Goal: Transaction & Acquisition: Purchase product/service

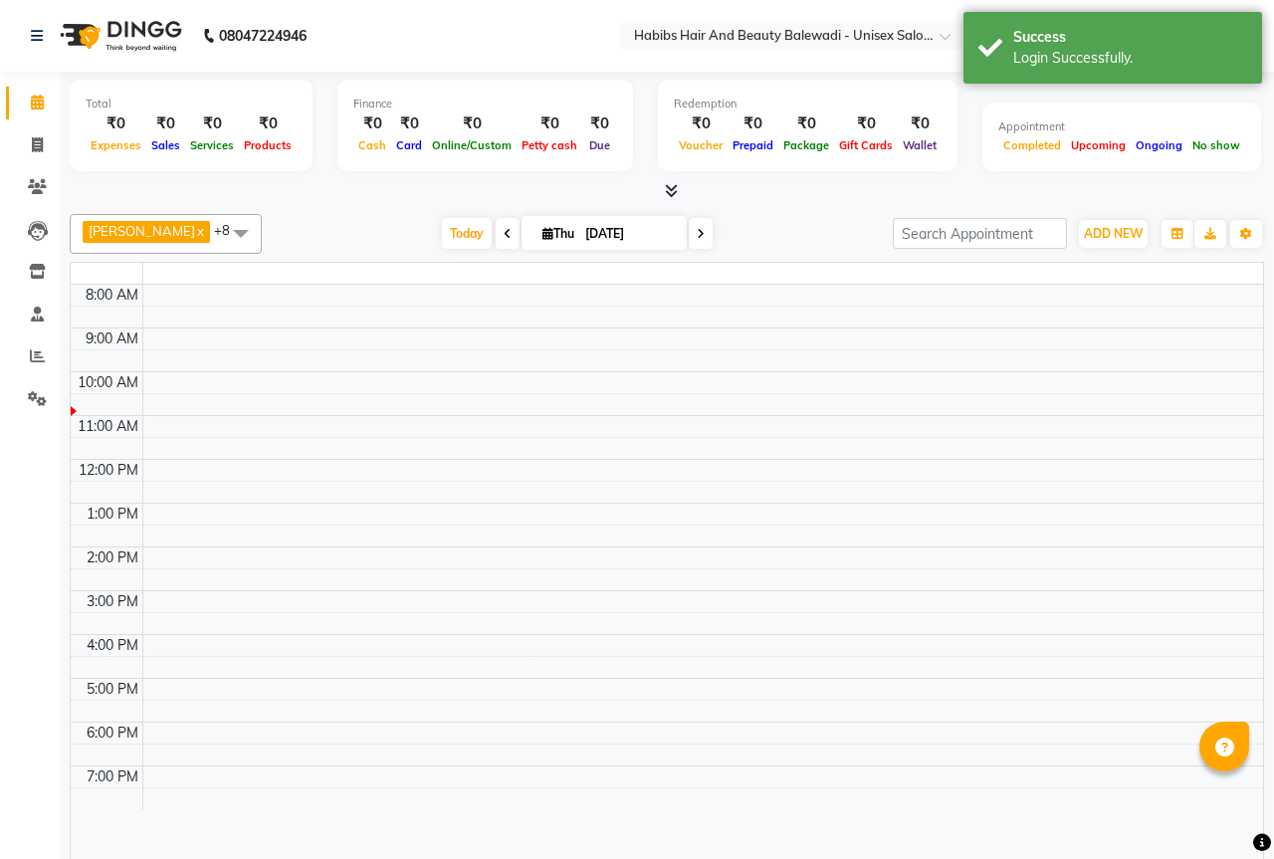
select select "en"
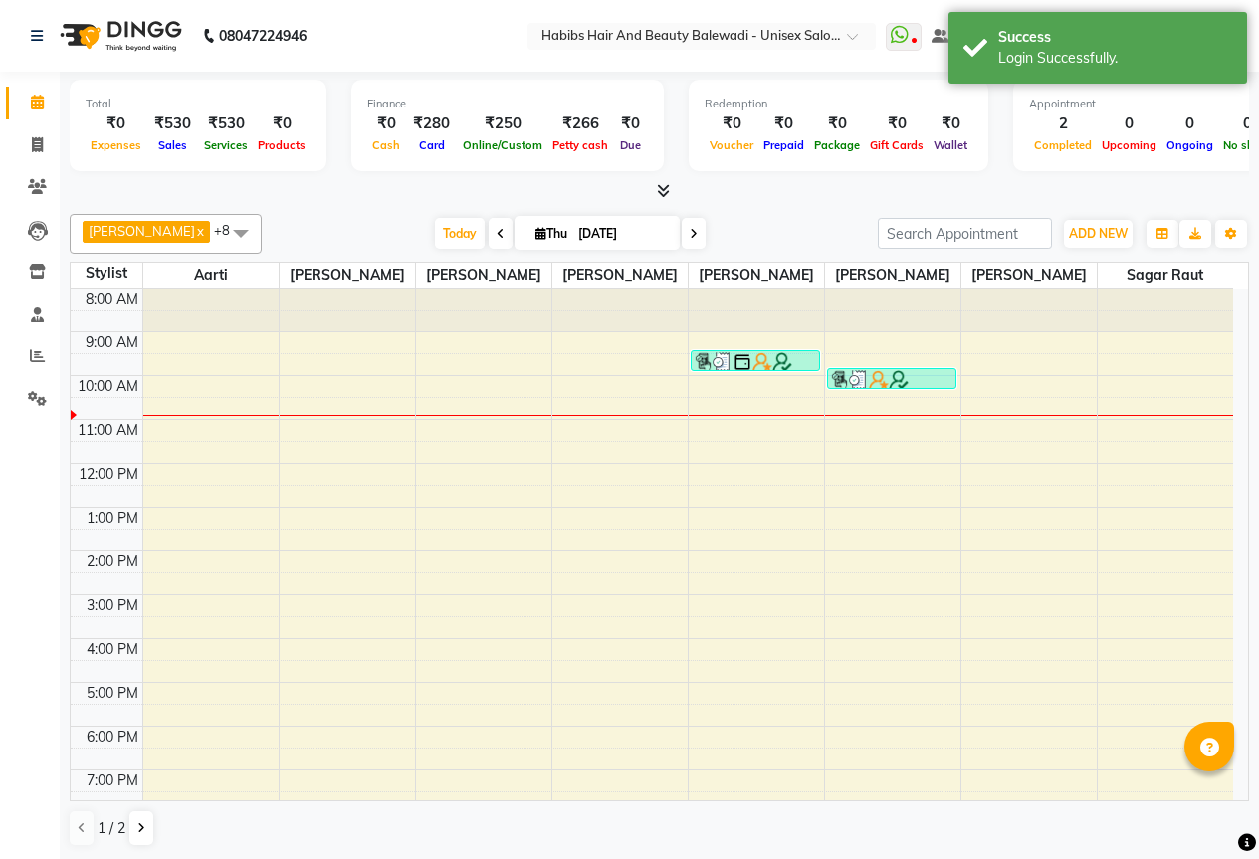
click at [42, 169] on li "Clients" at bounding box center [30, 187] width 60 height 43
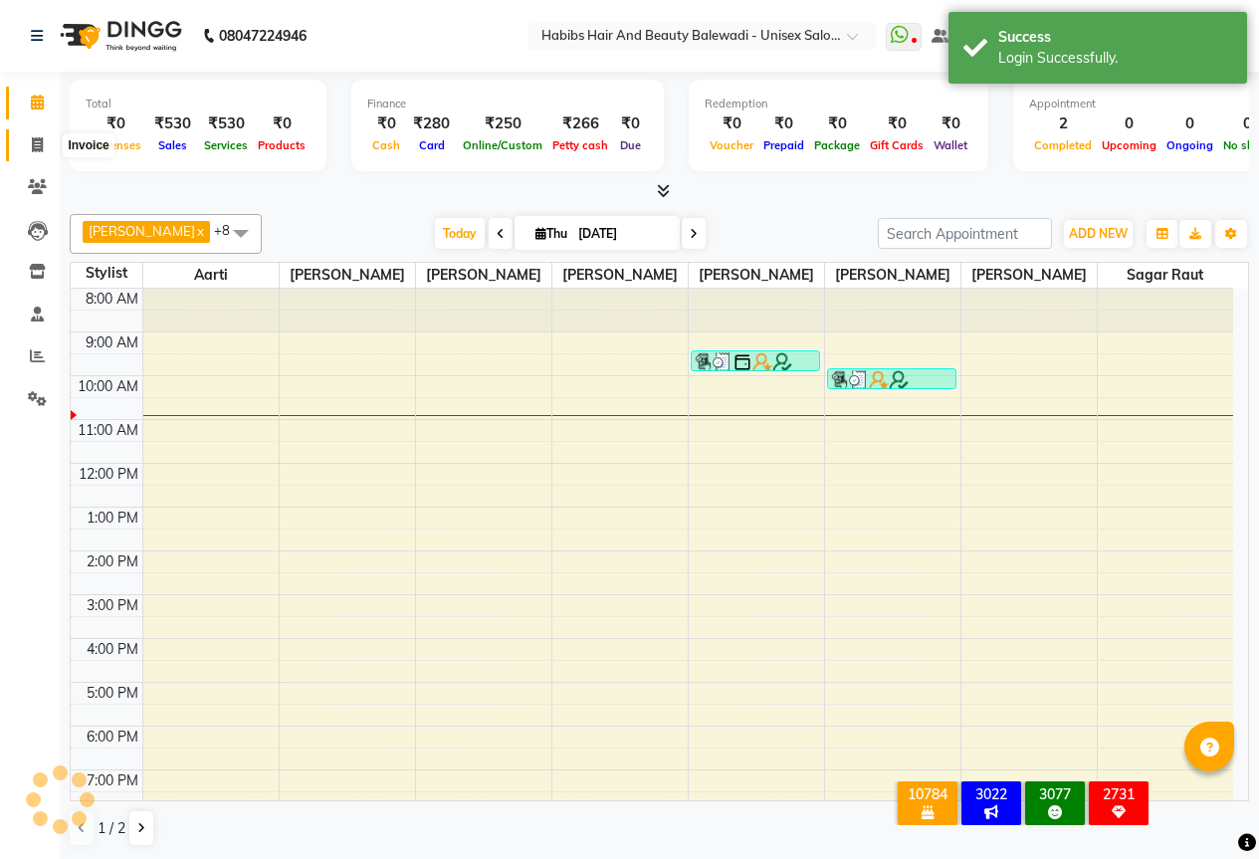
click at [28, 142] on span at bounding box center [37, 145] width 35 height 23
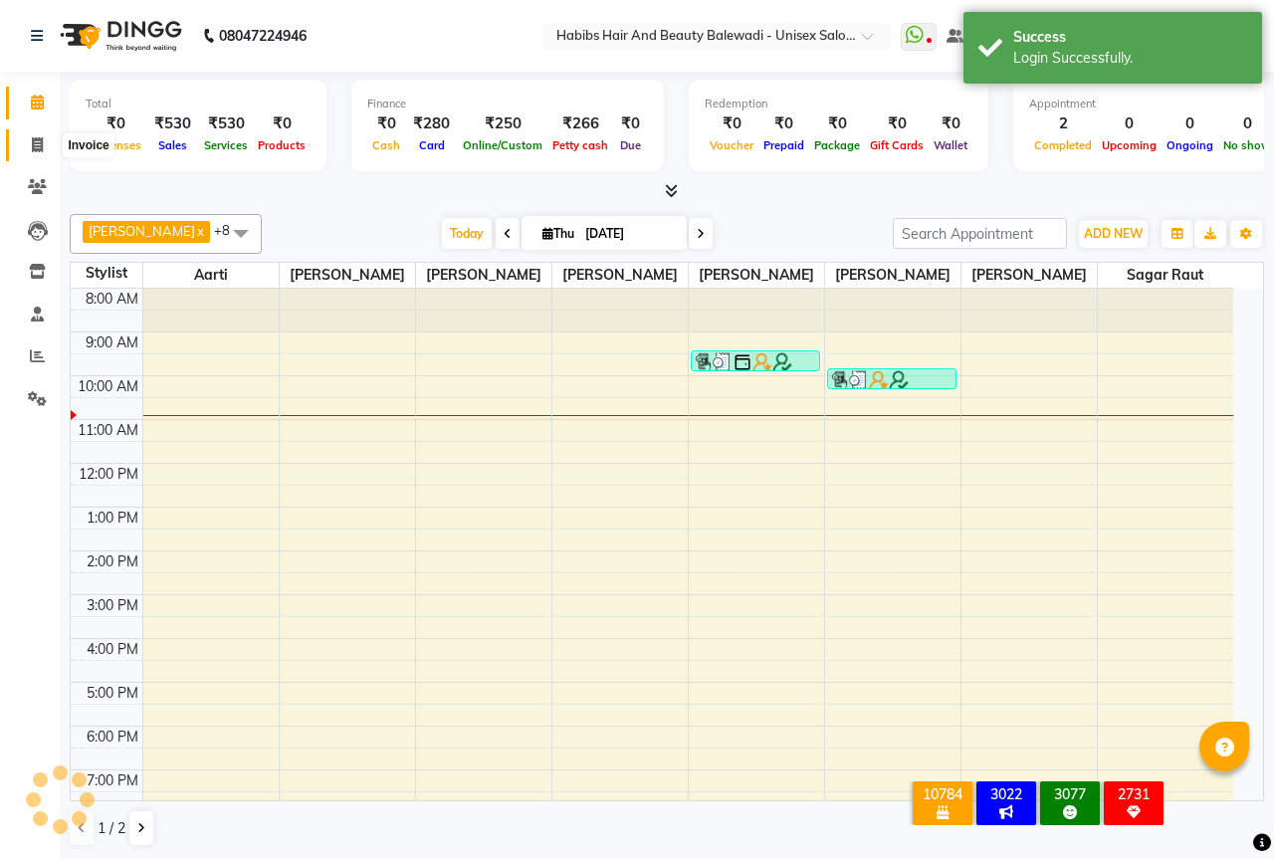
select select "service"
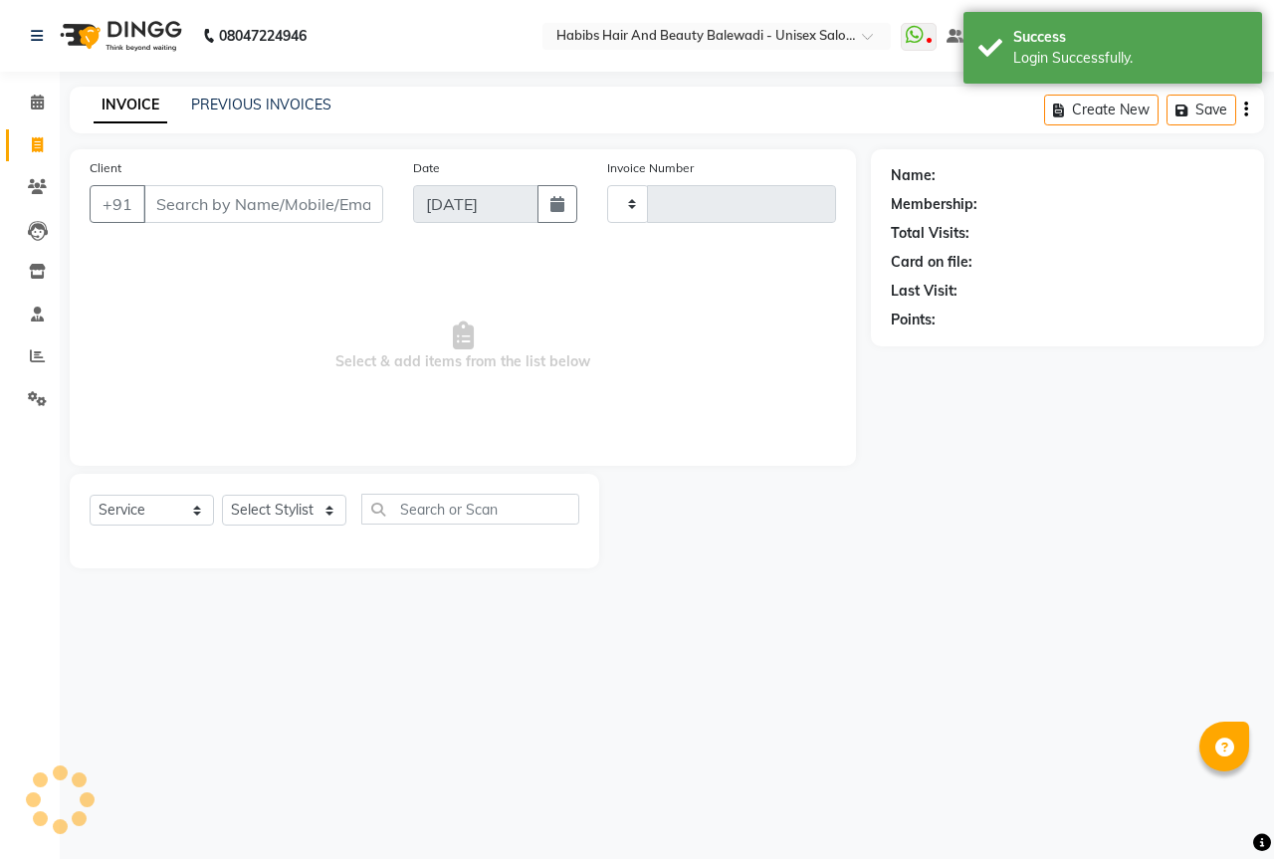
type input "6300"
select select "5902"
click at [234, 205] on input "Client" at bounding box center [263, 204] width 240 height 38
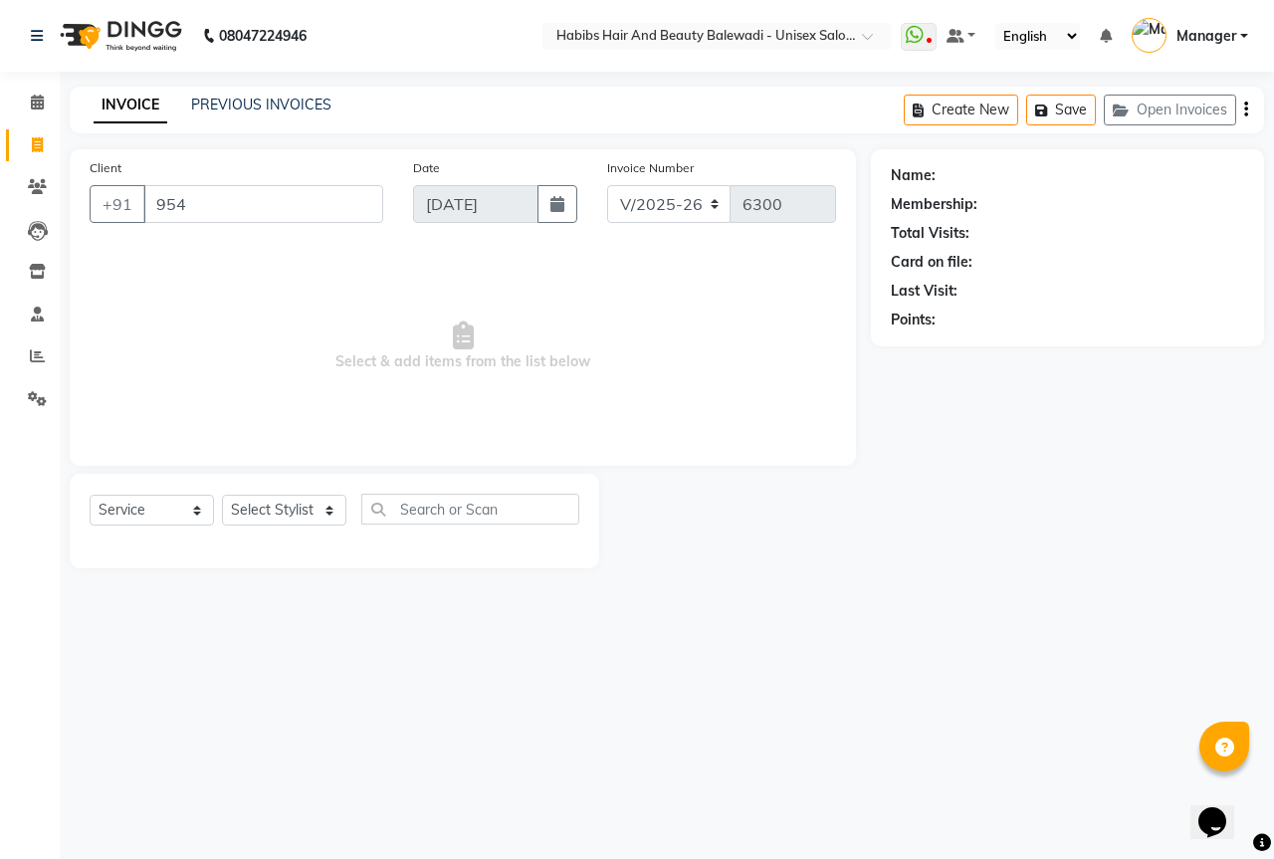
type input "9545"
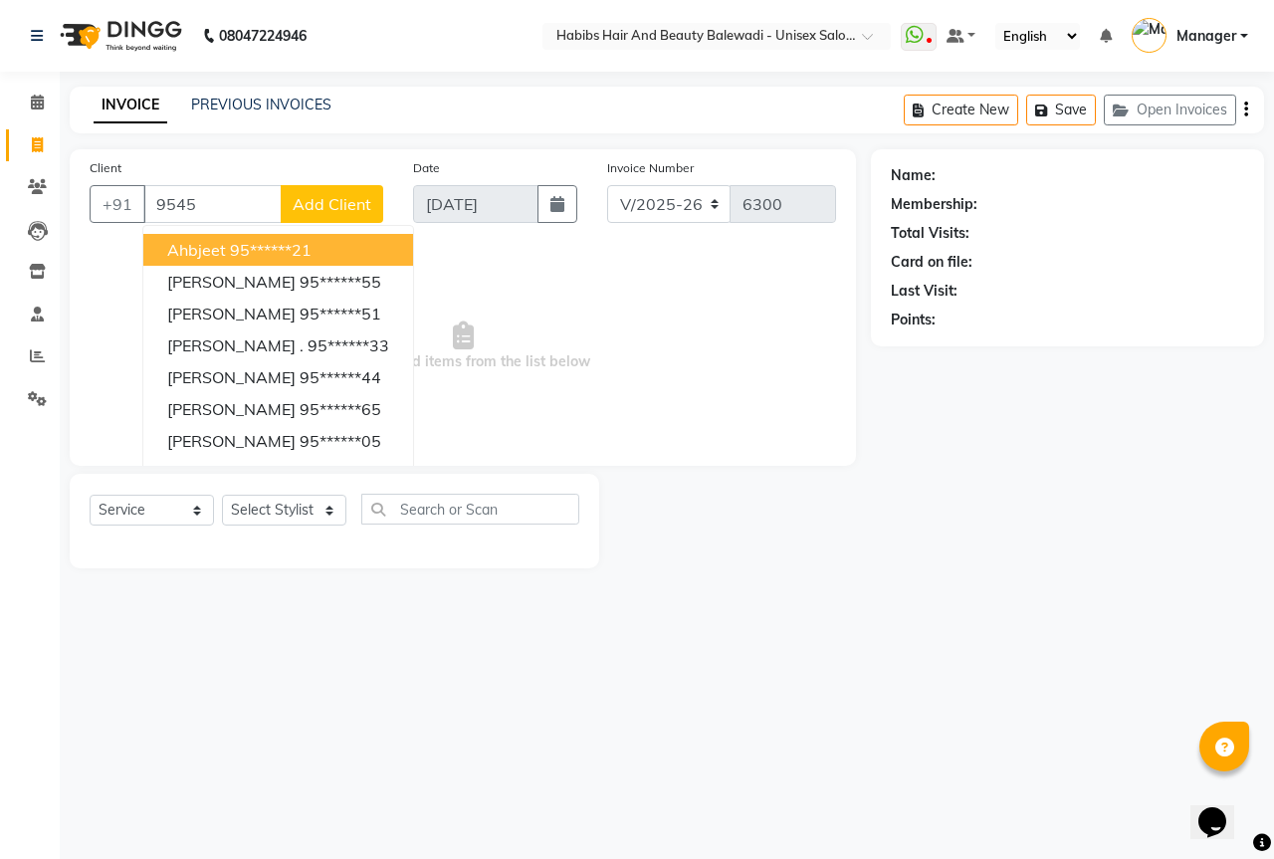
select select "package"
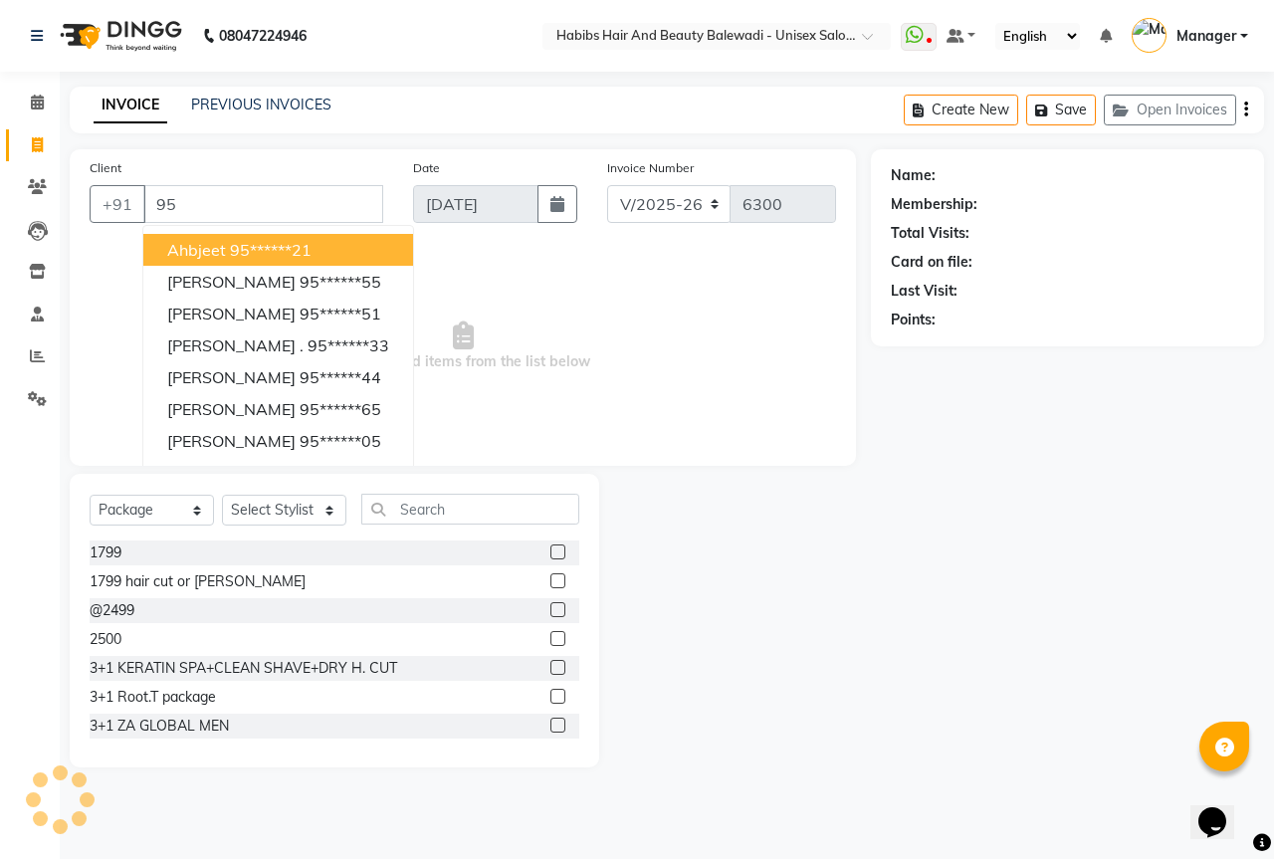
type input "9"
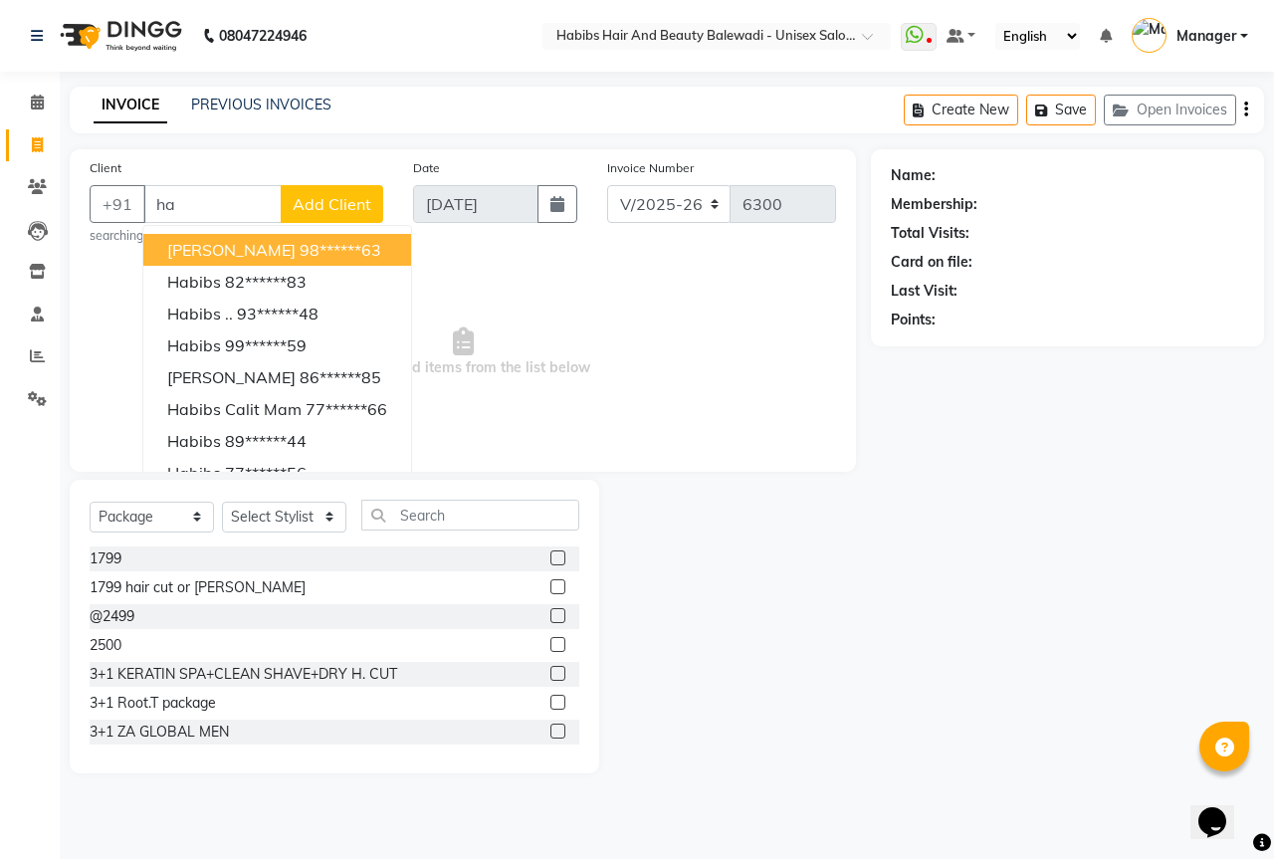
type input "h"
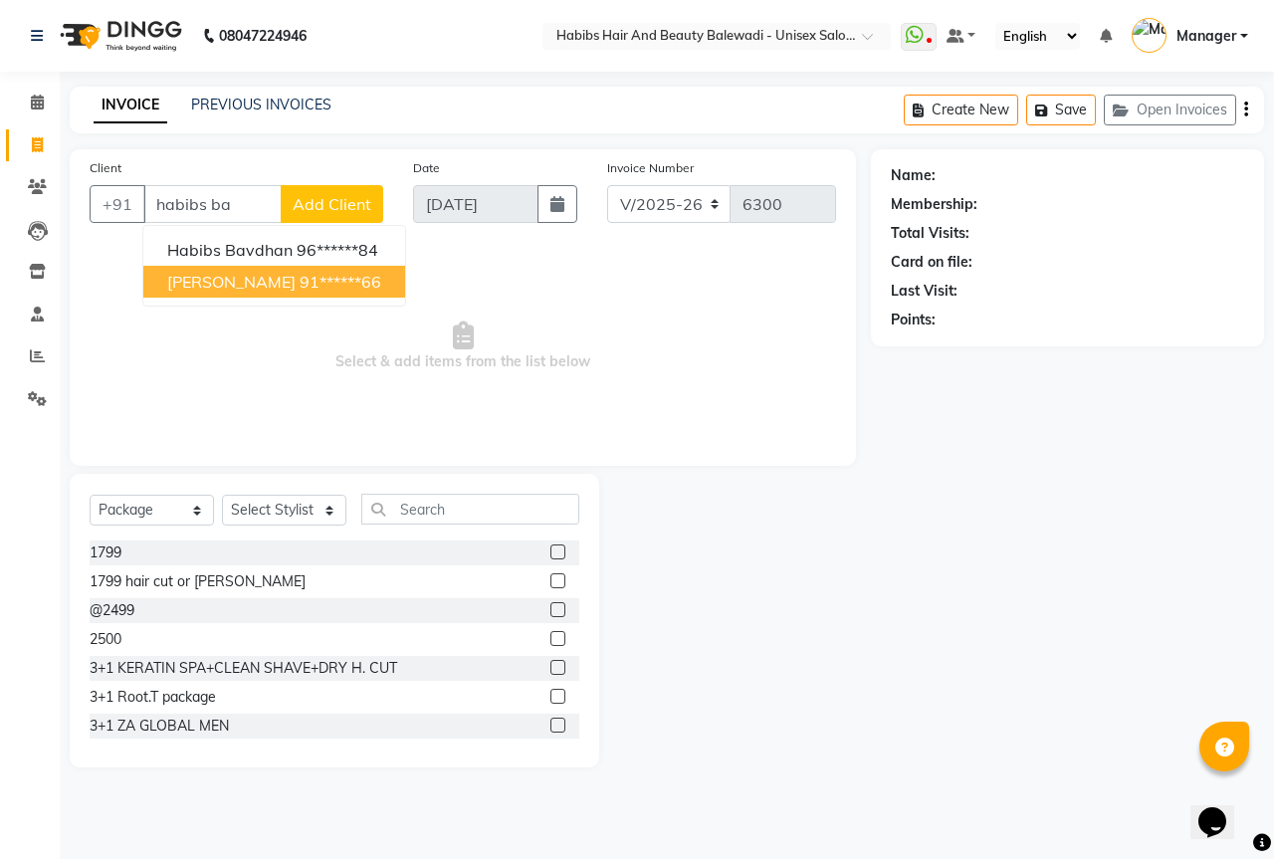
click at [272, 280] on span "Habibs Balewadi" at bounding box center [231, 282] width 128 height 20
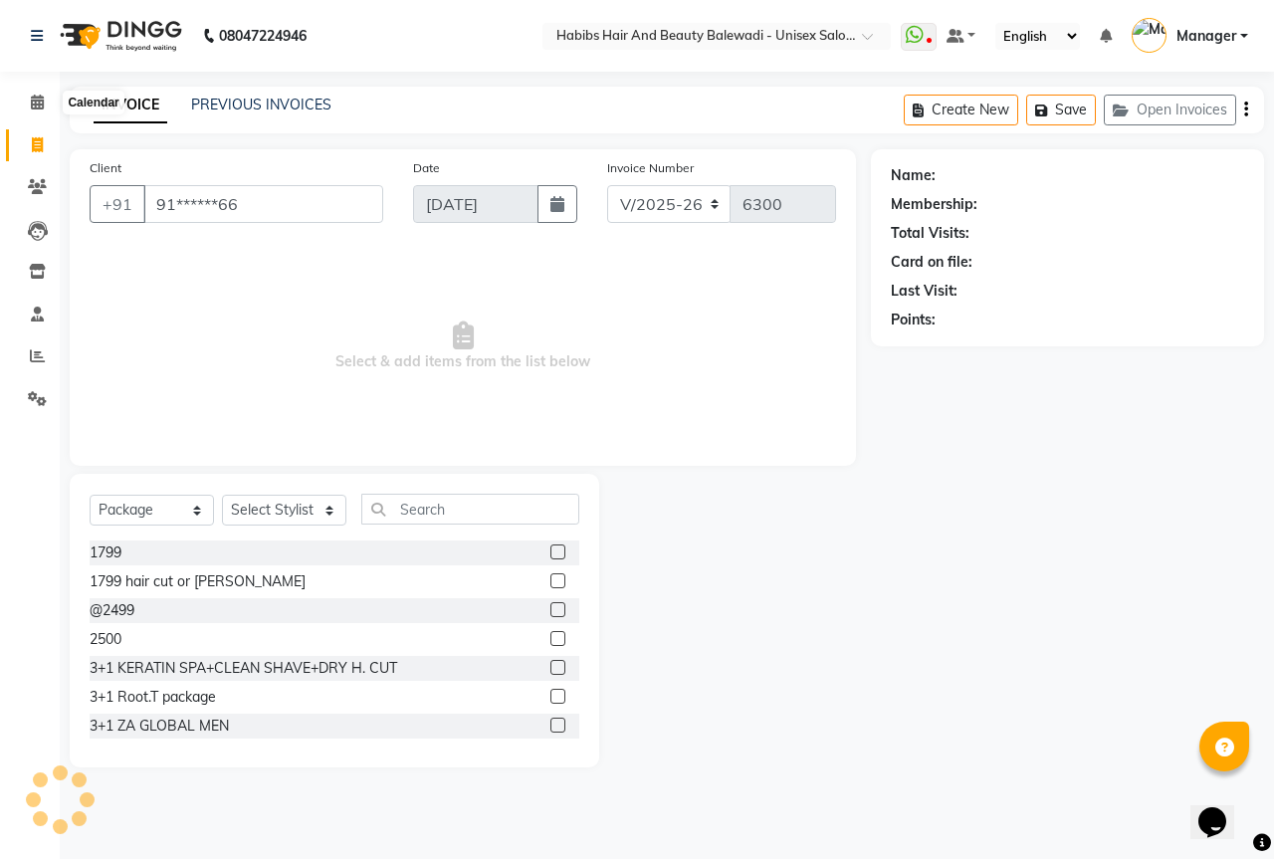
type input "91******66"
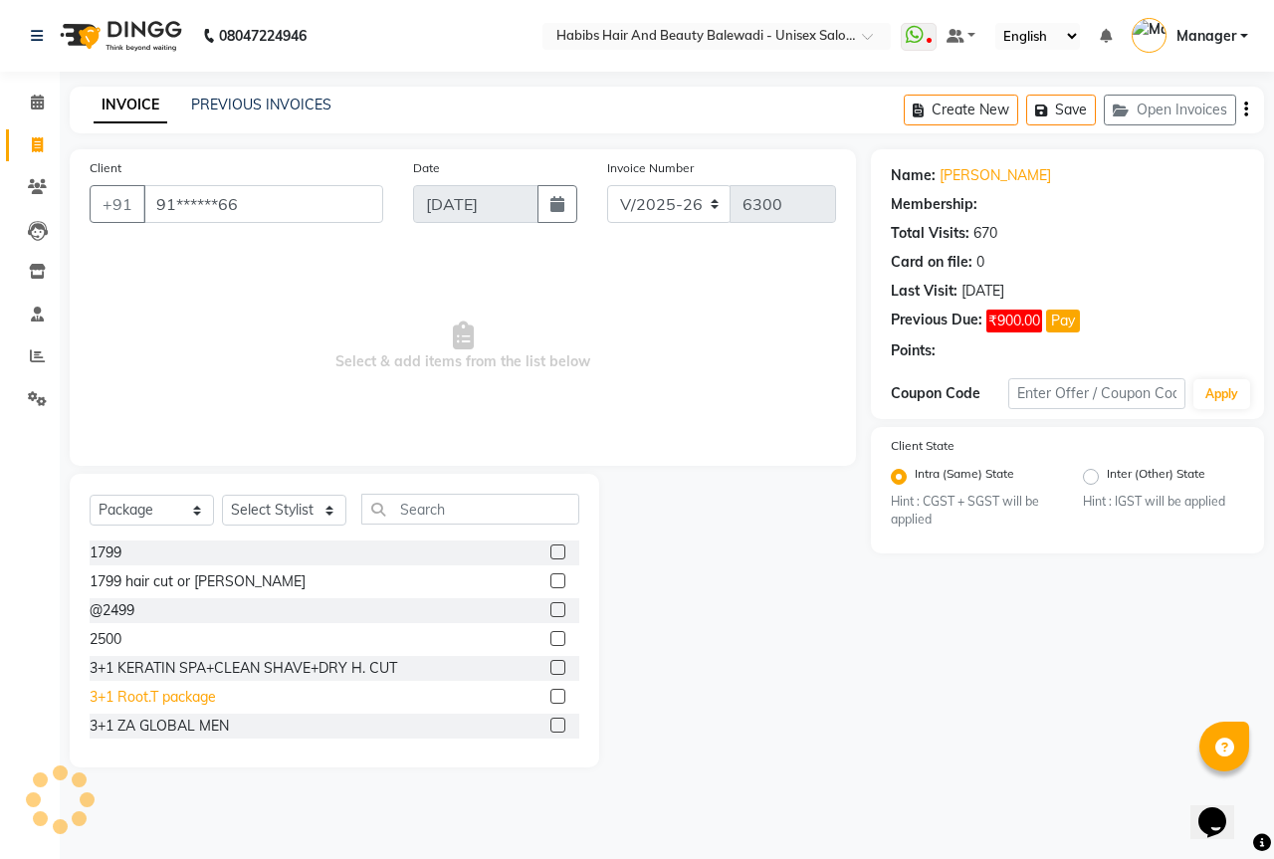
select select "2: Object"
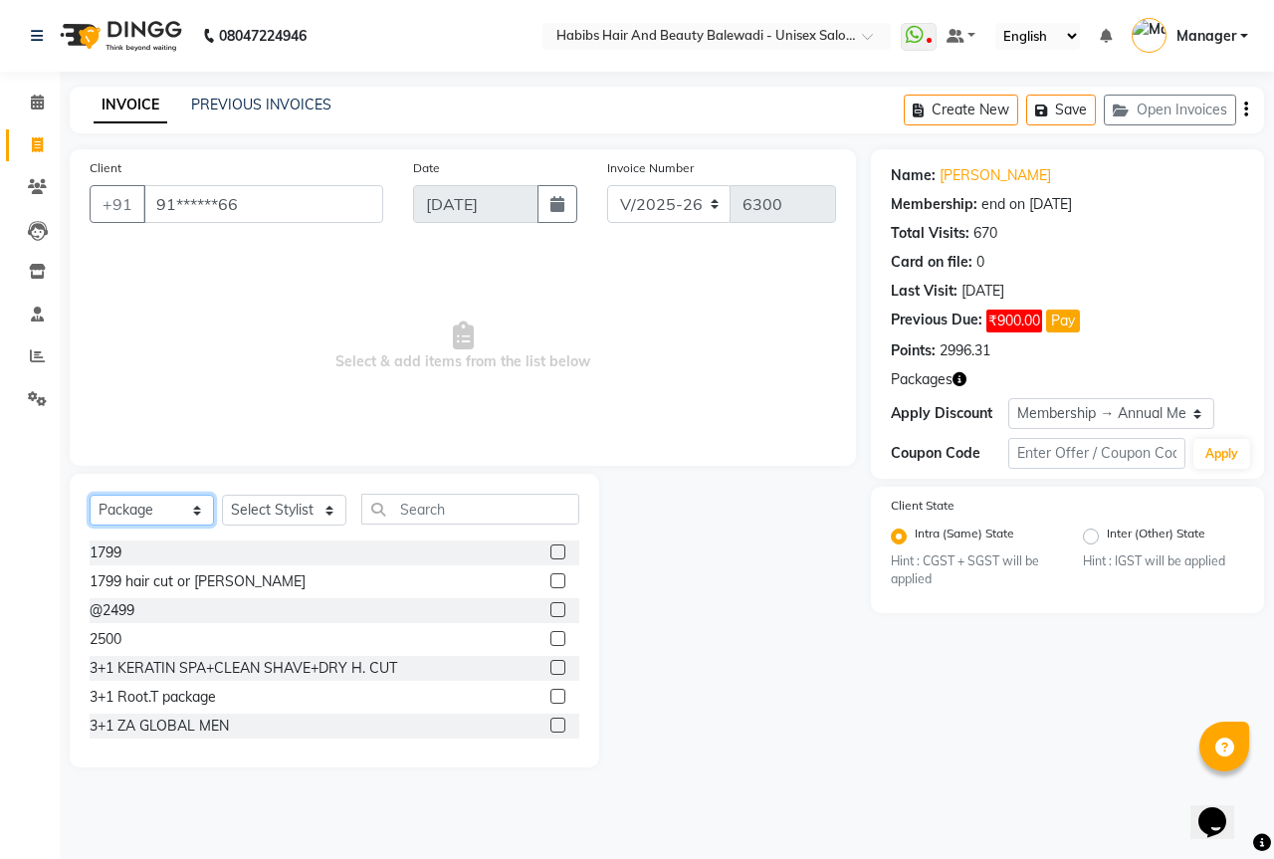
drag, startPoint x: 165, startPoint y: 515, endPoint x: 157, endPoint y: 523, distance: 11.3
click at [165, 515] on select "Select Service Product Membership Package Voucher Prepaid Gift Card" at bounding box center [152, 510] width 124 height 31
select select "service"
click at [90, 495] on select "Select Service Product Membership Package Voucher Prepaid Gift Card" at bounding box center [152, 510] width 124 height 31
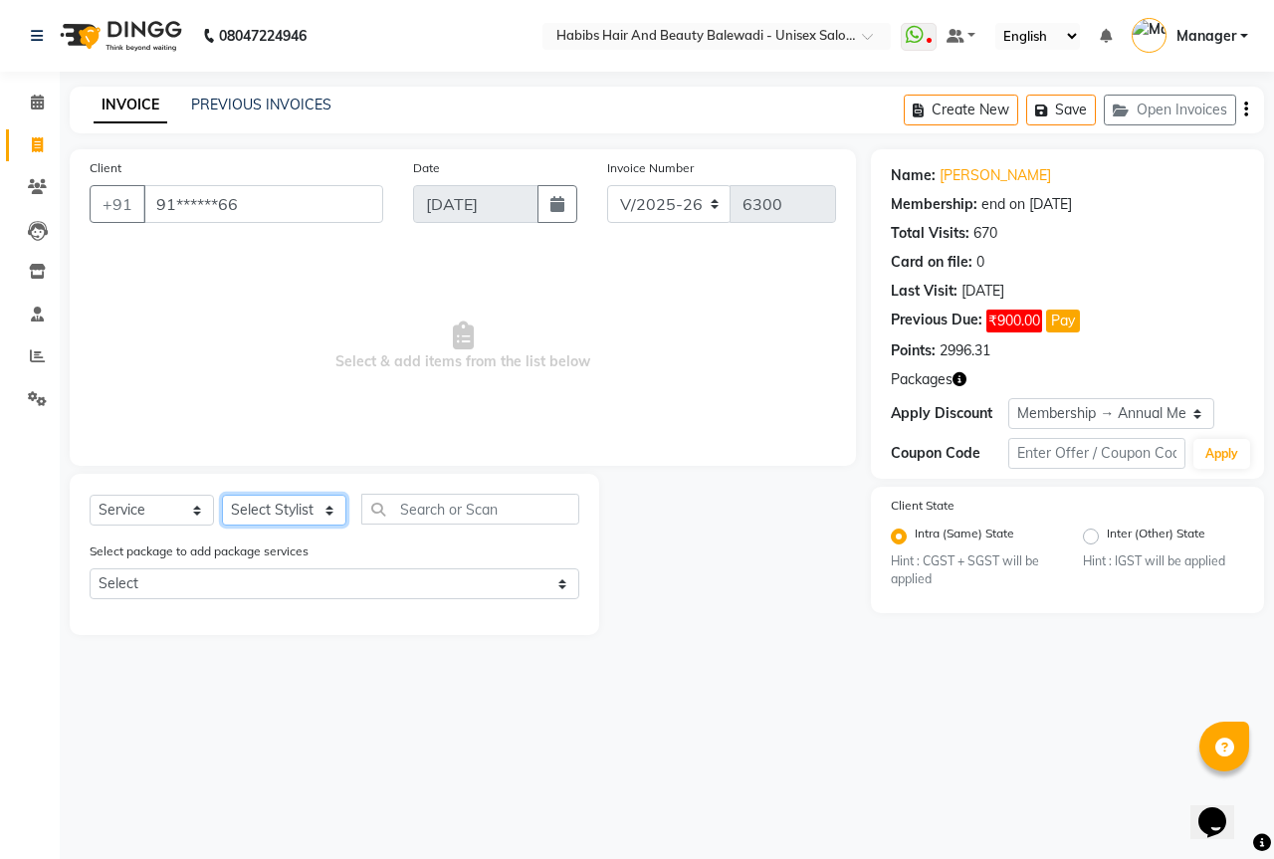
click at [267, 509] on select "Select Stylist Aarti Akshay Gaikwad [PERSON_NAME] [PERSON_NAME] [PERSON_NAME] […" at bounding box center [284, 510] width 124 height 31
select select "85962"
click at [222, 495] on select "Select Stylist Aarti Akshay Gaikwad [PERSON_NAME] [PERSON_NAME] [PERSON_NAME] […" at bounding box center [284, 510] width 124 height 31
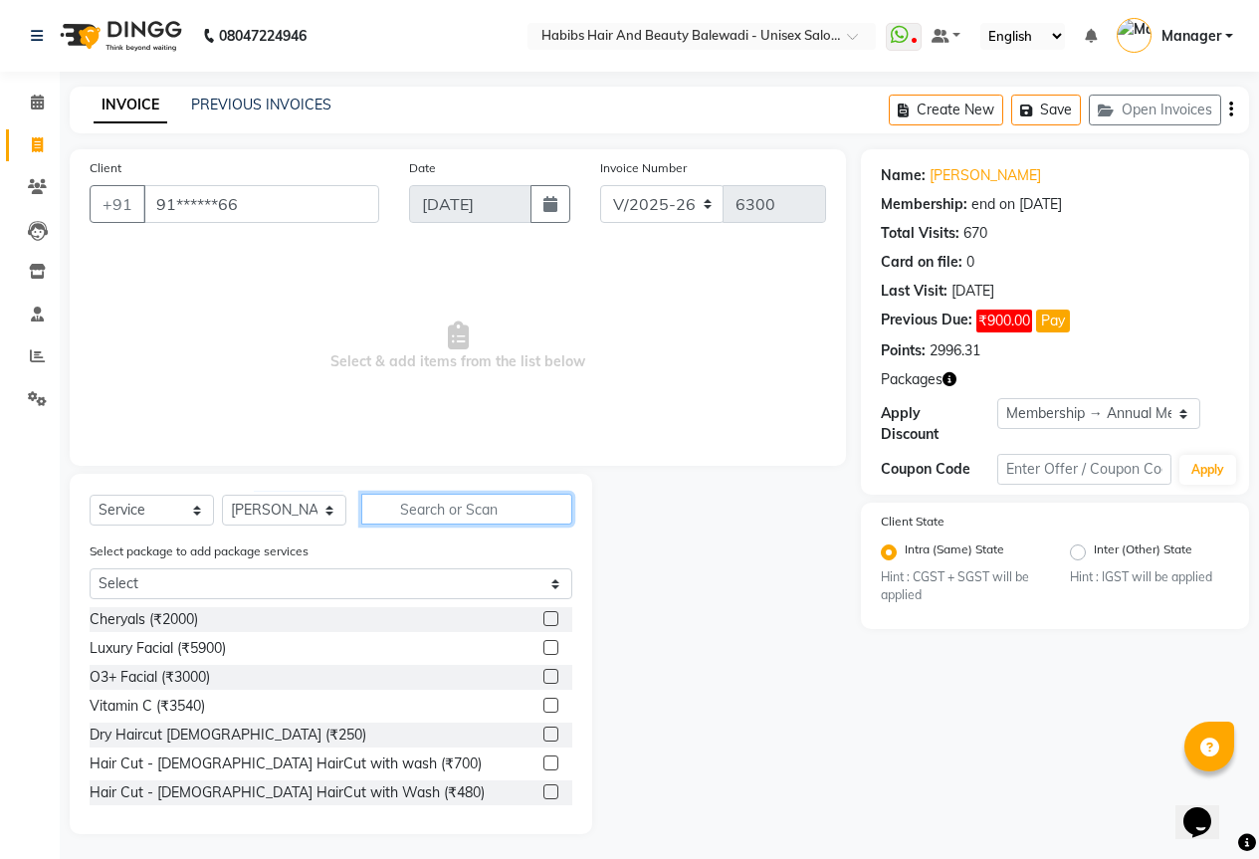
click at [423, 499] on input "text" at bounding box center [466, 509] width 211 height 31
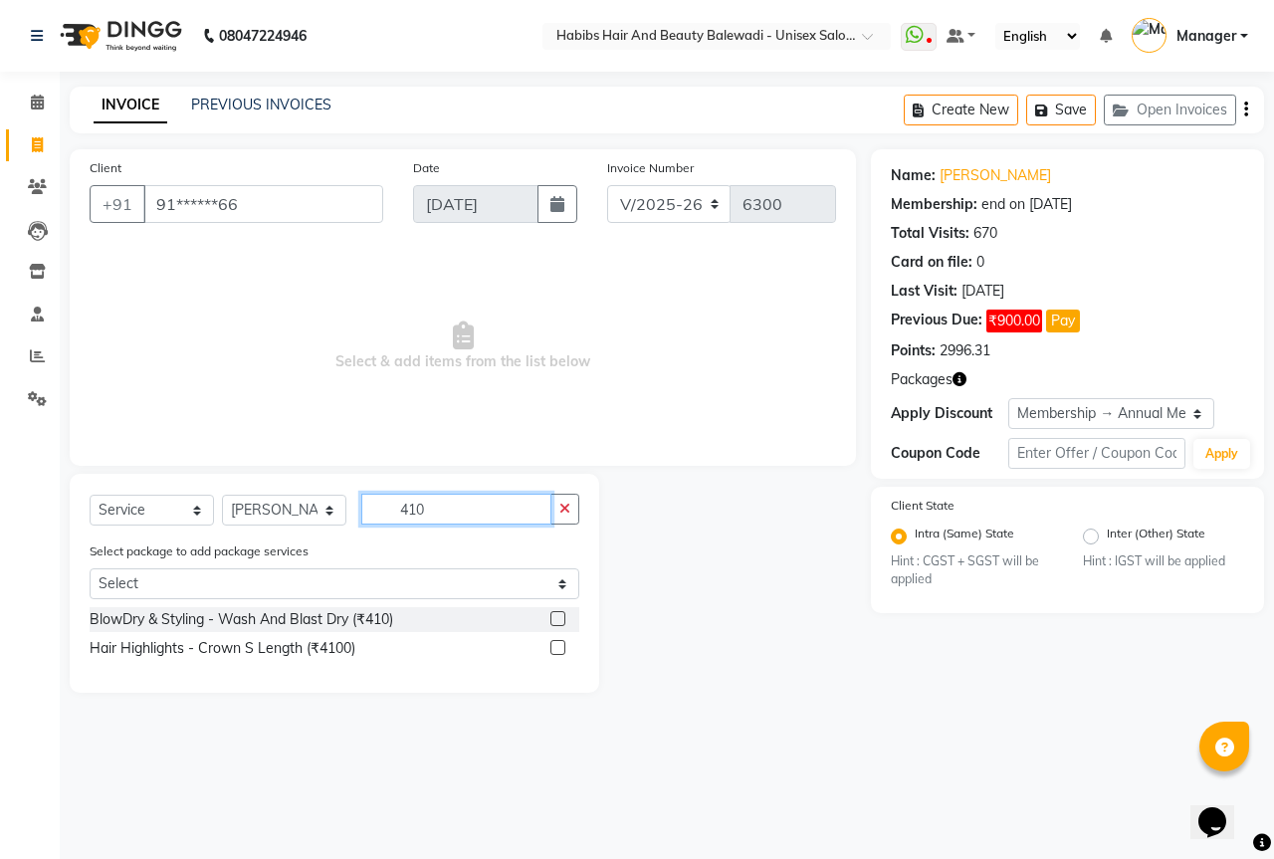
type input "410"
click at [300, 621] on div "BlowDry & Styling - Wash And Blast Dry (₹410)" at bounding box center [242, 619] width 304 height 21
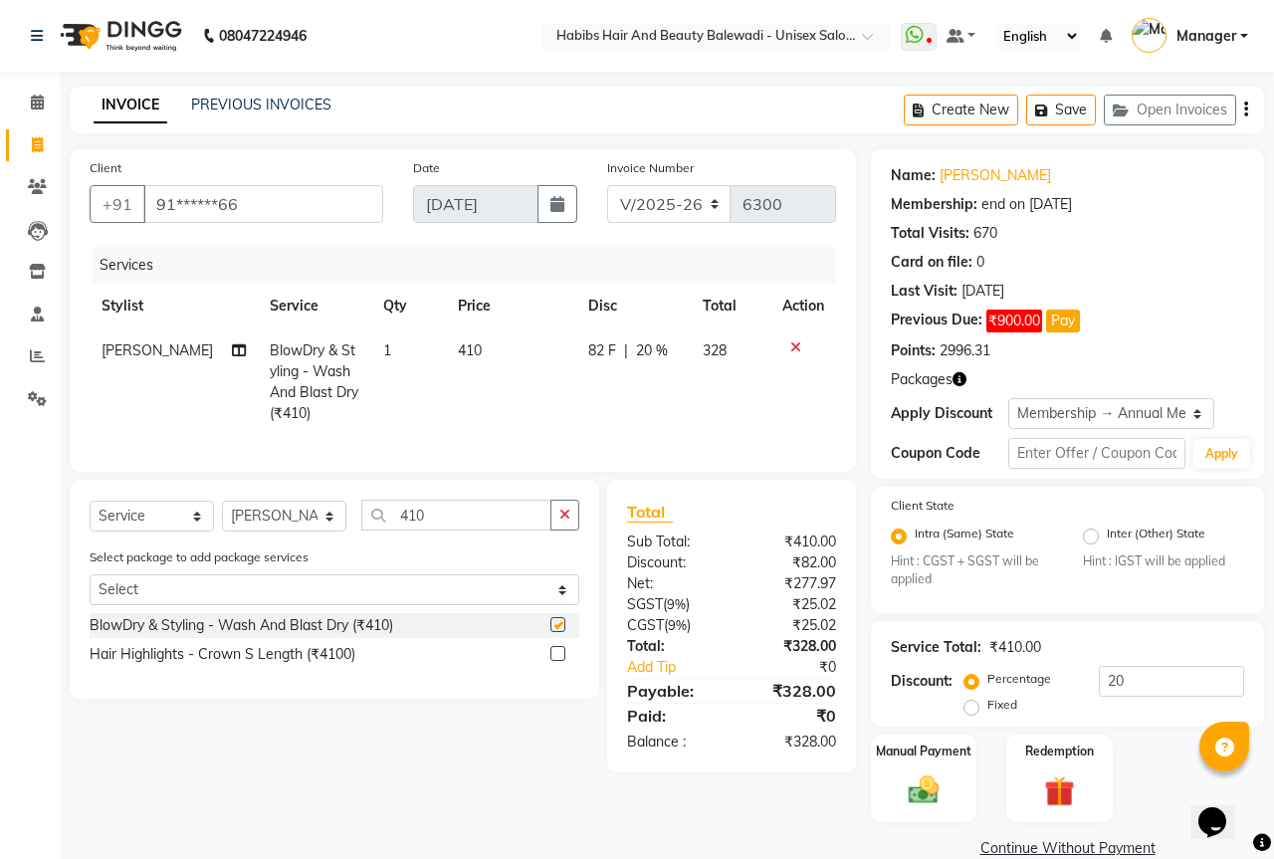
checkbox input "false"
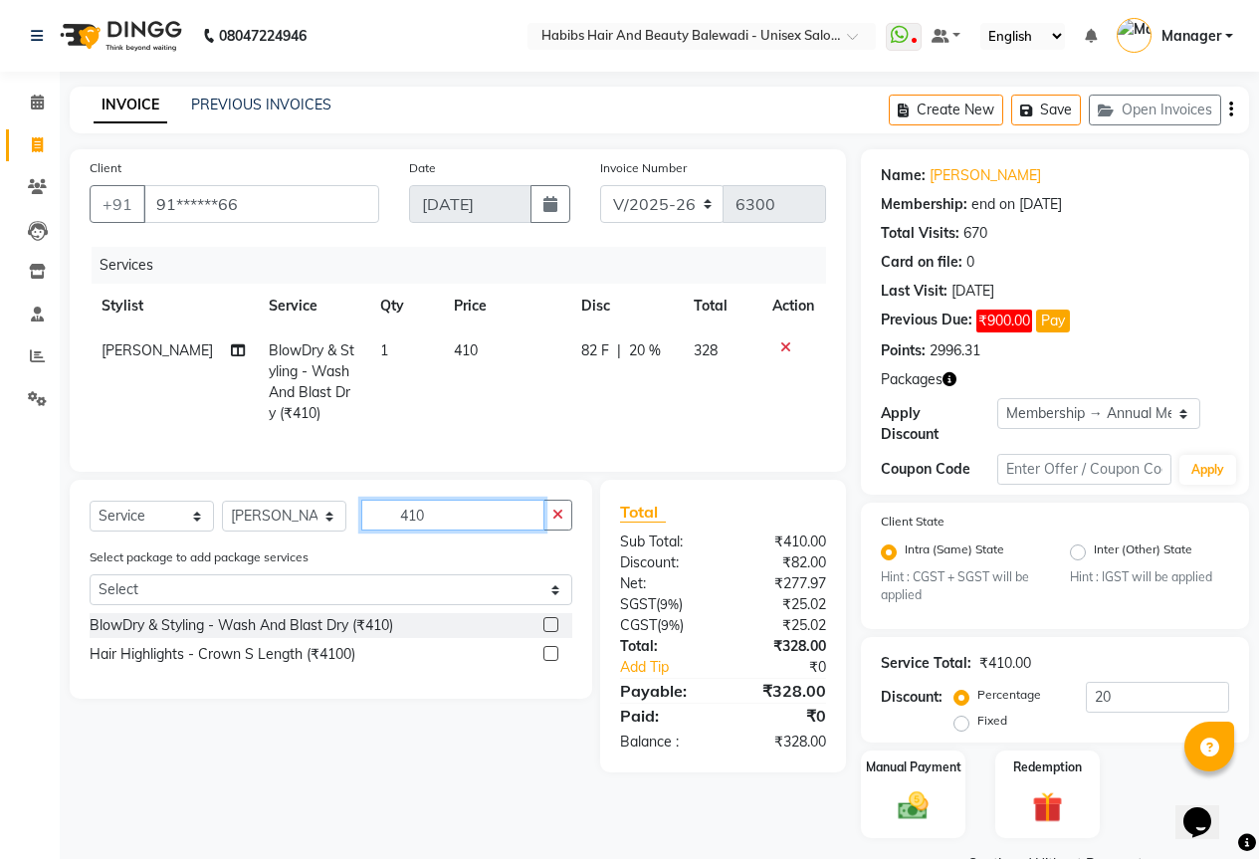
click at [475, 529] on input "410" at bounding box center [452, 515] width 183 height 31
type input "4"
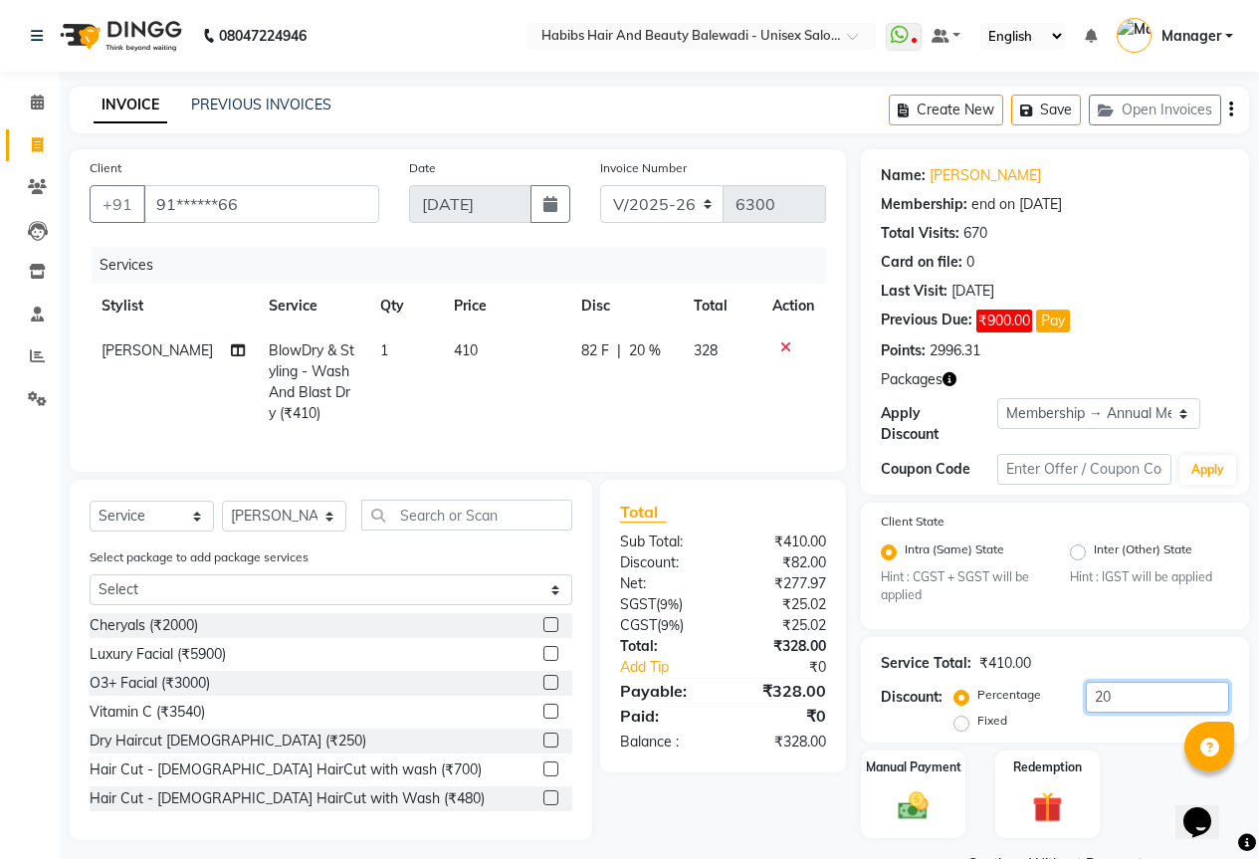
click at [1145, 682] on input "20" at bounding box center [1157, 697] width 143 height 31
type input "2"
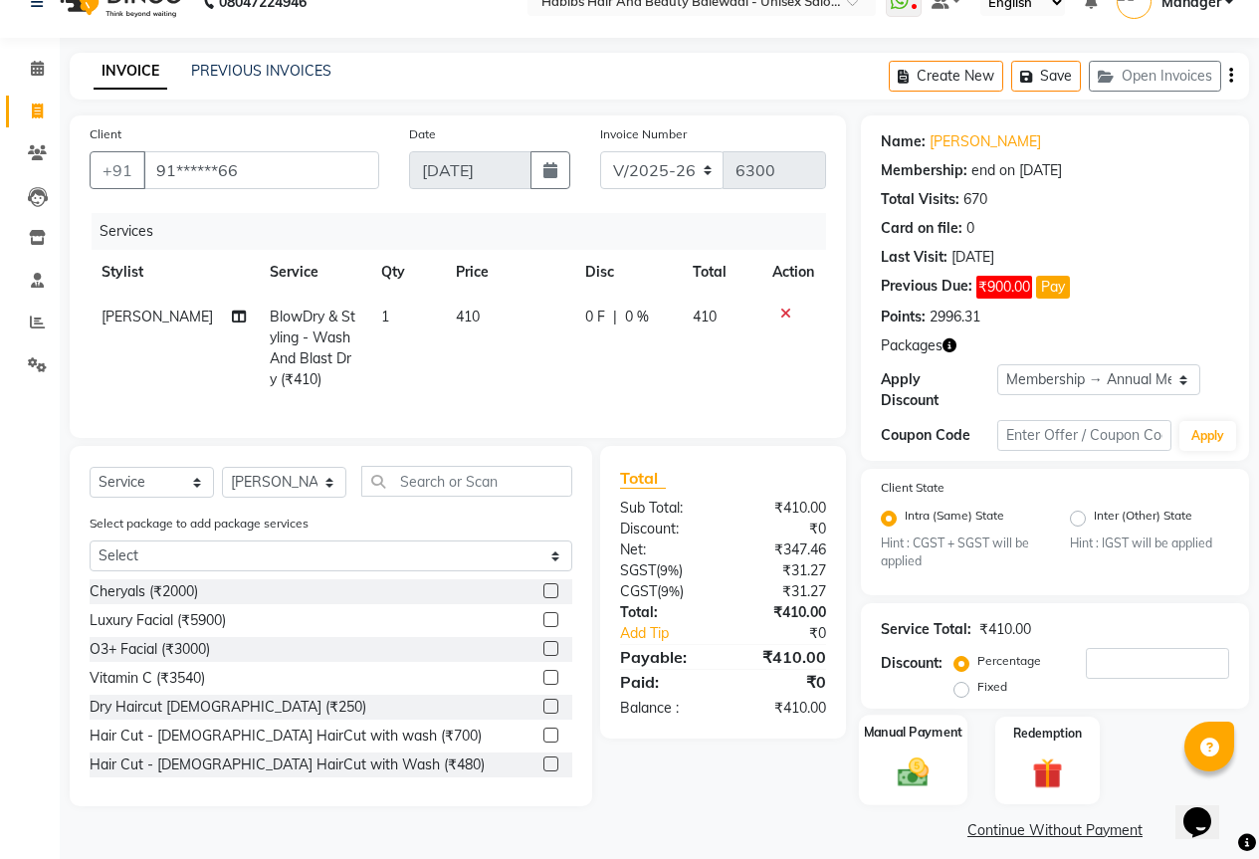
click at [934, 736] on div "Manual Payment" at bounding box center [913, 761] width 109 height 91
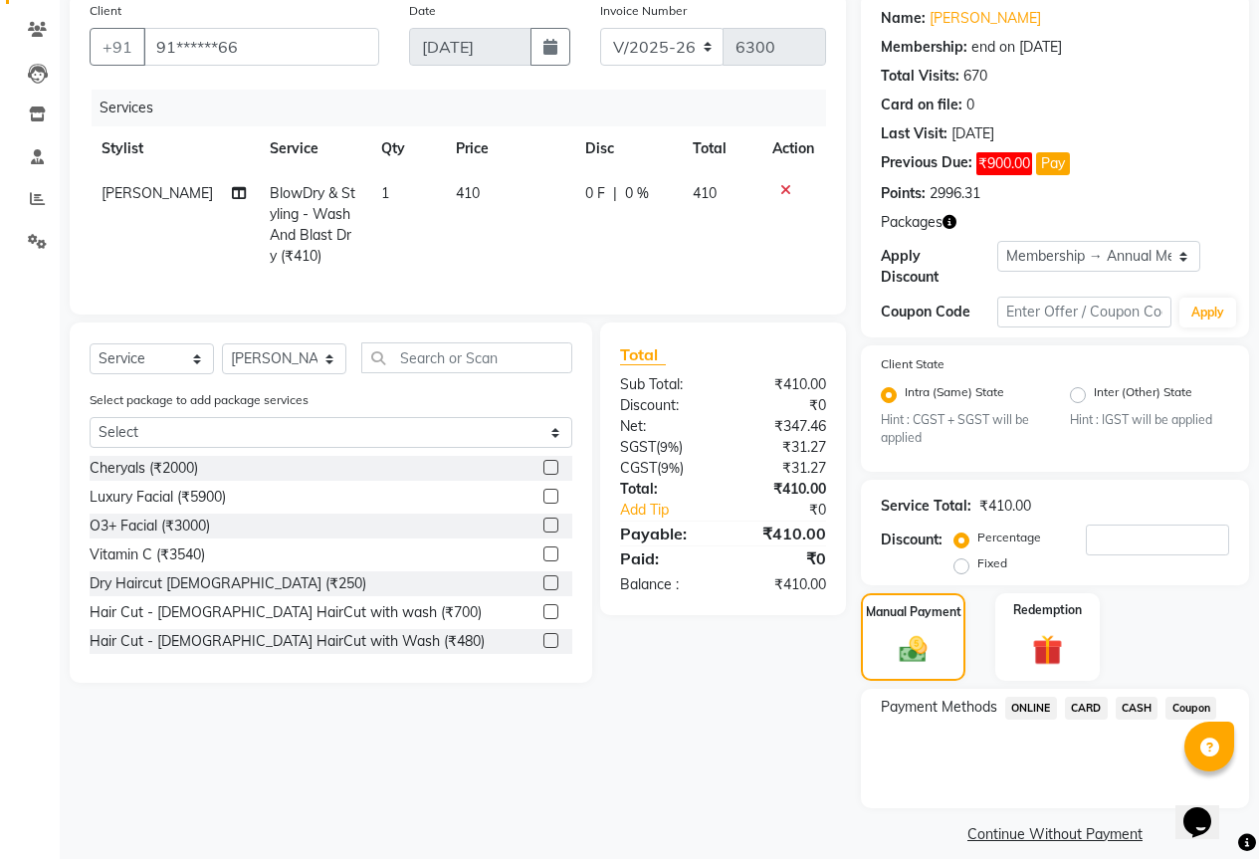
scroll to position [161, 0]
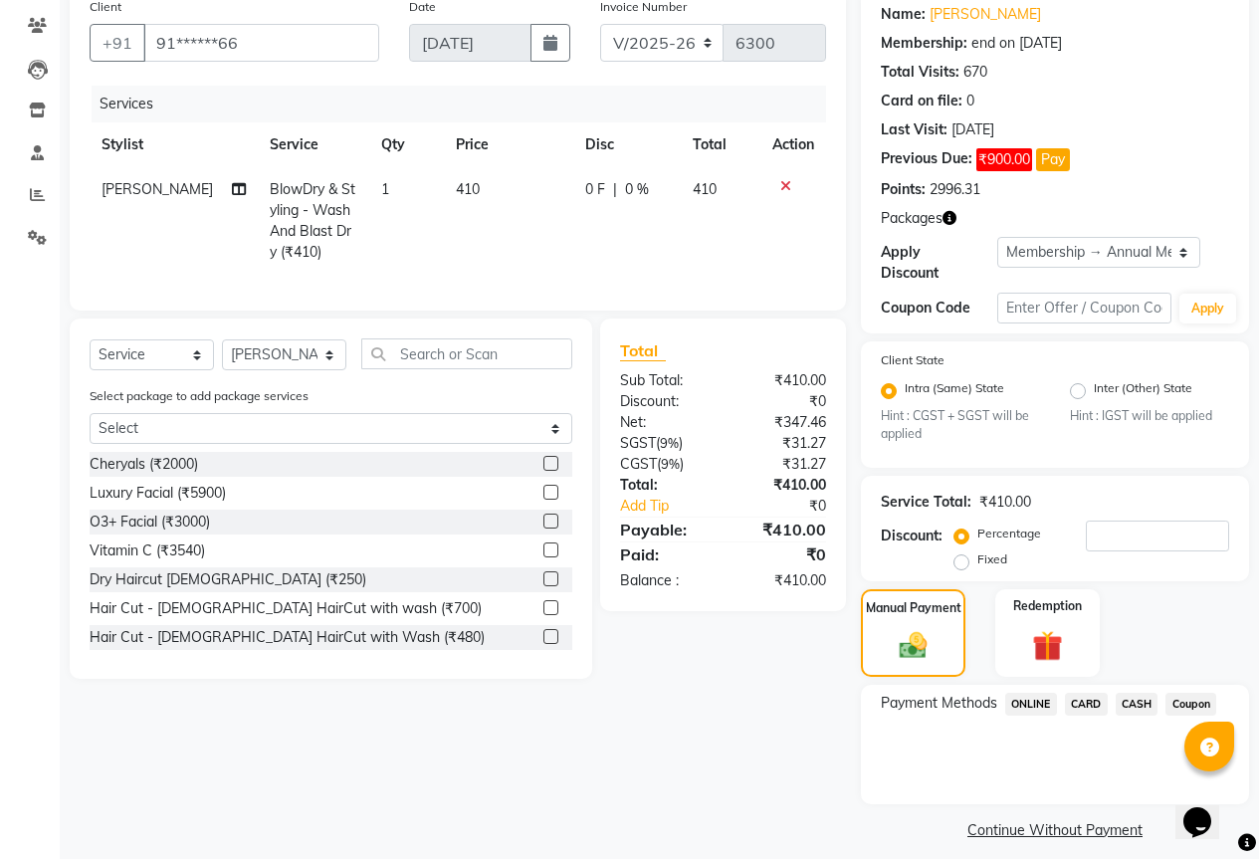
click at [1089, 693] on span "CARD" at bounding box center [1086, 704] width 43 height 23
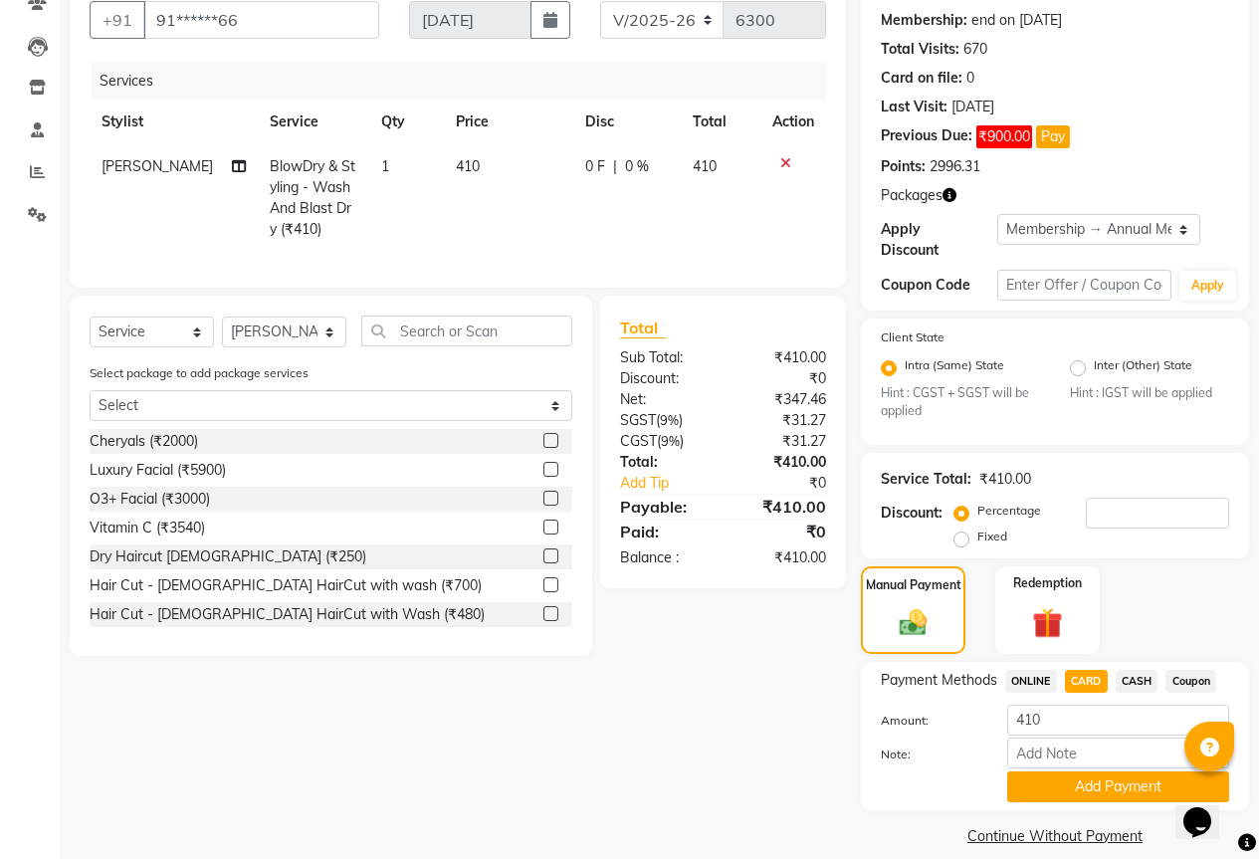
scroll to position [190, 0]
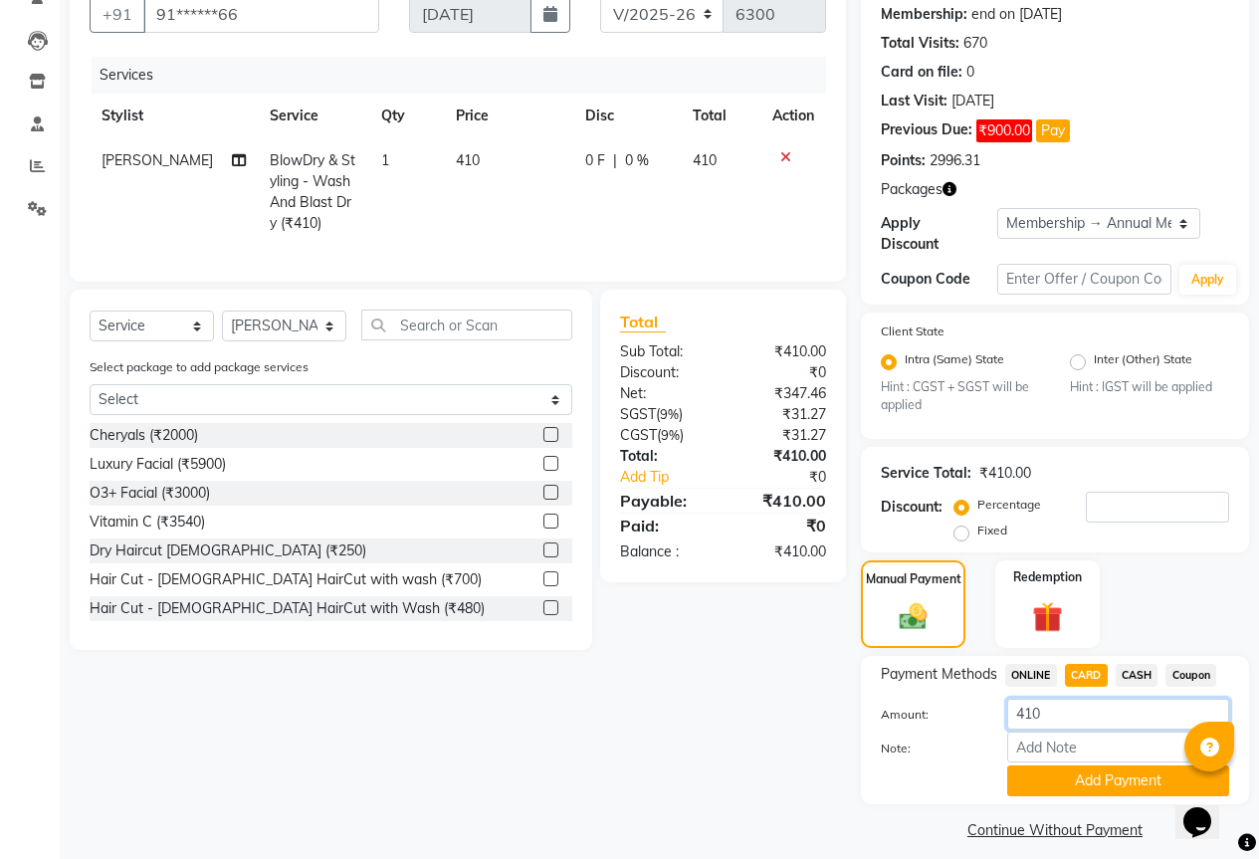
click at [1080, 699] on input "410" at bounding box center [1118, 714] width 222 height 31
type input "4"
type input "450"
drag, startPoint x: 1054, startPoint y: 750, endPoint x: 1012, endPoint y: 740, distance: 43.0
click at [1054, 766] on button "Add Payment" at bounding box center [1118, 781] width 222 height 31
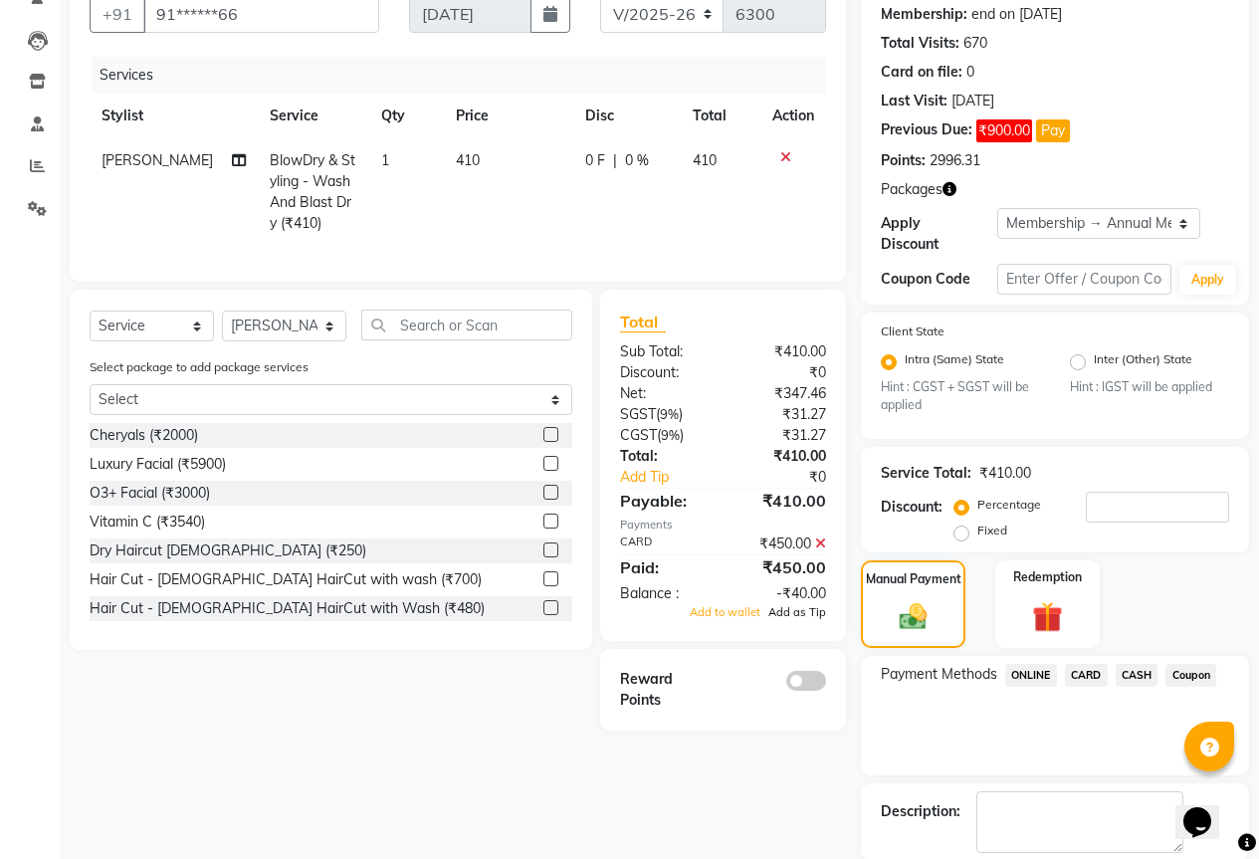
click at [808, 619] on span "Add as Tip" at bounding box center [797, 612] width 58 height 14
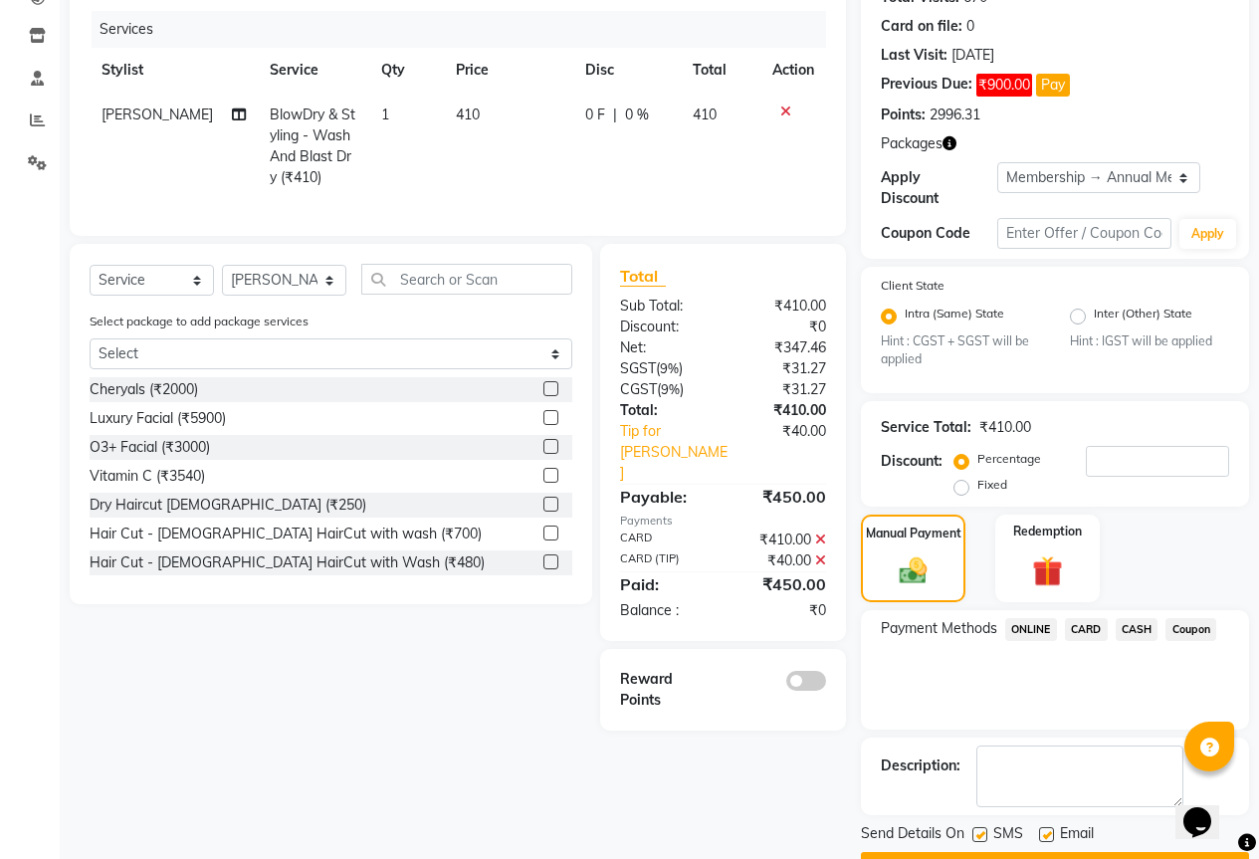
scroll to position [274, 0]
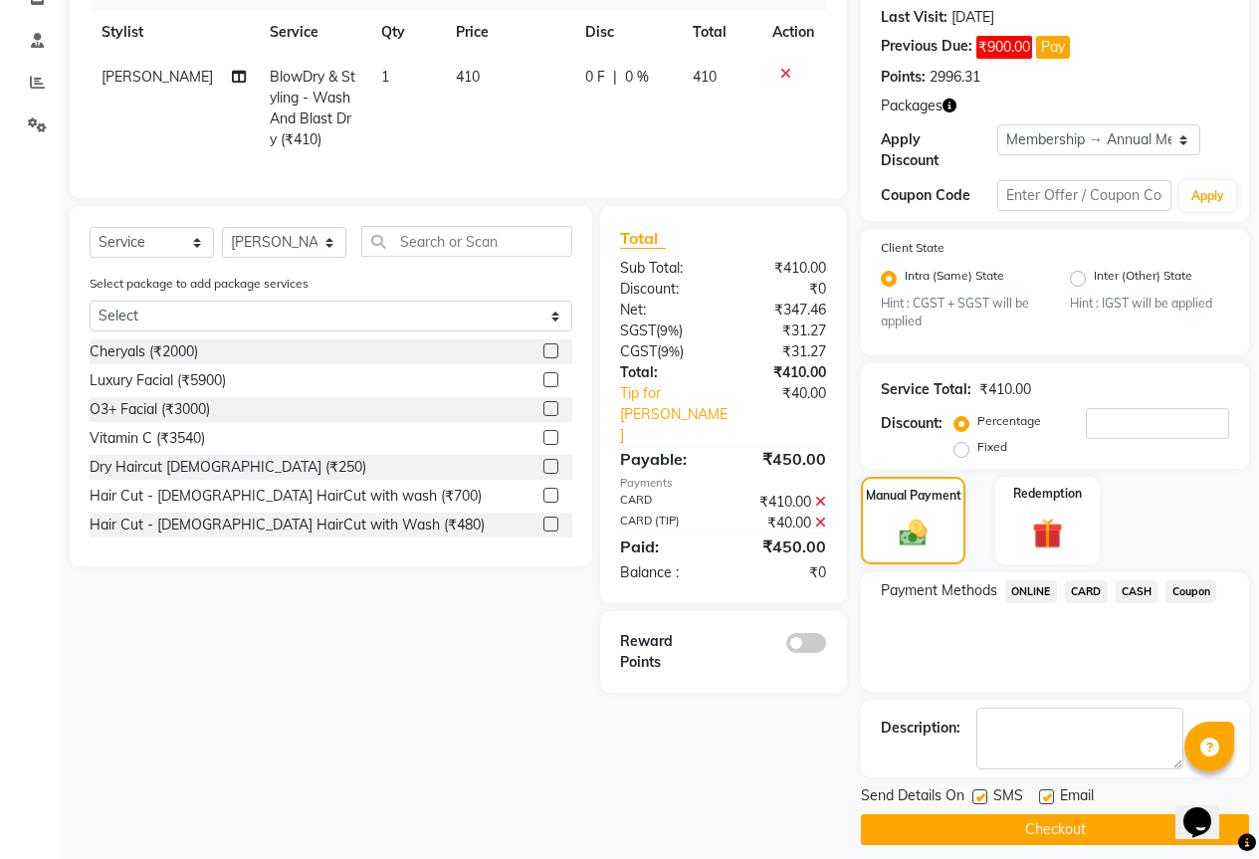
click at [936, 816] on button "Checkout" at bounding box center [1055, 829] width 388 height 31
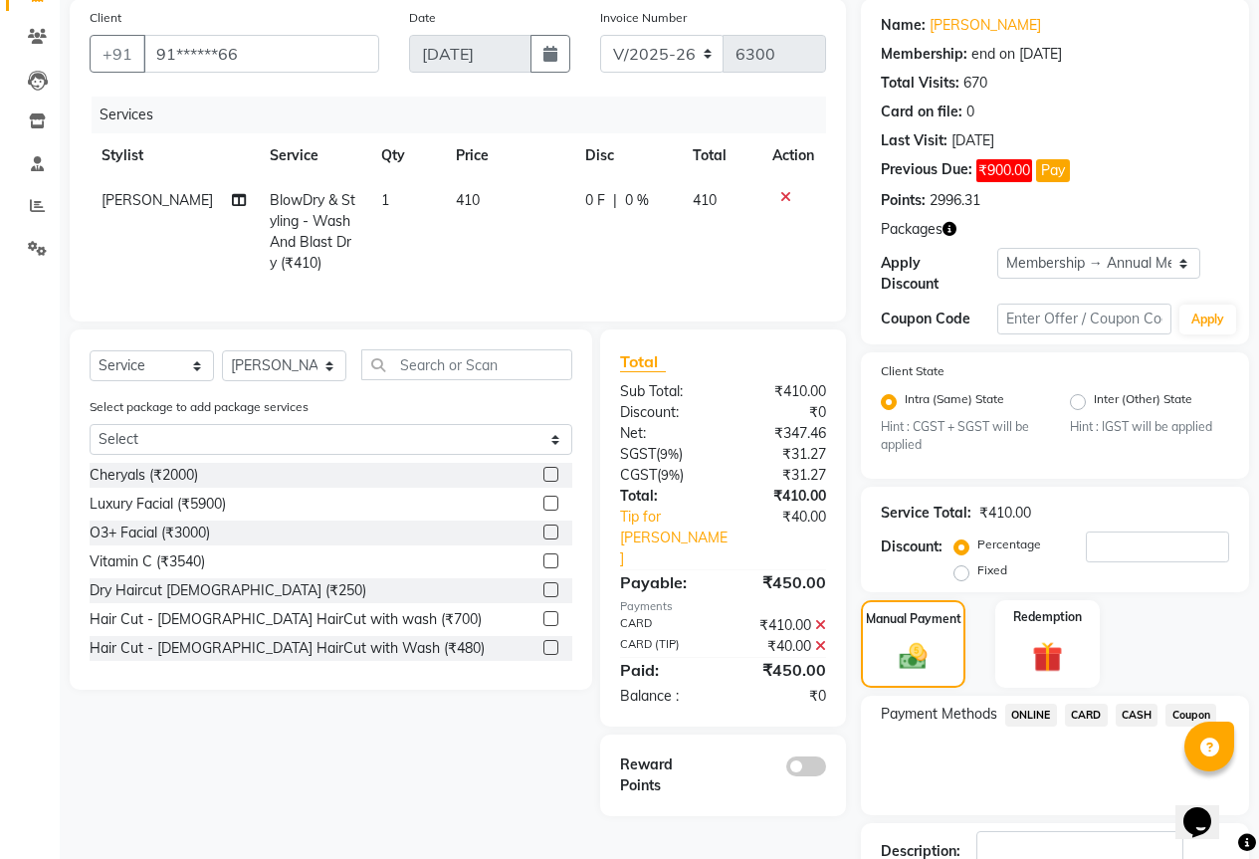
scroll to position [0, 0]
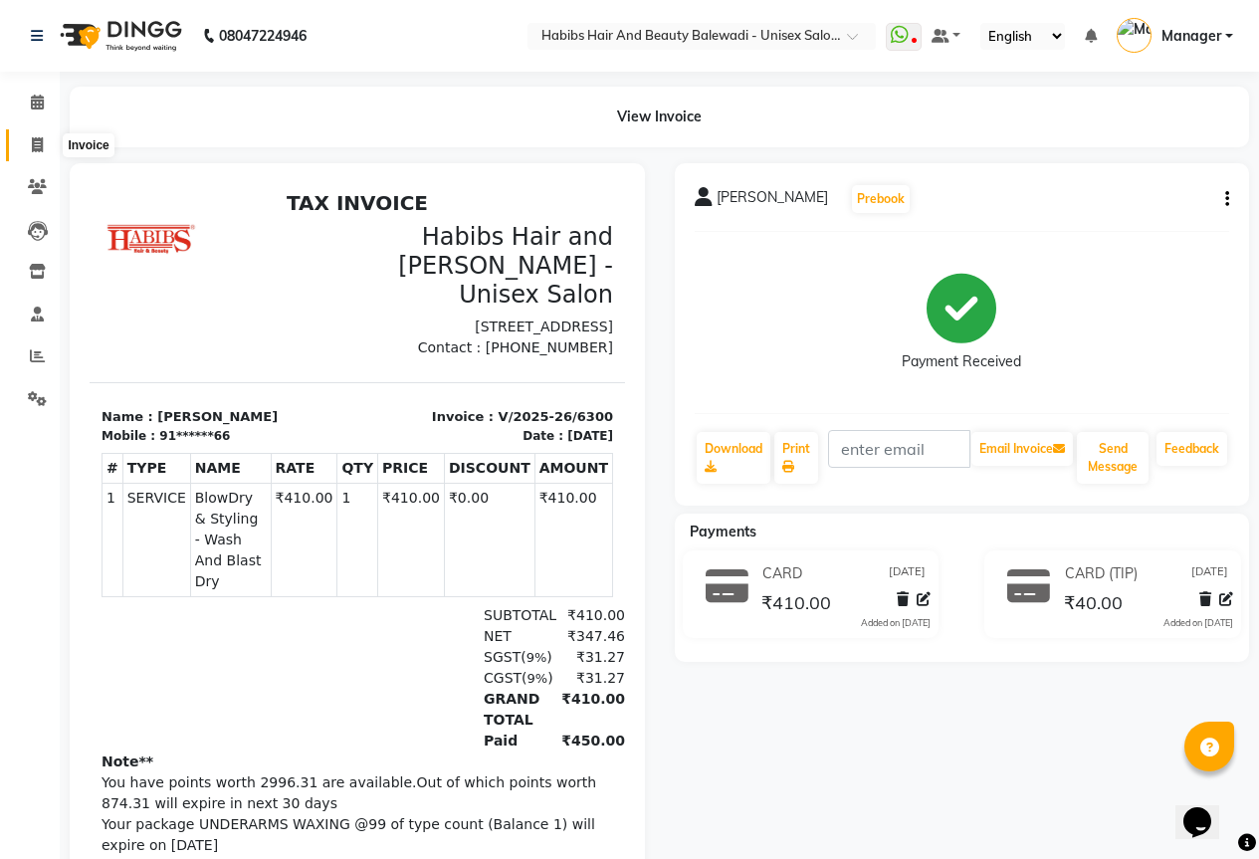
click at [40, 146] on icon at bounding box center [37, 144] width 11 height 15
select select "service"
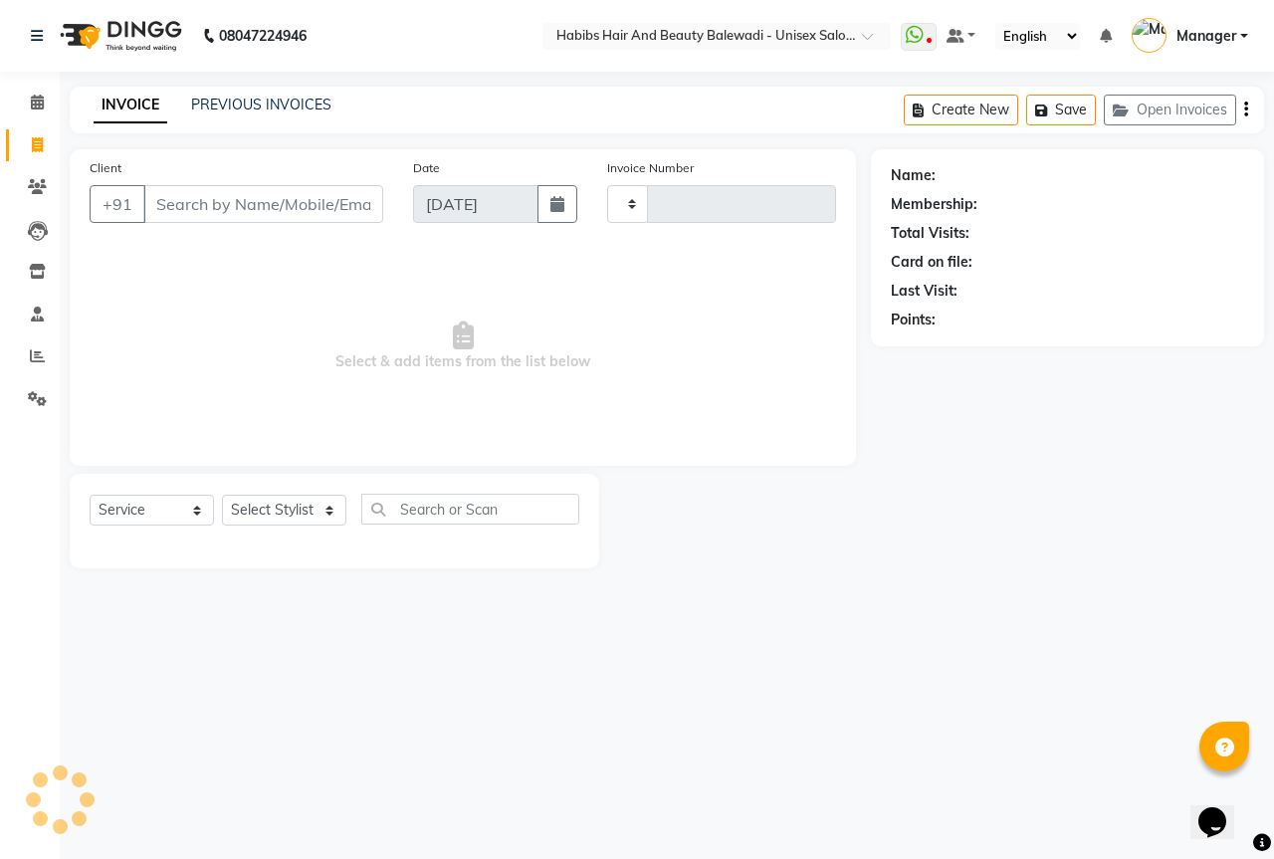
type input "6301"
select select "5902"
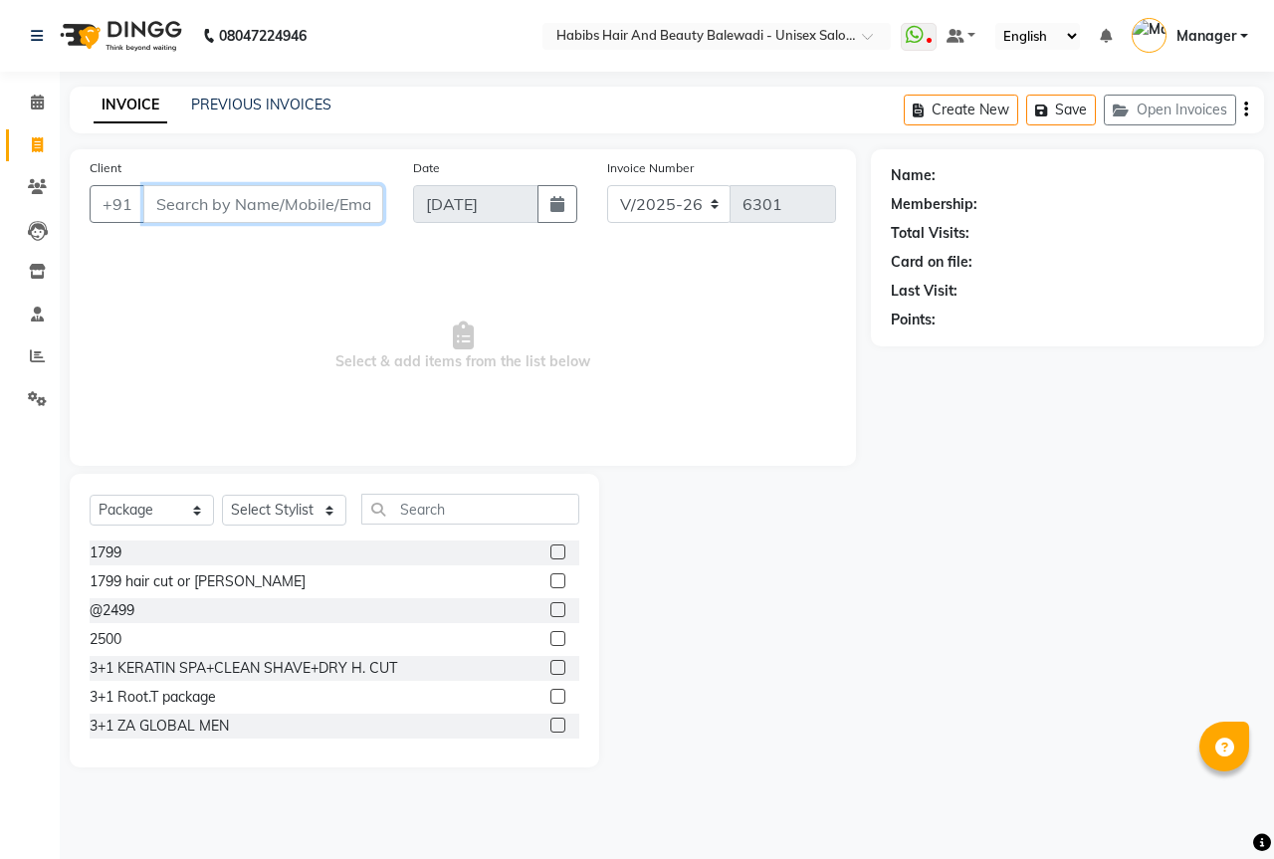
click at [258, 215] on input "Client" at bounding box center [263, 204] width 240 height 38
click at [274, 213] on input "Client" at bounding box center [263, 204] width 240 height 38
drag, startPoint x: 123, startPoint y: 518, endPoint x: 135, endPoint y: 510, distance: 14.4
click at [123, 518] on select "Select Service Product Membership Package Voucher Prepaid Gift Card" at bounding box center [152, 510] width 124 height 31
select select "service"
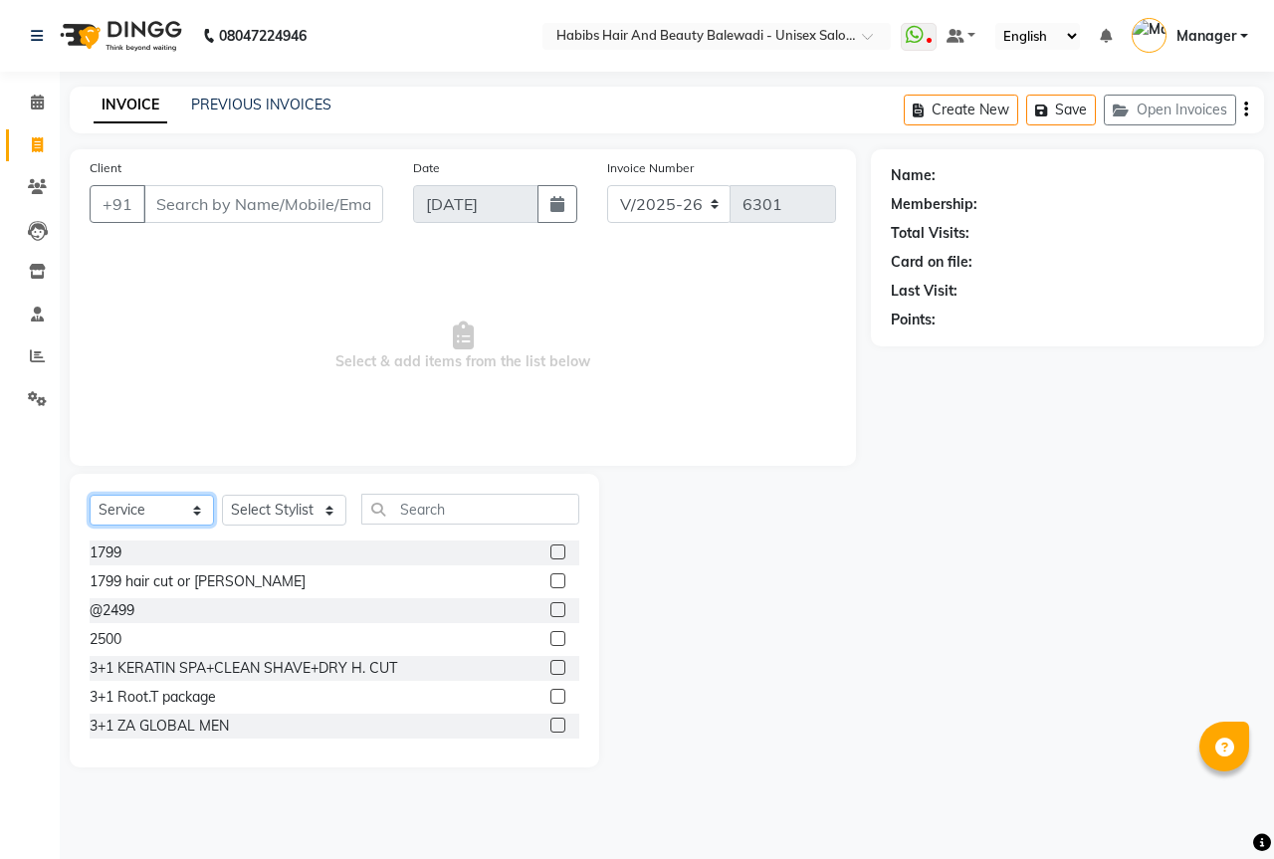
click at [90, 495] on select "Select Service Product Membership Package Voucher Prepaid Gift Card" at bounding box center [152, 510] width 124 height 31
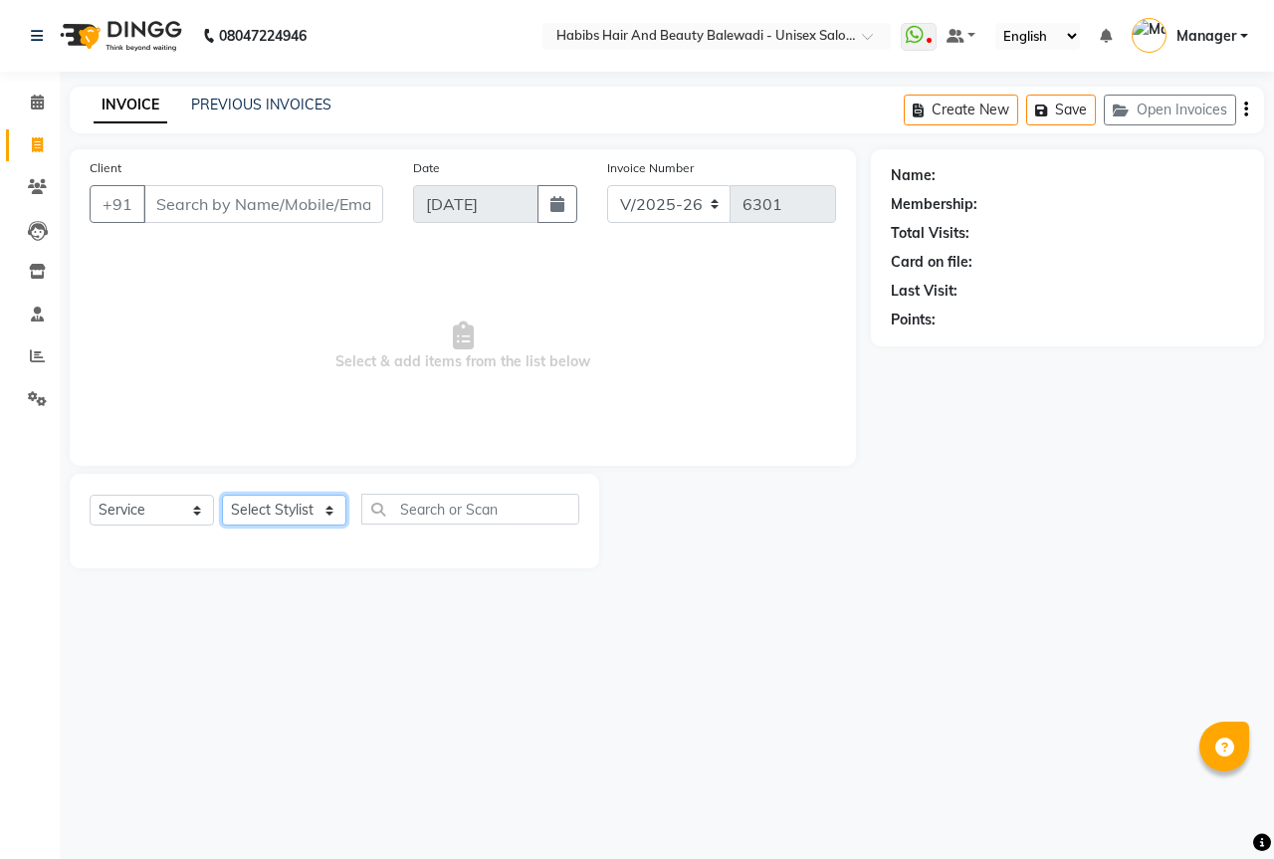
drag, startPoint x: 277, startPoint y: 518, endPoint x: 280, endPoint y: 500, distance: 18.2
click at [277, 518] on select "Select Stylist Aarti Akshay Gaikwad [PERSON_NAME] [PERSON_NAME] [PERSON_NAME] […" at bounding box center [284, 510] width 124 height 31
select select "67492"
click at [222, 495] on select "Select Stylist Aarti Akshay Gaikwad [PERSON_NAME] [PERSON_NAME] [PERSON_NAME] […" at bounding box center [284, 510] width 124 height 31
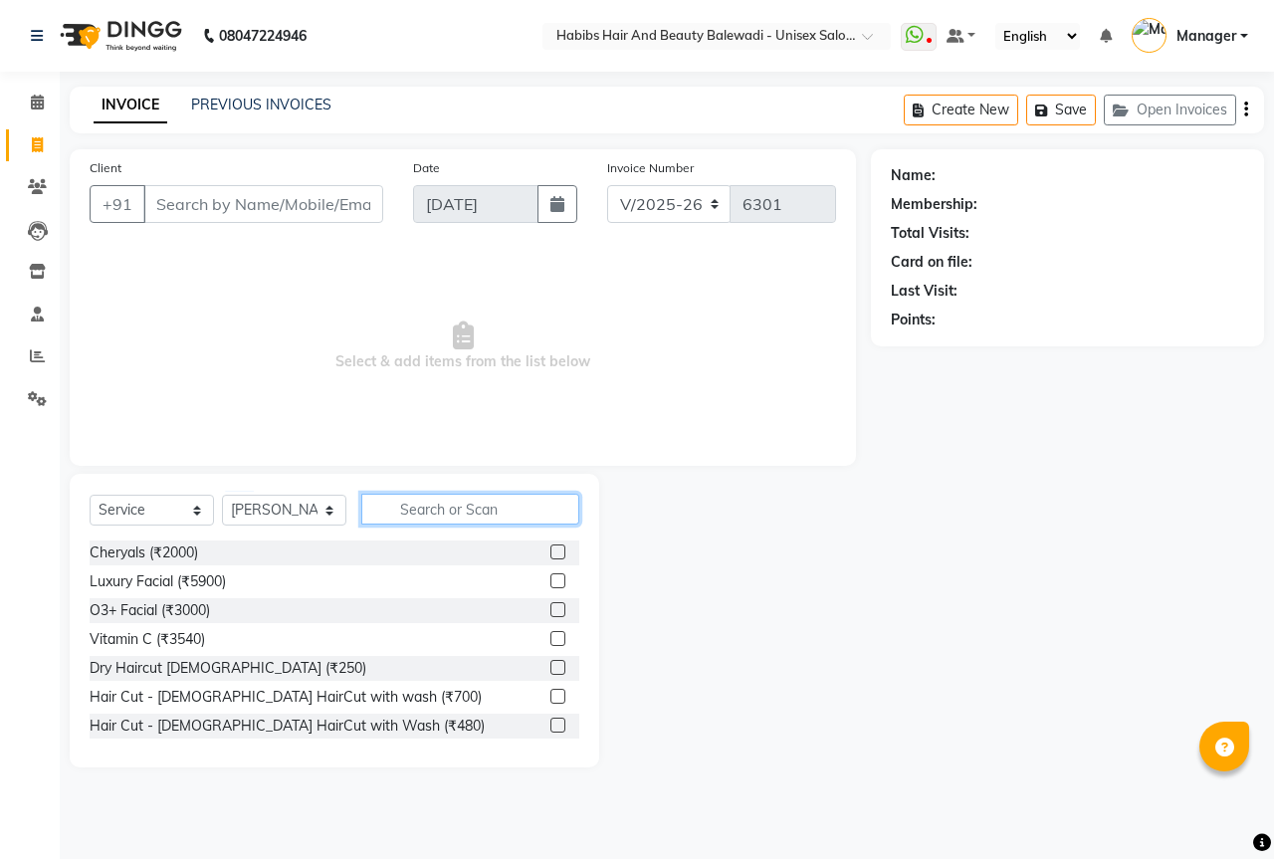
click at [443, 501] on input "text" at bounding box center [470, 509] width 218 height 31
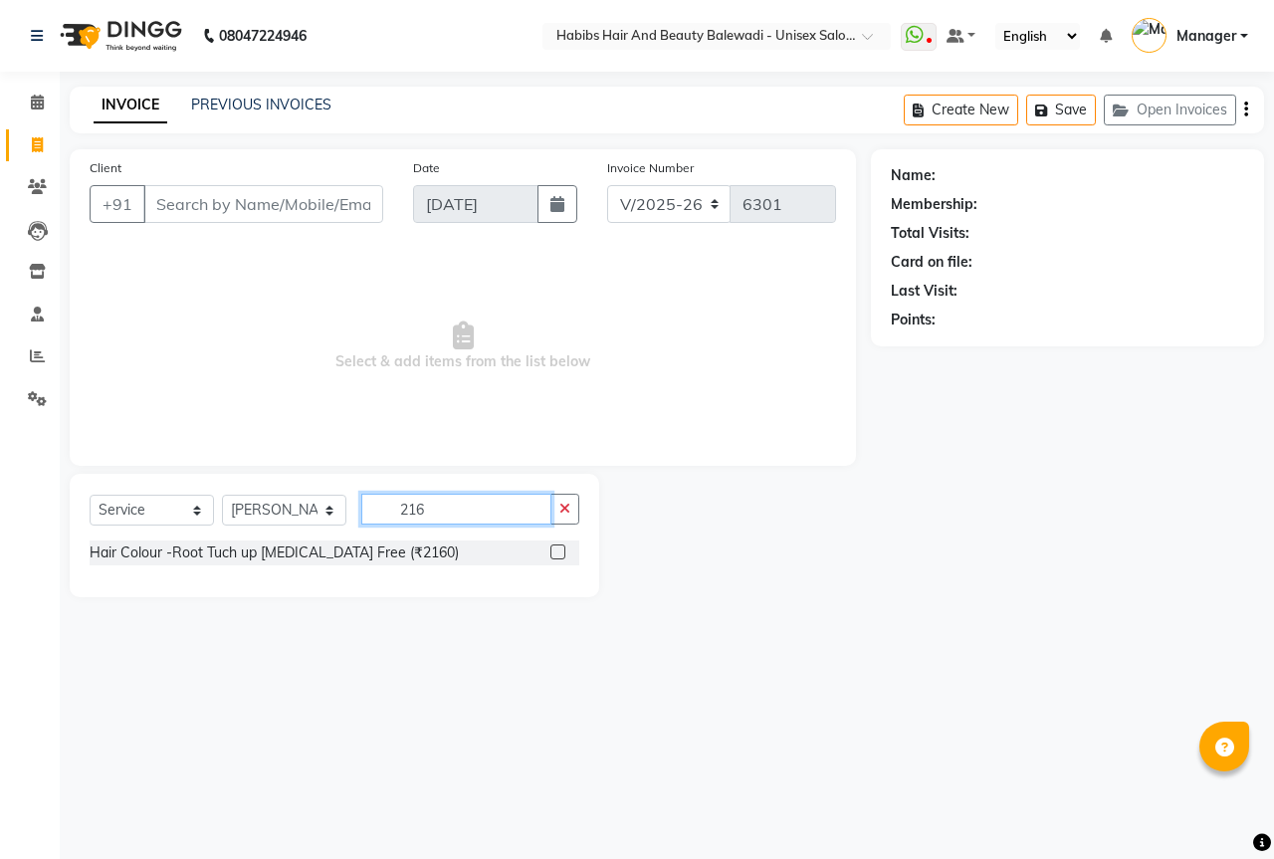
type input "216"
drag, startPoint x: 301, startPoint y: 520, endPoint x: 301, endPoint y: 538, distance: 17.9
click at [301, 520] on select "Select Stylist Aarti Akshay Gaikwad [PERSON_NAME] [PERSON_NAME] [PERSON_NAME] […" at bounding box center [284, 510] width 124 height 31
click at [304, 554] on div "Hair Colour -Root Tuch up [MEDICAL_DATA] Free (₹2160)" at bounding box center [274, 553] width 369 height 21
checkbox input "false"
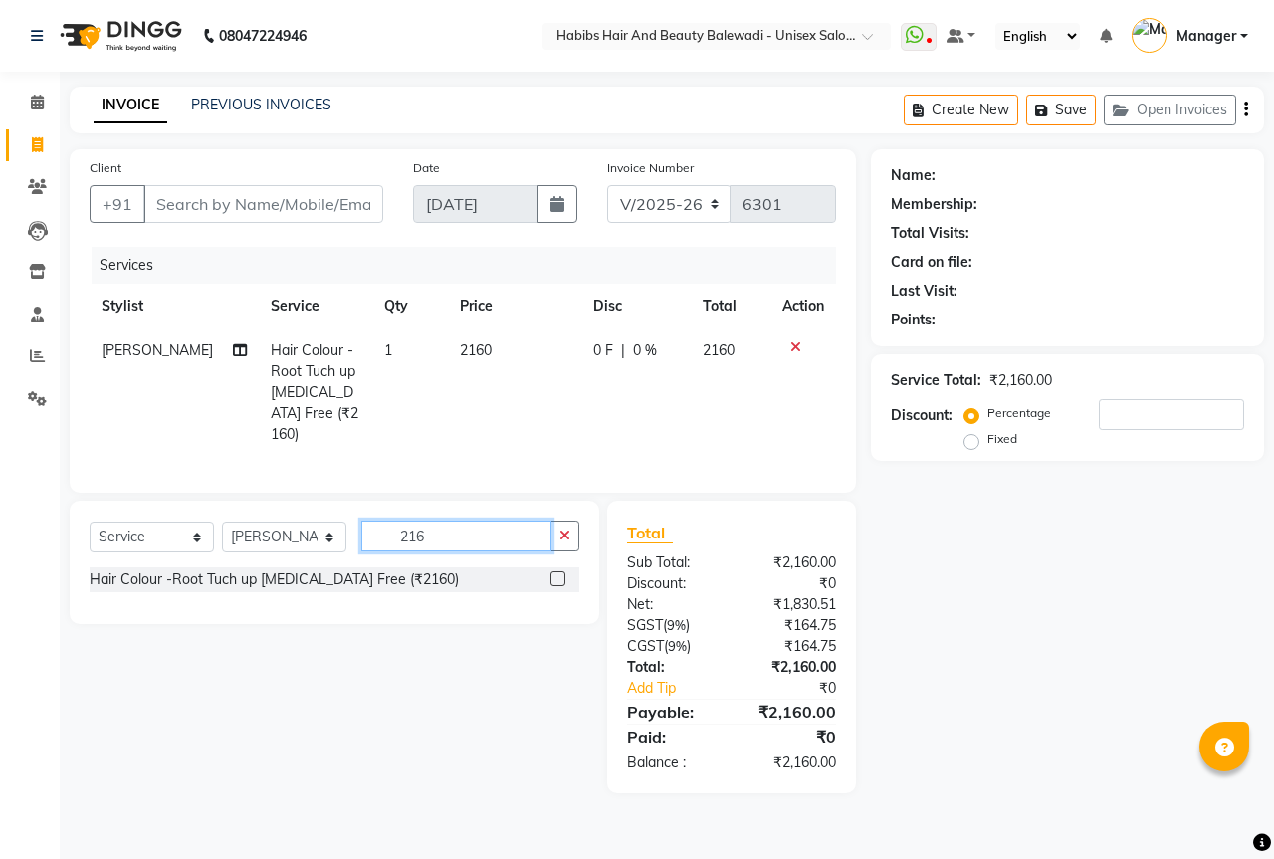
click at [499, 538] on input "216" at bounding box center [456, 536] width 190 height 31
type input "2"
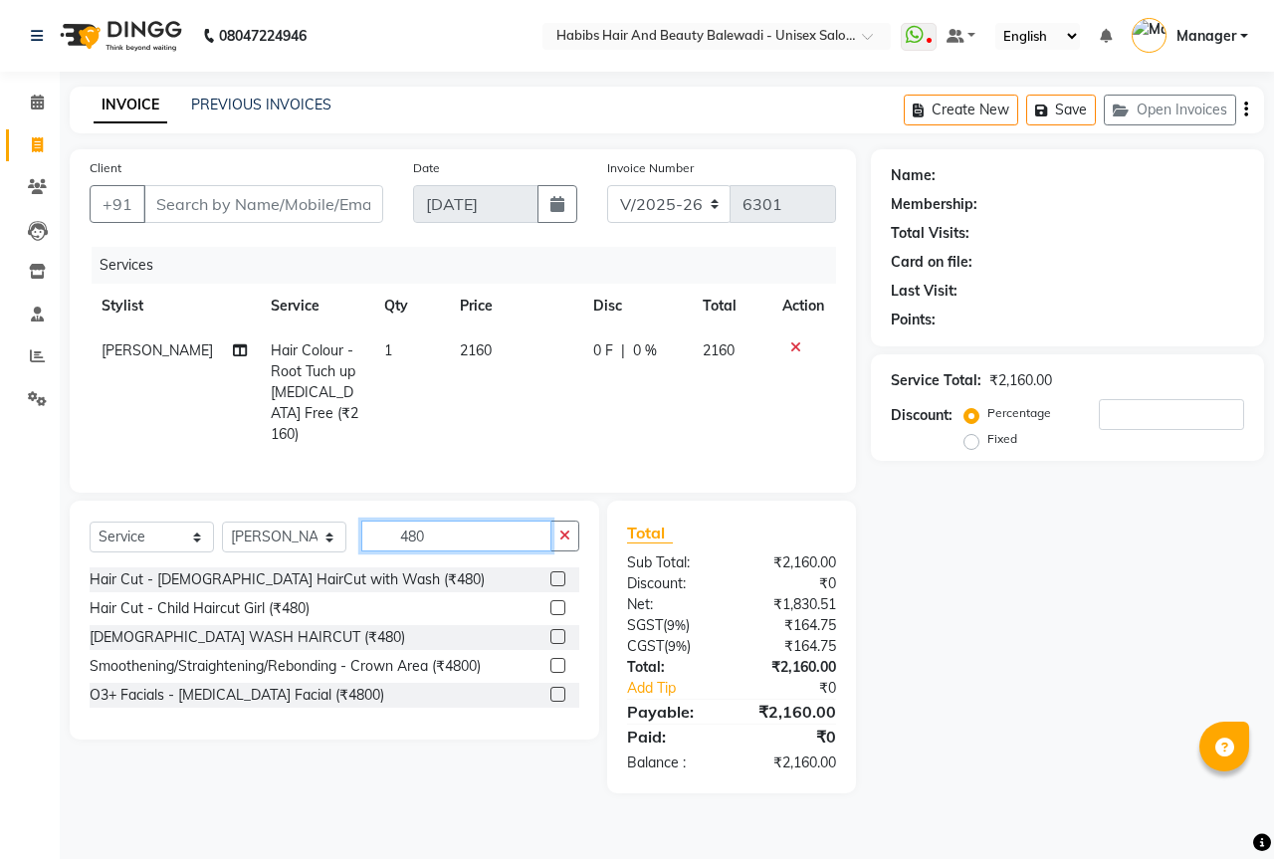
type input "480"
click at [167, 585] on div "Hair Cut - [DEMOGRAPHIC_DATA] HairCut with Wash (₹480)" at bounding box center [335, 579] width 490 height 25
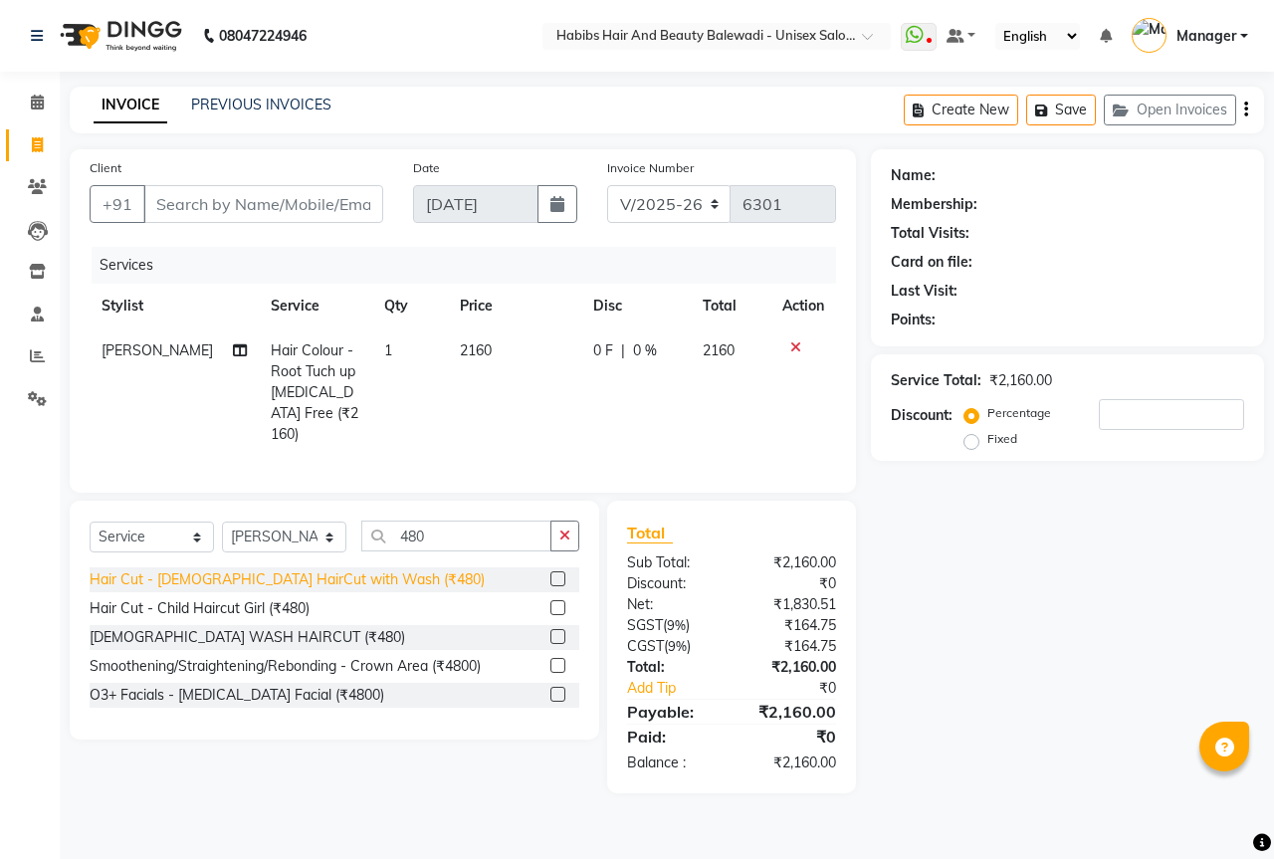
click at [169, 578] on div "Hair Cut - [DEMOGRAPHIC_DATA] HairCut with Wash (₹480)" at bounding box center [287, 579] width 395 height 21
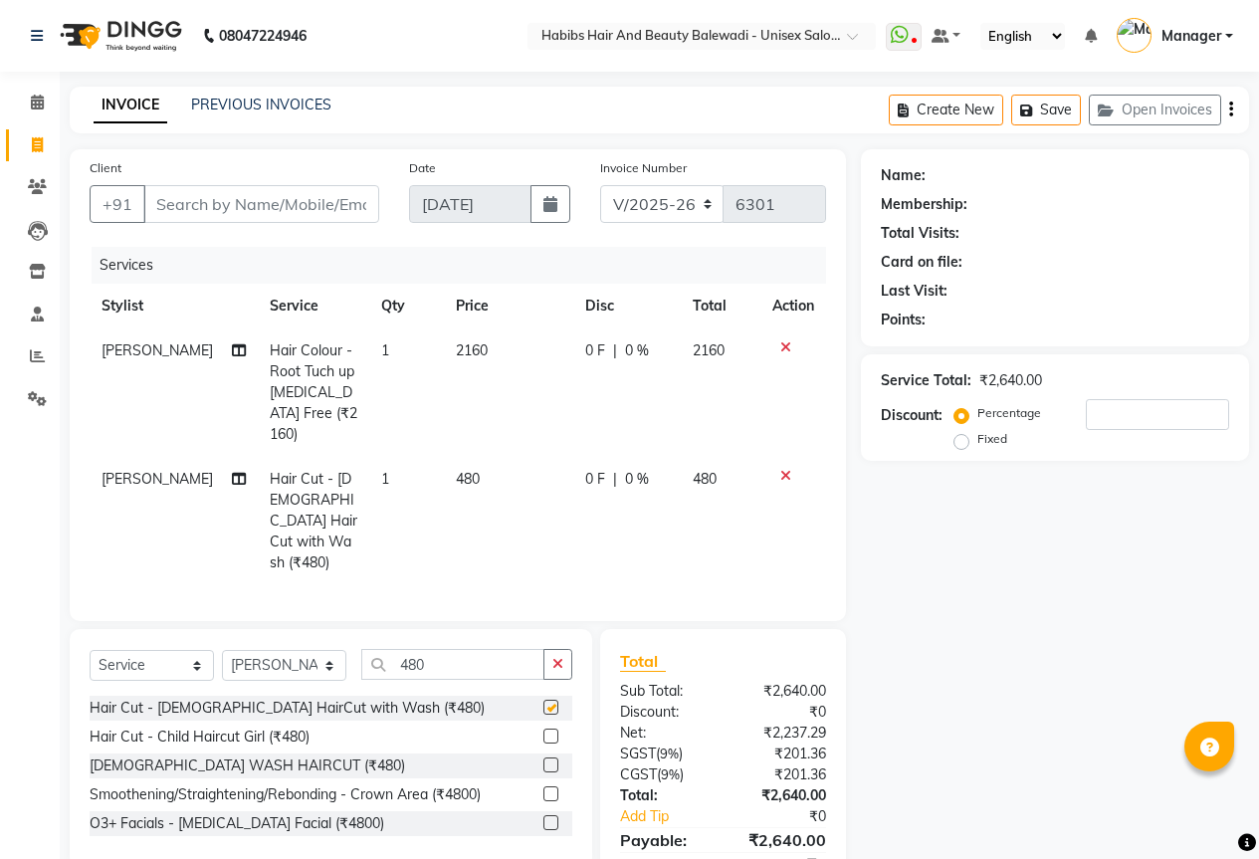
checkbox input "false"
click at [508, 654] on div "Select Service Product Membership Package Voucher Prepaid Gift Card Select Styl…" at bounding box center [331, 672] width 483 height 47
click at [509, 629] on div "Select Service Product Membership Package Voucher Prepaid Gift Card Select Styl…" at bounding box center [331, 748] width 523 height 239
click at [503, 649] on input "480" at bounding box center [452, 664] width 183 height 31
type input "4"
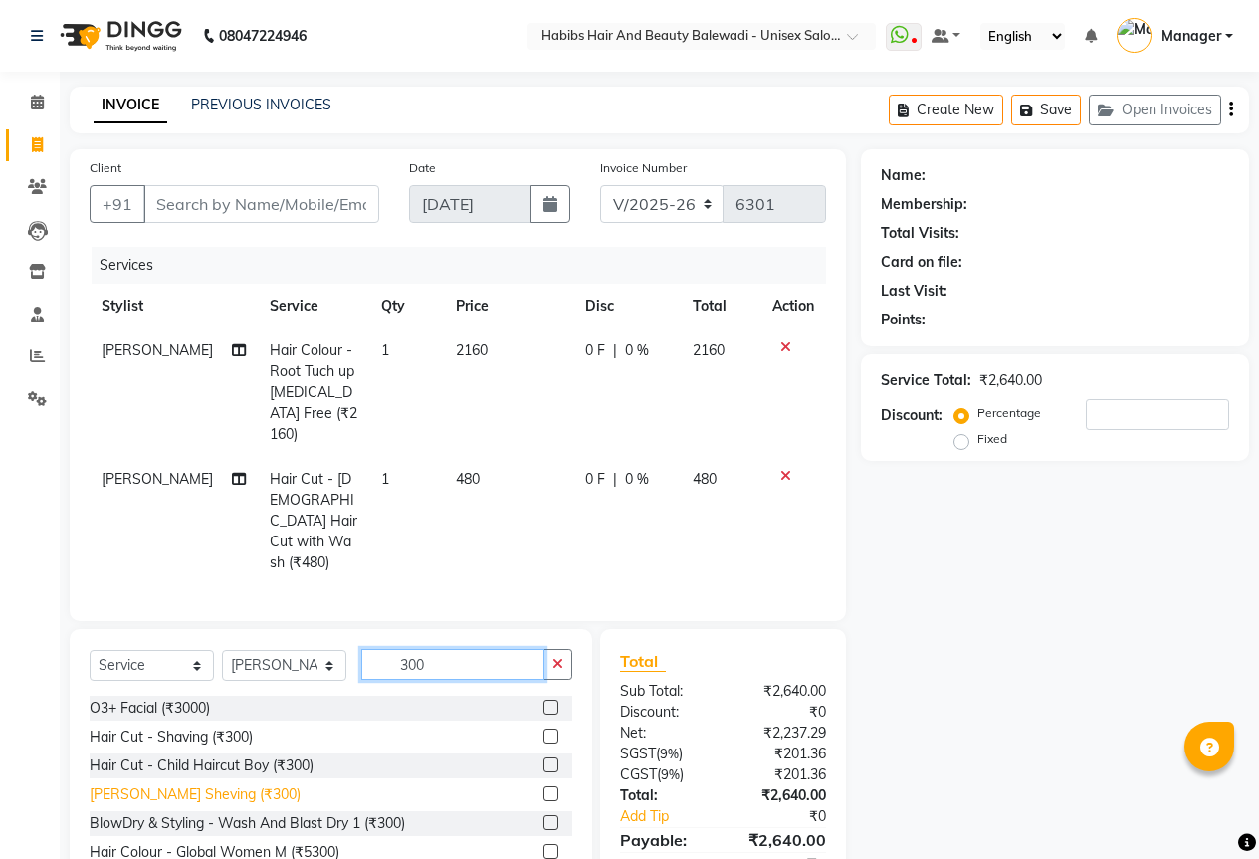
type input "300"
click at [165, 784] on div "[PERSON_NAME] Sheving (₹300)" at bounding box center [195, 794] width 211 height 21
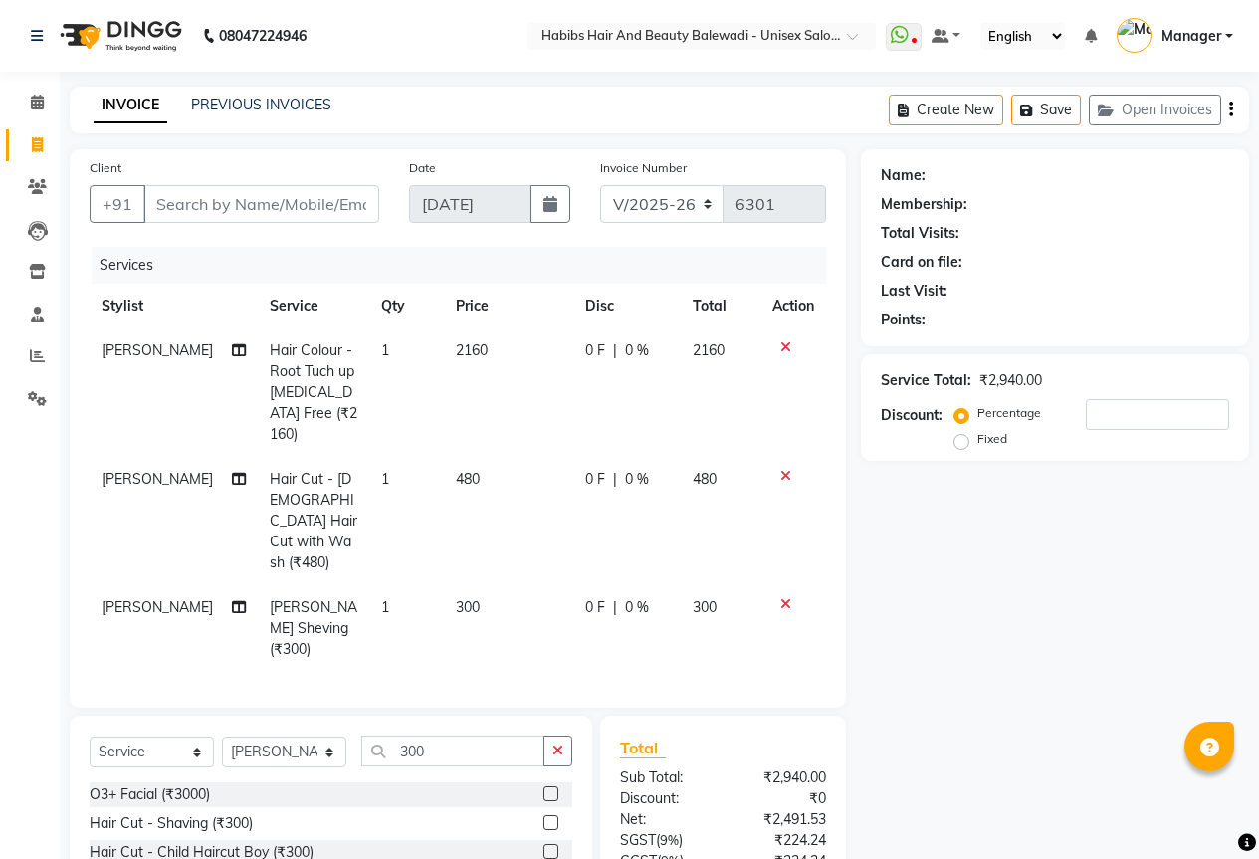
checkbox input "false"
click at [456, 736] on input "300" at bounding box center [452, 751] width 183 height 31
type input "3"
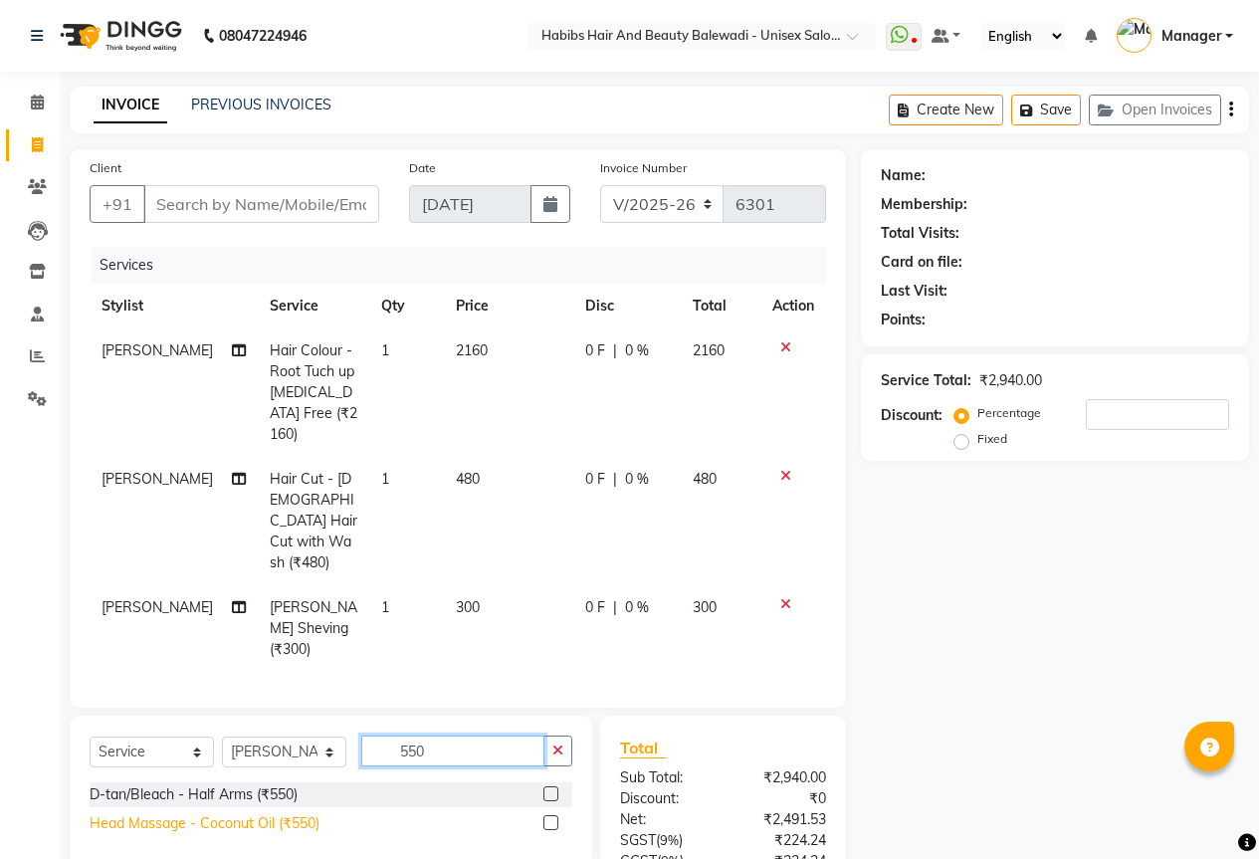
type input "550"
click at [213, 813] on div "Head Massage - Coconut Oil (₹550)" at bounding box center [205, 823] width 230 height 21
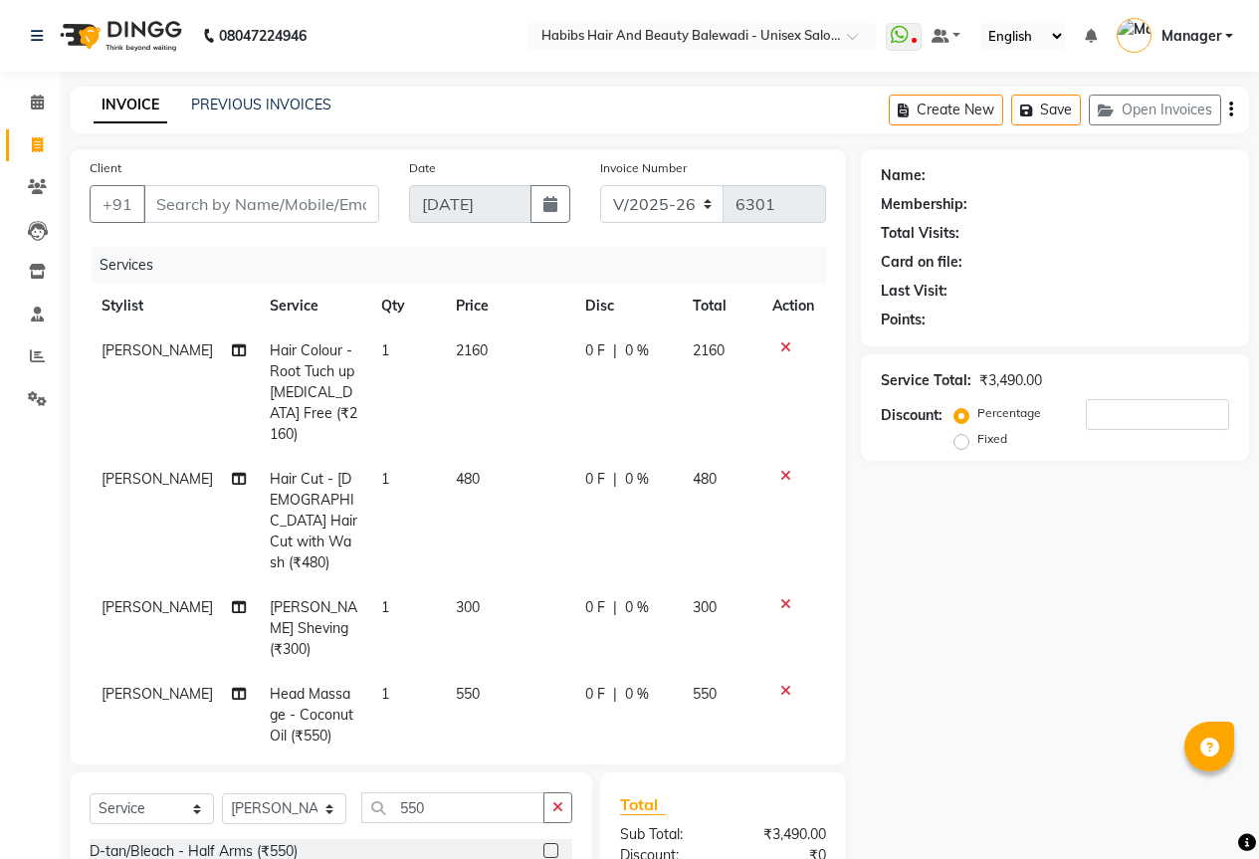
checkbox input "false"
click at [468, 685] on span "550" at bounding box center [468, 694] width 24 height 18
select select "67492"
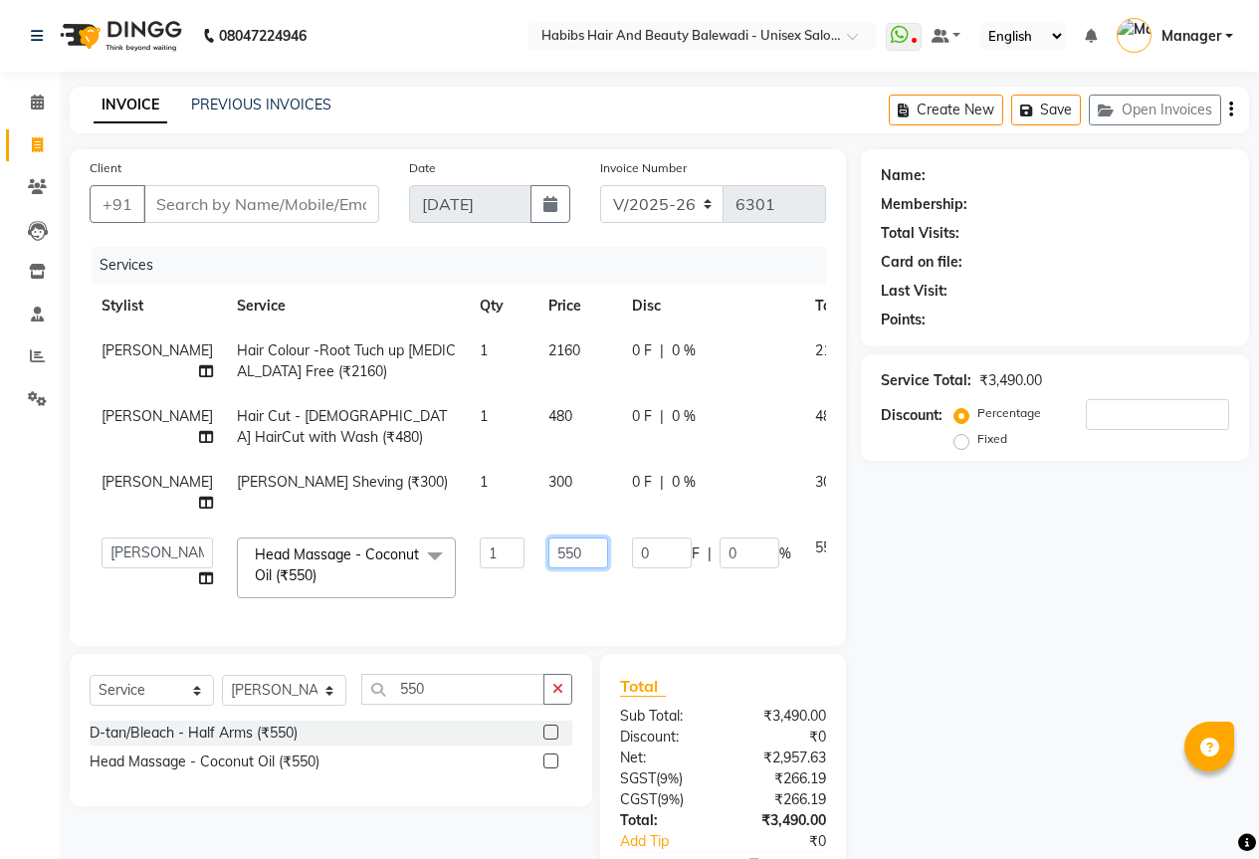
drag, startPoint x: 555, startPoint y: 548, endPoint x: 559, endPoint y: 563, distance: 15.5
click at [555, 549] on input "550" at bounding box center [578, 553] width 60 height 31
type input "590"
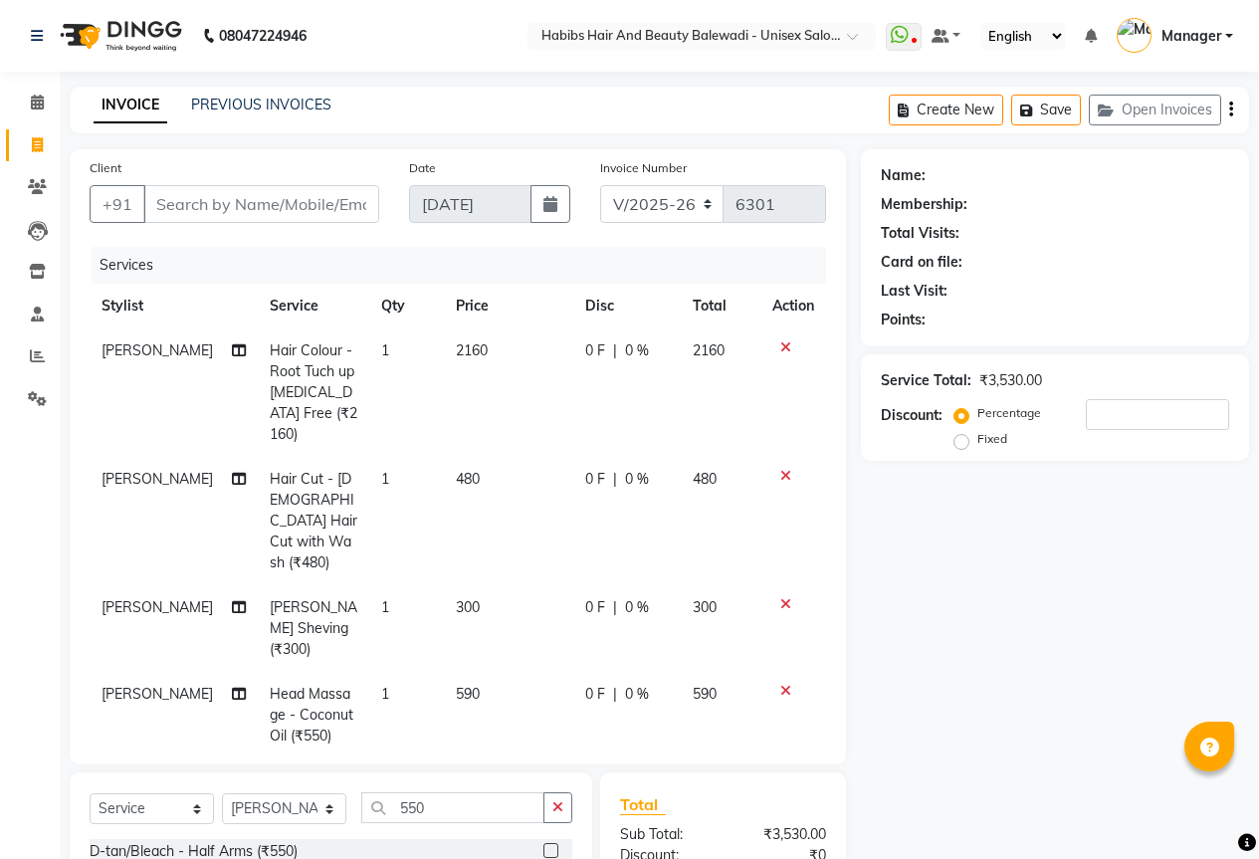
click at [566, 587] on tbody "Dnyaneshwar Borde Hair Colour -Root Tuch up Ammonia Free (₹2160) 1 2160 0 F | 0…" at bounding box center [458, 544] width 737 height 430
click at [229, 207] on input "Client" at bounding box center [261, 204] width 236 height 38
type input "9"
type input "0"
type input "9404242609"
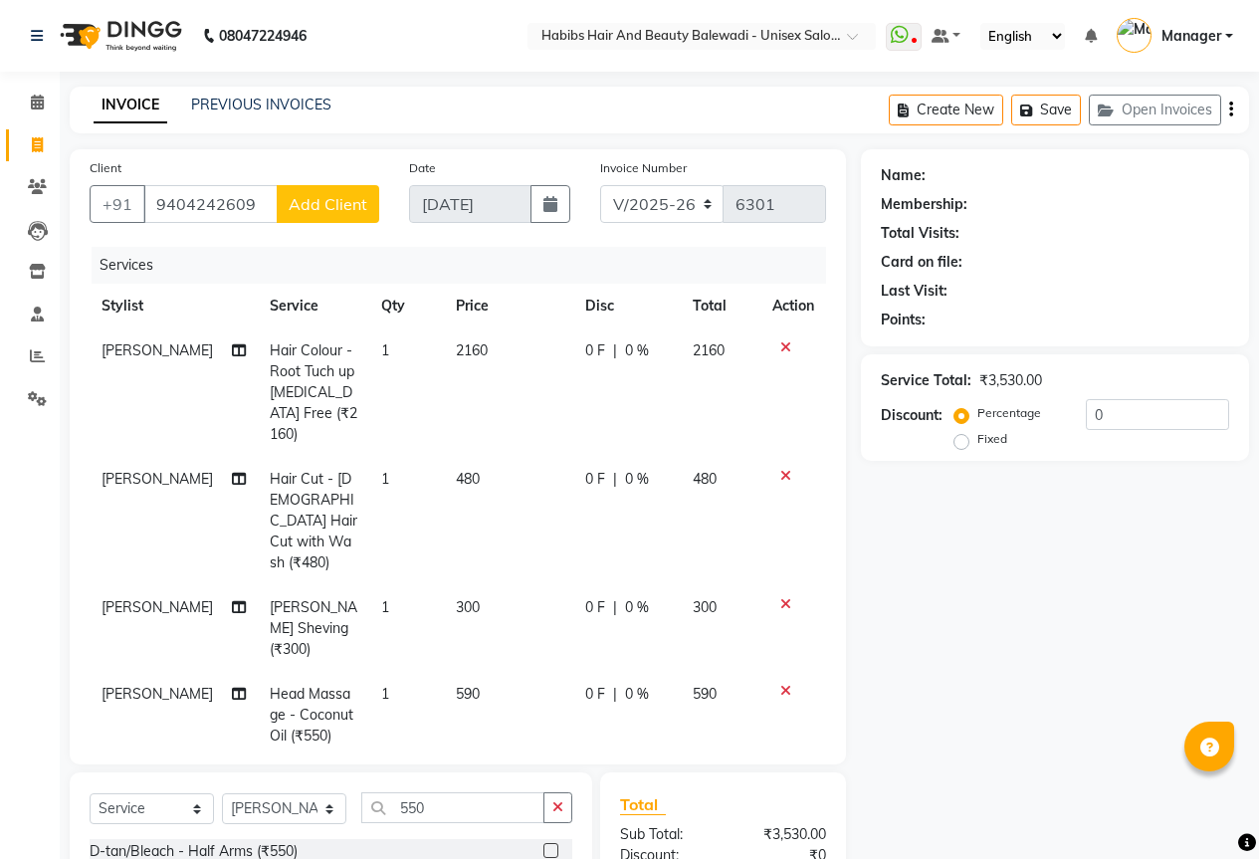
click at [313, 212] on span "Add Client" at bounding box center [328, 204] width 79 height 20
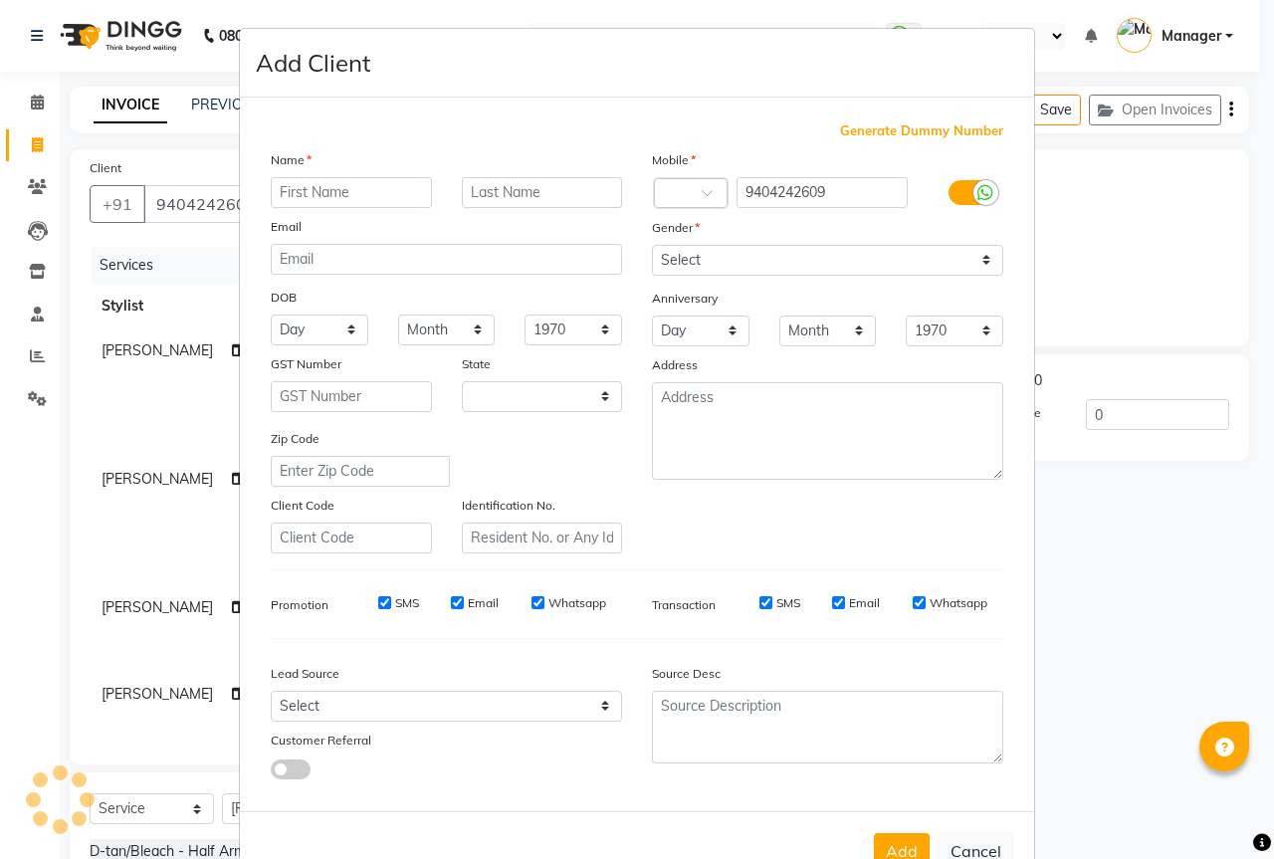
select select "22"
type input "[PERSON_NAME]"
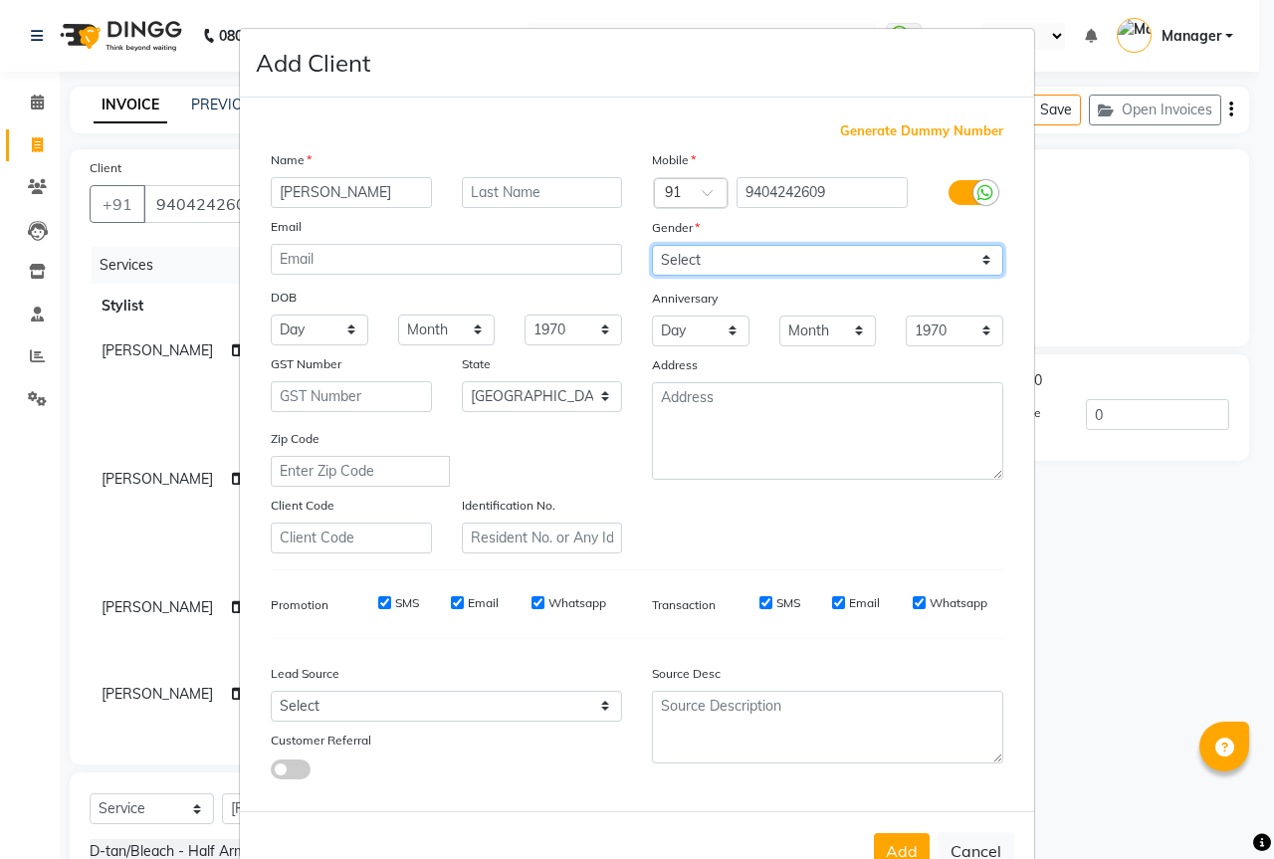
click at [731, 260] on select "Select Male Female Other Prefer Not To Say" at bounding box center [827, 260] width 351 height 31
select select "male"
click at [652, 245] on select "Select Male Female Other Prefer Not To Say" at bounding box center [827, 260] width 351 height 31
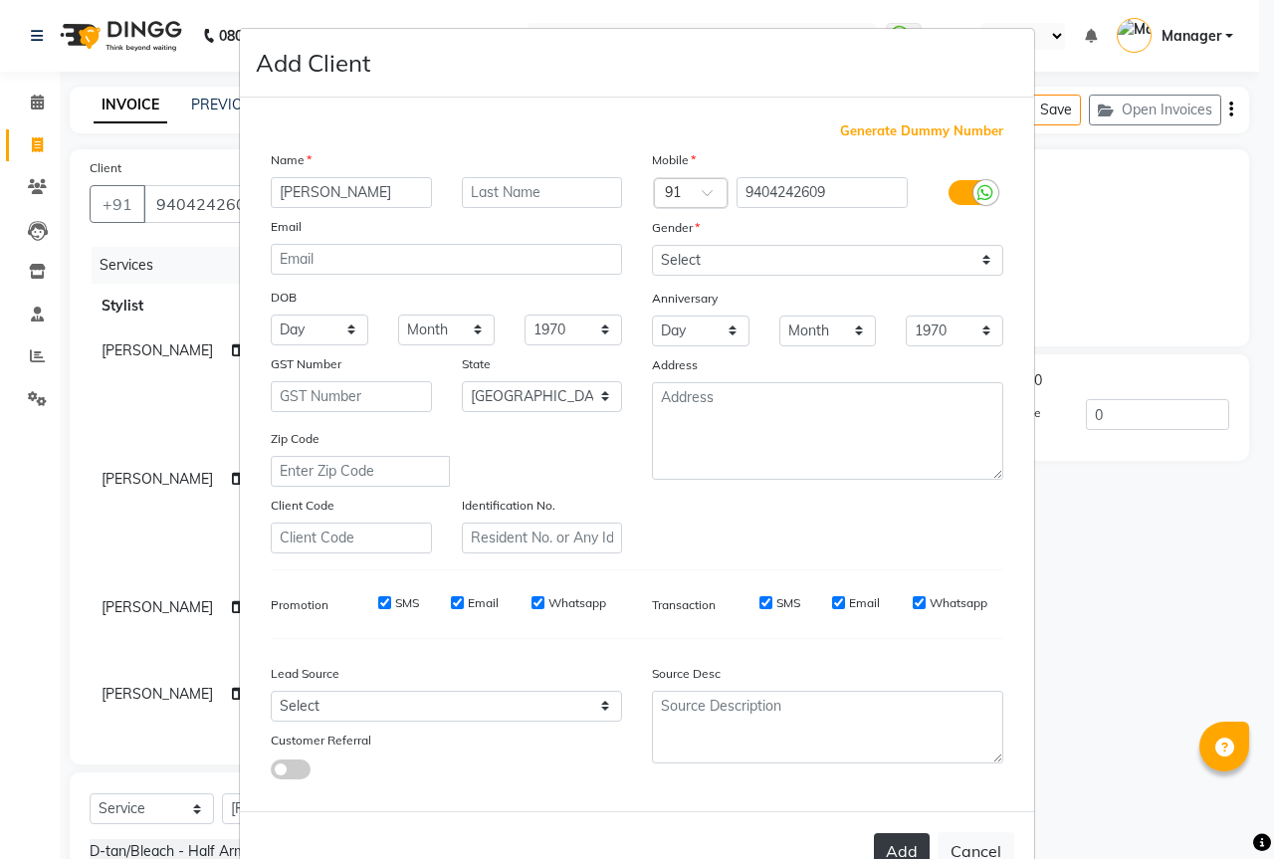
click at [892, 842] on button "Add" at bounding box center [902, 851] width 56 height 36
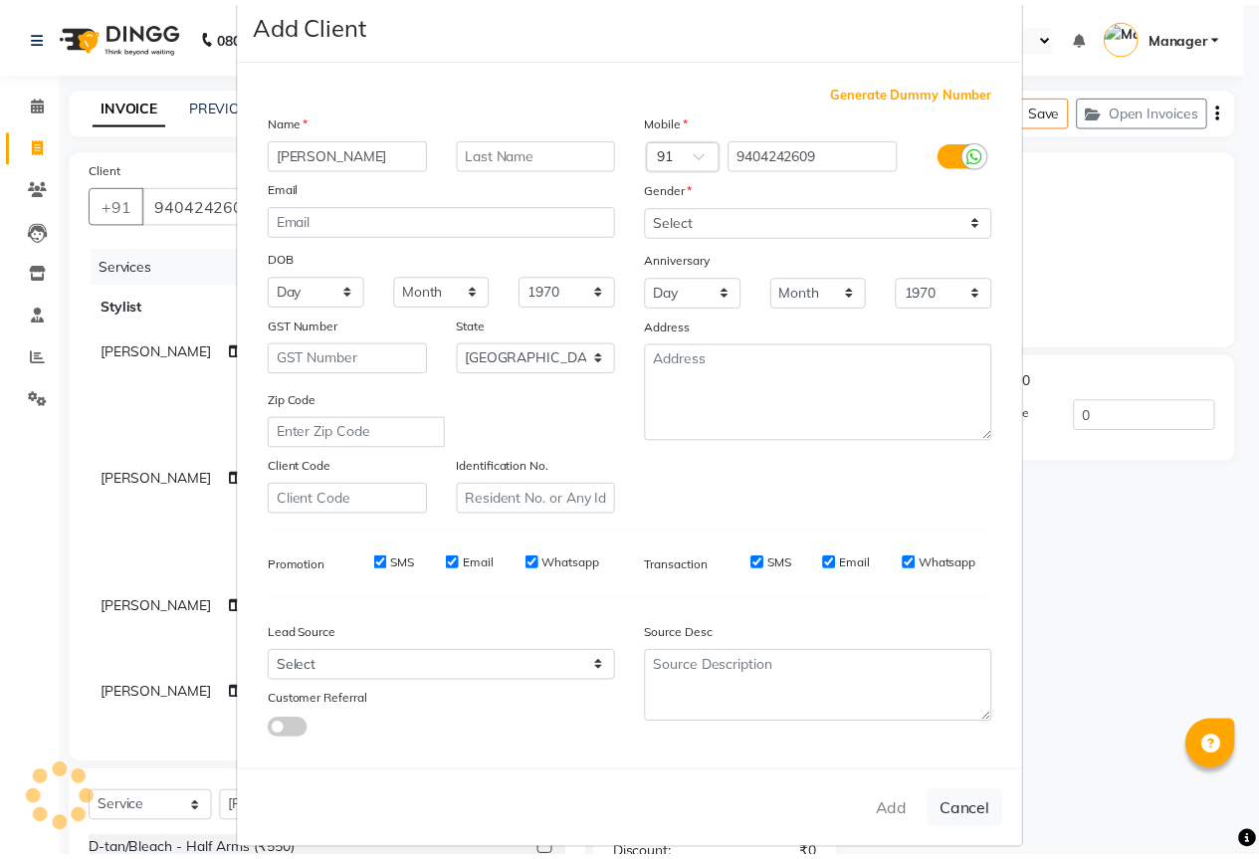
scroll to position [60, 0]
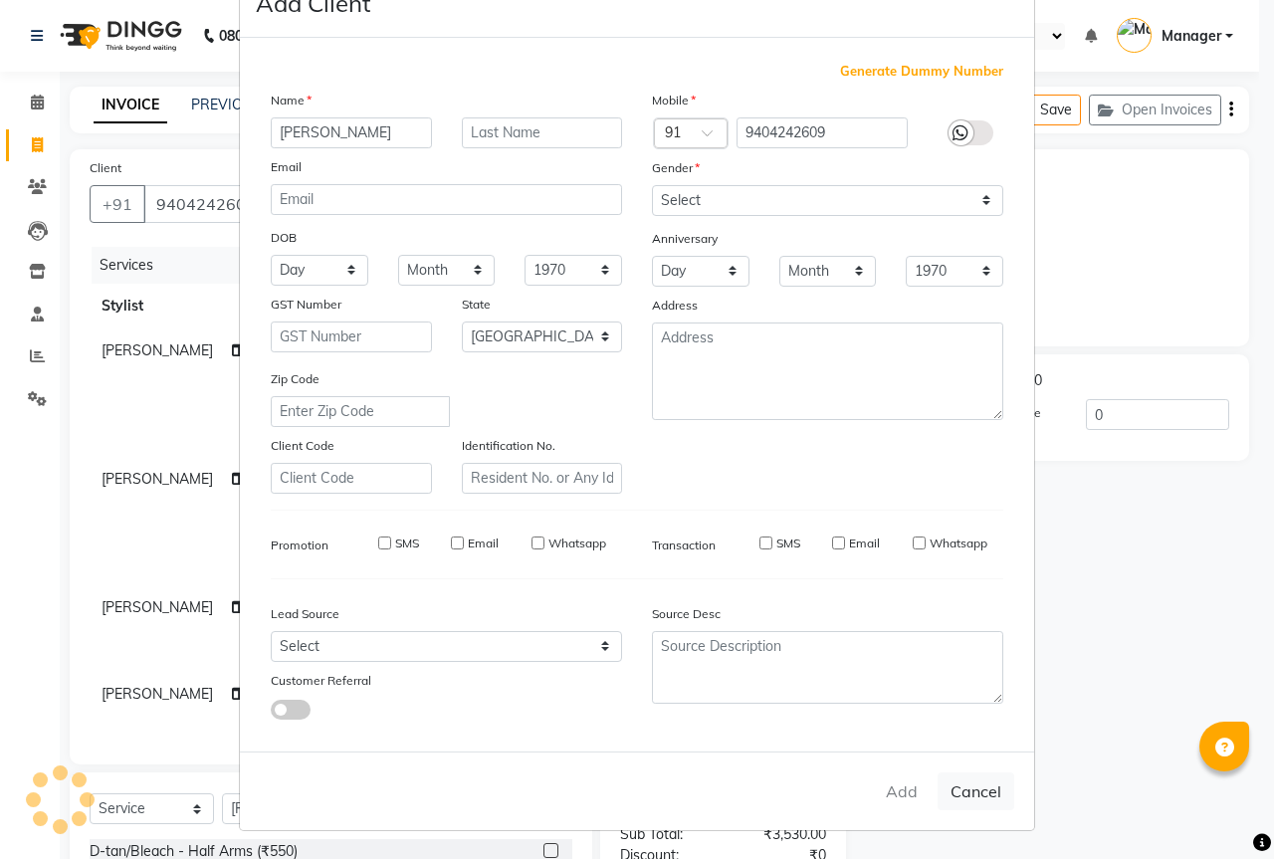
type input "94******09"
select select
select select "null"
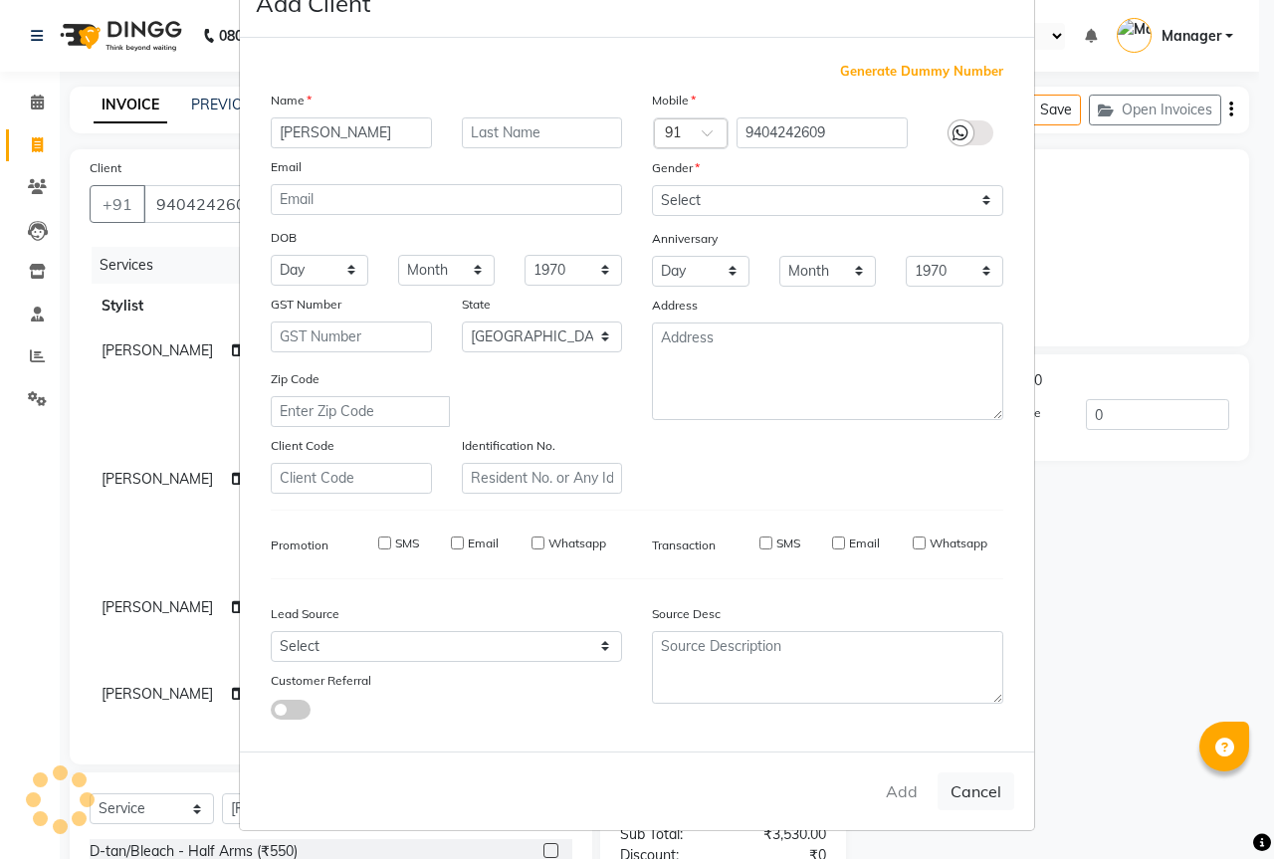
select select
checkbox input "false"
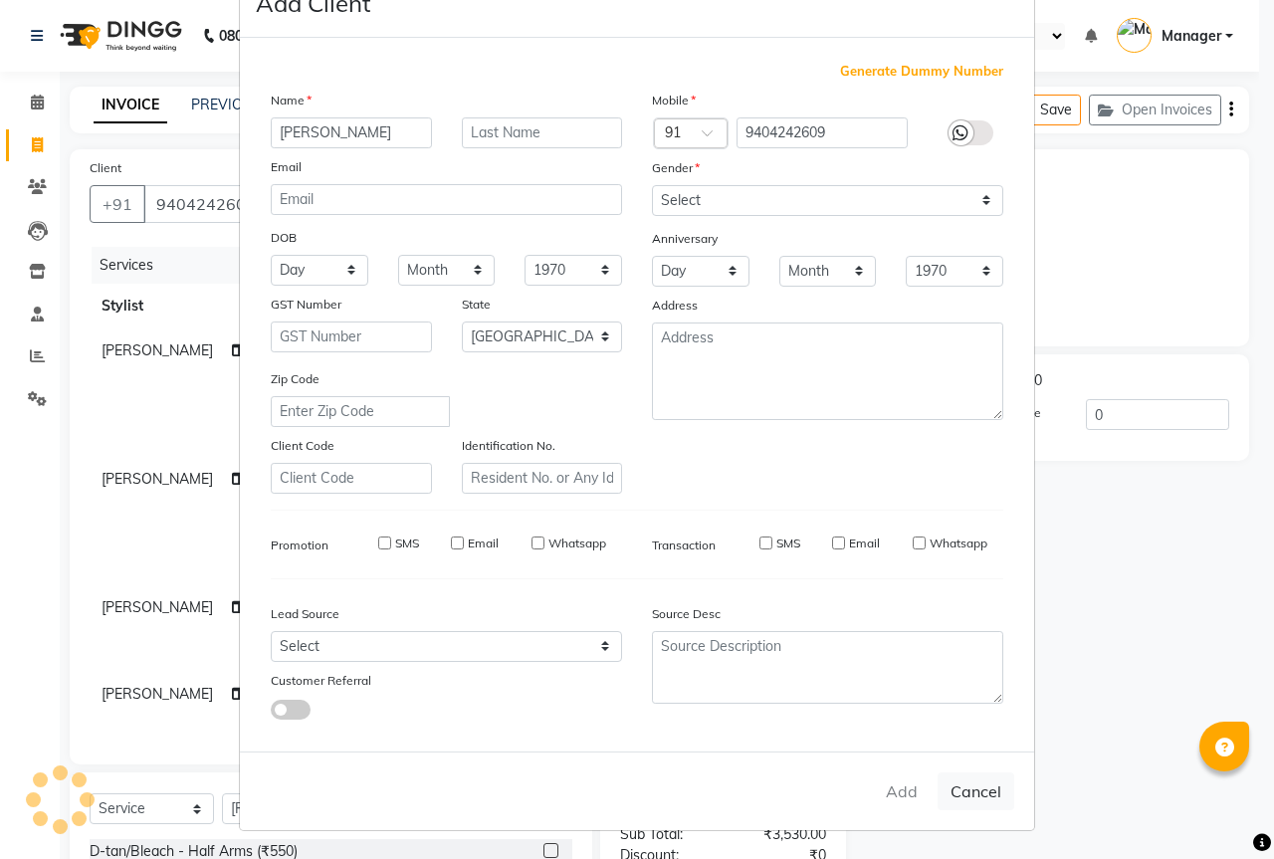
checkbox input "false"
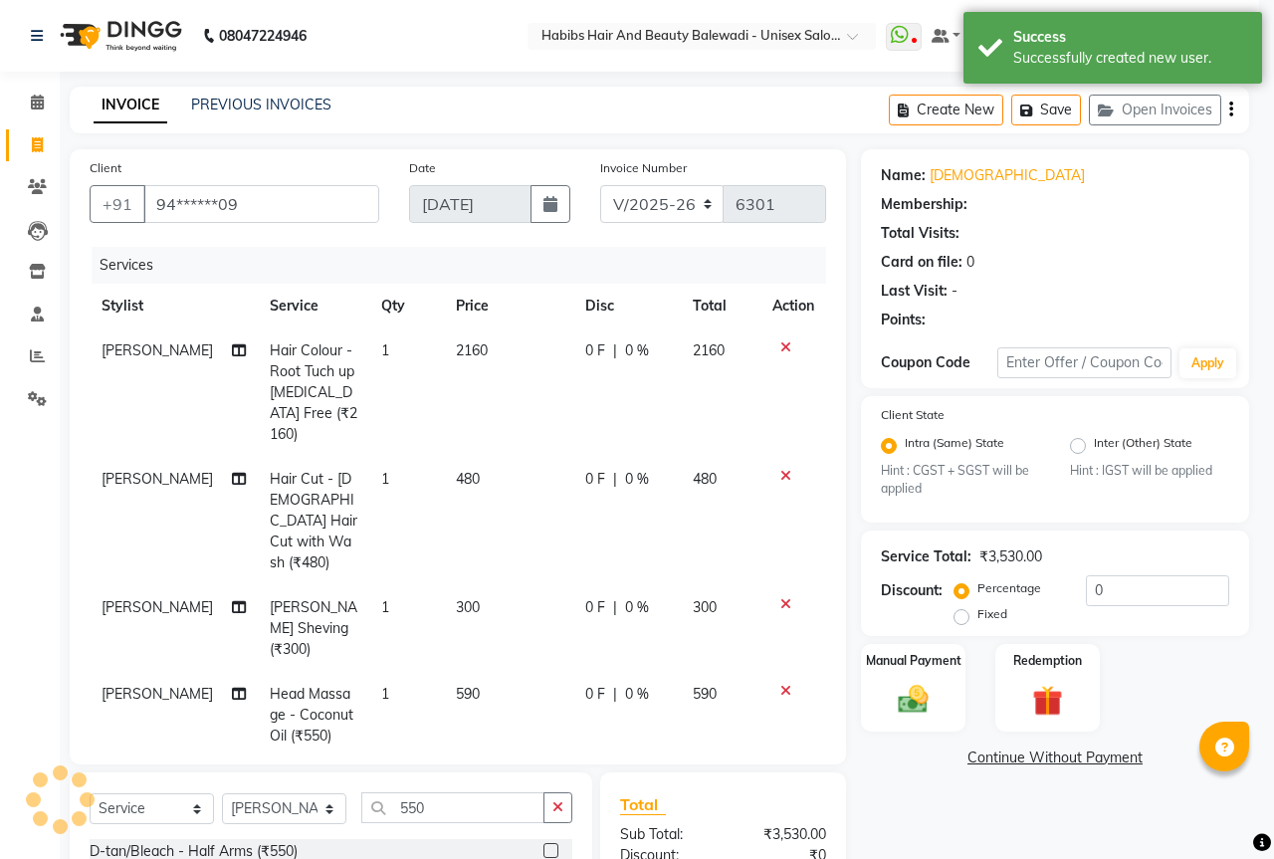
select select "1: Object"
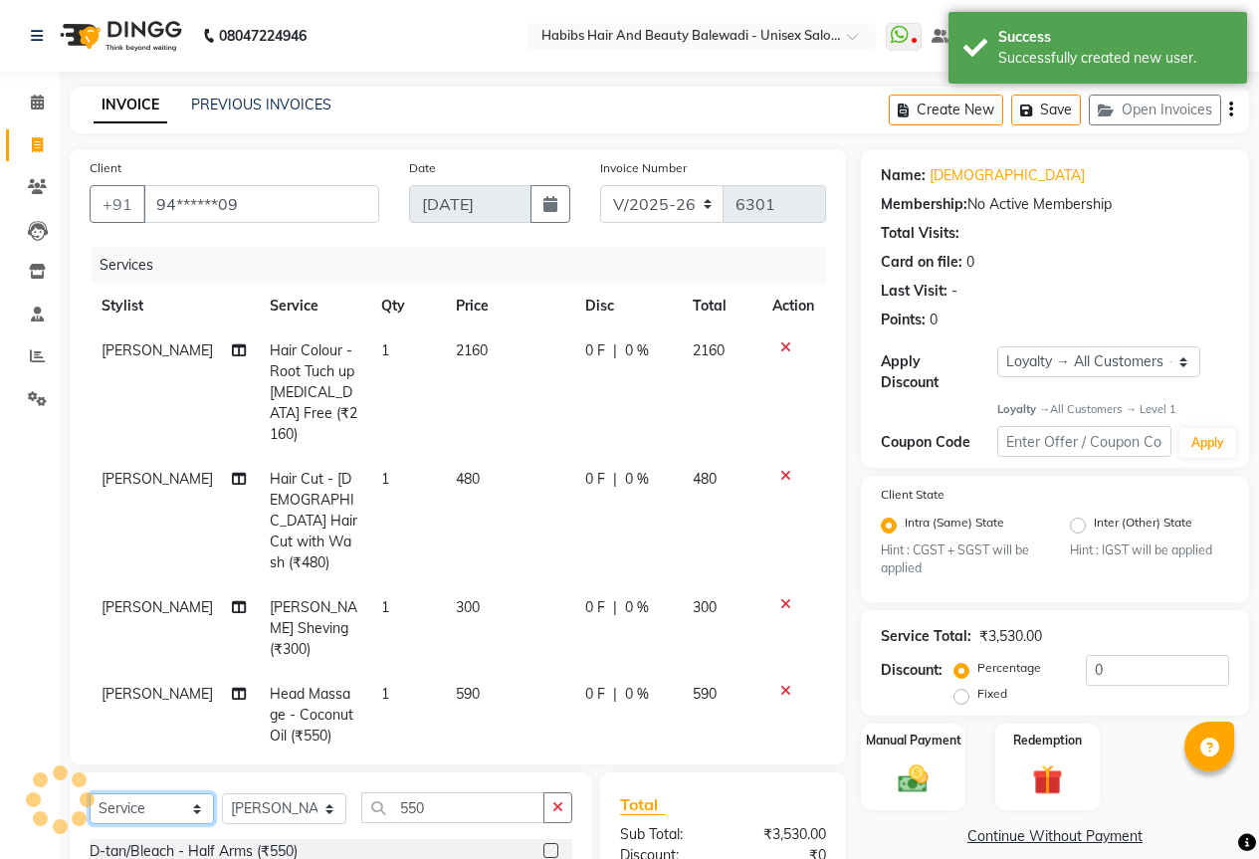
click at [139, 793] on select "Select Service Product Membership Package Voucher Prepaid Gift Card" at bounding box center [152, 808] width 124 height 31
click at [90, 793] on select "Select Service Product Membership Package Voucher Prepaid Gift Card" at bounding box center [152, 808] width 124 height 31
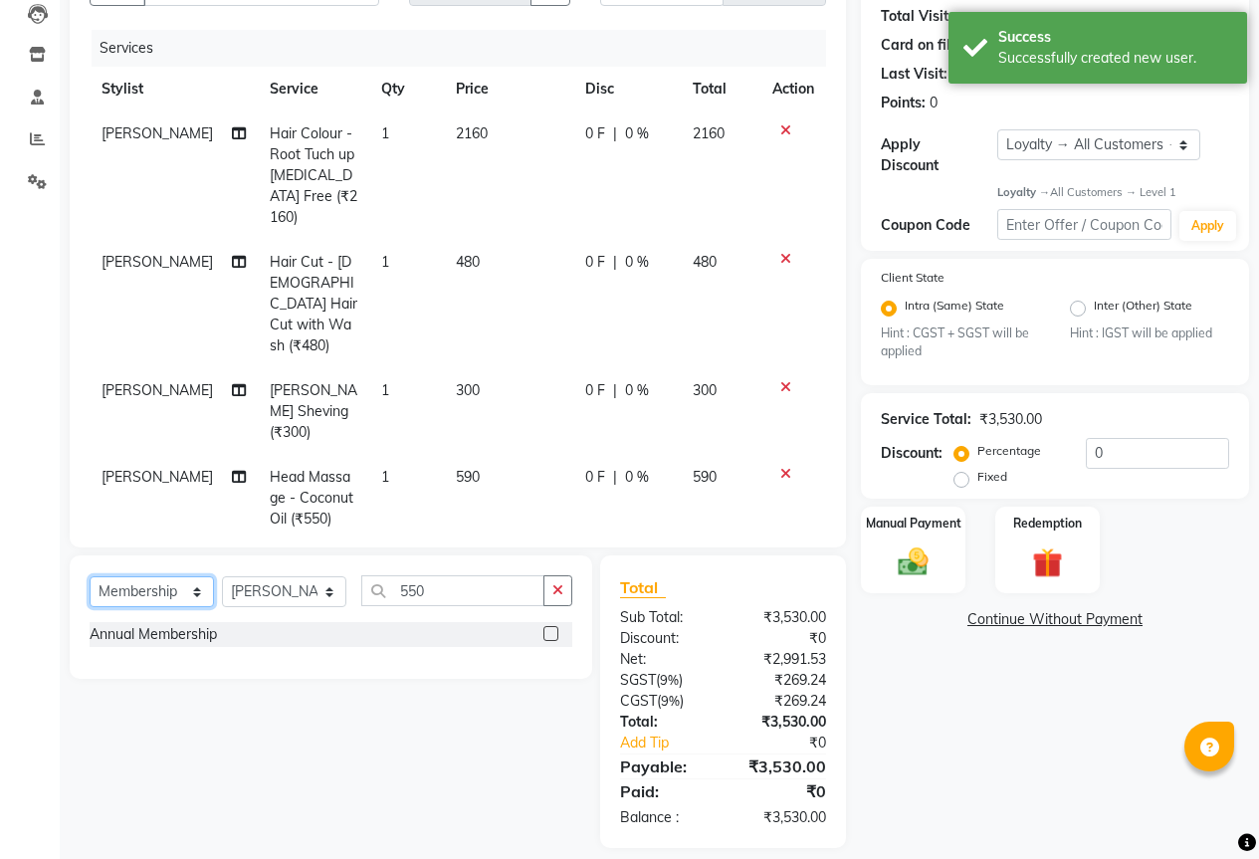
scroll to position [218, 0]
click at [143, 623] on div "Annual Membership" at bounding box center [153, 633] width 127 height 21
select select "select"
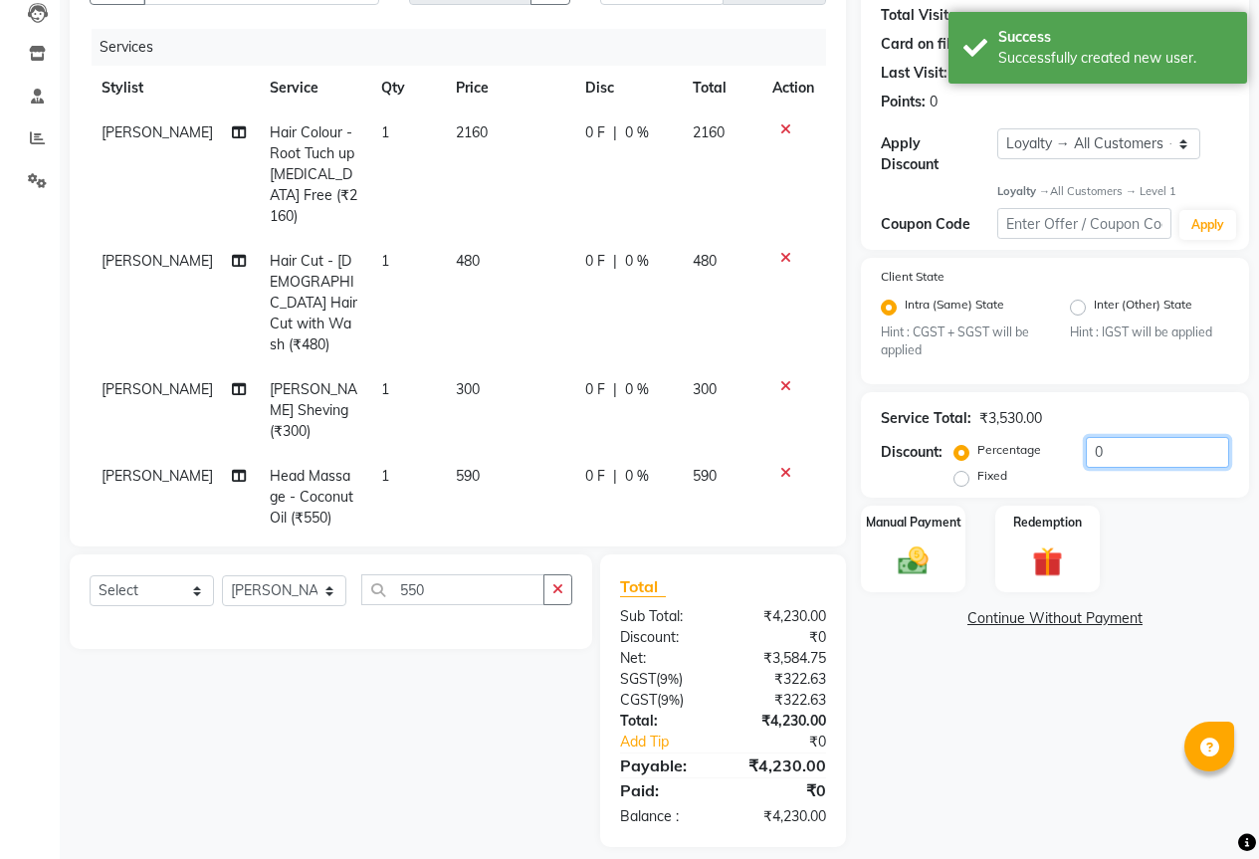
click at [1133, 444] on input "0" at bounding box center [1157, 452] width 143 height 31
type input "20"
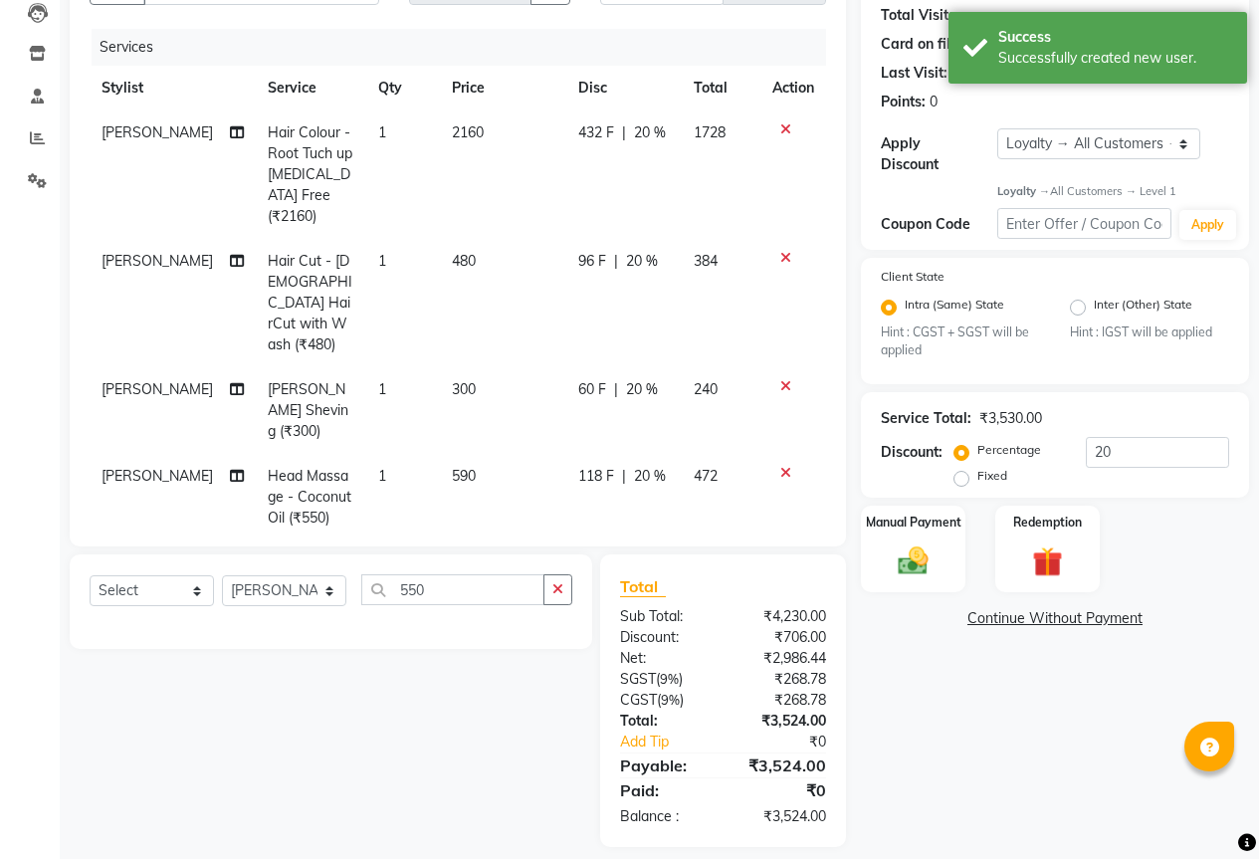
click at [958, 785] on div "Name: Vaibhav Membership: No Active Membership Total Visits: Card on file: 0 La…" at bounding box center [1062, 389] width 403 height 916
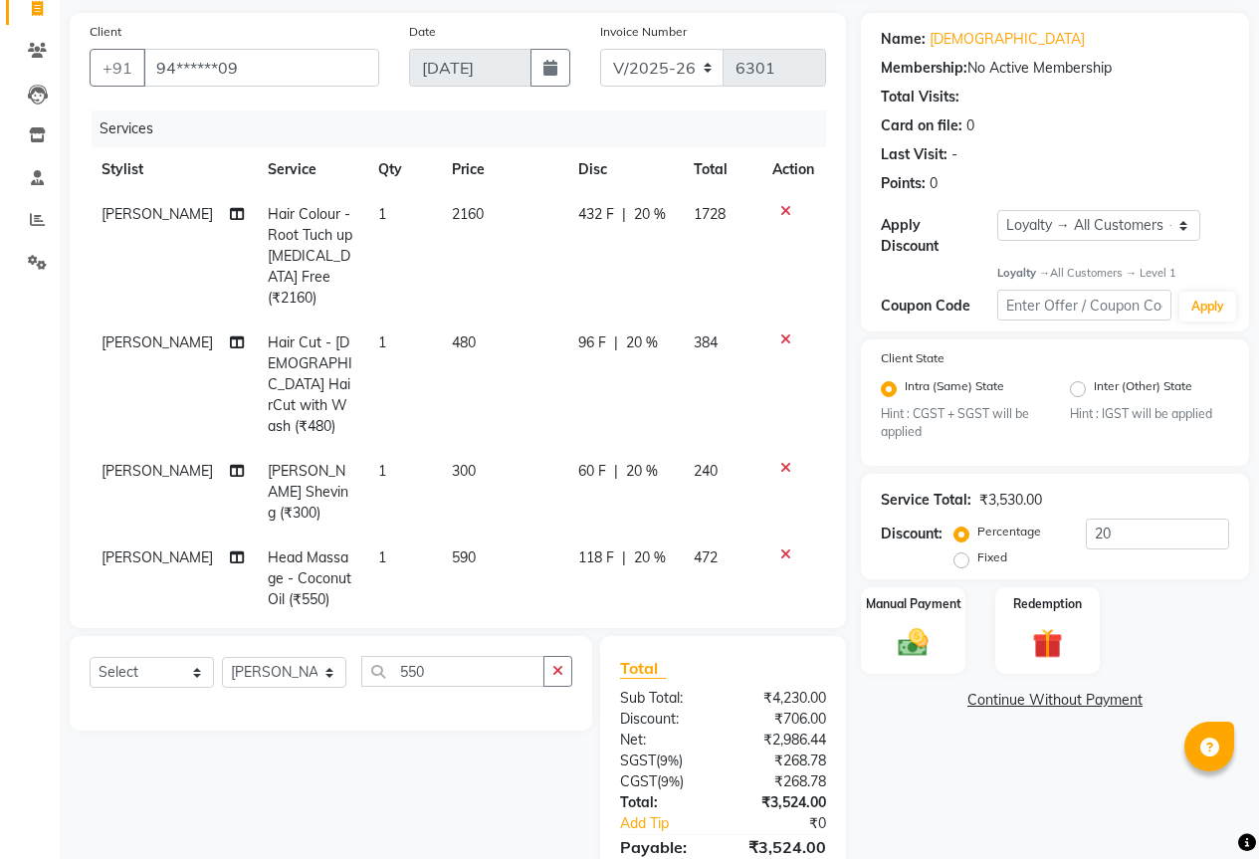
scroll to position [236, 0]
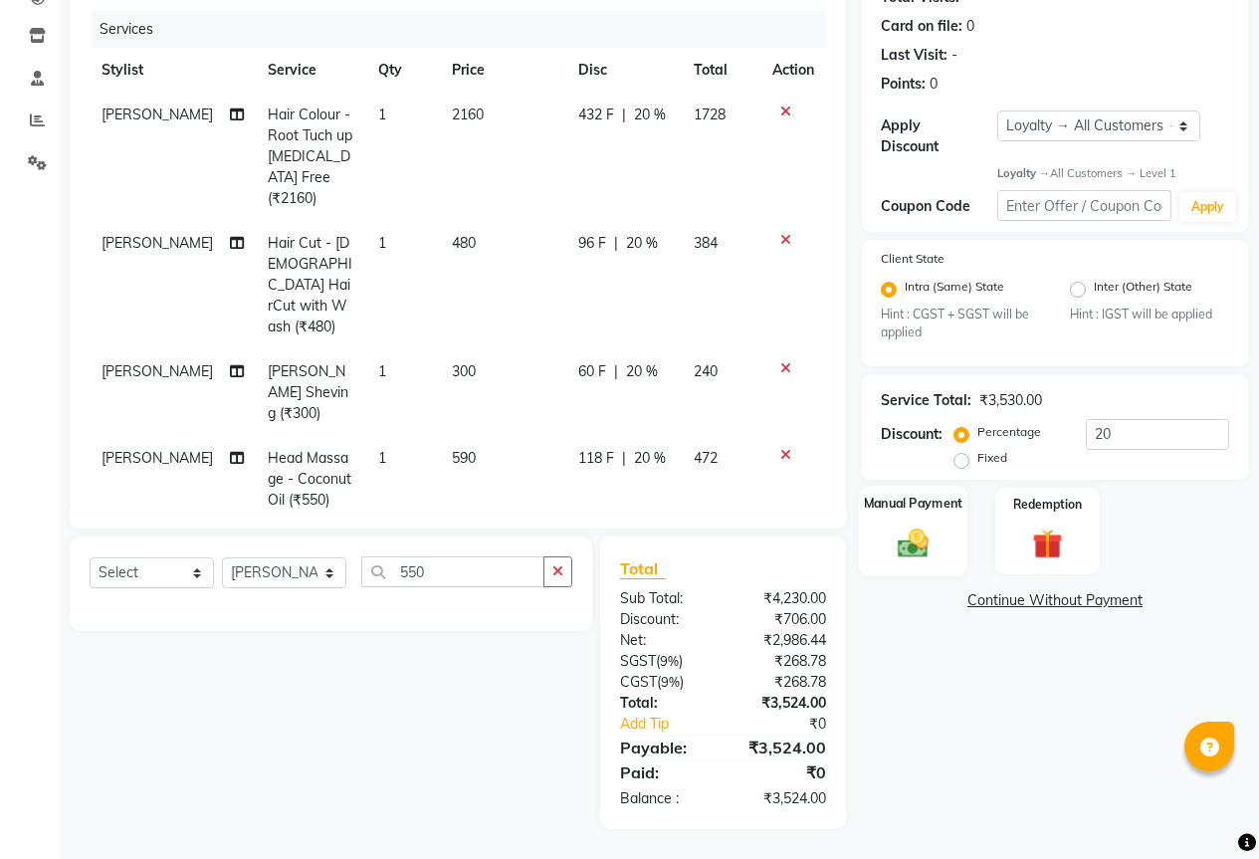
click at [951, 548] on div "Manual Payment" at bounding box center [913, 531] width 109 height 91
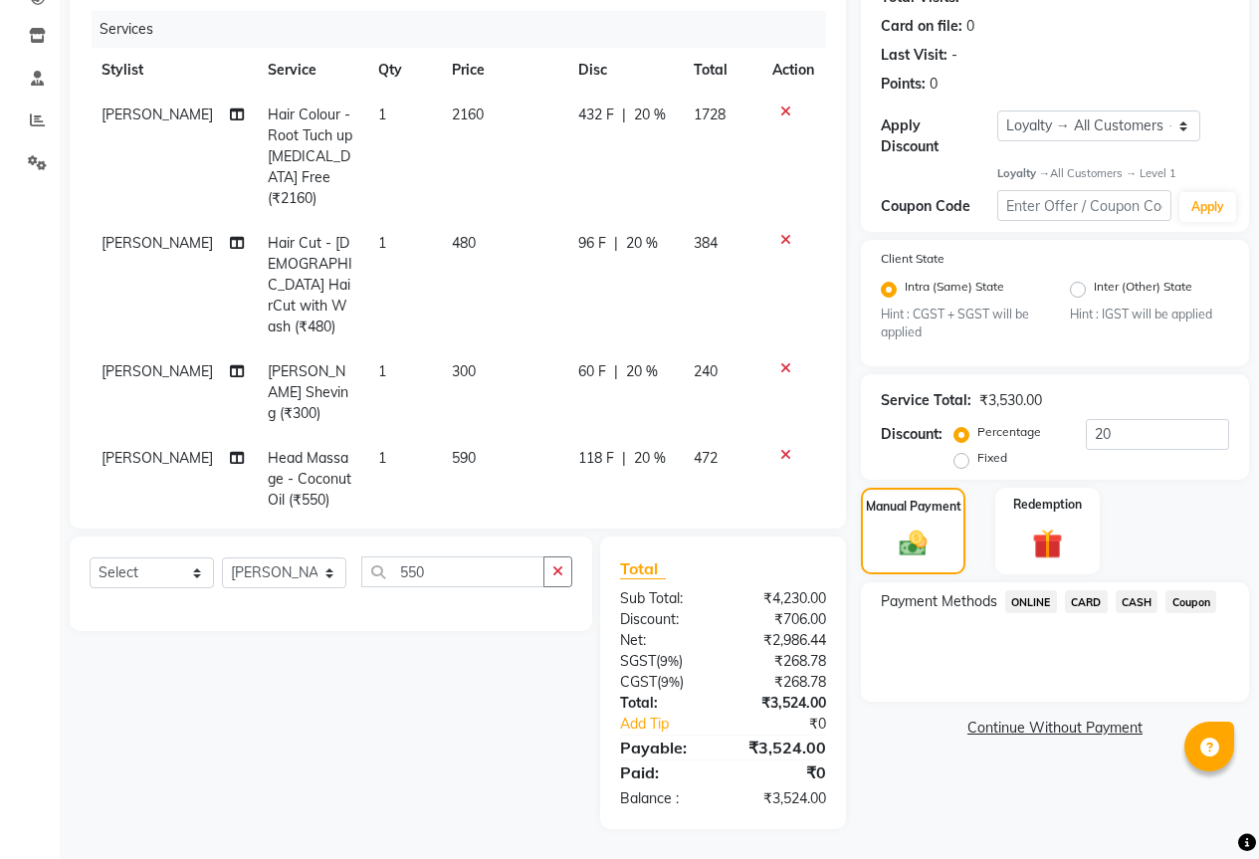
click at [1037, 590] on span "ONLINE" at bounding box center [1031, 601] width 52 height 23
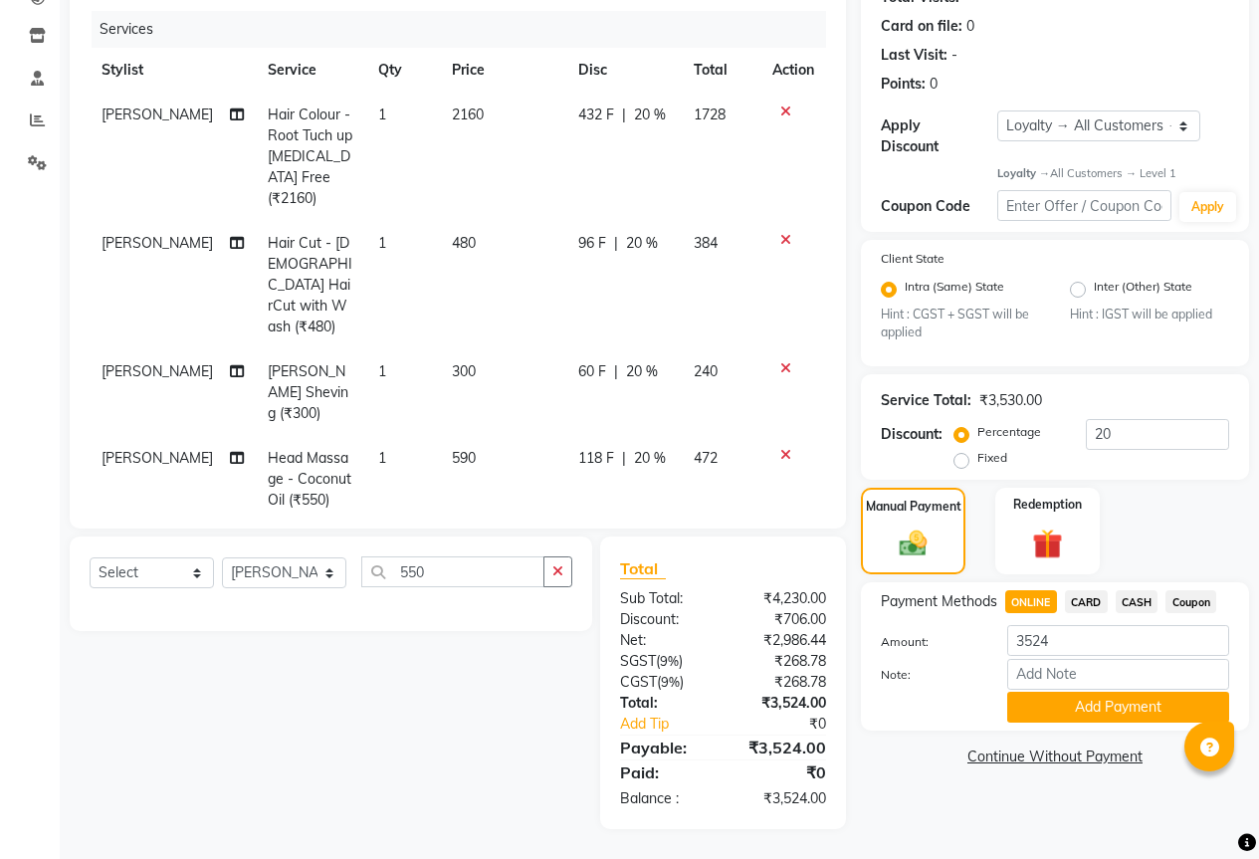
click at [1074, 590] on span "CARD" at bounding box center [1086, 601] width 43 height 23
click at [1028, 692] on button "Add Payment" at bounding box center [1118, 707] width 222 height 31
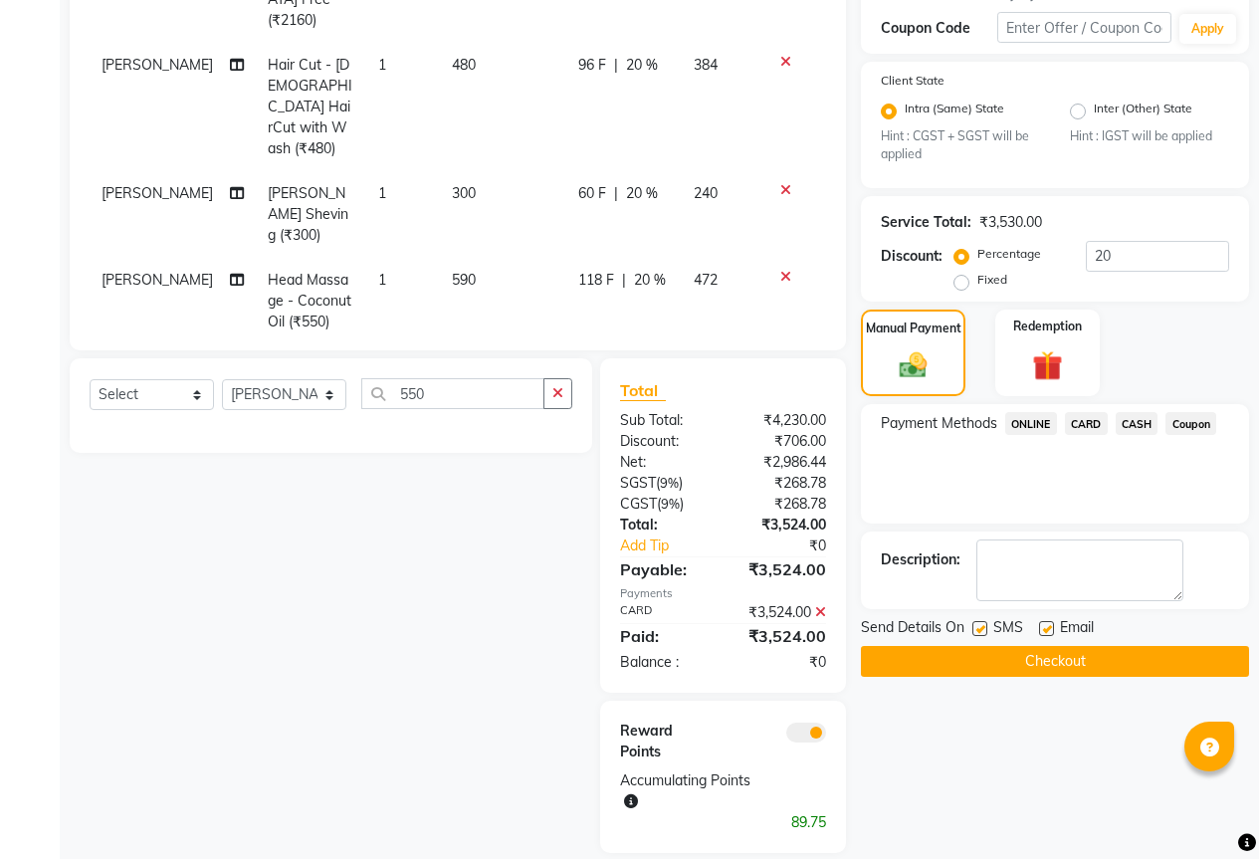
scroll to position [438, 0]
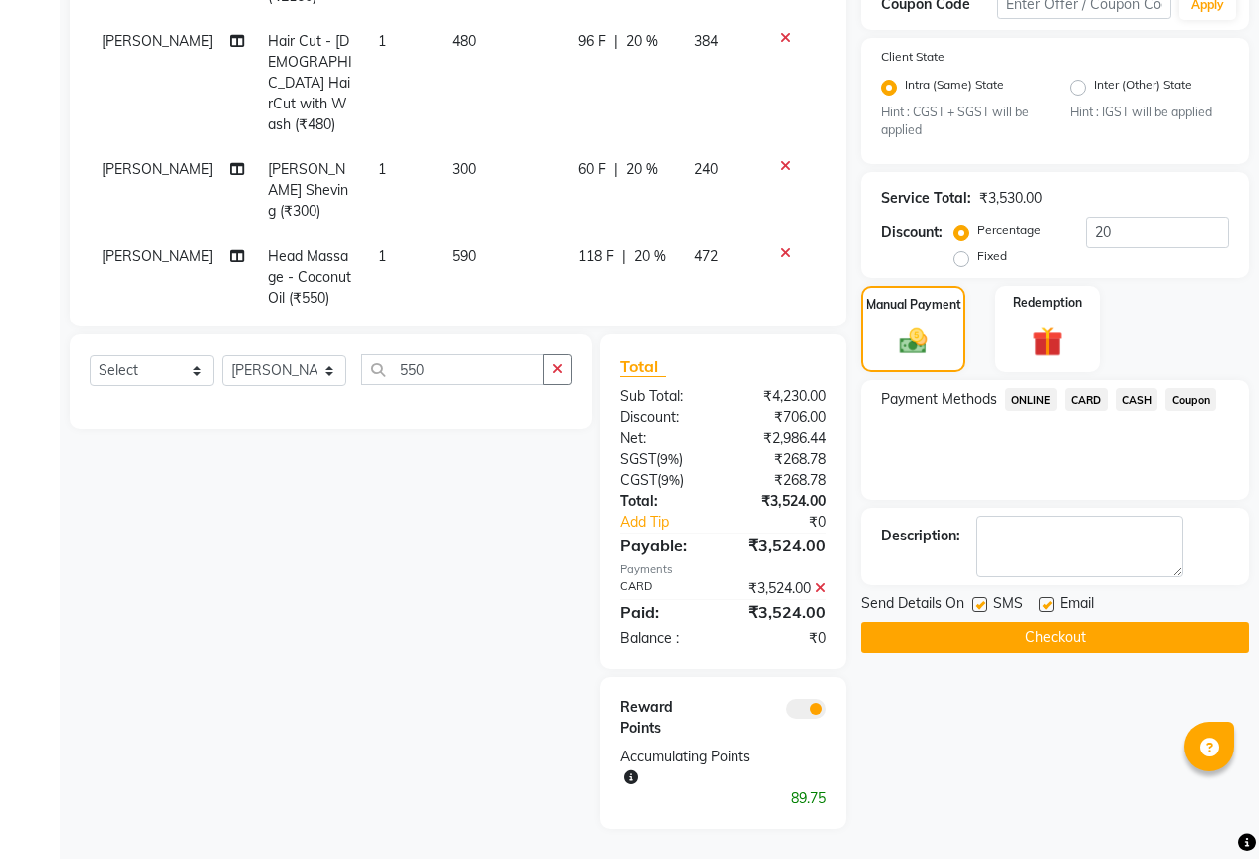
click at [1055, 634] on button "Checkout" at bounding box center [1055, 637] width 388 height 31
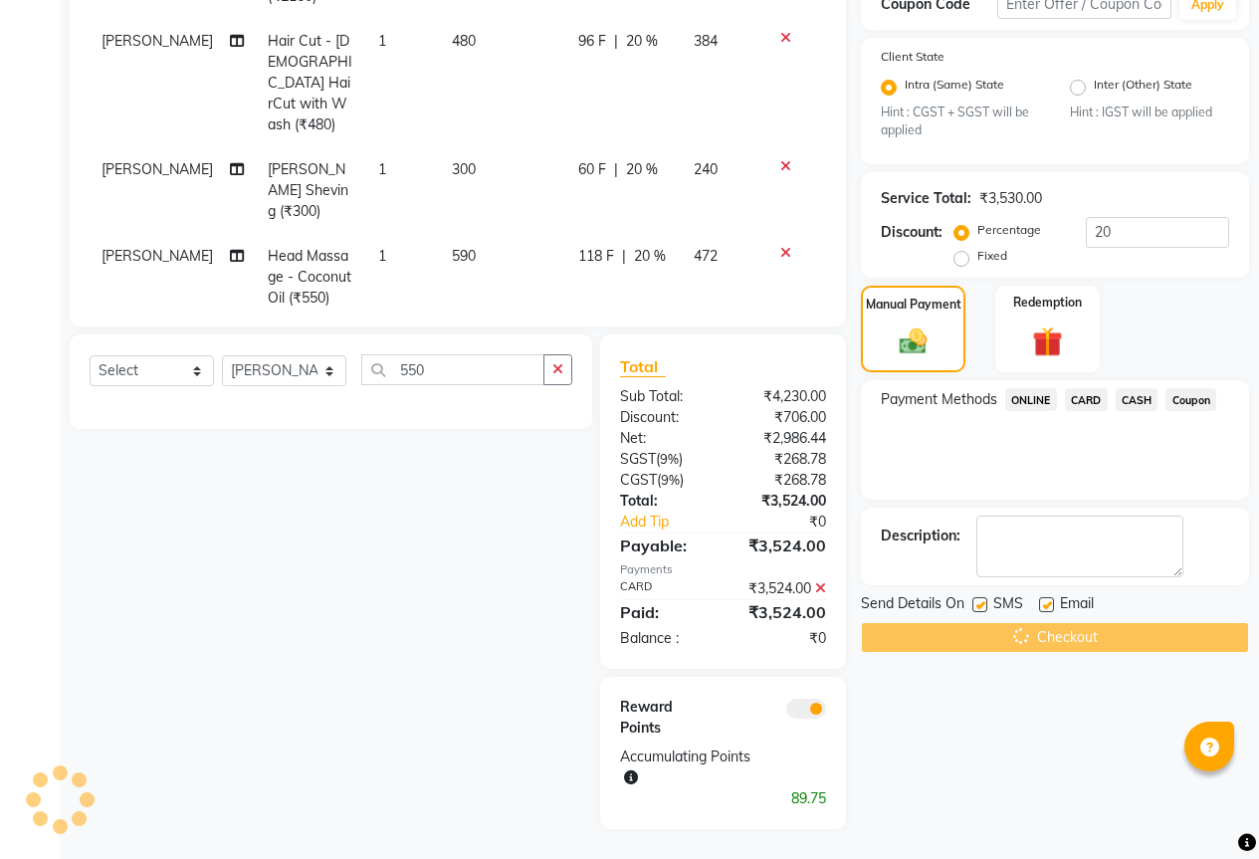
scroll to position [338, 0]
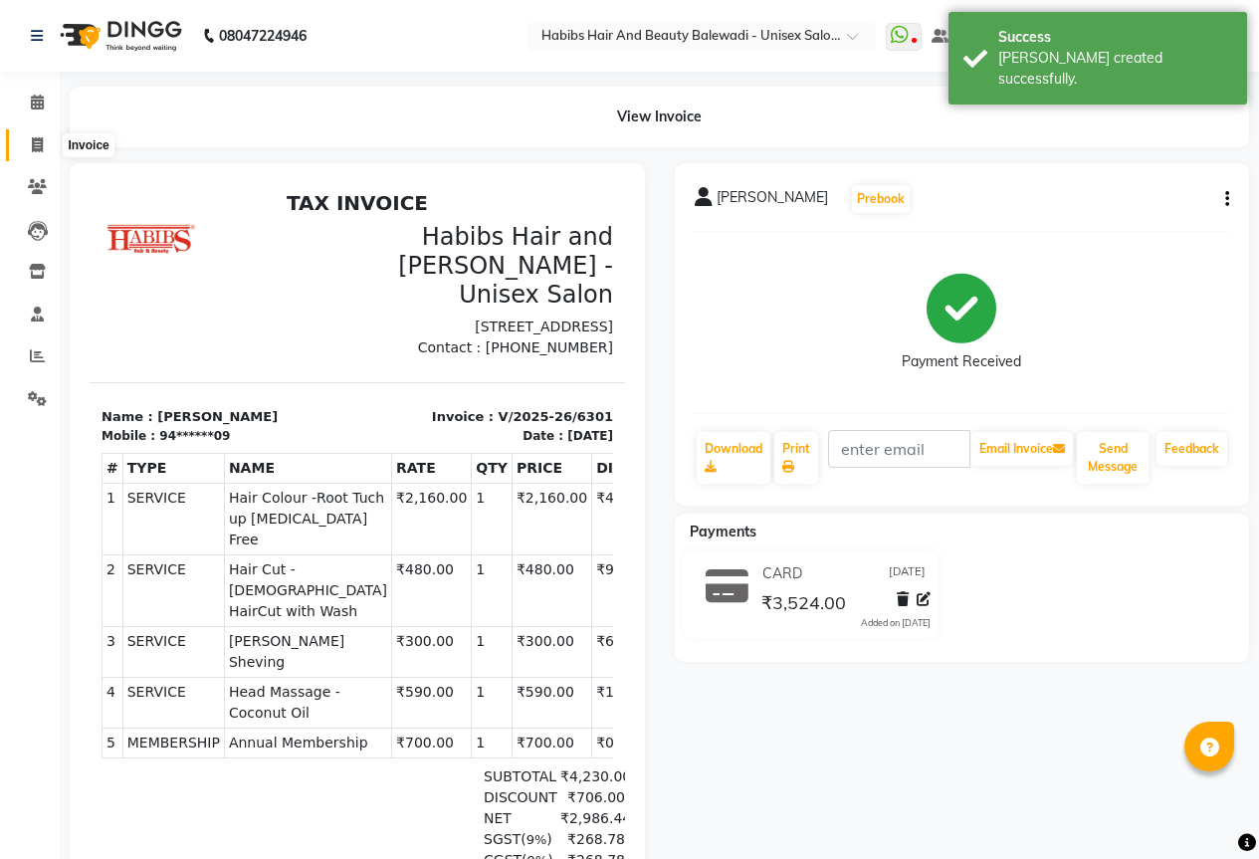
click at [36, 134] on span at bounding box center [37, 145] width 35 height 23
select select "service"
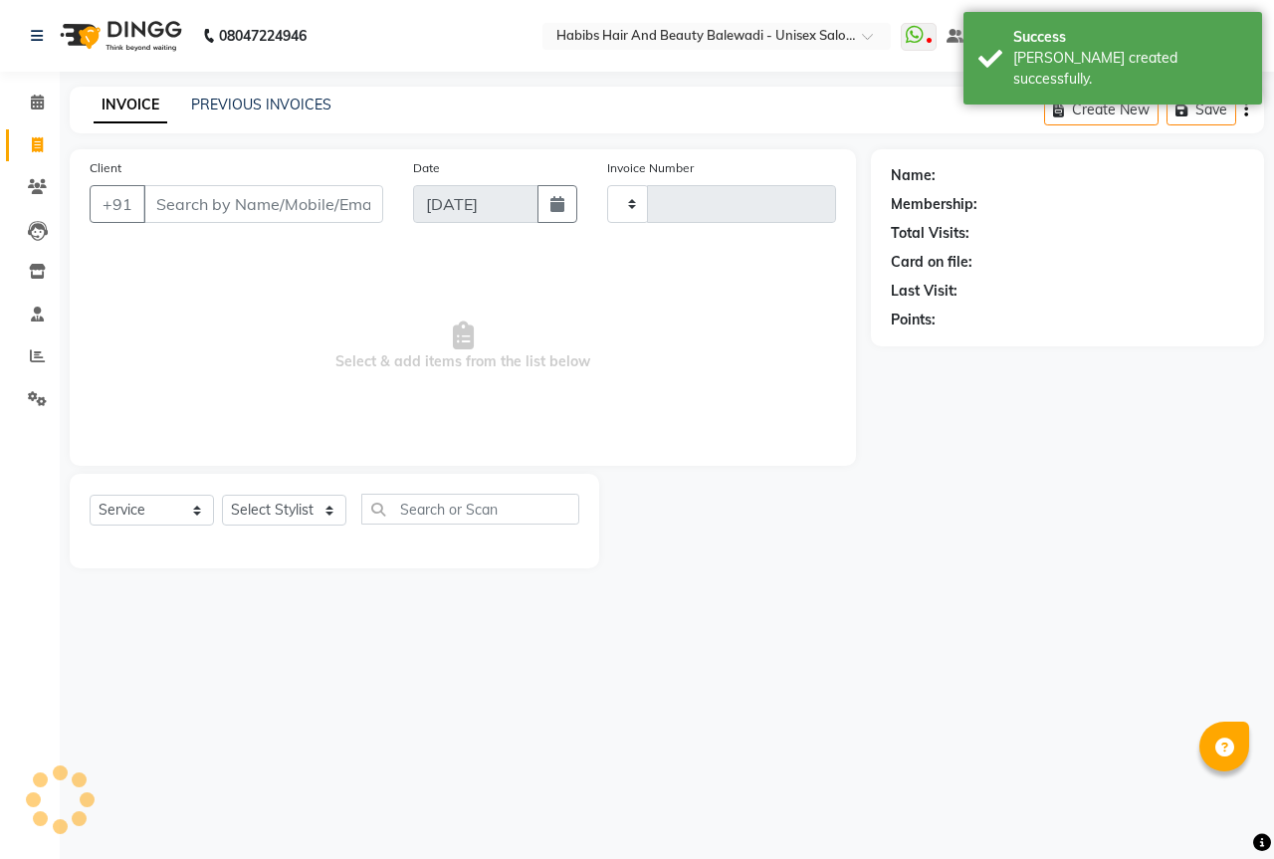
type input "6302"
select select "5902"
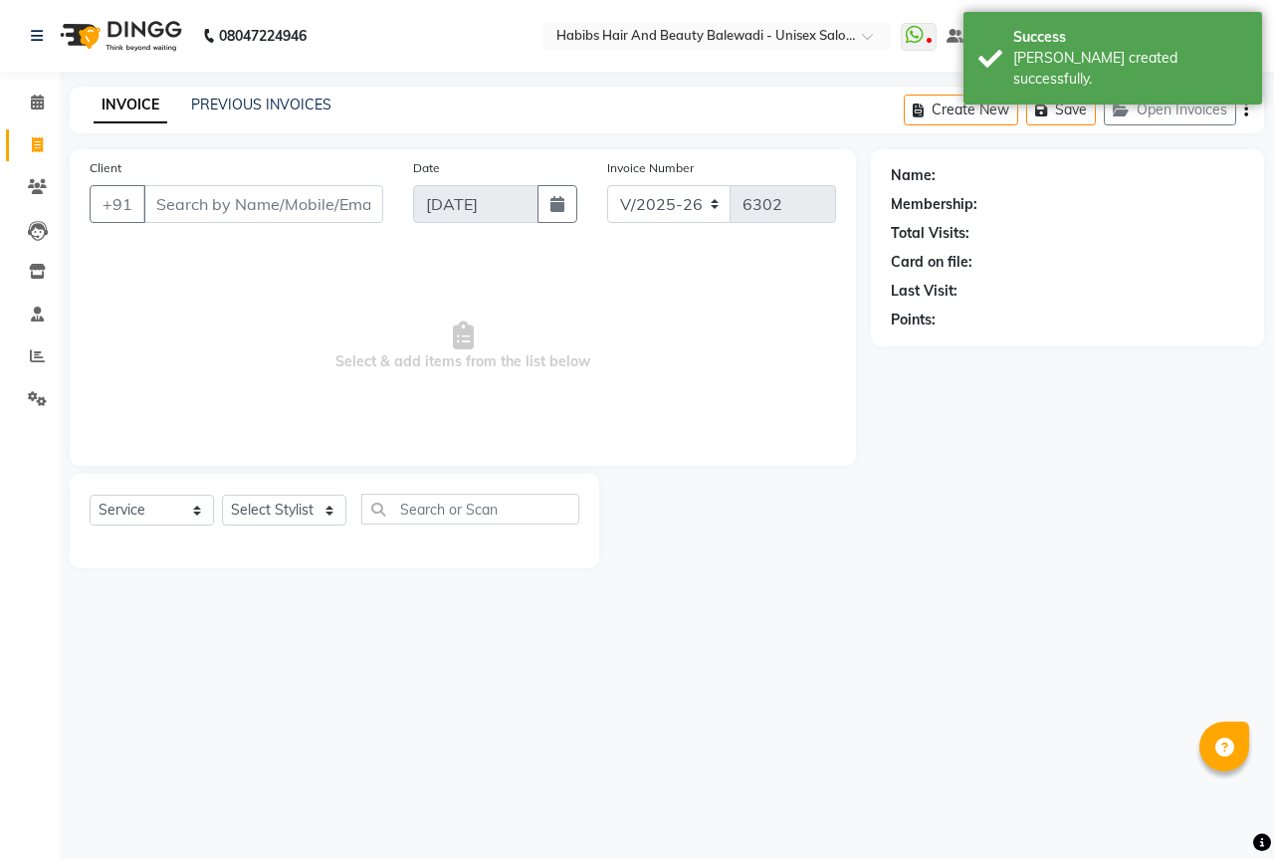
select select "package"
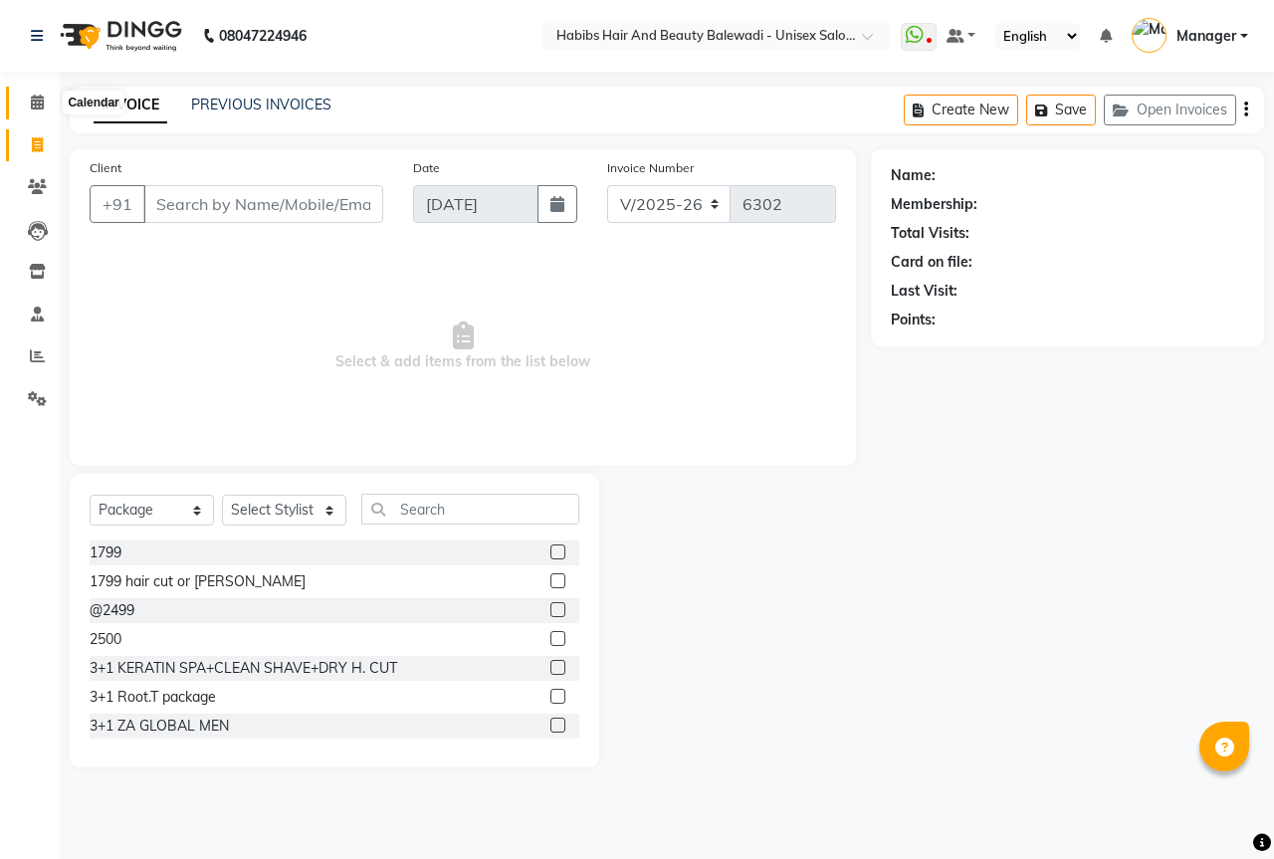
click at [45, 105] on span at bounding box center [37, 103] width 35 height 23
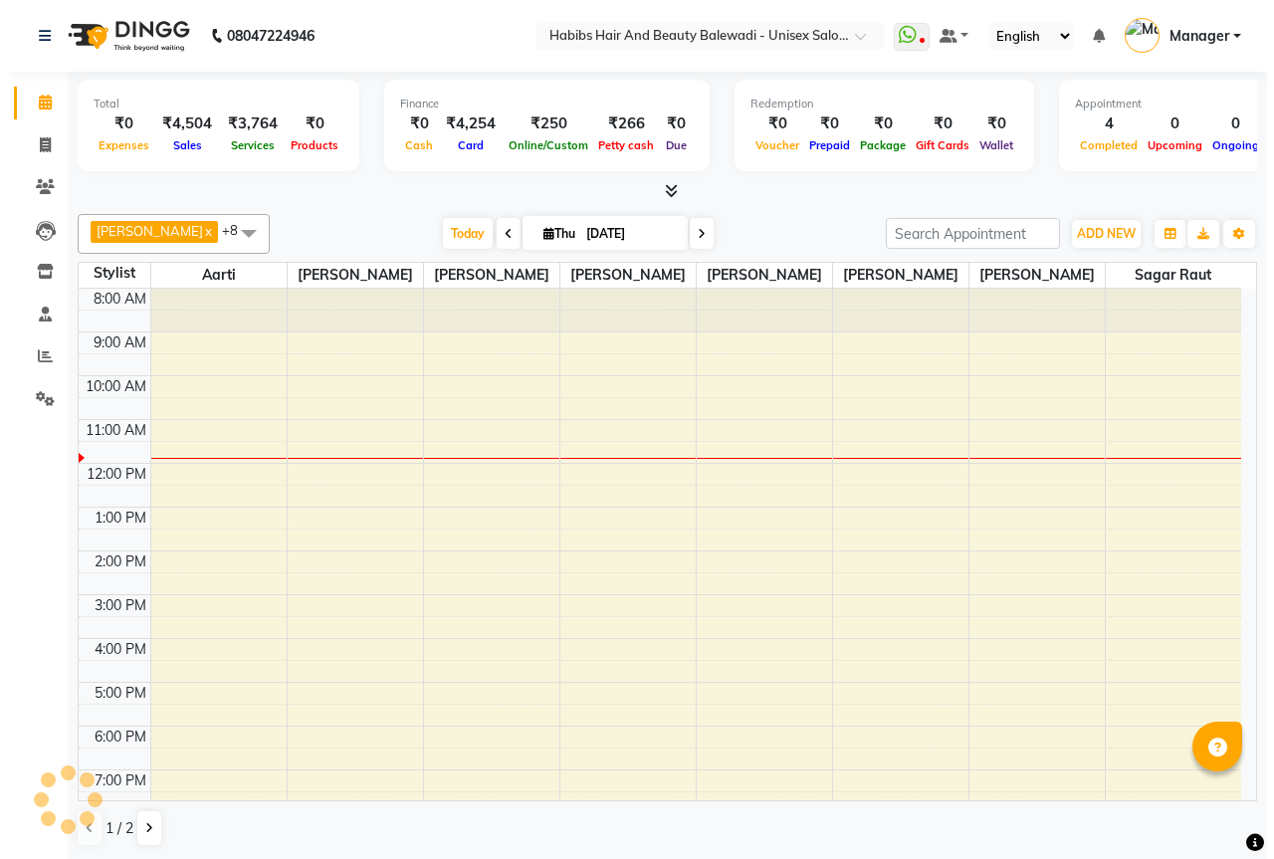
scroll to position [127, 0]
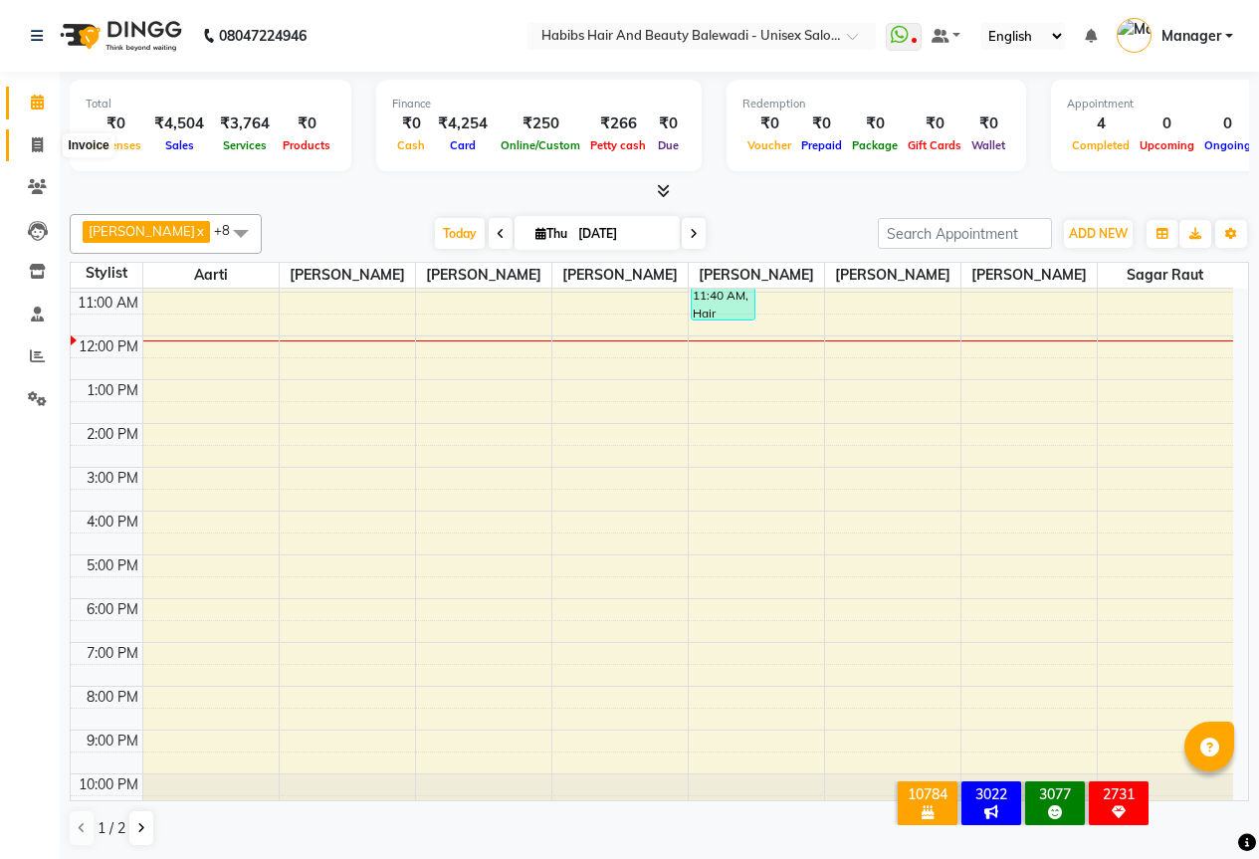
click at [33, 145] on icon at bounding box center [37, 144] width 11 height 15
select select "service"
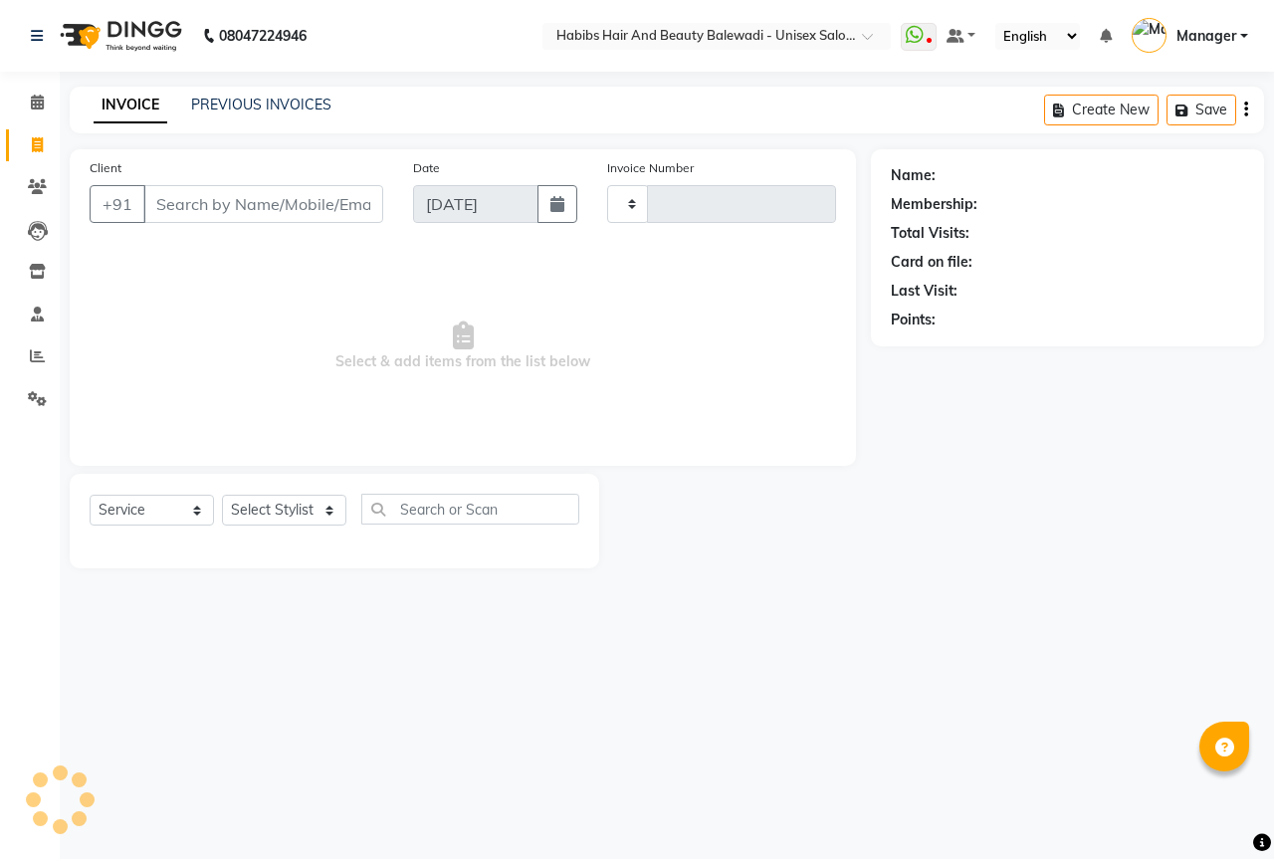
type input "6302"
select select "5902"
click at [254, 108] on link "PREVIOUS INVOICES" at bounding box center [261, 105] width 140 height 18
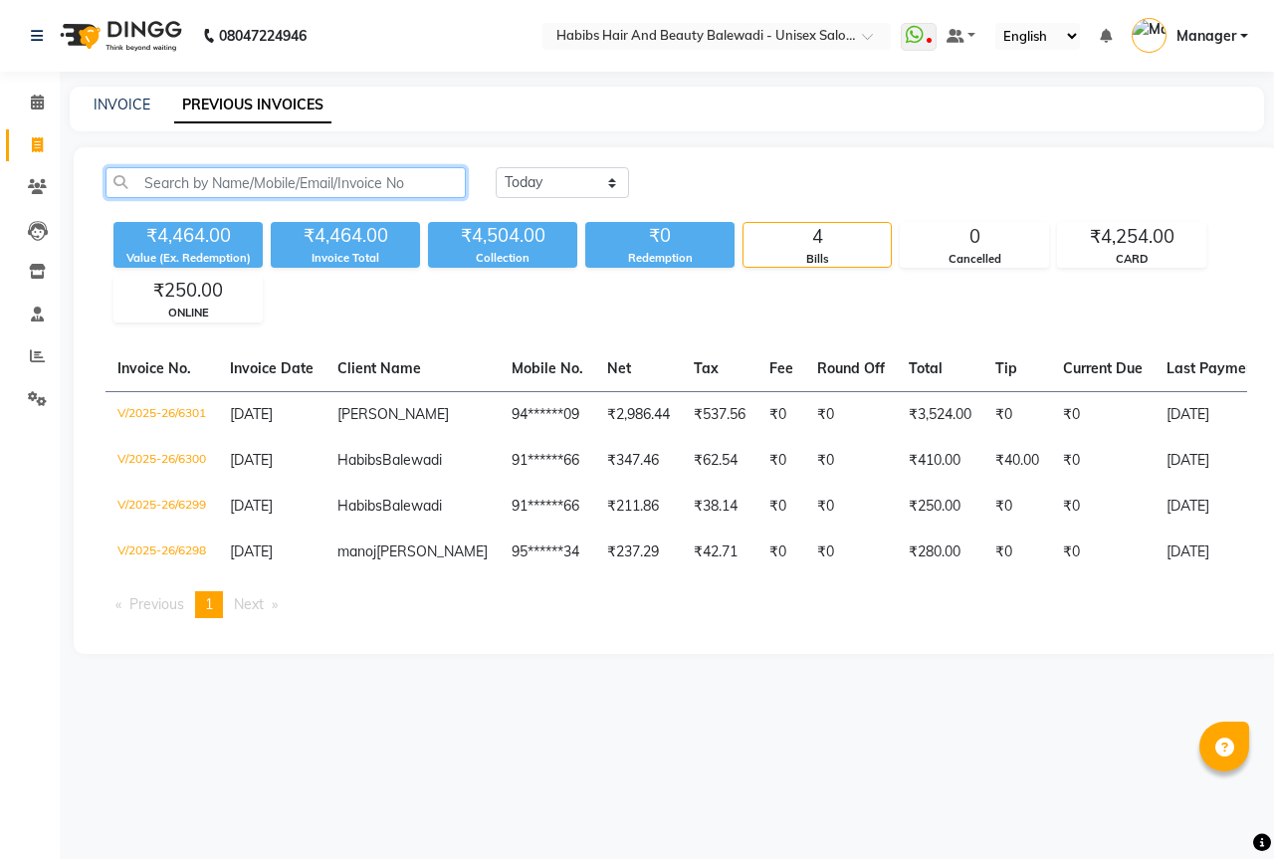
click at [273, 181] on input "text" at bounding box center [286, 182] width 360 height 31
click at [564, 190] on select "Today Yesterday Custom Range" at bounding box center [562, 182] width 133 height 31
select select "yesterday"
click at [496, 167] on select "Today Yesterday Custom Range" at bounding box center [562, 182] width 133 height 31
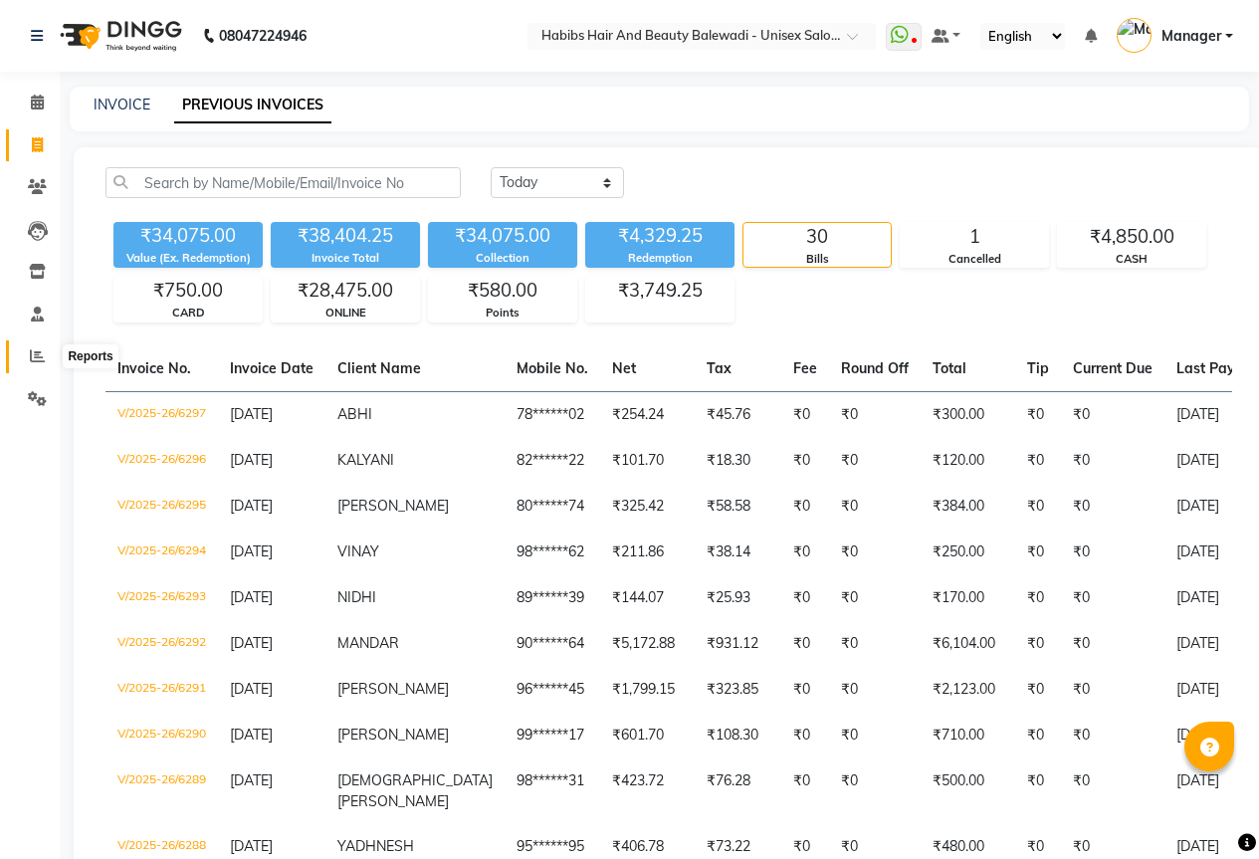
click at [35, 356] on icon at bounding box center [37, 355] width 15 height 15
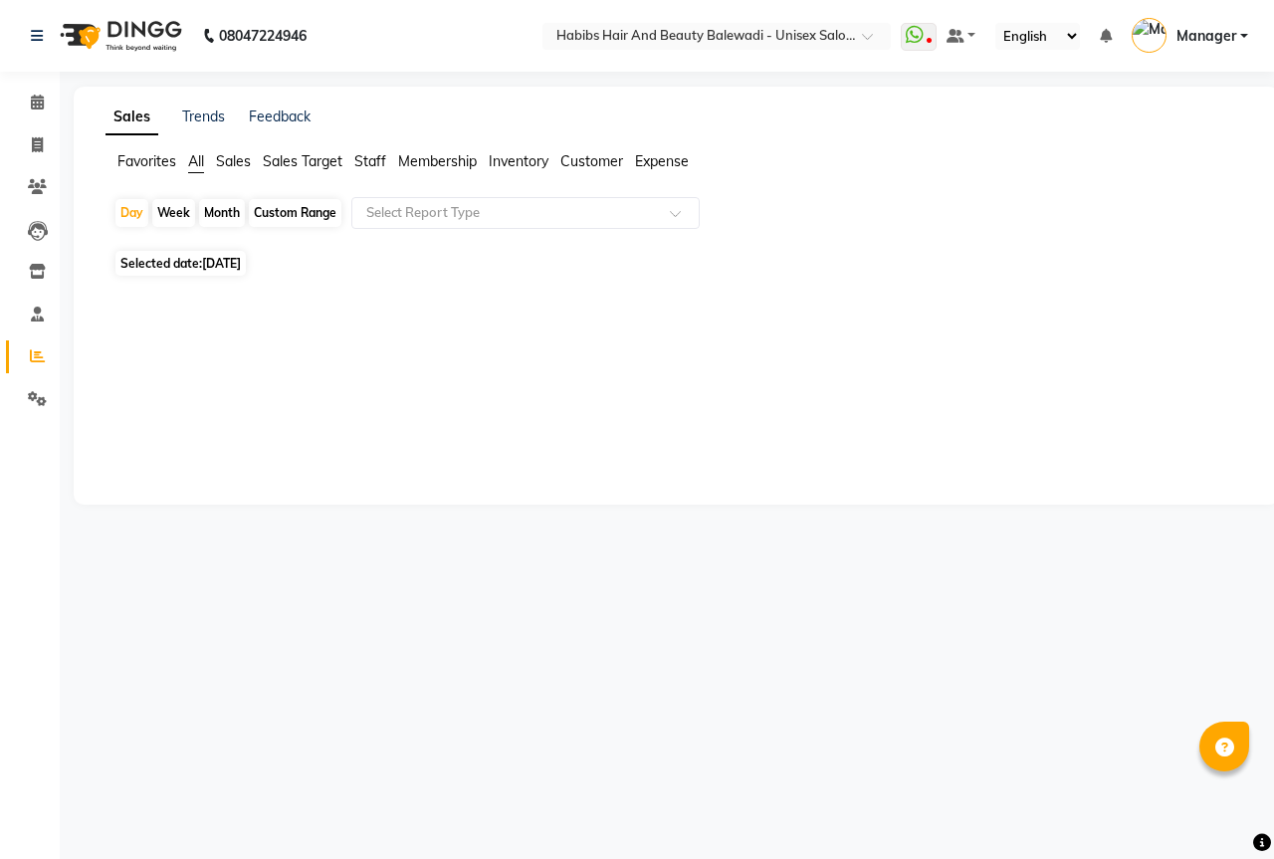
click at [241, 265] on span "[DATE]" at bounding box center [221, 263] width 39 height 15
select select "9"
select select "2025"
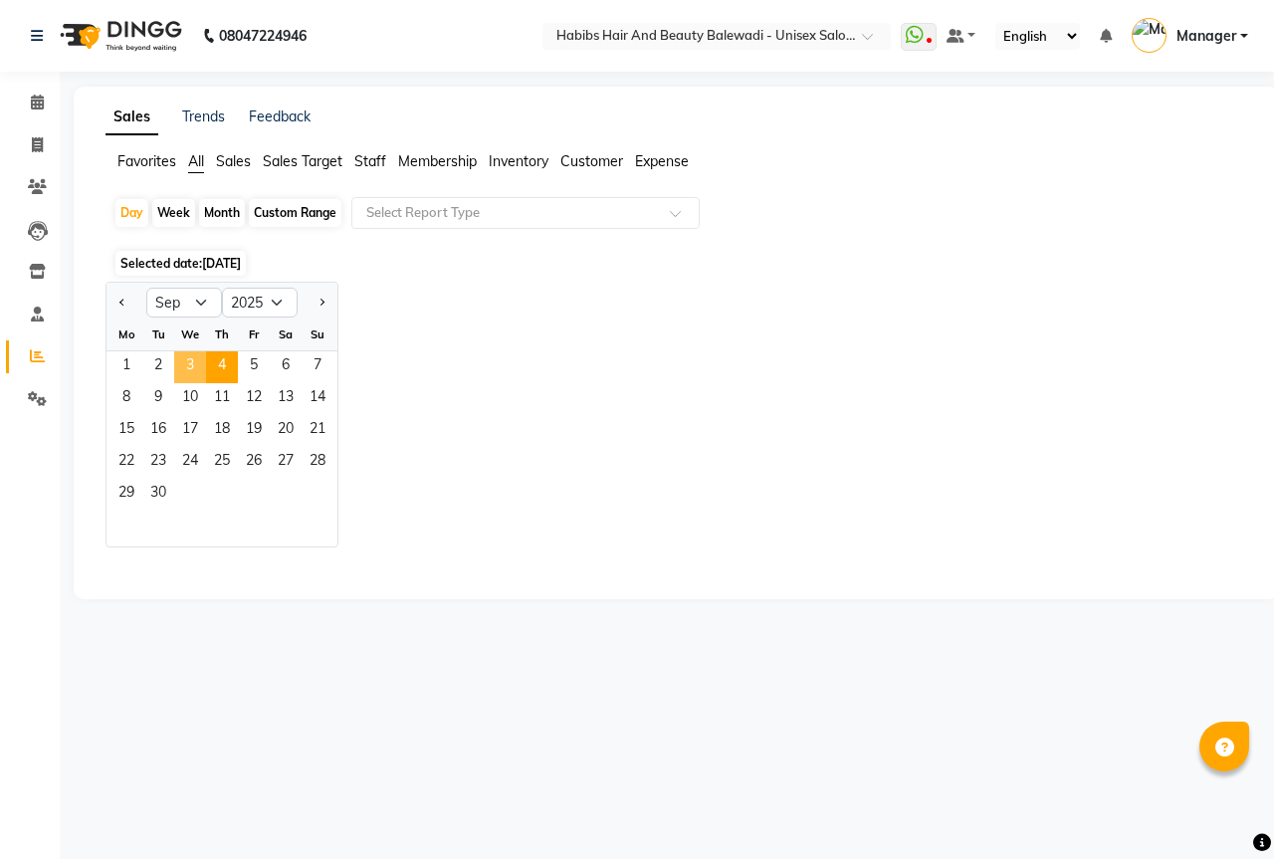
click at [190, 371] on span "3" at bounding box center [190, 367] width 32 height 32
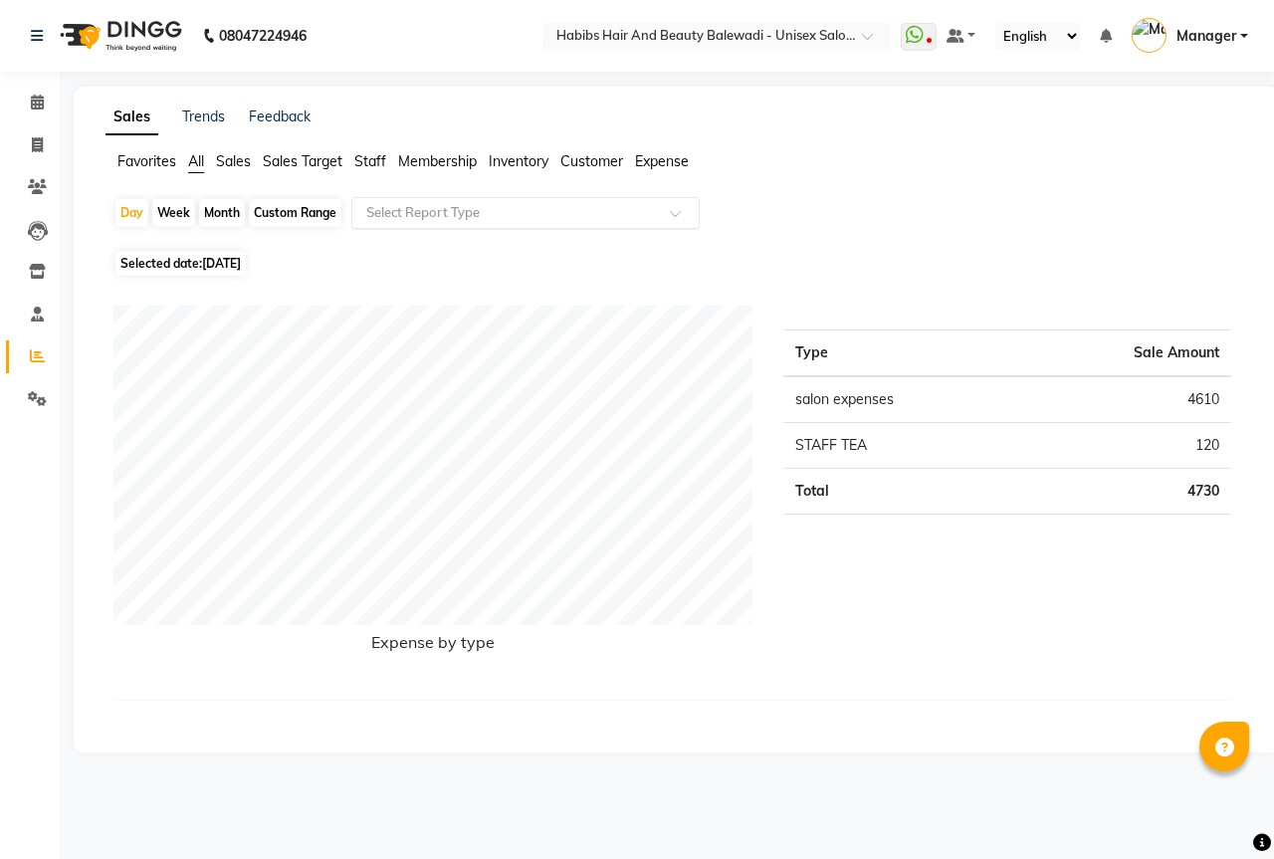
click at [424, 221] on input "text" at bounding box center [505, 213] width 287 height 20
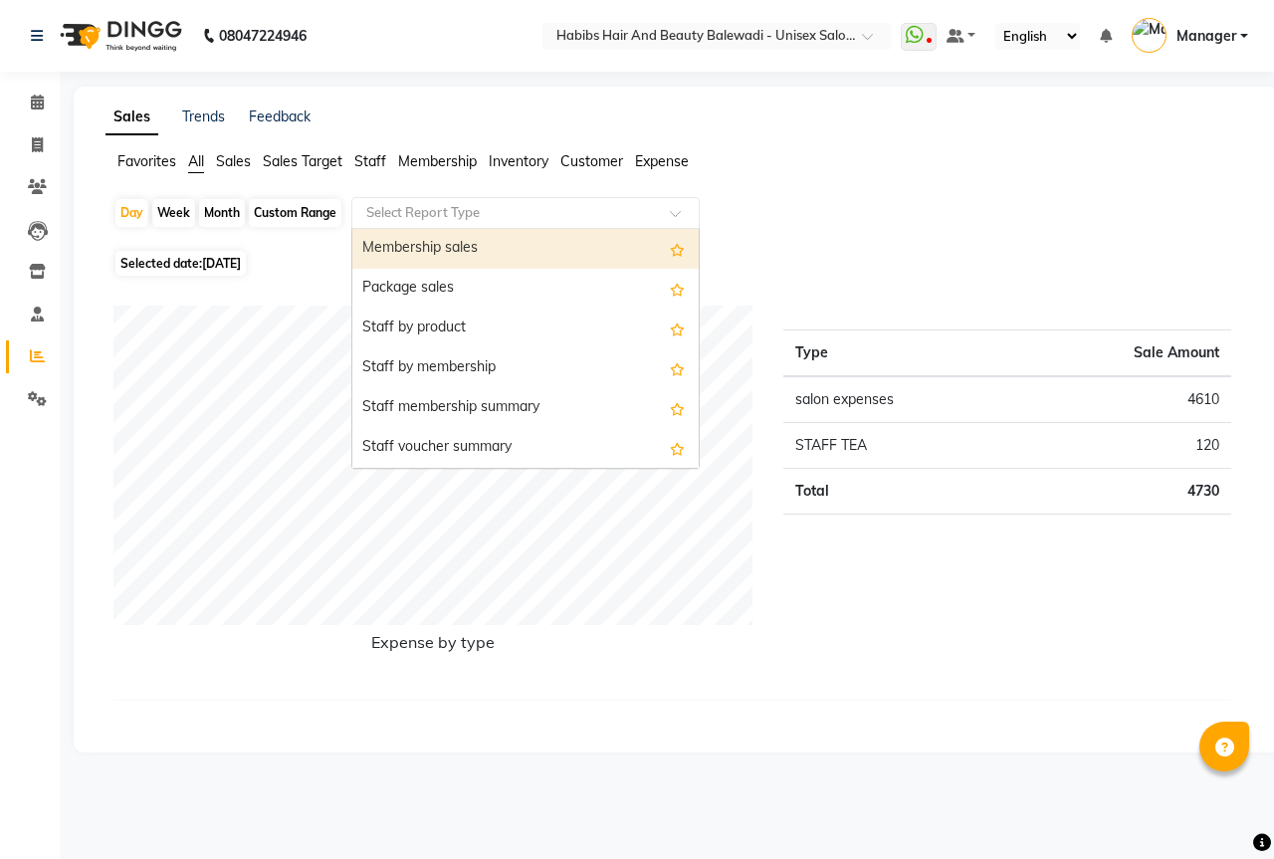
scroll to position [597, 0]
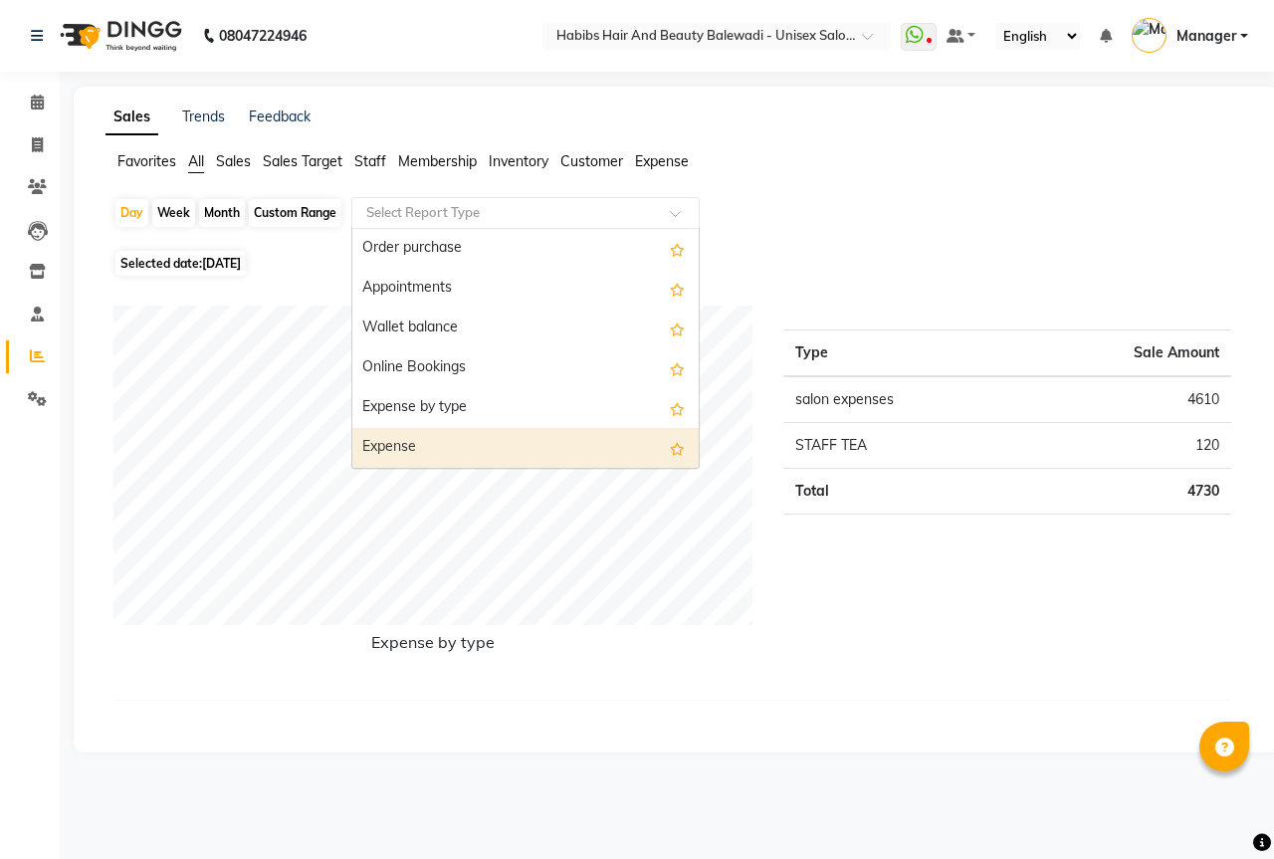
click at [409, 445] on div "Expense" at bounding box center [525, 448] width 346 height 40
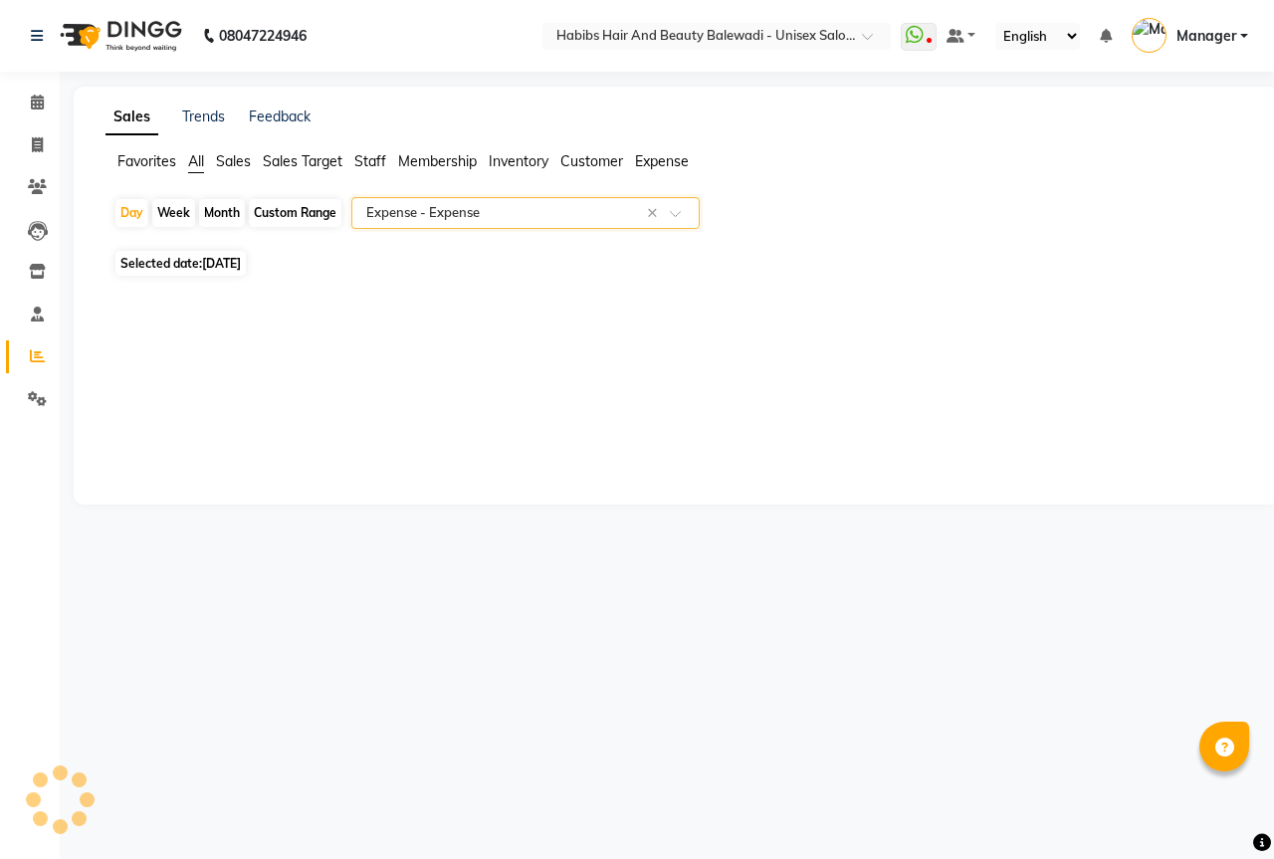
select select "csv"
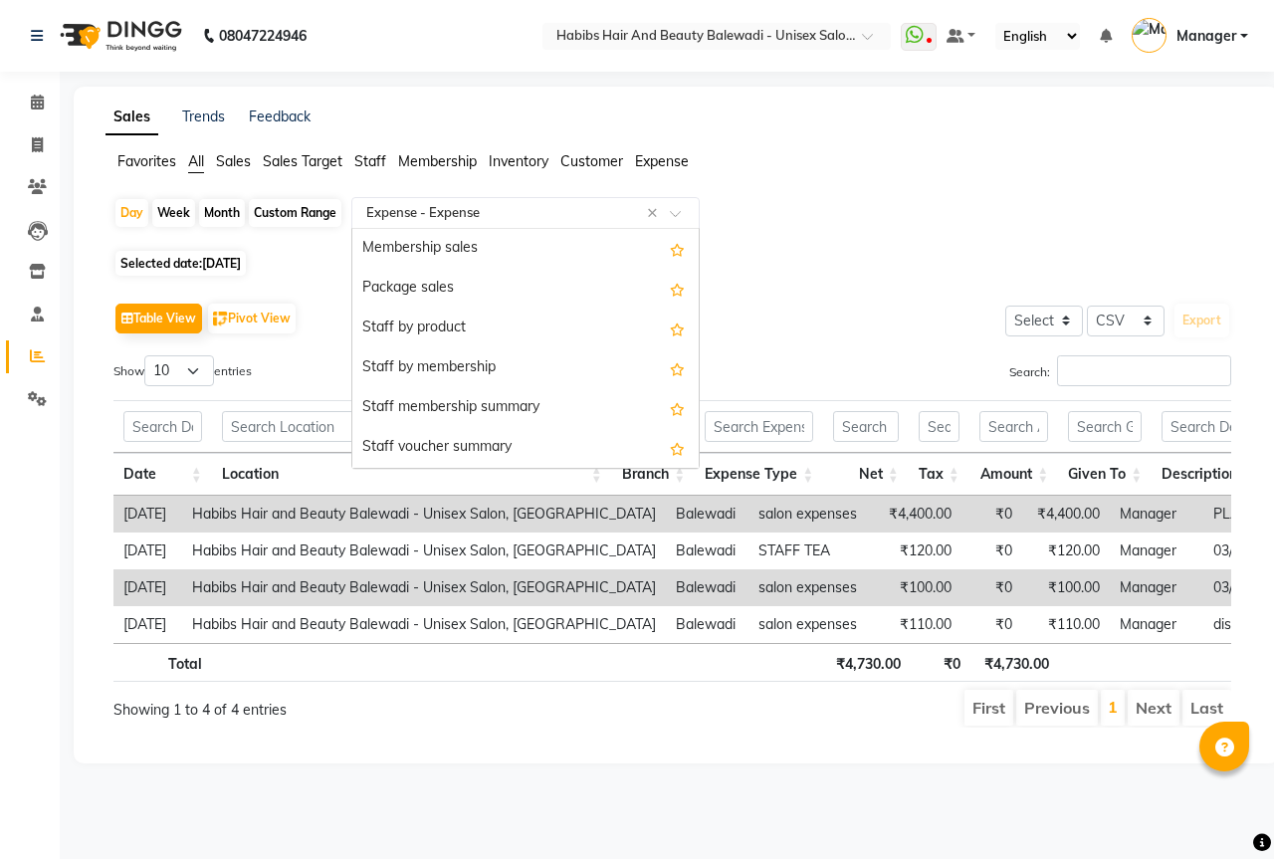
click at [421, 202] on div "Select Report Type × Expense - Expense ×" at bounding box center [525, 213] width 348 height 32
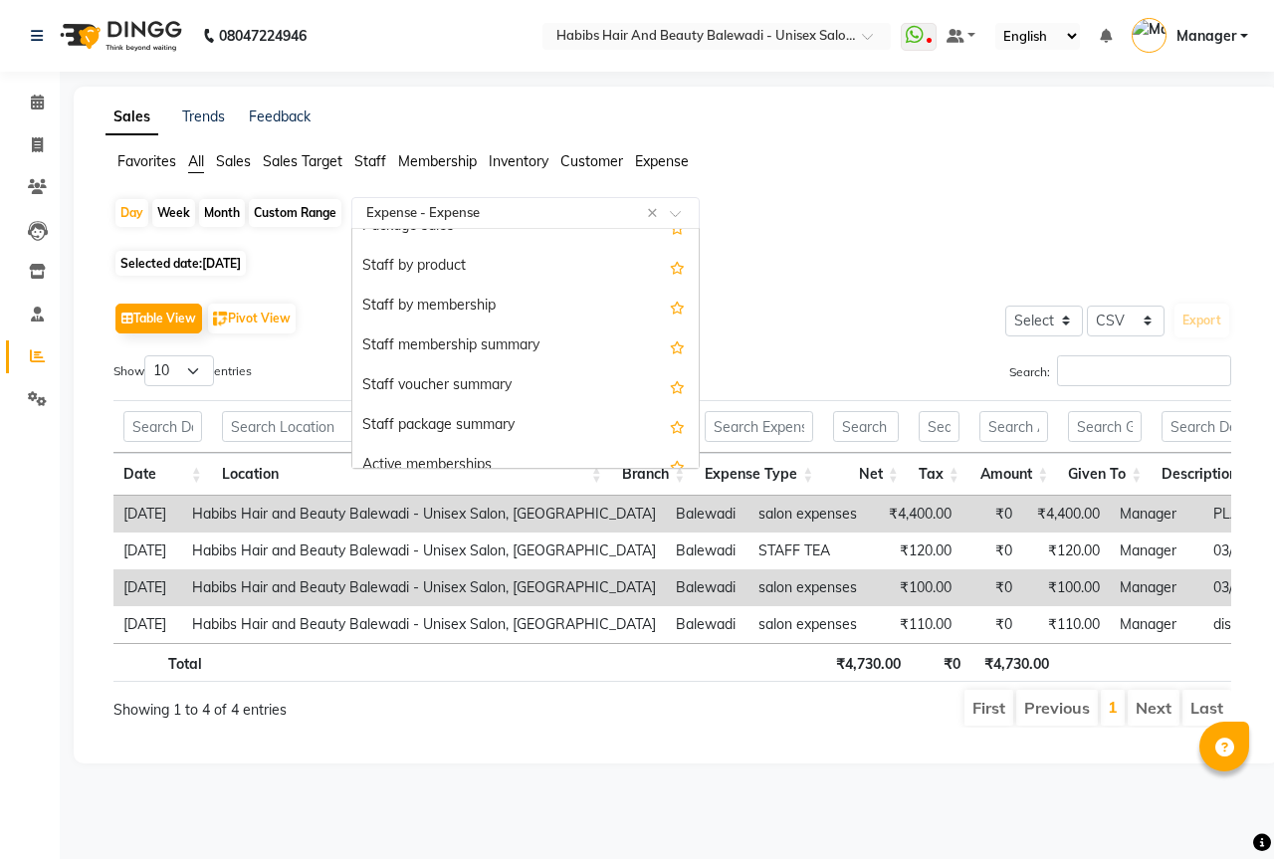
scroll to position [0, 0]
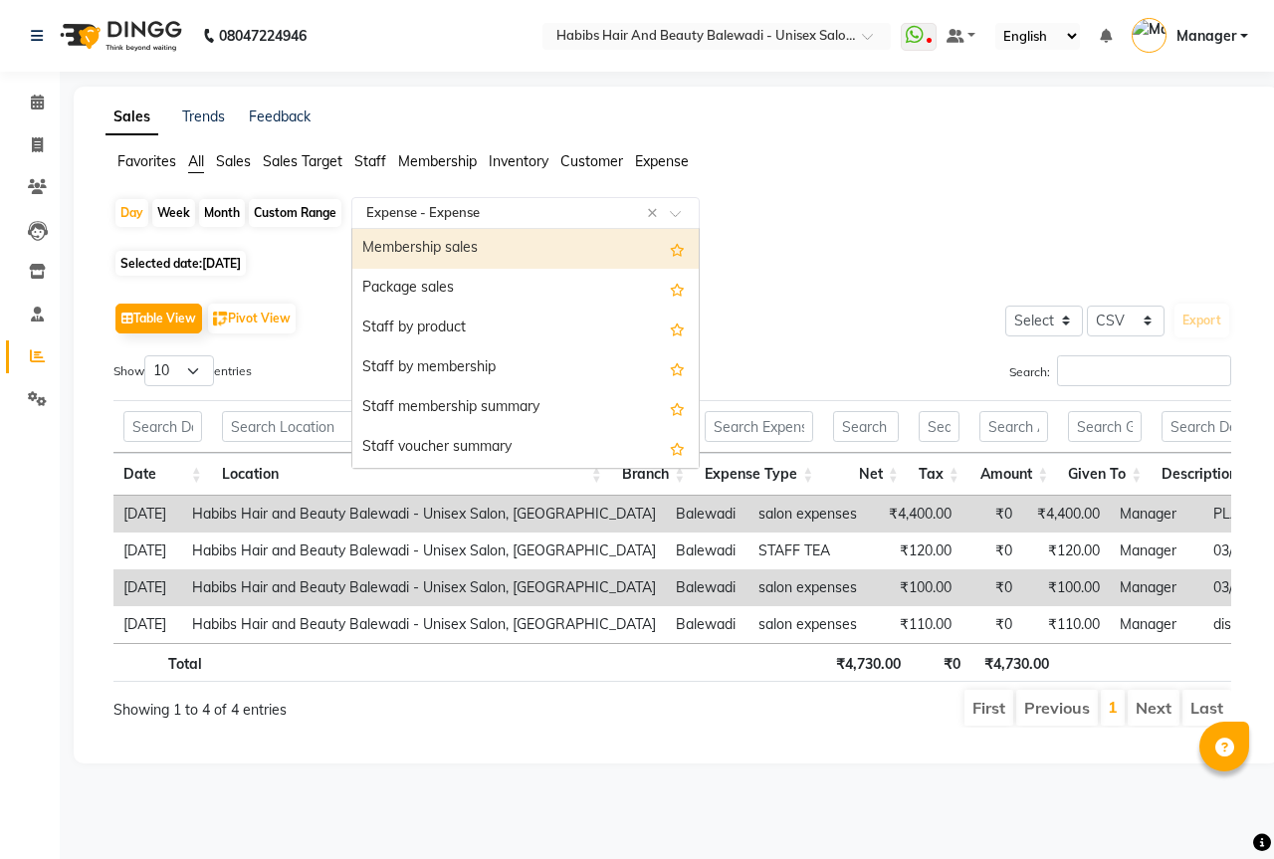
click at [468, 252] on div "Membership sales" at bounding box center [525, 249] width 346 height 40
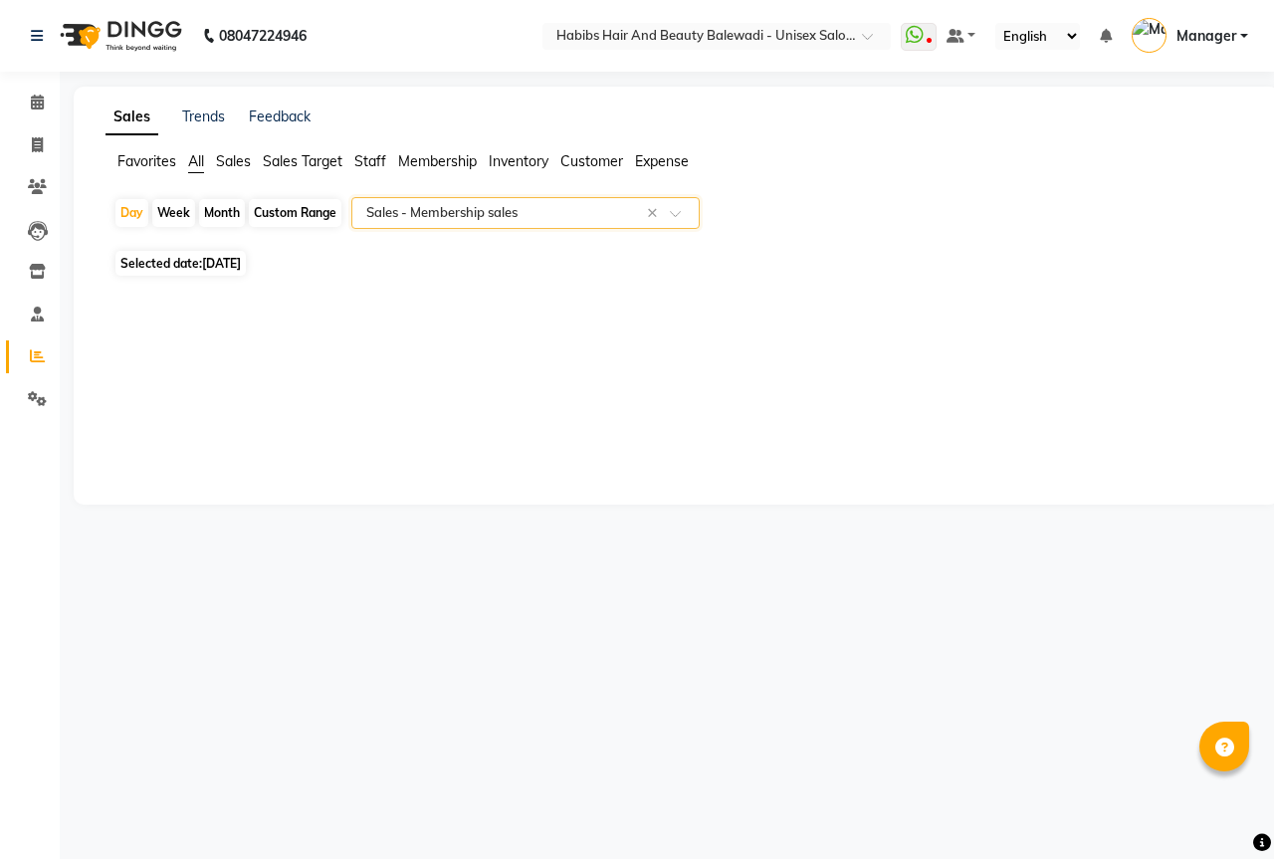
click at [454, 213] on input "text" at bounding box center [505, 213] width 287 height 20
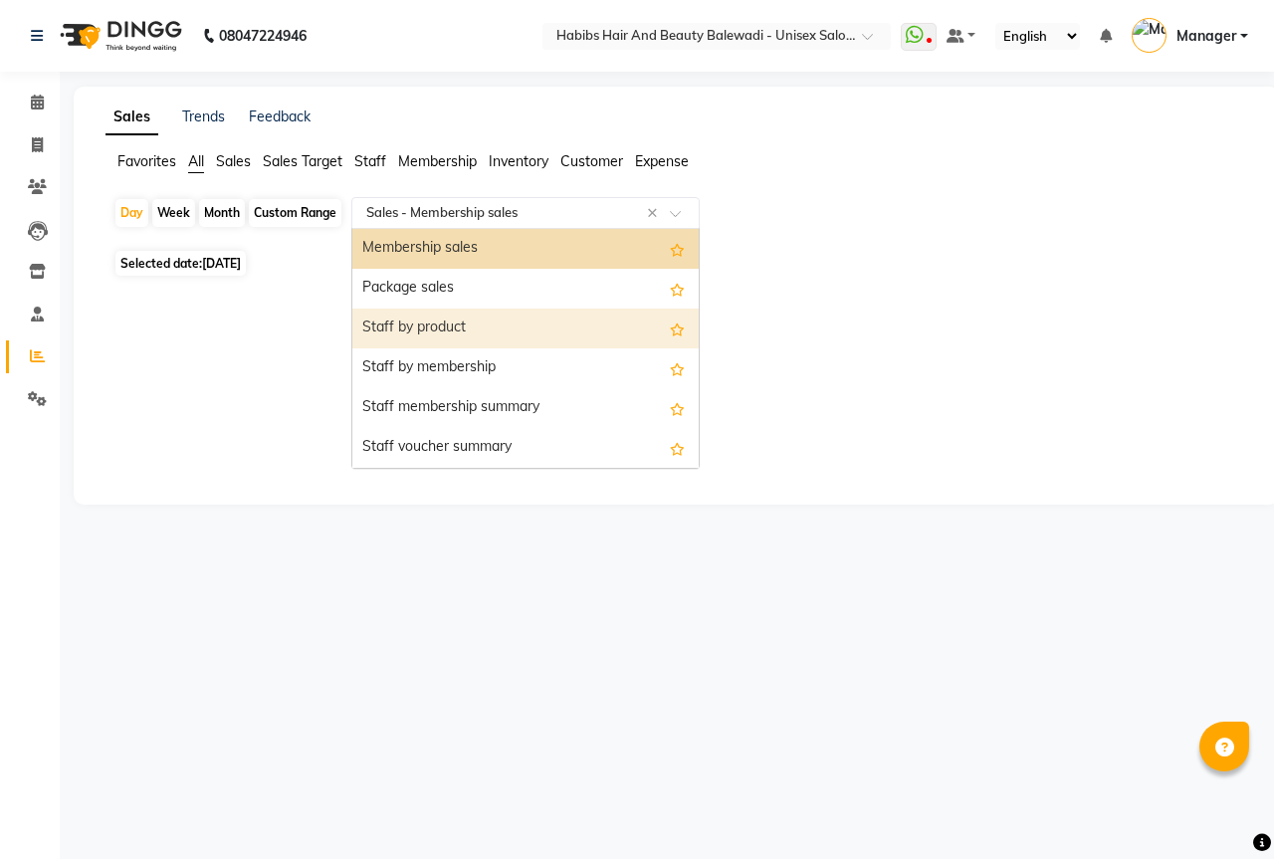
click at [467, 317] on div "Staff by product" at bounding box center [525, 329] width 346 height 40
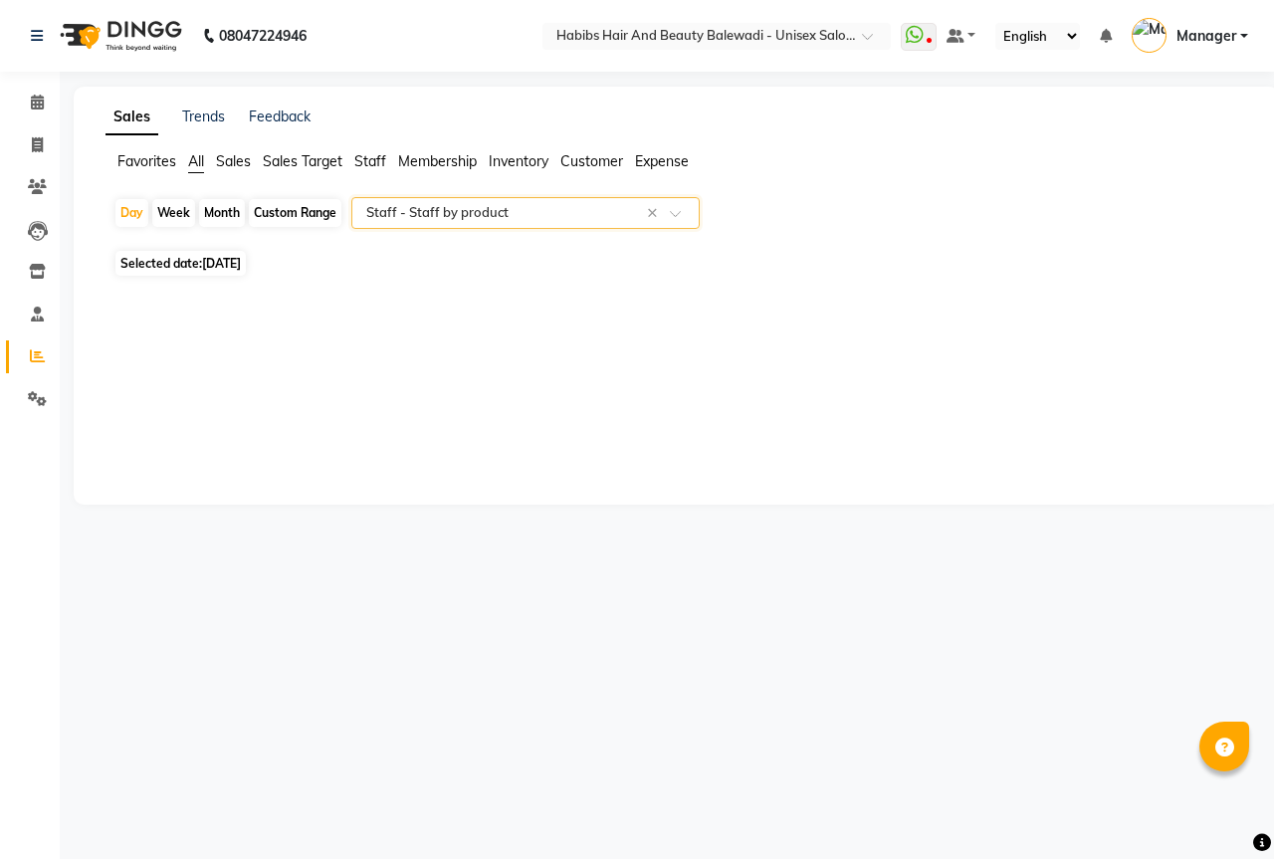
click at [517, 213] on input "text" at bounding box center [505, 213] width 287 height 20
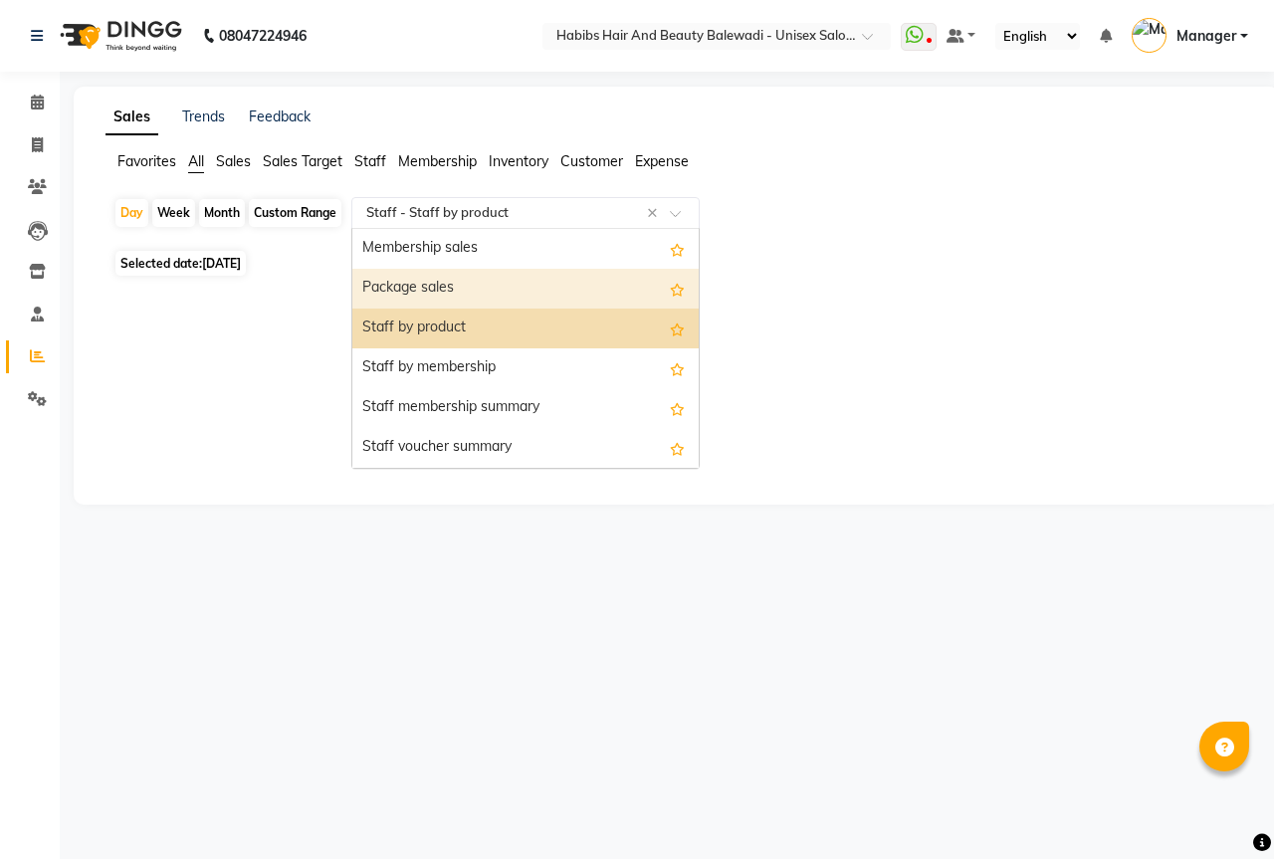
click at [398, 297] on div "Package sales" at bounding box center [525, 289] width 346 height 40
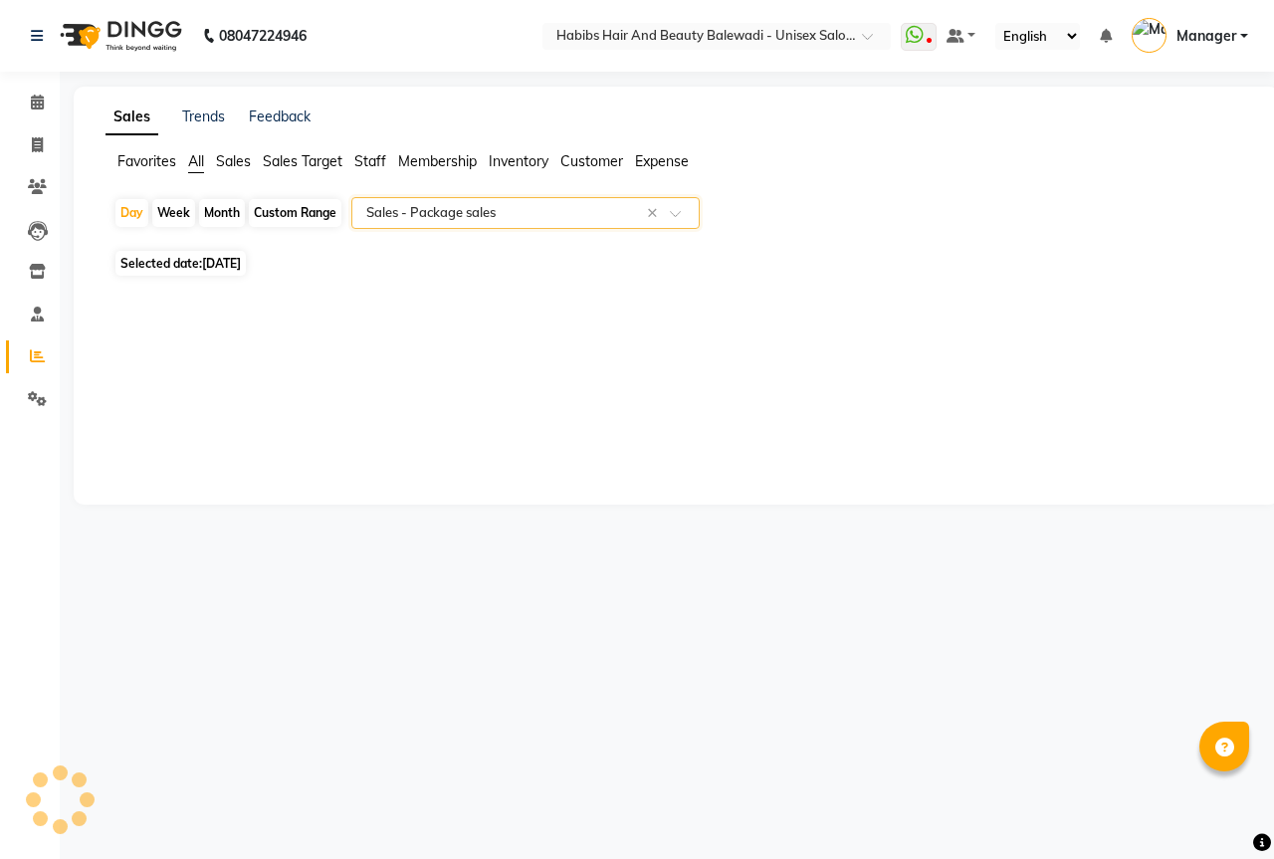
select select "csv"
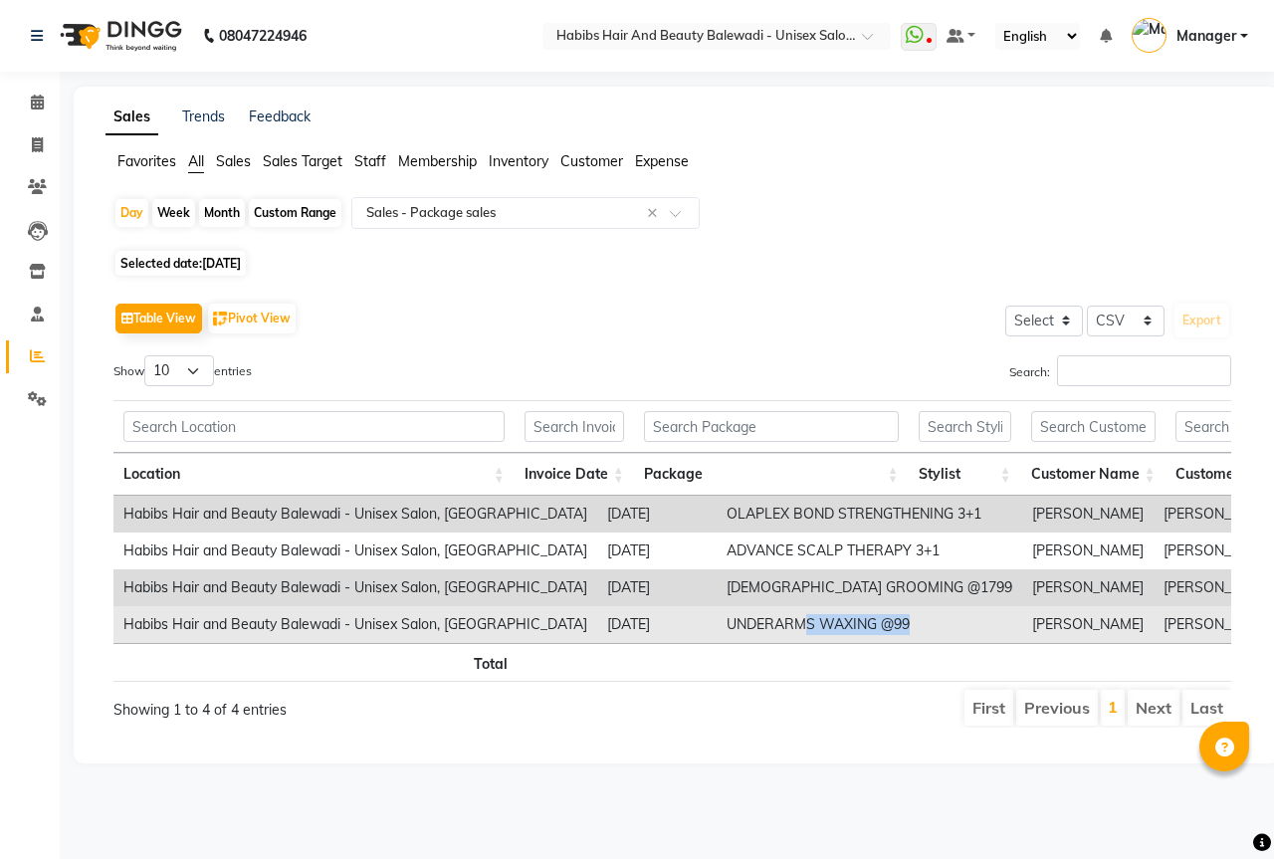
drag, startPoint x: 728, startPoint y: 642, endPoint x: 834, endPoint y: 629, distance: 107.3
click at [834, 629] on td "UNDERARMS WAXING @99" at bounding box center [870, 624] width 306 height 37
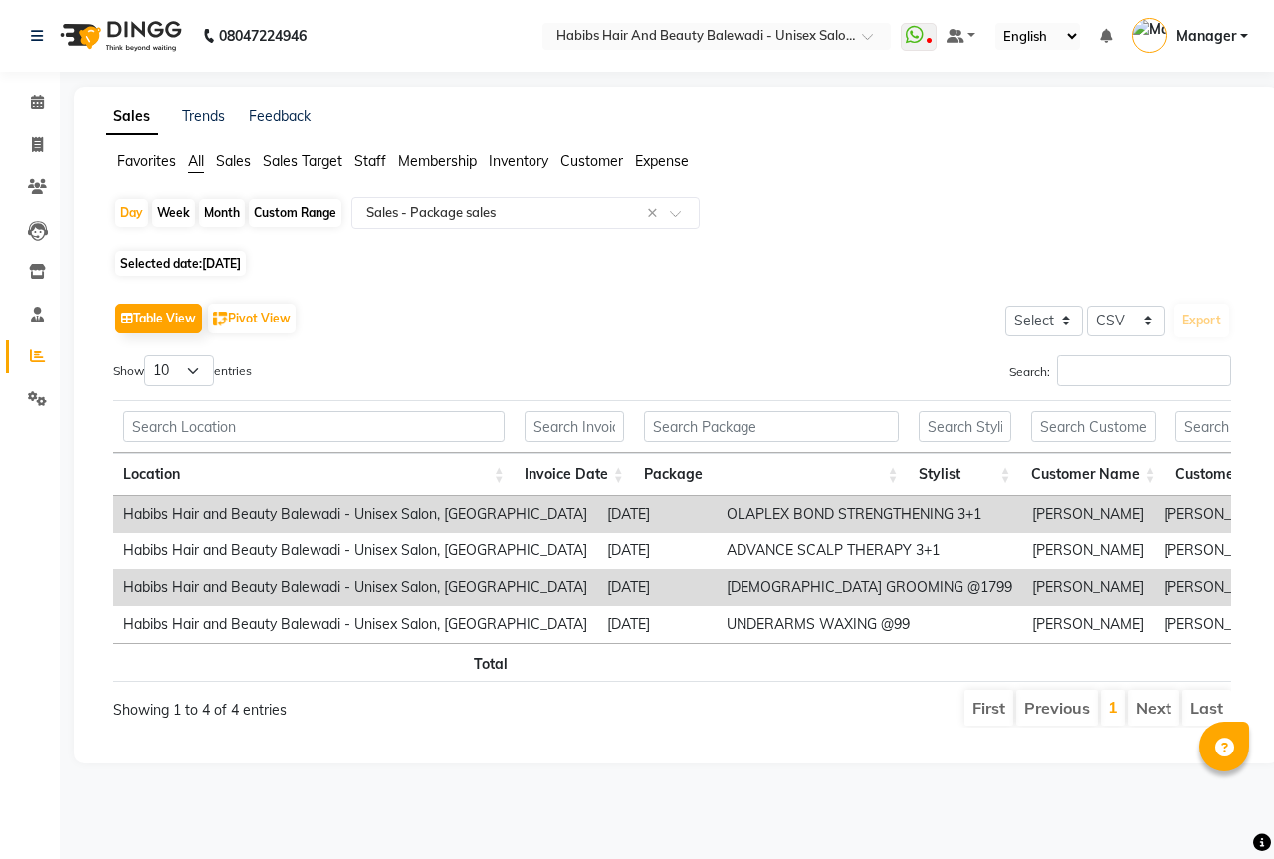
click at [744, 682] on th at bounding box center [773, 662] width 276 height 39
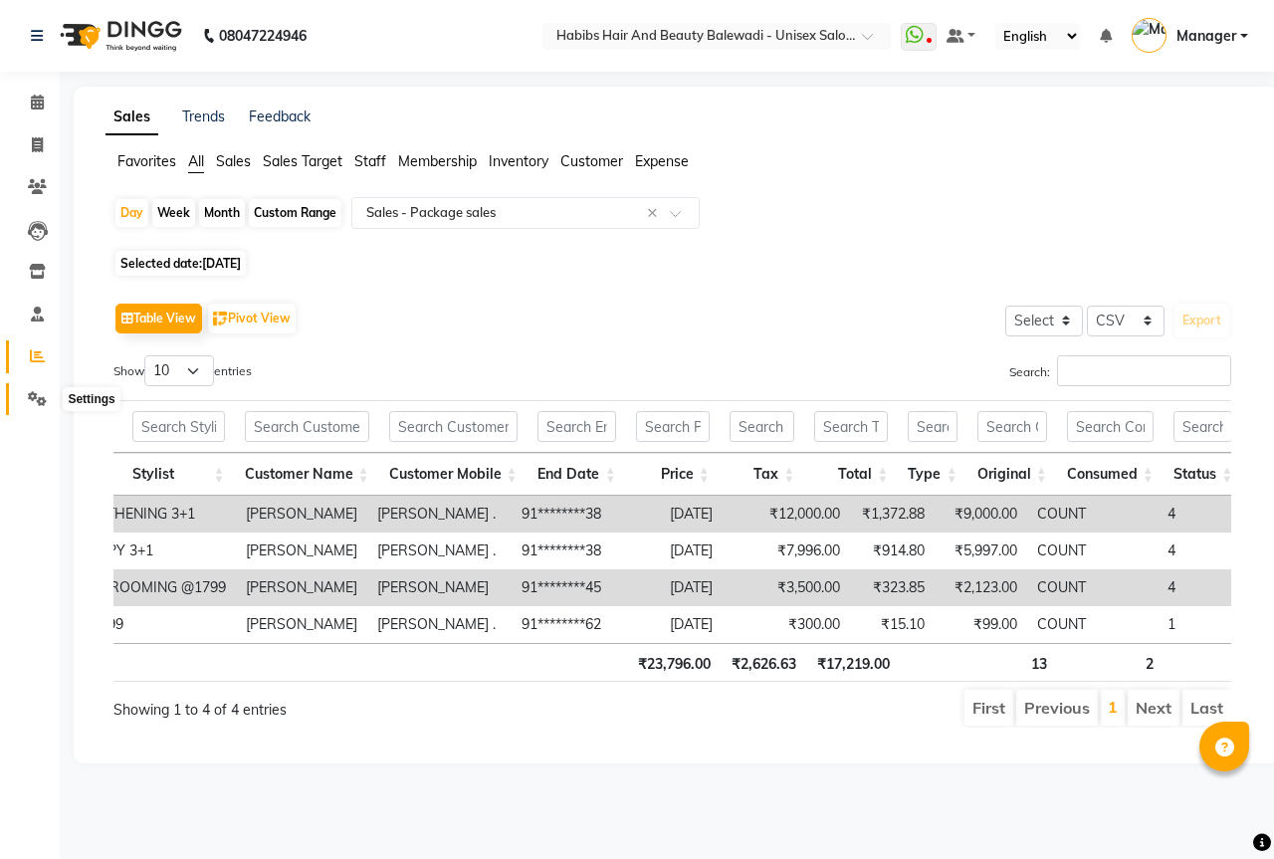
click at [32, 392] on icon at bounding box center [37, 398] width 19 height 15
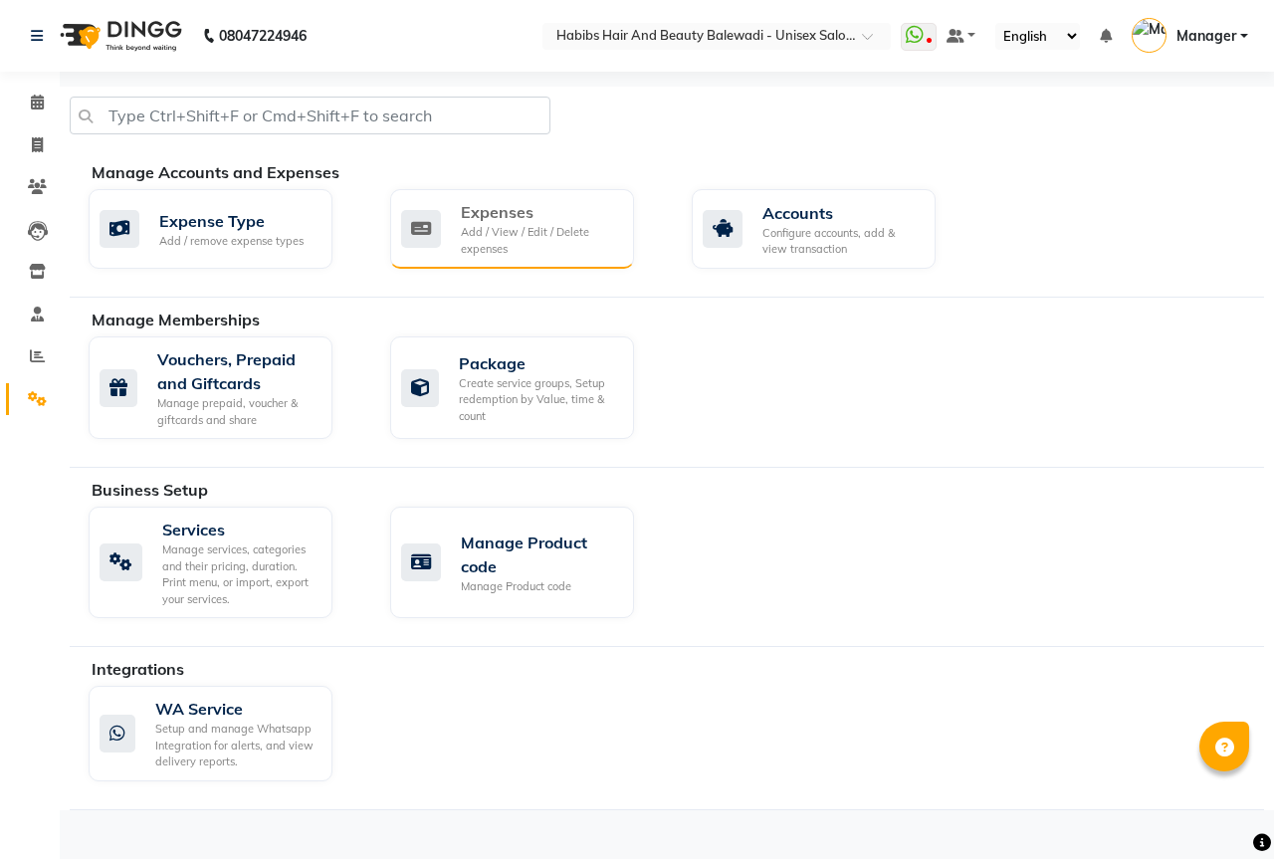
click at [503, 241] on div "Add / View / Edit / Delete expenses" at bounding box center [539, 240] width 157 height 33
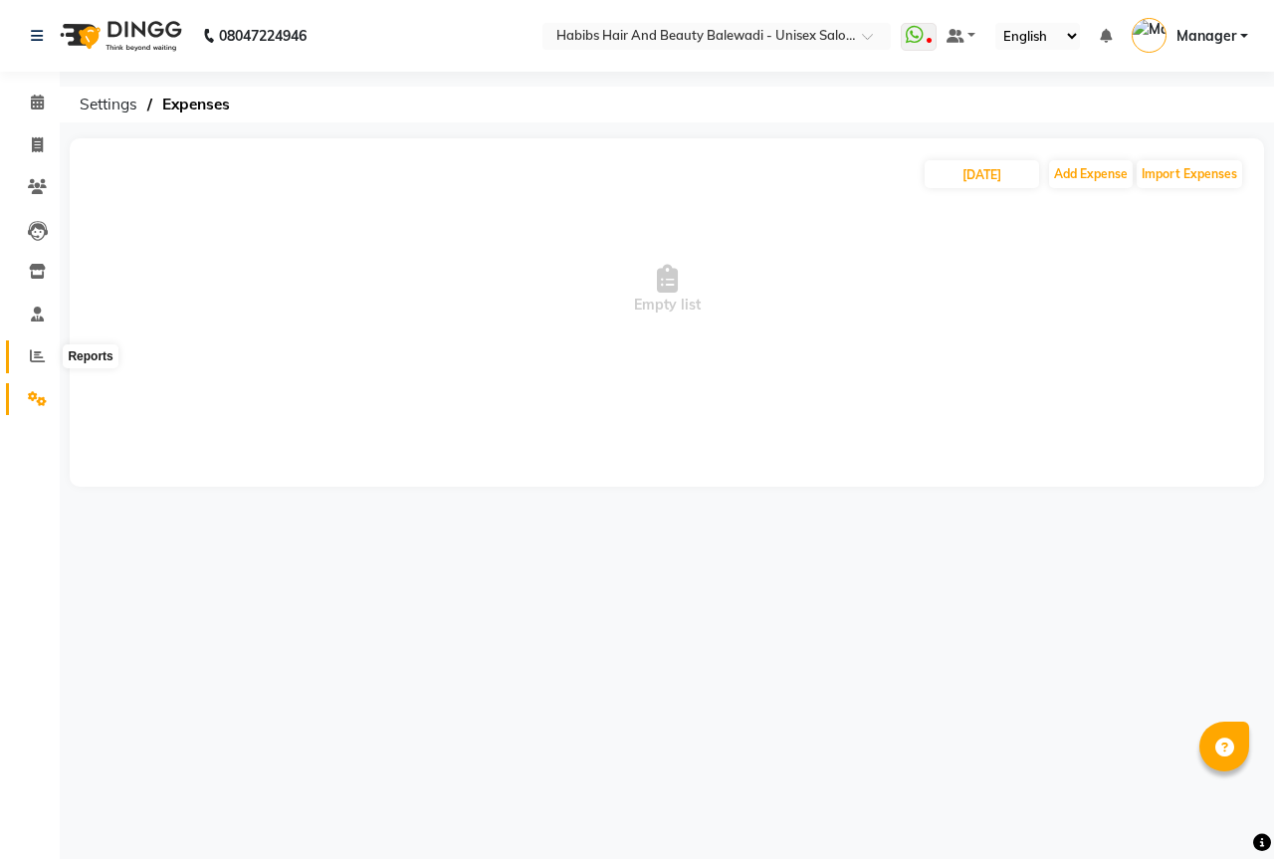
click at [42, 358] on icon at bounding box center [37, 355] width 15 height 15
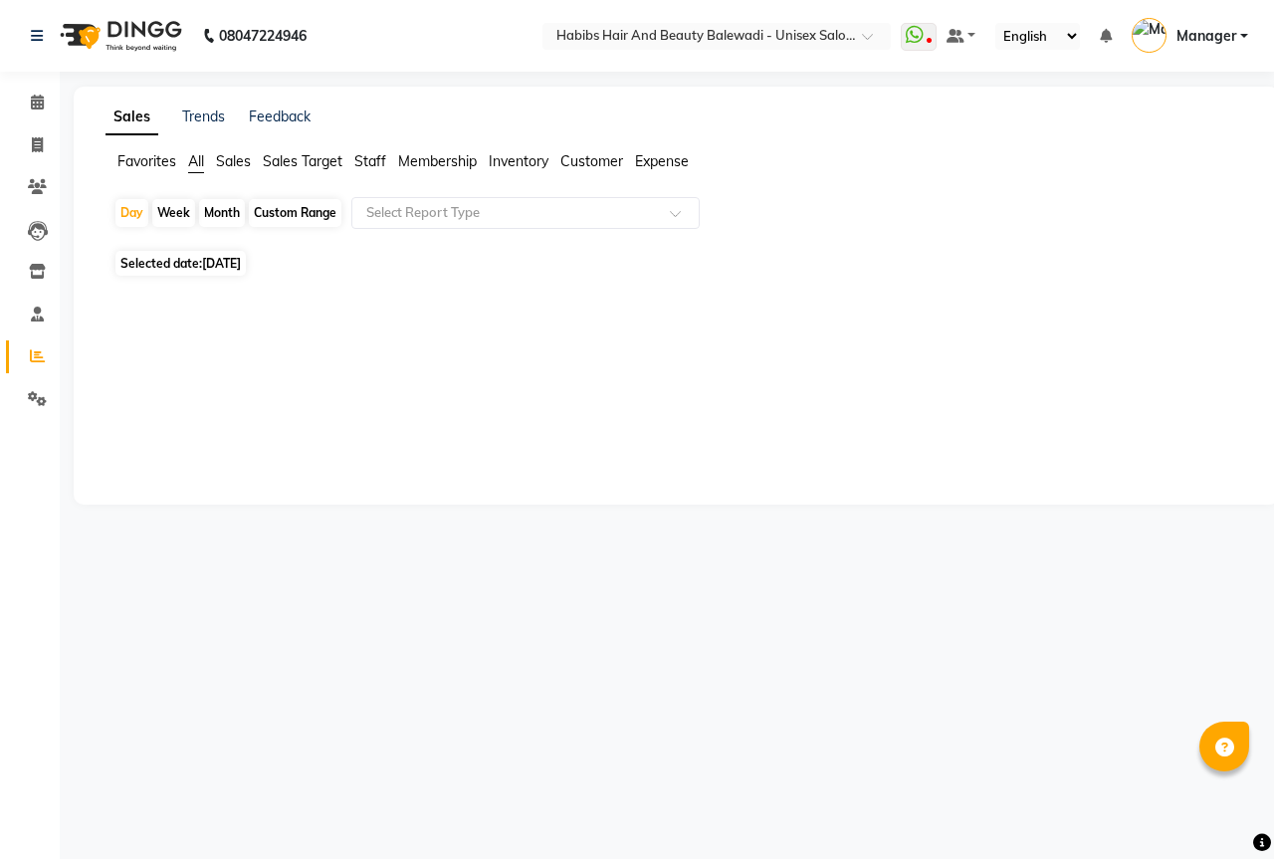
click at [241, 267] on span "[DATE]" at bounding box center [221, 263] width 39 height 15
select select "9"
select select "2025"
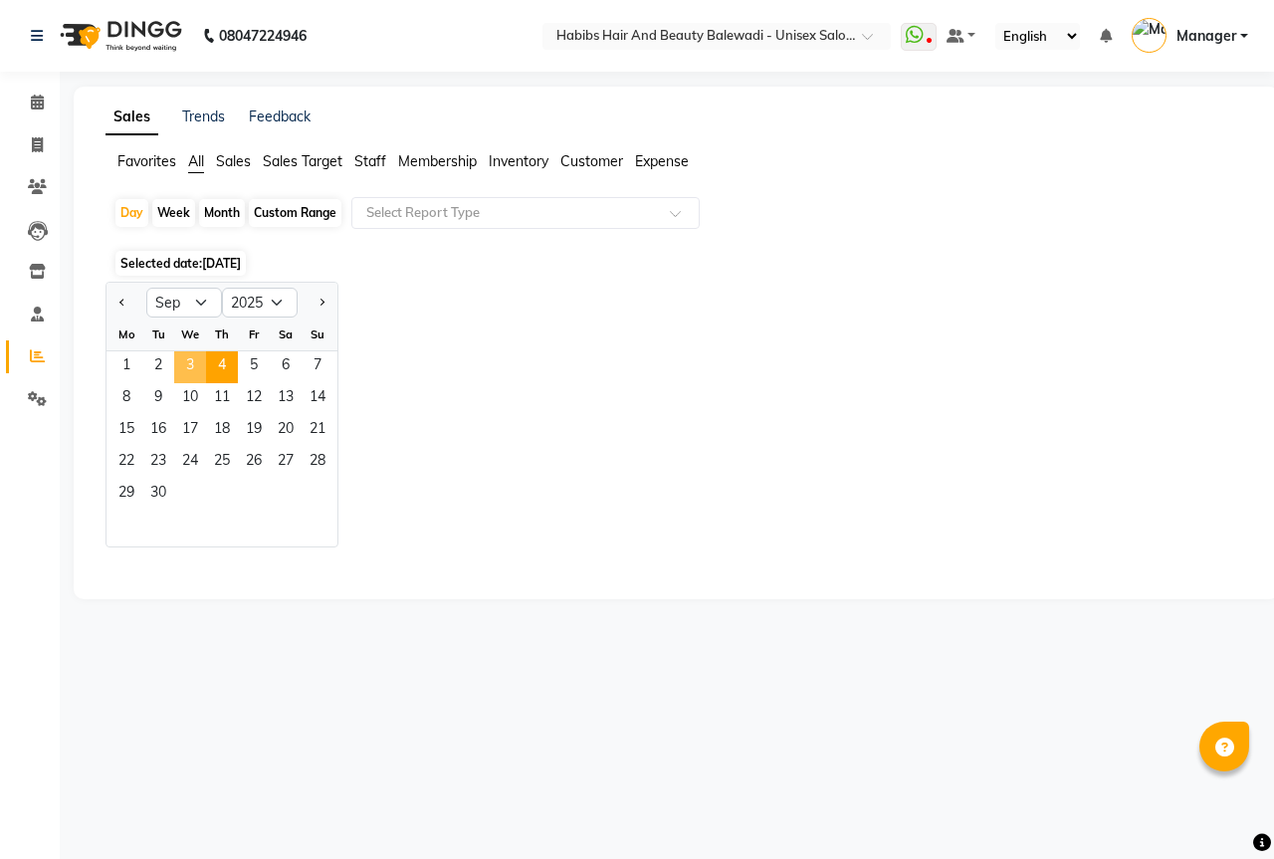
click at [199, 366] on span "3" at bounding box center [190, 367] width 32 height 32
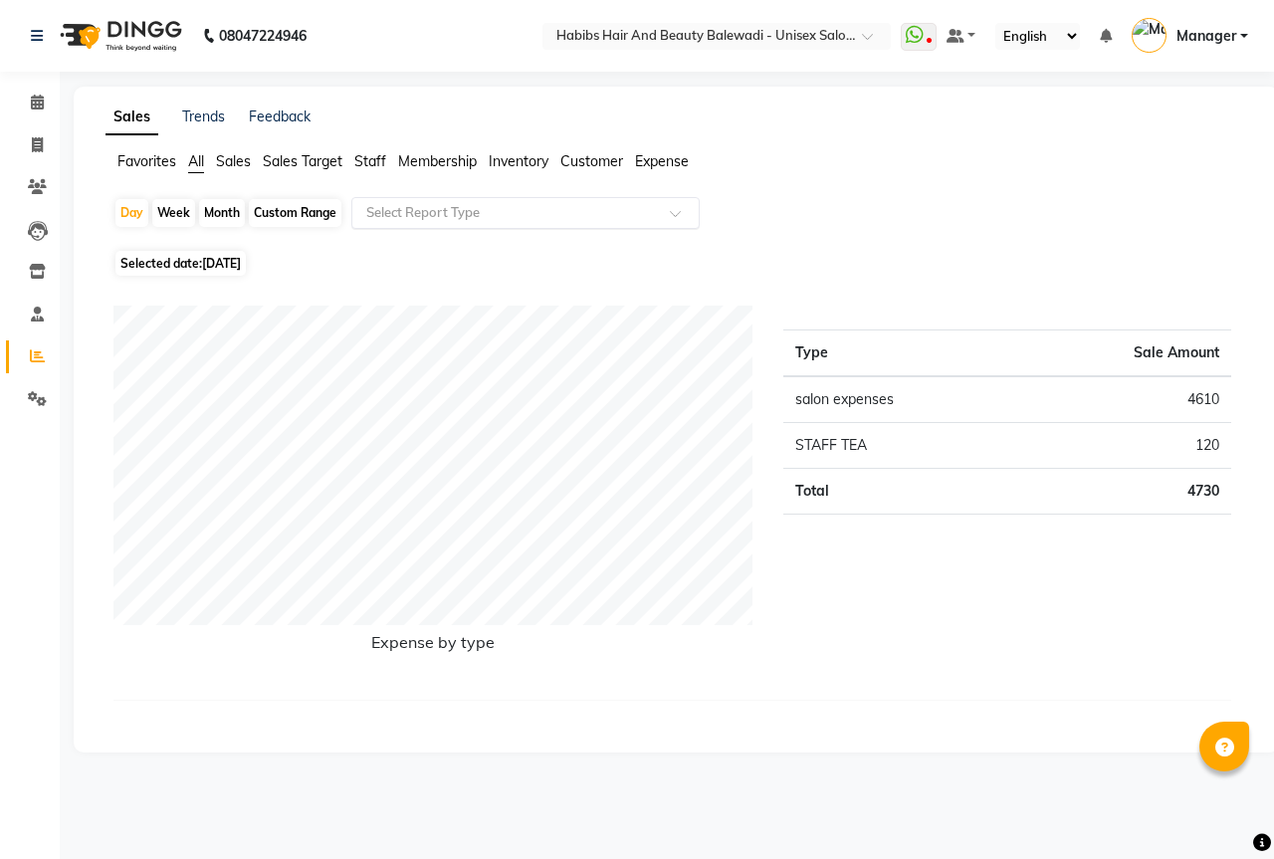
click at [450, 211] on input "text" at bounding box center [505, 213] width 287 height 20
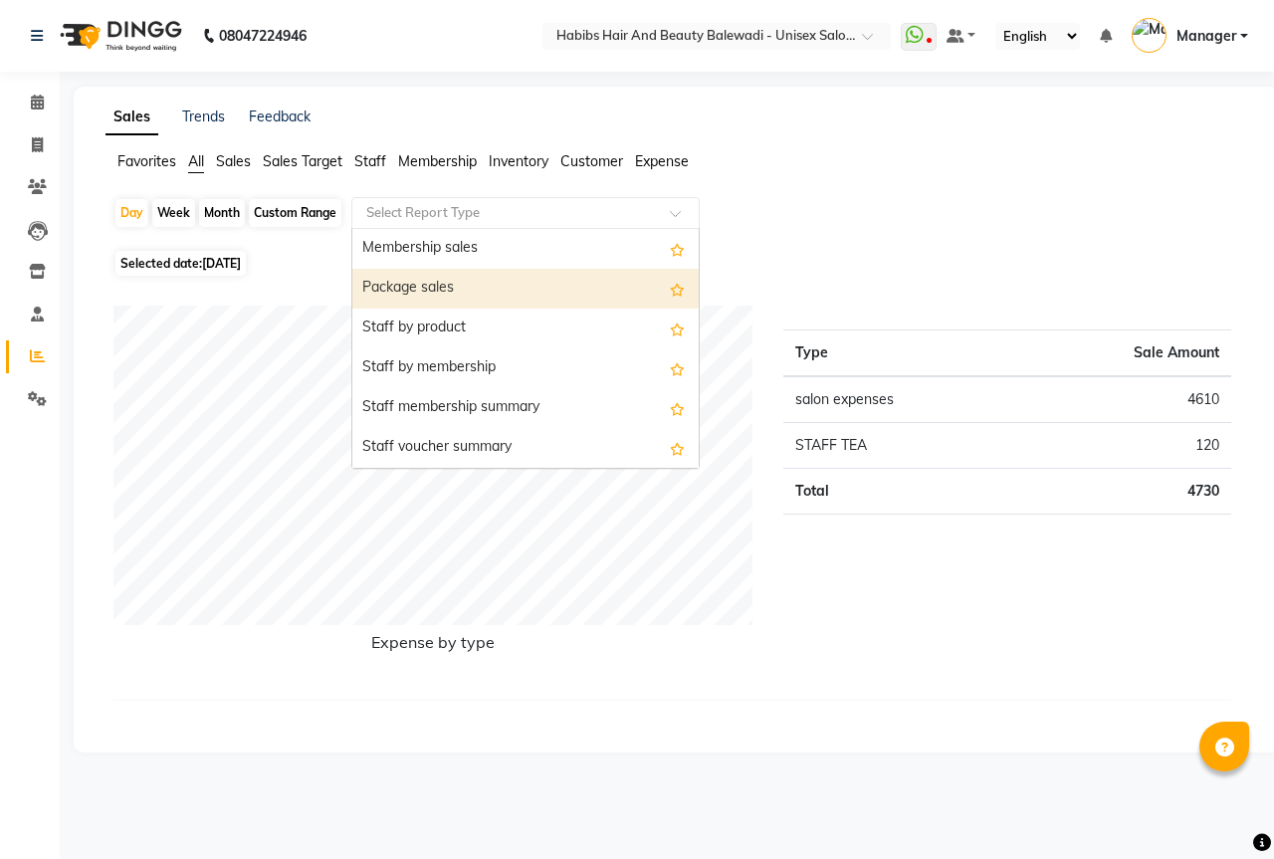
scroll to position [597, 0]
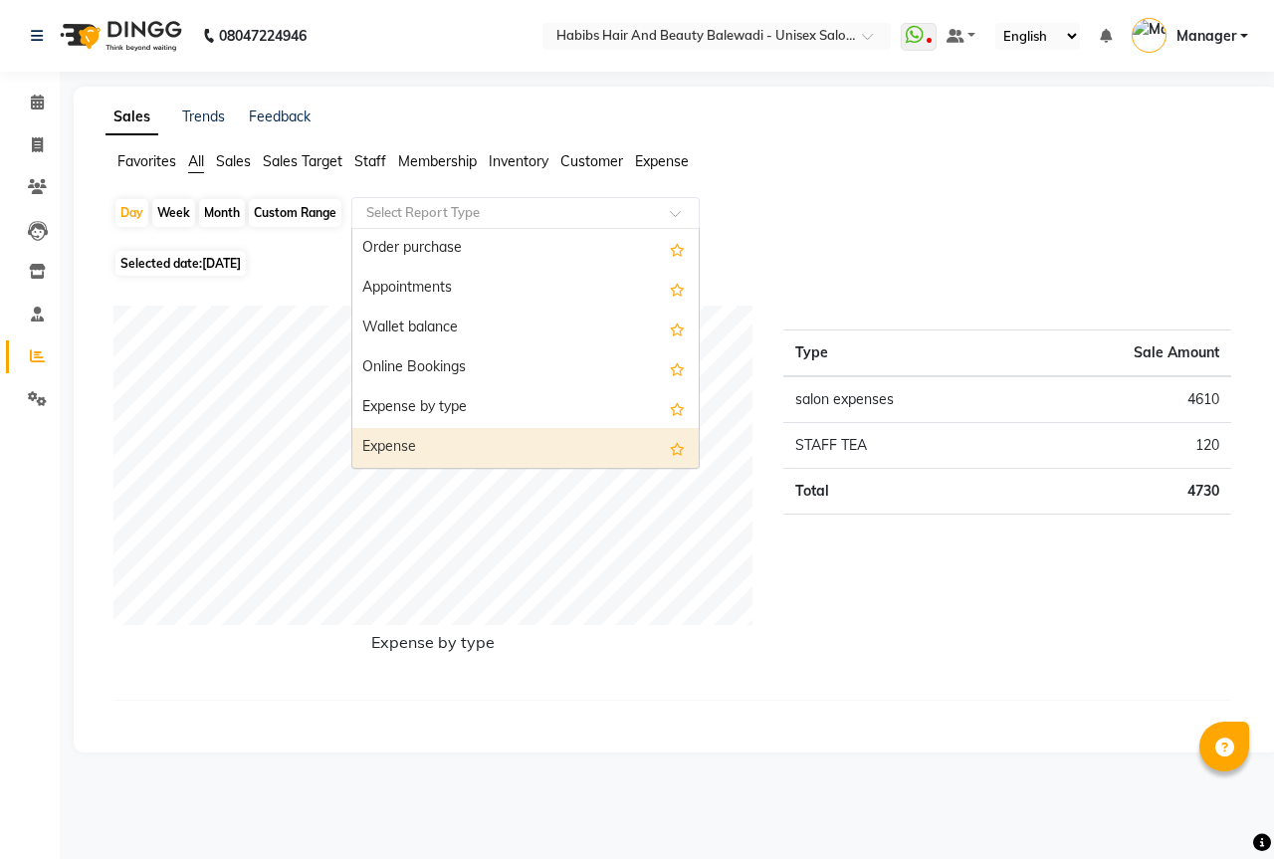
click at [407, 438] on div "Expense" at bounding box center [525, 448] width 346 height 40
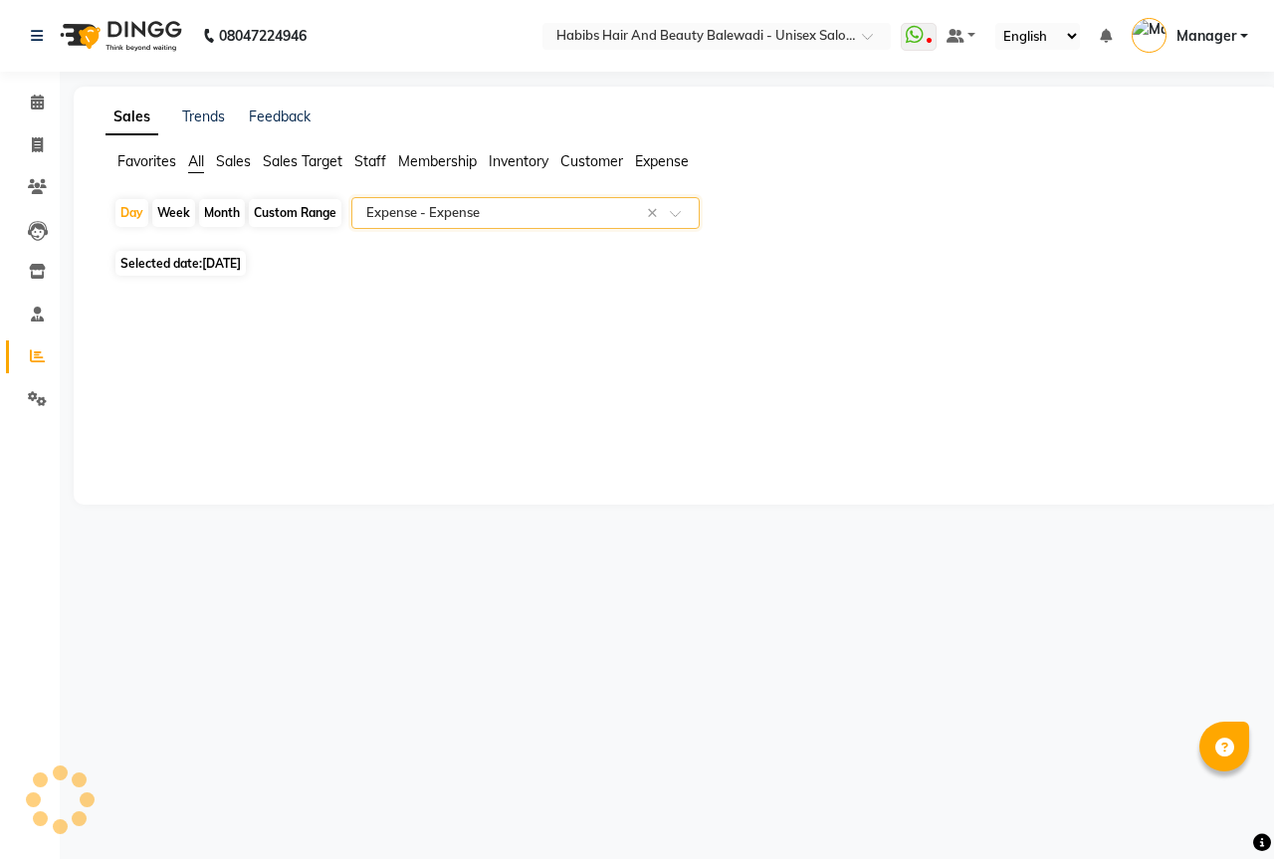
select select "csv"
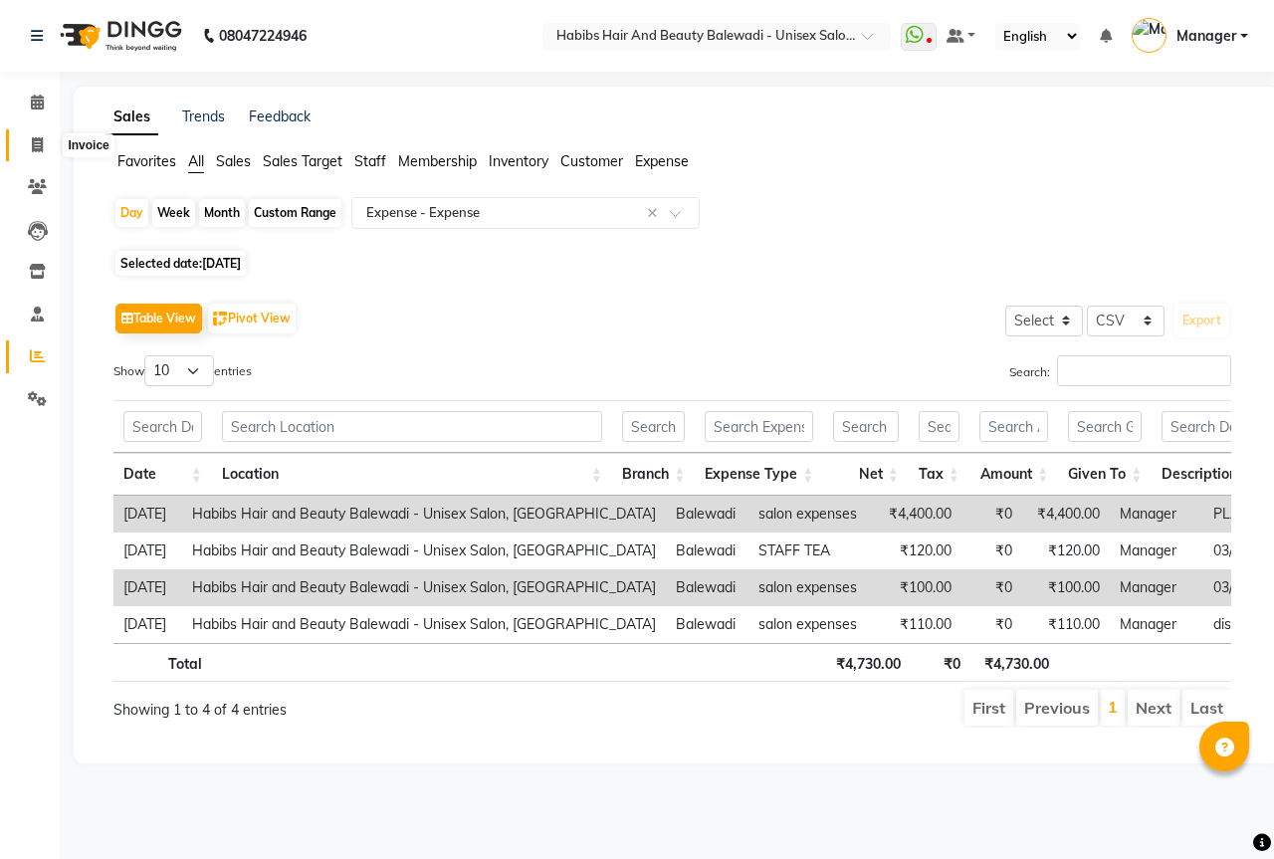
click at [39, 151] on icon at bounding box center [37, 144] width 11 height 15
select select "5902"
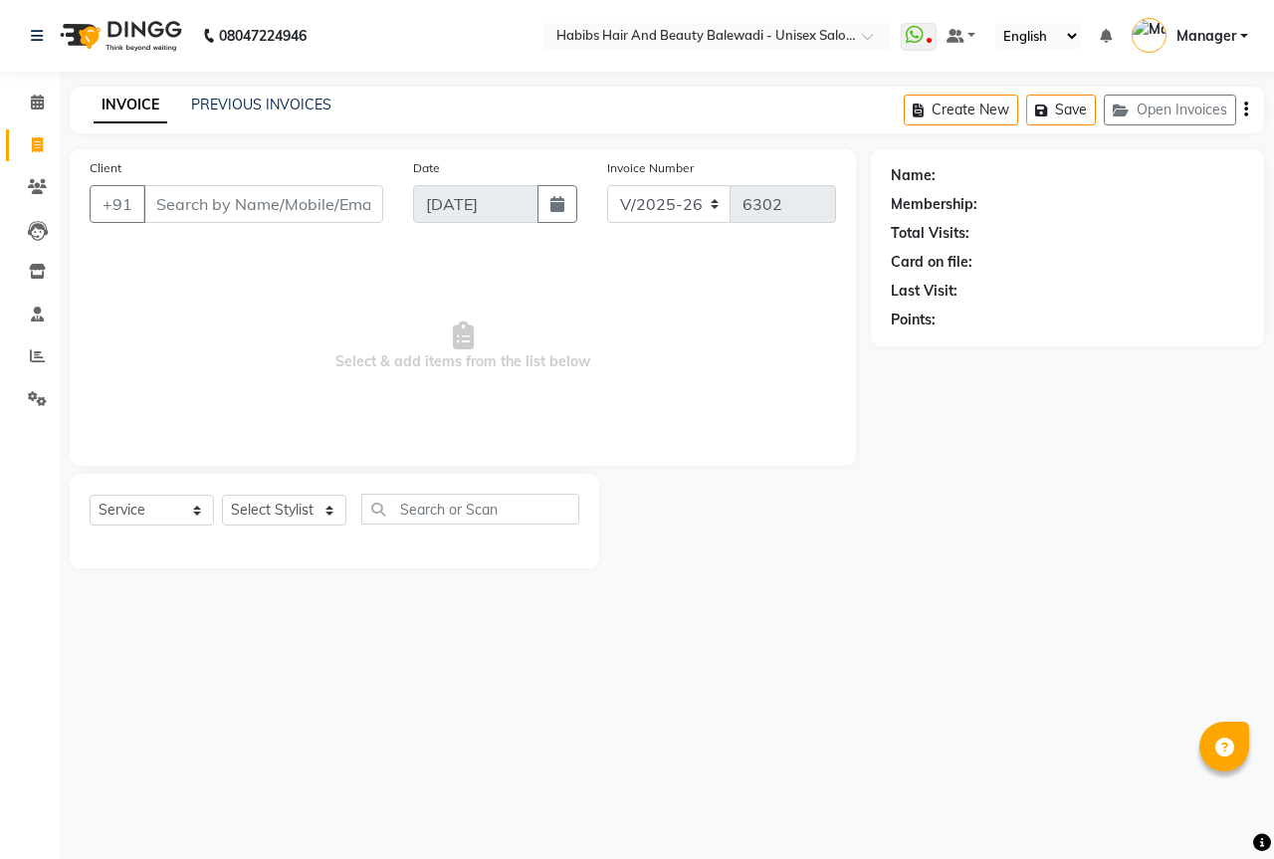
click at [190, 215] on input "Client" at bounding box center [263, 204] width 240 height 38
select select "package"
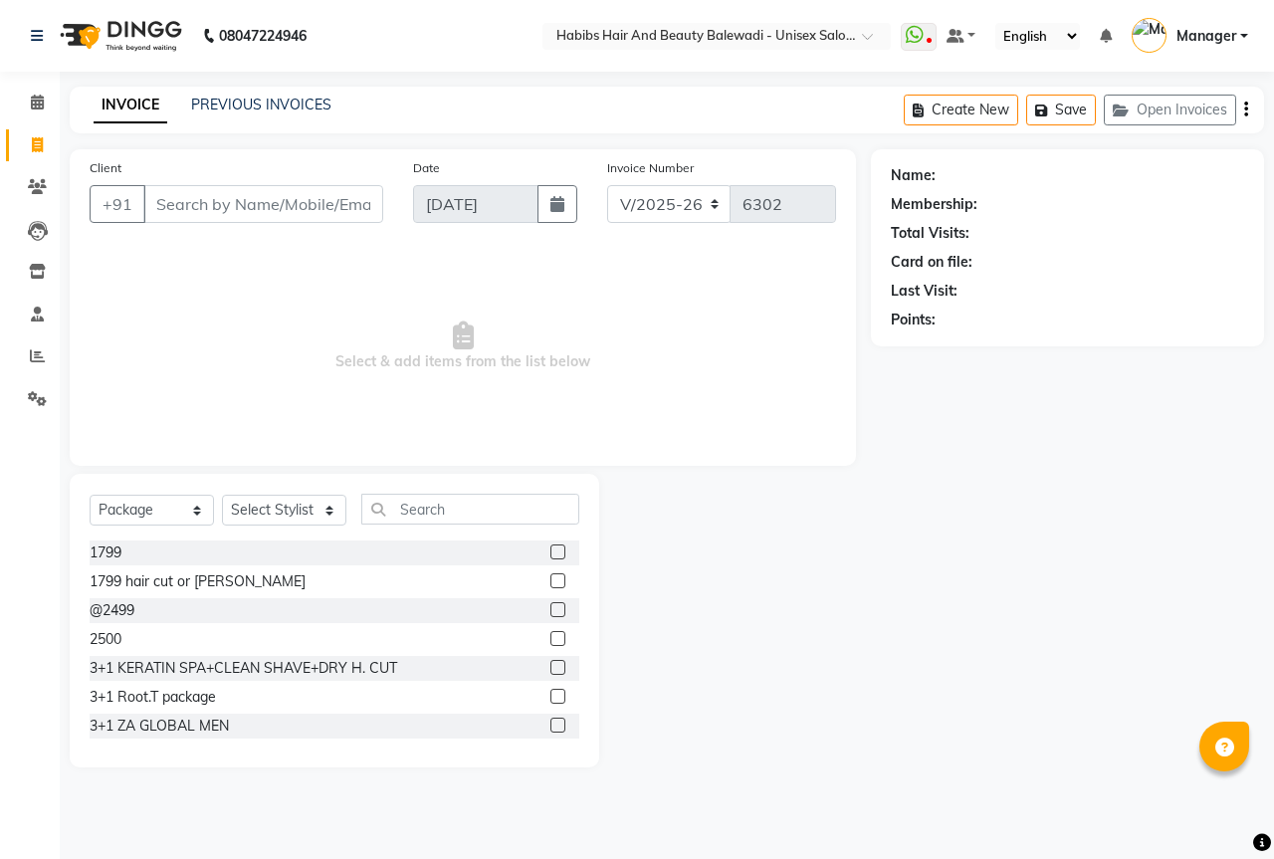
click at [188, 203] on input "Client" at bounding box center [263, 204] width 240 height 38
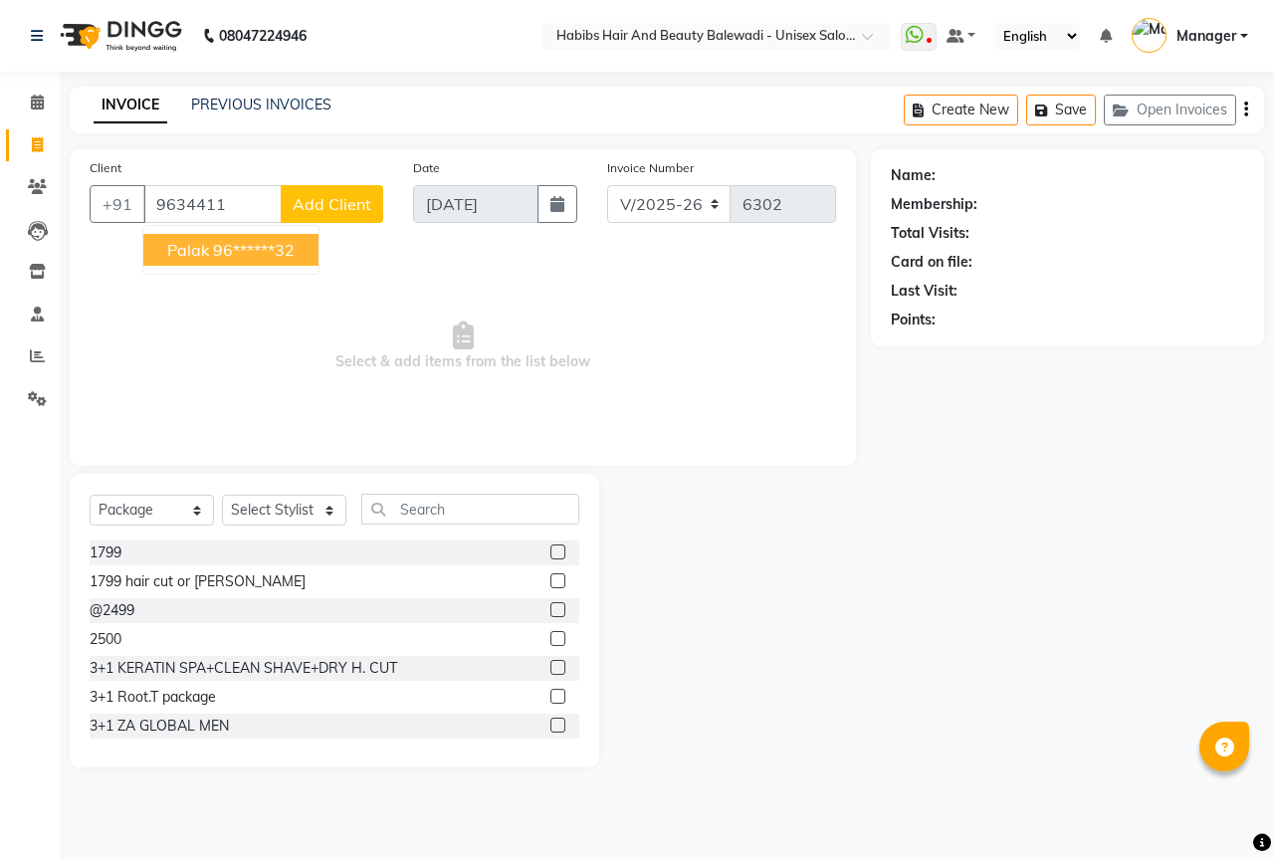
click at [184, 251] on span "palak" at bounding box center [188, 250] width 42 height 20
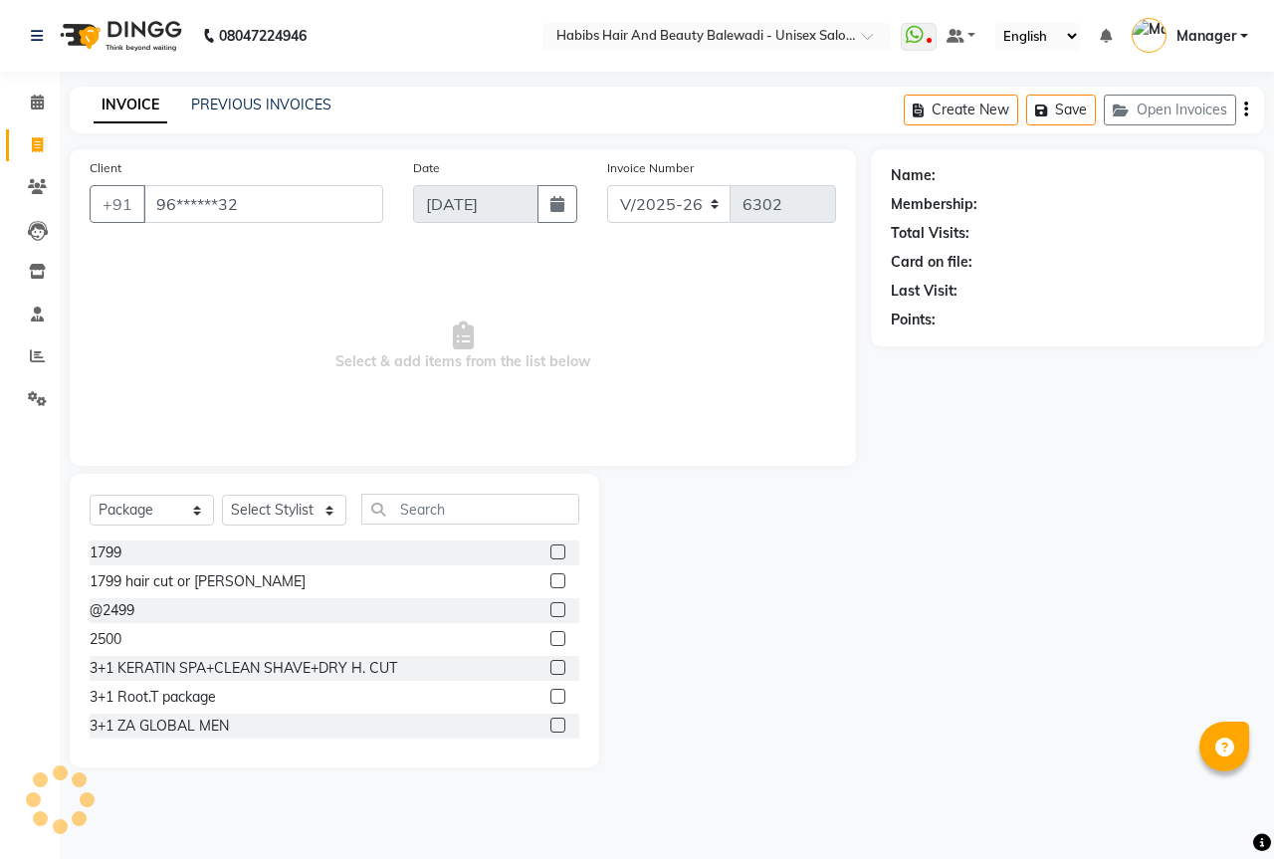
type input "96******32"
select select "1: Object"
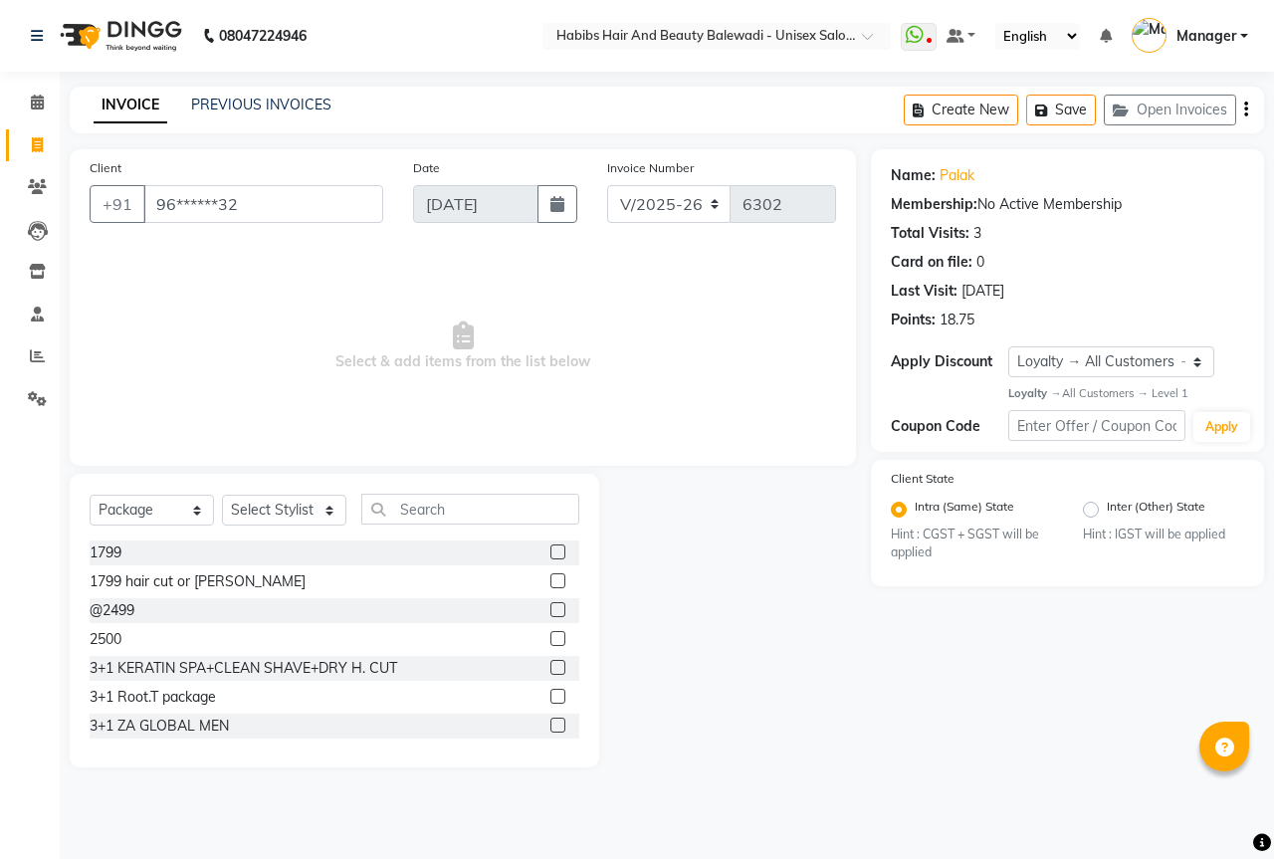
click at [136, 494] on div "Select Service Product Membership Package Voucher Prepaid Gift Card Select Styl…" at bounding box center [335, 517] width 490 height 47
click at [154, 514] on select "Select Service Product Membership Package Voucher Prepaid Gift Card" at bounding box center [152, 510] width 124 height 31
select select "service"
click at [90, 495] on select "Select Service Product Membership Package Voucher Prepaid Gift Card" at bounding box center [152, 510] width 124 height 31
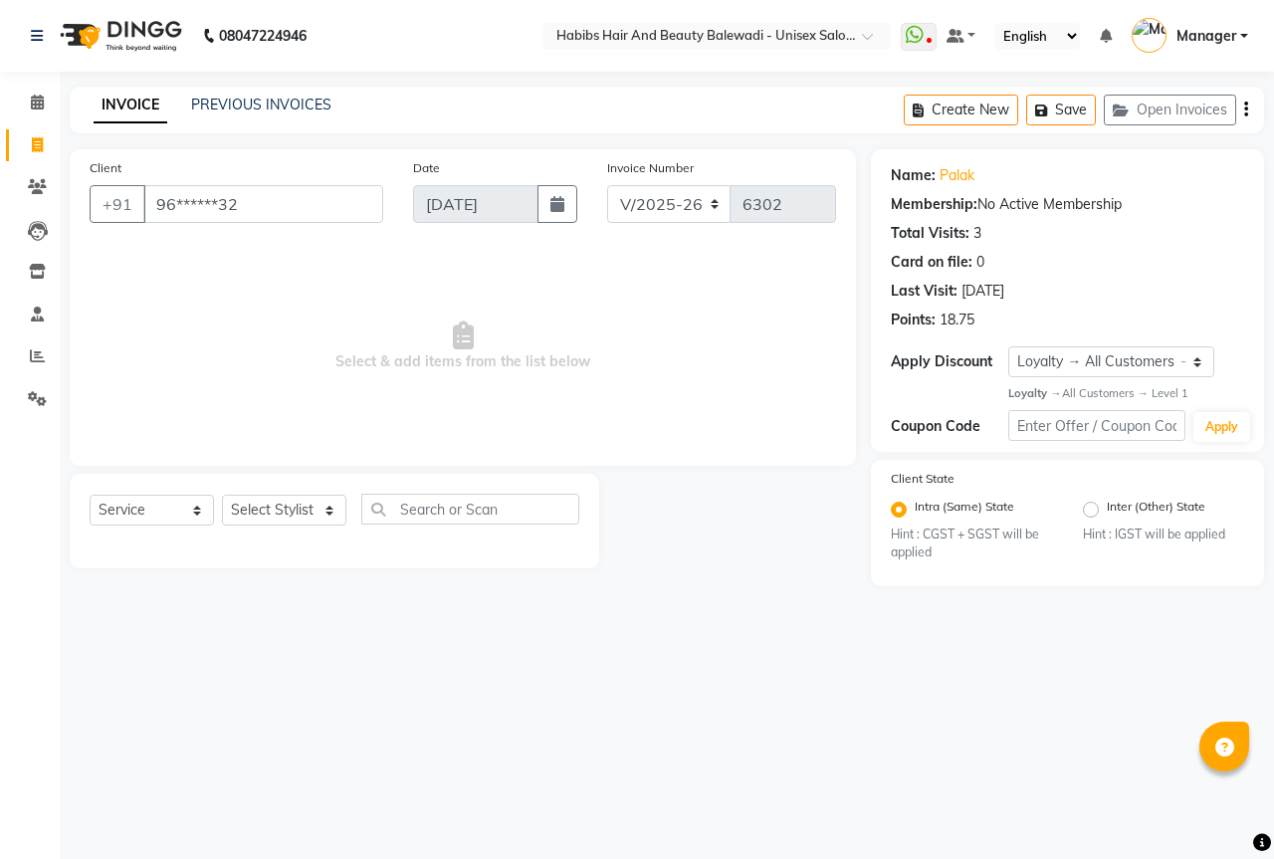
click at [262, 493] on div "Select Service Product Membership Package Voucher Prepaid Gift Card Select Styl…" at bounding box center [335, 521] width 530 height 95
click at [273, 514] on select "Select Stylist Aarti Akshay Gaikwad [PERSON_NAME] [PERSON_NAME] [PERSON_NAME] […" at bounding box center [284, 510] width 124 height 31
select select "85962"
click at [222, 495] on select "Select Stylist Aarti Akshay Gaikwad [PERSON_NAME] [PERSON_NAME] [PERSON_NAME] […" at bounding box center [284, 510] width 124 height 31
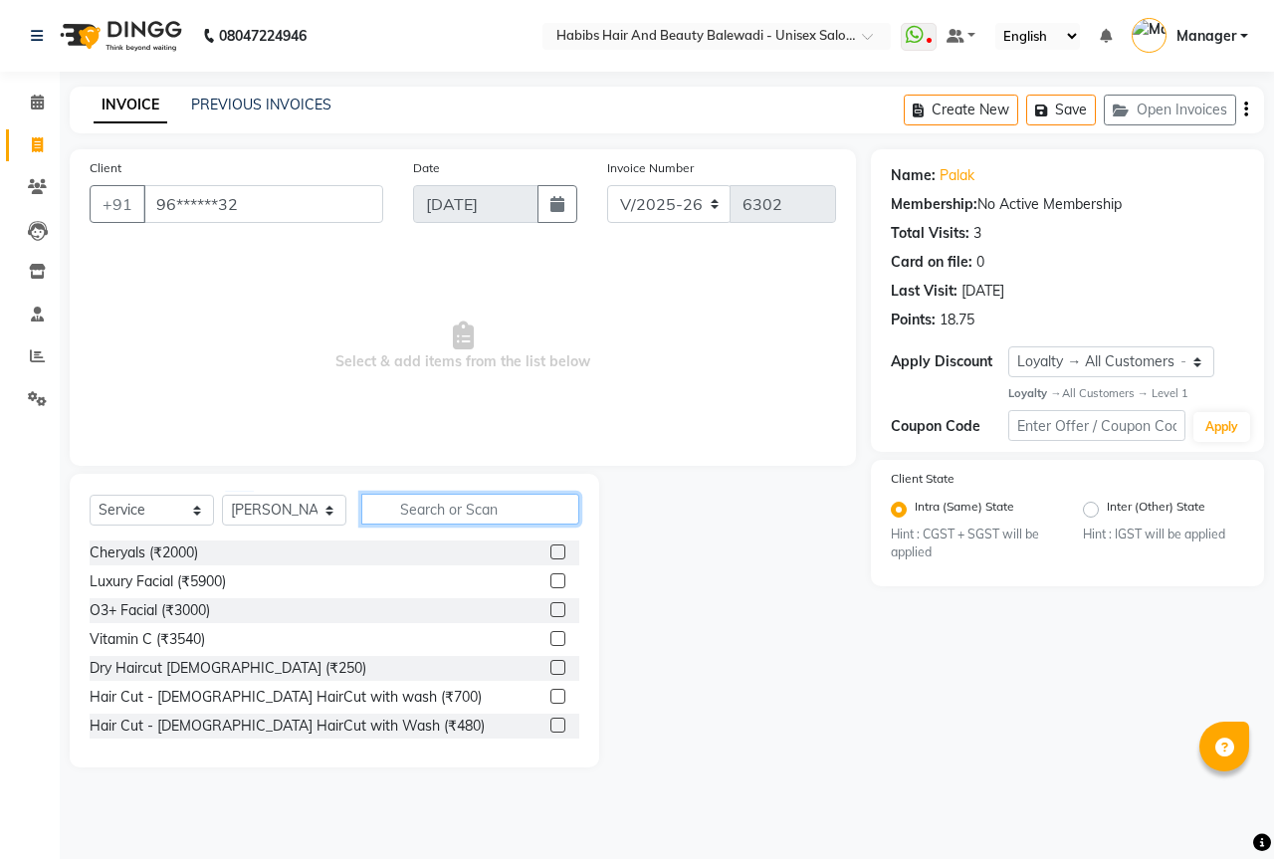
click at [396, 520] on input "text" at bounding box center [470, 509] width 218 height 31
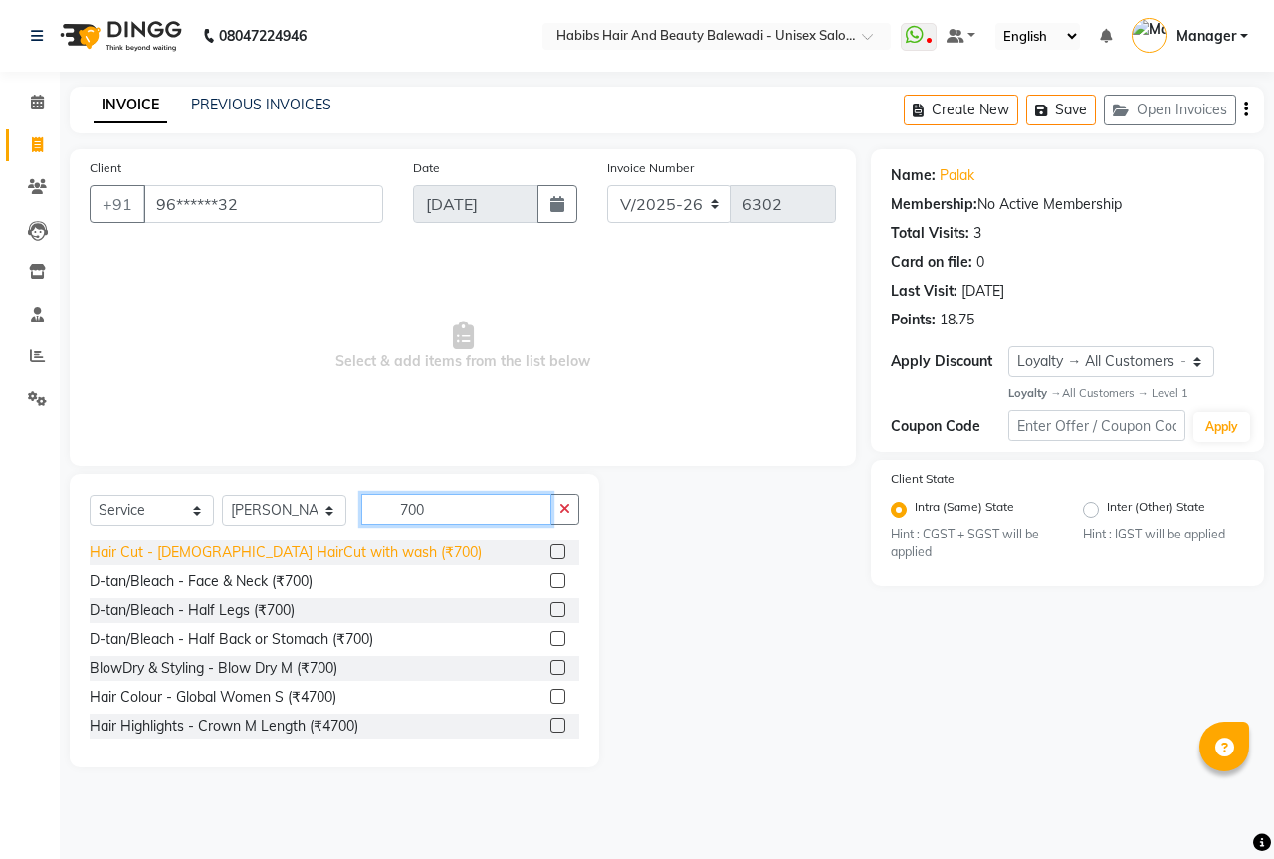
type input "700"
click at [350, 554] on div "Hair Cut - [DEMOGRAPHIC_DATA] HairCut with wash (₹700)" at bounding box center [286, 553] width 392 height 21
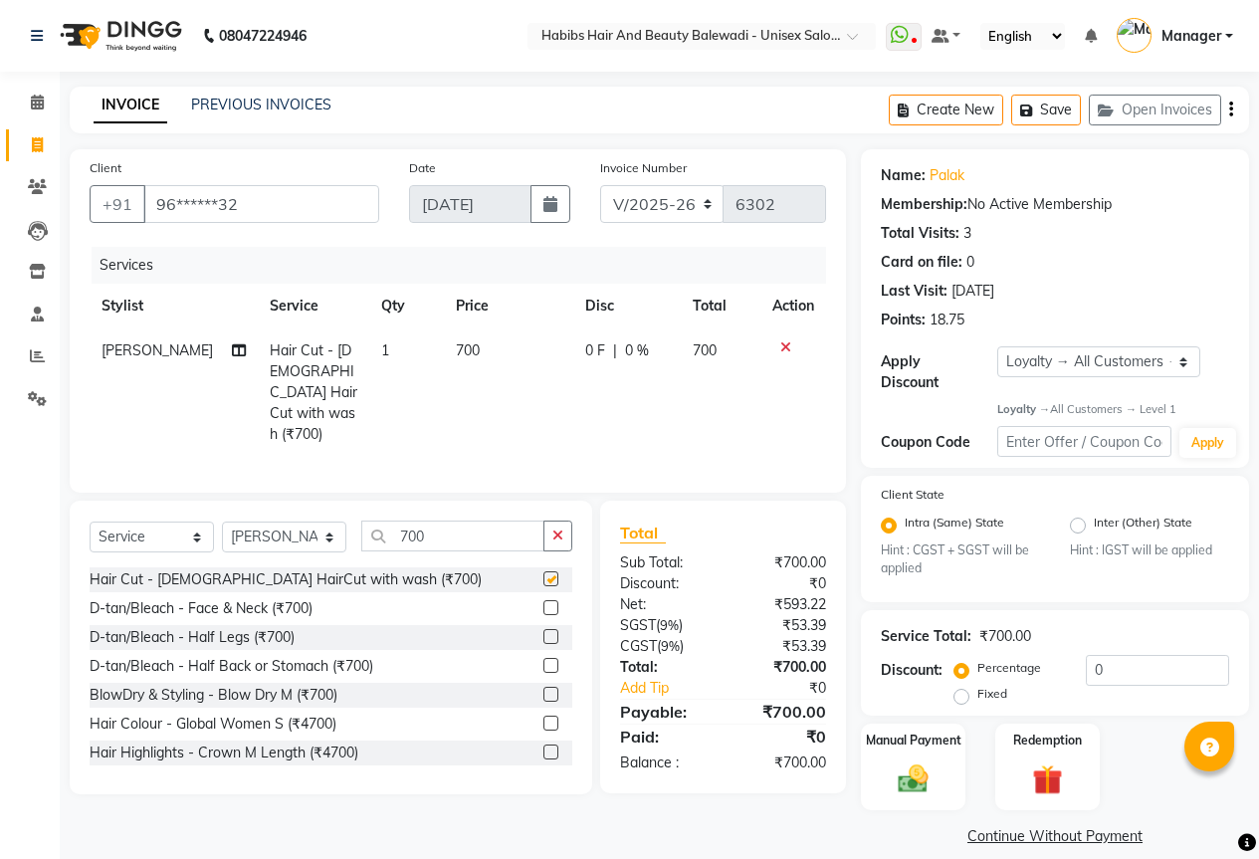
checkbox input "false"
click at [916, 767] on img at bounding box center [913, 780] width 51 height 36
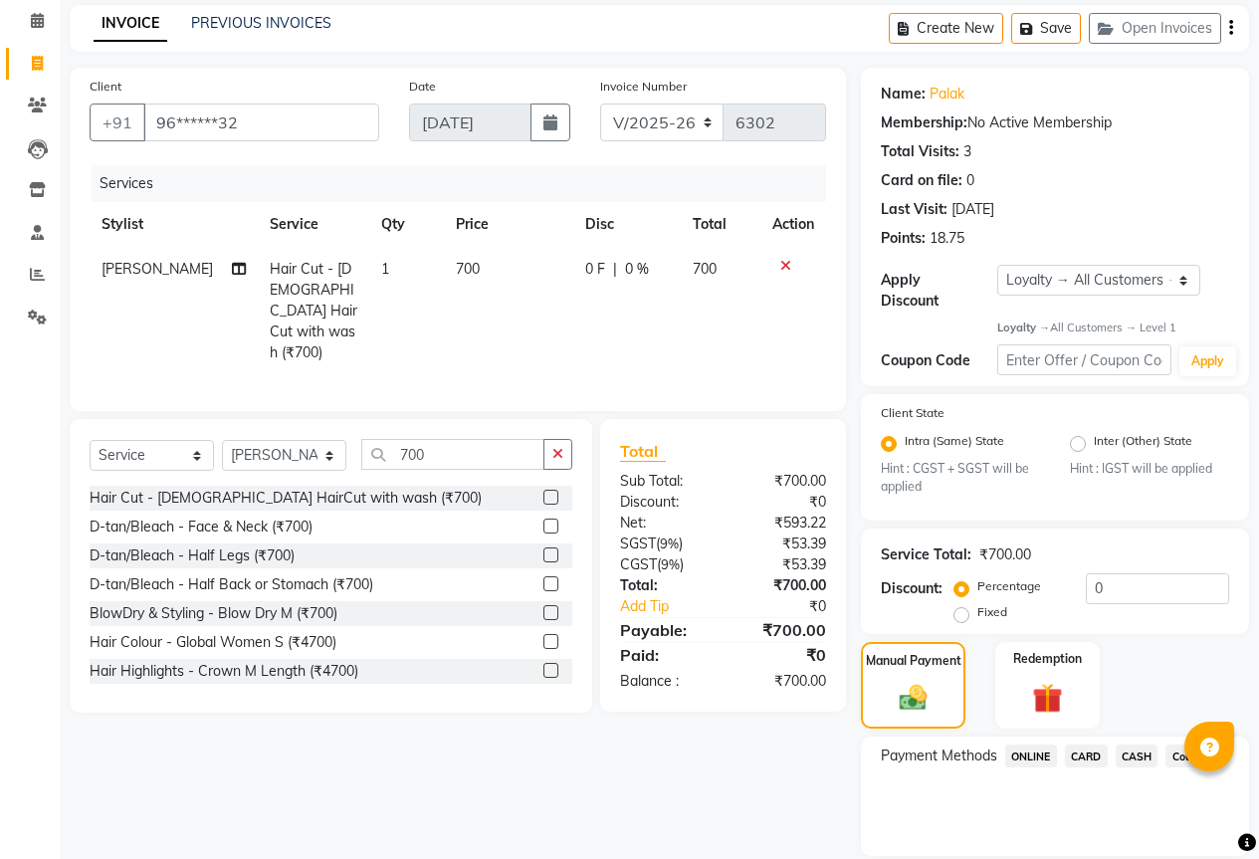
scroll to position [133, 0]
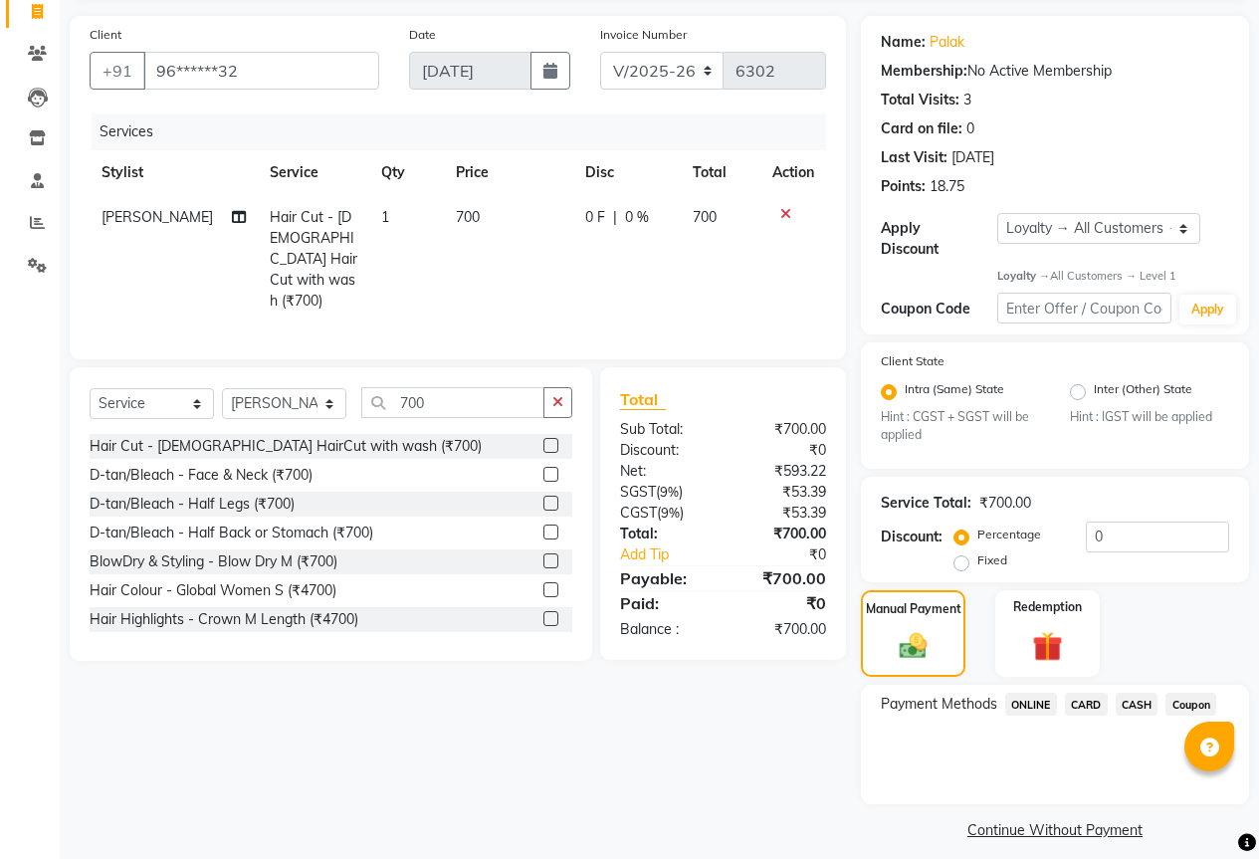
click at [1011, 696] on span "ONLINE" at bounding box center [1031, 704] width 52 height 23
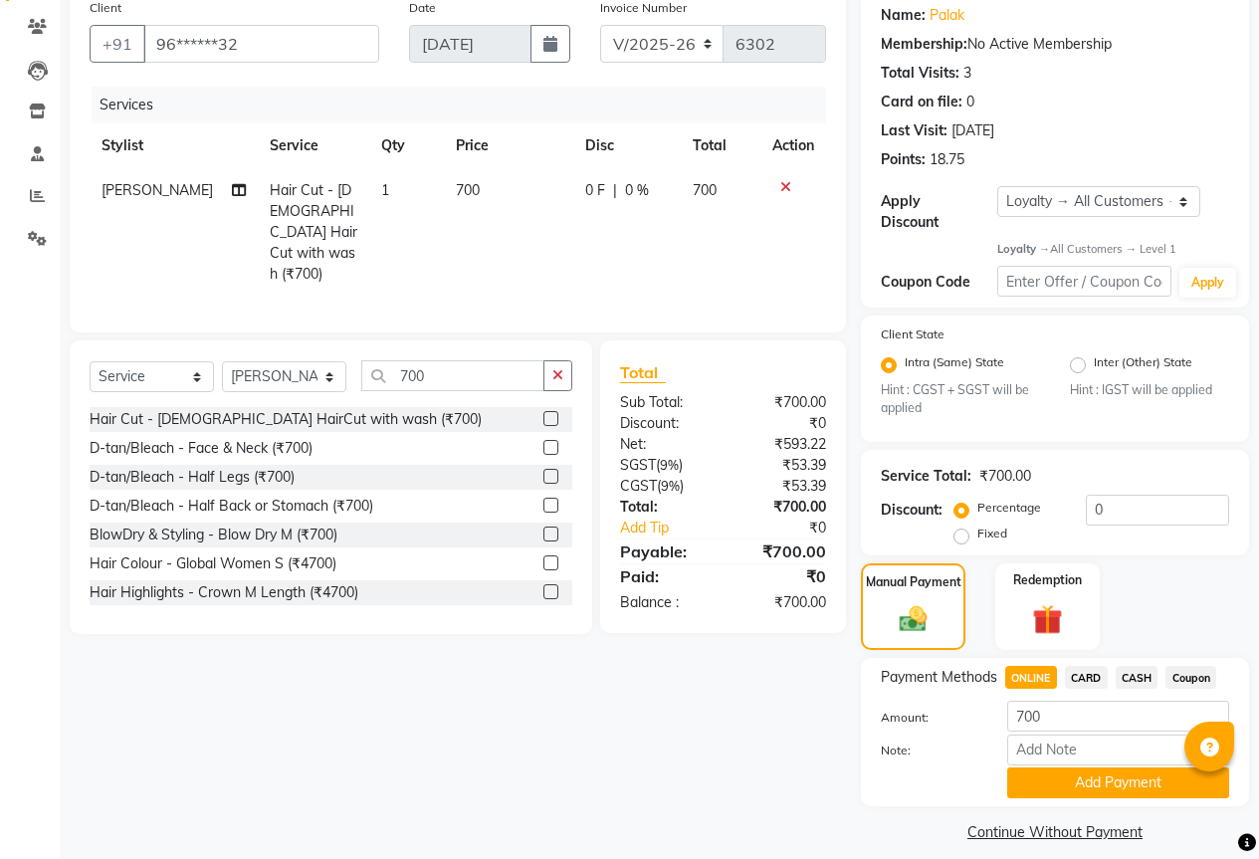
scroll to position [162, 0]
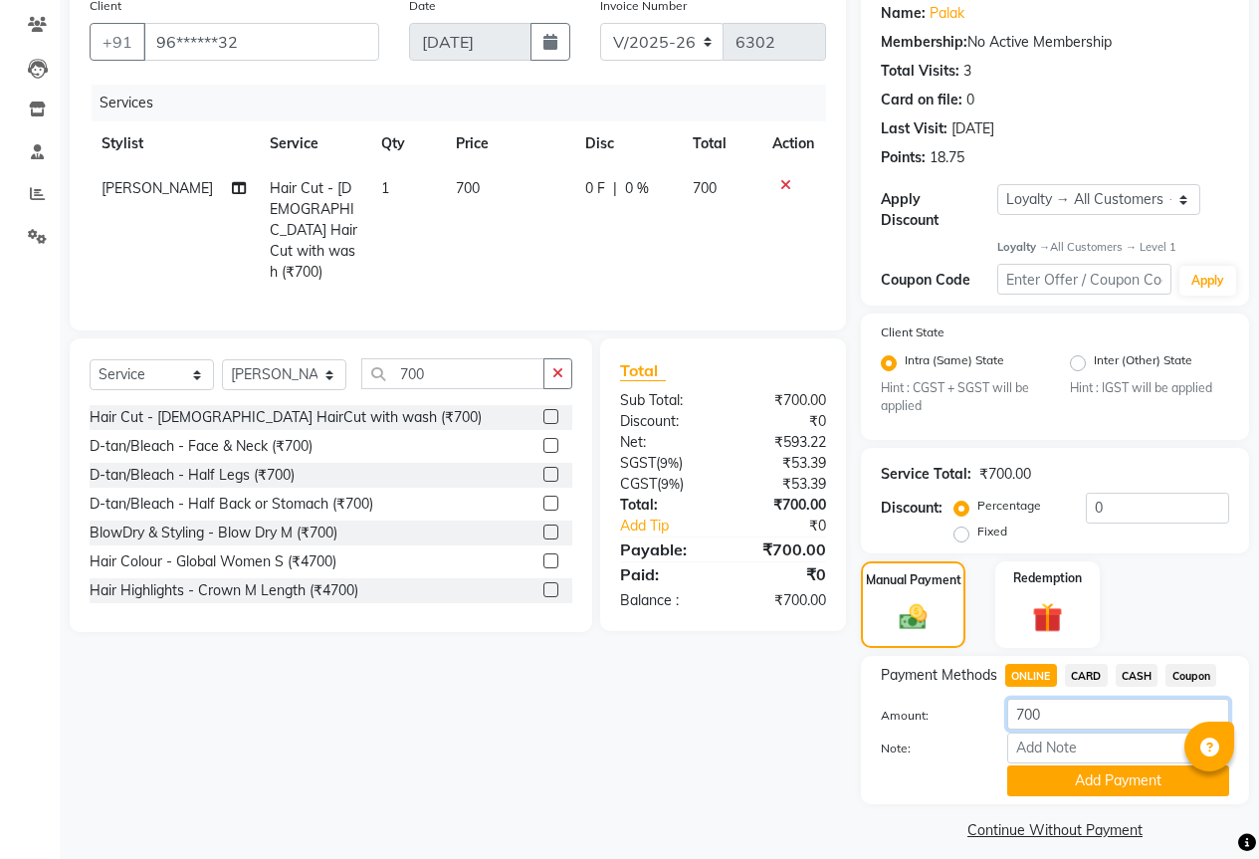
click at [1080, 699] on input "700" at bounding box center [1118, 714] width 222 height 31
type input "7"
type input "800"
click at [1089, 766] on button "Add Payment" at bounding box center [1118, 781] width 222 height 31
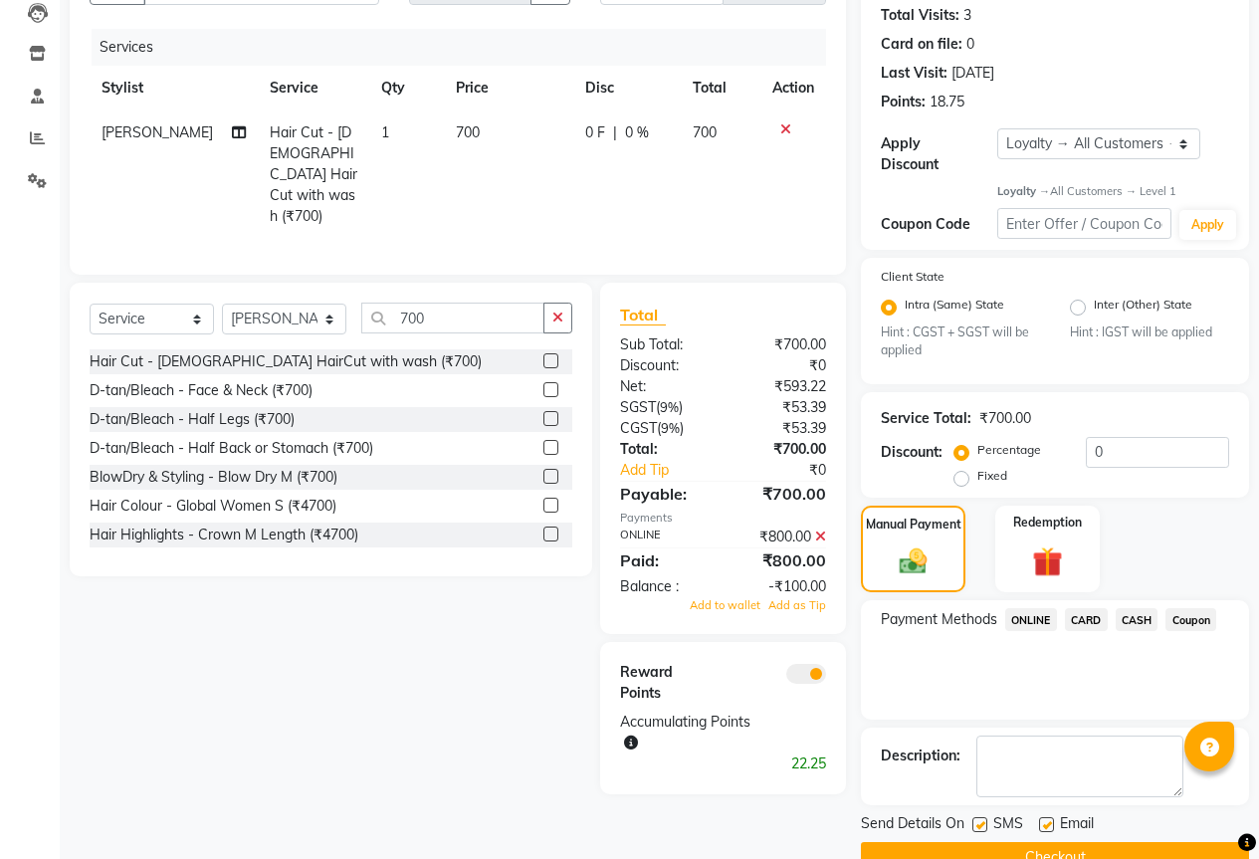
scroll to position [246, 0]
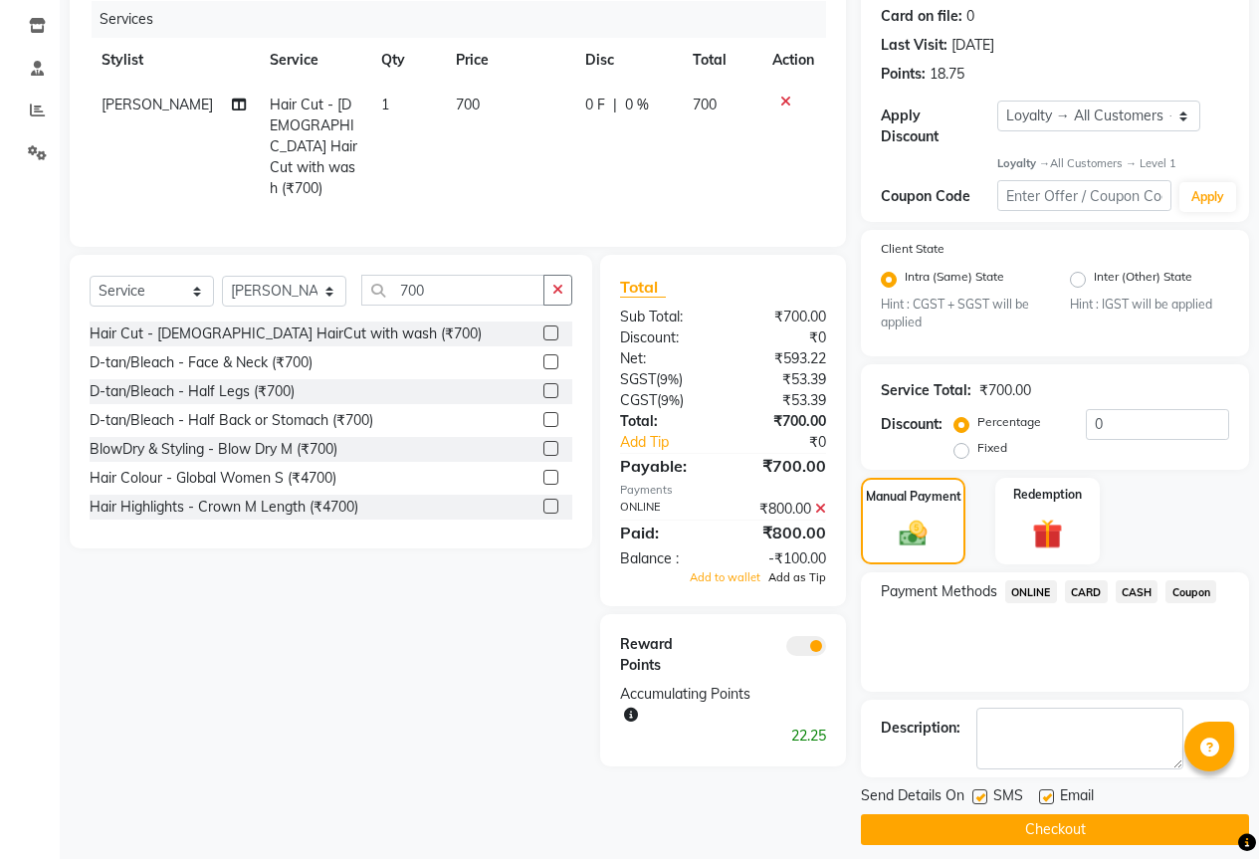
click at [800, 576] on span "Add as Tip" at bounding box center [797, 577] width 58 height 14
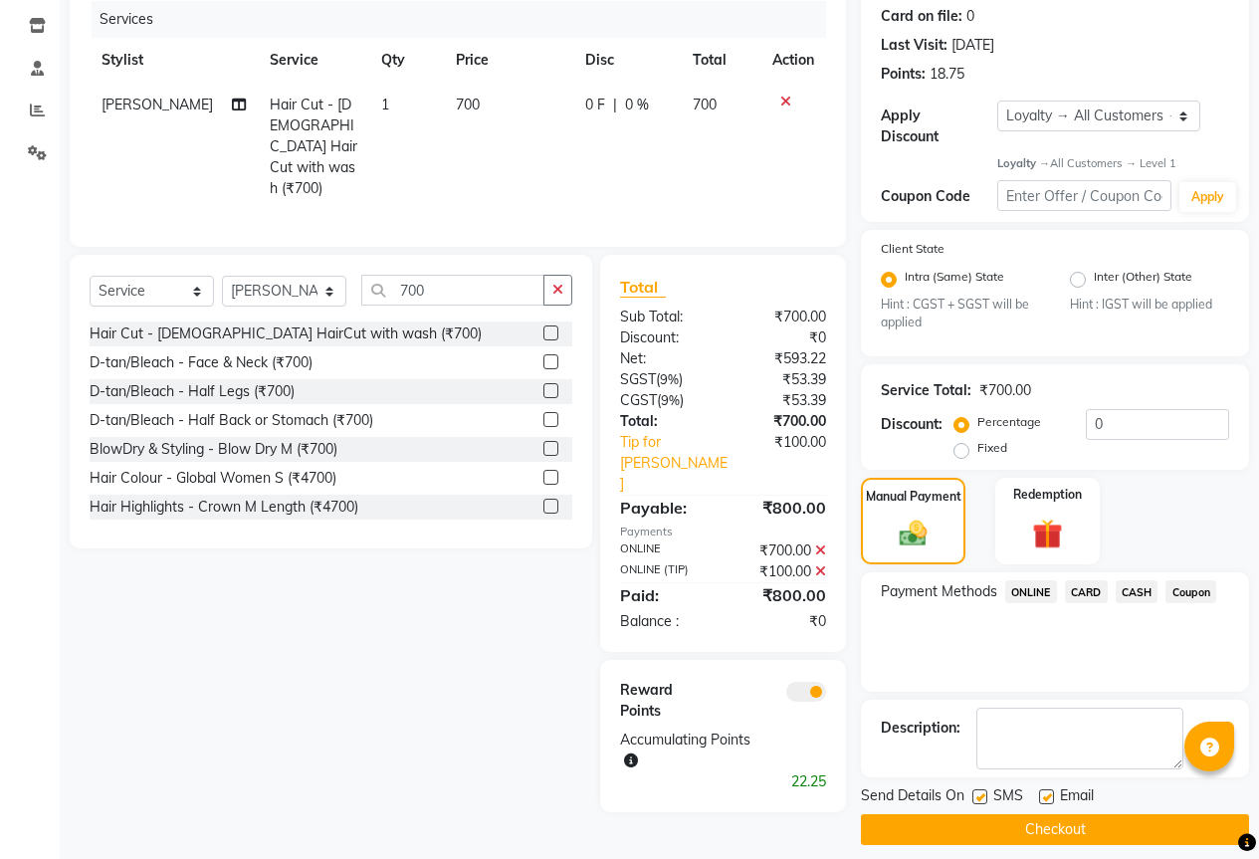
click at [1091, 814] on button "Checkout" at bounding box center [1055, 829] width 388 height 31
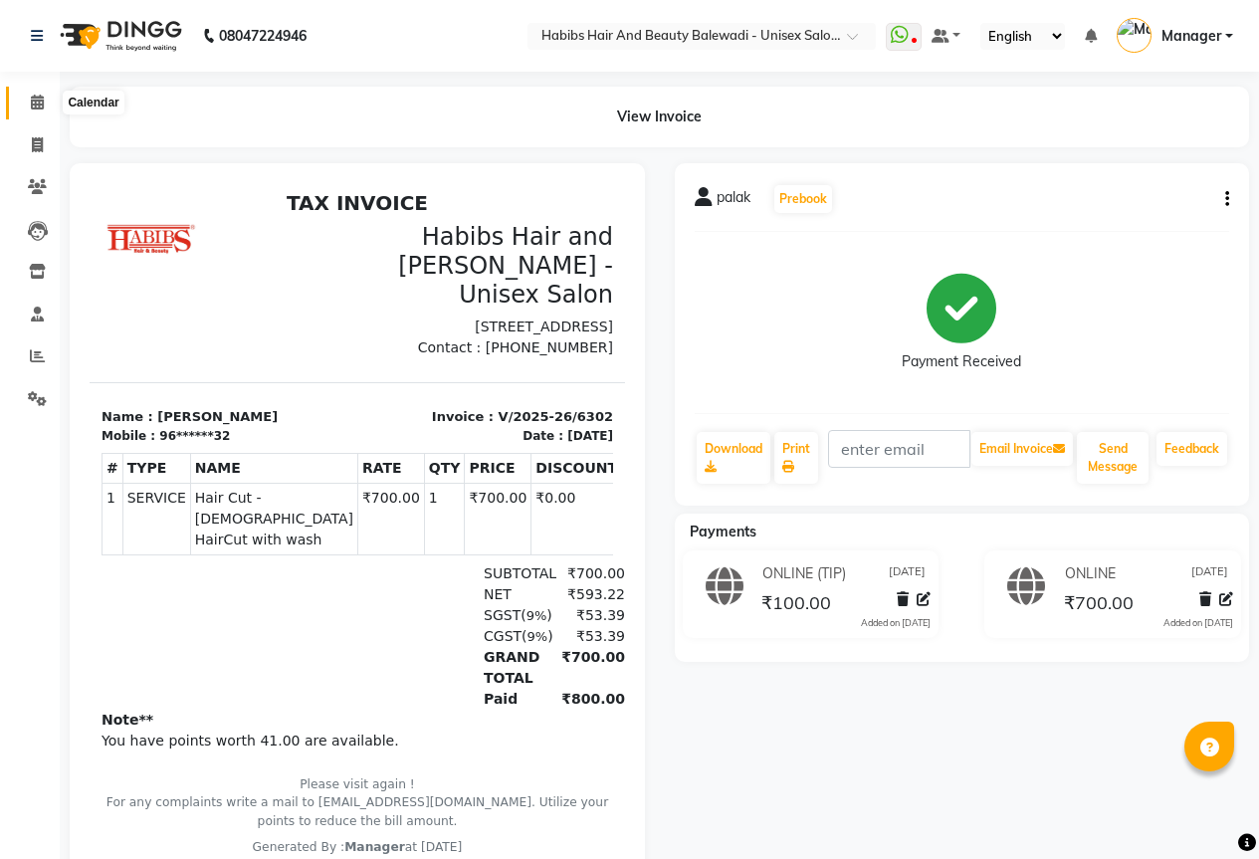
click at [31, 112] on span at bounding box center [37, 103] width 35 height 23
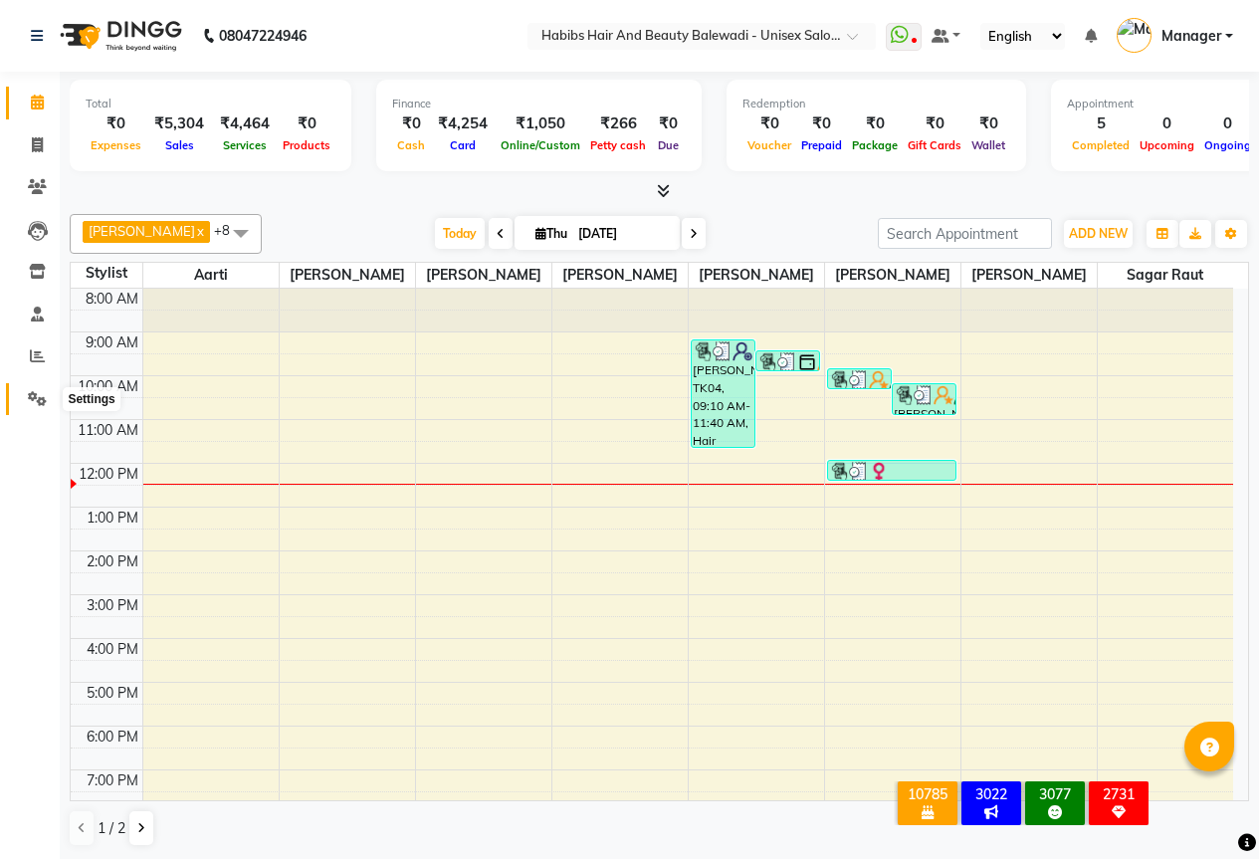
click at [47, 404] on span at bounding box center [37, 399] width 35 height 23
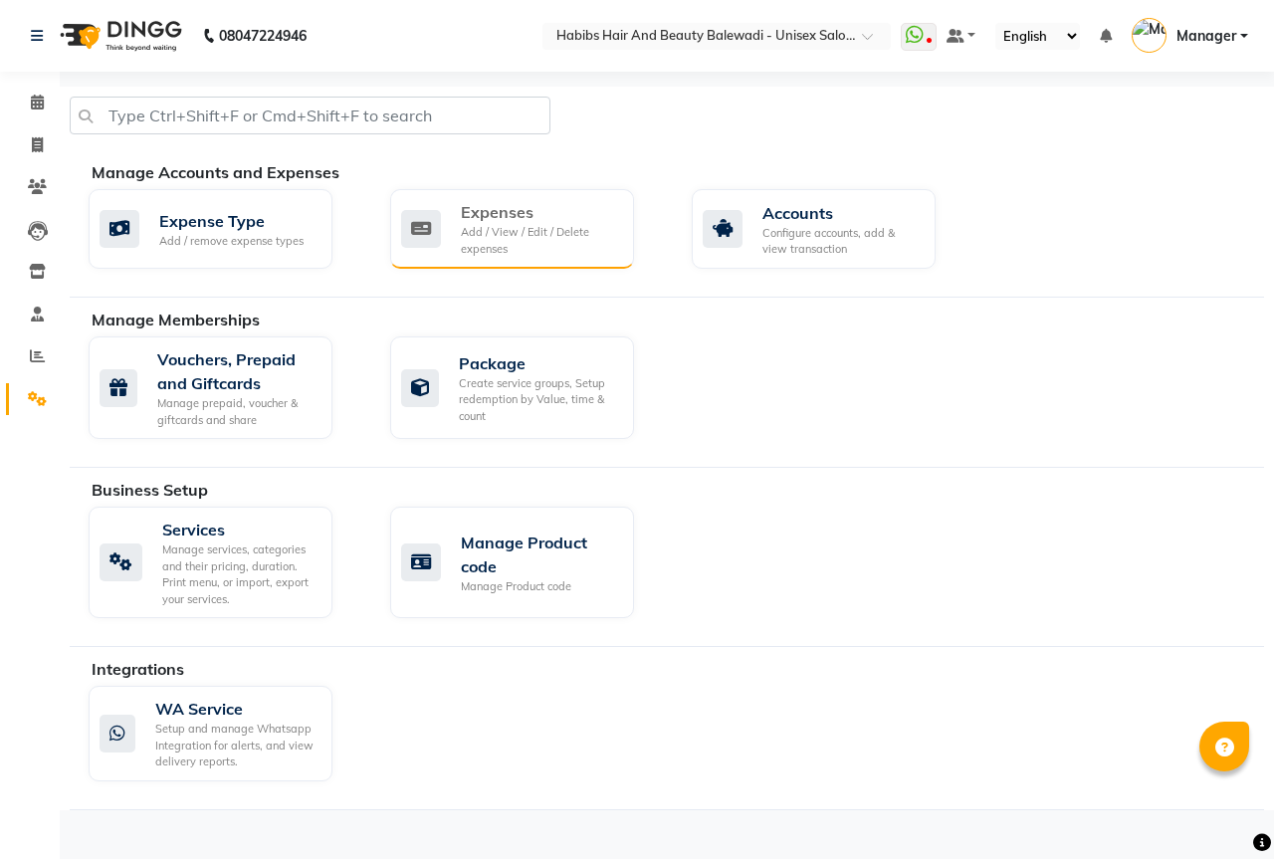
click at [511, 244] on div "Add / View / Edit / Delete expenses" at bounding box center [539, 240] width 157 height 33
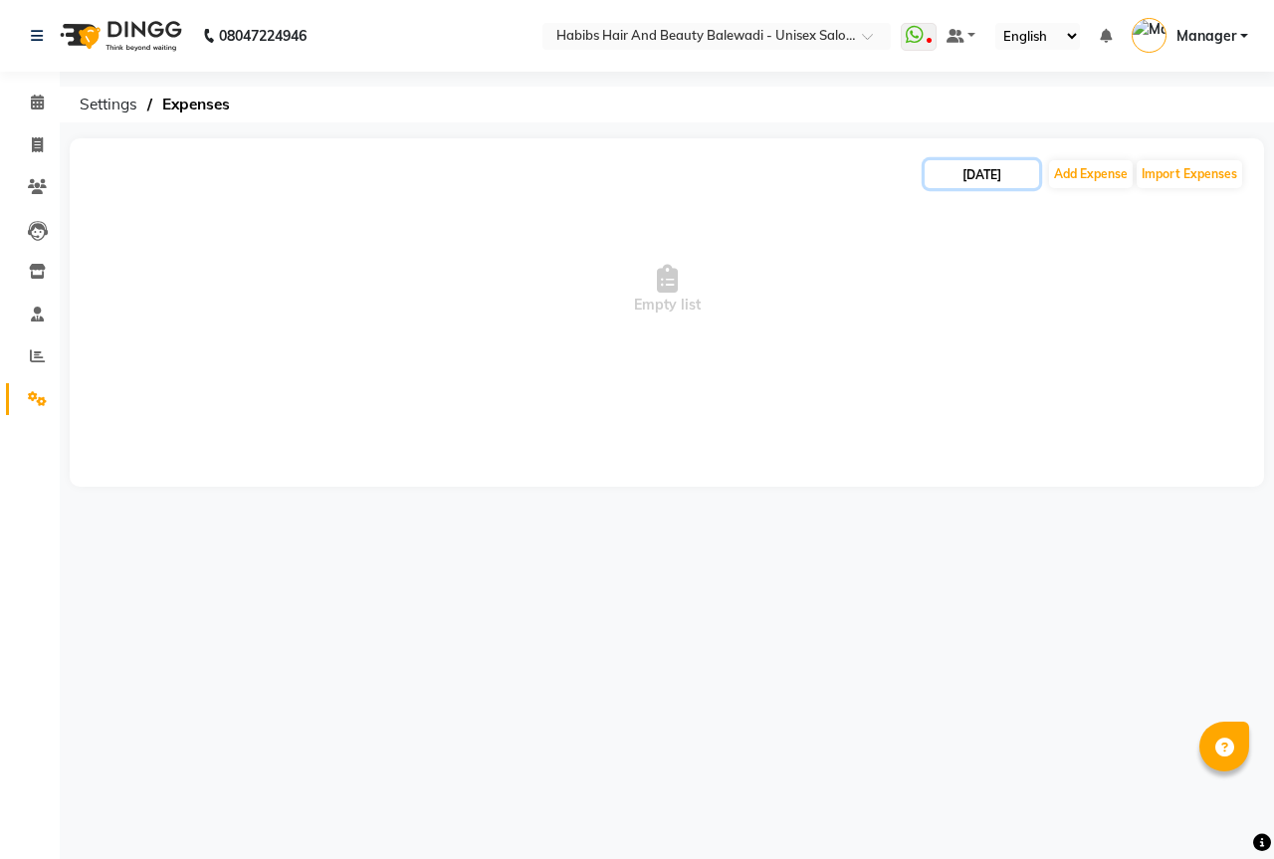
click at [1009, 179] on input "[DATE]" at bounding box center [982, 174] width 114 height 28
select select "9"
select select "2025"
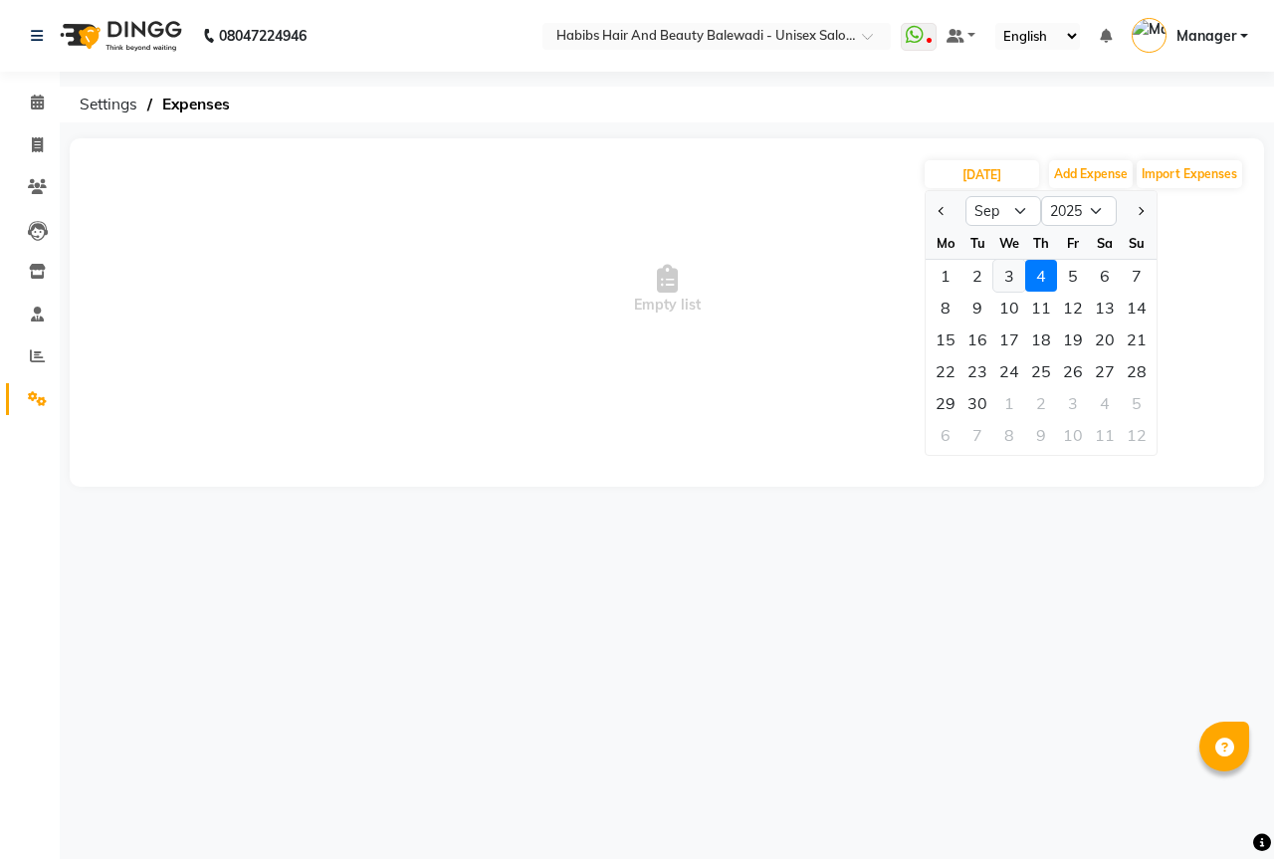
click at [1012, 279] on div "3" at bounding box center [1009, 276] width 32 height 32
type input "03-09-2025"
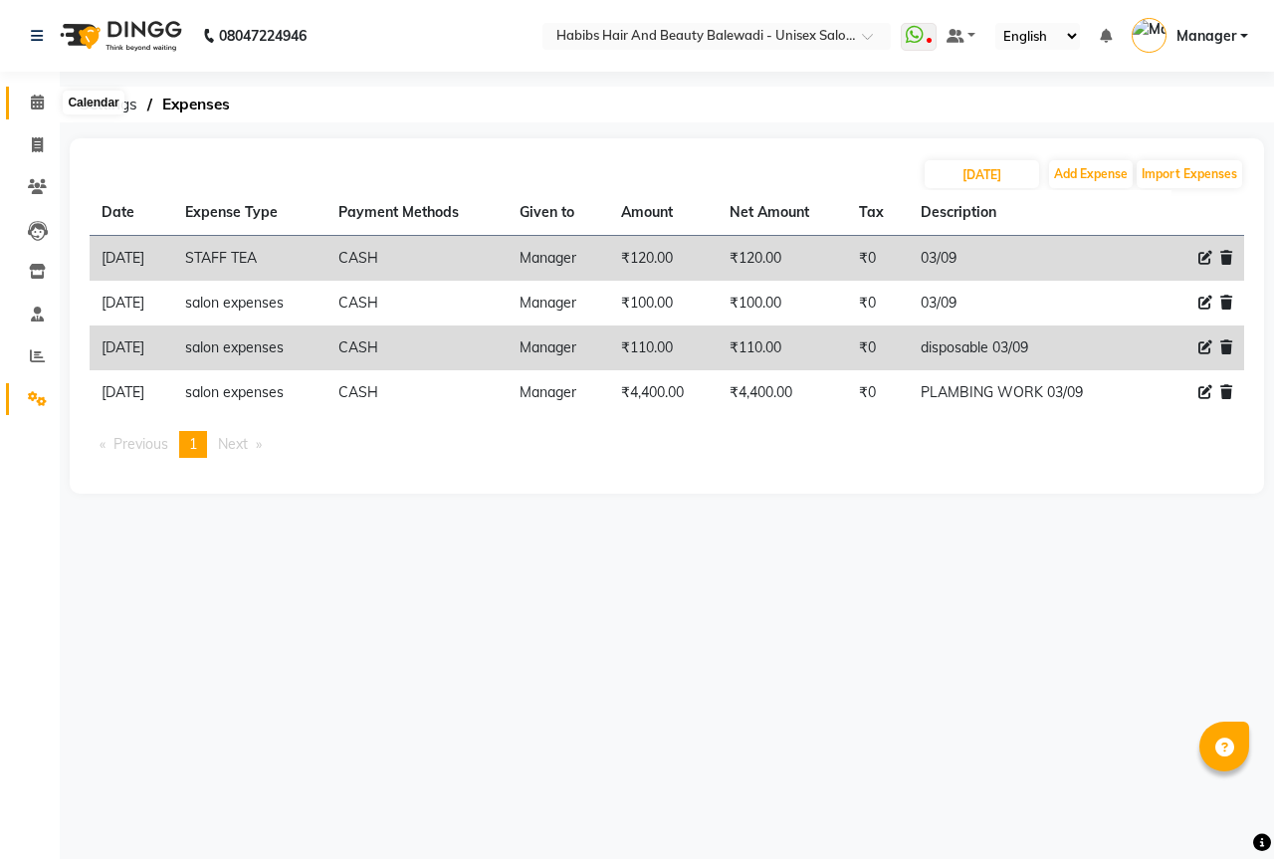
click at [31, 104] on icon at bounding box center [37, 102] width 13 height 15
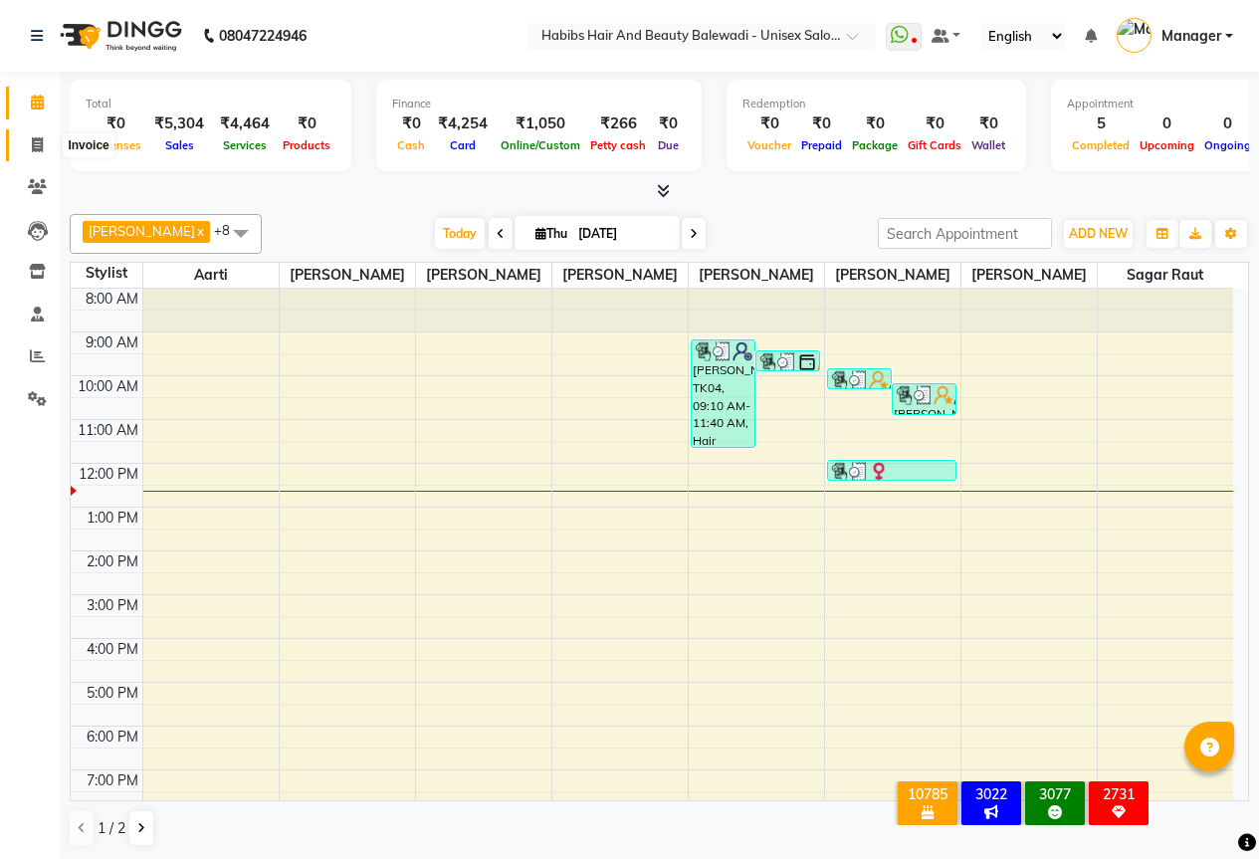
click at [34, 154] on span at bounding box center [37, 145] width 35 height 23
select select "service"
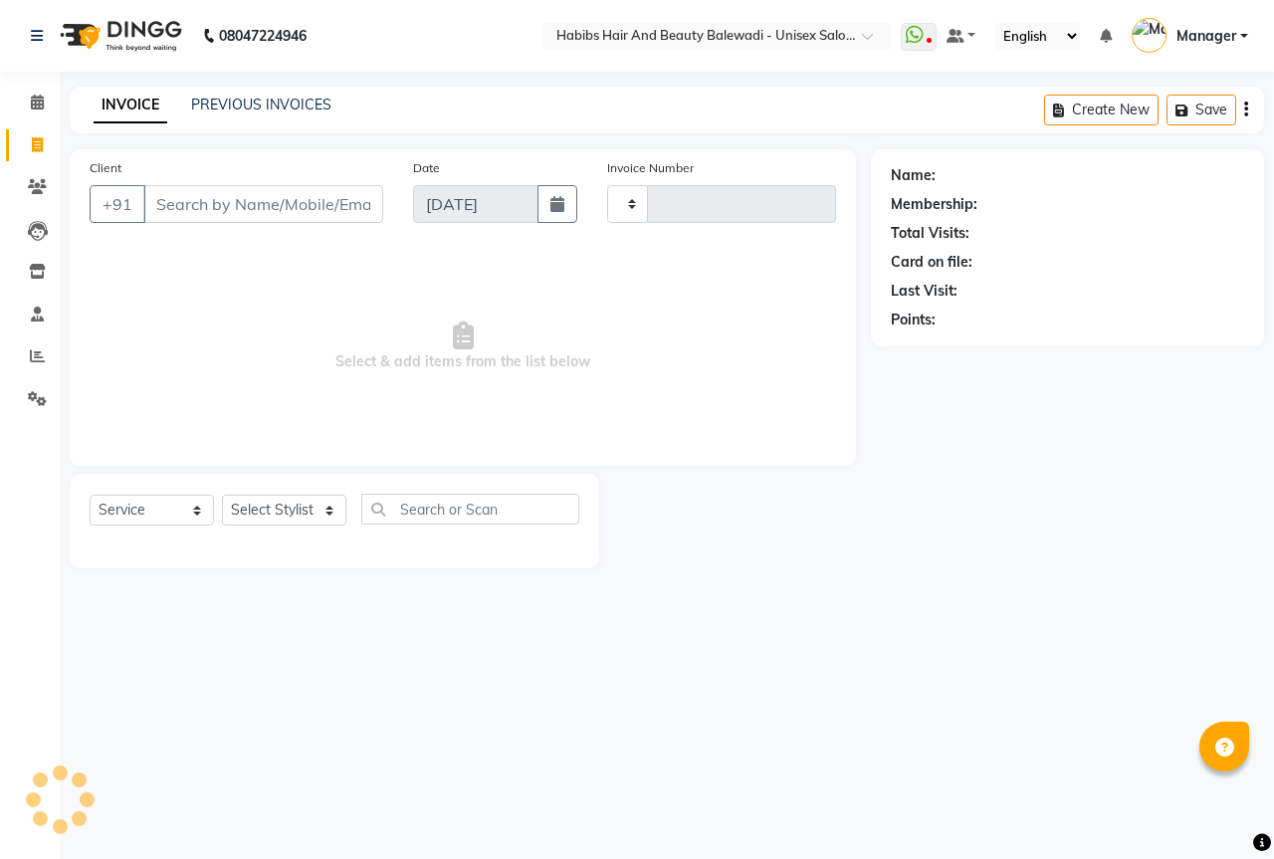
type input "6303"
select select "5902"
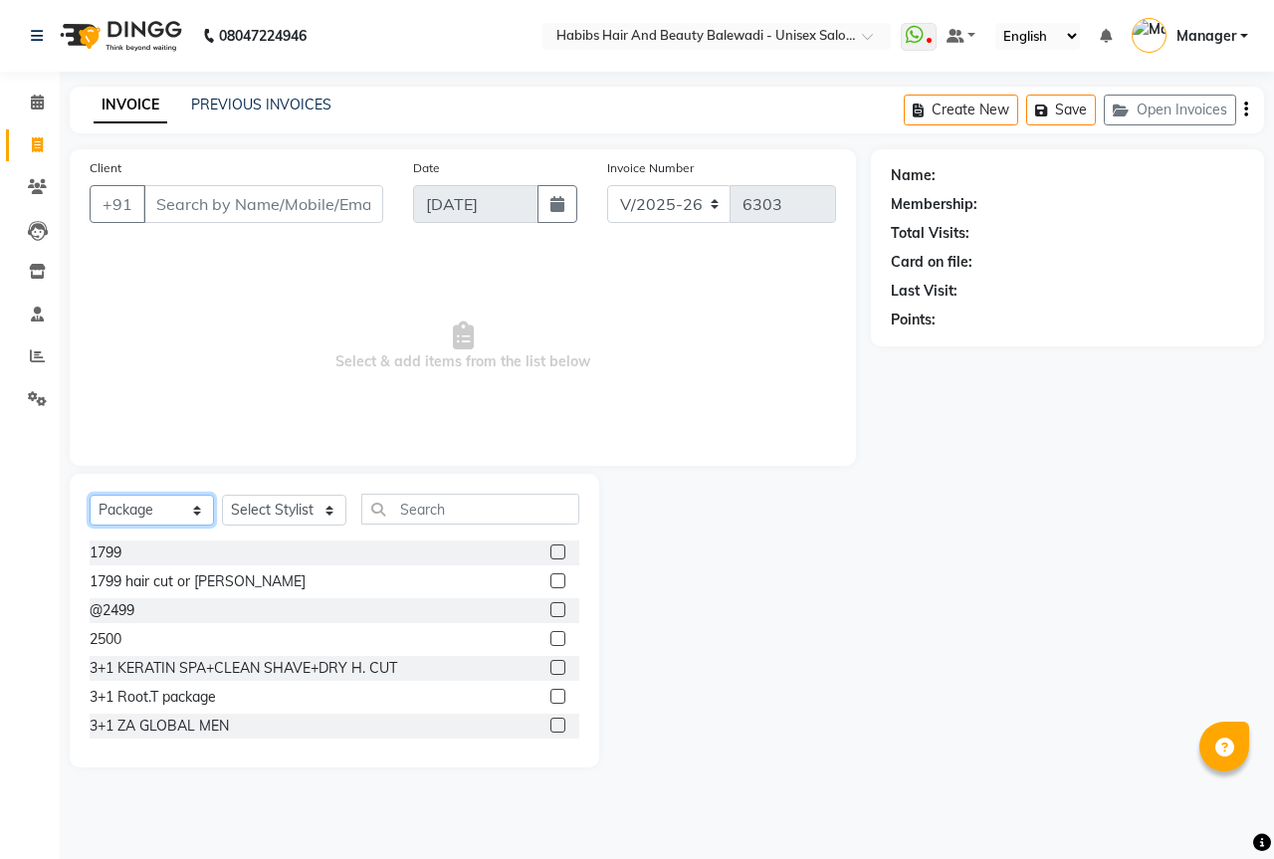
click at [198, 517] on select "Select Service Product Membership Package Voucher Prepaid Gift Card" at bounding box center [152, 510] width 124 height 31
select select "service"
click at [90, 495] on select "Select Service Product Membership Package Voucher Prepaid Gift Card" at bounding box center [152, 510] width 124 height 31
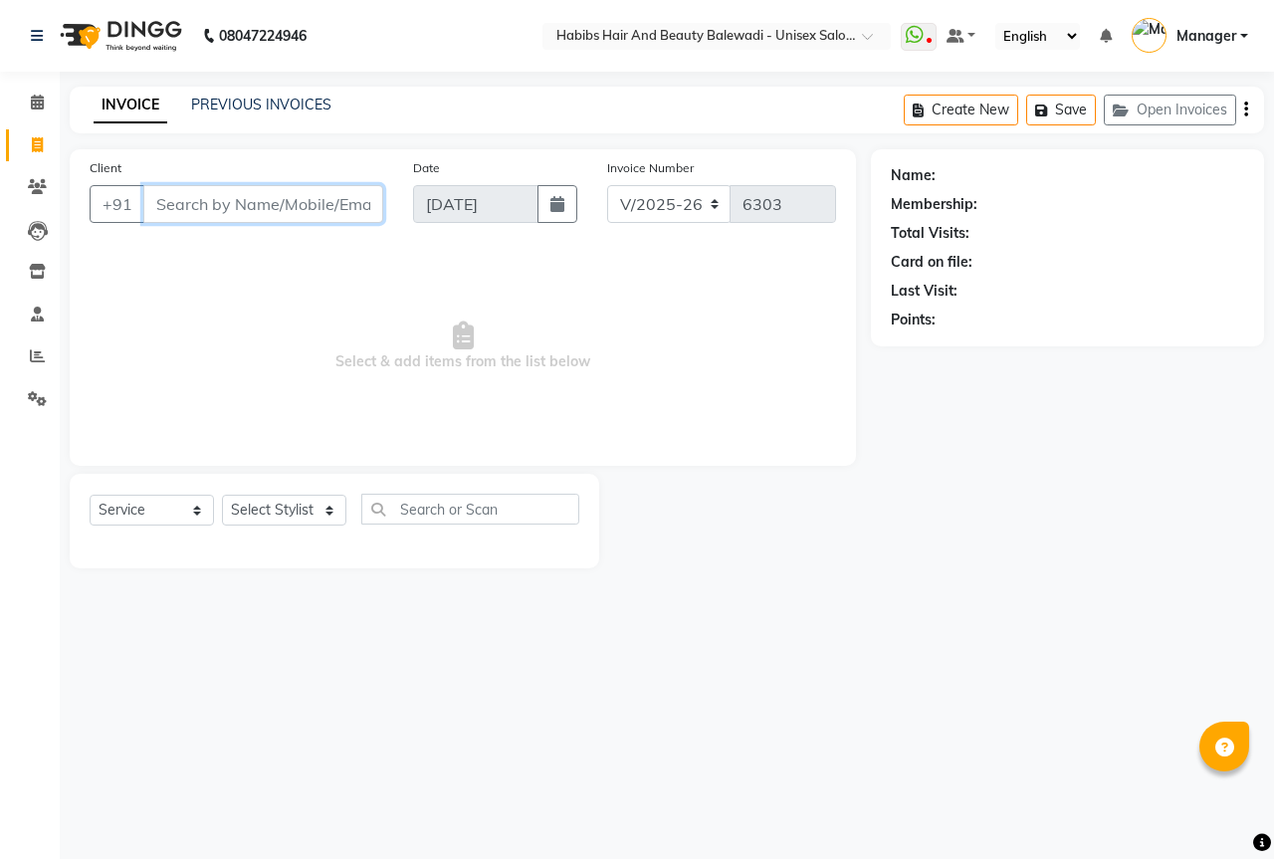
click at [204, 210] on input "Client" at bounding box center [263, 204] width 240 height 38
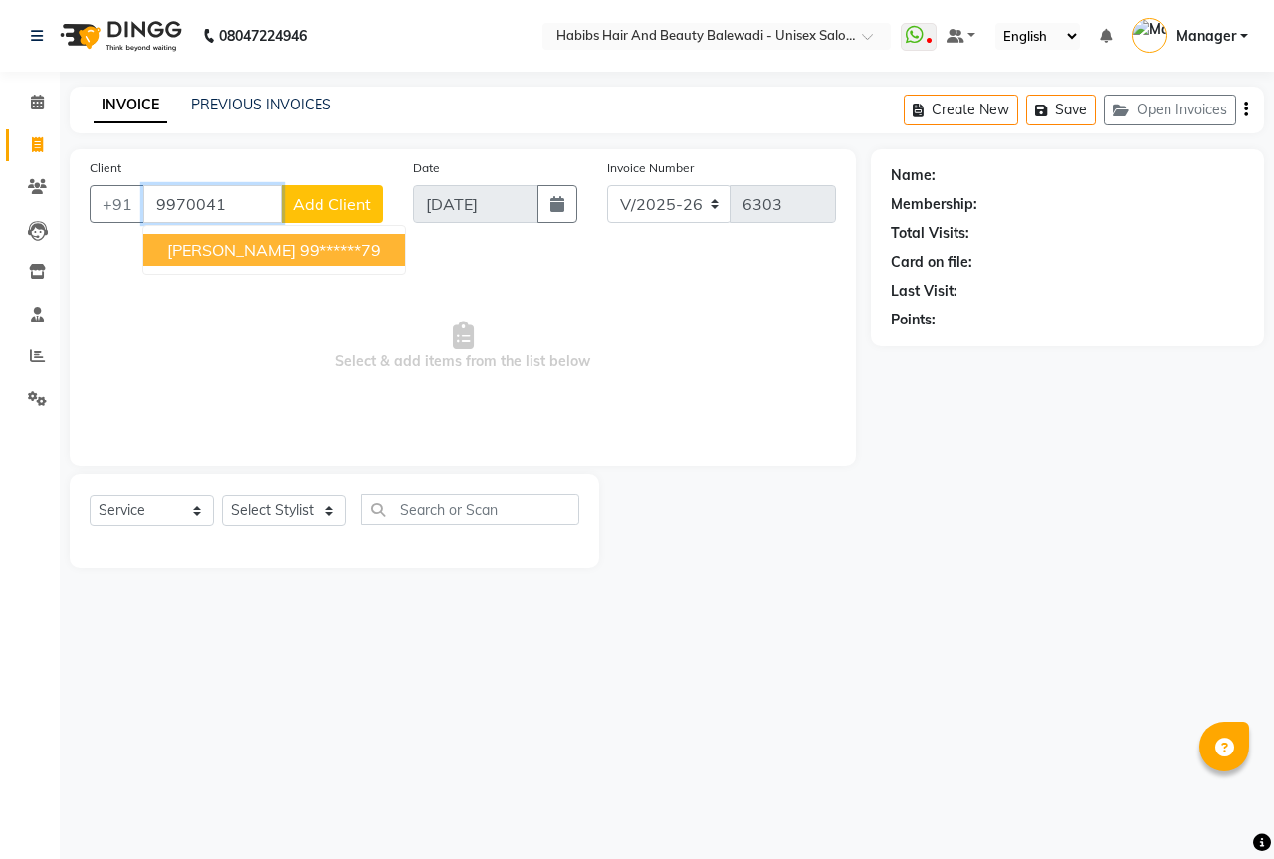
click at [348, 271] on ngb-typeahead-window "SAMRTH KHANDELWAL 99******79" at bounding box center [274, 250] width 264 height 50
click at [296, 246] on span "SAMRTH KHANDELWAL" at bounding box center [231, 250] width 128 height 20
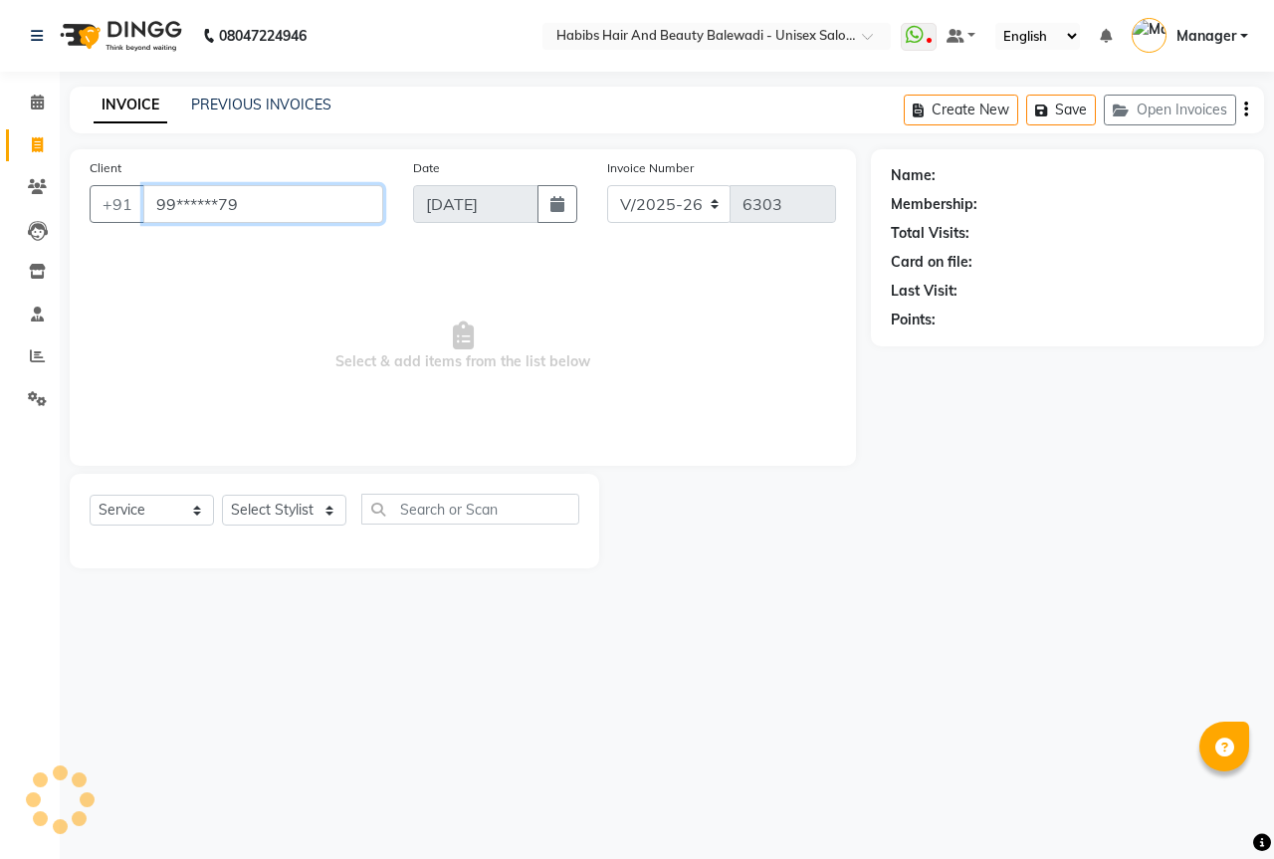
type input "99******79"
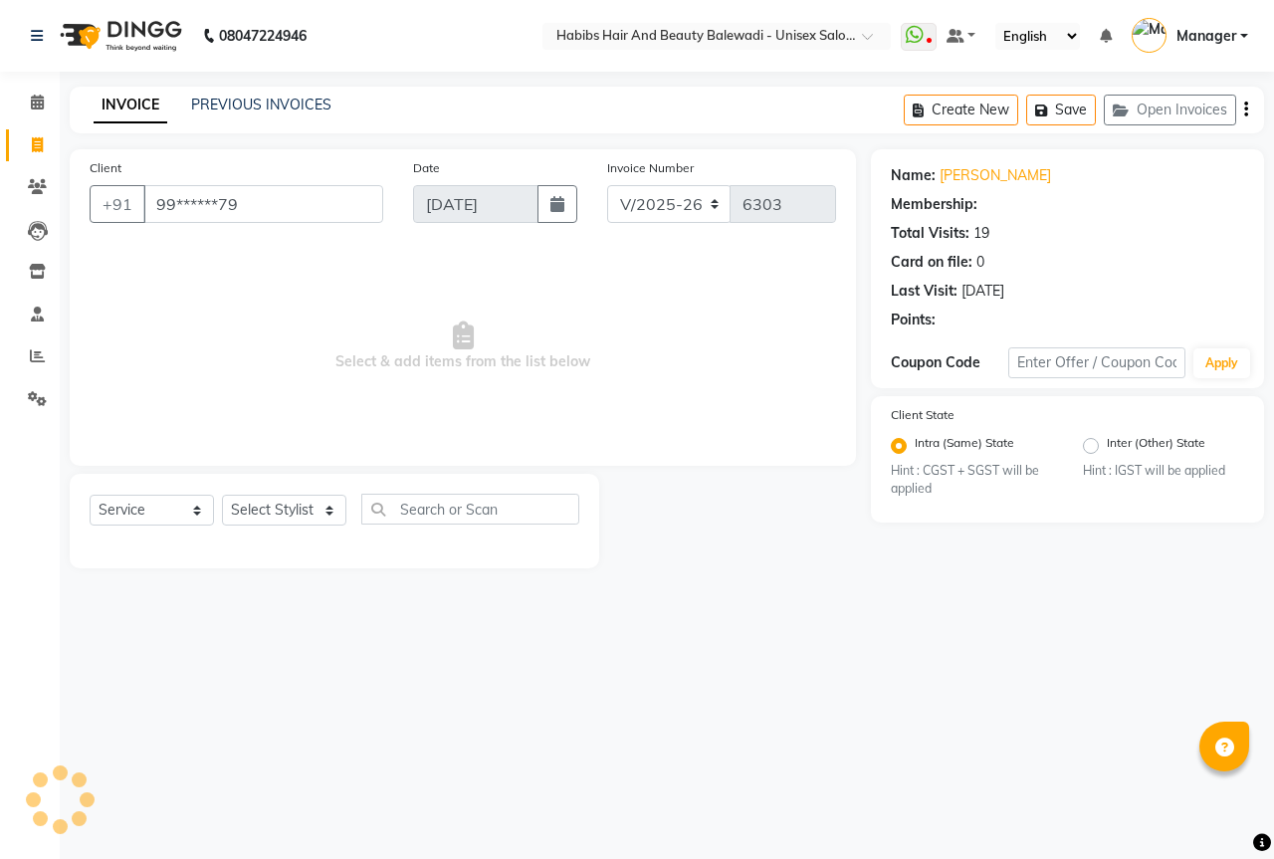
select select "1: Object"
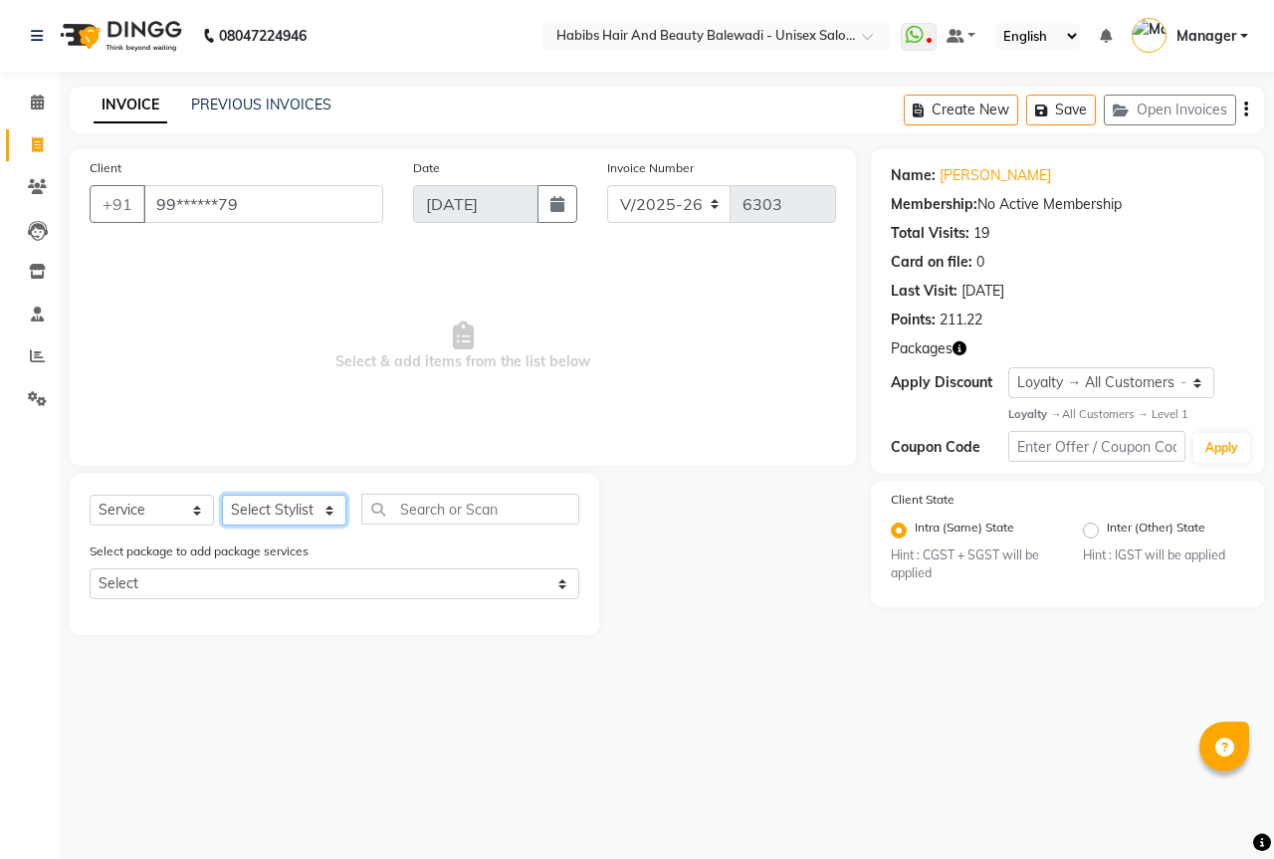
click at [267, 514] on select "Select Stylist Aarti Akshay Gaikwad [PERSON_NAME] [PERSON_NAME] [PERSON_NAME] […" at bounding box center [284, 510] width 124 height 31
select select "59550"
click at [222, 495] on select "Select Stylist Aarti Akshay Gaikwad [PERSON_NAME] [PERSON_NAME] [PERSON_NAME] […" at bounding box center [284, 510] width 124 height 31
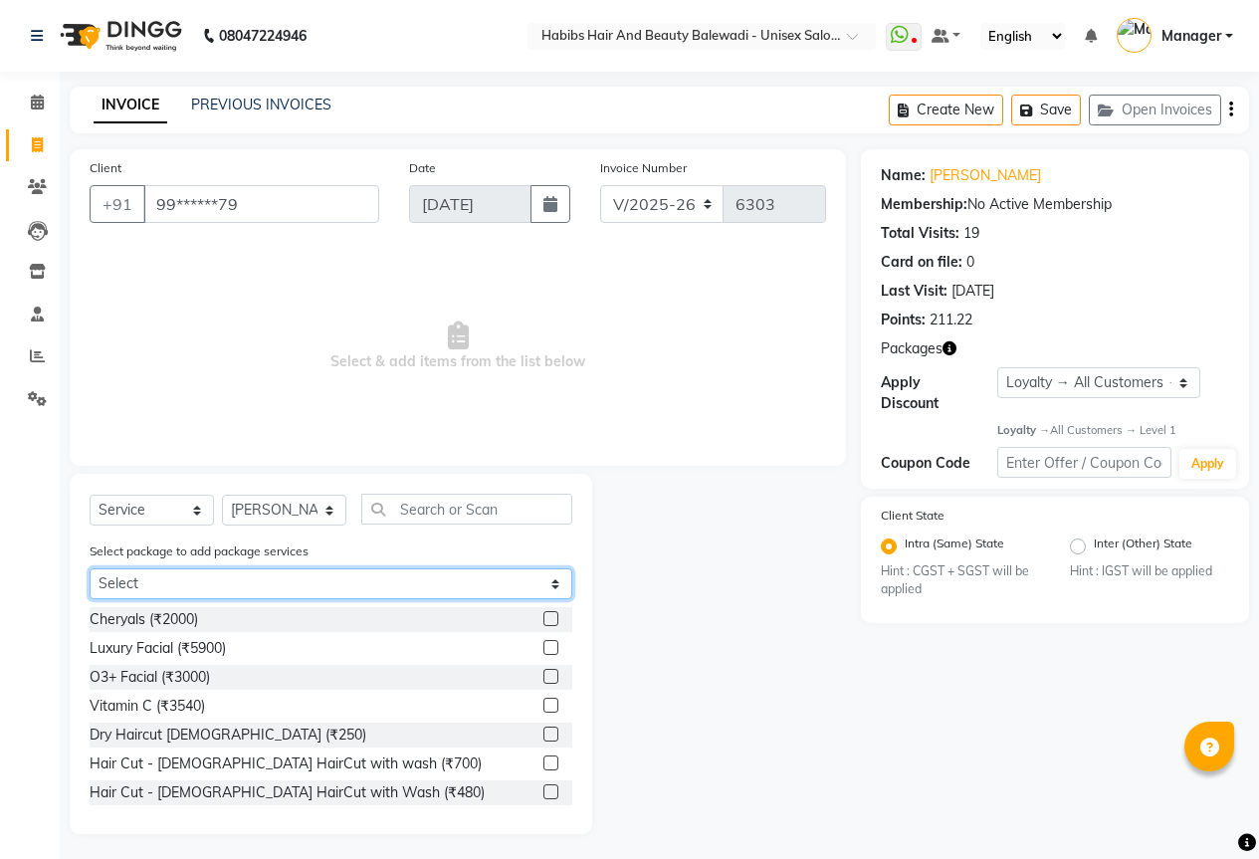
click at [249, 592] on select "Select 1799 hair cut or beard ADVANCE SCALP THERAPY 3+1 1799 hair cut or beard" at bounding box center [331, 583] width 483 height 31
select select "1: Object"
click at [90, 568] on select "Select 1799 hair cut or beard ADVANCE SCALP THERAPY 3+1 1799 hair cut or beard" at bounding box center [331, 583] width 483 height 31
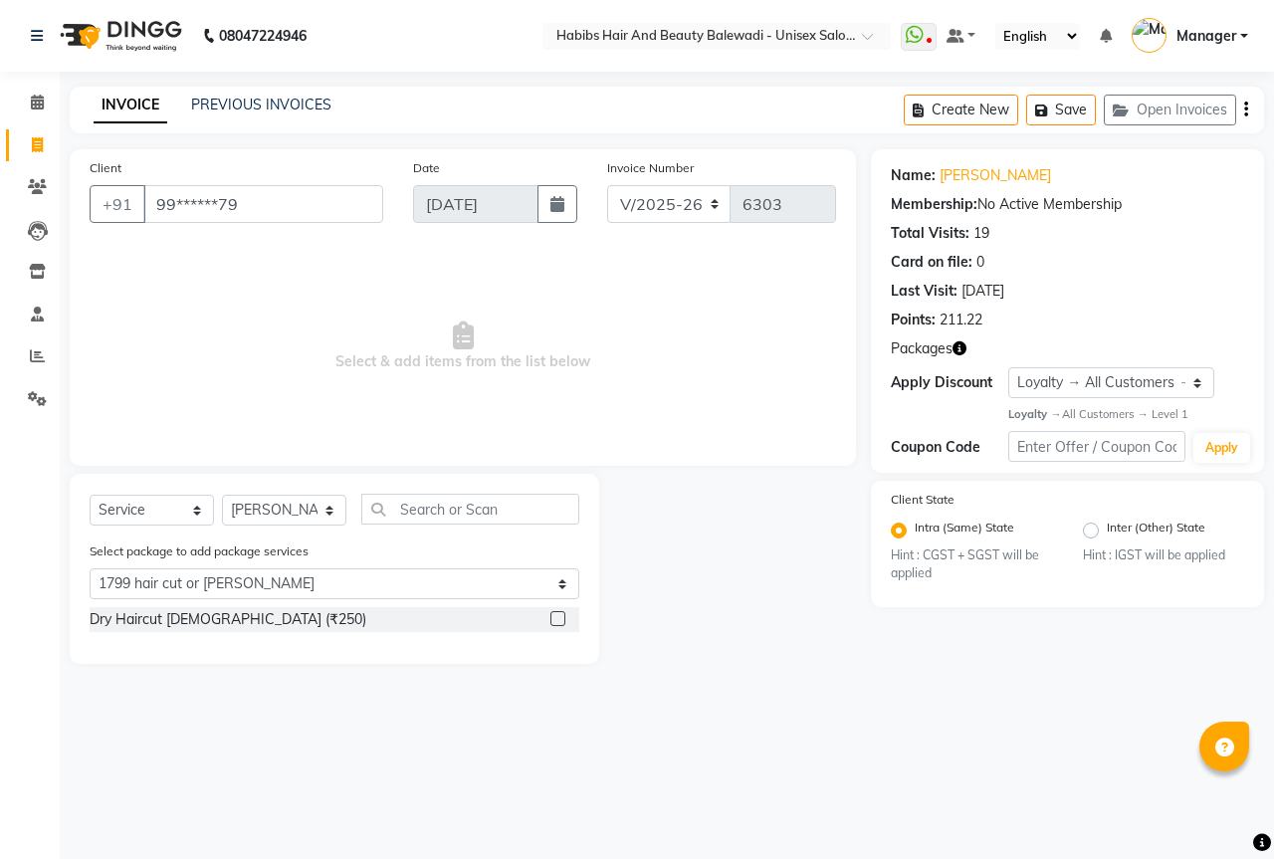
click at [561, 615] on label at bounding box center [557, 618] width 15 height 15
click at [561, 615] on input "checkbox" at bounding box center [556, 619] width 13 height 13
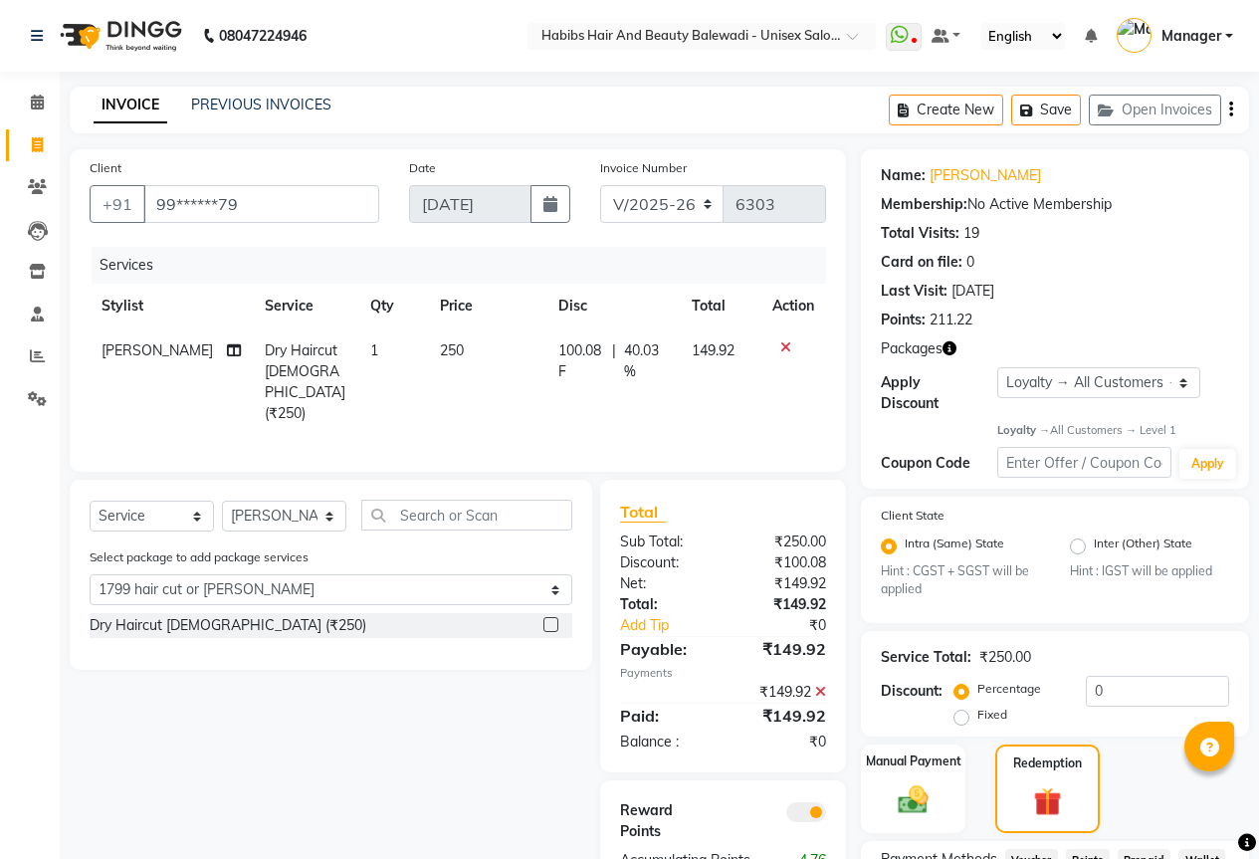
click at [555, 622] on label at bounding box center [551, 624] width 15 height 15
click at [555, 622] on input "checkbox" at bounding box center [550, 625] width 13 height 13
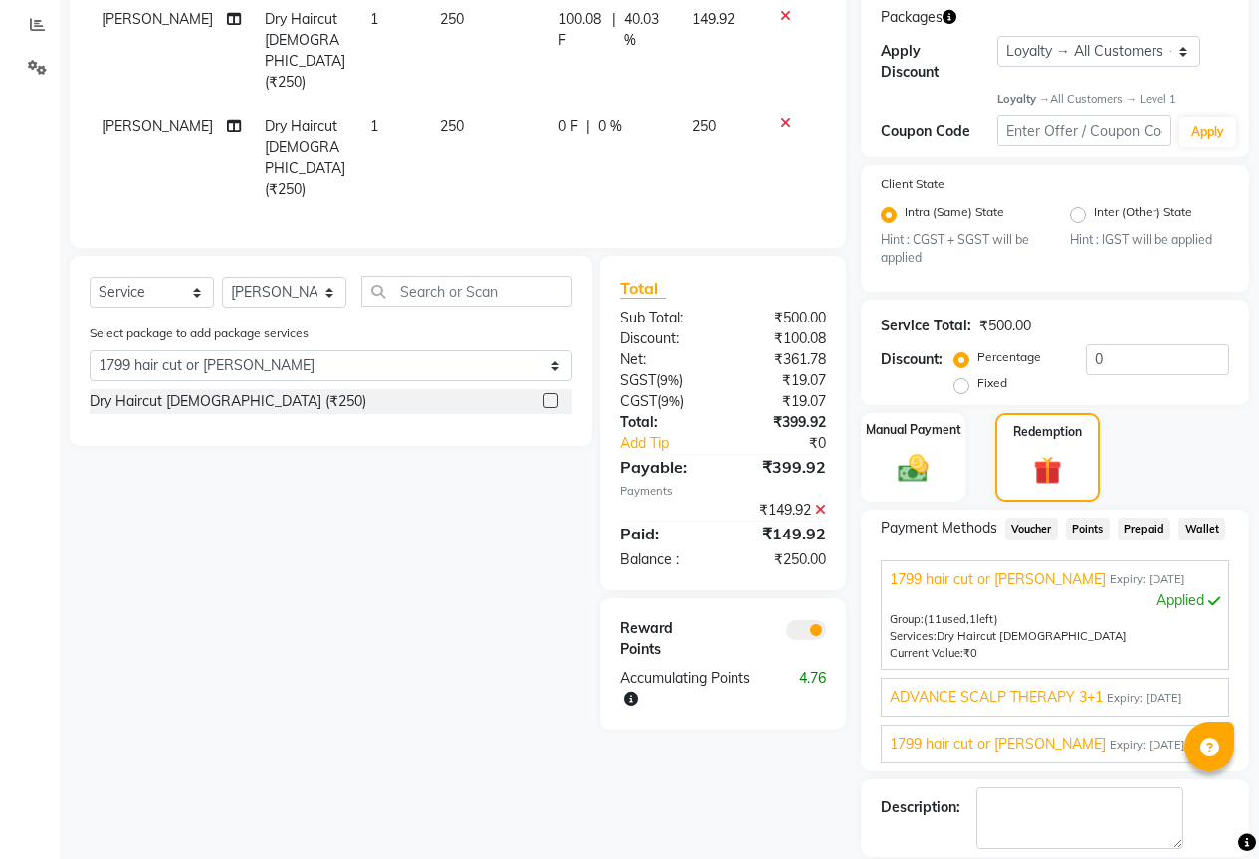
scroll to position [398, 0]
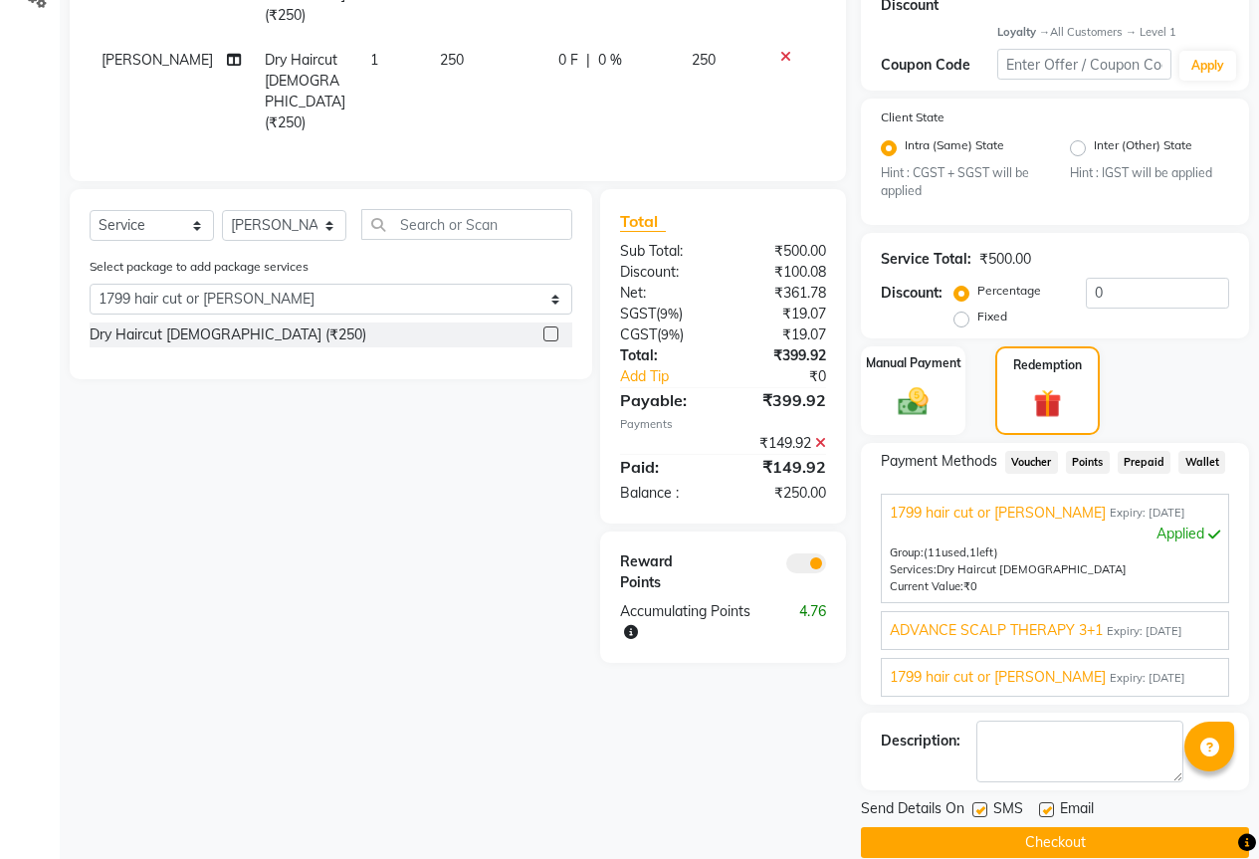
click at [960, 837] on button "Checkout" at bounding box center [1055, 842] width 388 height 31
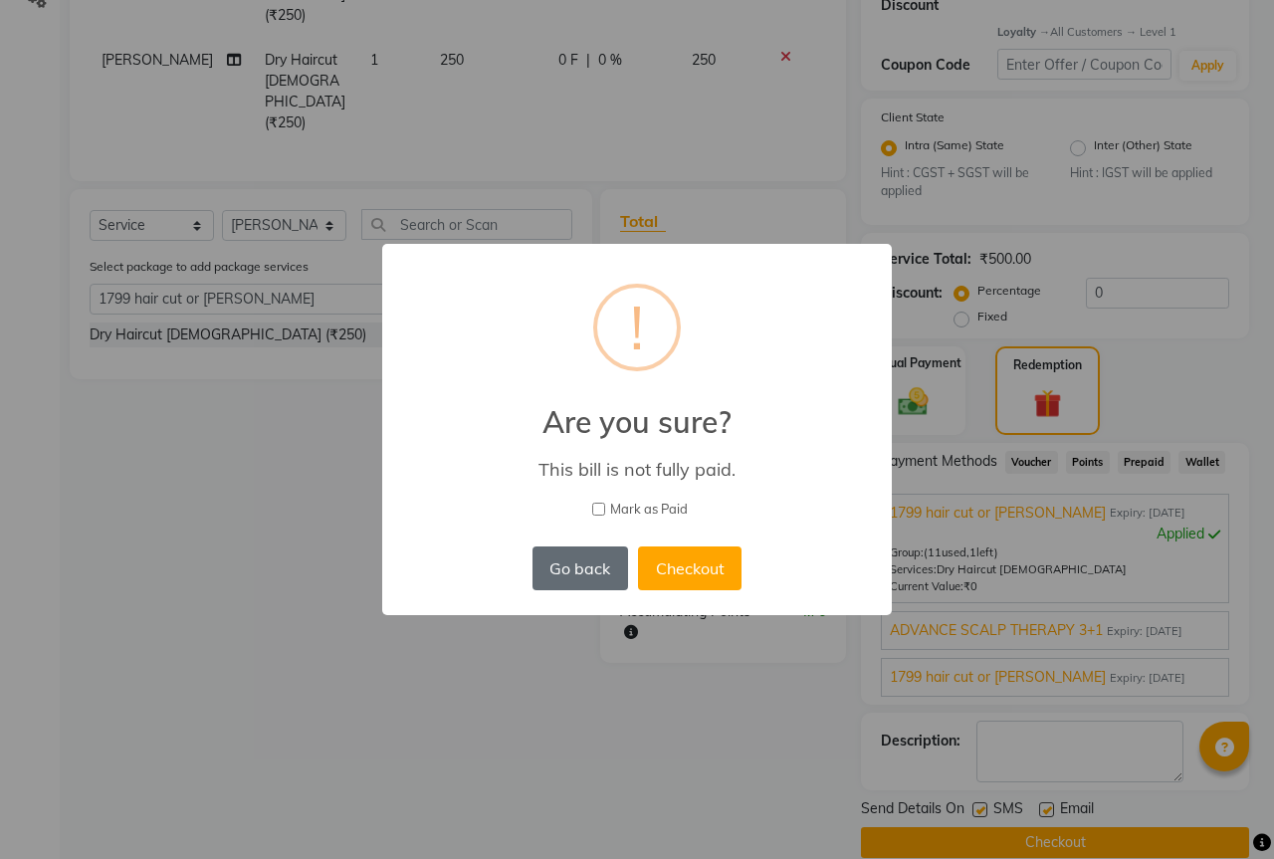
click at [565, 560] on button "Go back" at bounding box center [581, 569] width 96 height 44
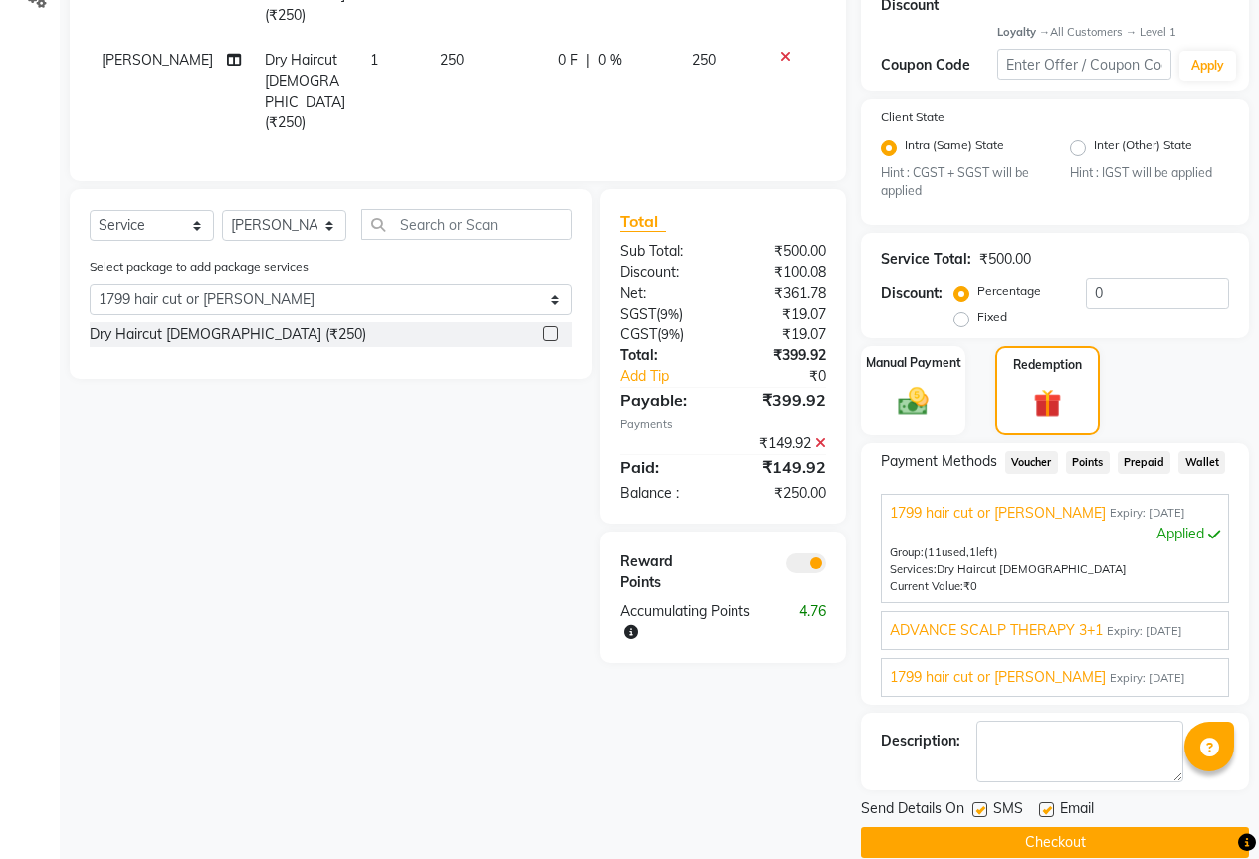
scroll to position [100, 0]
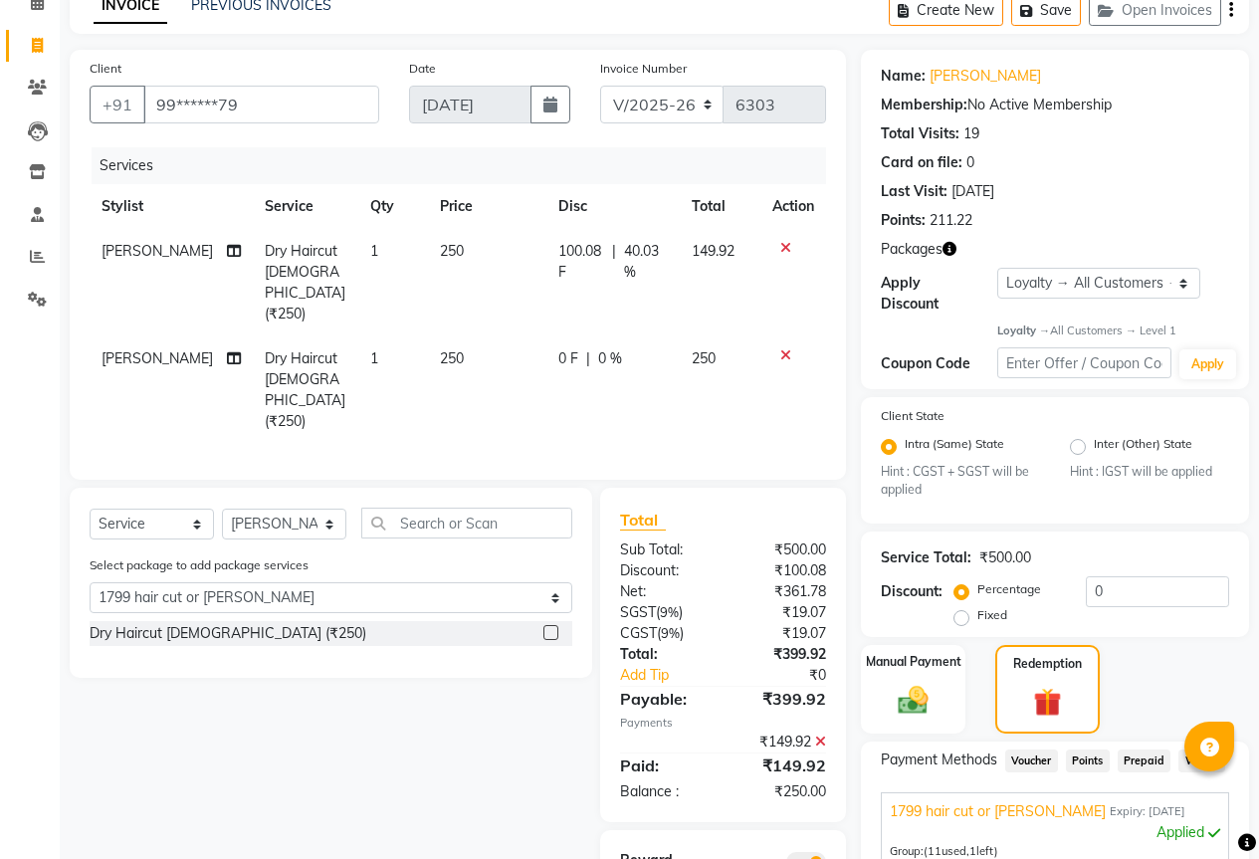
click at [786, 348] on icon at bounding box center [785, 355] width 11 height 14
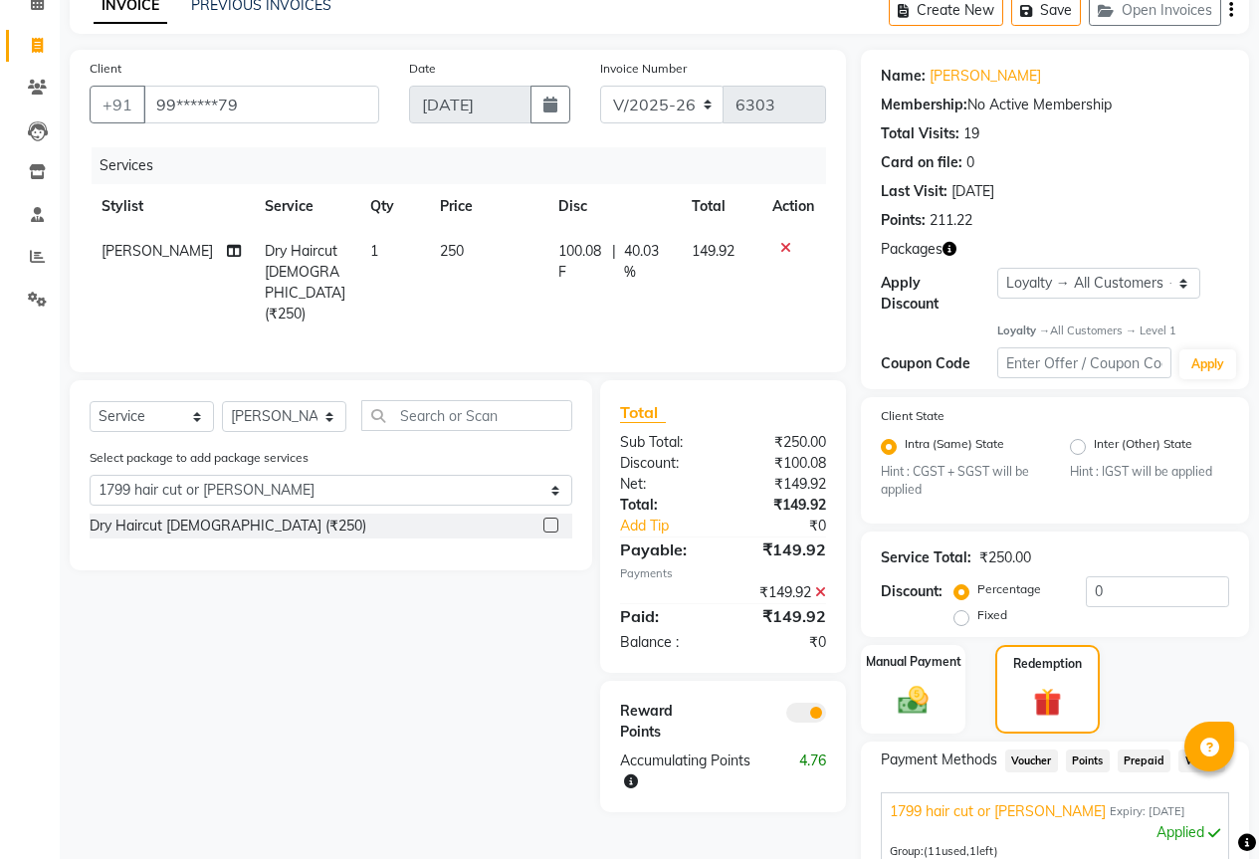
click at [776, 243] on div at bounding box center [793, 248] width 42 height 14
click at [788, 241] on icon at bounding box center [785, 248] width 11 height 14
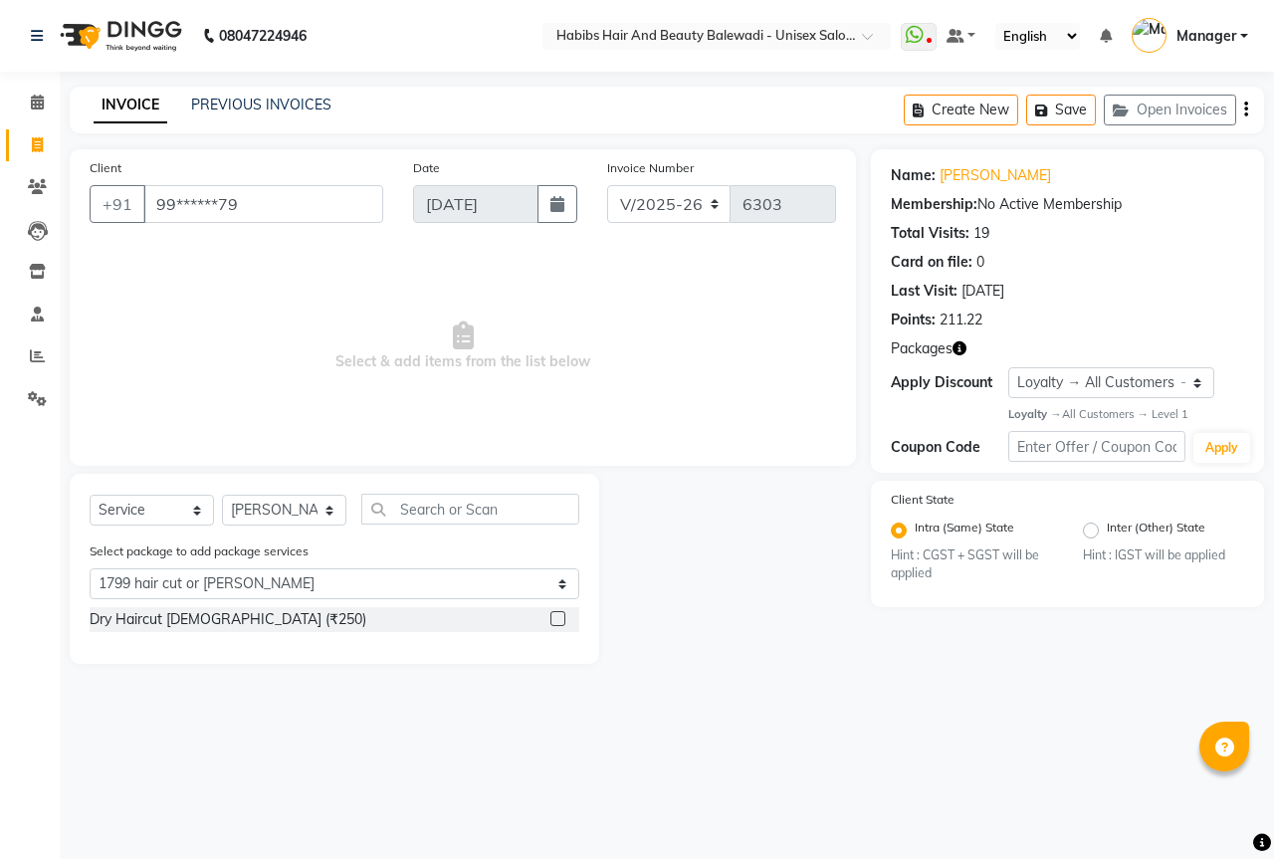
click at [552, 616] on label at bounding box center [557, 618] width 15 height 15
click at [552, 616] on input "checkbox" at bounding box center [556, 619] width 13 height 13
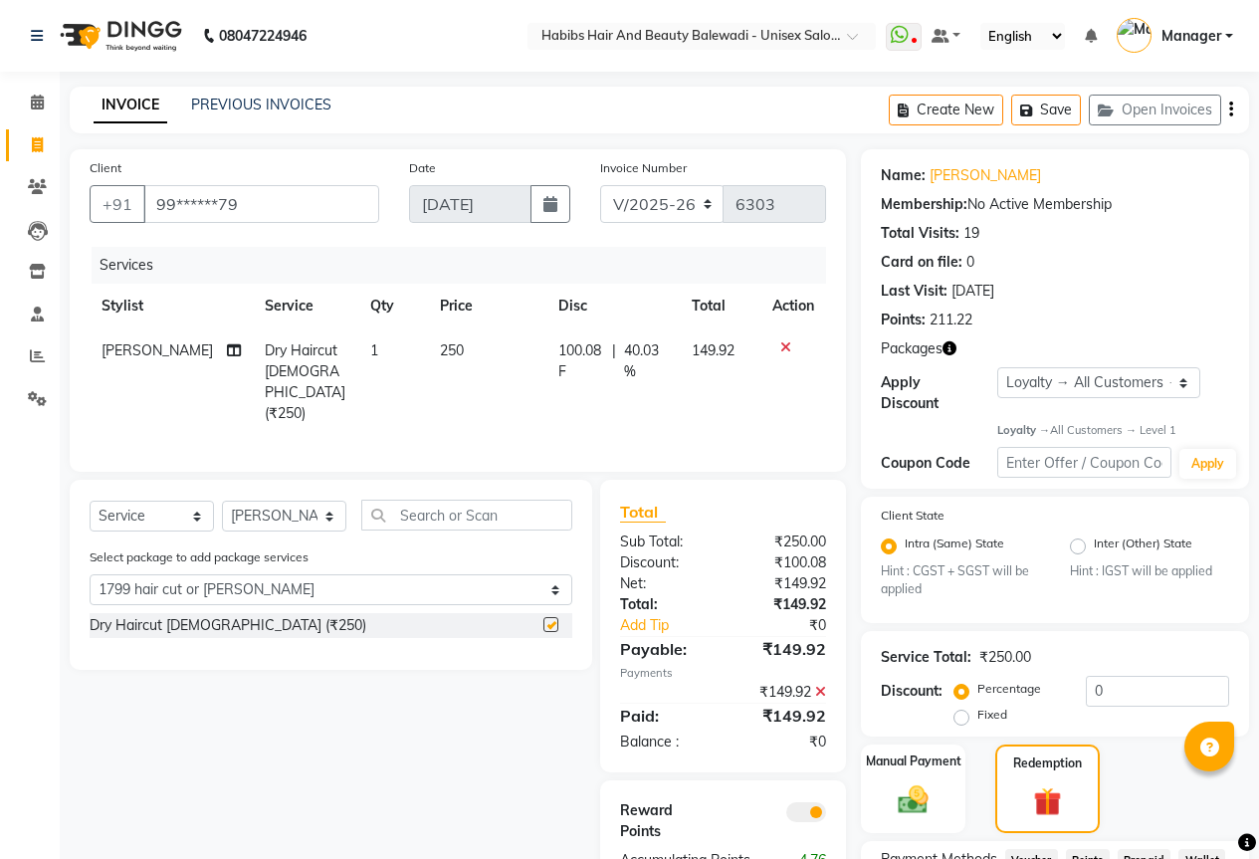
scroll to position [398, 0]
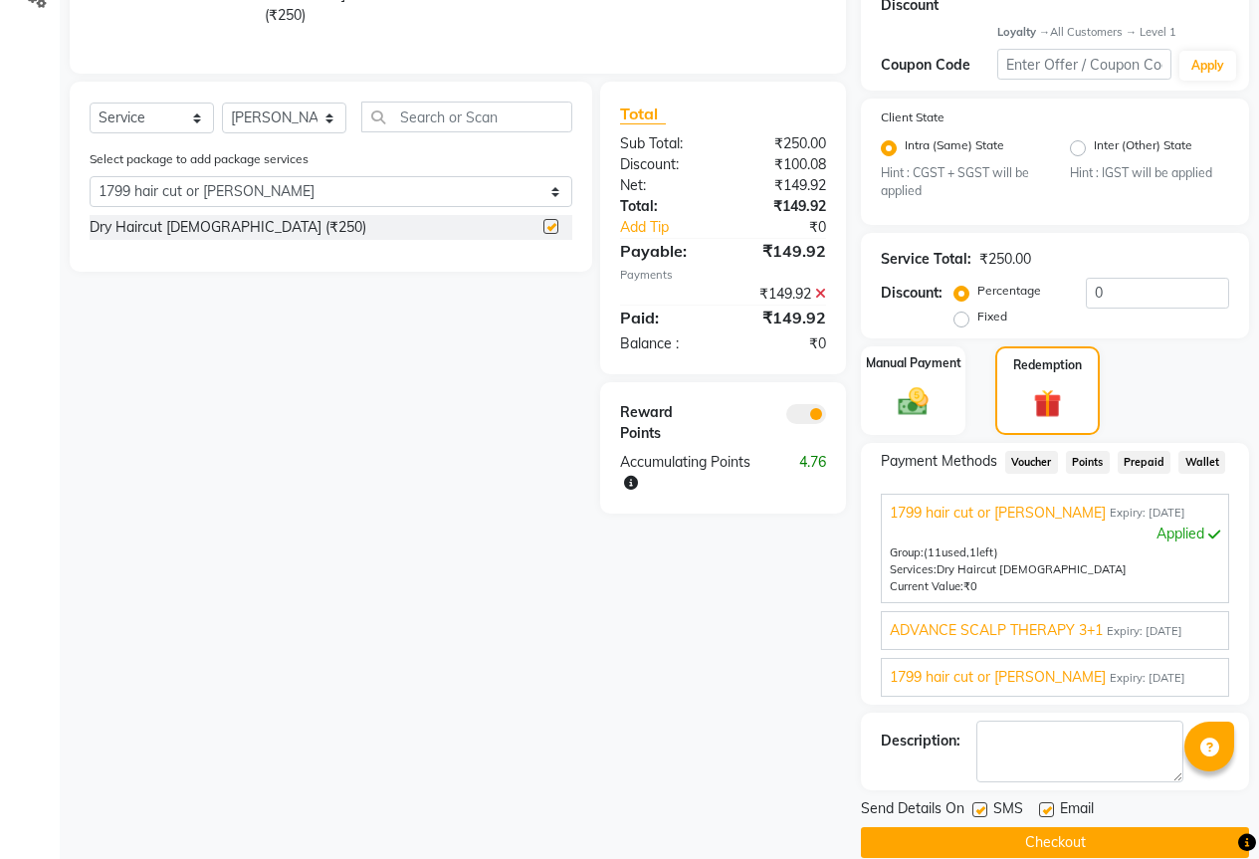
checkbox input "false"
click at [1022, 827] on button "Checkout" at bounding box center [1055, 842] width 388 height 31
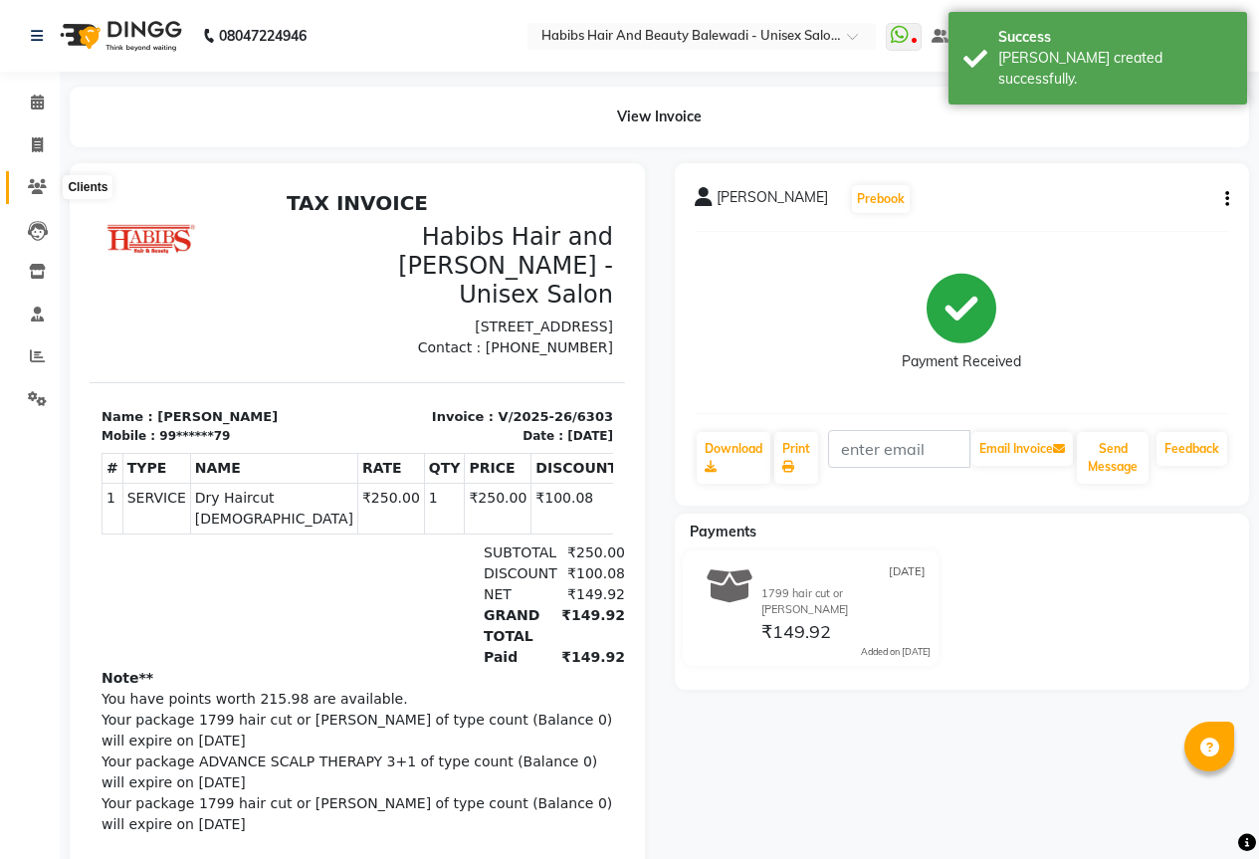
click at [30, 180] on icon at bounding box center [37, 186] width 19 height 15
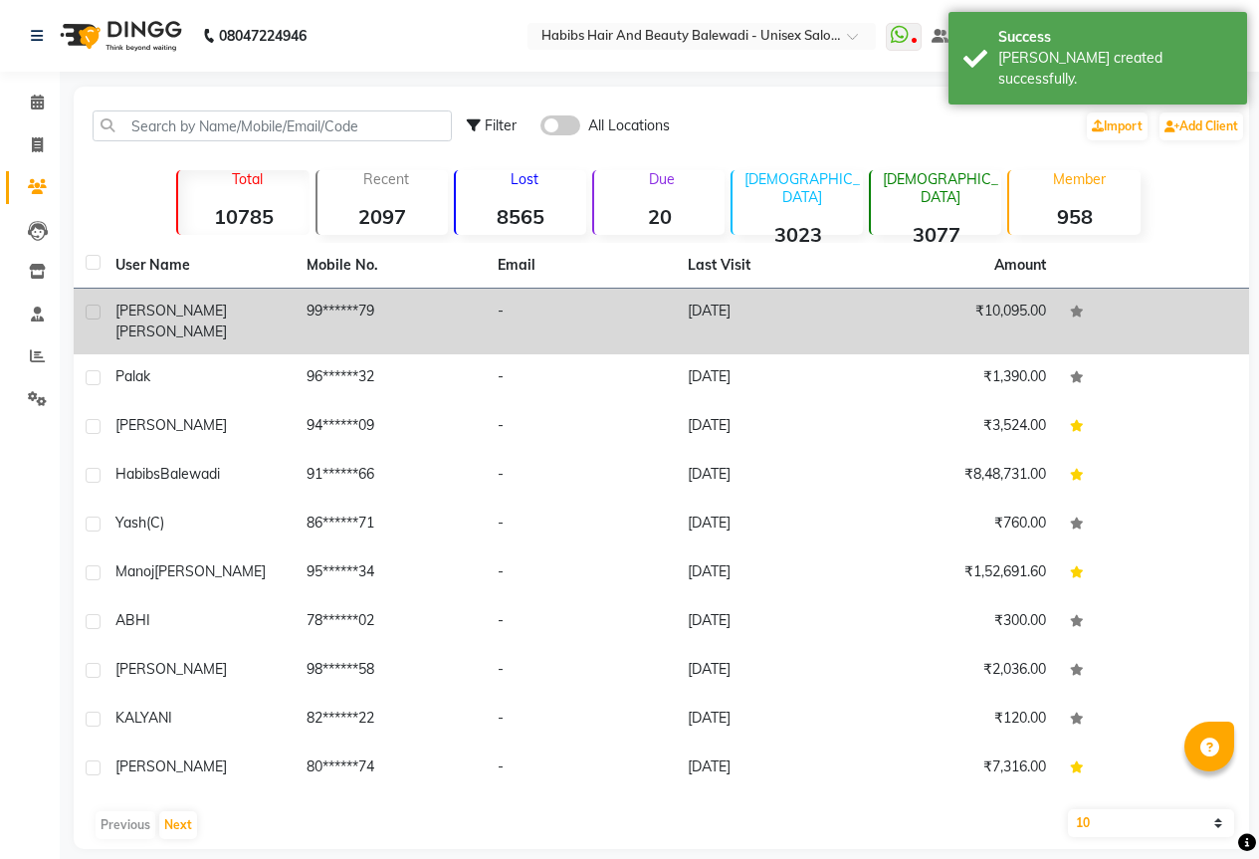
click at [254, 321] on div "SAMRTH KHANDELWAL" at bounding box center [198, 322] width 167 height 42
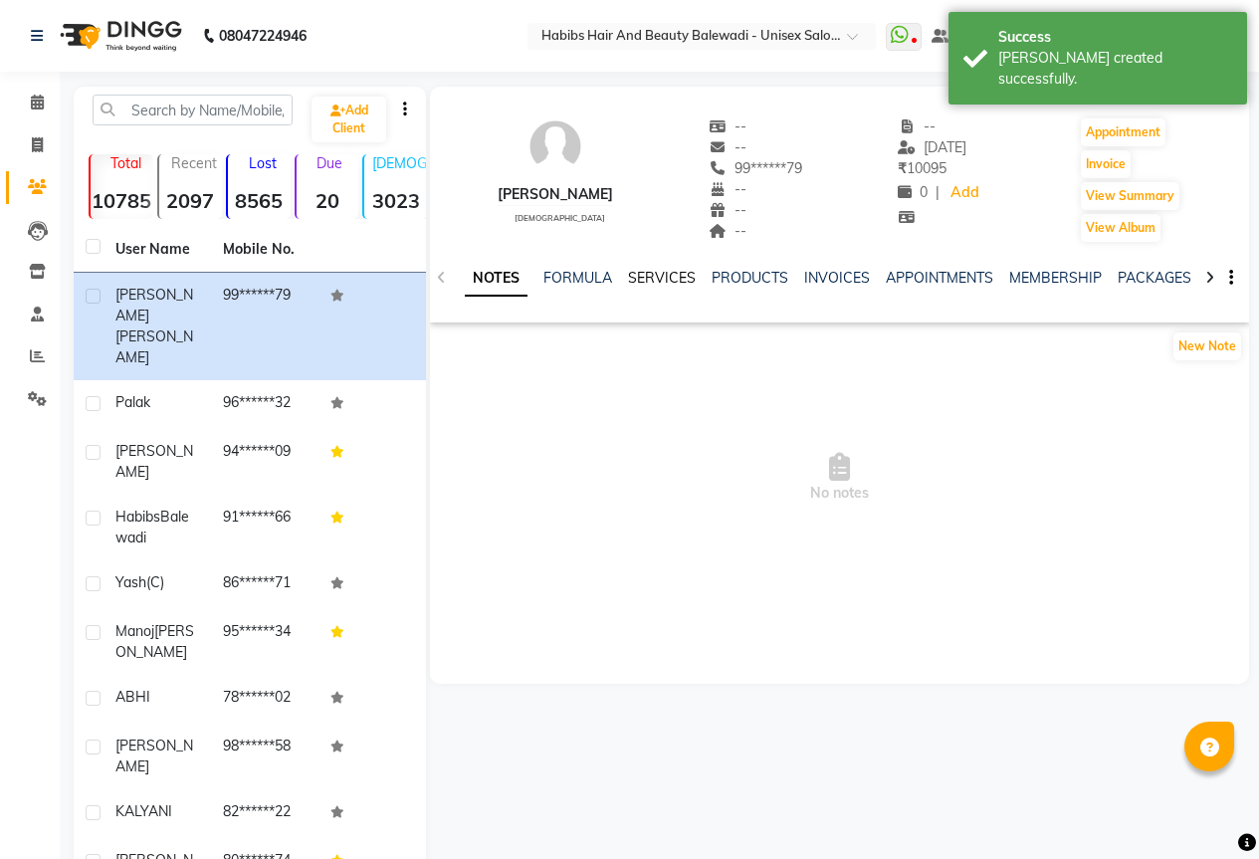
click at [648, 276] on link "SERVICES" at bounding box center [662, 278] width 68 height 18
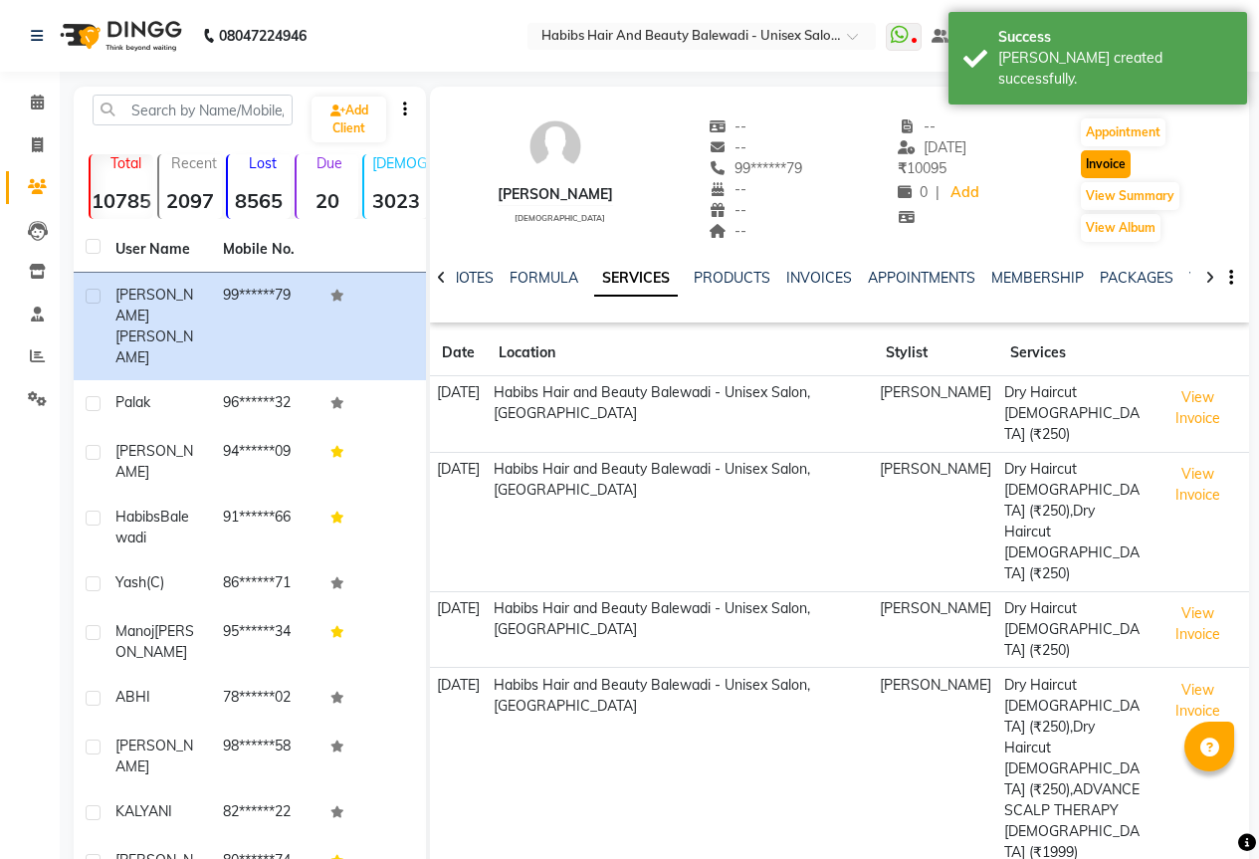
click at [1119, 168] on button "Invoice" at bounding box center [1106, 164] width 50 height 28
select select "5902"
select select "service"
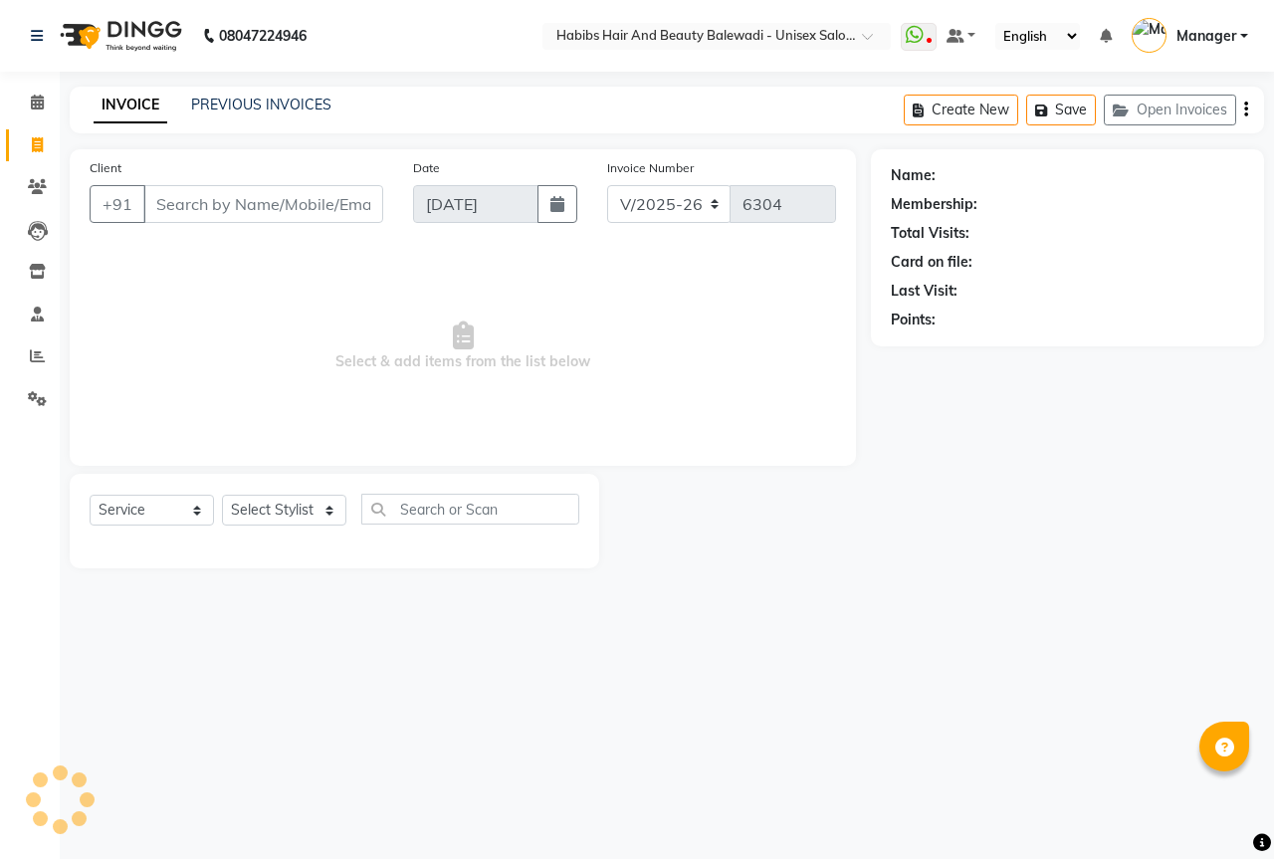
type input "99******79"
select select "package"
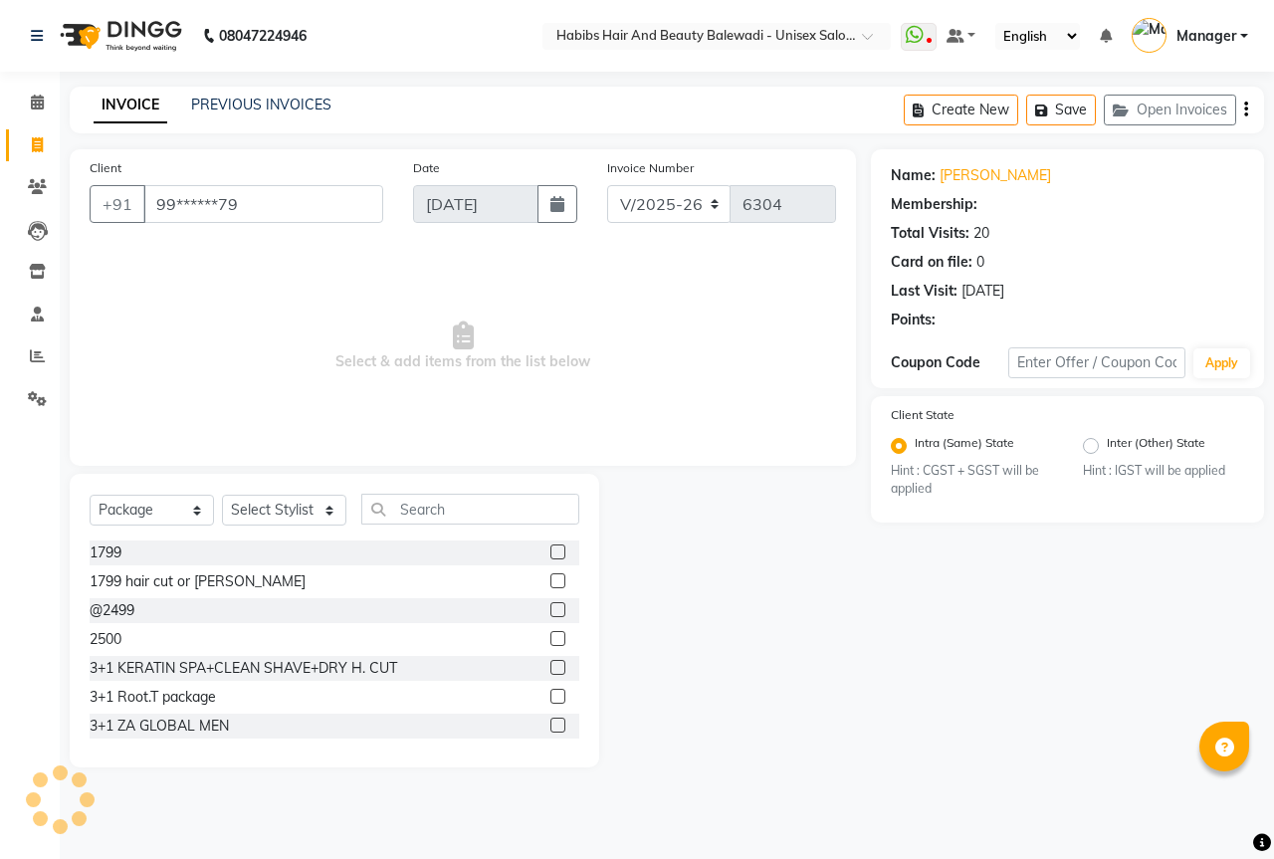
select select "1: Object"
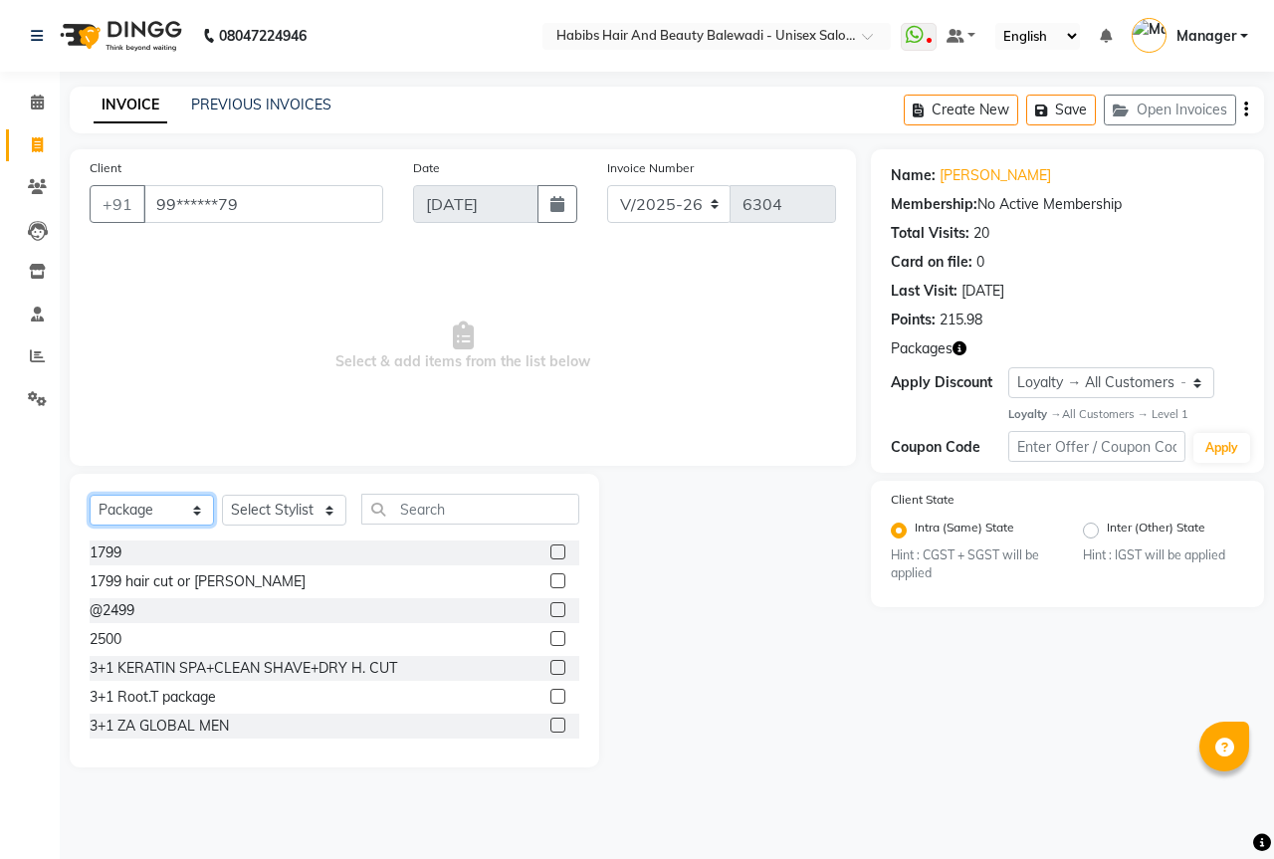
click at [196, 504] on select "Select Service Product Membership Package Voucher Prepaid Gift Card" at bounding box center [152, 510] width 124 height 31
select select "service"
click at [90, 495] on select "Select Service Product Membership Package Voucher Prepaid Gift Card" at bounding box center [152, 510] width 124 height 31
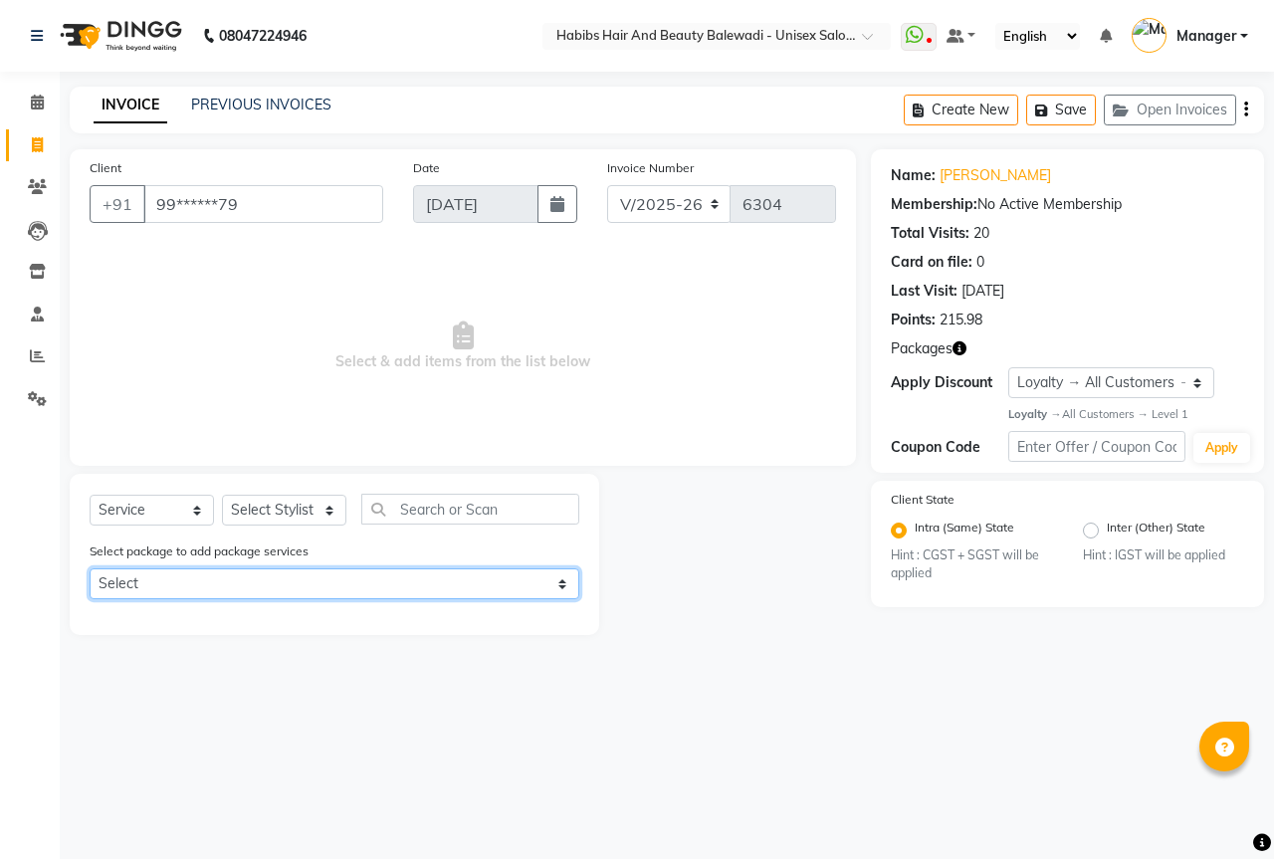
click at [146, 588] on select "Select 1799 hair cut or beard ADVANCE SCALP THERAPY 3+1 1799 hair cut or beard" at bounding box center [335, 583] width 490 height 31
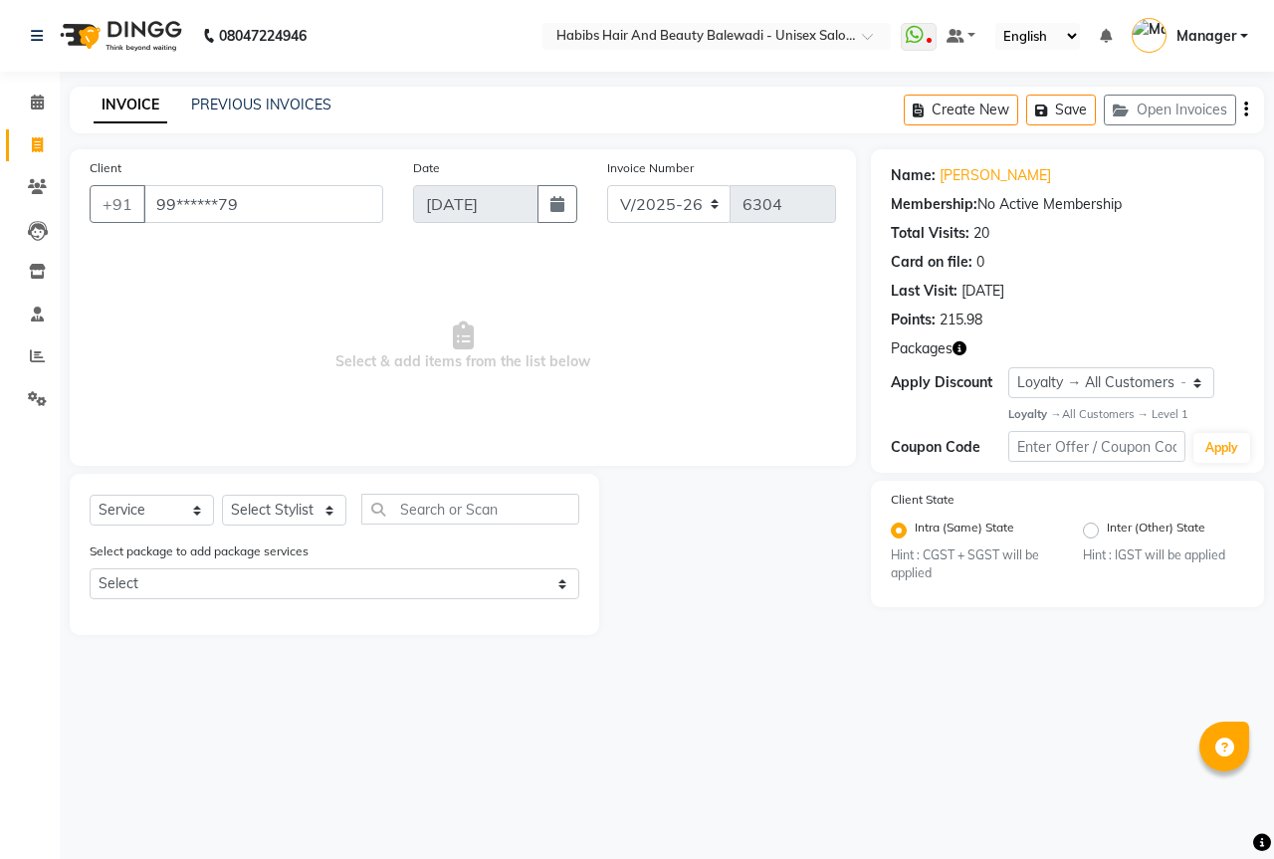
click at [150, 409] on span "Select & add items from the list below" at bounding box center [463, 346] width 747 height 199
click at [311, 515] on select "Select Stylist Aarti Akshay Gaikwad [PERSON_NAME] [PERSON_NAME] [PERSON_NAME] […" at bounding box center [284, 510] width 124 height 31
select select "59550"
click at [222, 495] on select "Select Stylist Aarti Akshay Gaikwad [PERSON_NAME] [PERSON_NAME] [PERSON_NAME] […" at bounding box center [284, 510] width 124 height 31
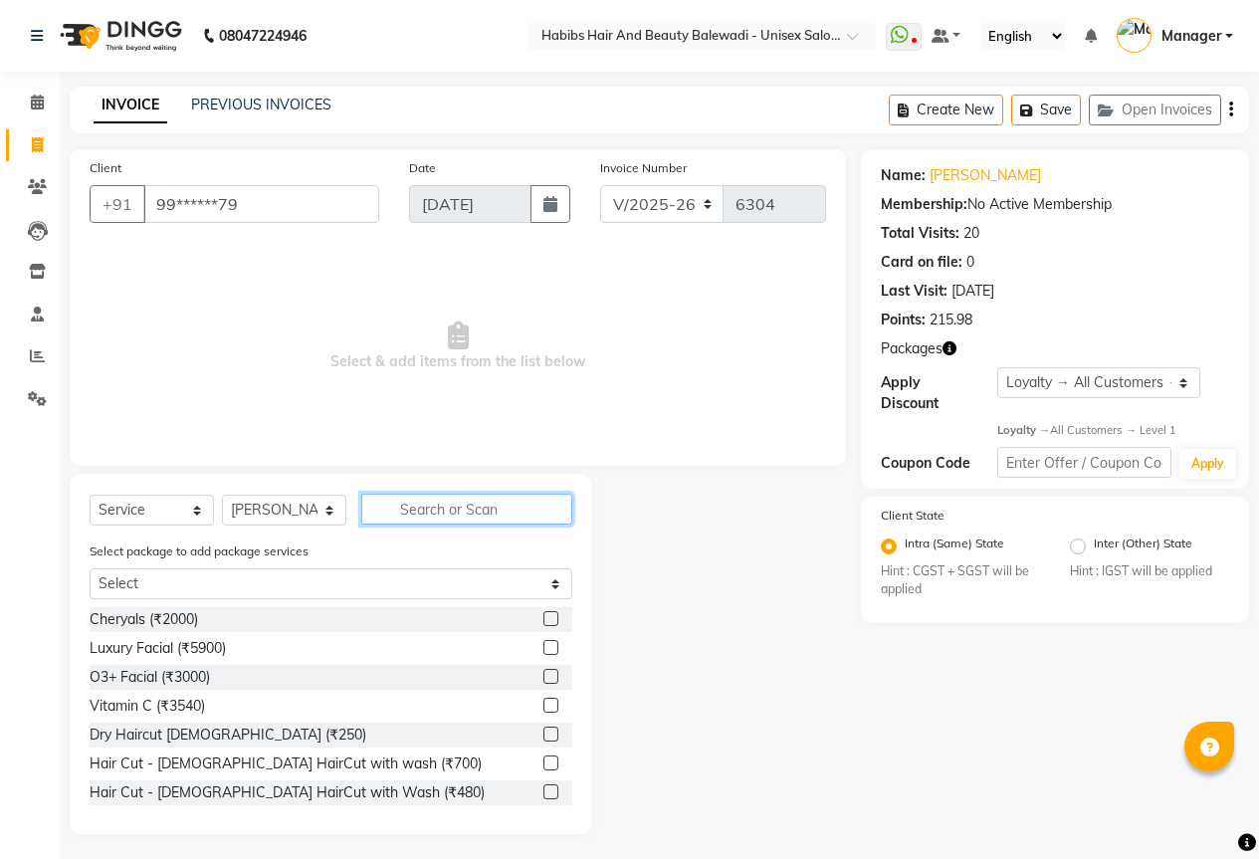
click at [409, 512] on input "text" at bounding box center [466, 509] width 211 height 31
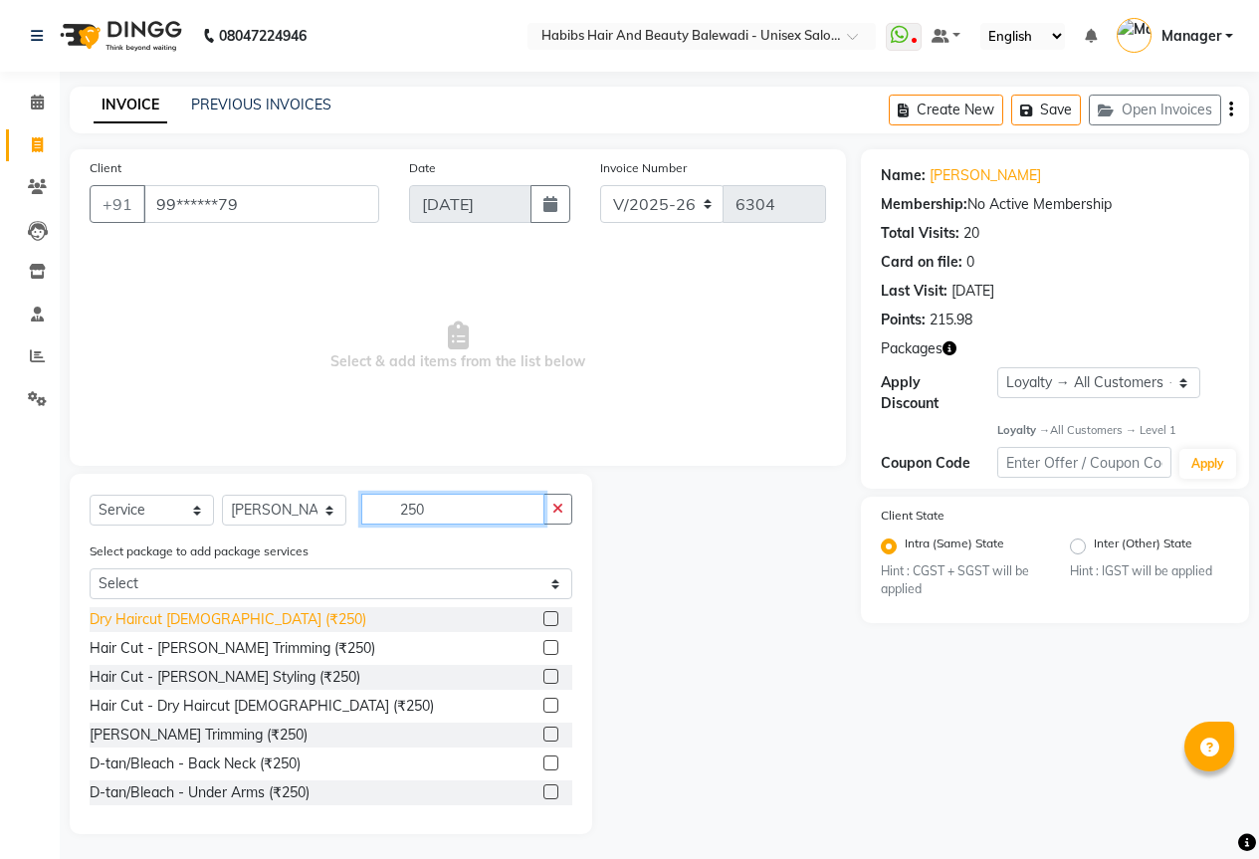
type input "250"
click at [169, 610] on div "Dry Haircut [DEMOGRAPHIC_DATA] (₹250)" at bounding box center [228, 619] width 277 height 21
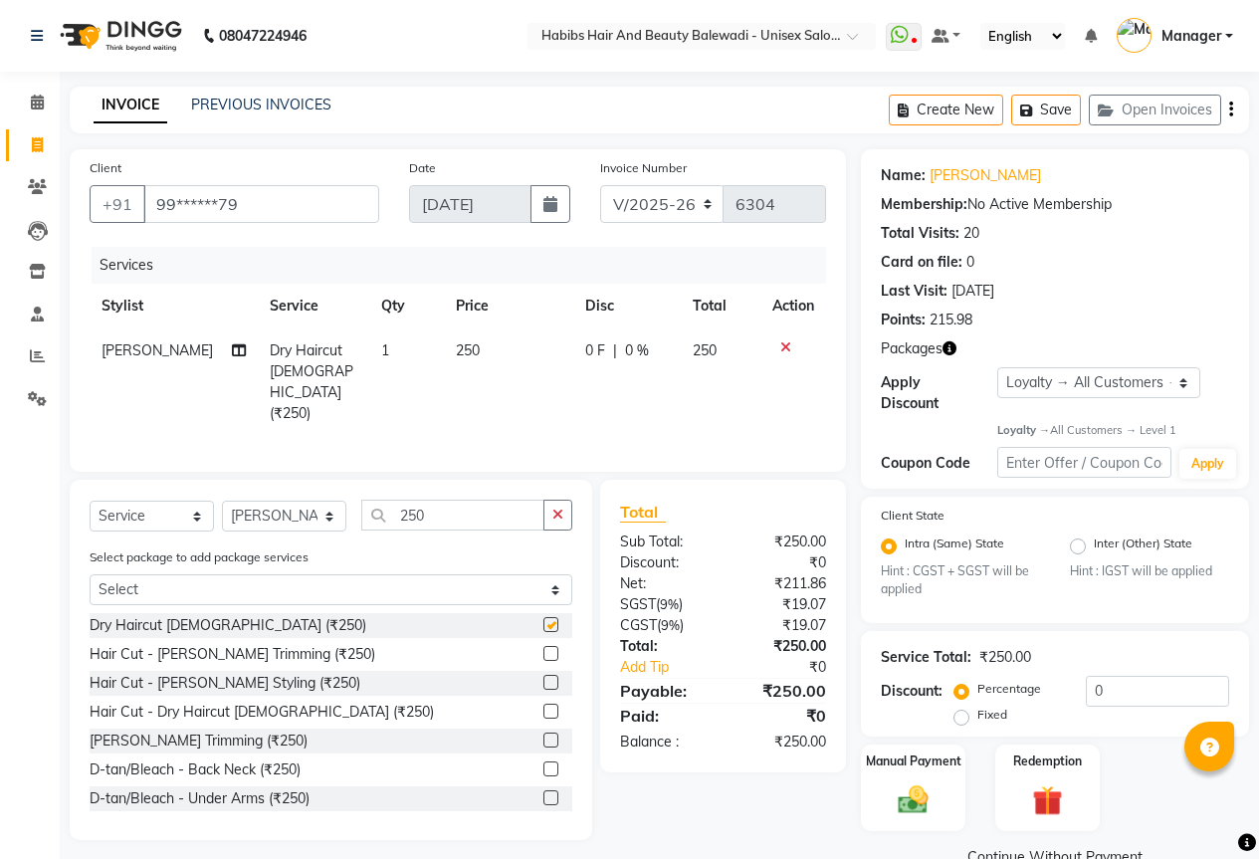
checkbox input "false"
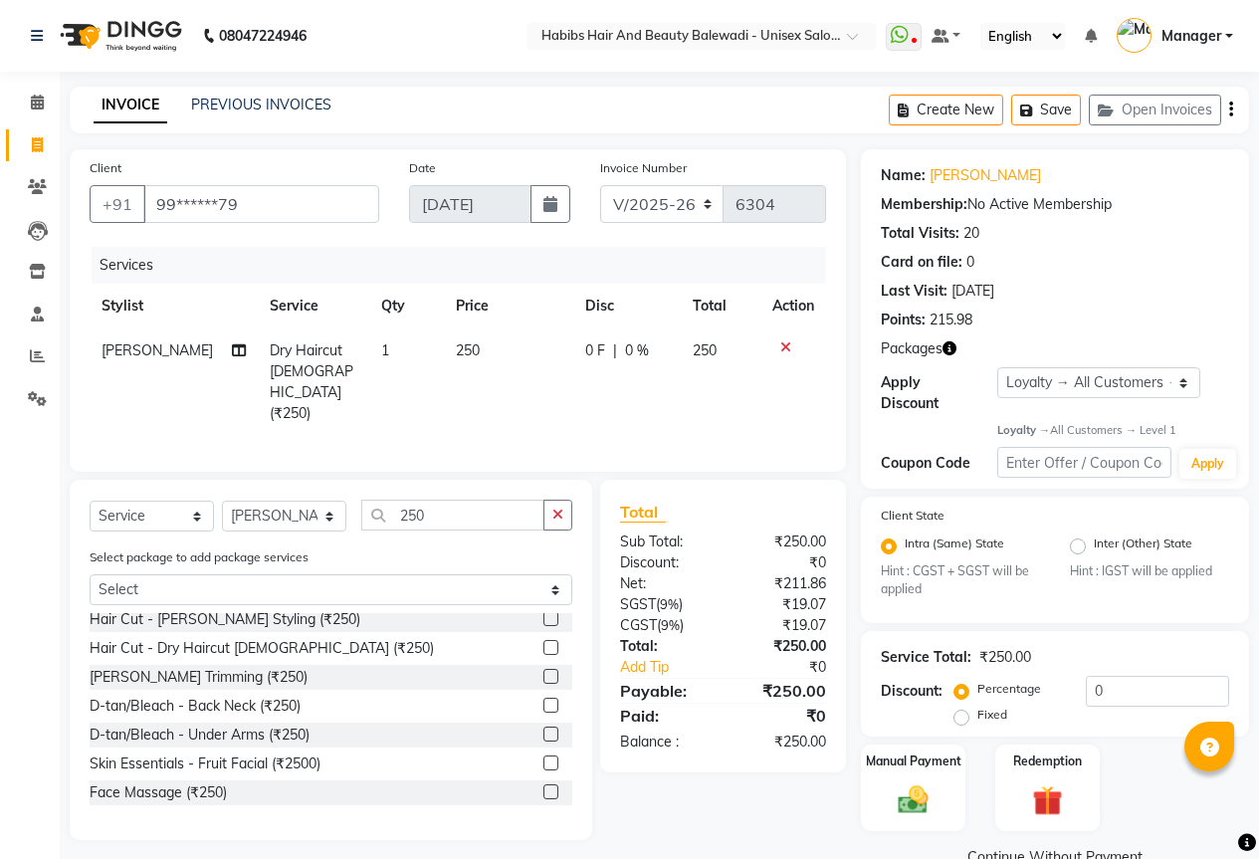
scroll to position [100, 0]
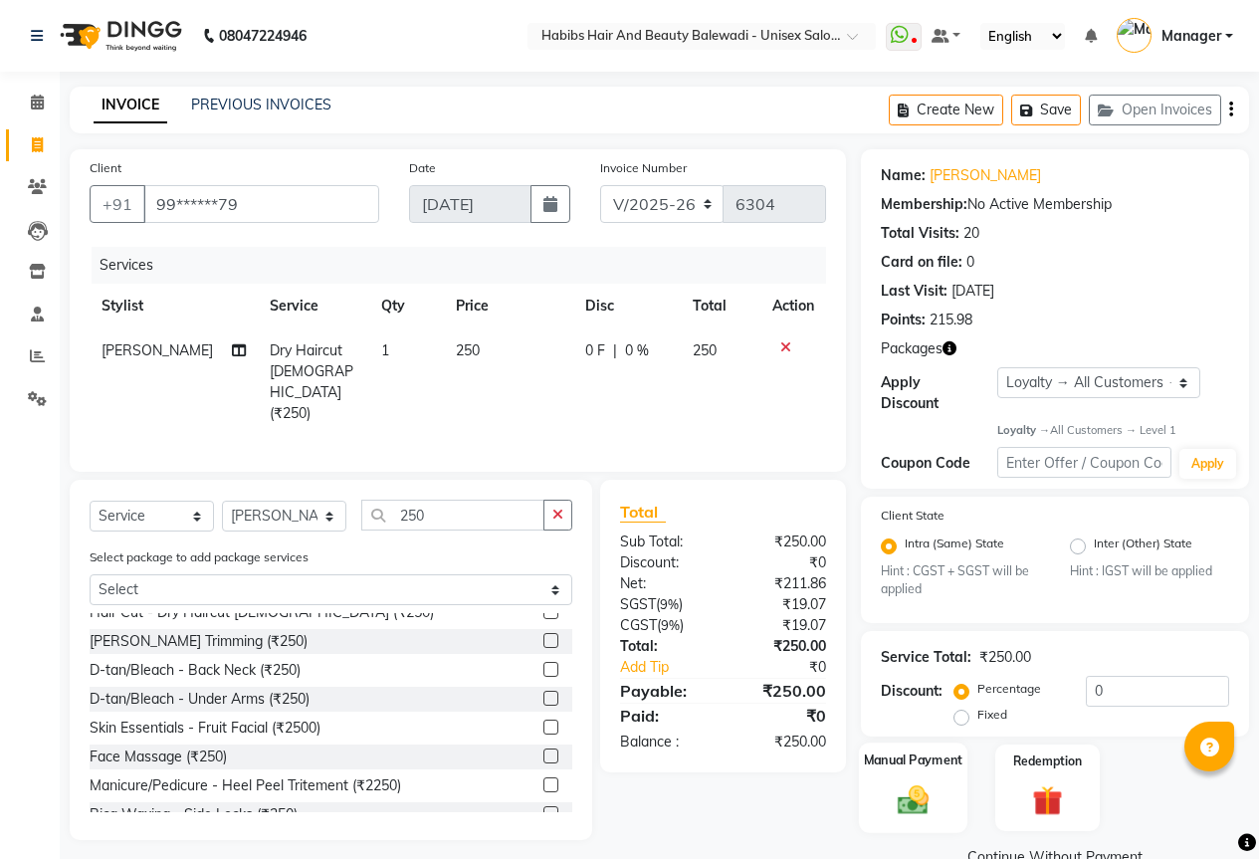
click at [908, 782] on img at bounding box center [913, 800] width 51 height 36
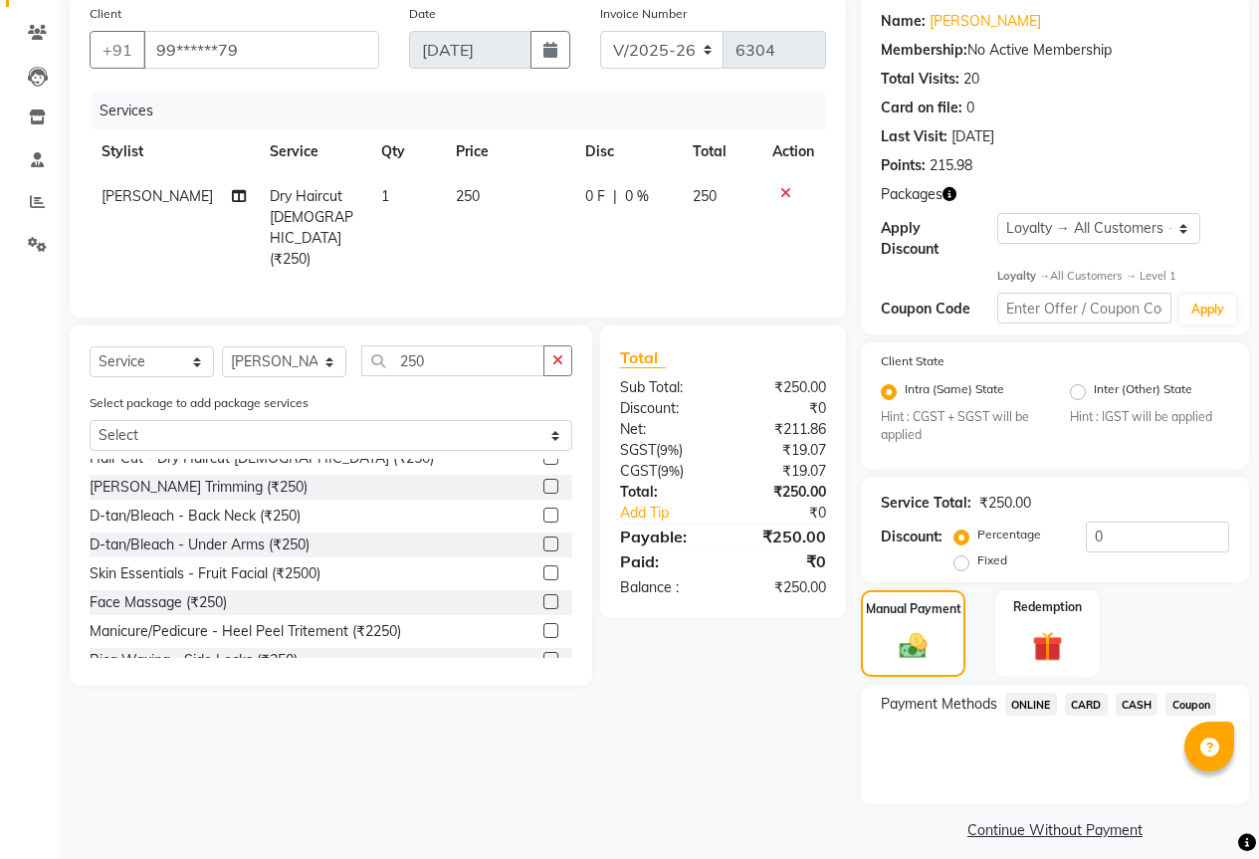
click at [1040, 696] on span "ONLINE" at bounding box center [1031, 704] width 52 height 23
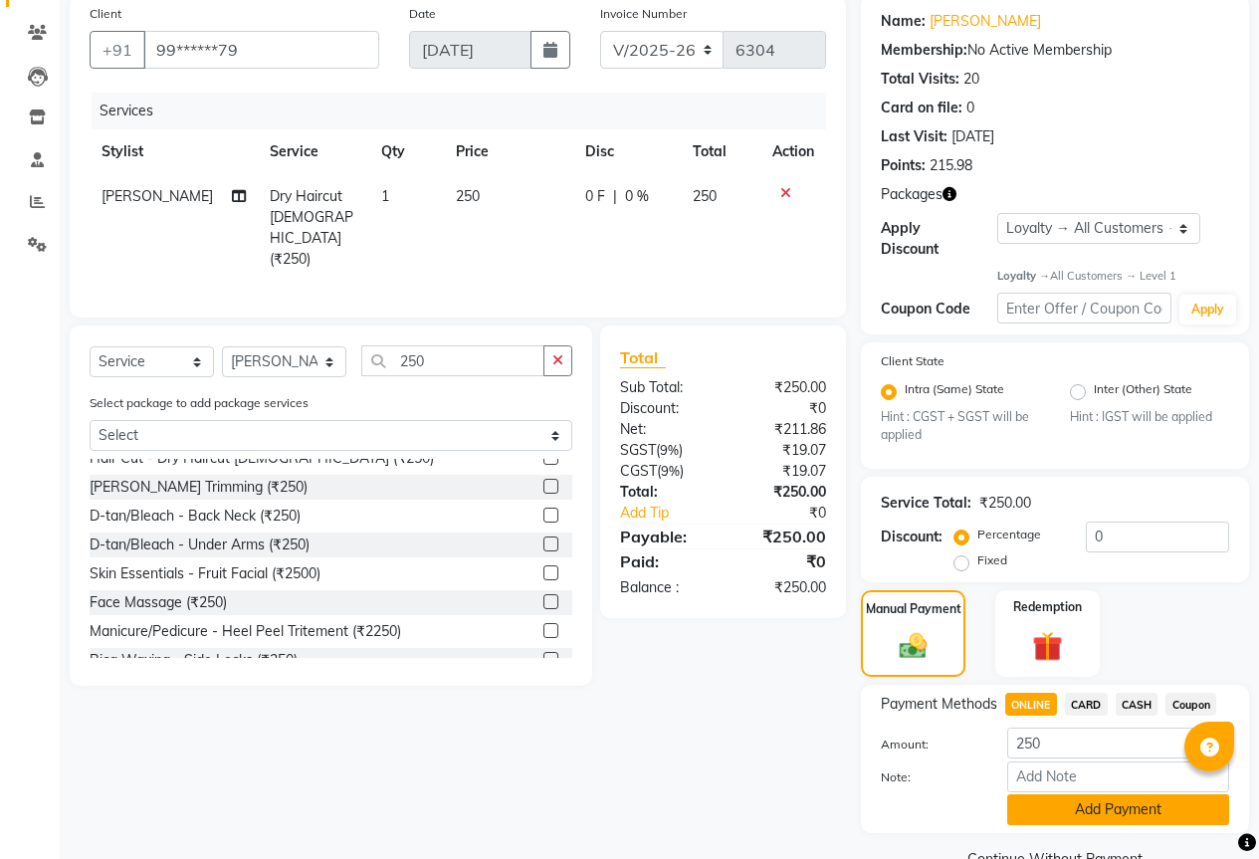
scroll to position [183, 0]
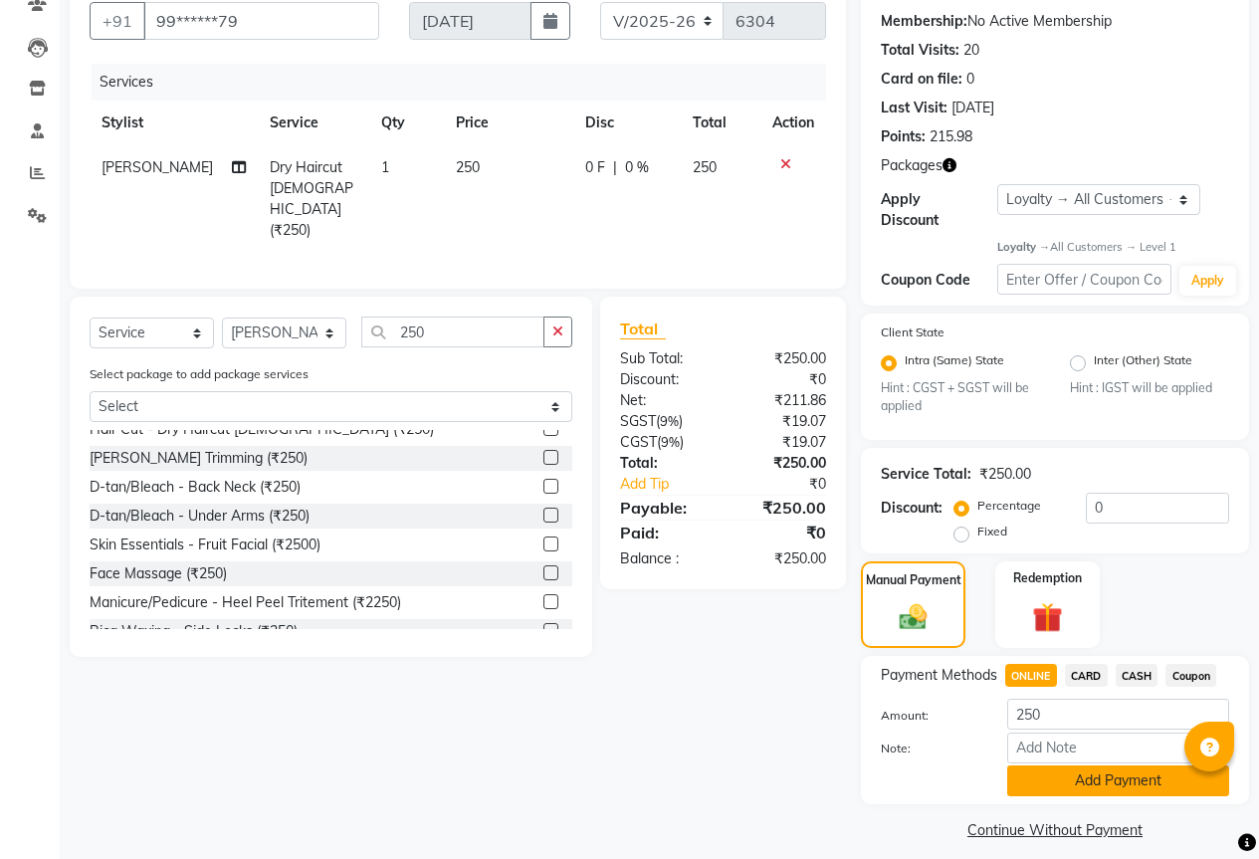
click at [1100, 774] on button "Add Payment" at bounding box center [1118, 781] width 222 height 31
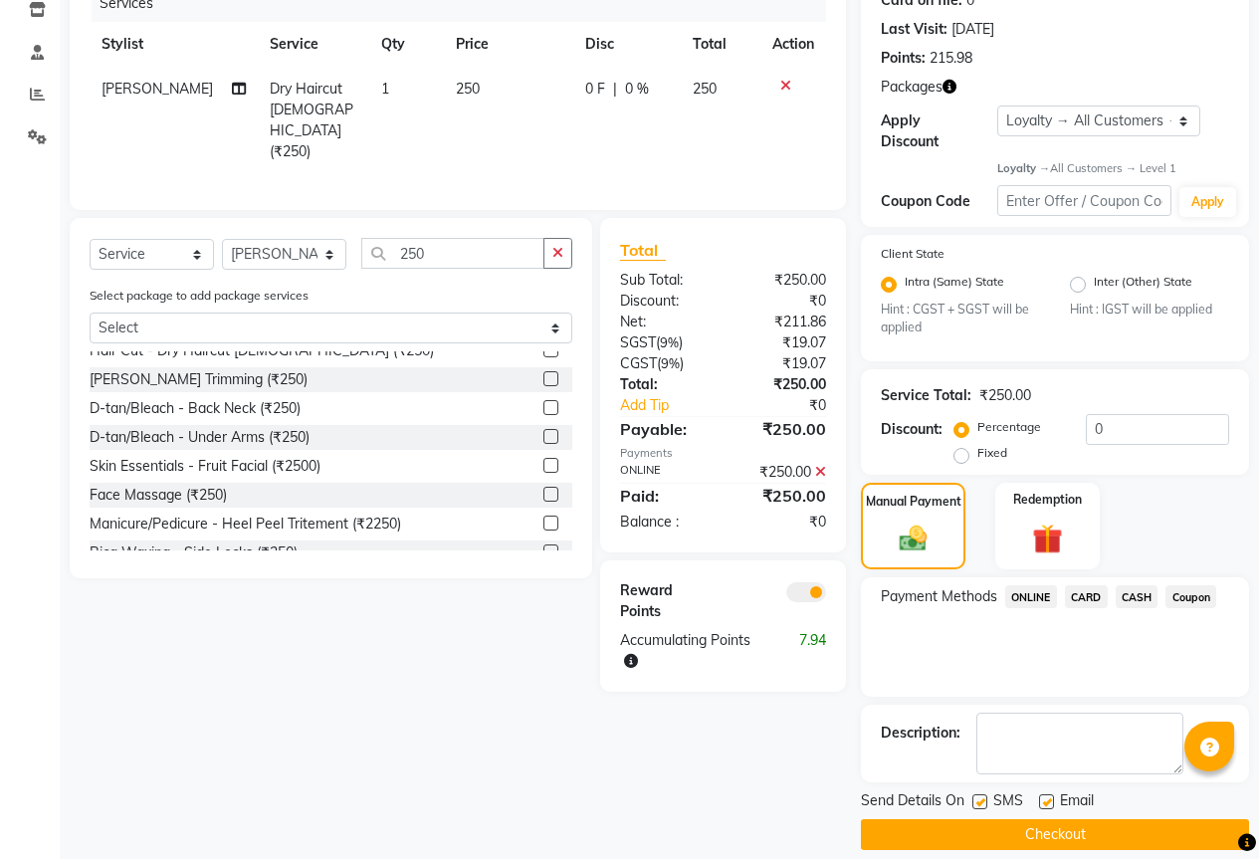
scroll to position [267, 0]
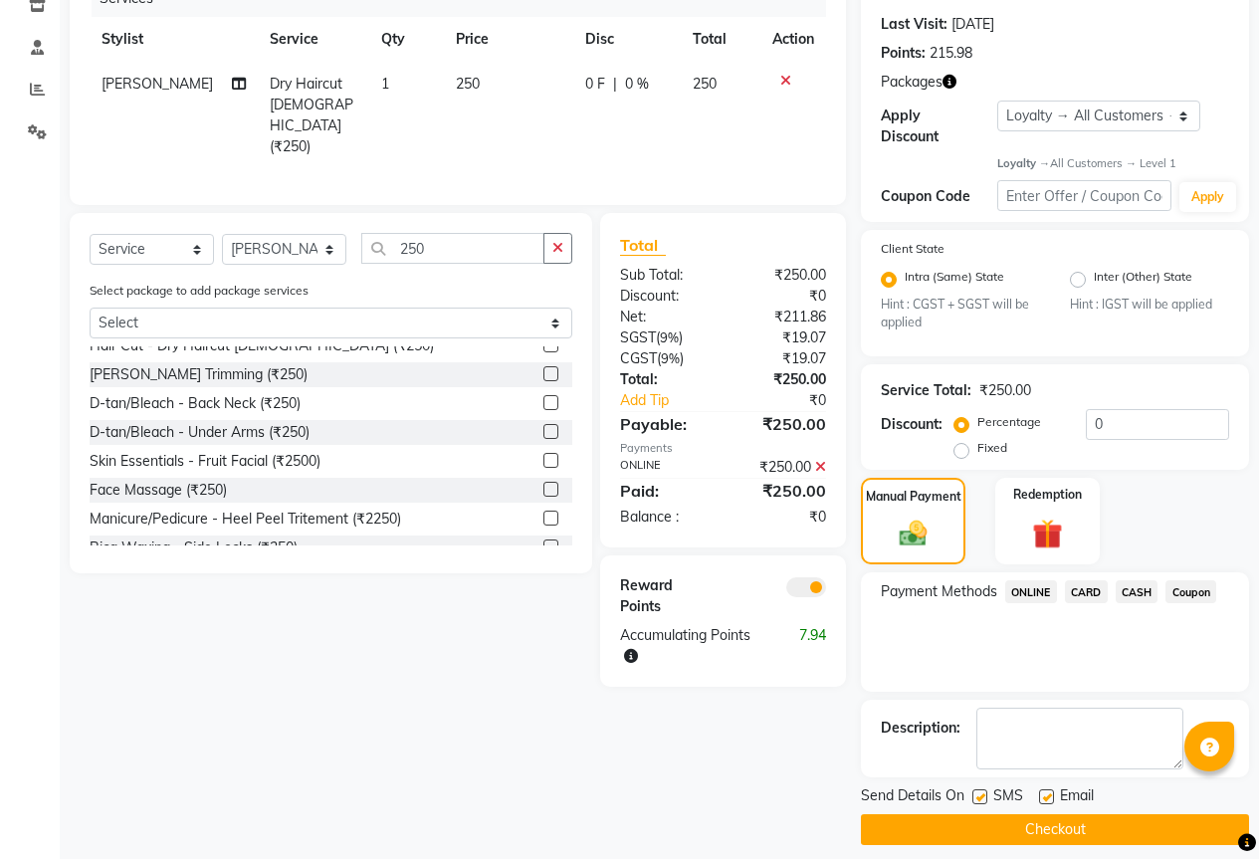
click at [982, 814] on button "Checkout" at bounding box center [1055, 829] width 388 height 31
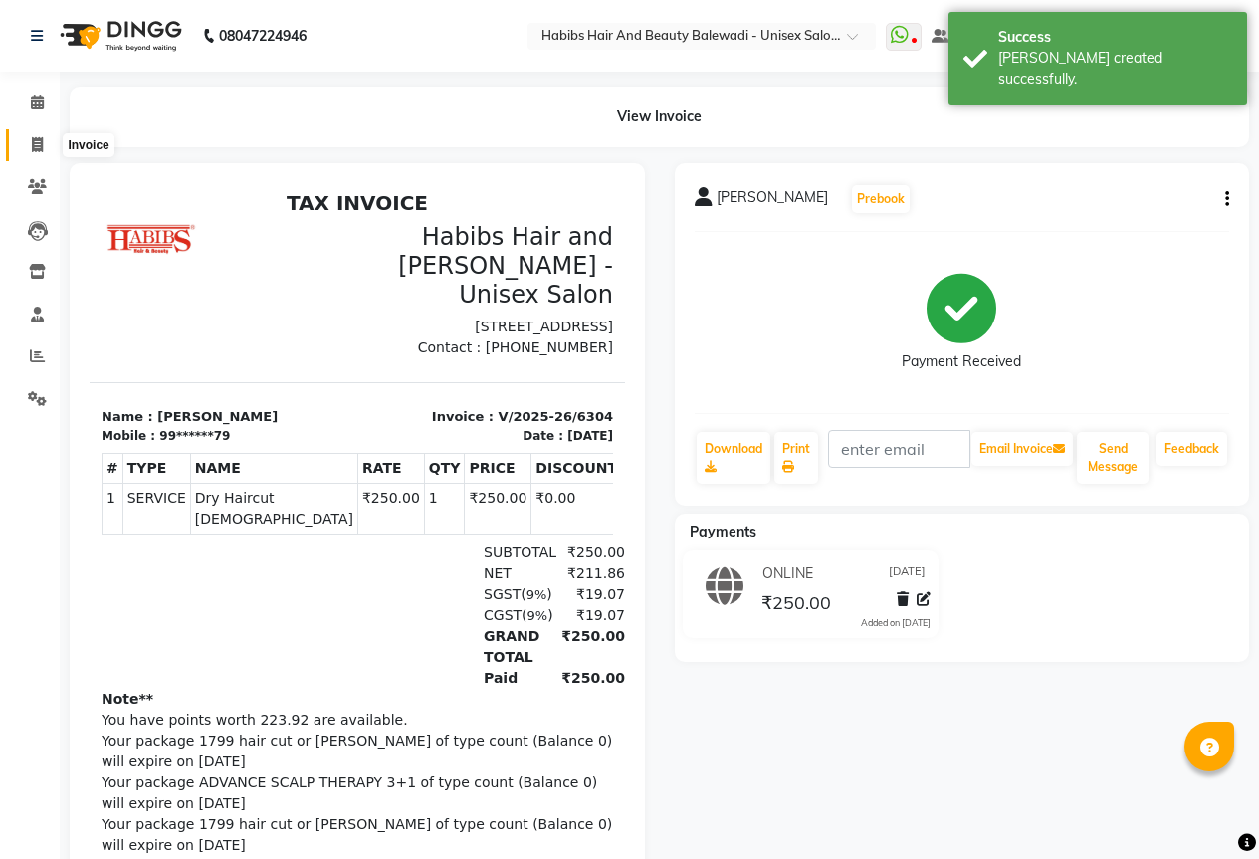
click at [38, 135] on span at bounding box center [37, 145] width 35 height 23
select select "service"
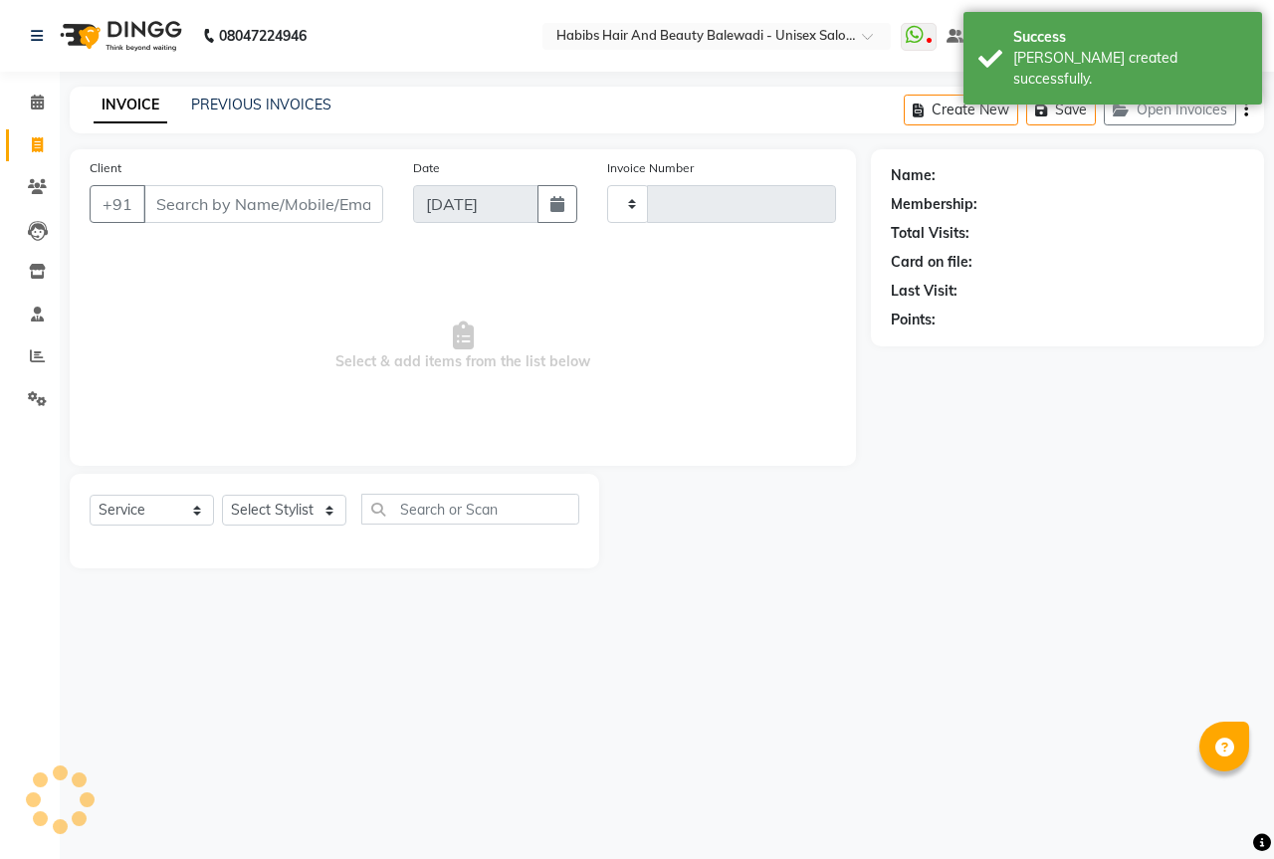
type input "6305"
select select "5902"
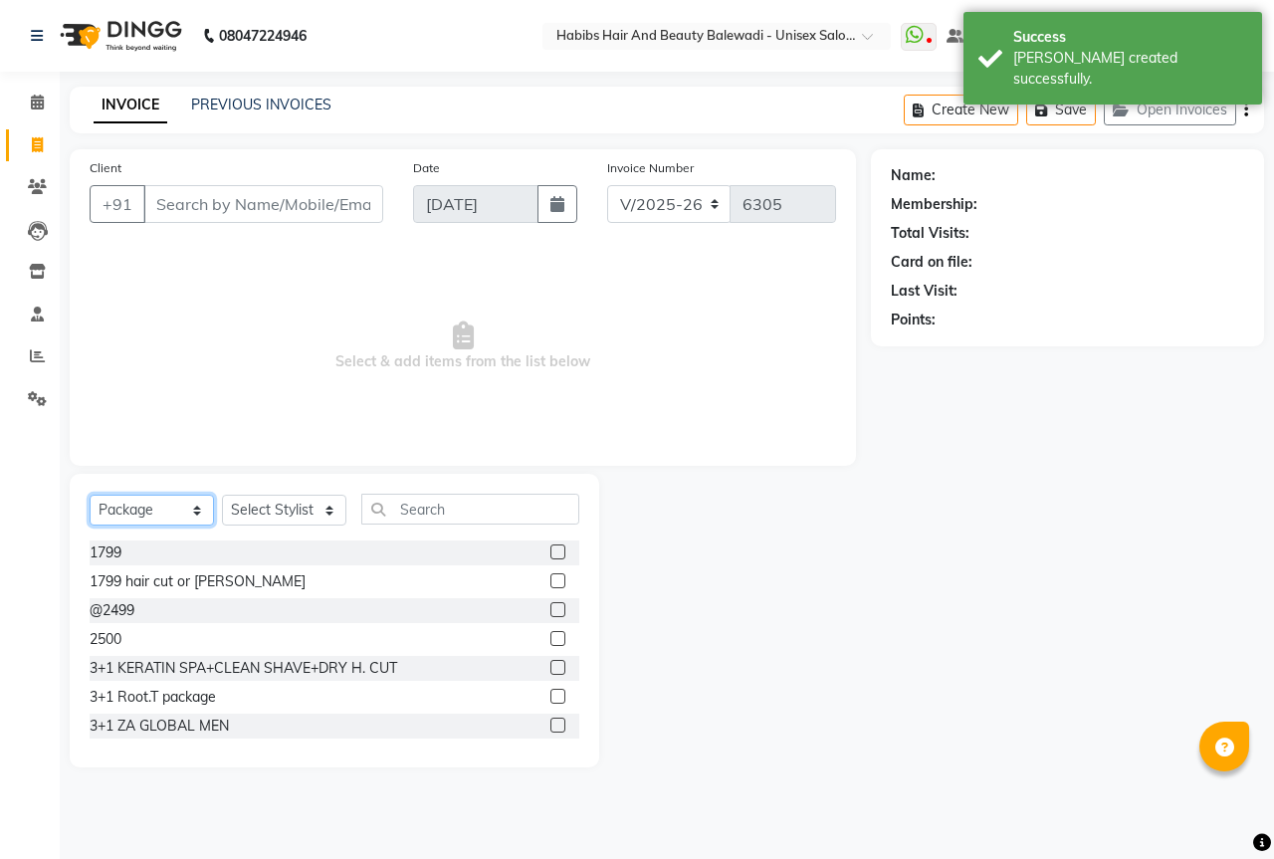
click at [186, 514] on select "Select Service Product Membership Package Voucher Prepaid Gift Card" at bounding box center [152, 510] width 124 height 31
select select "service"
click at [90, 495] on select "Select Service Product Membership Package Voucher Prepaid Gift Card" at bounding box center [152, 510] width 124 height 31
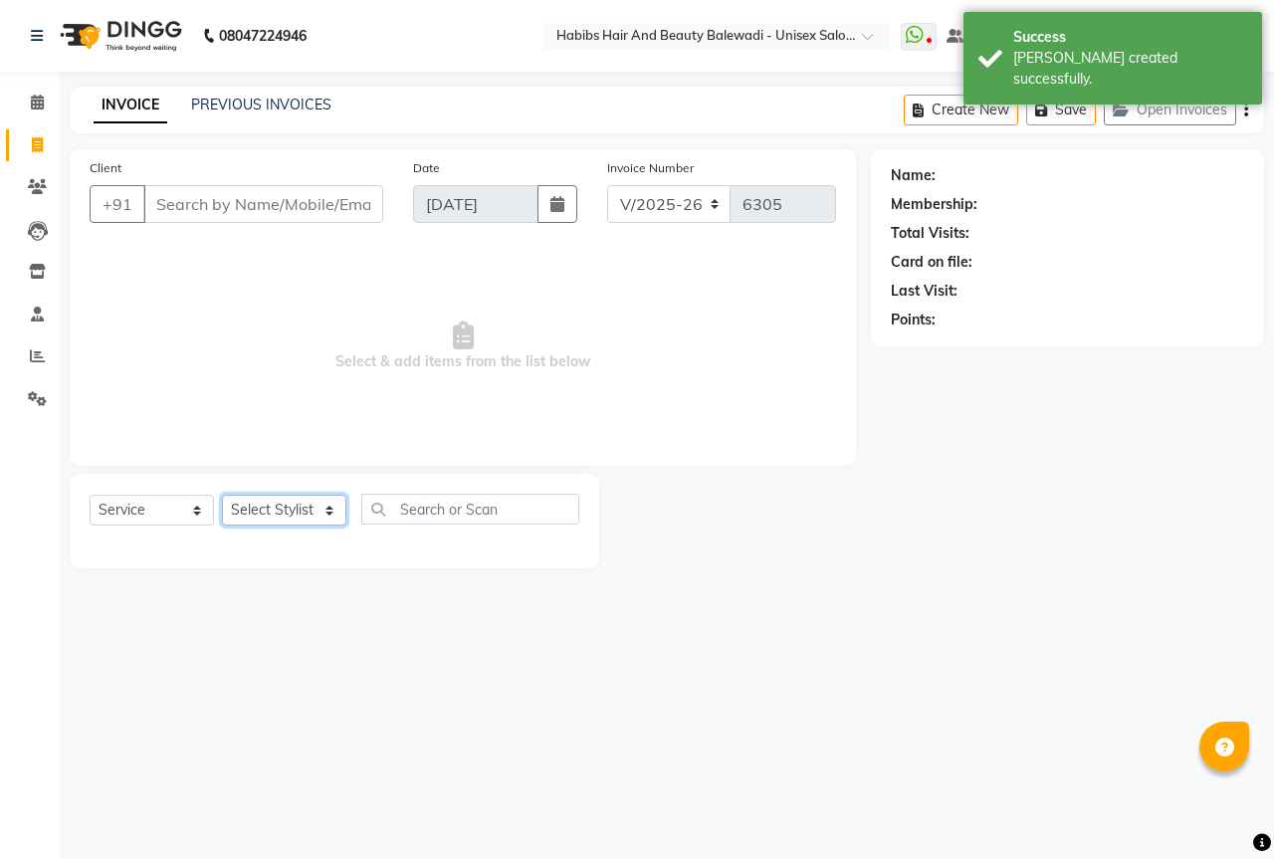
click at [247, 505] on select "Select Stylist Aarti Akshay Gaikwad [PERSON_NAME] [PERSON_NAME] [PERSON_NAME] […" at bounding box center [284, 510] width 124 height 31
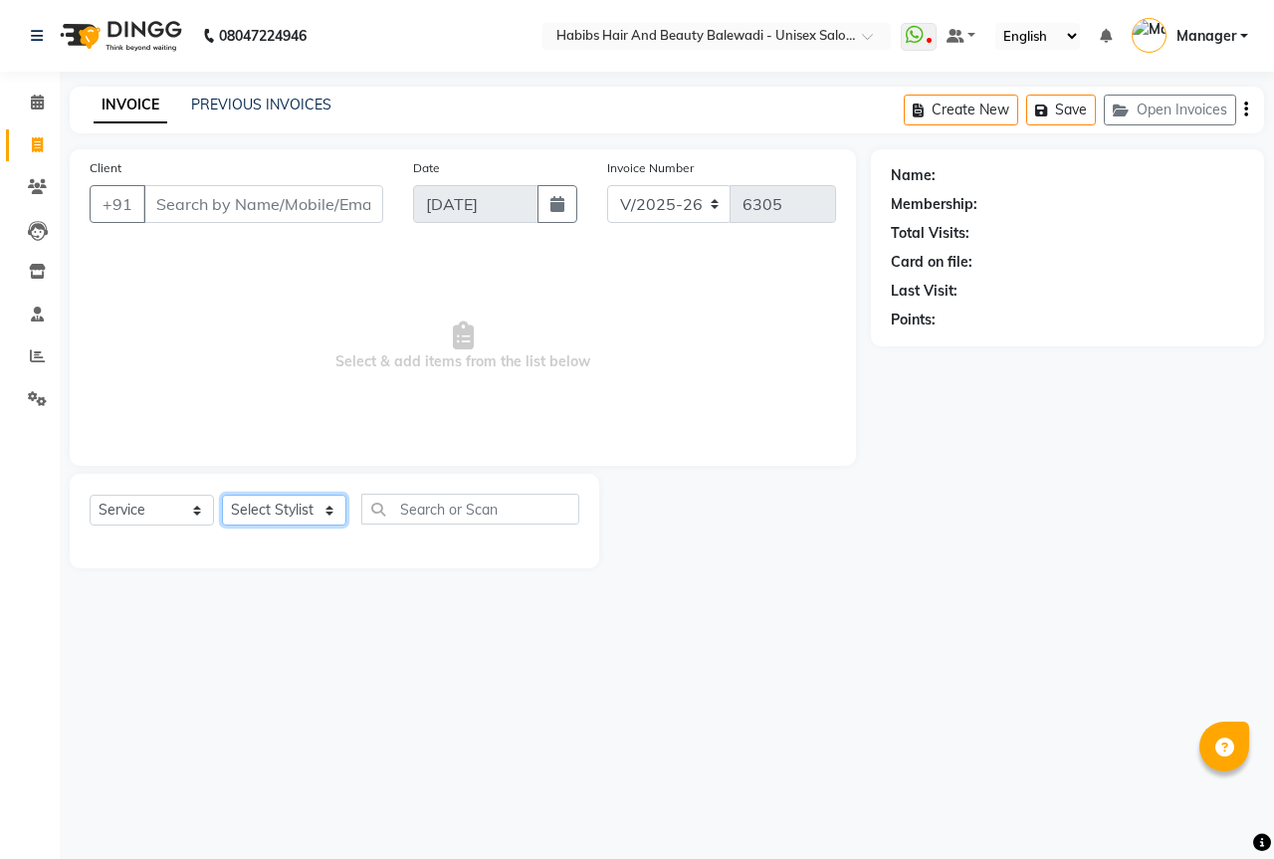
select select "67492"
click at [222, 495] on select "Select Stylist Aarti Akshay Gaikwad [PERSON_NAME] [PERSON_NAME] [PERSON_NAME] […" at bounding box center [284, 510] width 124 height 31
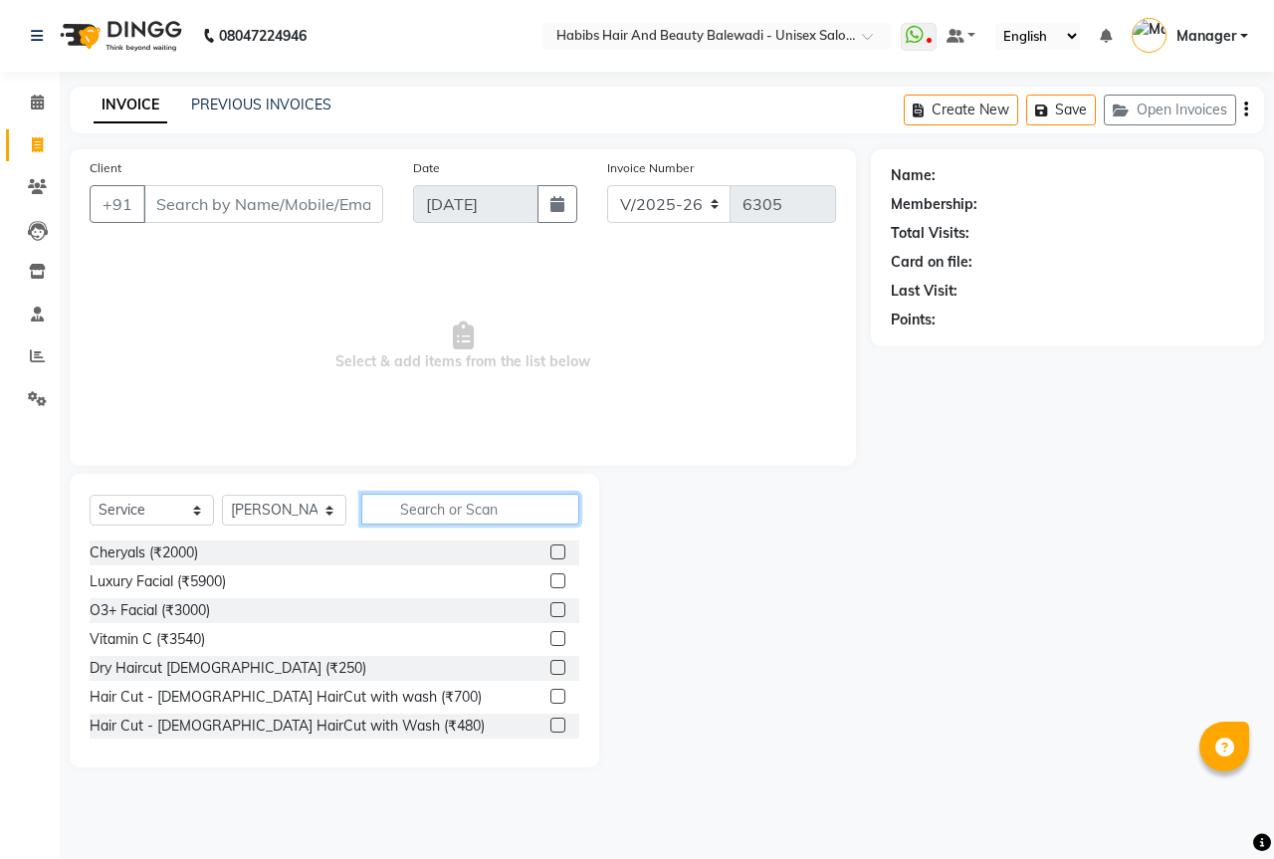
click at [418, 508] on input "text" at bounding box center [470, 509] width 218 height 31
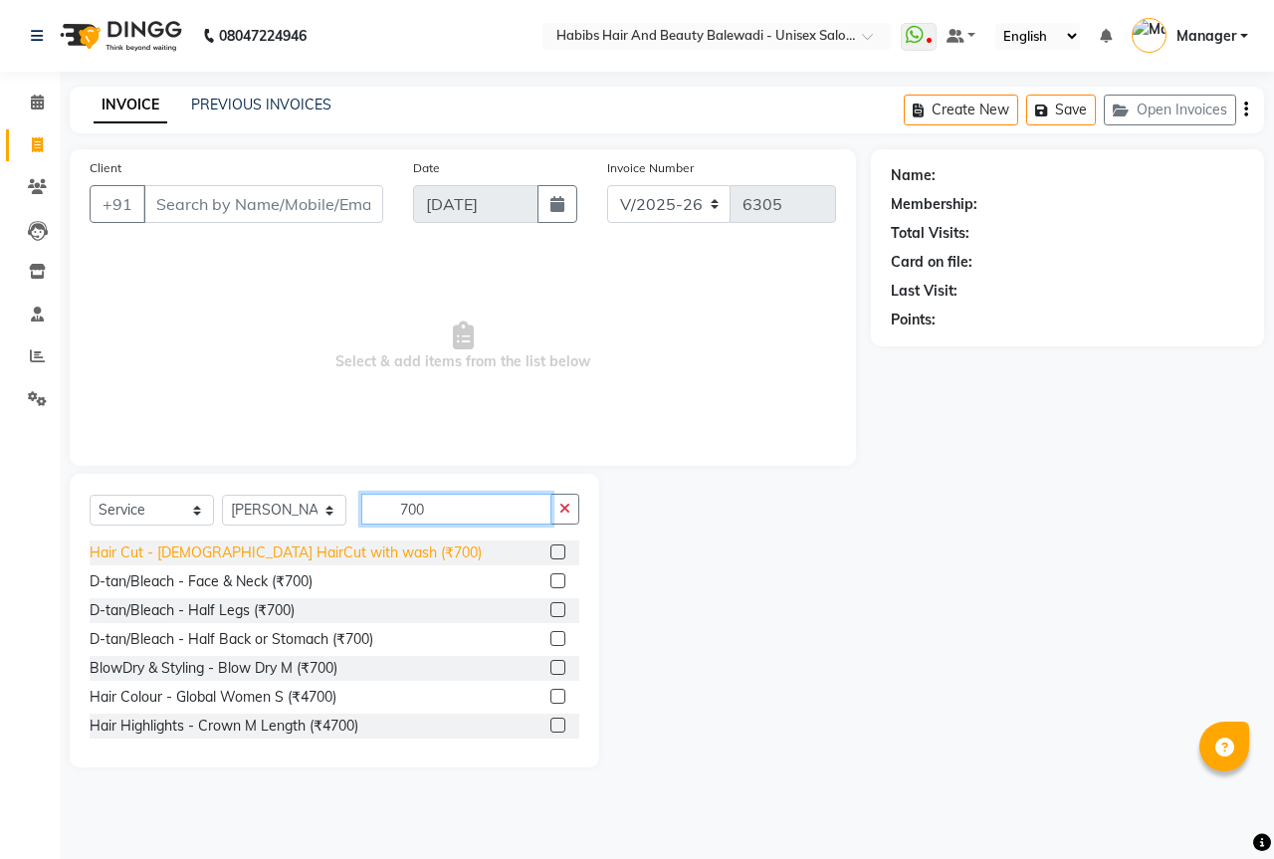
type input "700"
click at [364, 555] on div "Hair Cut - [DEMOGRAPHIC_DATA] HairCut with wash (₹700)" at bounding box center [286, 553] width 392 height 21
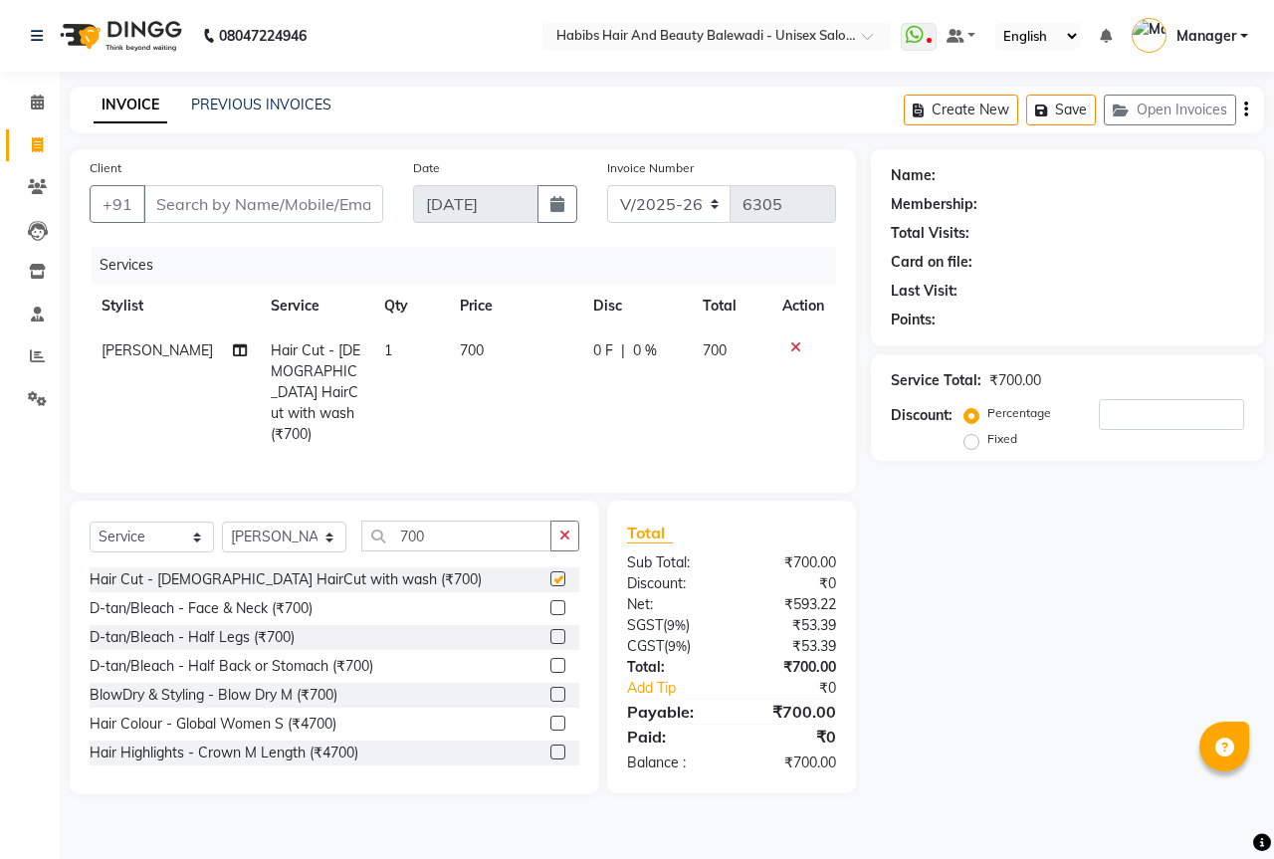
checkbox input "false"
click at [296, 536] on select "Select Stylist Aarti Akshay Gaikwad [PERSON_NAME] [PERSON_NAME] [PERSON_NAME] […" at bounding box center [284, 537] width 124 height 31
select select "65598"
click at [222, 522] on select "Select Stylist Aarti Akshay Gaikwad [PERSON_NAME] [PERSON_NAME] [PERSON_NAME] […" at bounding box center [284, 537] width 124 height 31
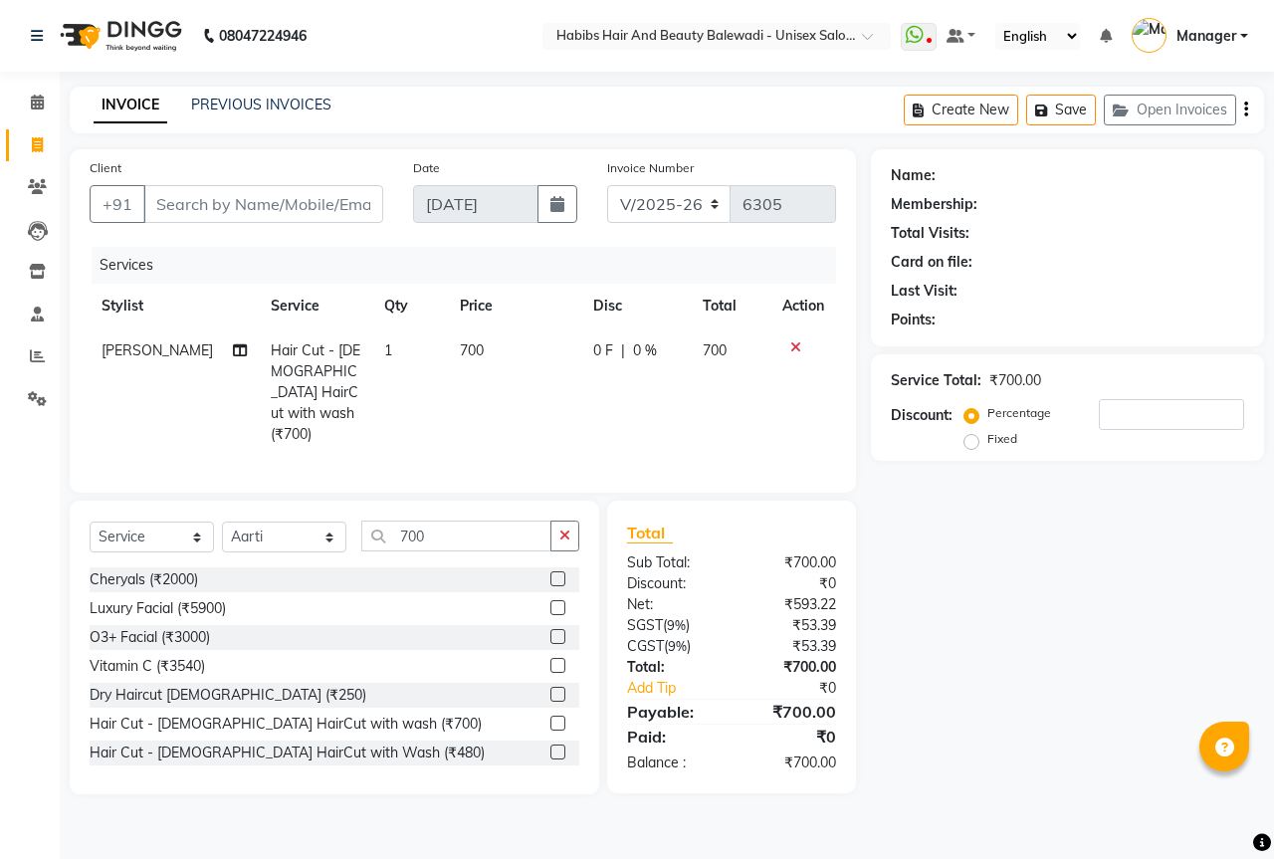
click at [444, 548] on div "Select Service Product Membership Package Voucher Prepaid Gift Card Select Styl…" at bounding box center [335, 544] width 490 height 47
click at [444, 526] on input "700" at bounding box center [456, 536] width 190 height 31
type input "7"
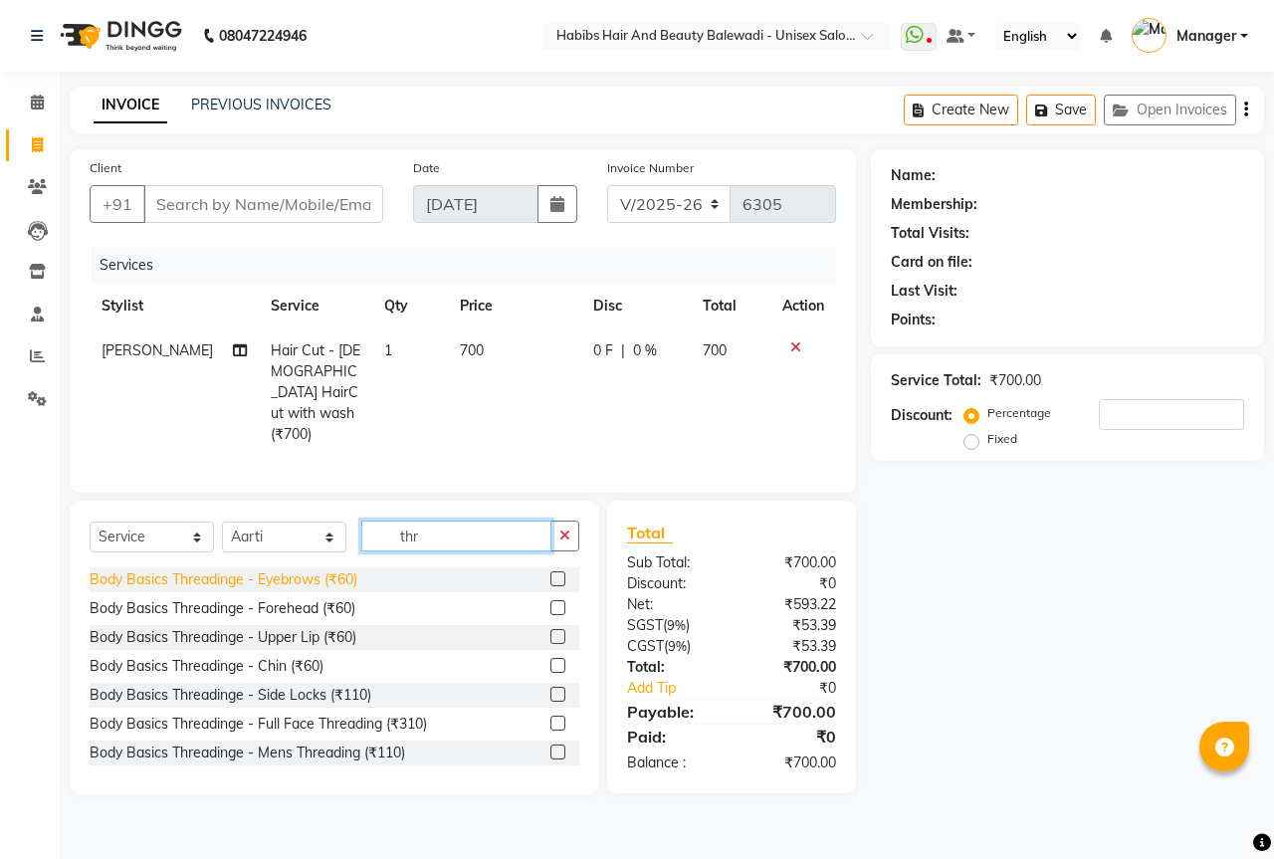
type input "thr"
click at [321, 573] on div "Body Basics Threadinge - Eyebrows (₹60)" at bounding box center [224, 579] width 268 height 21
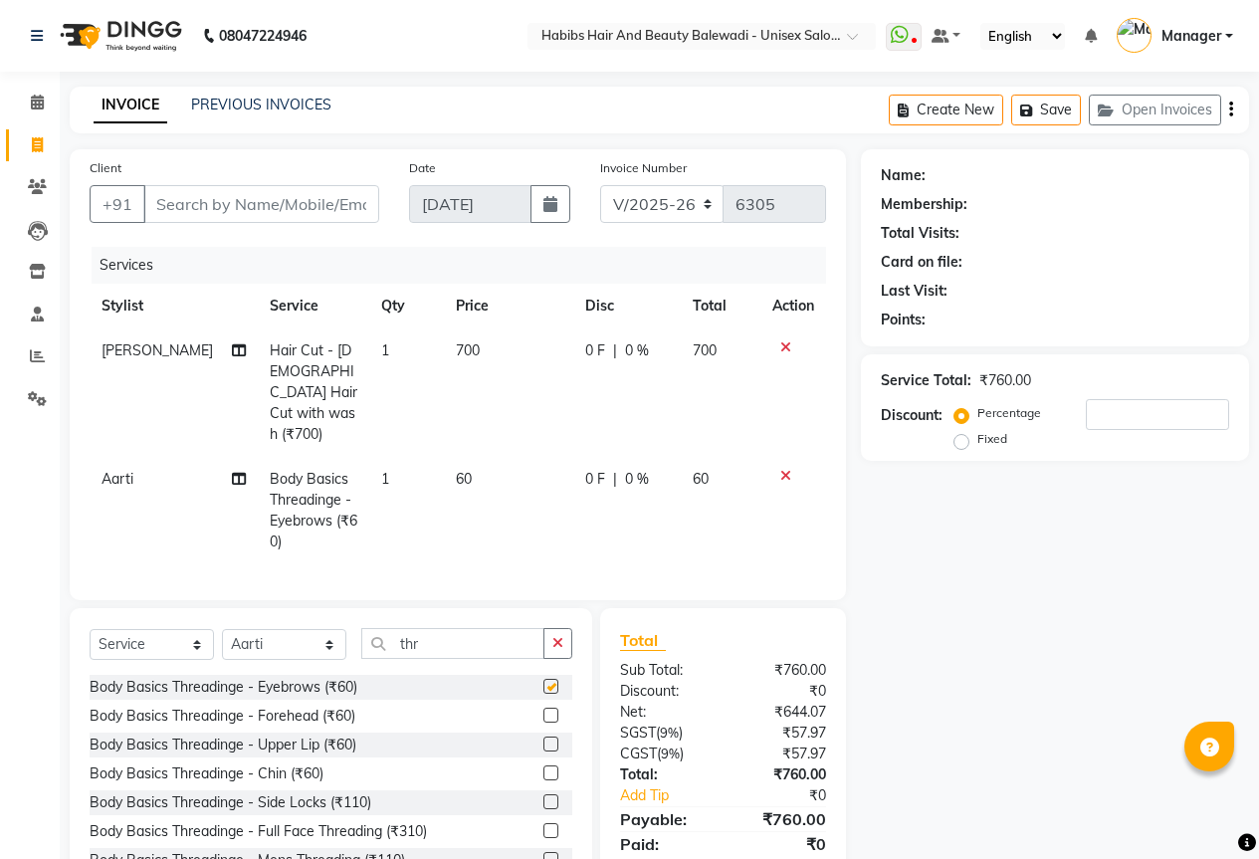
checkbox input "false"
click at [345, 735] on div "Body Basics Threadinge - Upper Lip (₹60)" at bounding box center [223, 745] width 267 height 21
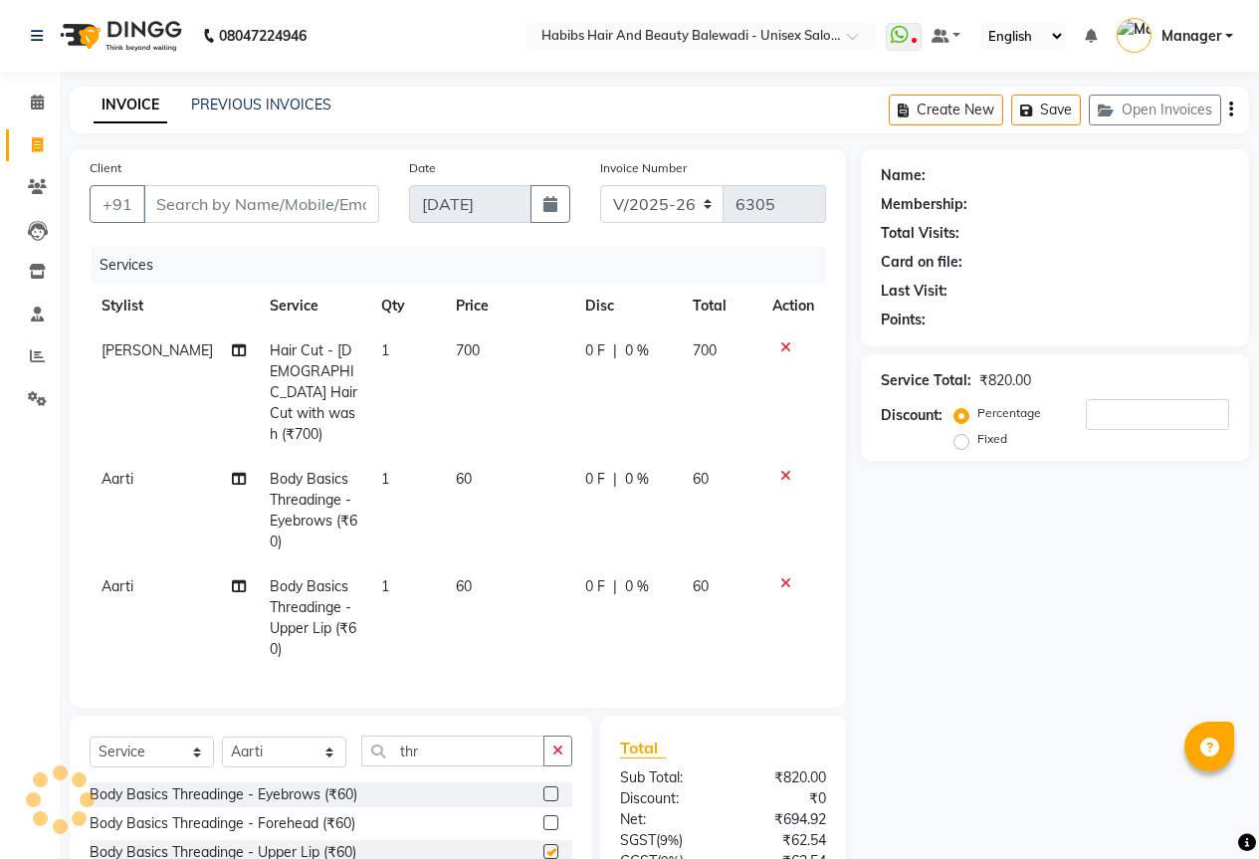
checkbox input "false"
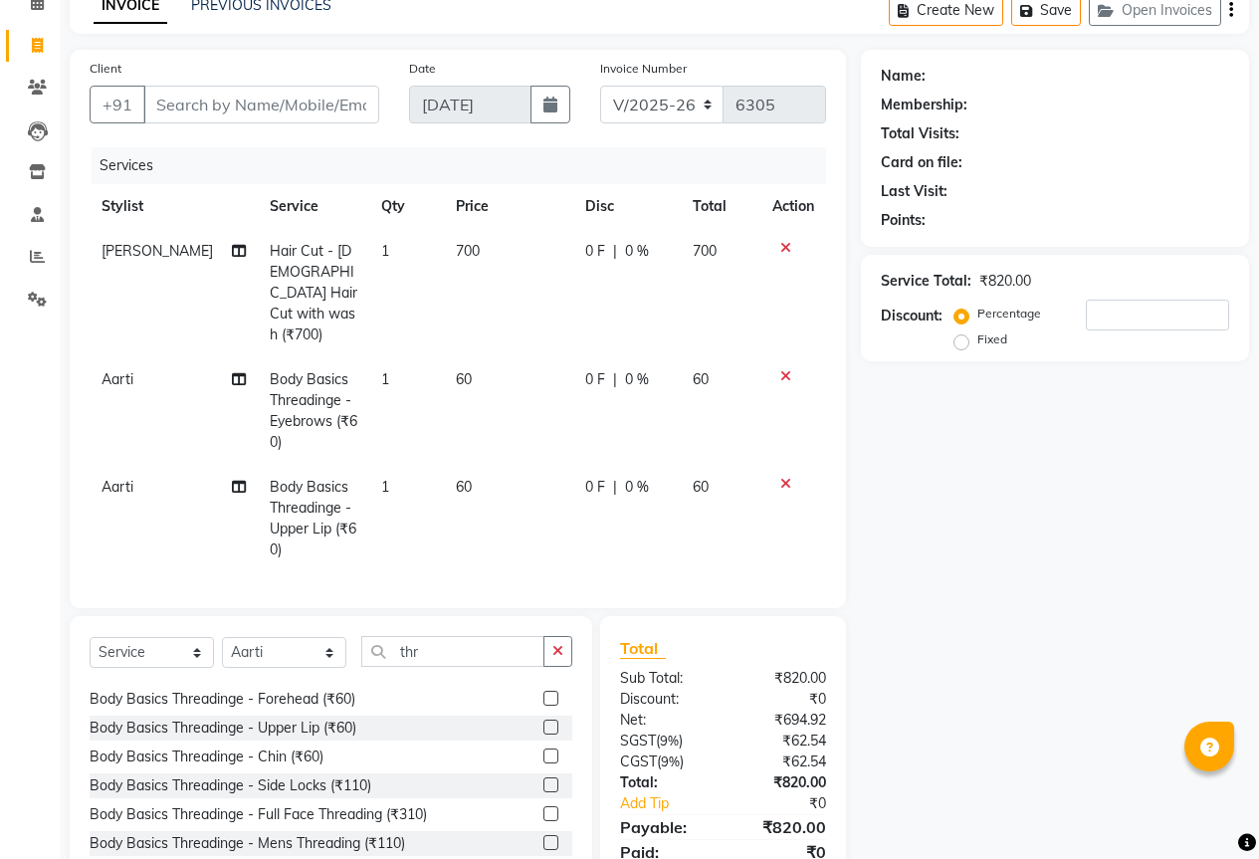
scroll to position [32, 0]
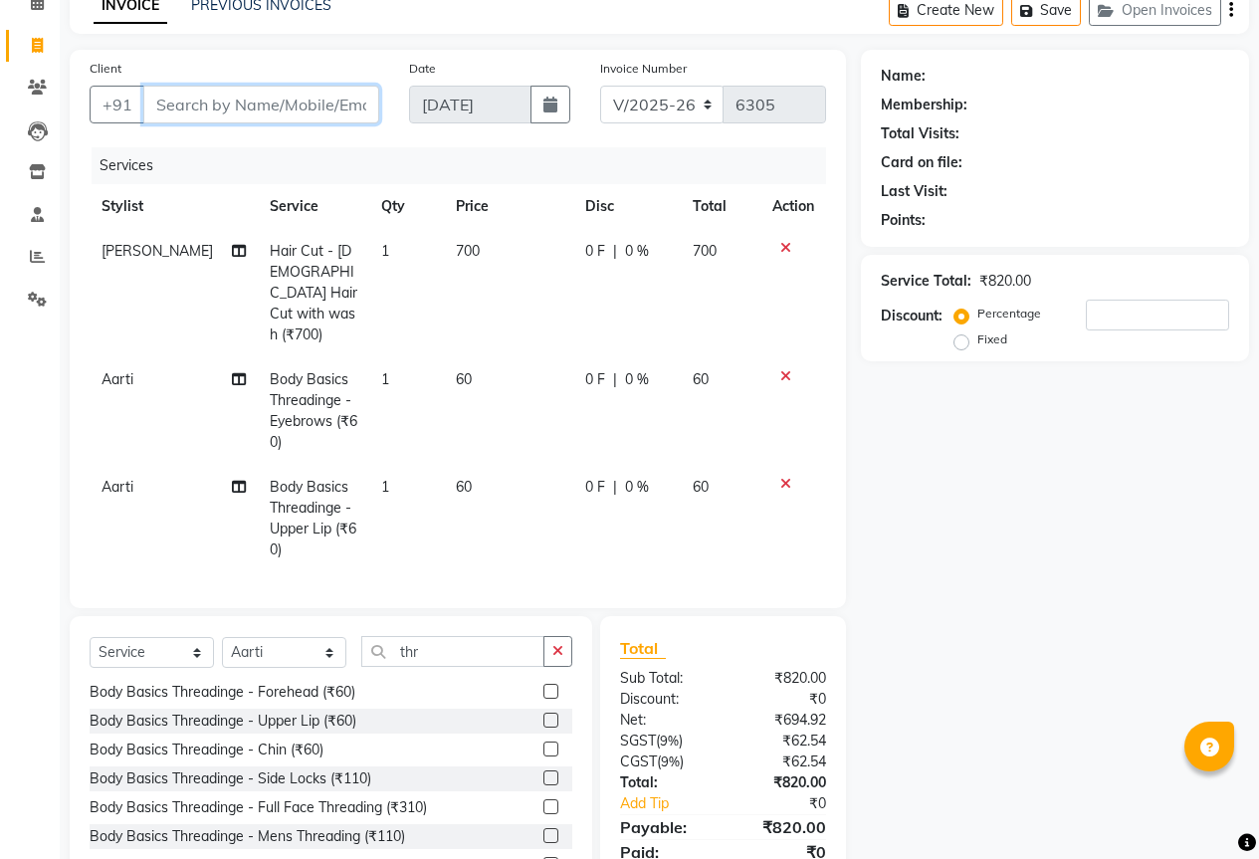
click at [193, 110] on input "Client" at bounding box center [261, 105] width 236 height 38
click at [212, 94] on input "Client" at bounding box center [261, 105] width 236 height 38
click at [185, 115] on input "Client" at bounding box center [261, 105] width 236 height 38
type input "8"
type input "0"
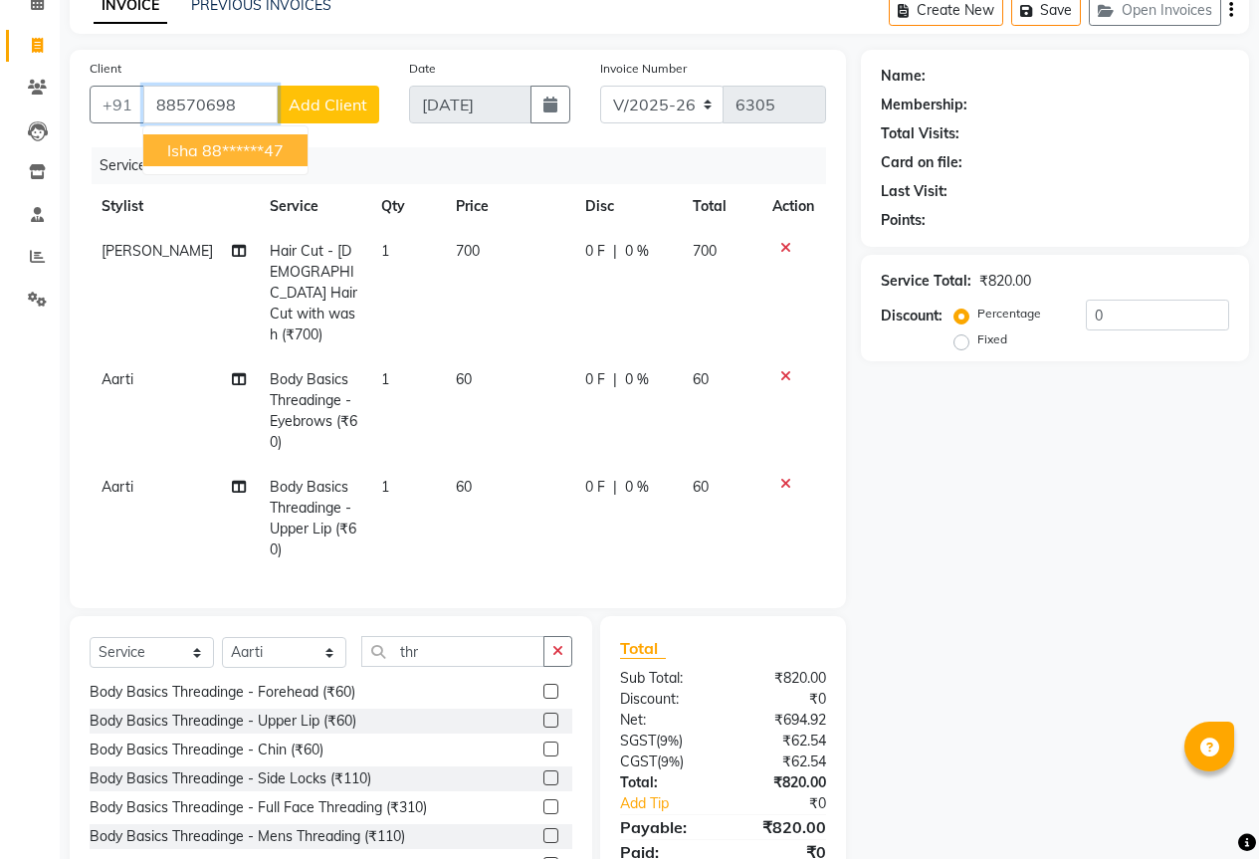
click at [257, 153] on ngb-highlight "88******47" at bounding box center [243, 150] width 82 height 20
type input "88******47"
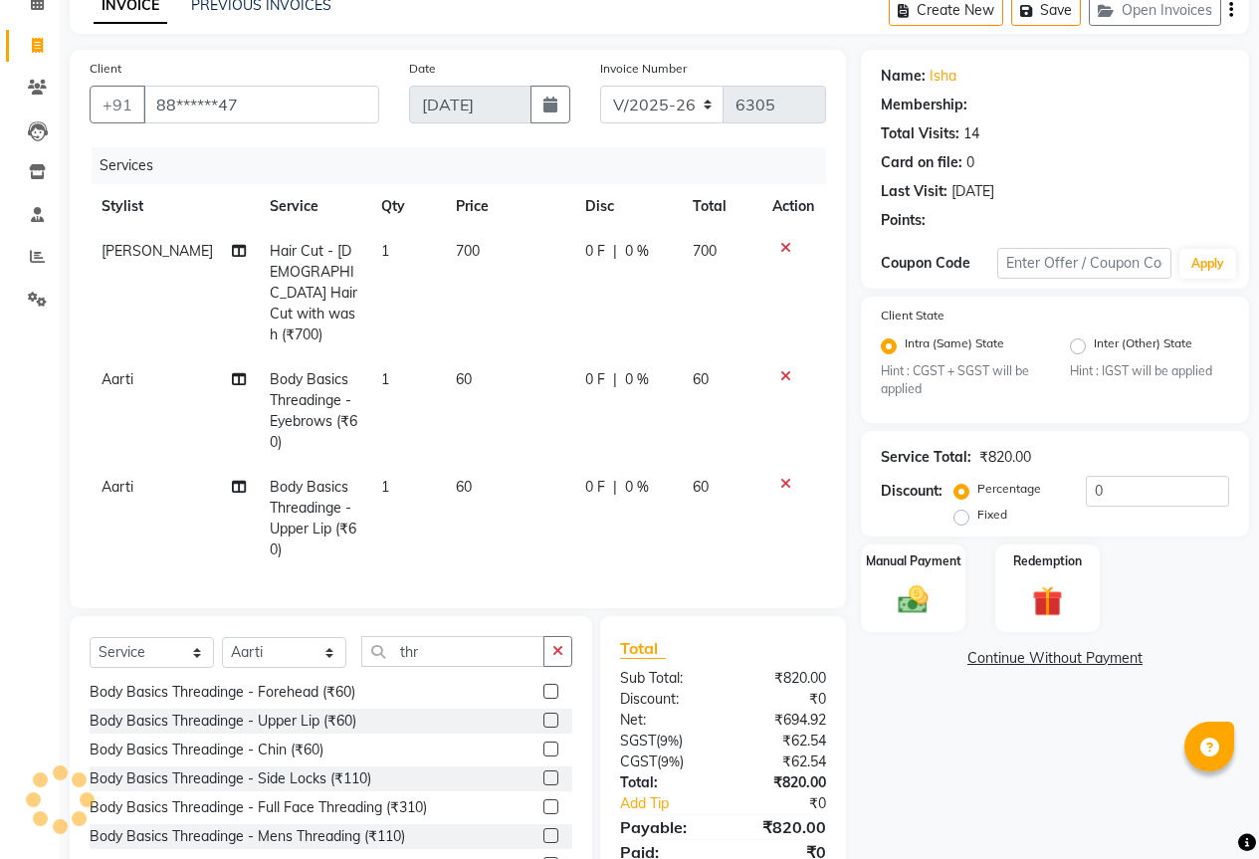
select select "1: Object"
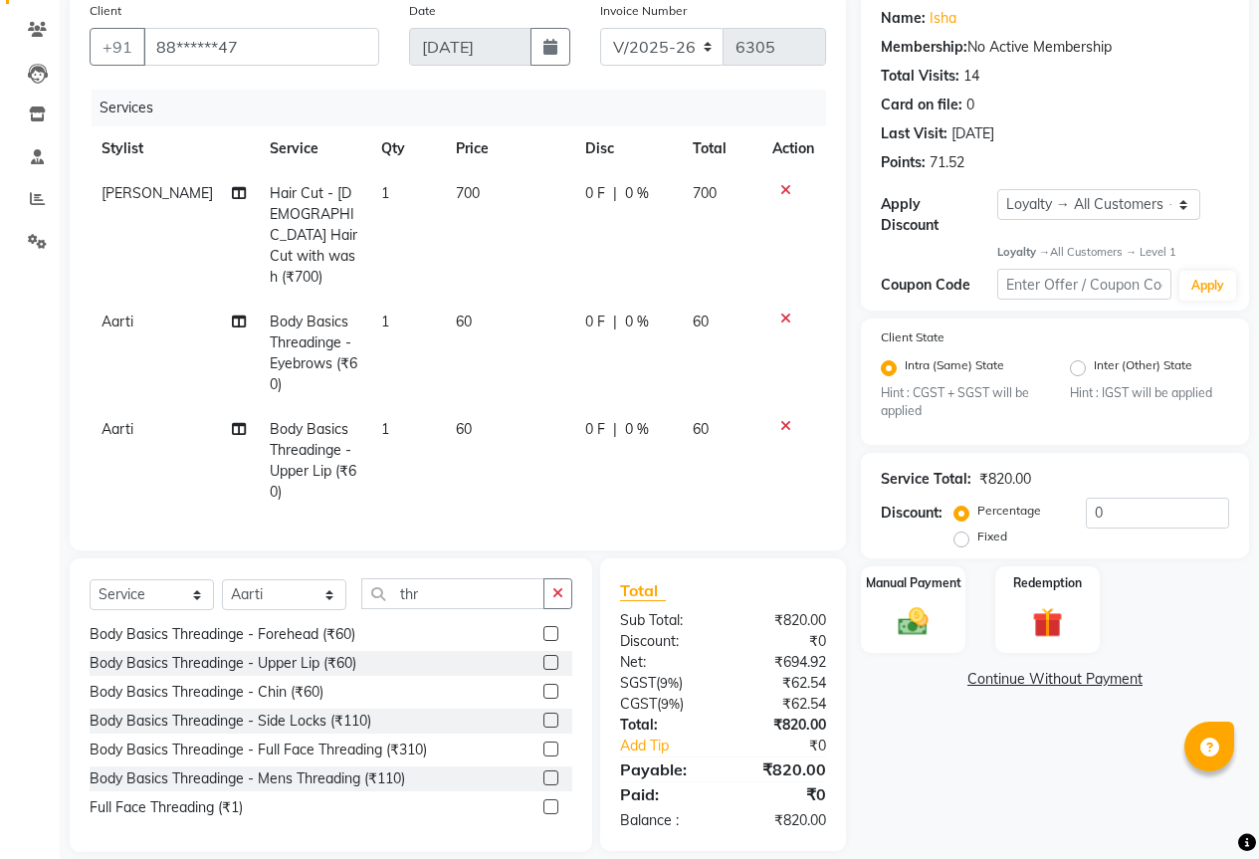
scroll to position [174, 0]
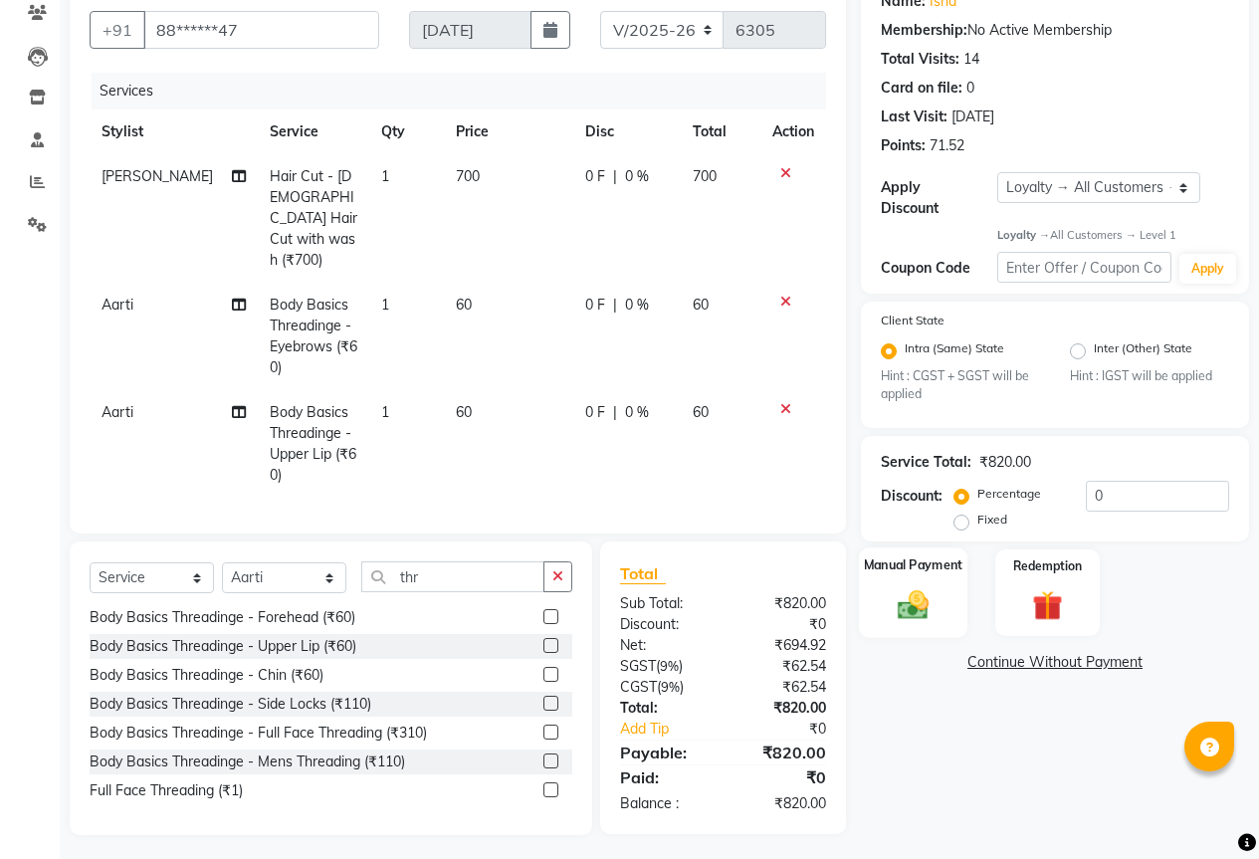
click at [894, 601] on img at bounding box center [913, 605] width 51 height 36
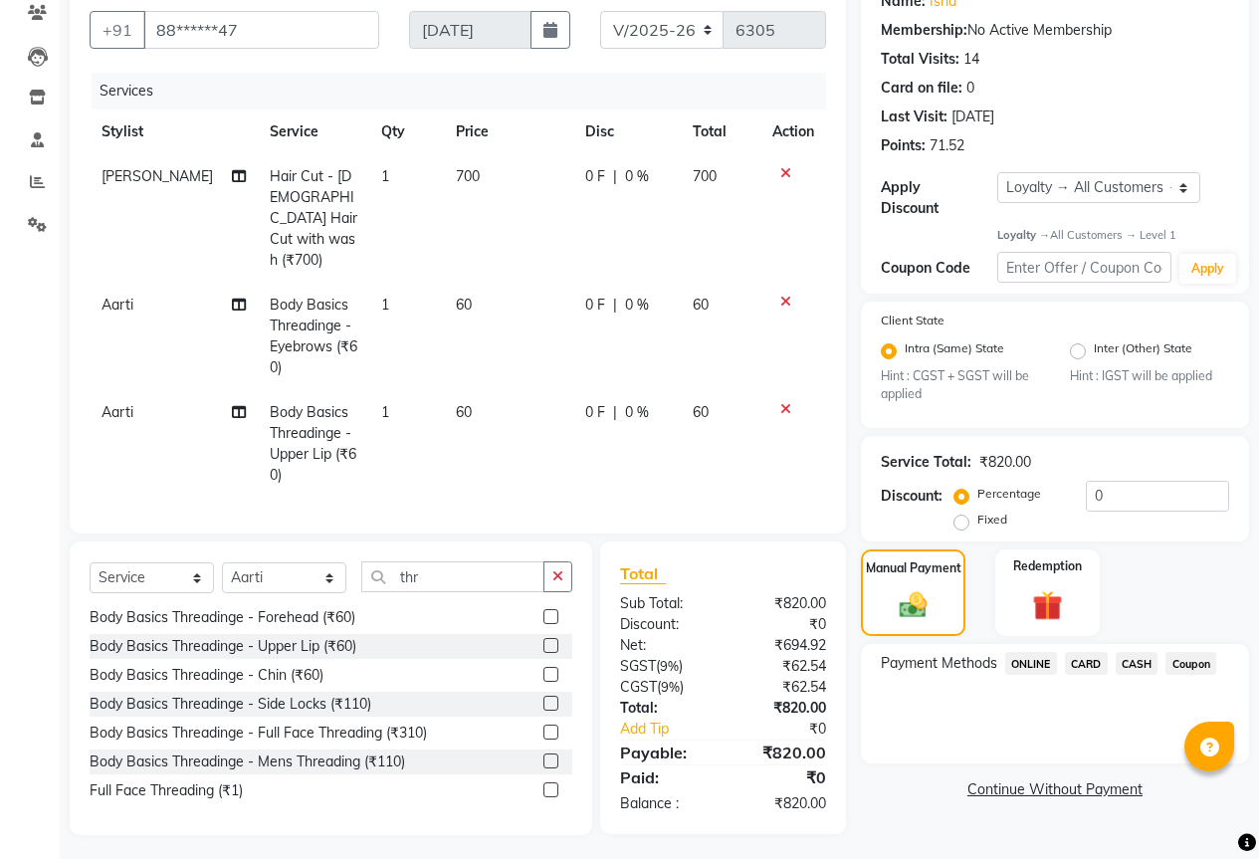
click at [1036, 652] on span "ONLINE" at bounding box center [1031, 663] width 52 height 23
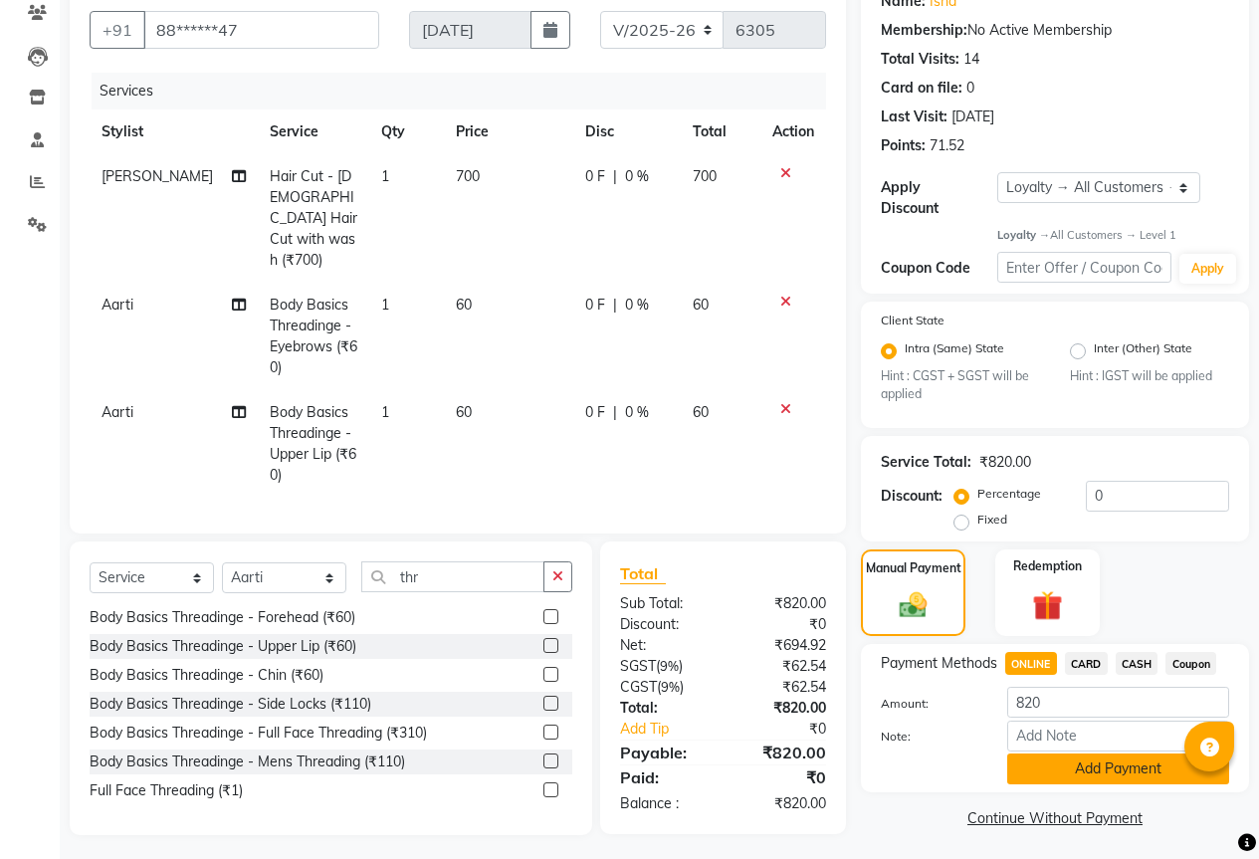
click at [1136, 754] on button "Add Payment" at bounding box center [1118, 769] width 222 height 31
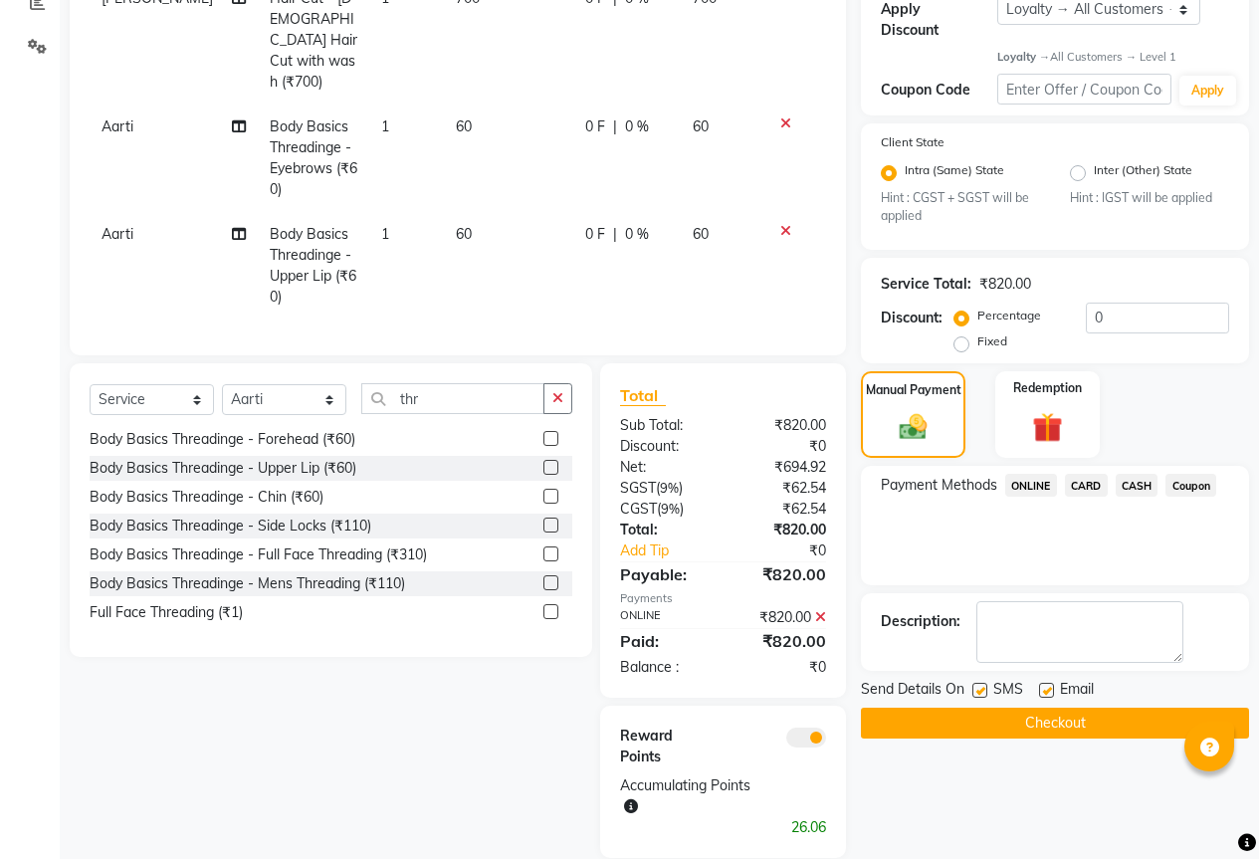
scroll to position [373, 0]
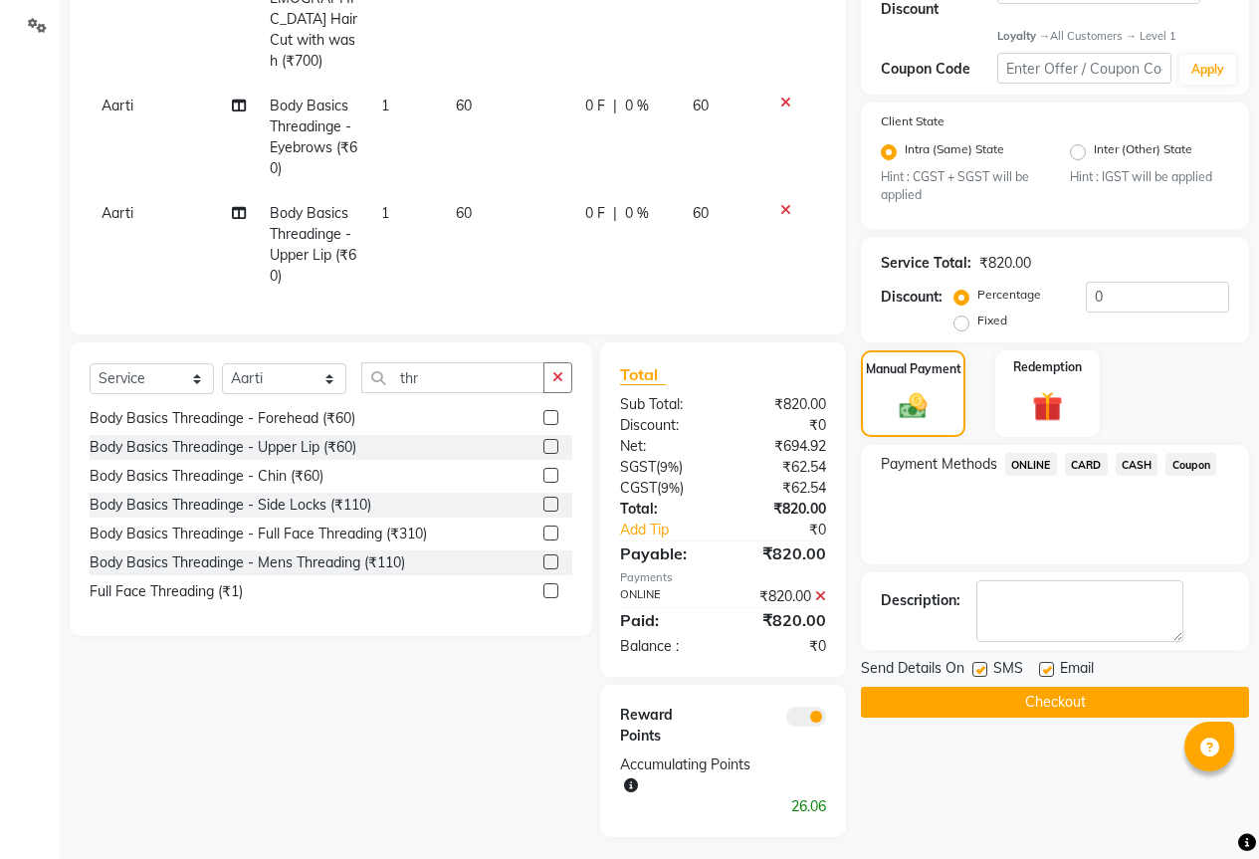
click at [1004, 697] on button "Checkout" at bounding box center [1055, 702] width 388 height 31
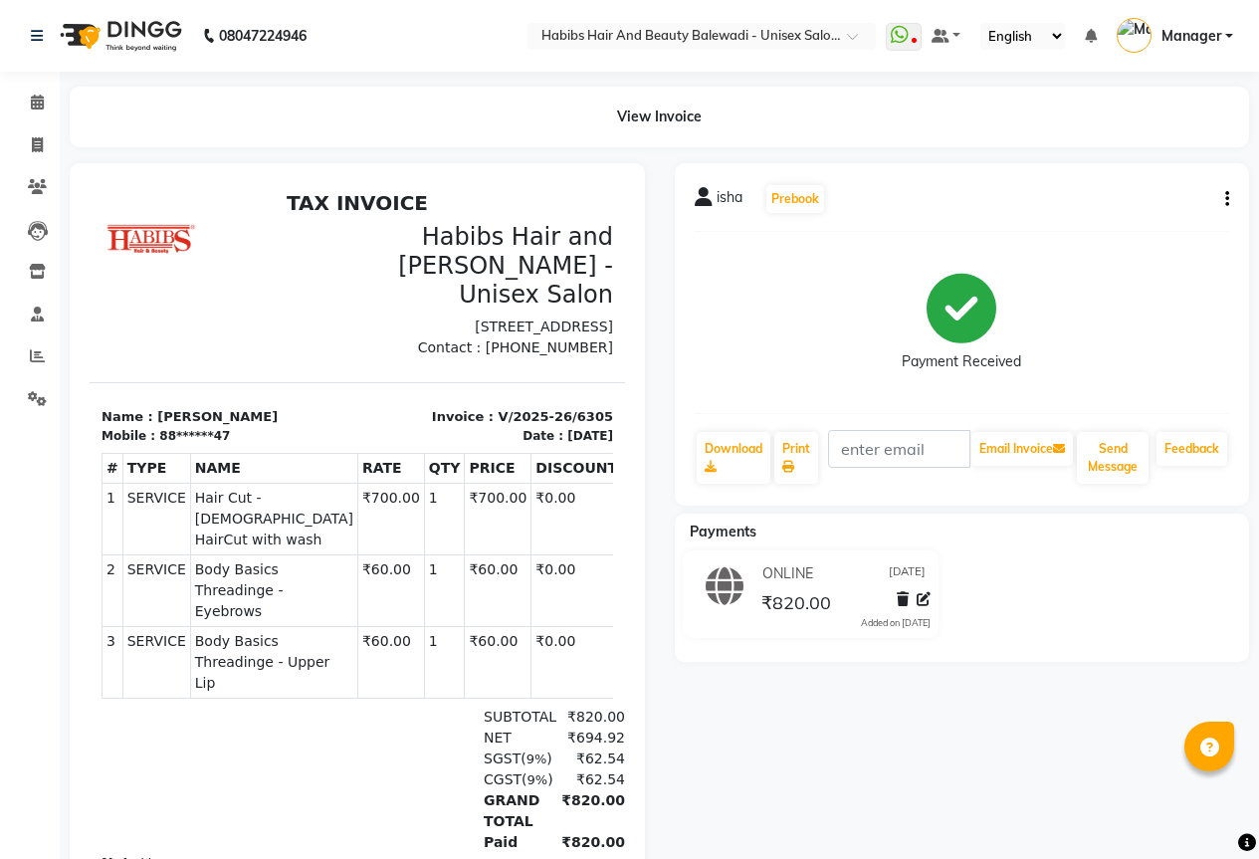
click at [920, 610] on div at bounding box center [910, 602] width 42 height 27
click at [921, 601] on icon at bounding box center [924, 599] width 14 height 14
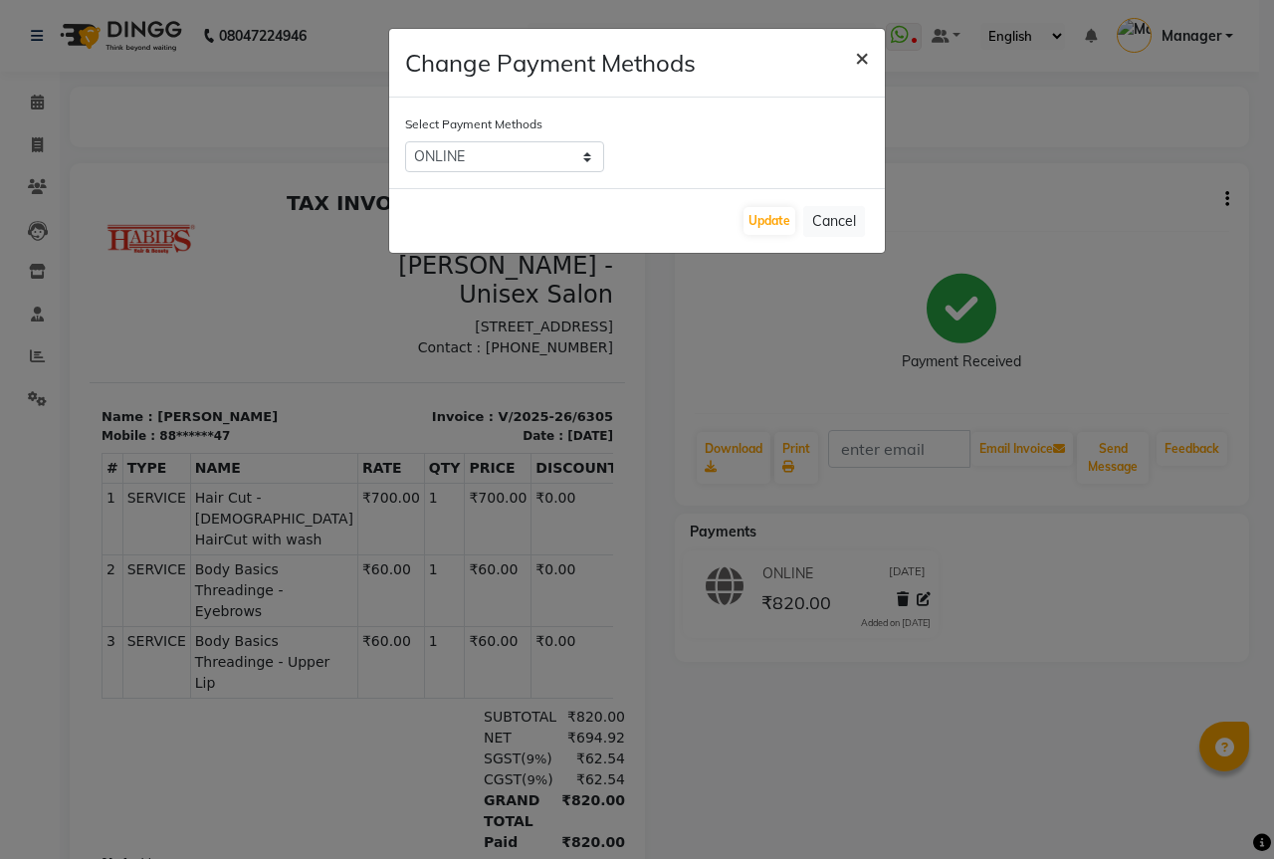
click at [851, 55] on button "×" at bounding box center [862, 57] width 46 height 56
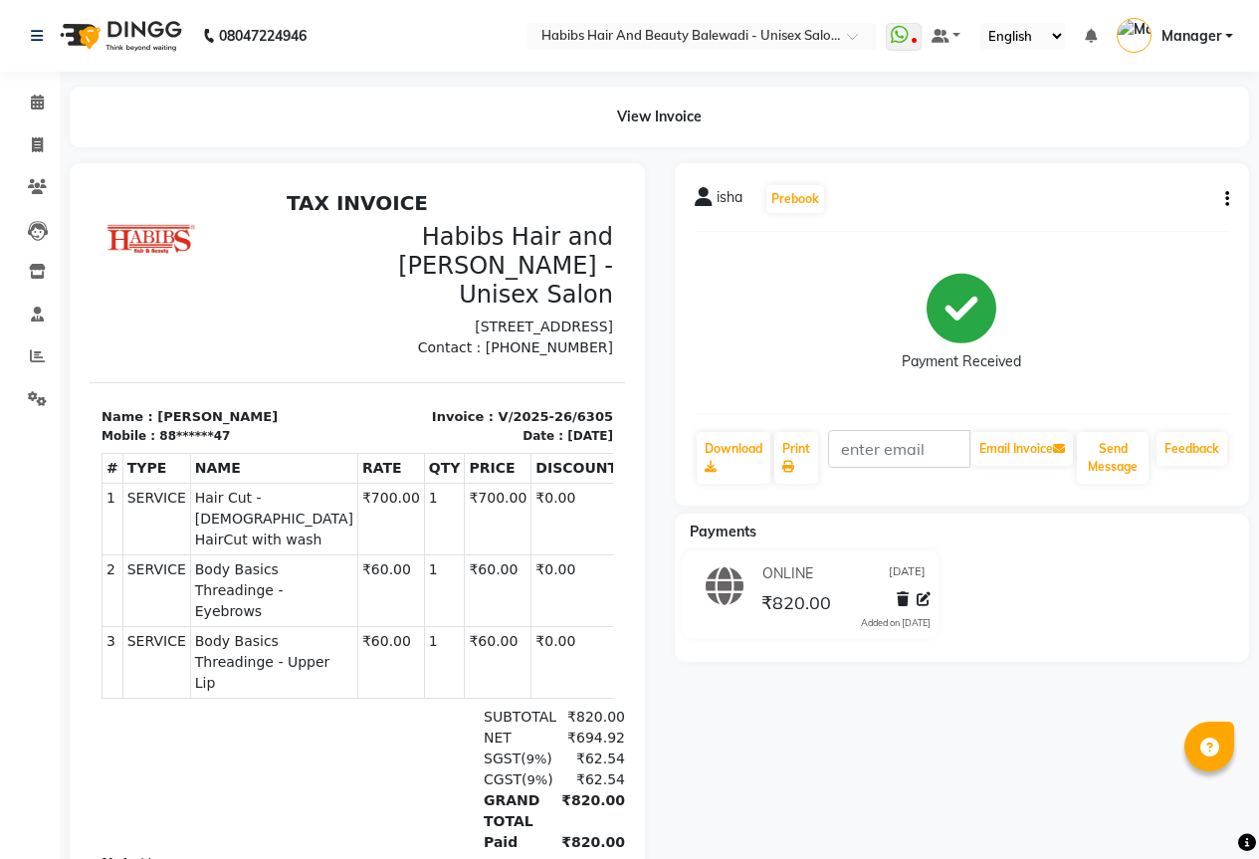
click at [1225, 200] on icon "button" at bounding box center [1227, 199] width 4 height 1
click at [1115, 244] on div "Edit Invoice" at bounding box center [1128, 236] width 136 height 25
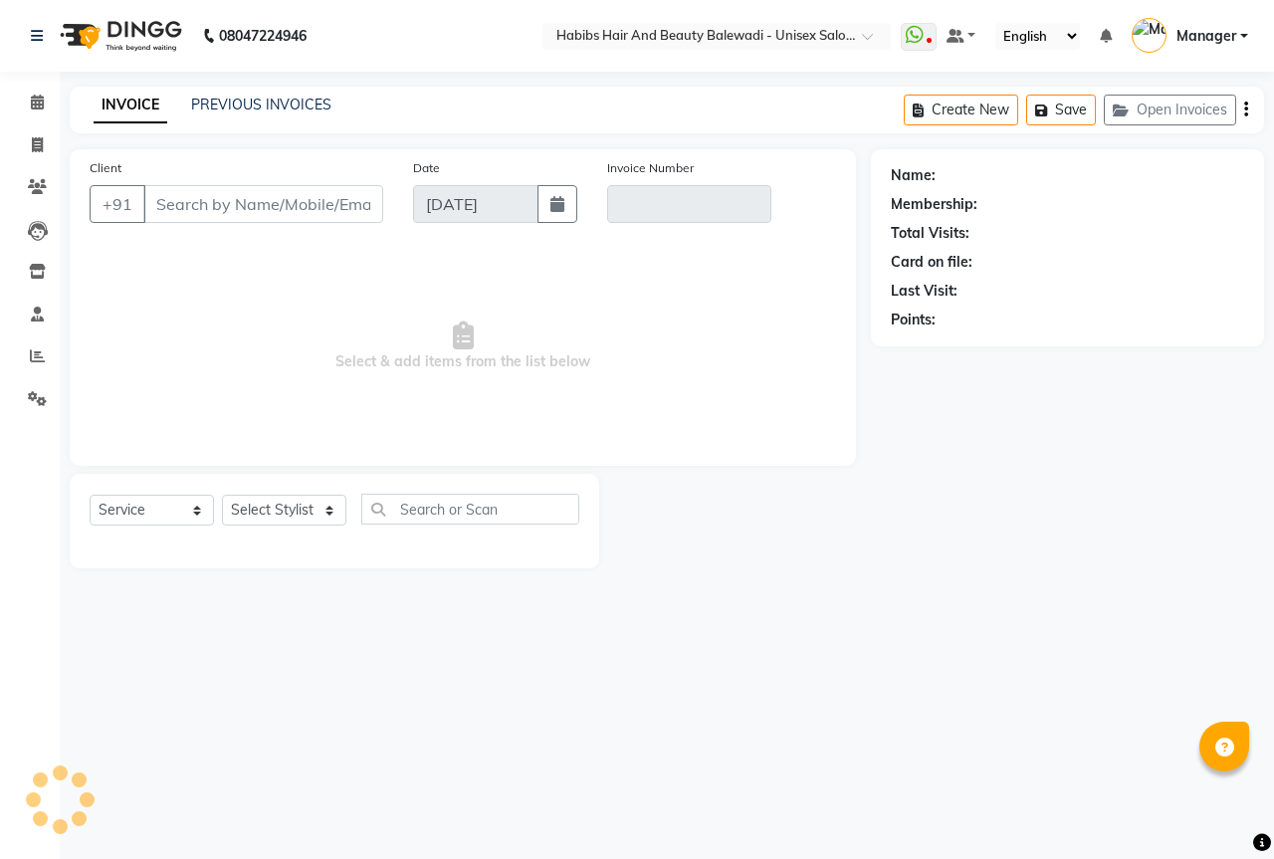
select select "package"
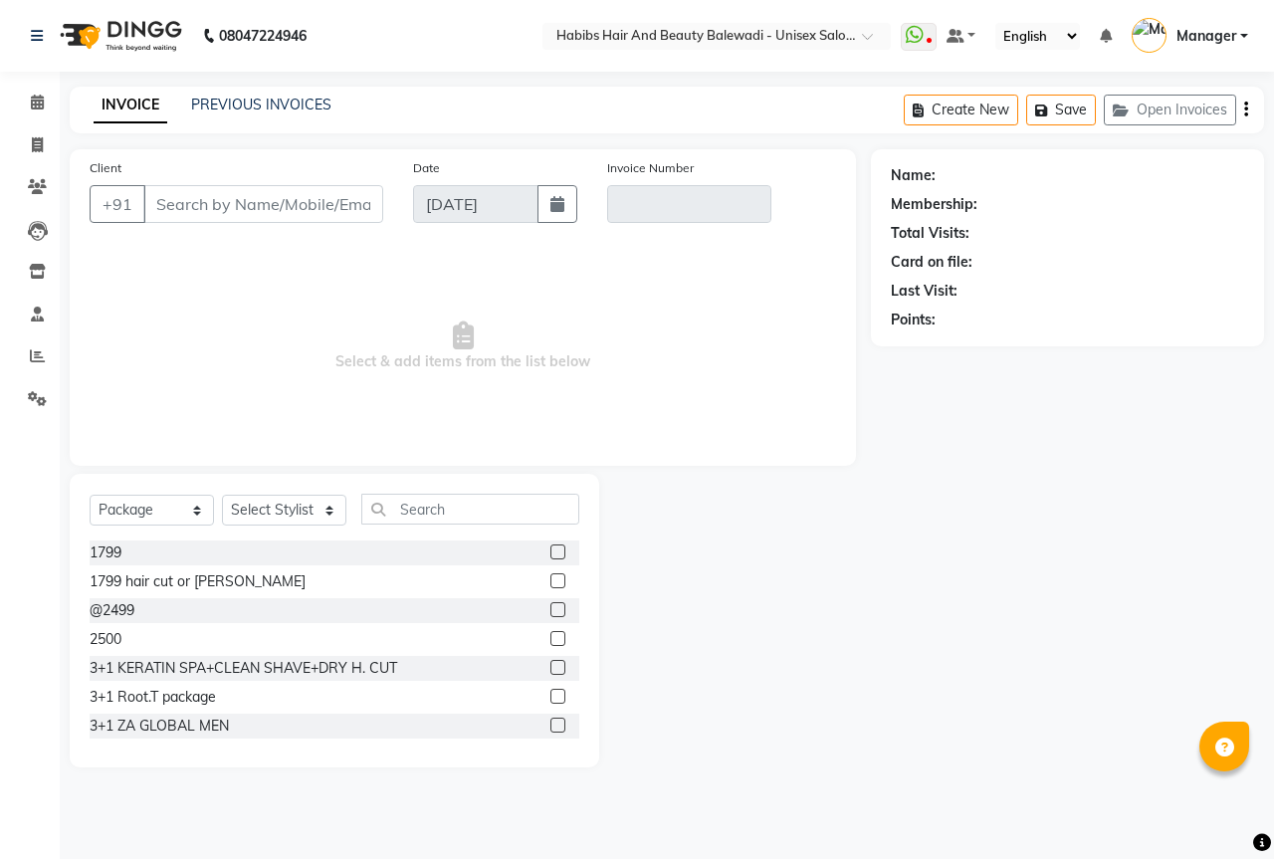
type input "88******47"
type input "V/2025-26/6305"
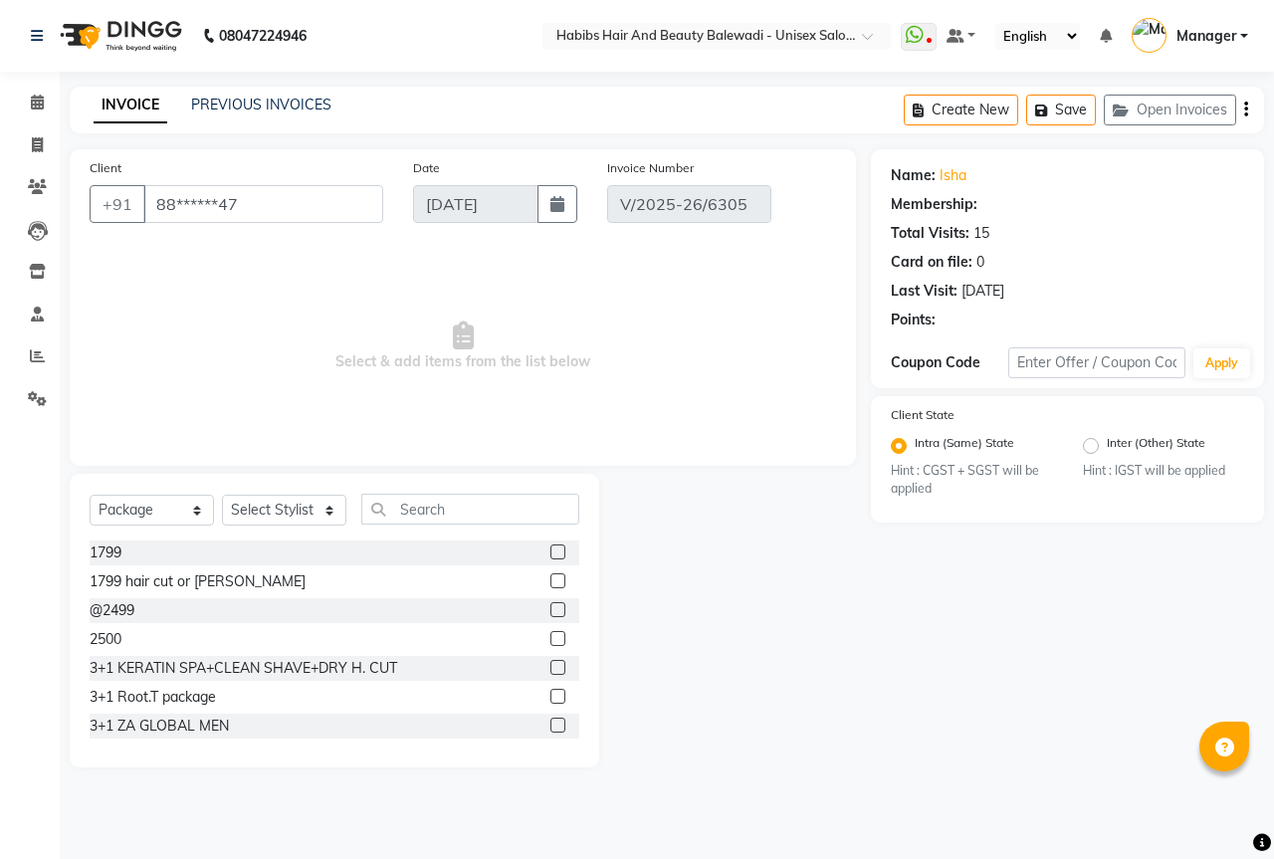
select select "select"
select select "1: Object"
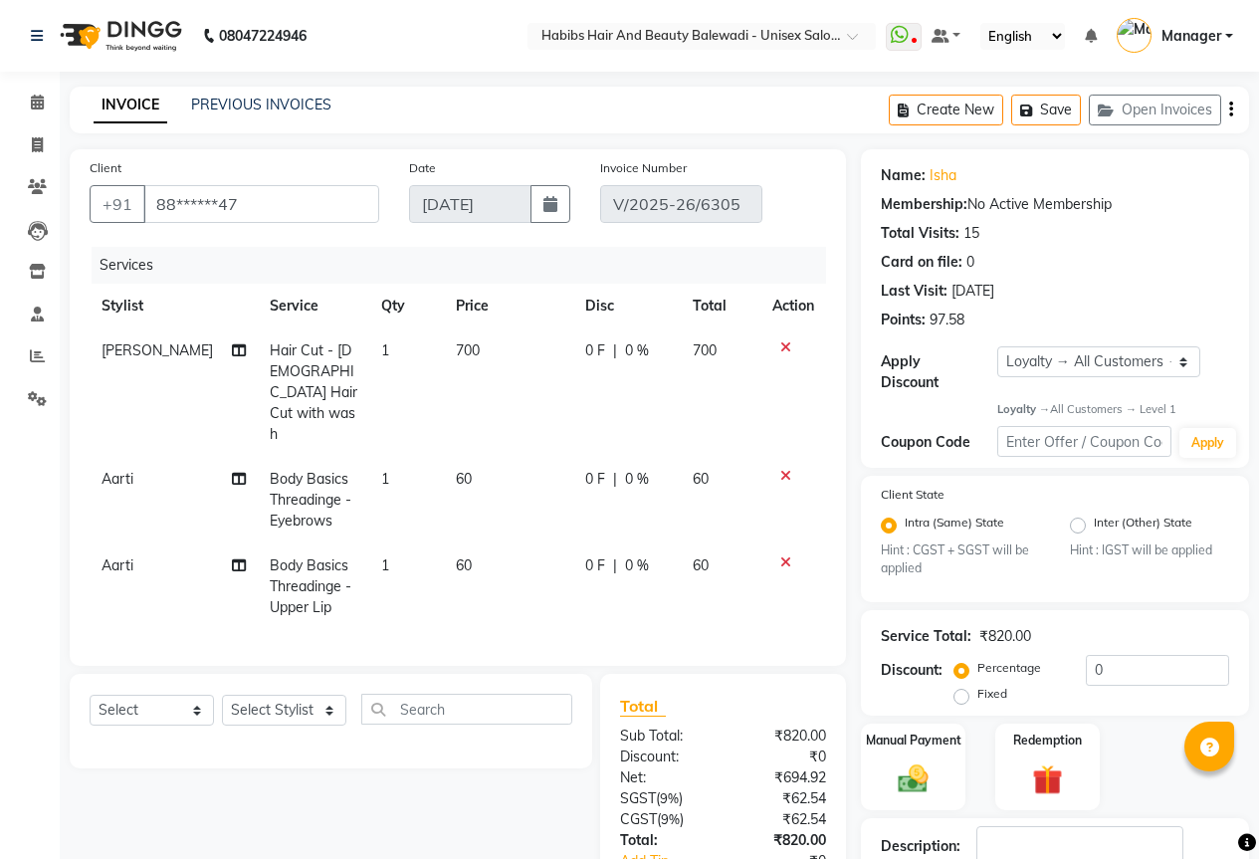
scroll to position [299, 0]
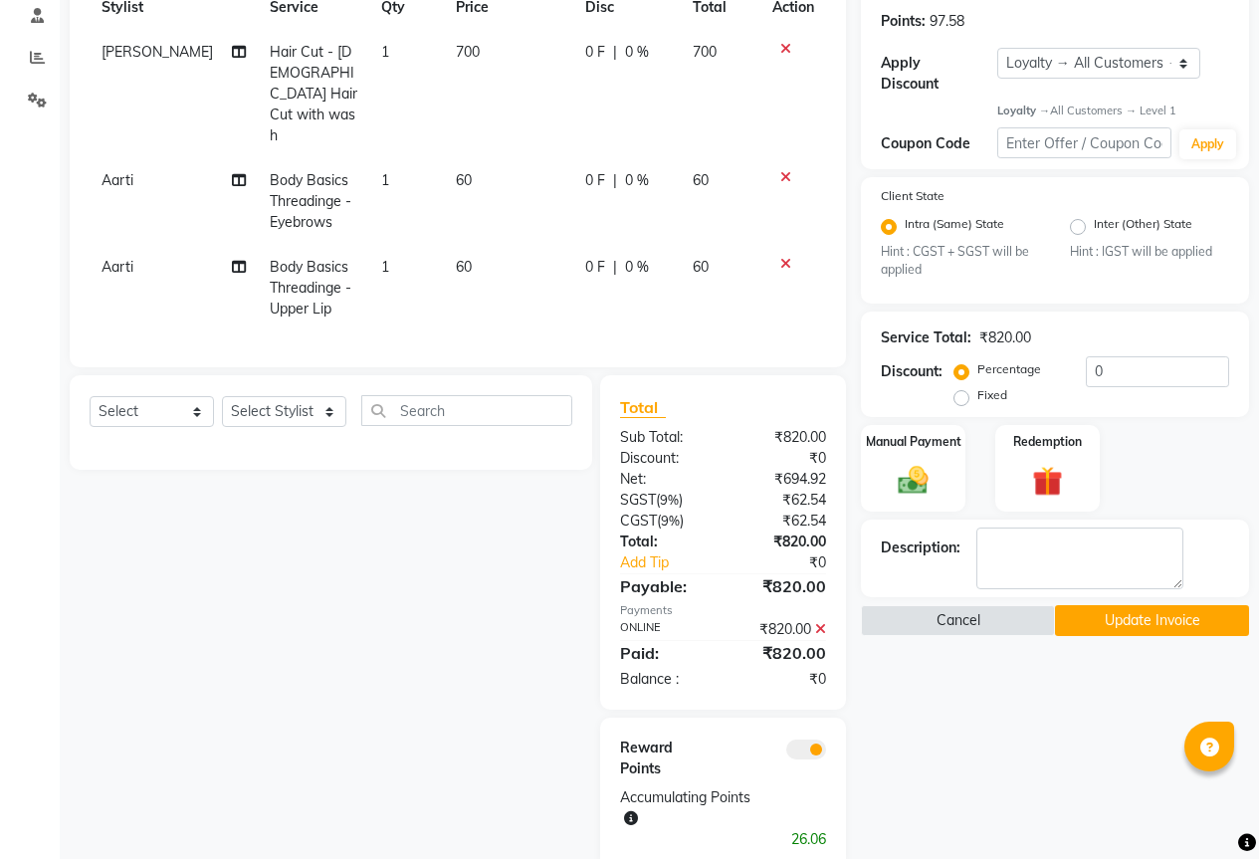
click at [818, 622] on icon at bounding box center [820, 629] width 11 height 14
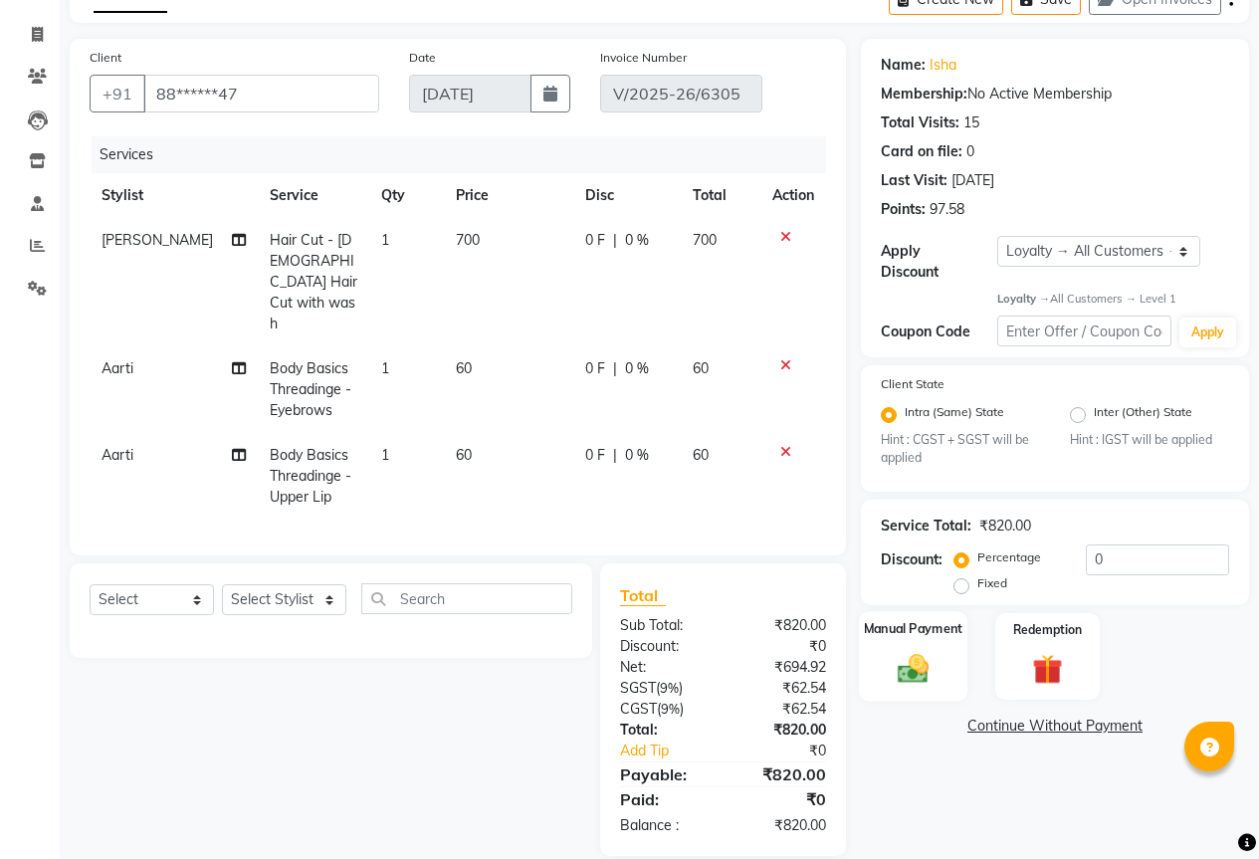
click at [918, 651] on img at bounding box center [913, 669] width 51 height 36
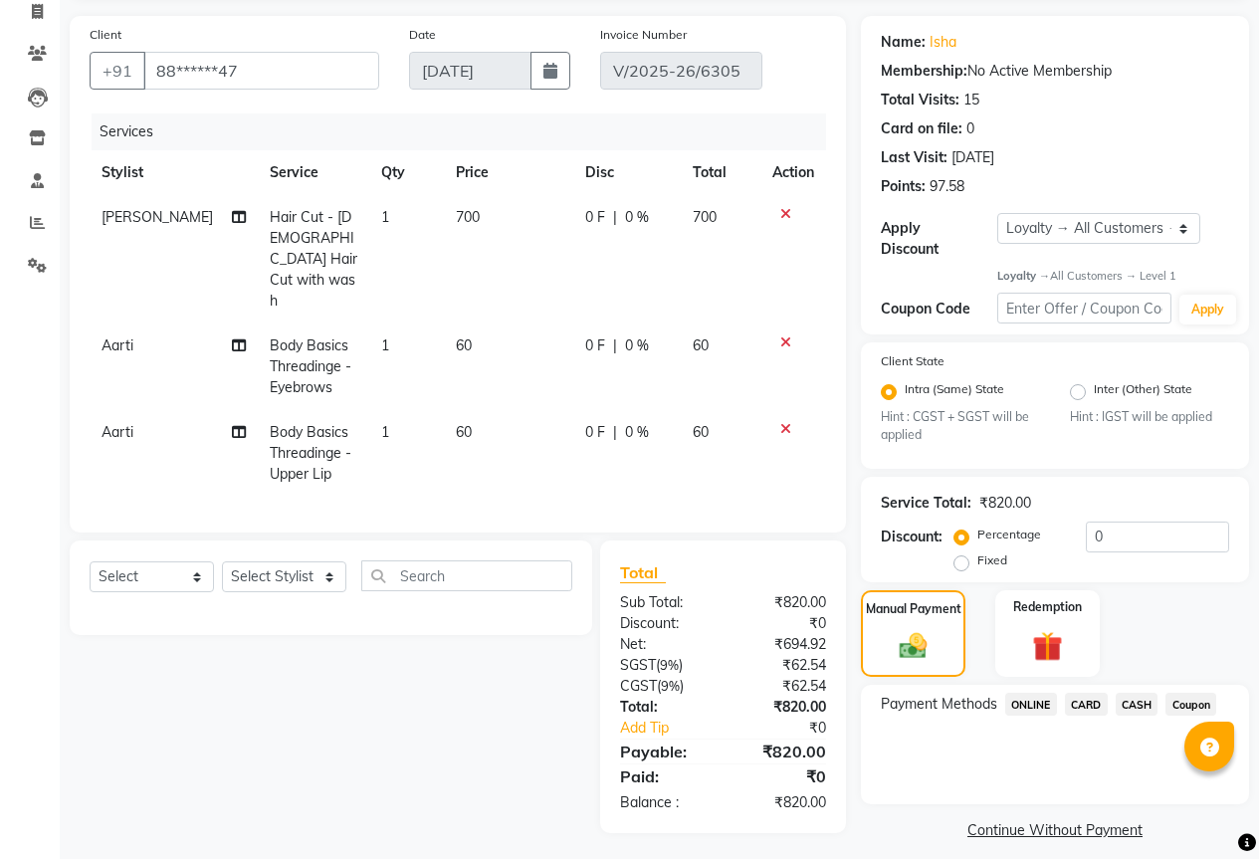
click at [1137, 693] on span "CASH" at bounding box center [1137, 704] width 43 height 23
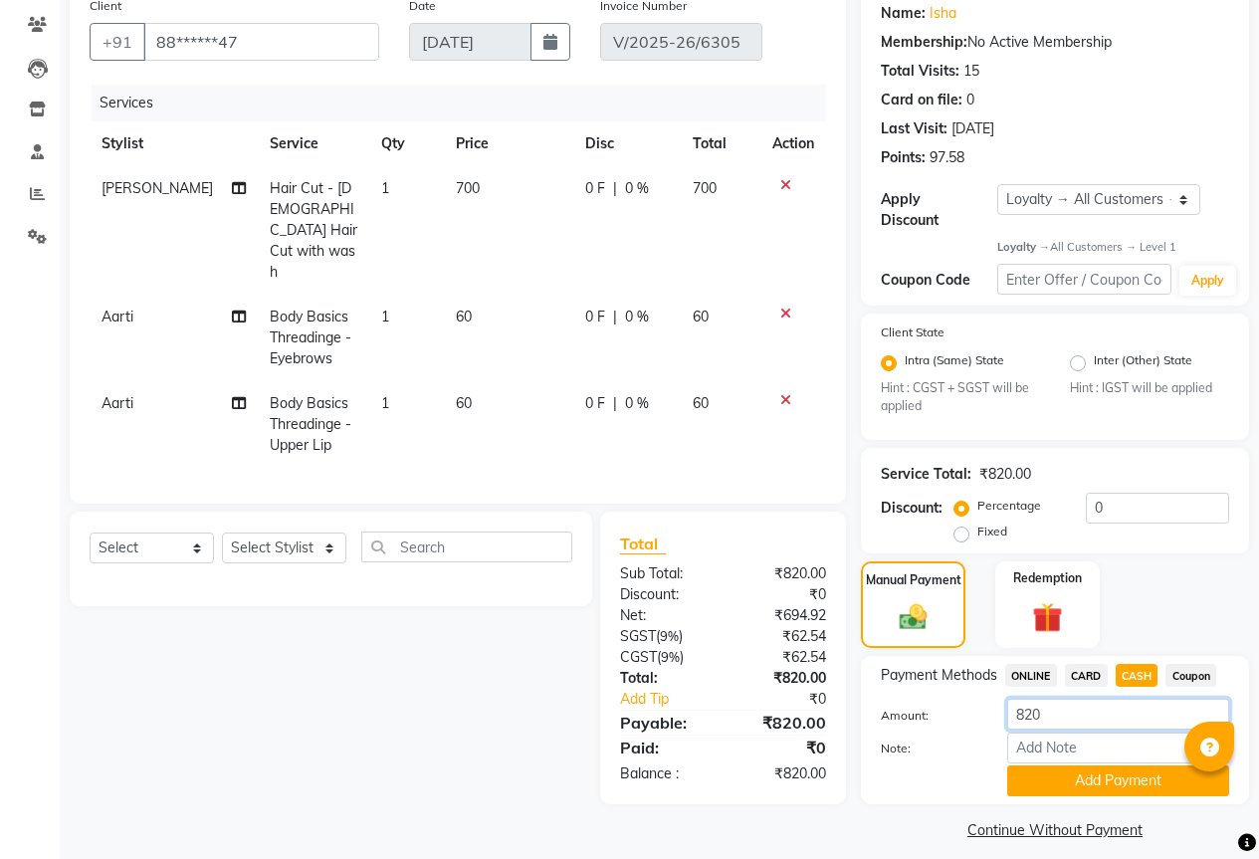
click at [1070, 707] on input "820" at bounding box center [1118, 714] width 222 height 31
type input "8"
type input "500"
click at [1084, 771] on button "Add Payment" at bounding box center [1118, 781] width 222 height 31
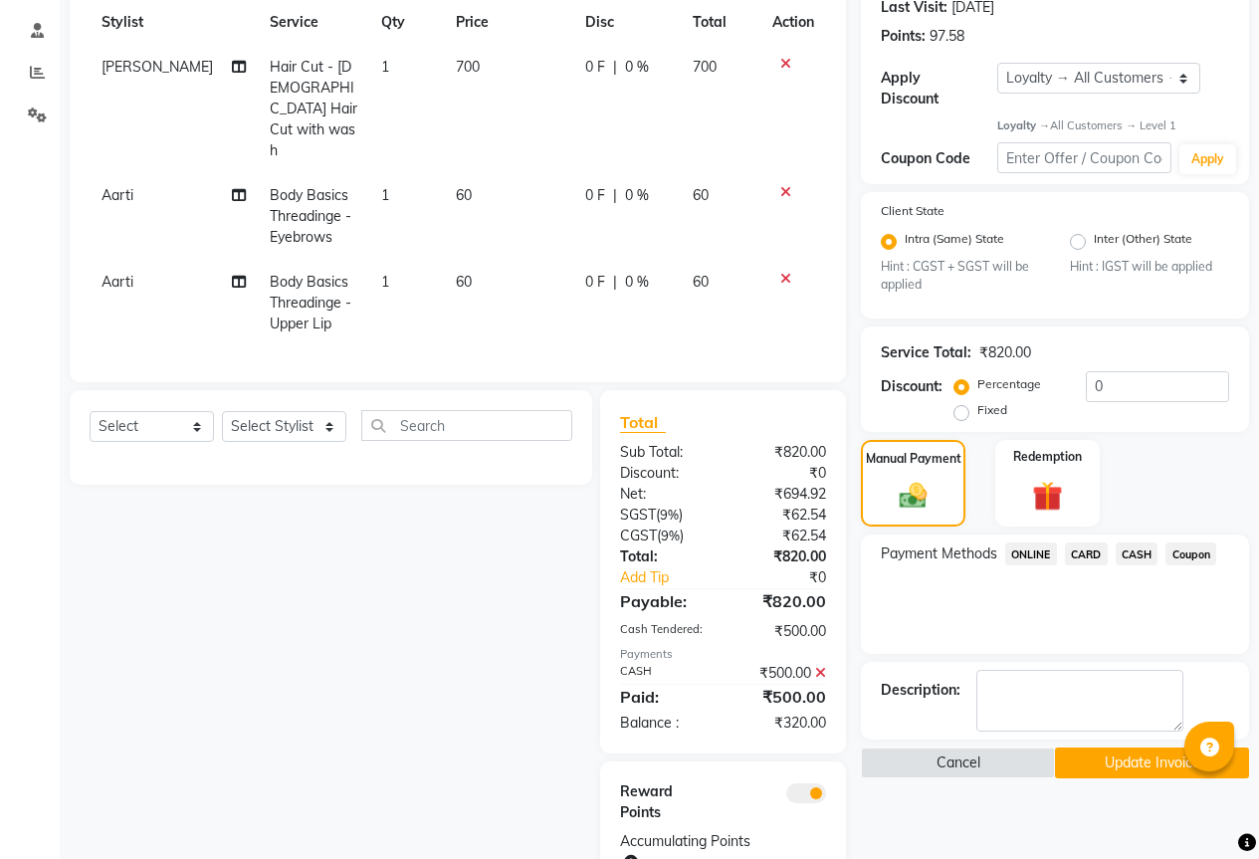
scroll to position [341, 0]
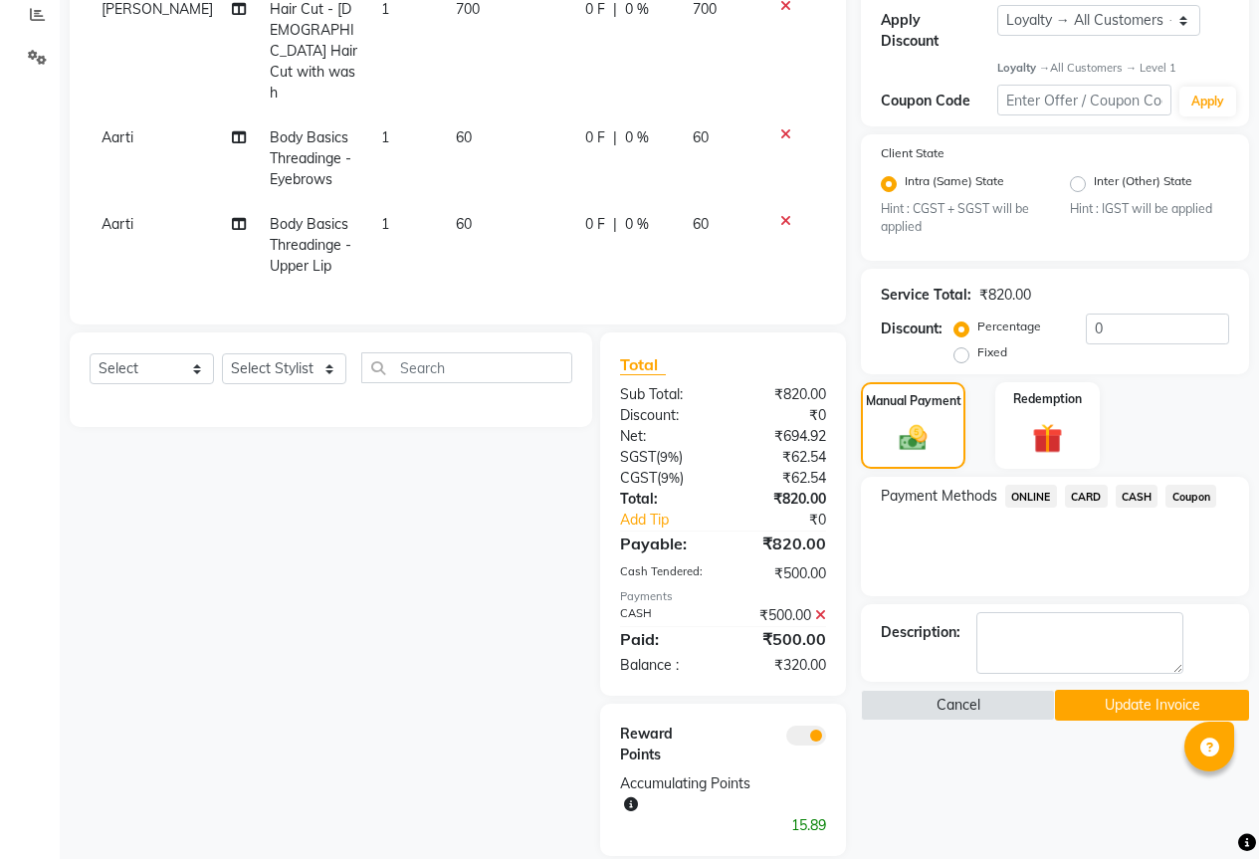
click at [1031, 485] on span "ONLINE" at bounding box center [1031, 496] width 52 height 23
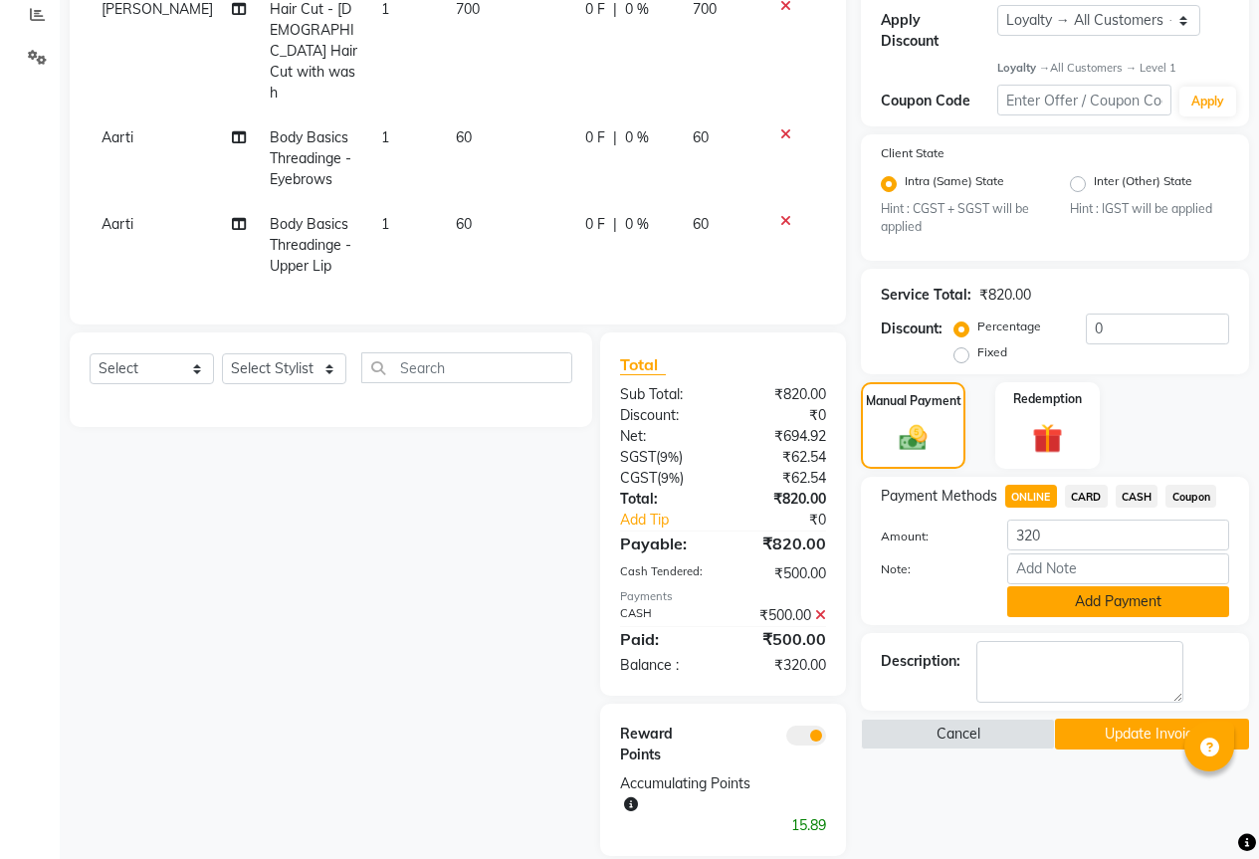
click at [1148, 594] on button "Add Payment" at bounding box center [1118, 601] width 222 height 31
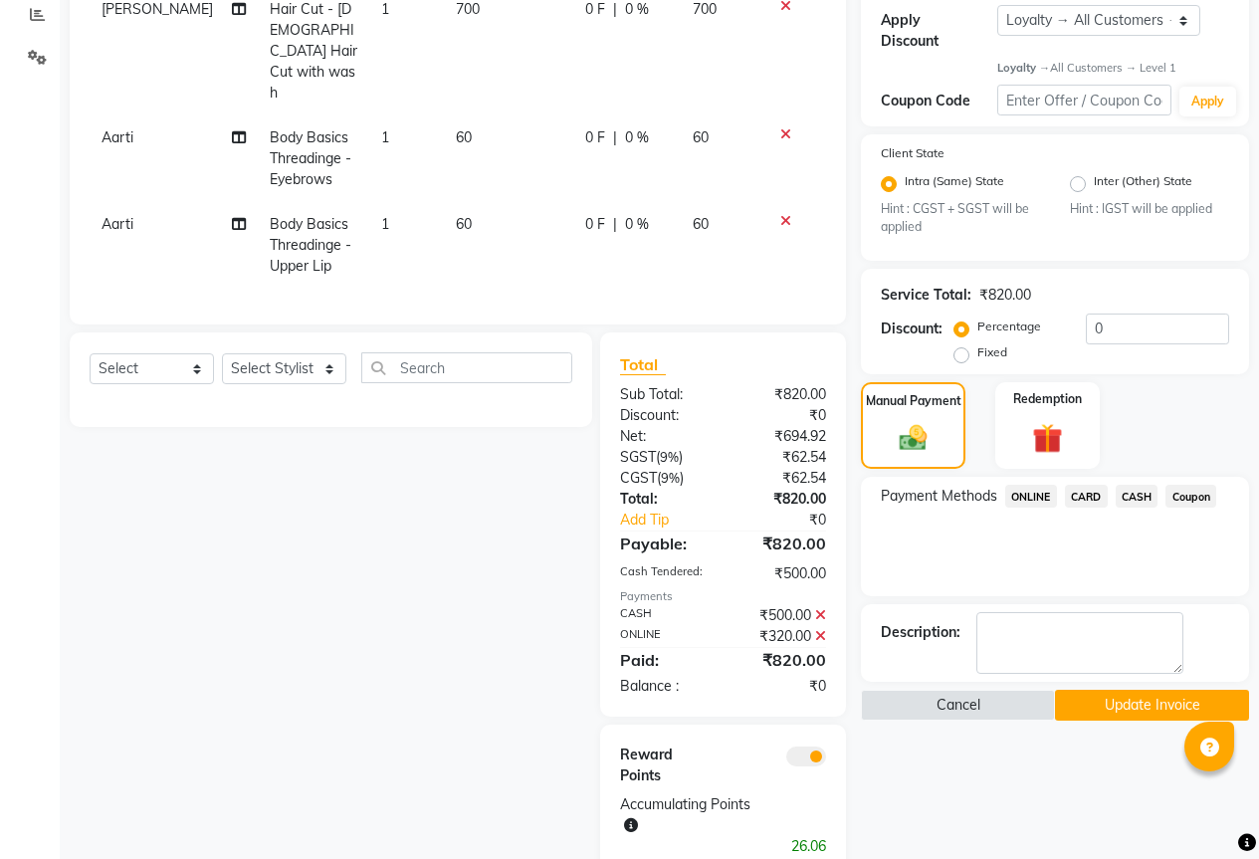
scroll to position [362, 0]
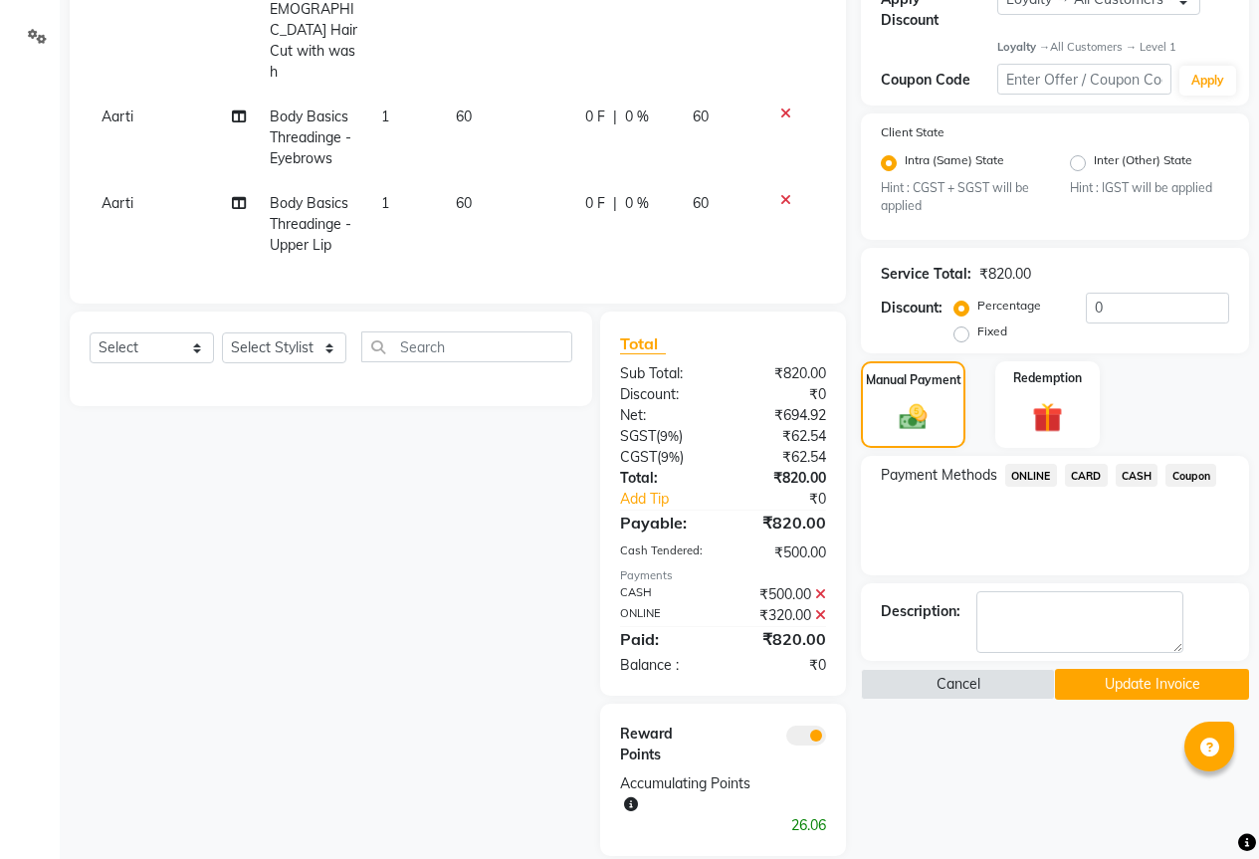
click at [1128, 669] on button "Update Invoice" at bounding box center [1152, 684] width 194 height 31
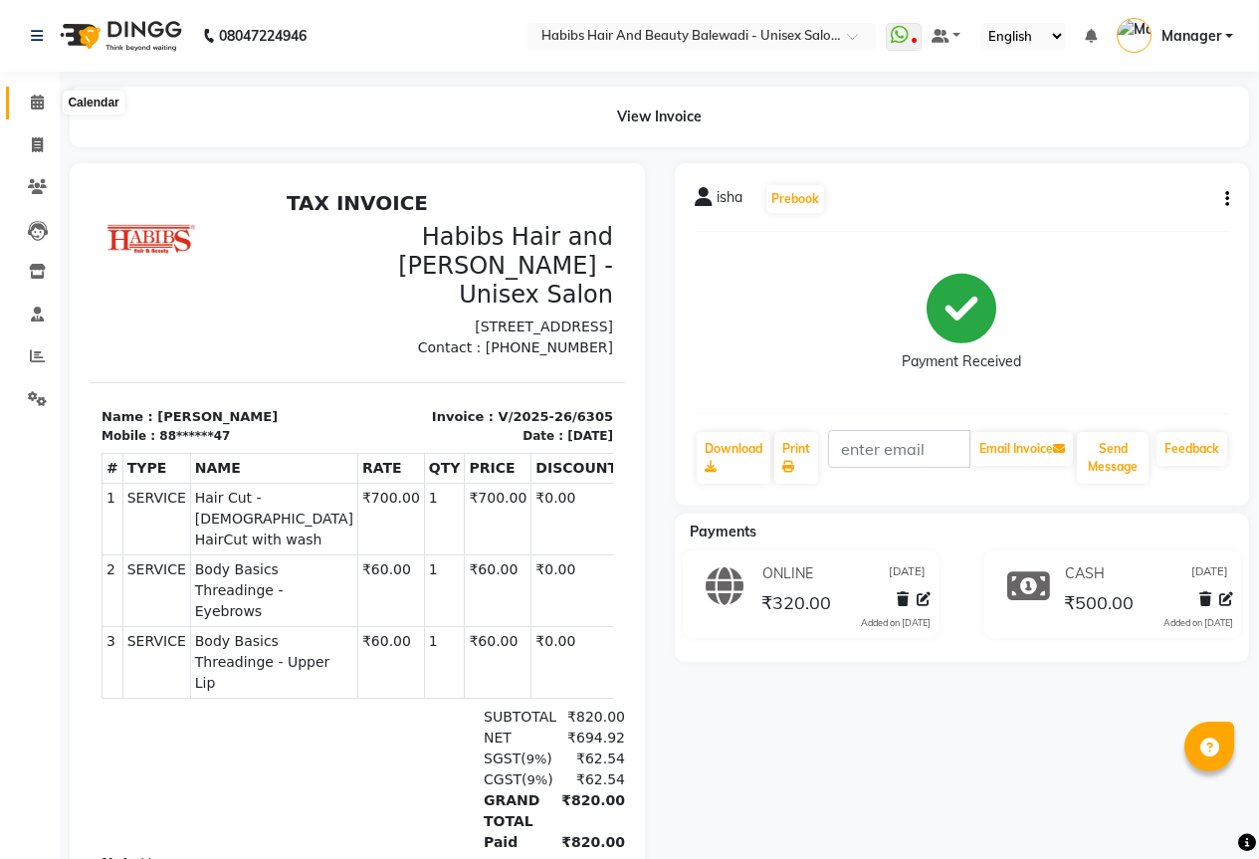
click at [34, 102] on icon at bounding box center [37, 102] width 13 height 15
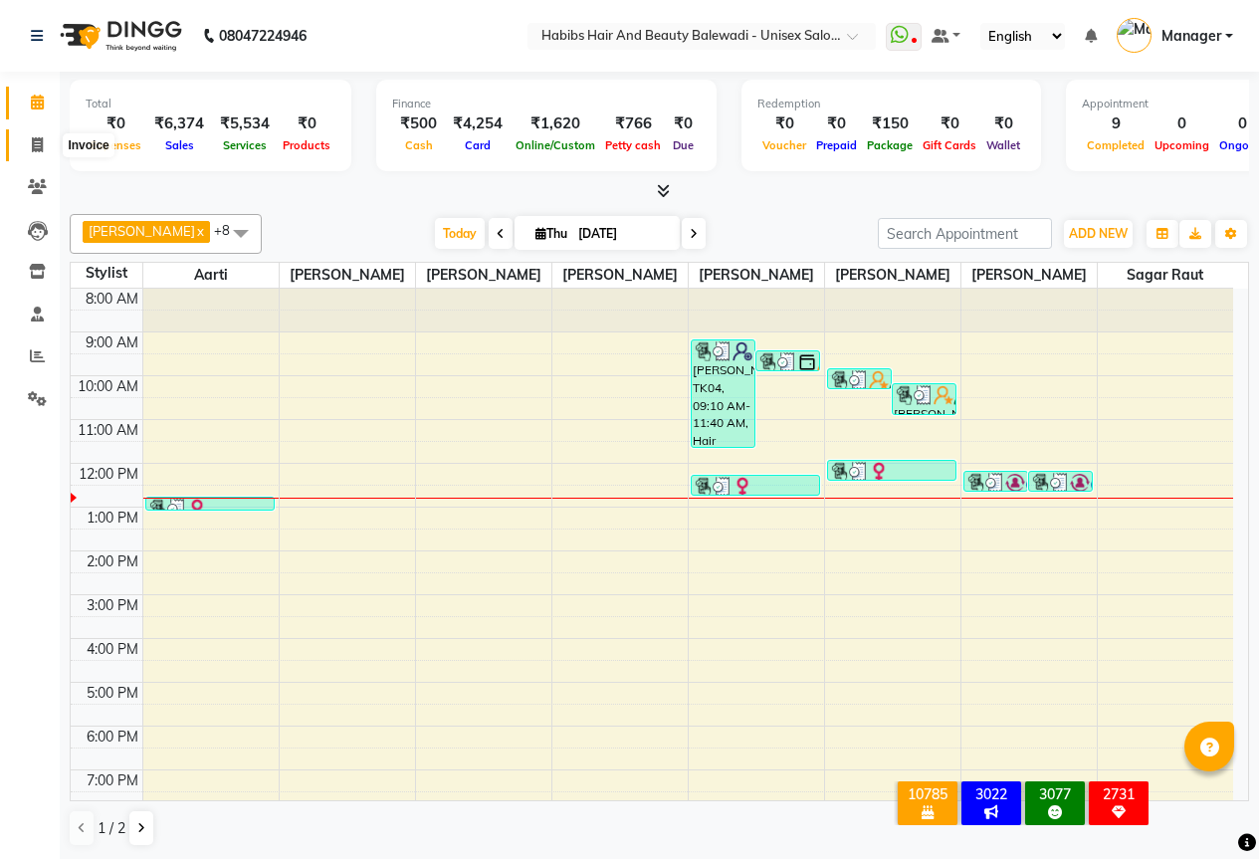
click at [41, 144] on icon at bounding box center [37, 144] width 11 height 15
select select "service"
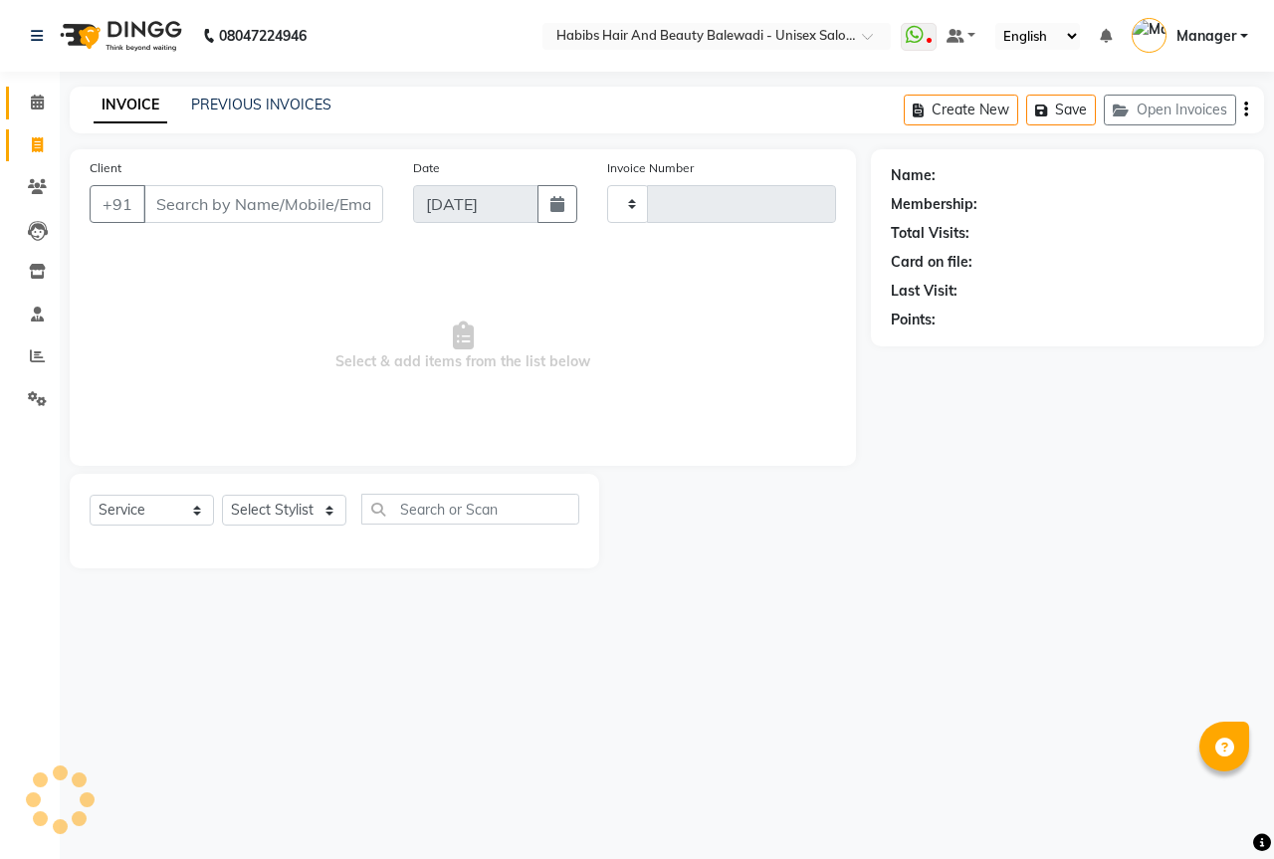
type input "6306"
select select "5902"
select select "package"
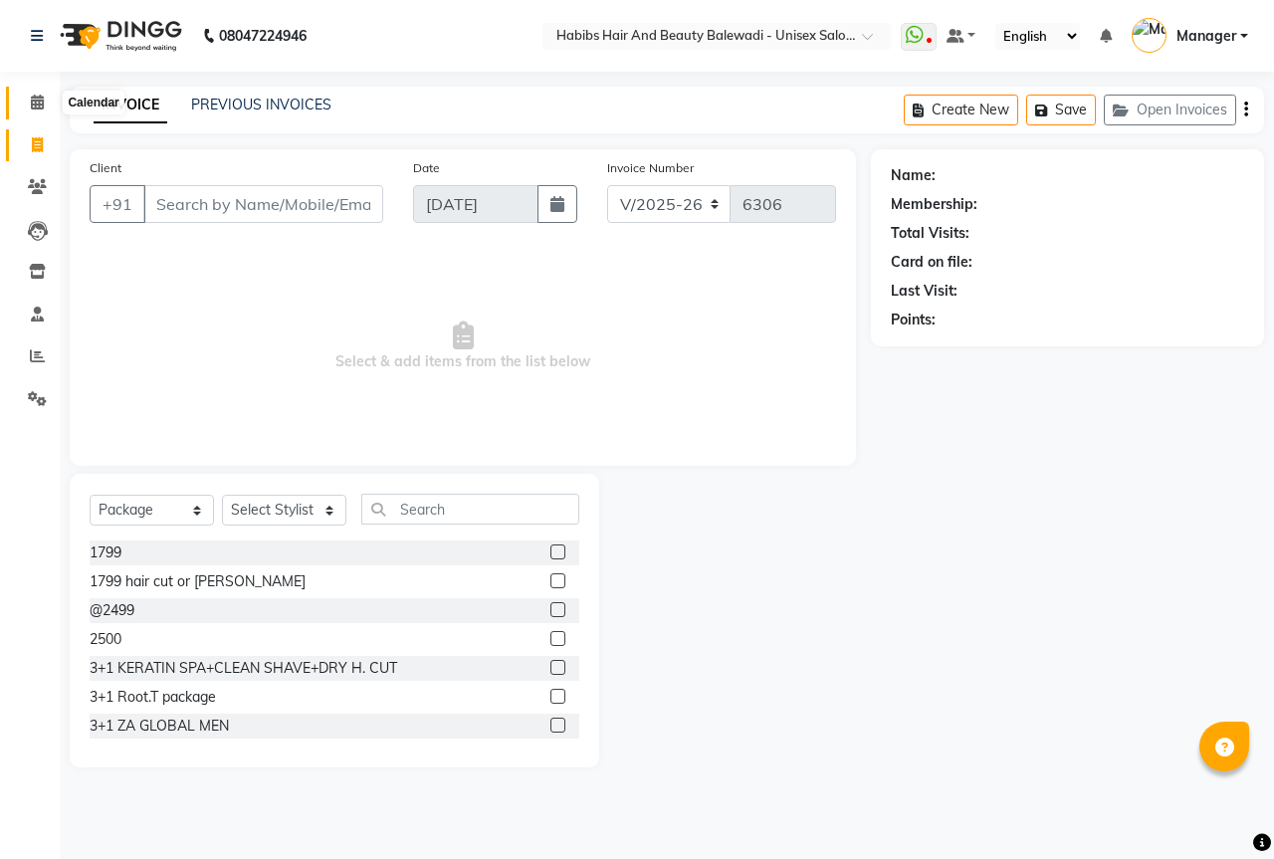
click at [42, 95] on icon at bounding box center [37, 102] width 13 height 15
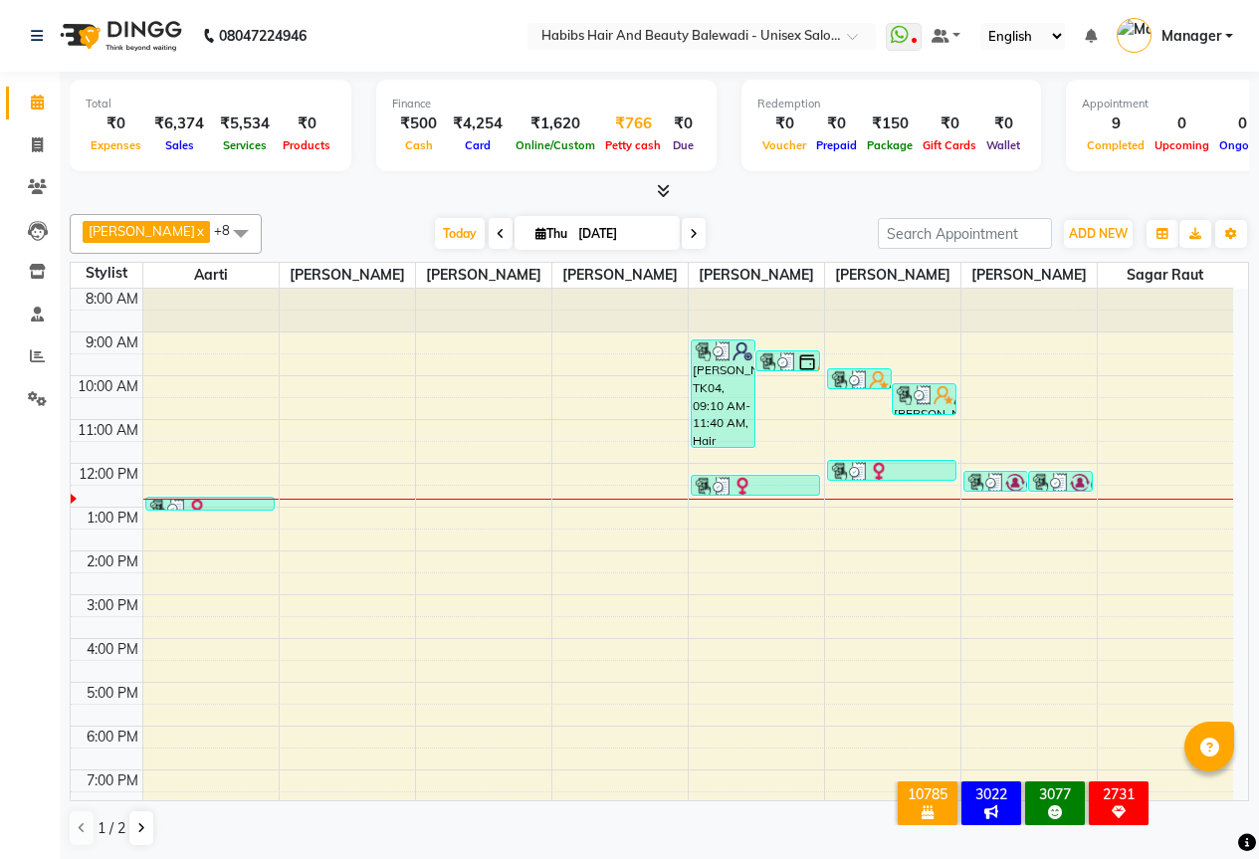
click at [639, 148] on span "Petty cash" at bounding box center [633, 145] width 66 height 14
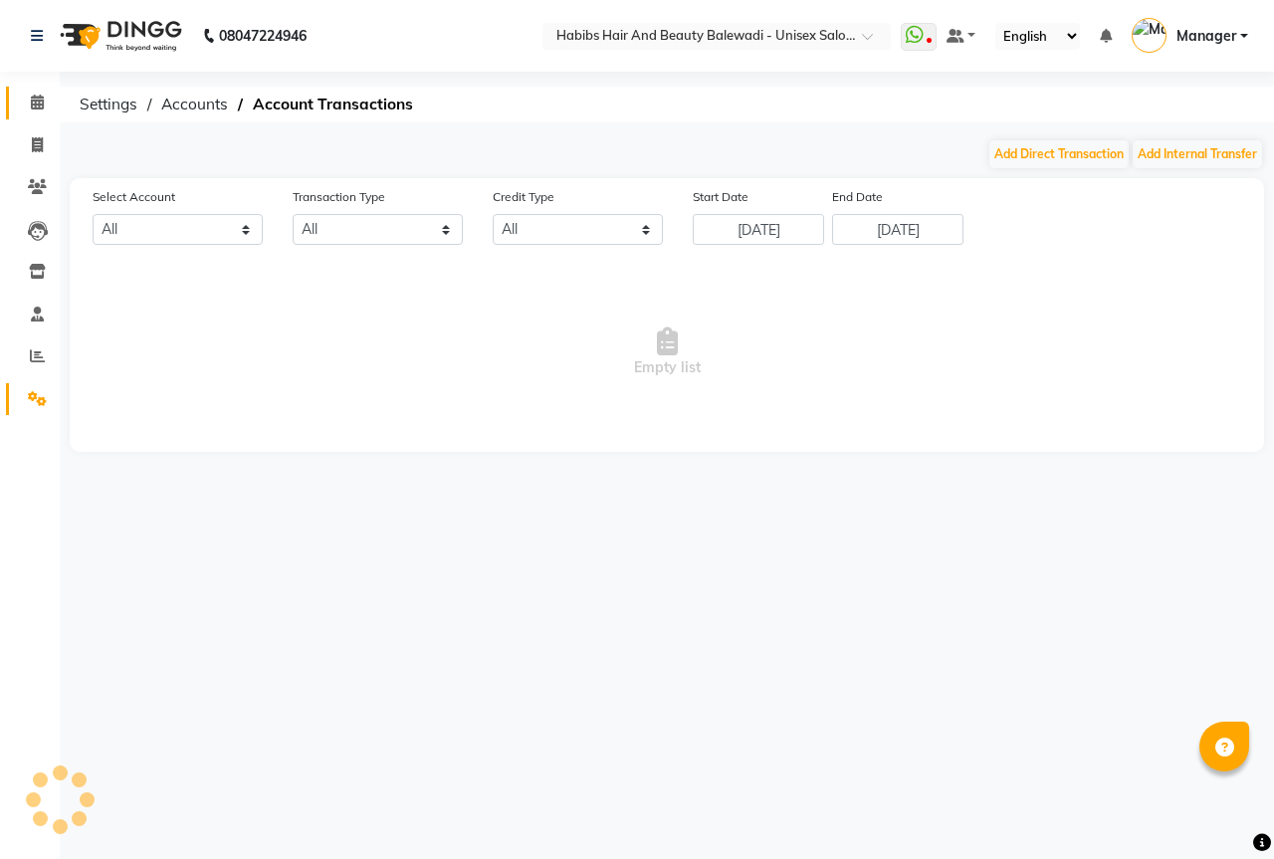
select select "4861"
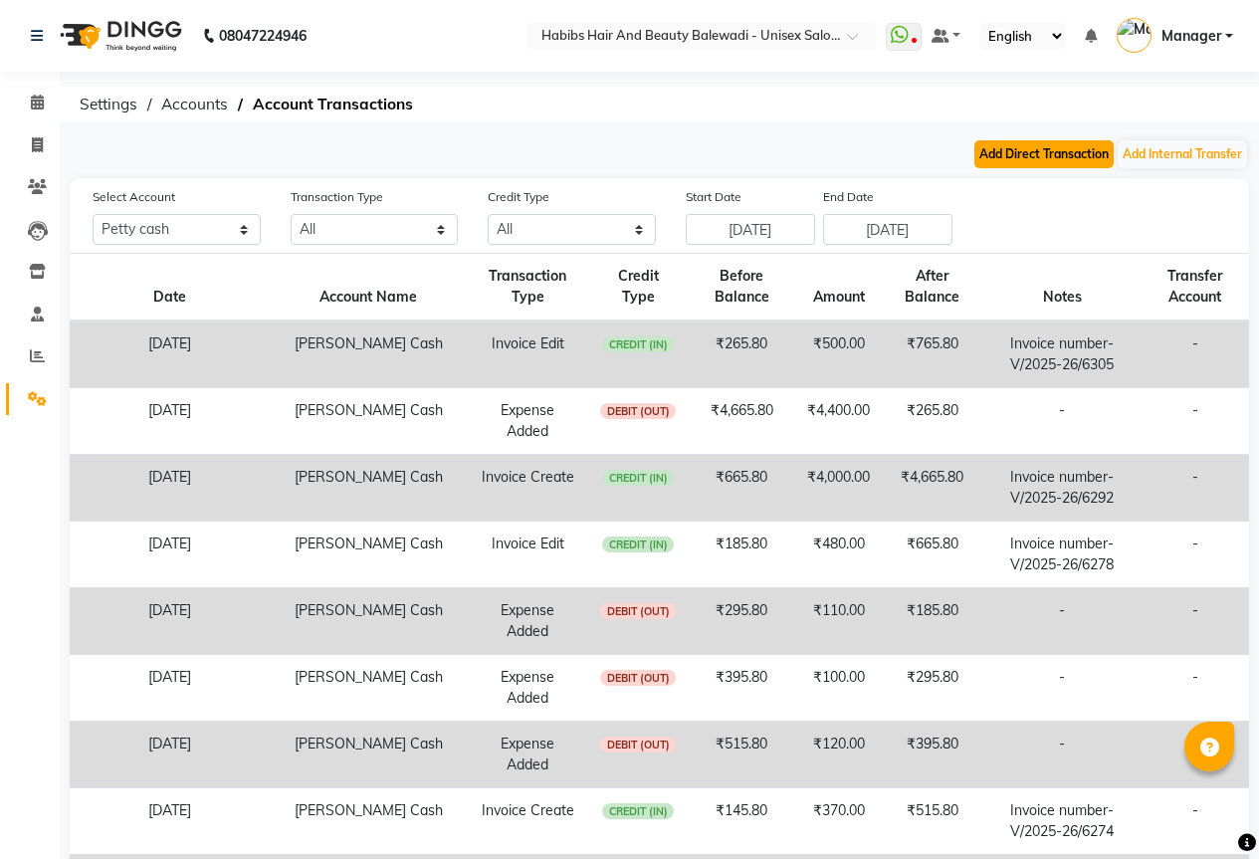
click at [1038, 150] on button "Add Direct Transaction" at bounding box center [1044, 154] width 139 height 28
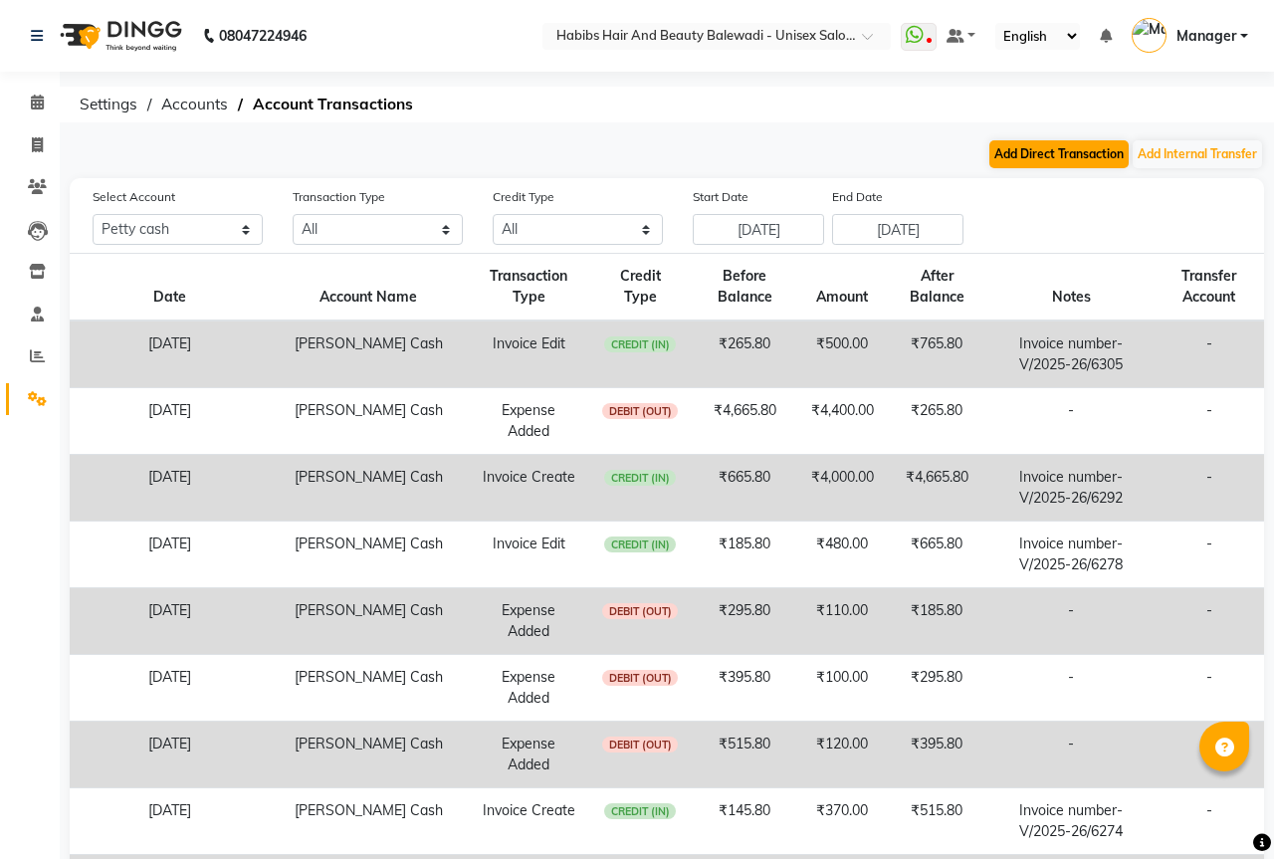
select select "direct"
select select "4861"
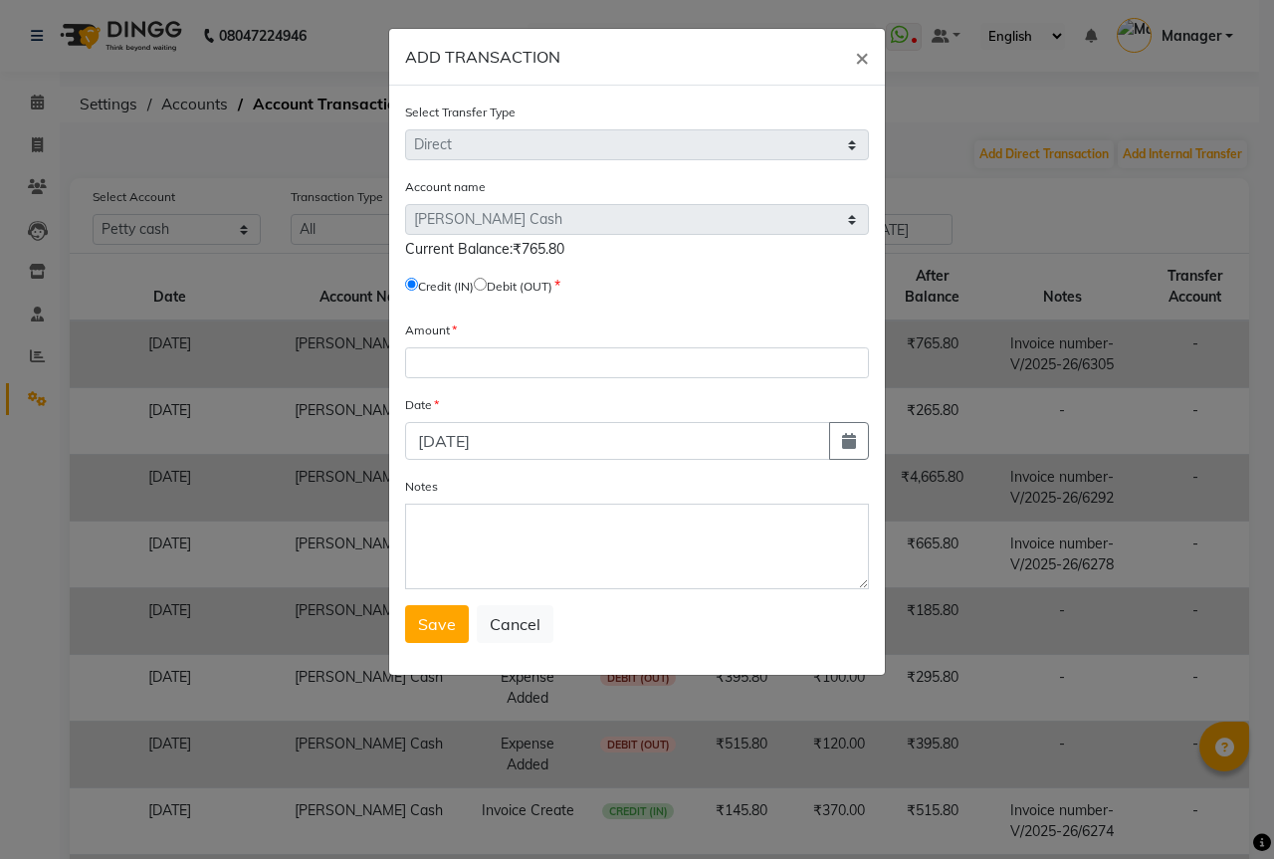
click at [487, 279] on input "radio" at bounding box center [480, 284] width 13 height 13
radio input "true"
click at [502, 365] on input "number" at bounding box center [637, 362] width 464 height 31
type input "266"
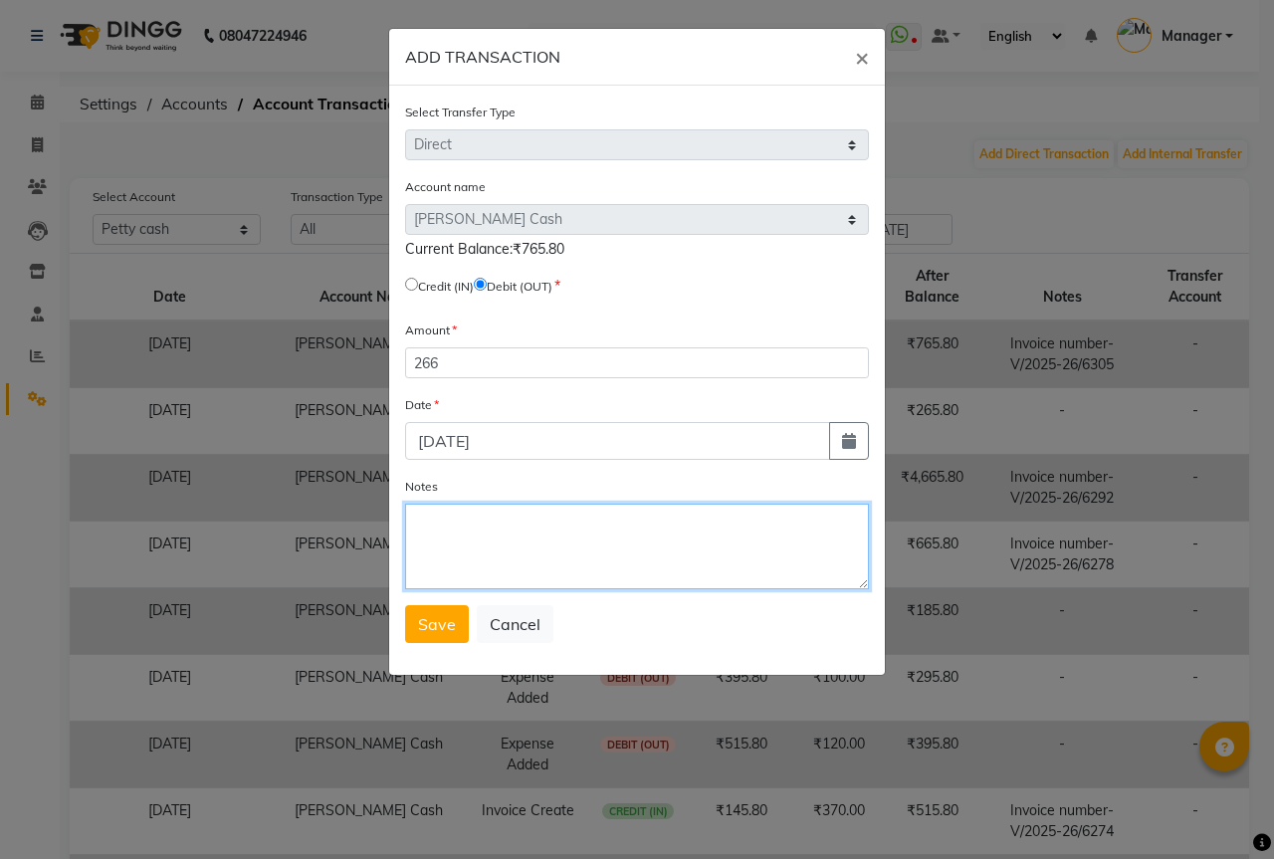
click at [497, 560] on textarea "Notes" at bounding box center [637, 547] width 464 height 86
type textarea "cash packet ready"
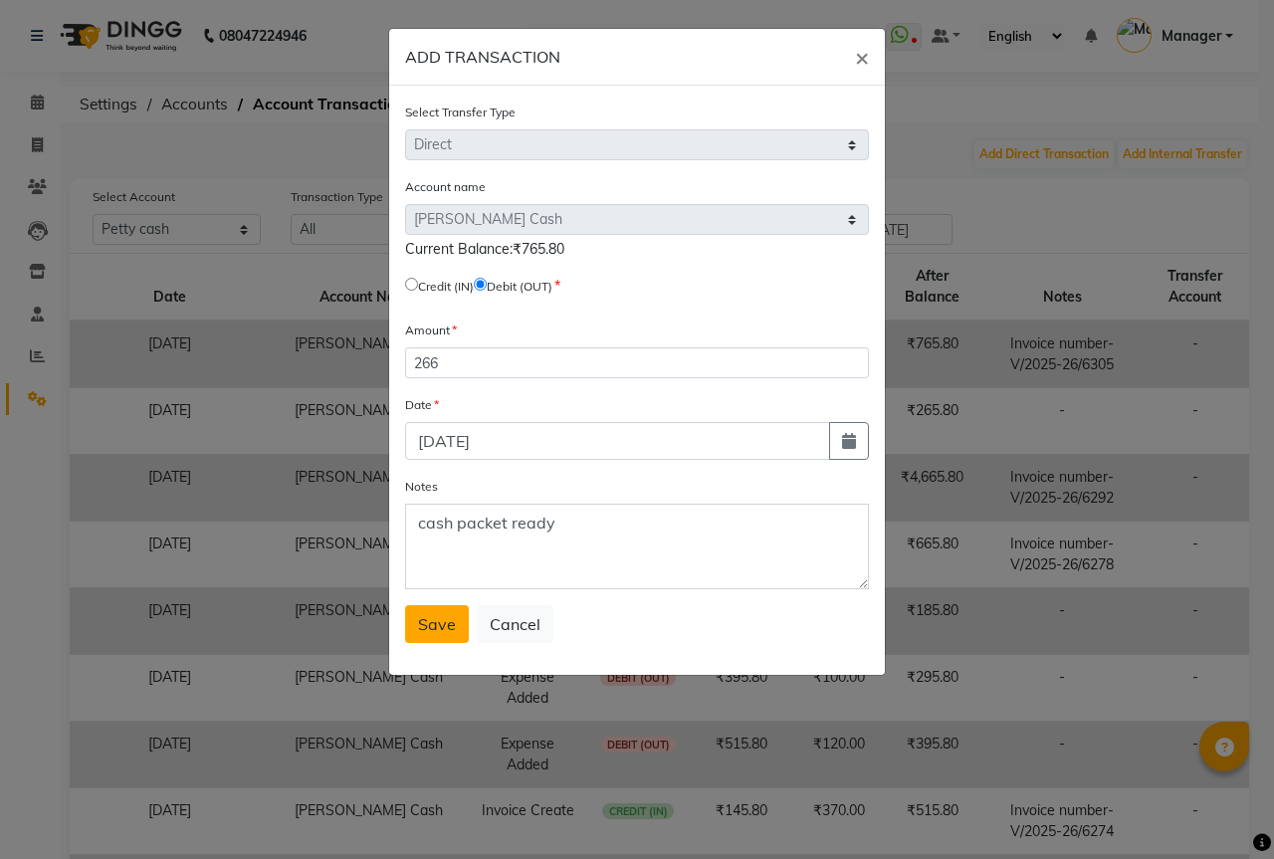
click at [417, 627] on button "Save" at bounding box center [437, 624] width 64 height 38
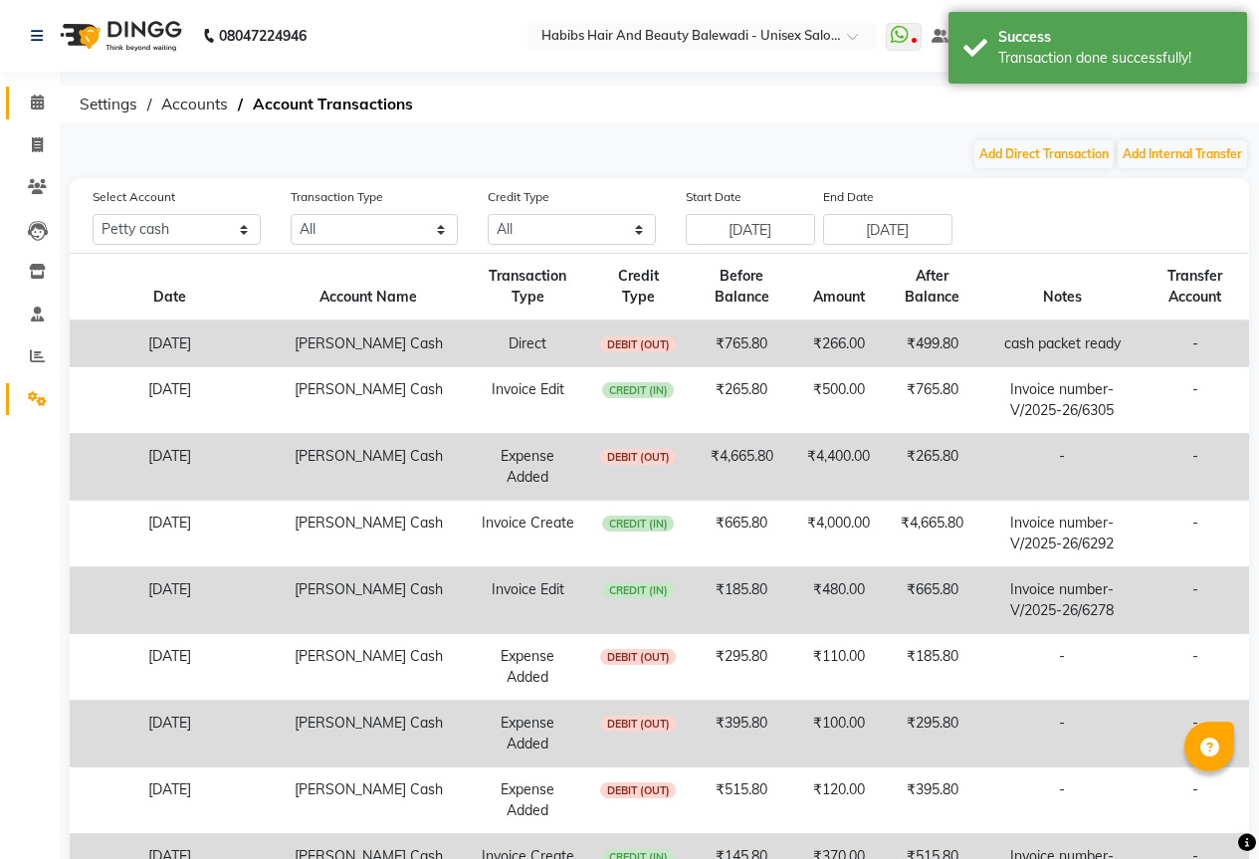
click at [18, 107] on link "Calendar" at bounding box center [30, 103] width 48 height 33
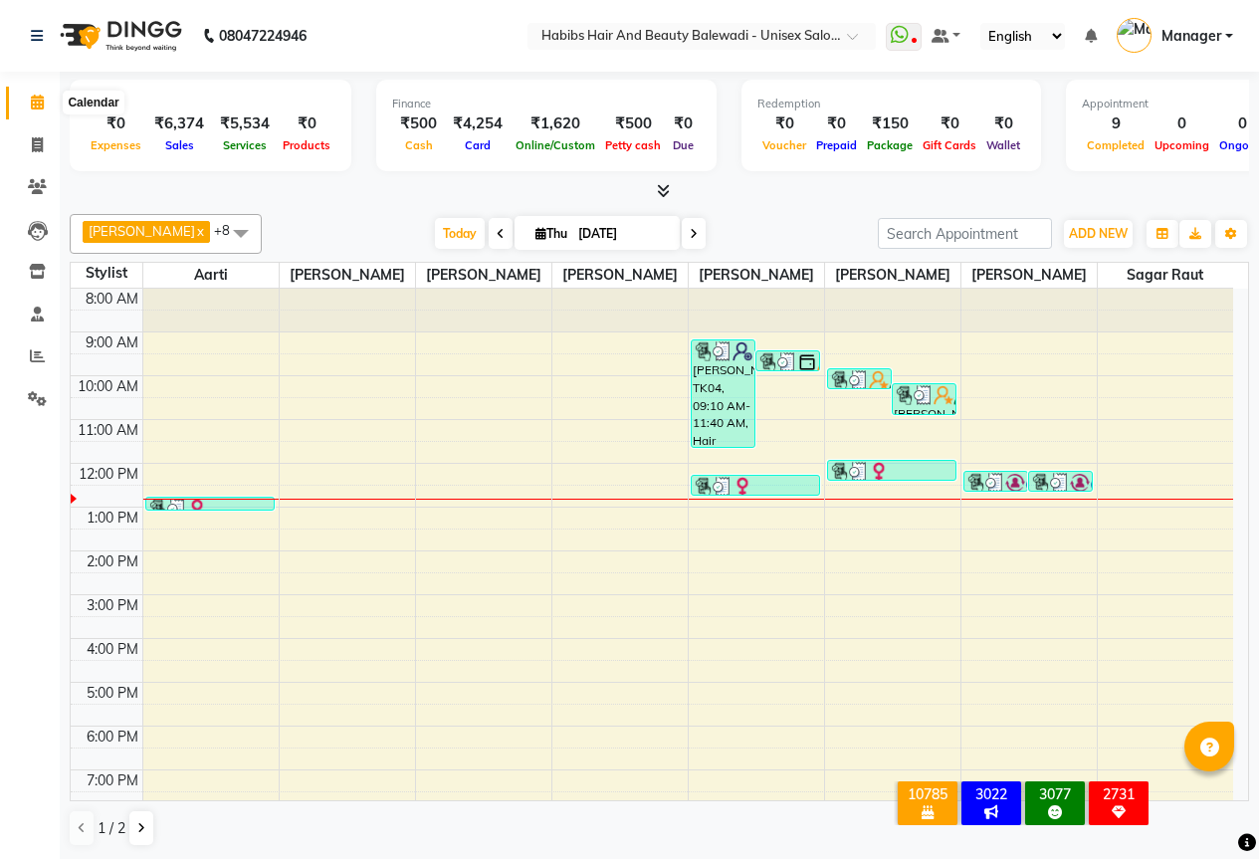
click at [37, 94] on span at bounding box center [37, 103] width 35 height 23
click at [41, 138] on icon at bounding box center [37, 144] width 11 height 15
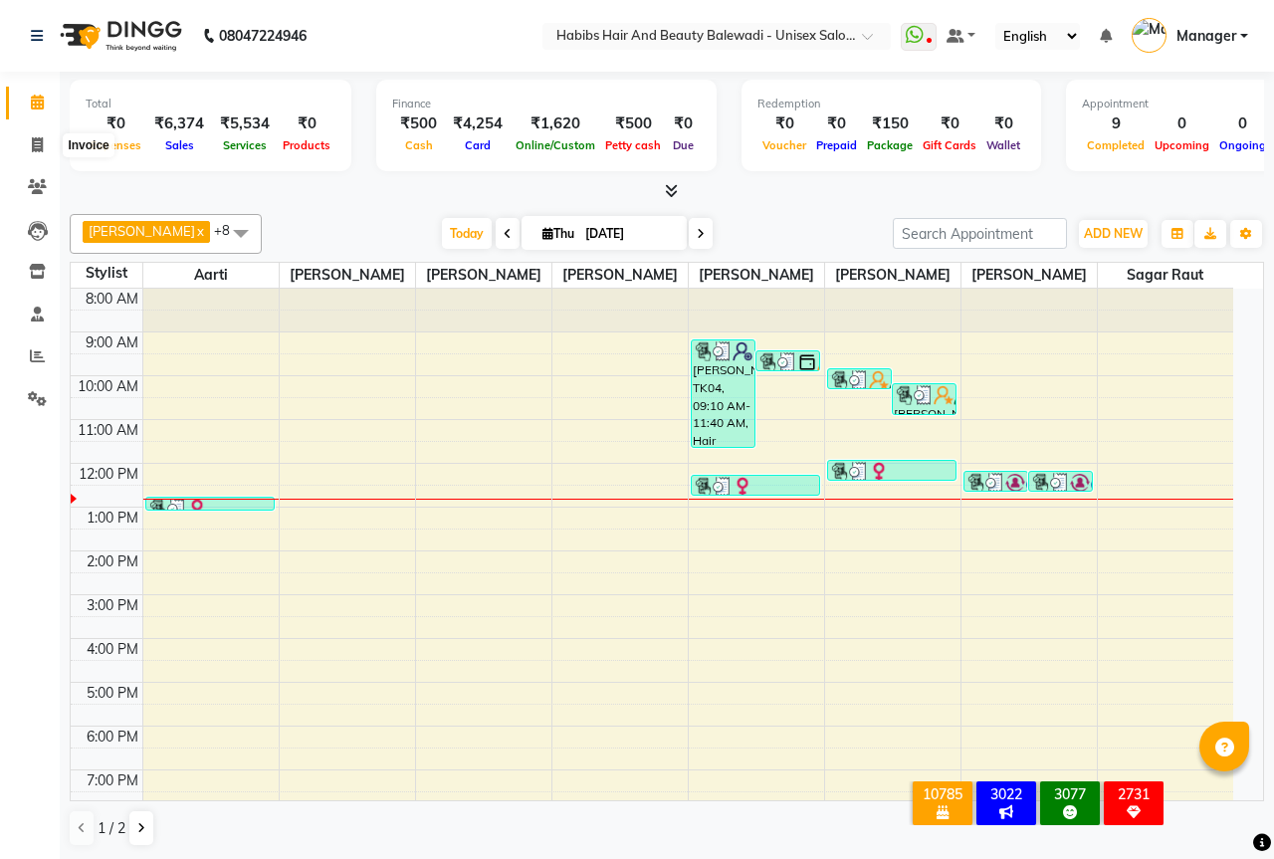
select select "5902"
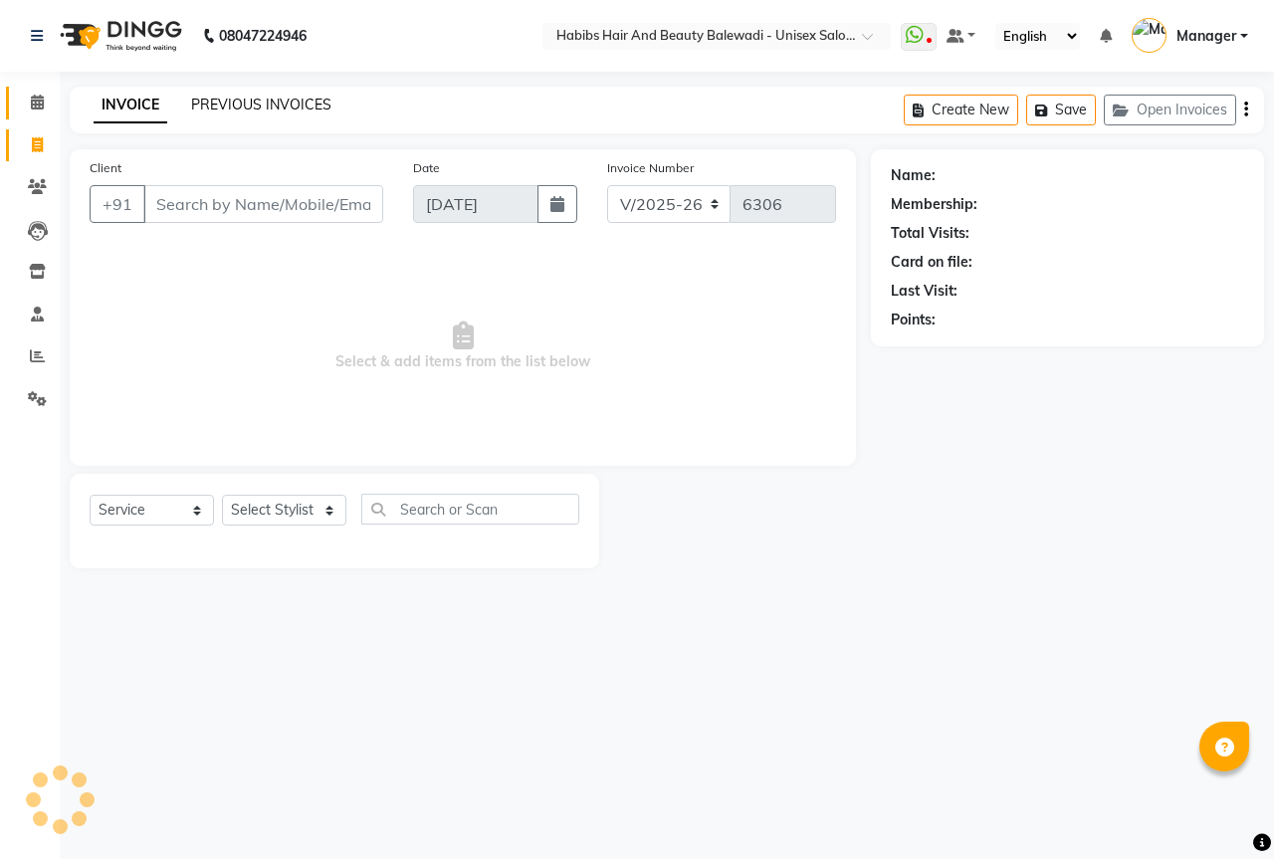
select select "package"
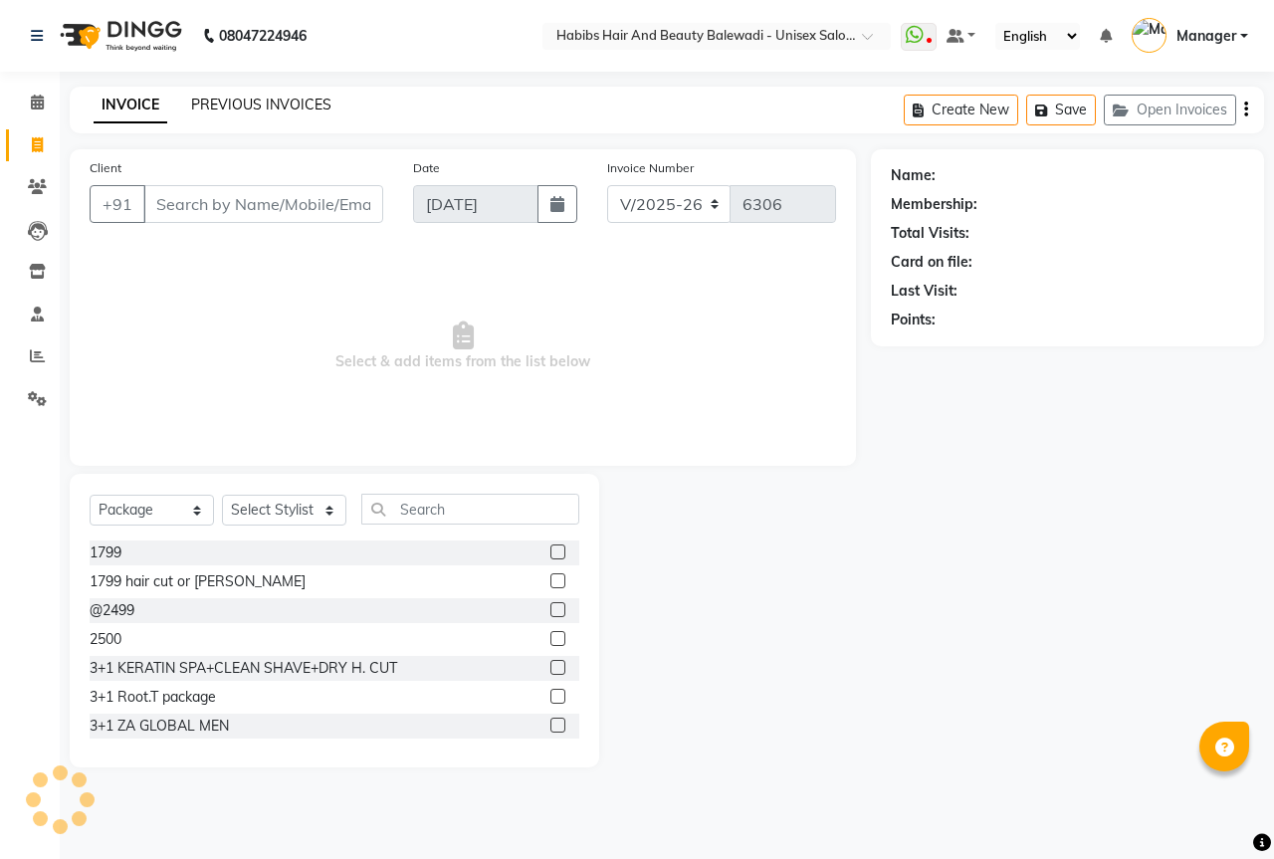
click at [260, 105] on link "PREVIOUS INVOICES" at bounding box center [261, 105] width 140 height 18
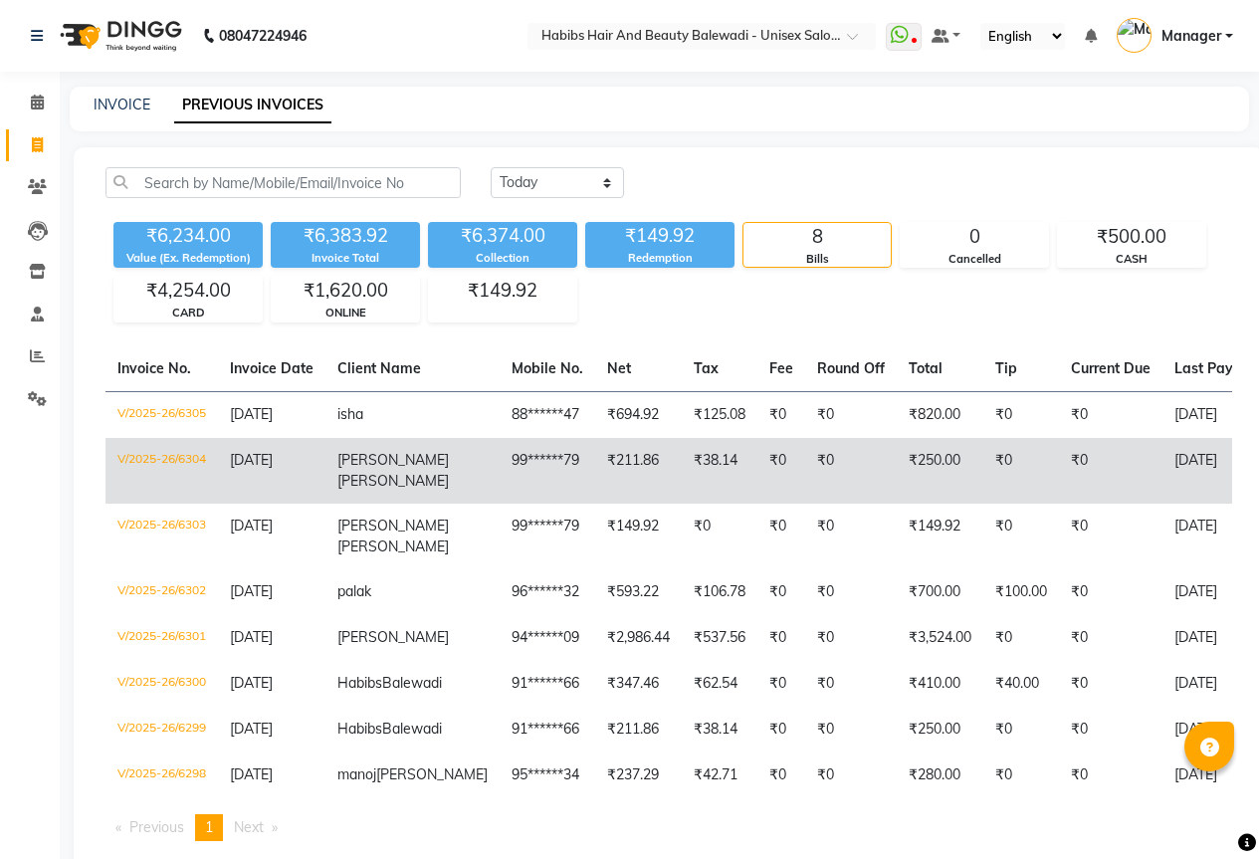
scroll to position [122, 0]
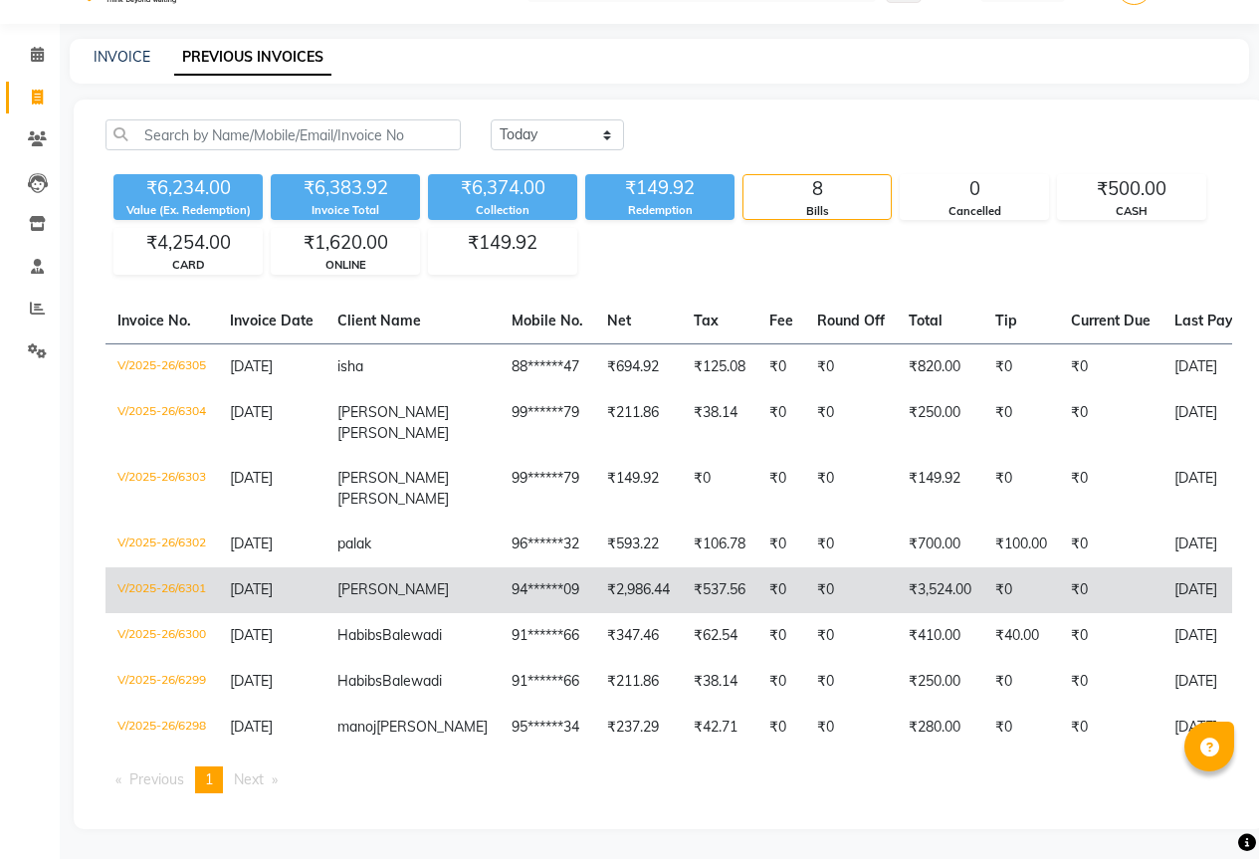
click at [682, 567] on td "₹537.56" at bounding box center [720, 590] width 76 height 46
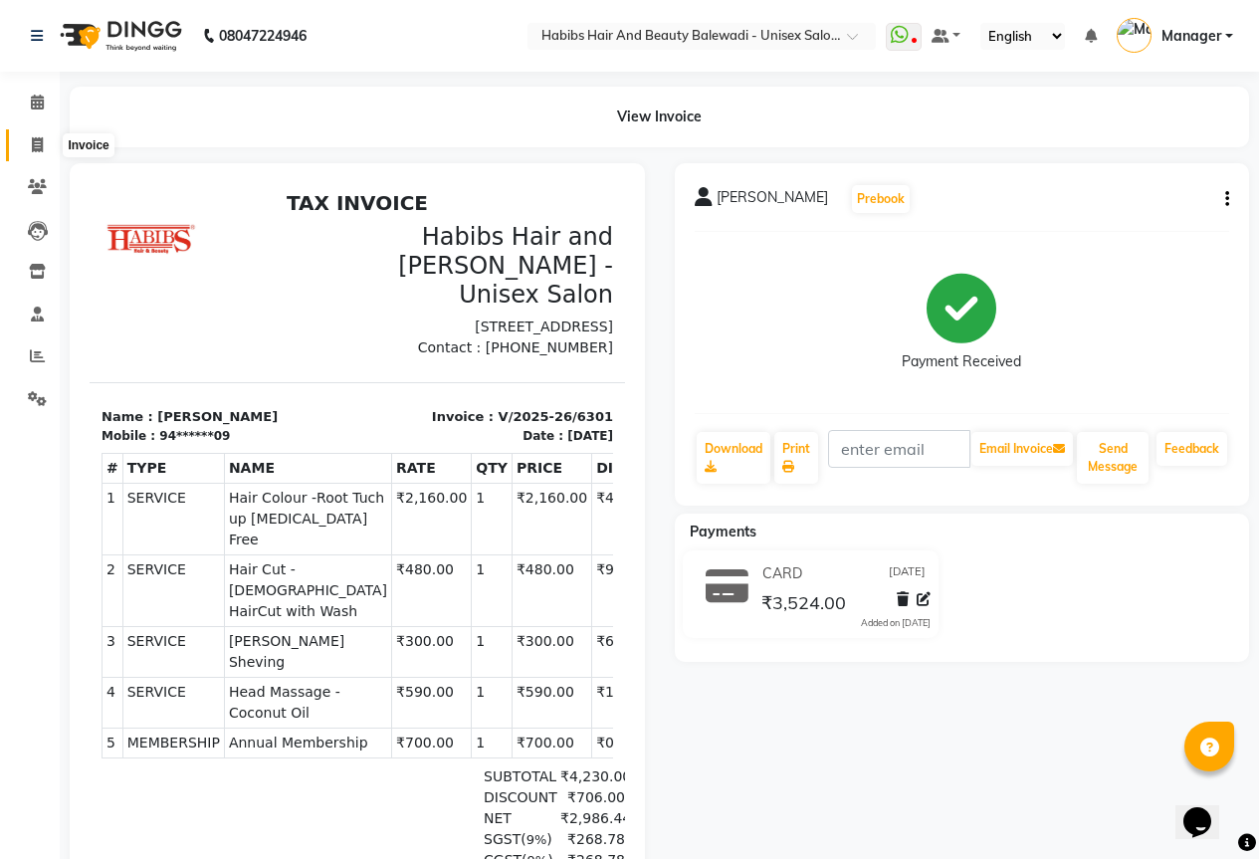
click at [42, 141] on icon at bounding box center [37, 144] width 11 height 15
select select "5902"
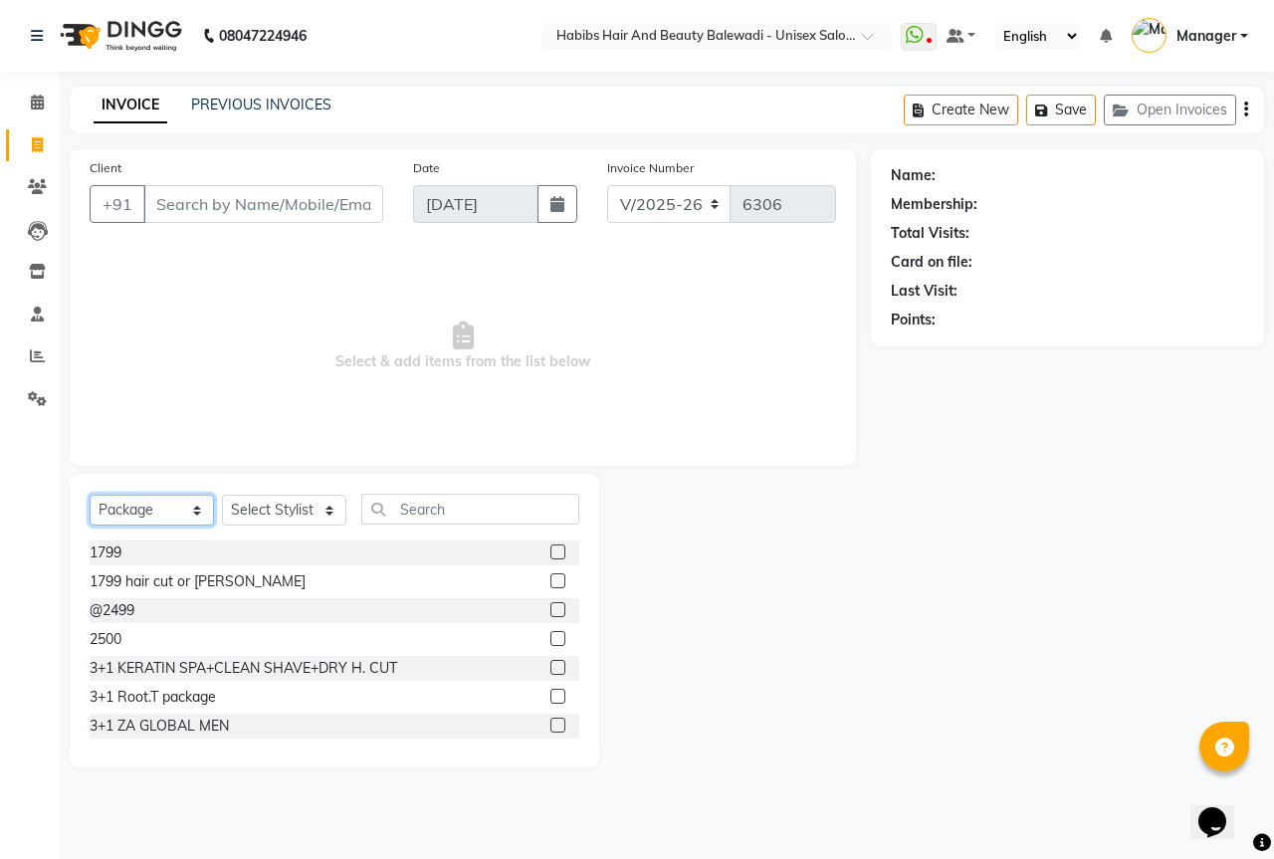
drag, startPoint x: 157, startPoint y: 507, endPoint x: 157, endPoint y: 521, distance: 13.9
click at [157, 507] on select "Select Service Product Membership Package Voucher Prepaid Gift Card" at bounding box center [152, 510] width 124 height 31
select select "service"
click at [90, 495] on select "Select Service Product Membership Package Voucher Prepaid Gift Card" at bounding box center [152, 510] width 124 height 31
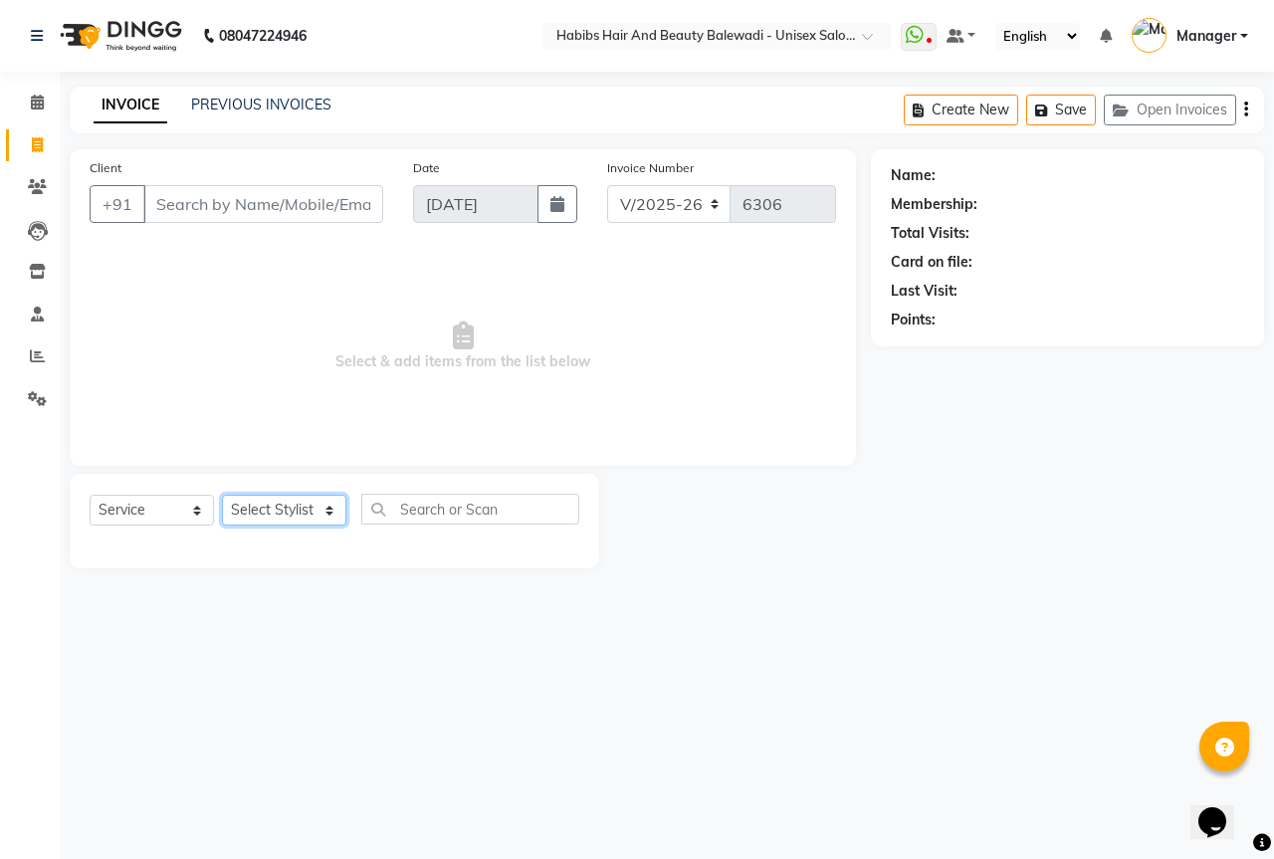
click at [302, 513] on select "Select Stylist Aarti Akshay Gaikwad [PERSON_NAME] [PERSON_NAME] [PERSON_NAME] […" at bounding box center [284, 510] width 124 height 31
select select "64294"
click at [222, 495] on select "Select Stylist Aarti Akshay Gaikwad [PERSON_NAME] [PERSON_NAME] [PERSON_NAME] […" at bounding box center [284, 510] width 124 height 31
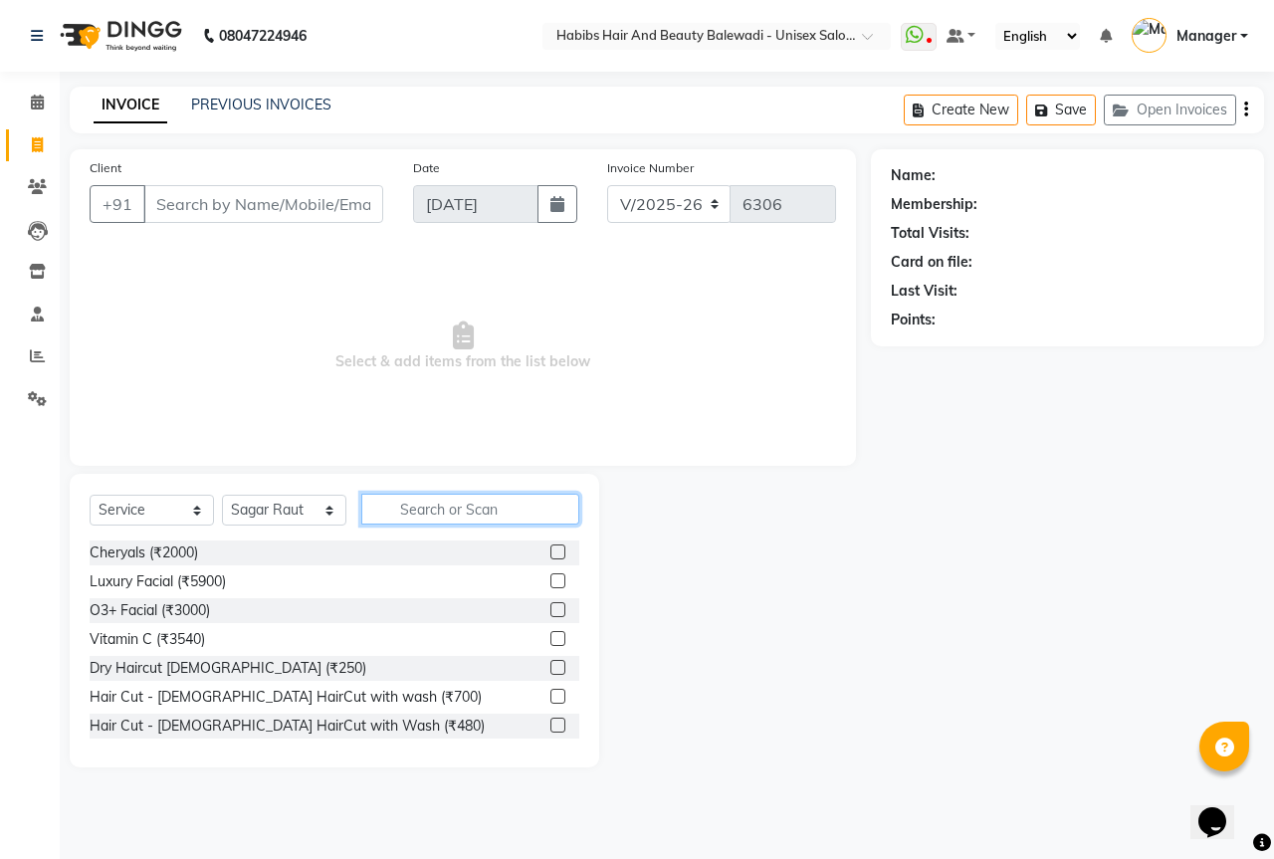
click at [484, 521] on input "text" at bounding box center [470, 509] width 218 height 31
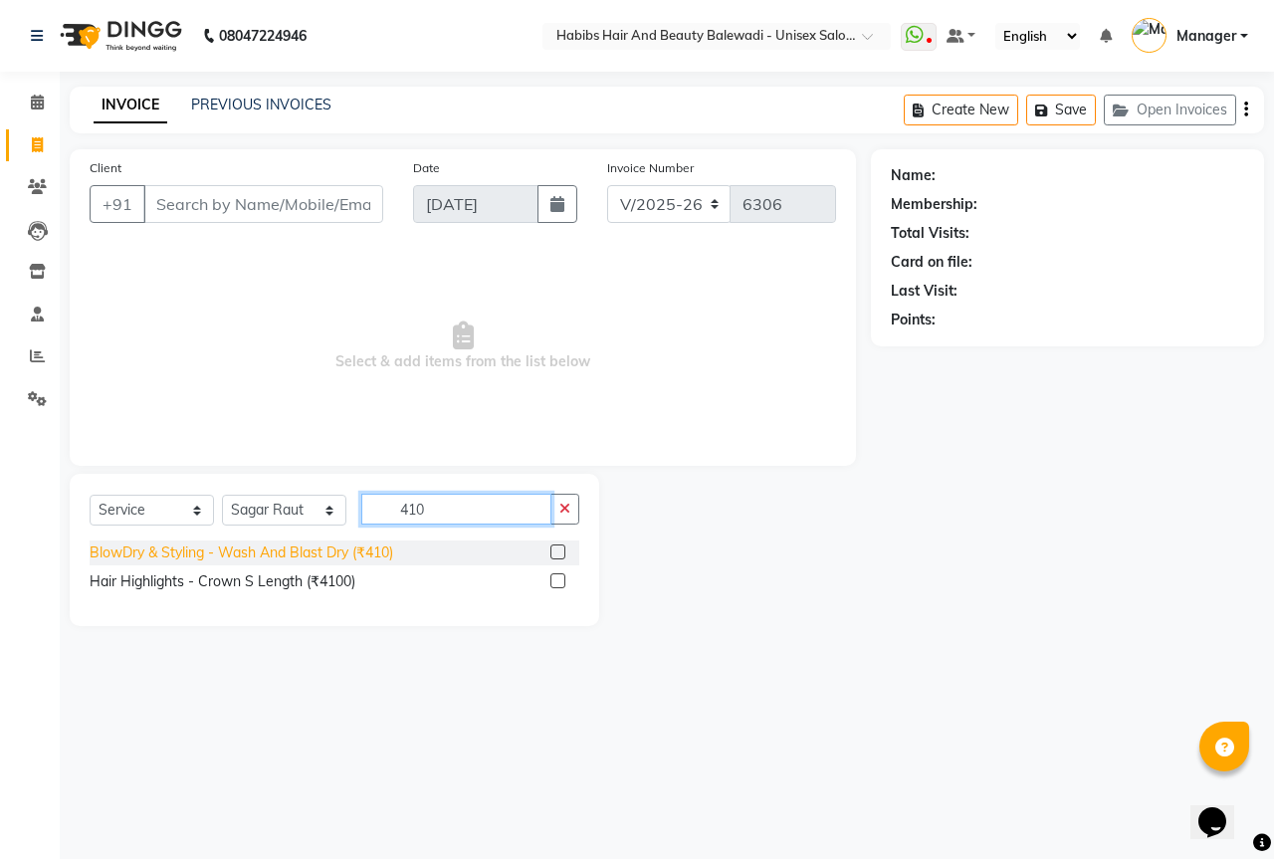
type input "410"
click at [357, 551] on div "BlowDry & Styling - Wash And Blast Dry (₹410)" at bounding box center [242, 553] width 304 height 21
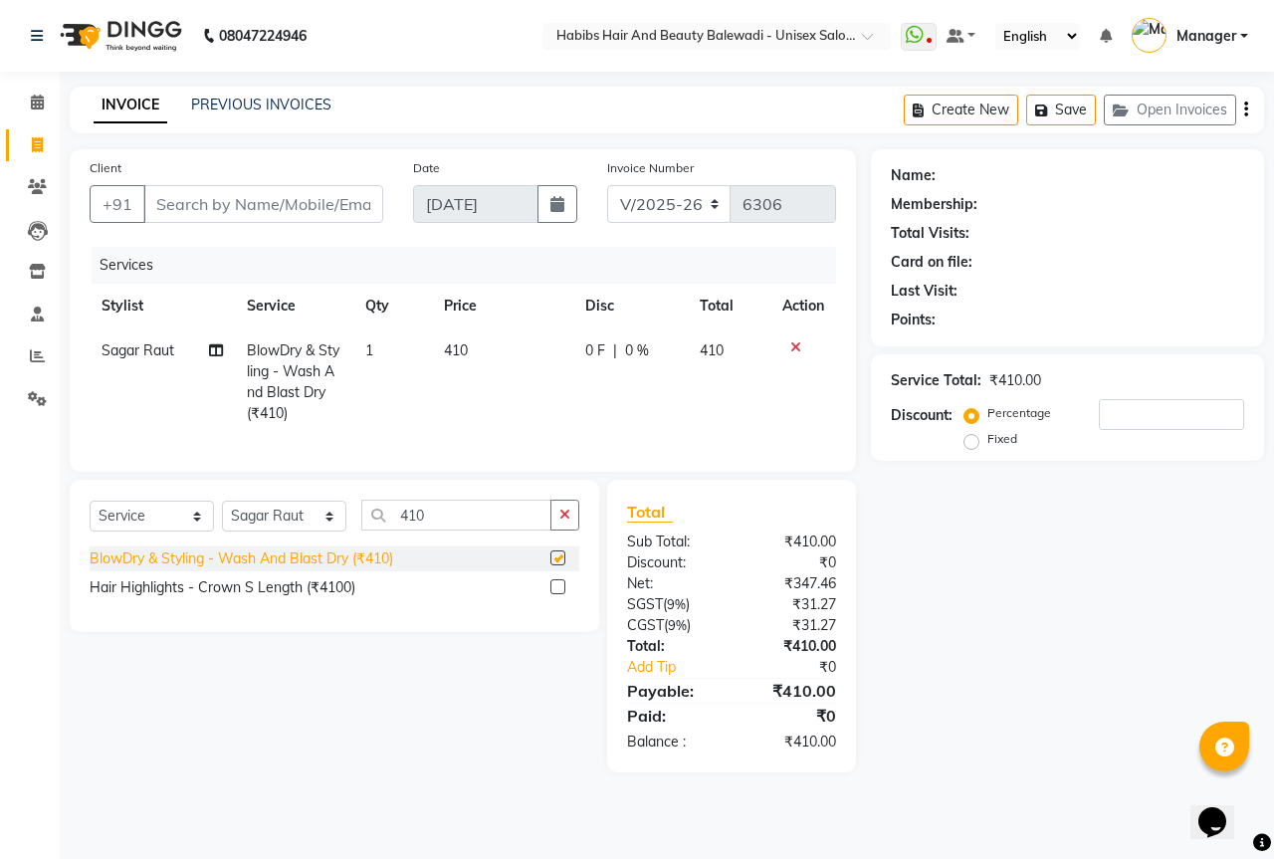
checkbox input "false"
click at [271, 207] on input "Client" at bounding box center [263, 204] width 240 height 38
click at [461, 357] on span "410" at bounding box center [456, 350] width 24 height 18
select select "64294"
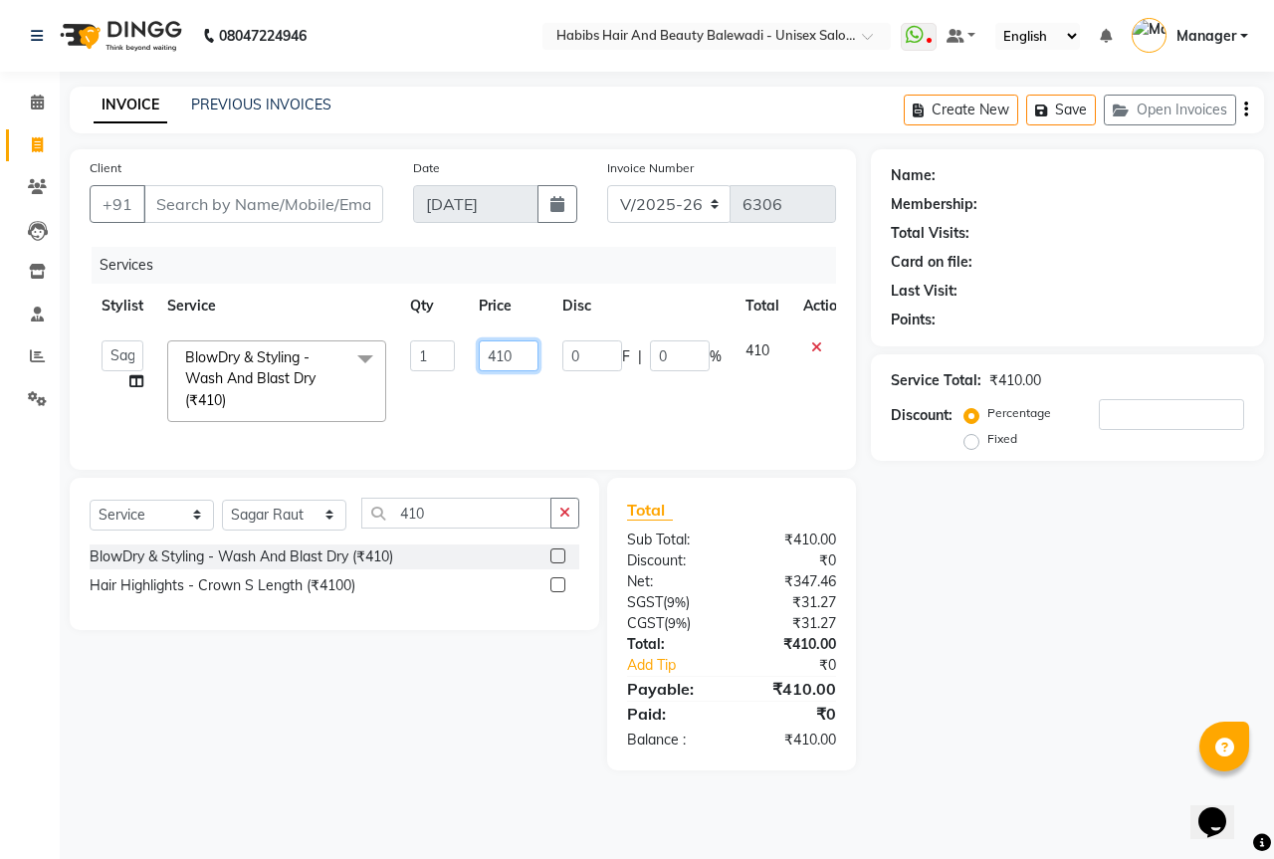
click at [512, 358] on input "410" at bounding box center [509, 355] width 60 height 31
type input "4"
type input "350"
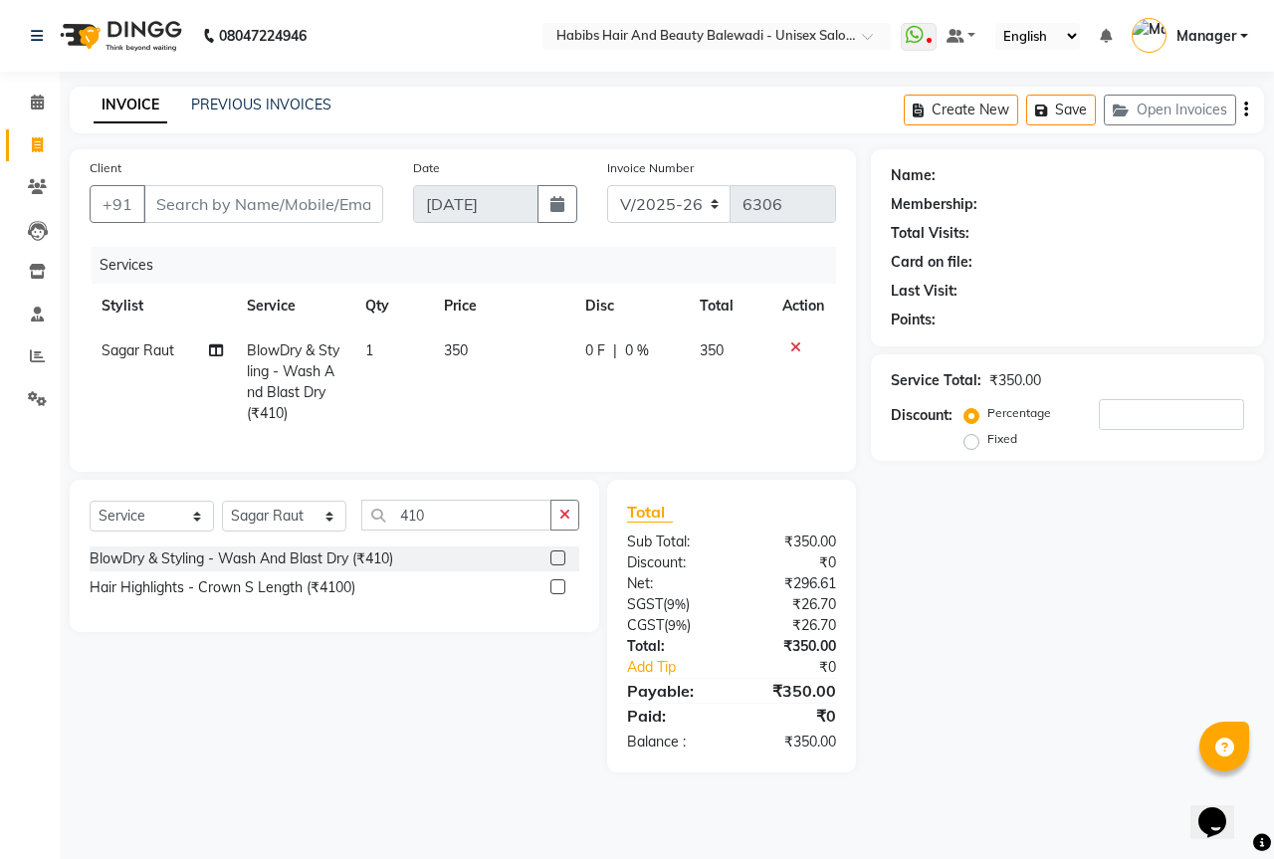
click at [495, 402] on td "350" at bounding box center [502, 383] width 141 height 108
select select "64294"
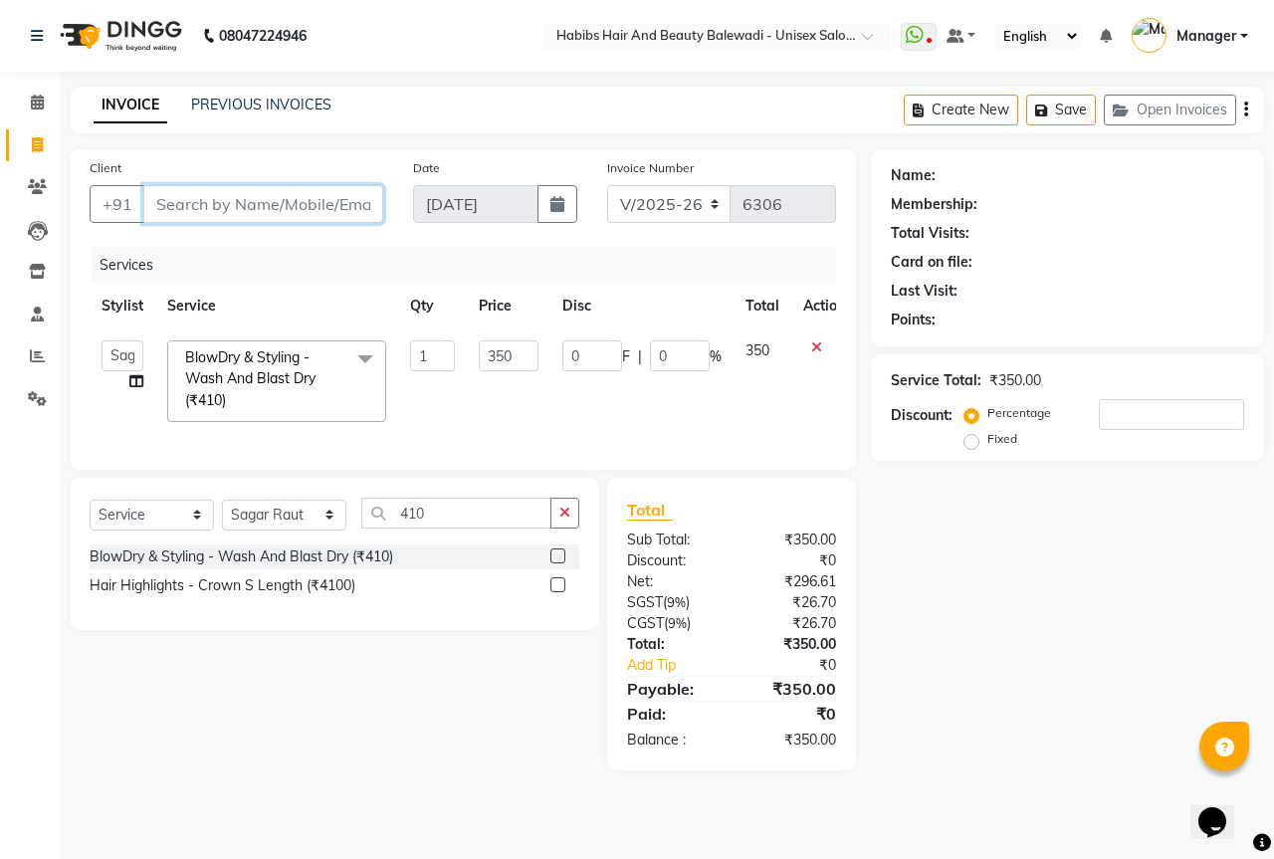
click at [176, 206] on input "Client" at bounding box center [263, 204] width 240 height 38
type input "7"
type input "0"
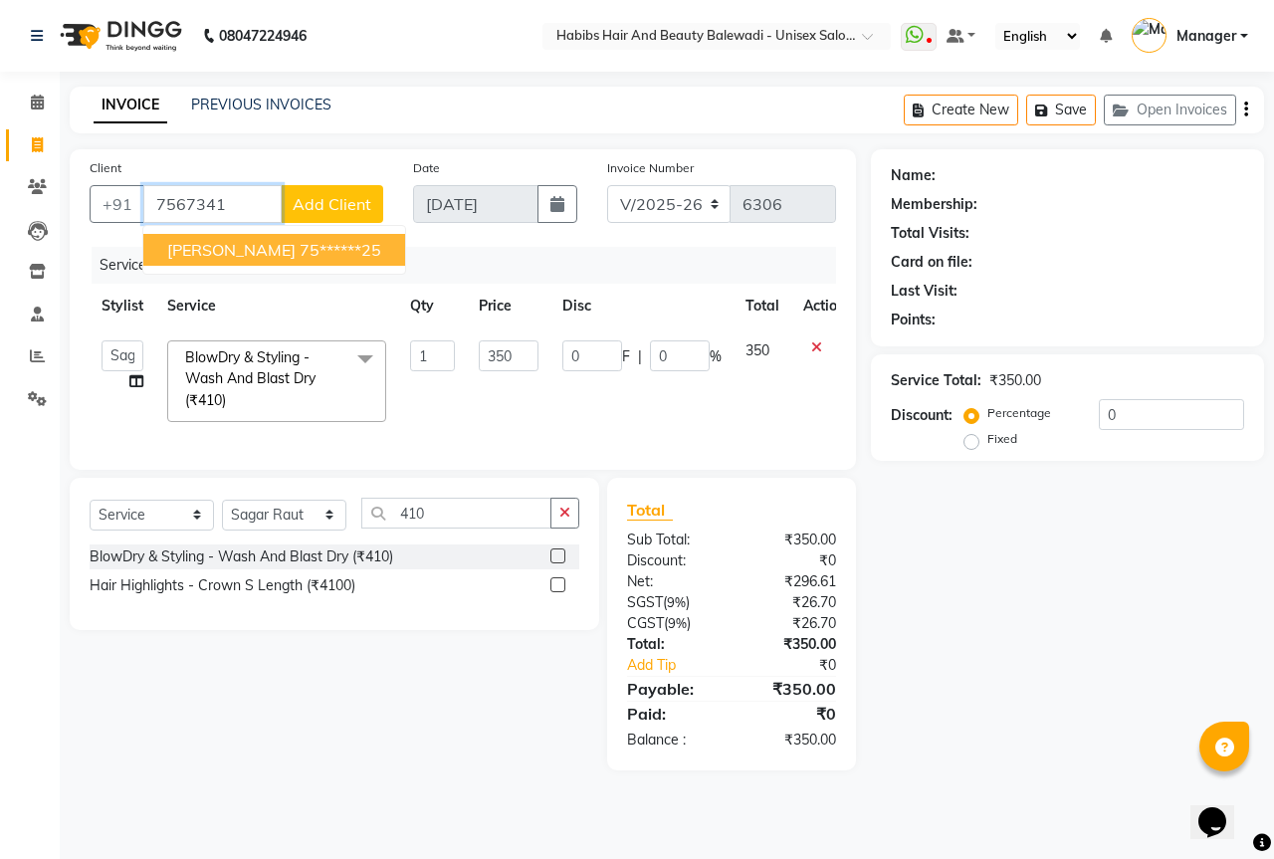
click at [243, 260] on button "amit 75******25" at bounding box center [274, 250] width 262 height 32
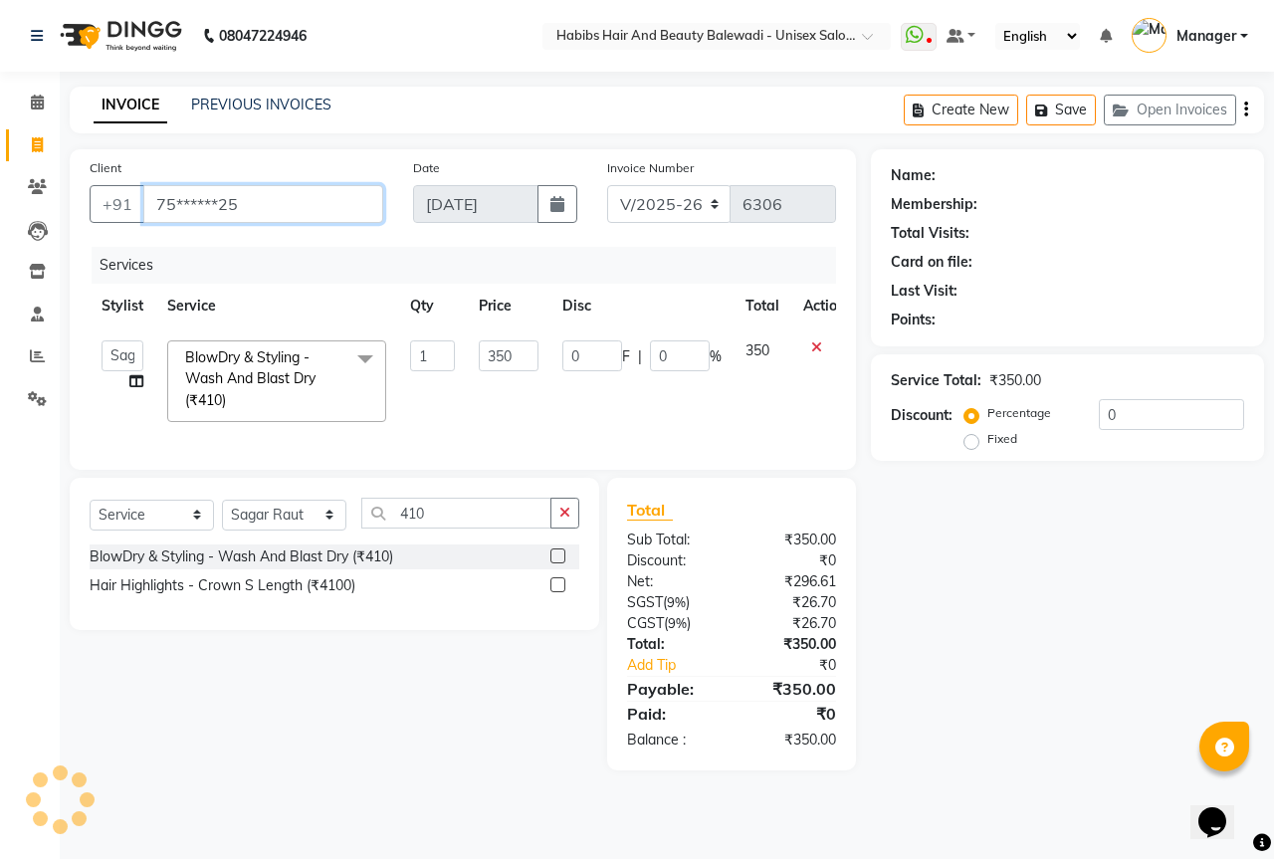
type input "75******25"
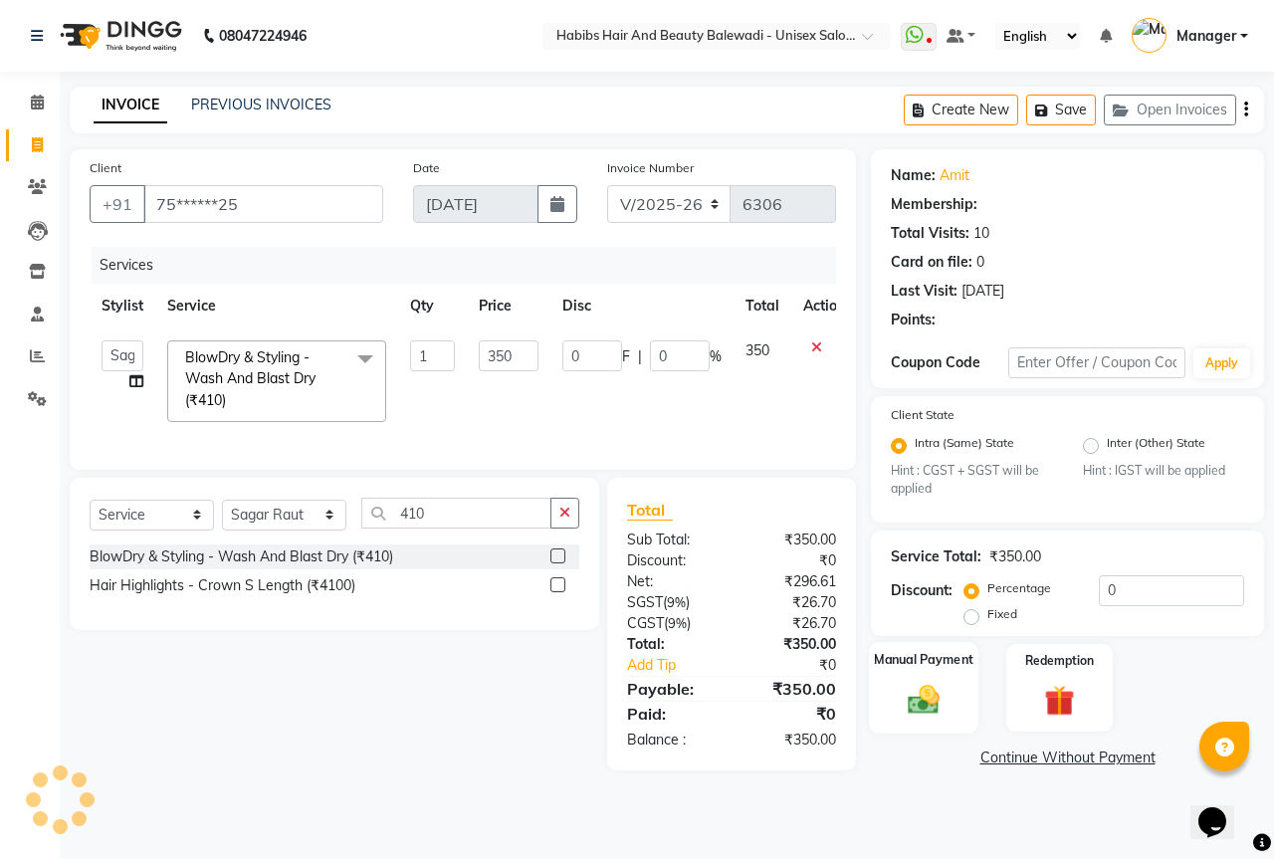
select select "2: Object"
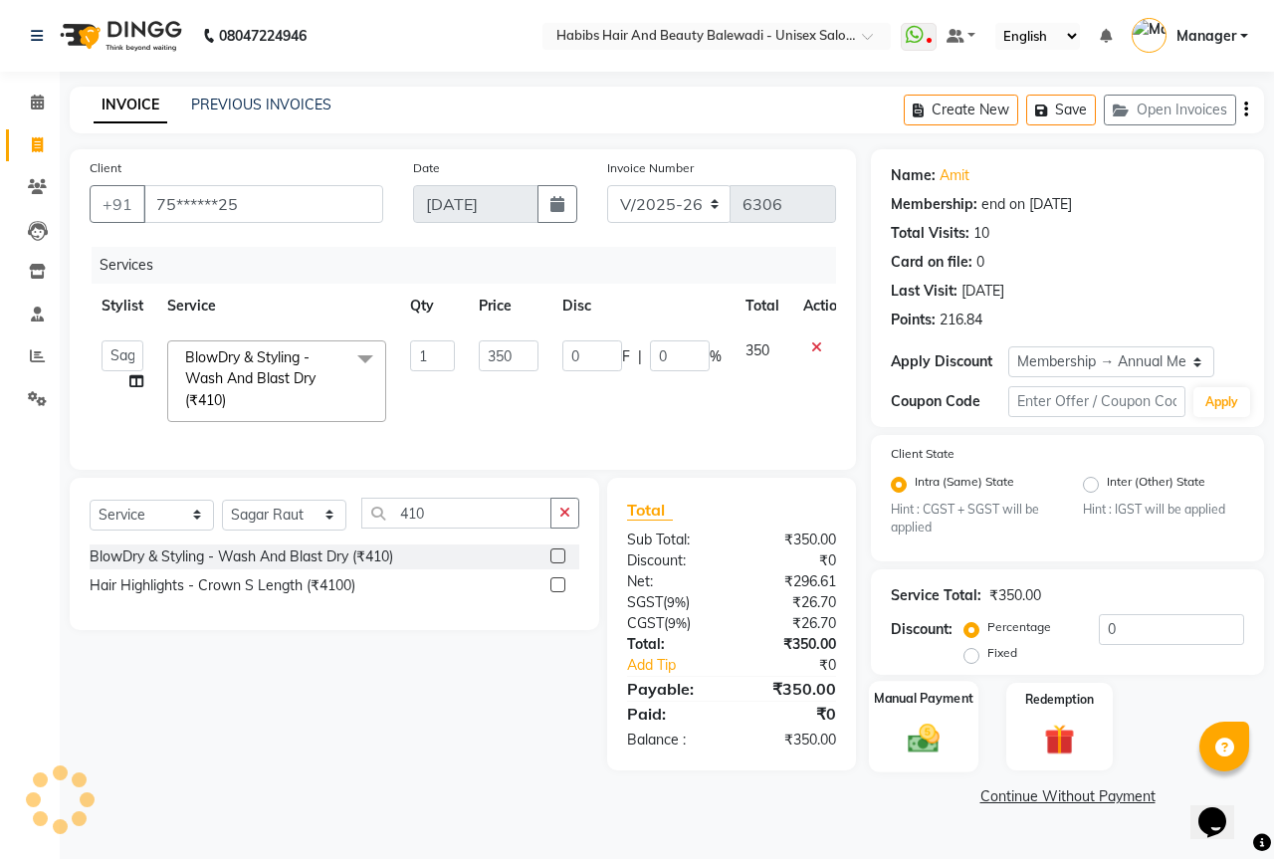
type input "20"
type input "70"
type input "20"
click at [935, 746] on img at bounding box center [924, 739] width 52 height 37
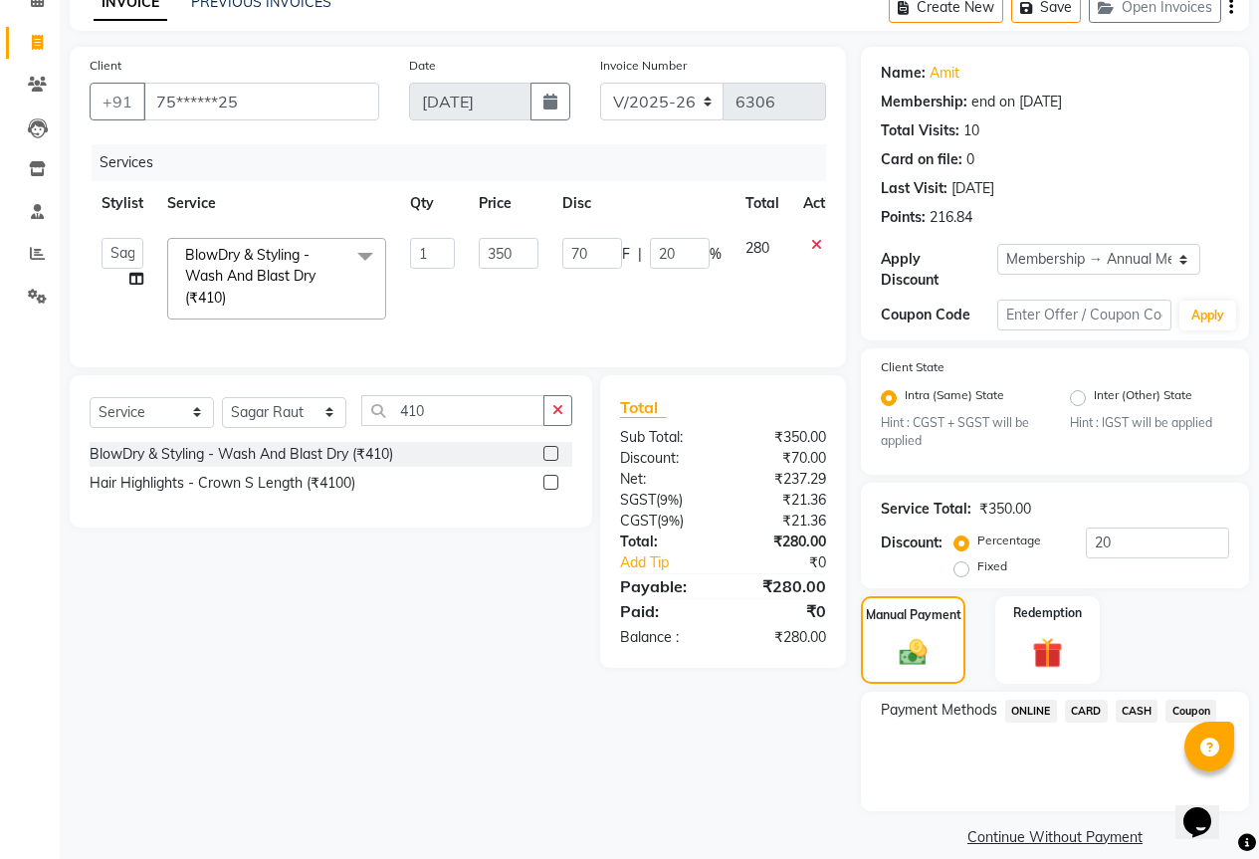
scroll to position [110, 0]
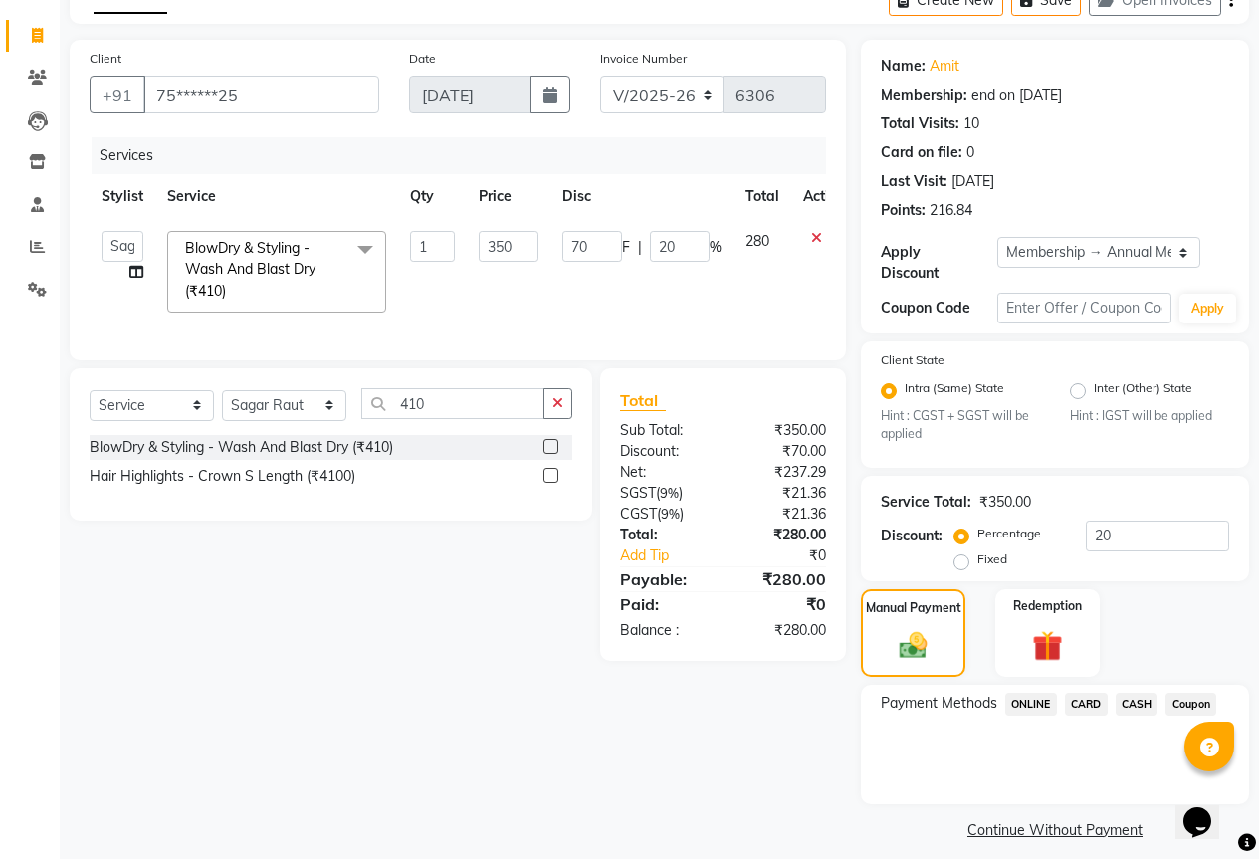
click at [1046, 695] on span "ONLINE" at bounding box center [1031, 704] width 52 height 23
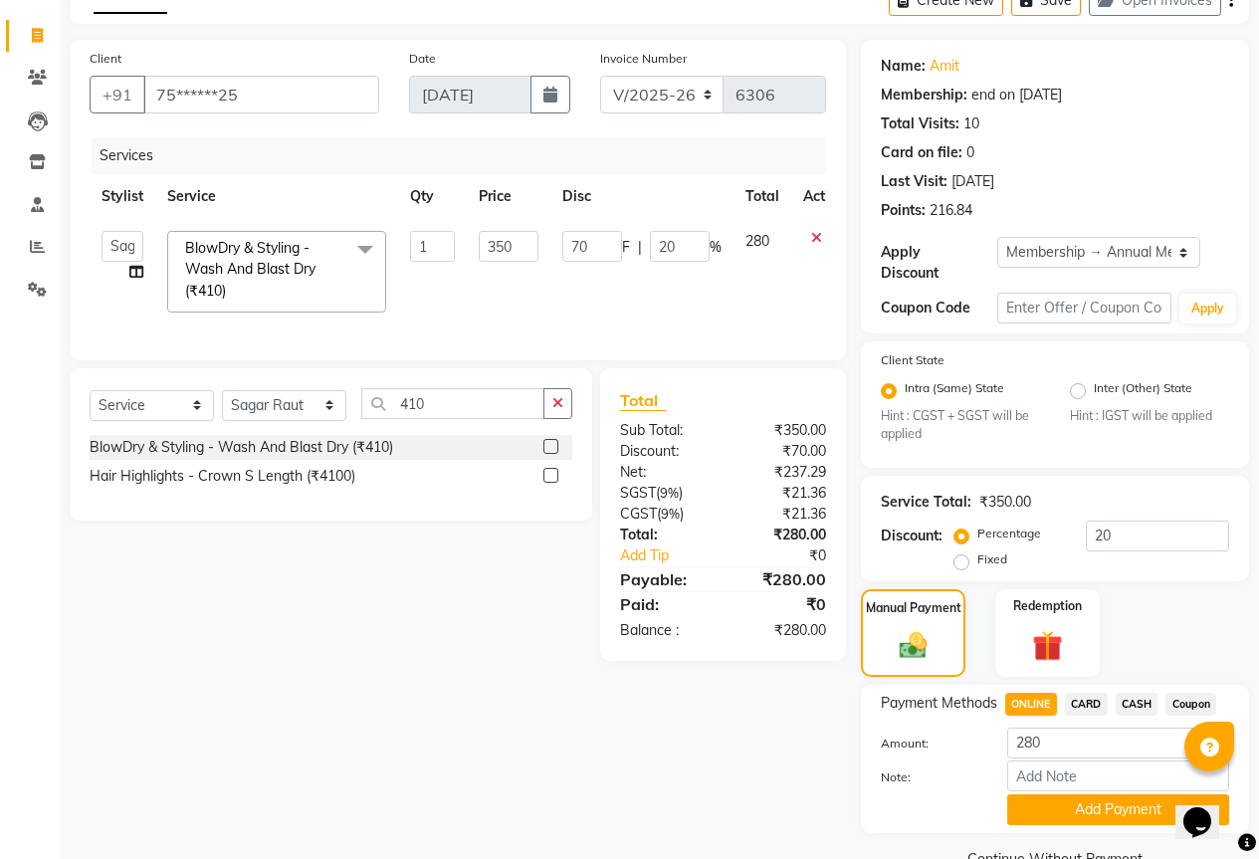
scroll to position [138, 0]
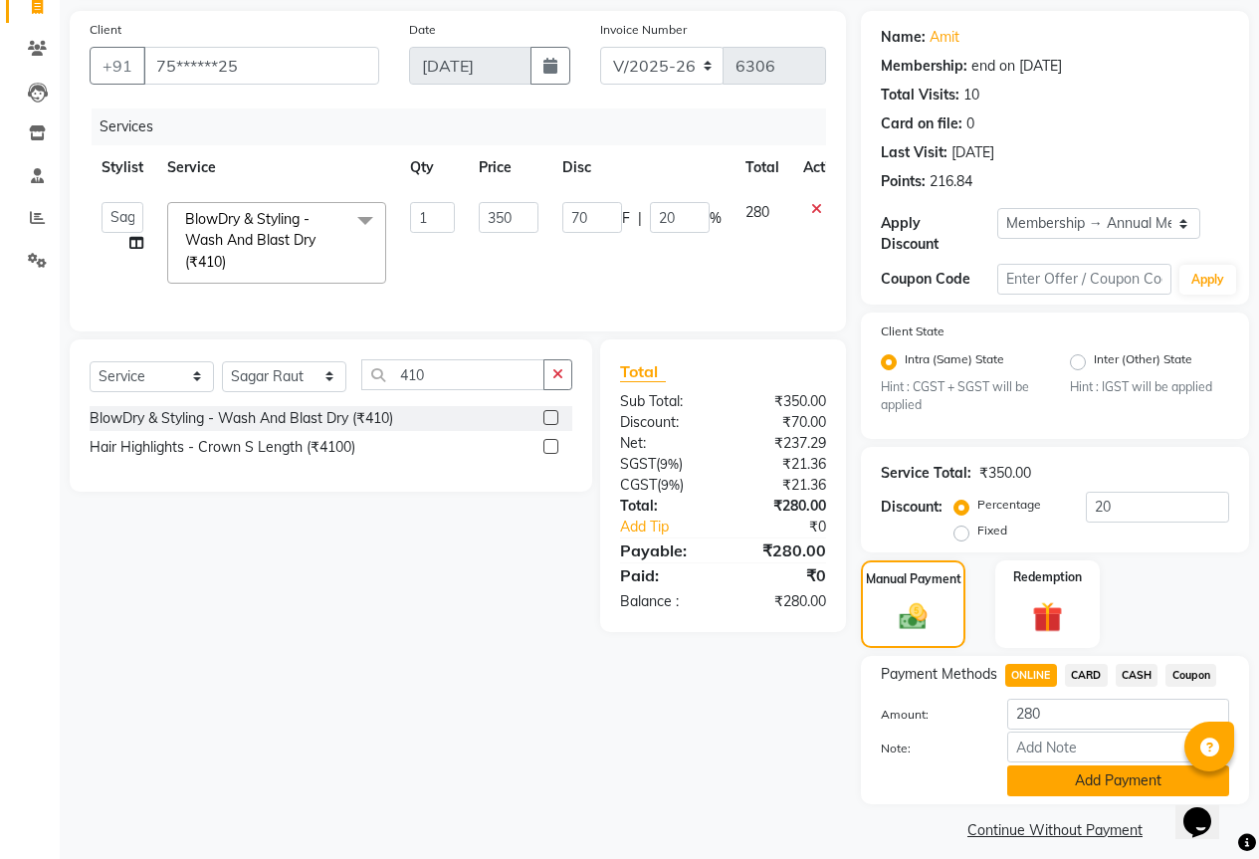
click at [1073, 766] on button "Add Payment" at bounding box center [1118, 781] width 222 height 31
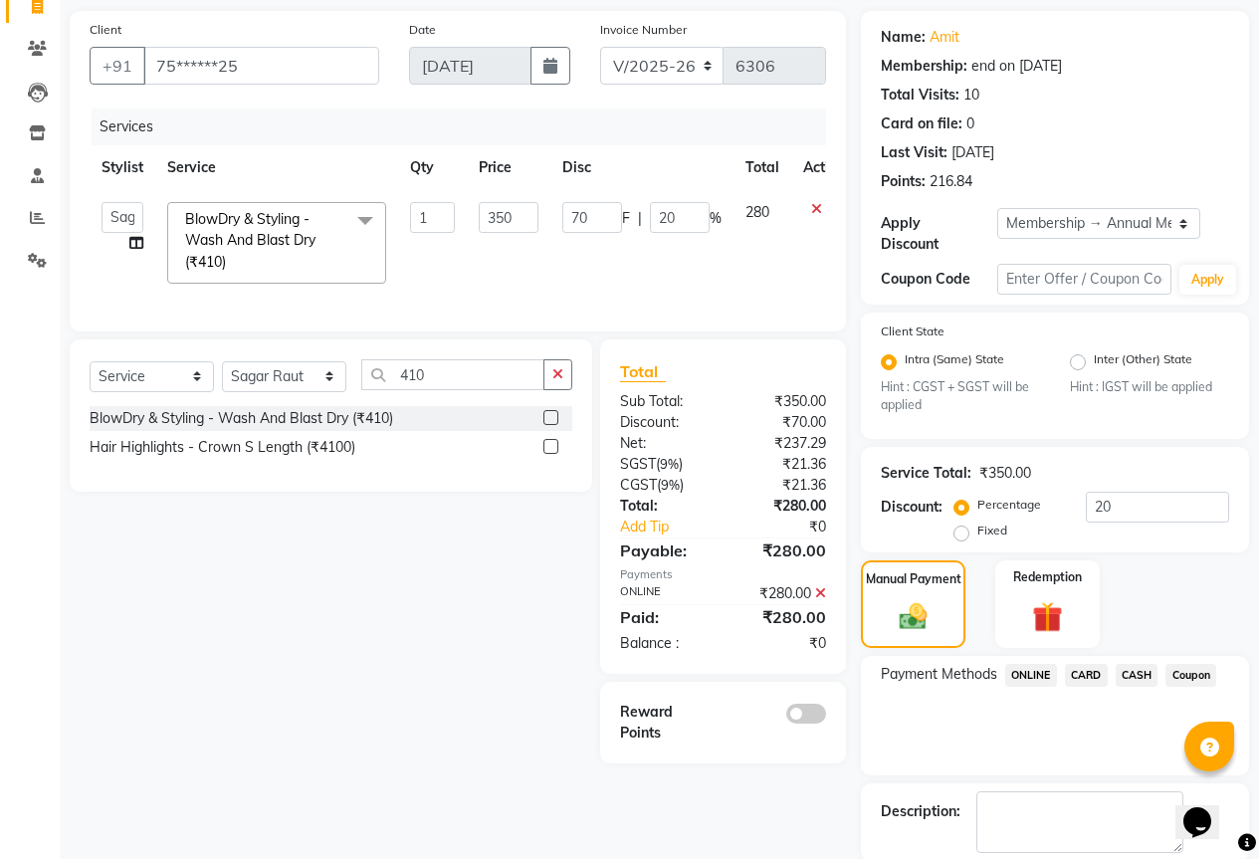
click at [811, 724] on span at bounding box center [806, 714] width 40 height 20
click at [826, 717] on input "checkbox" at bounding box center [826, 717] width 0 height 0
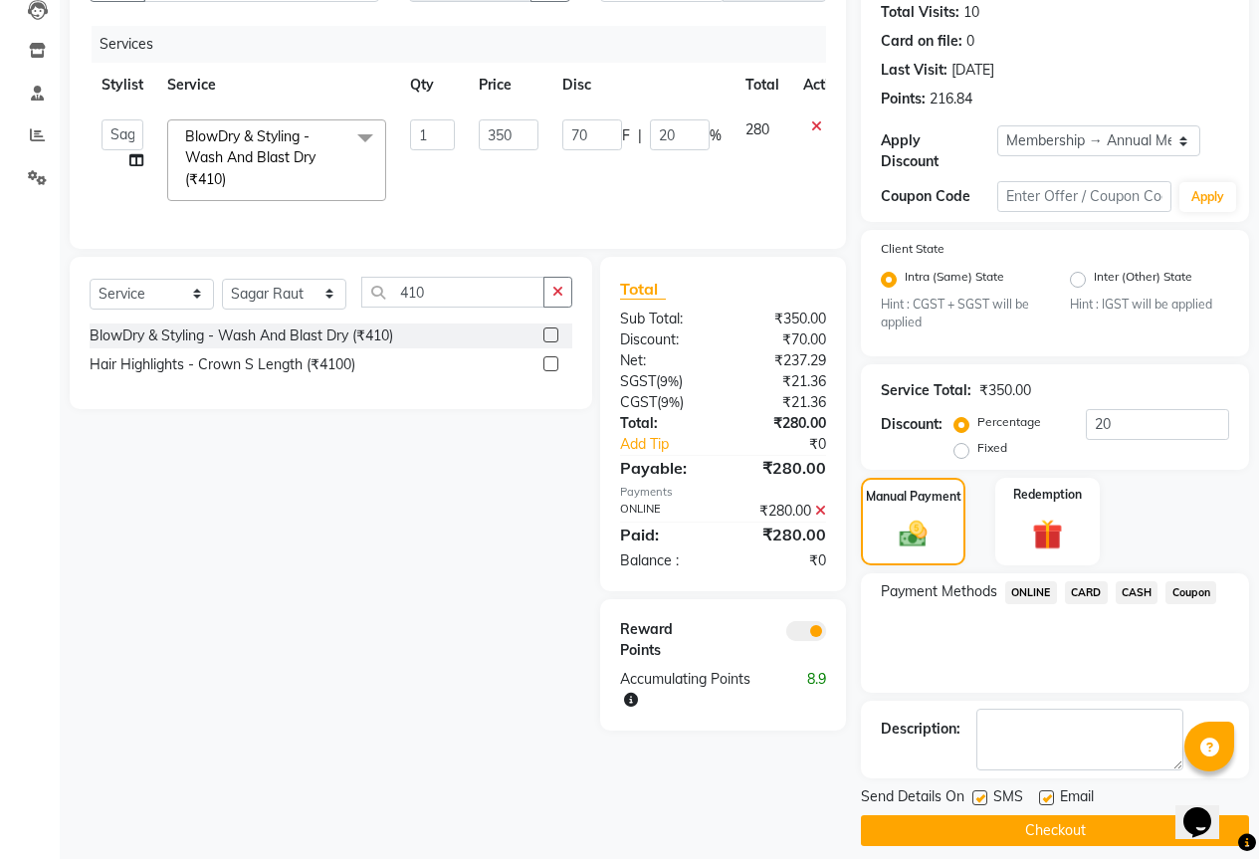
scroll to position [222, 0]
click at [967, 817] on button "Checkout" at bounding box center [1055, 829] width 388 height 31
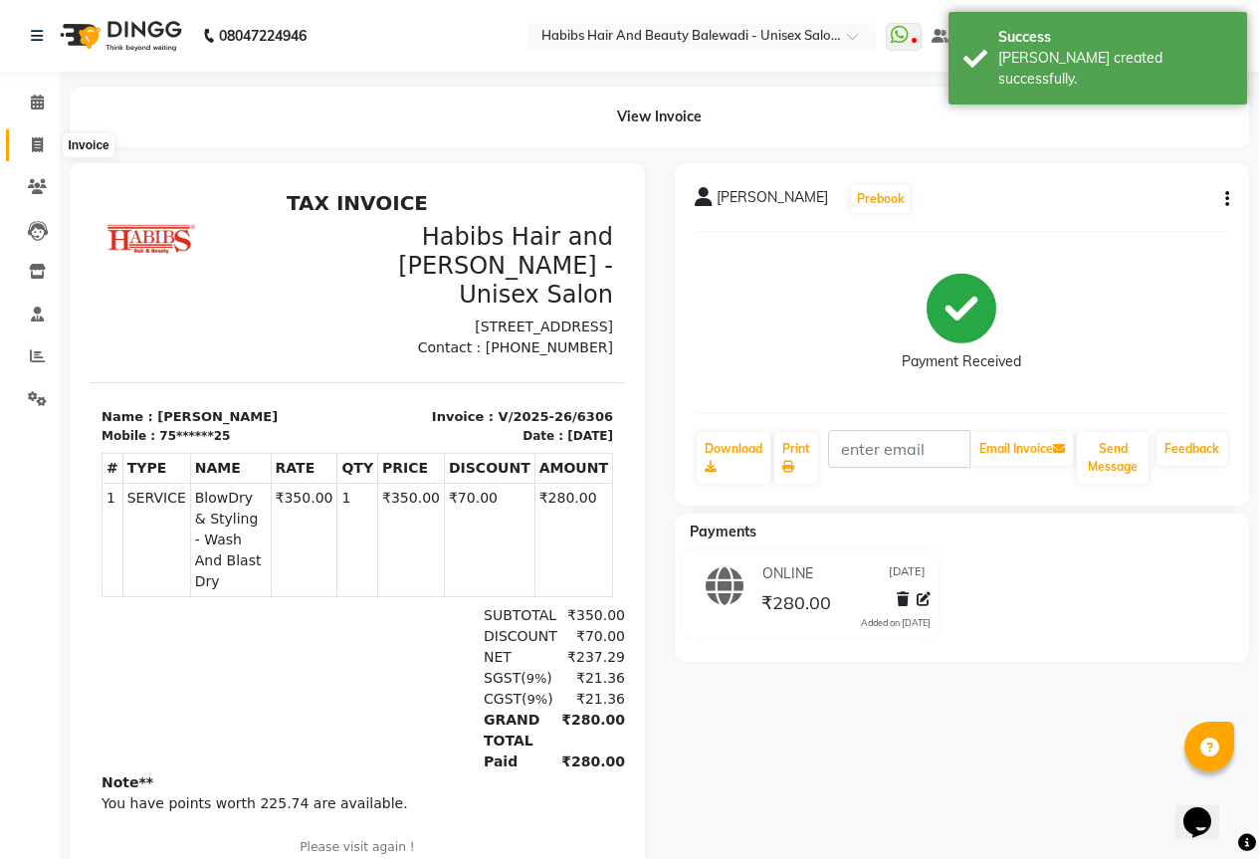
click at [30, 140] on span at bounding box center [37, 145] width 35 height 23
select select "service"
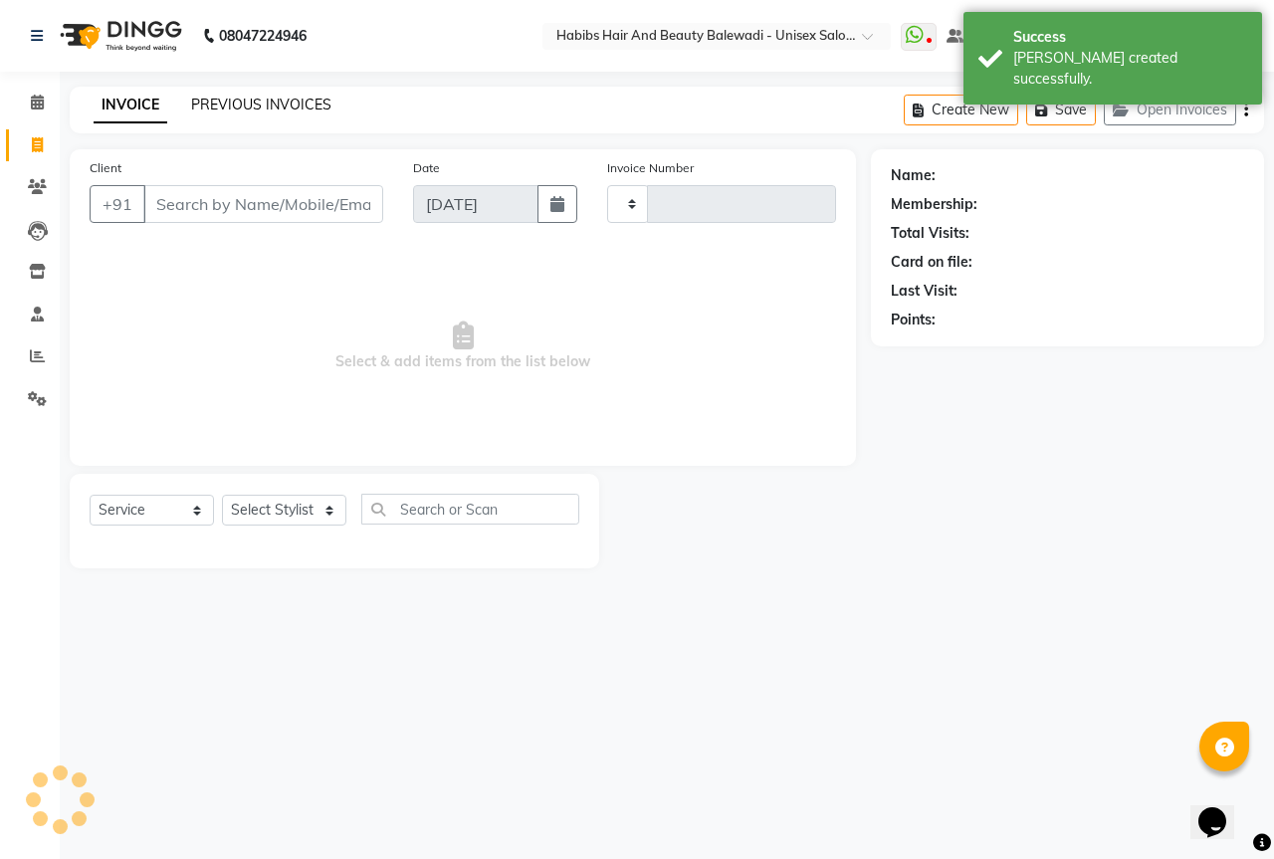
click at [219, 107] on link "PREVIOUS INVOICES" at bounding box center [261, 105] width 140 height 18
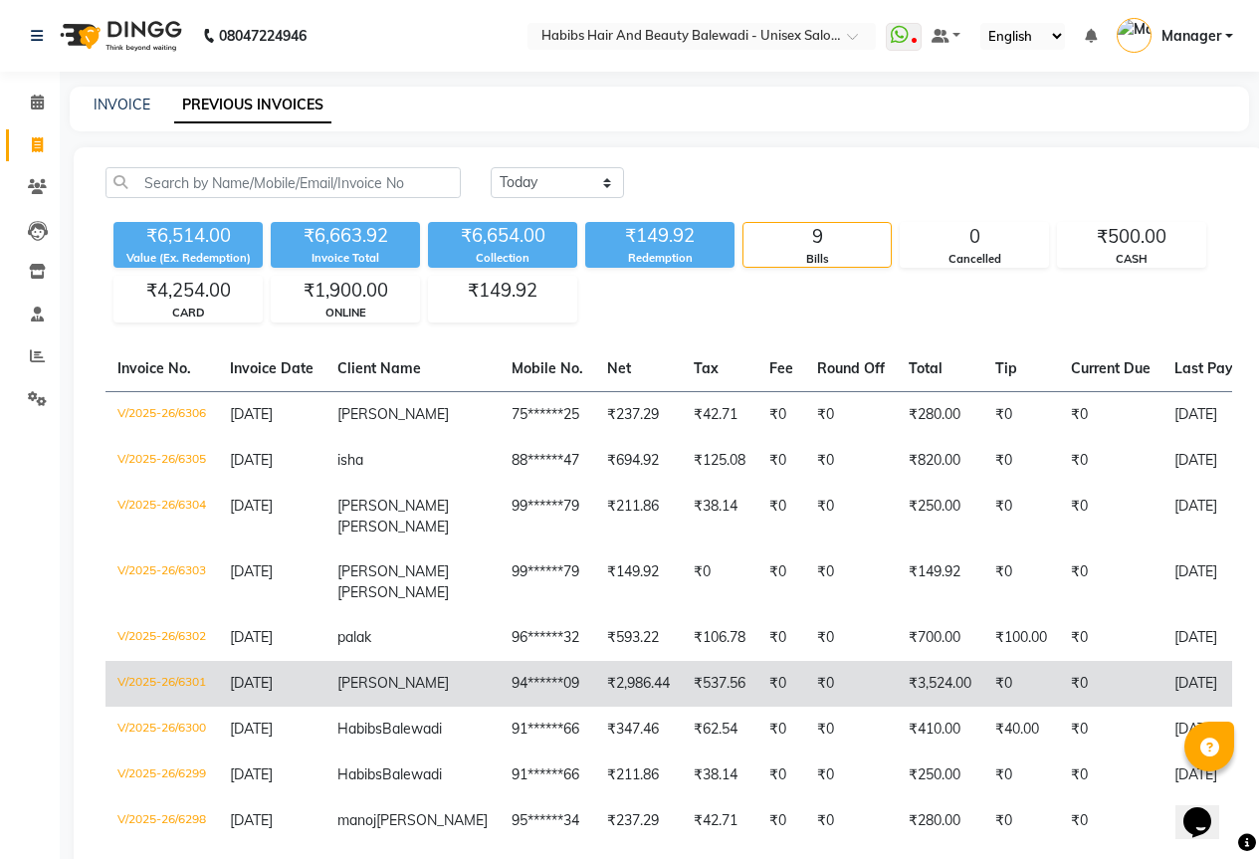
click at [683, 700] on td "₹537.56" at bounding box center [720, 684] width 76 height 46
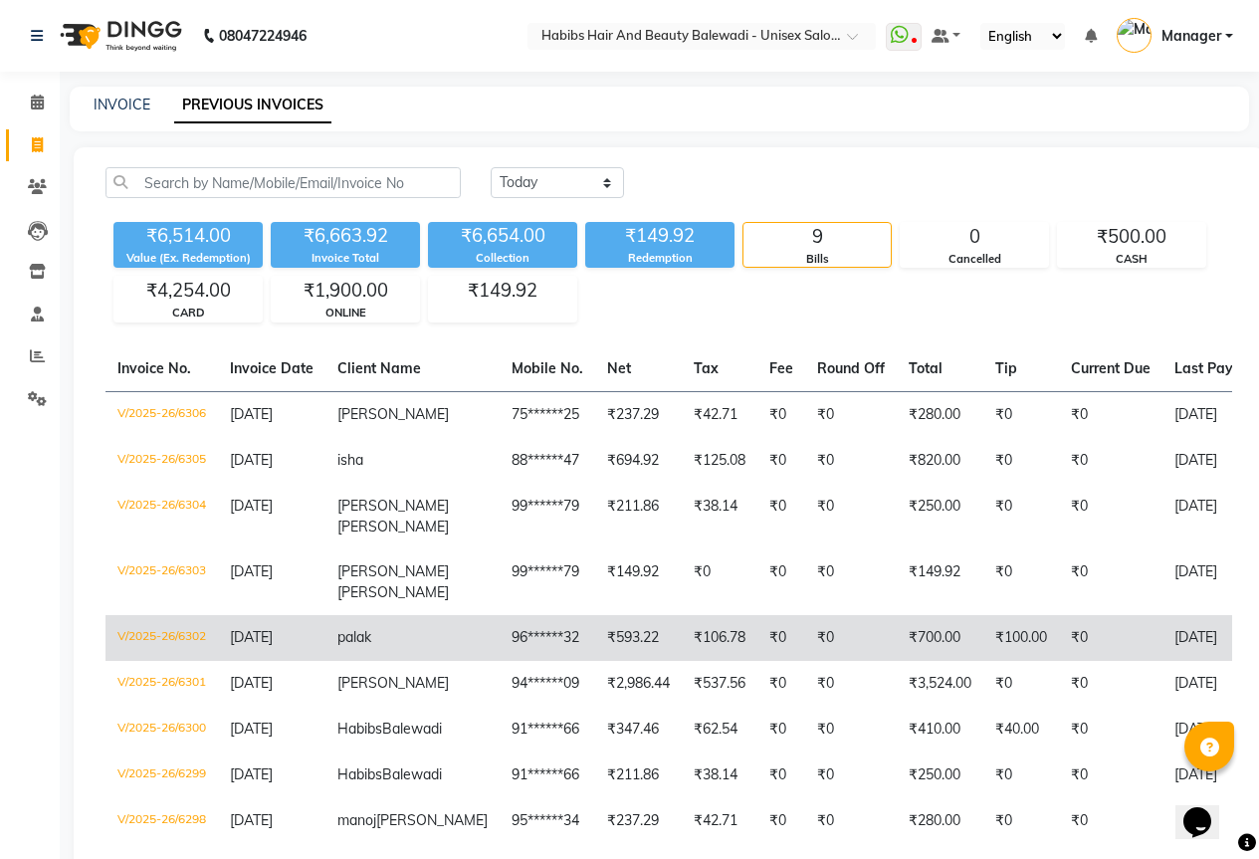
click at [375, 642] on td "palak" at bounding box center [413, 638] width 174 height 46
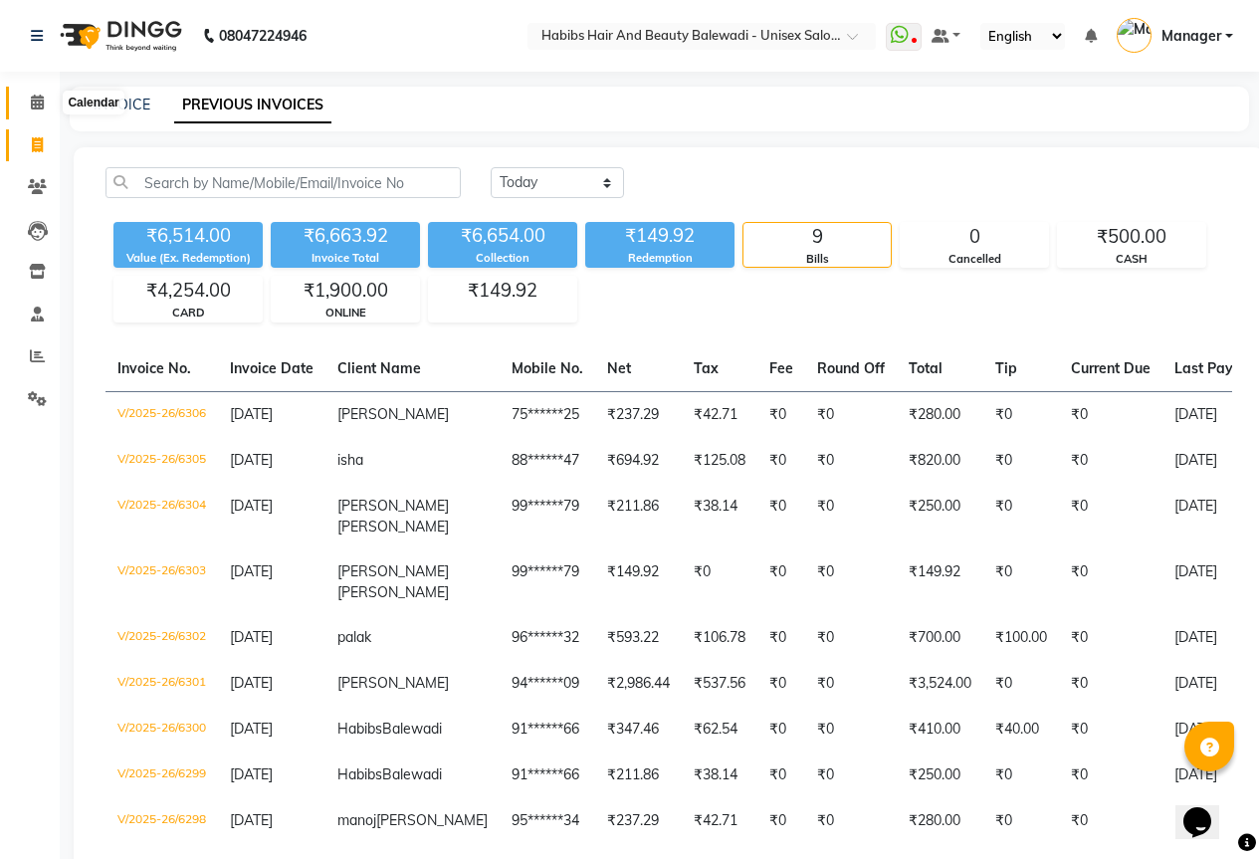
click at [42, 98] on icon at bounding box center [37, 102] width 13 height 15
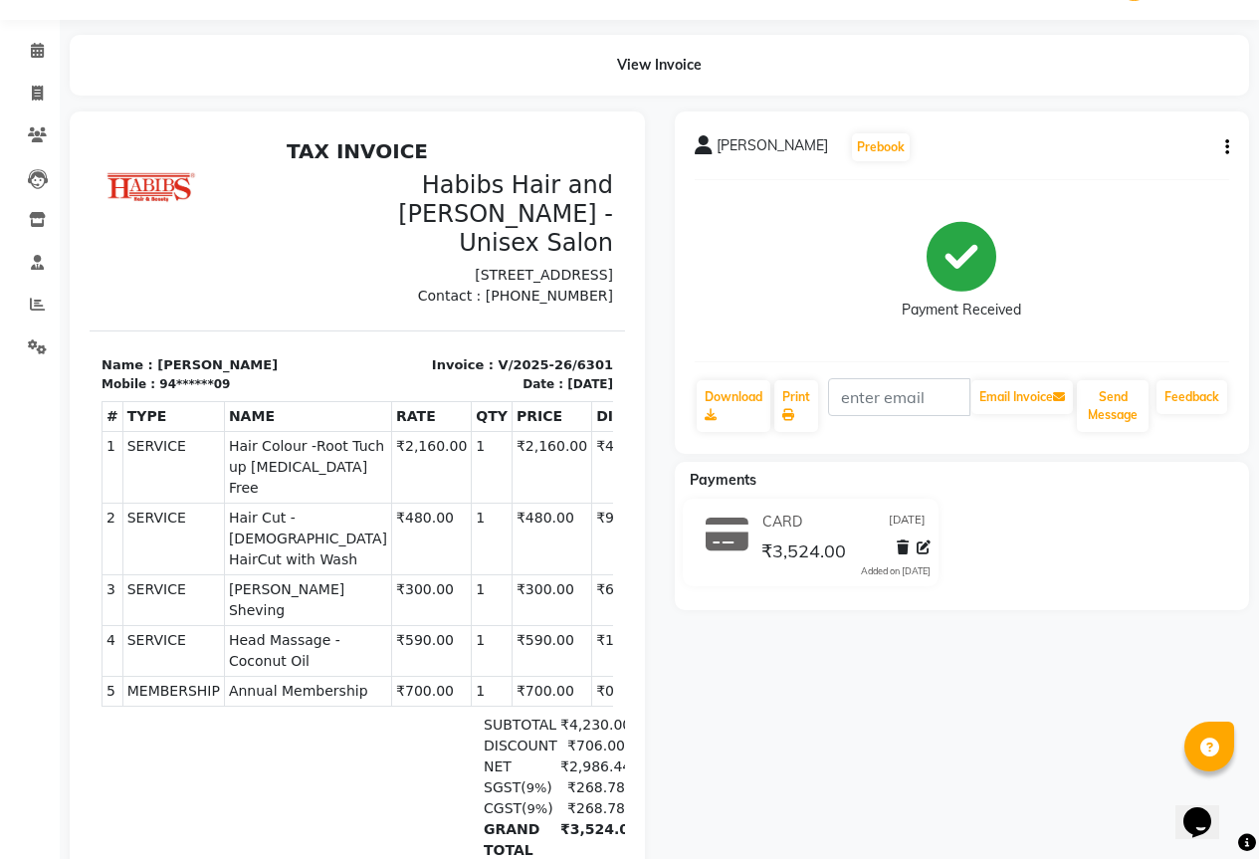
scroll to position [100, 0]
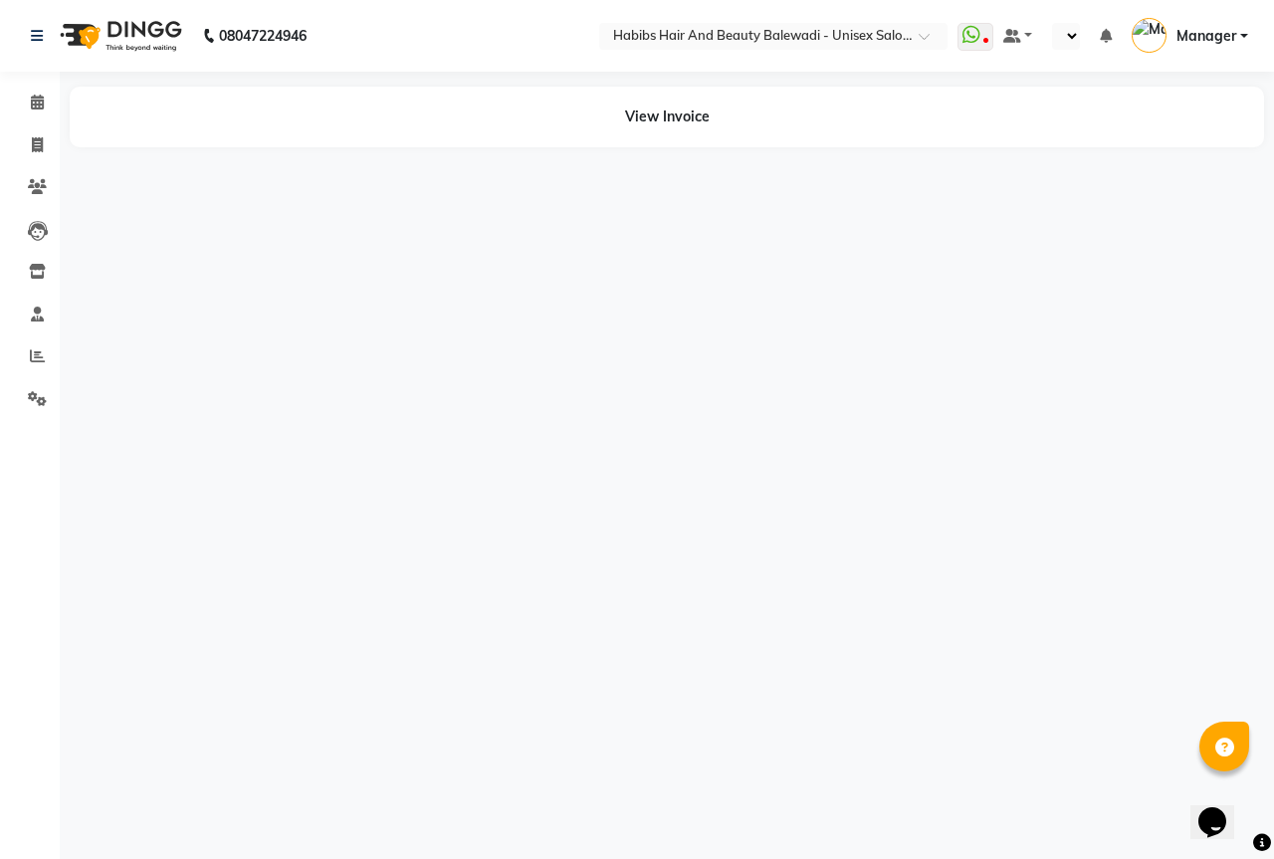
select select "en"
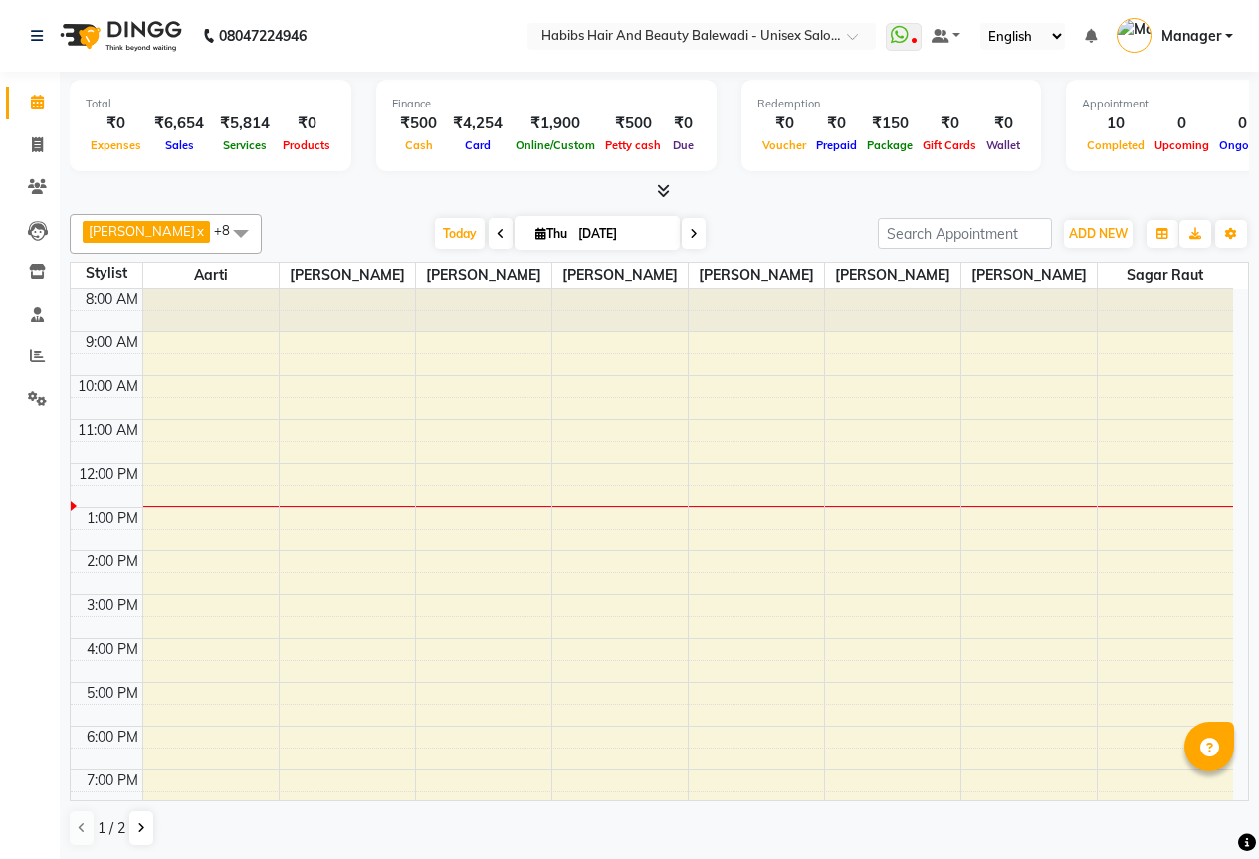
select select "en"
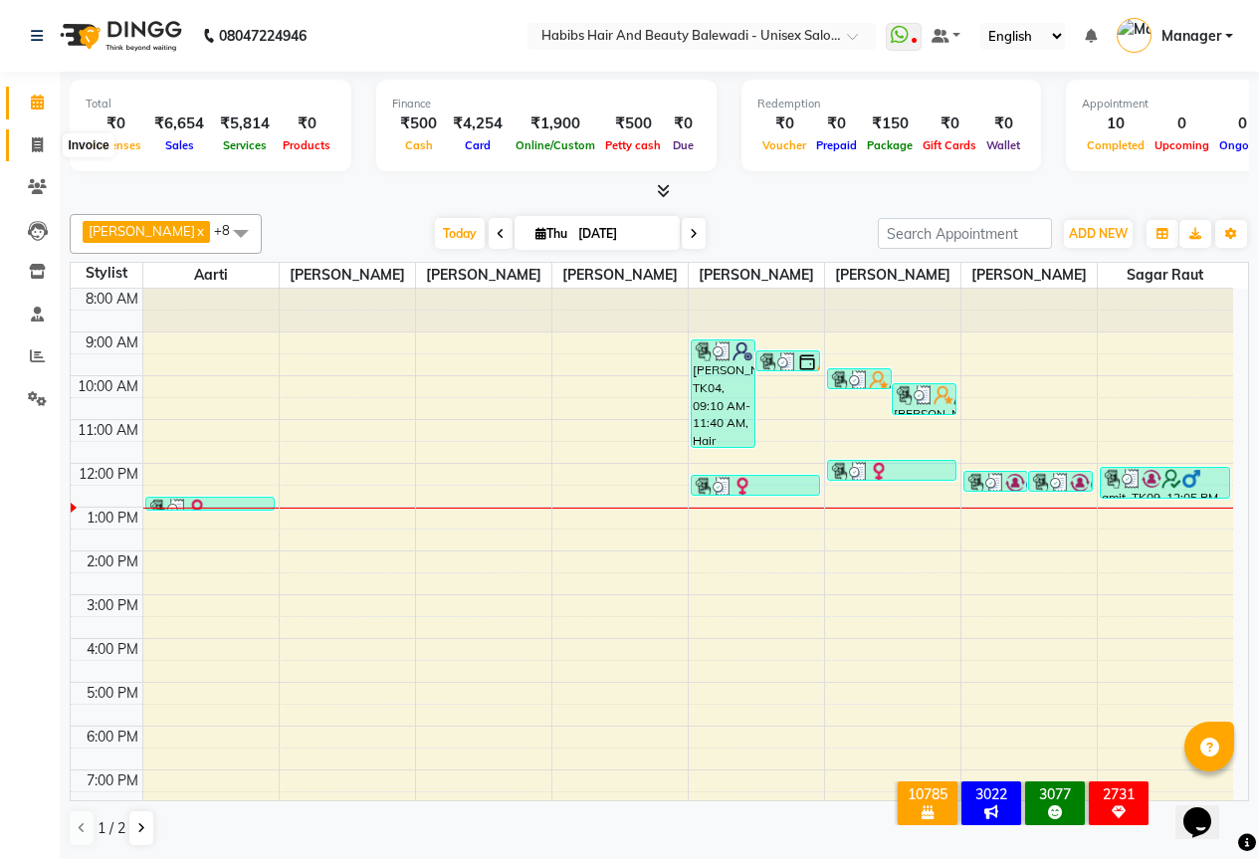
click at [35, 144] on icon at bounding box center [37, 144] width 11 height 15
select select "5902"
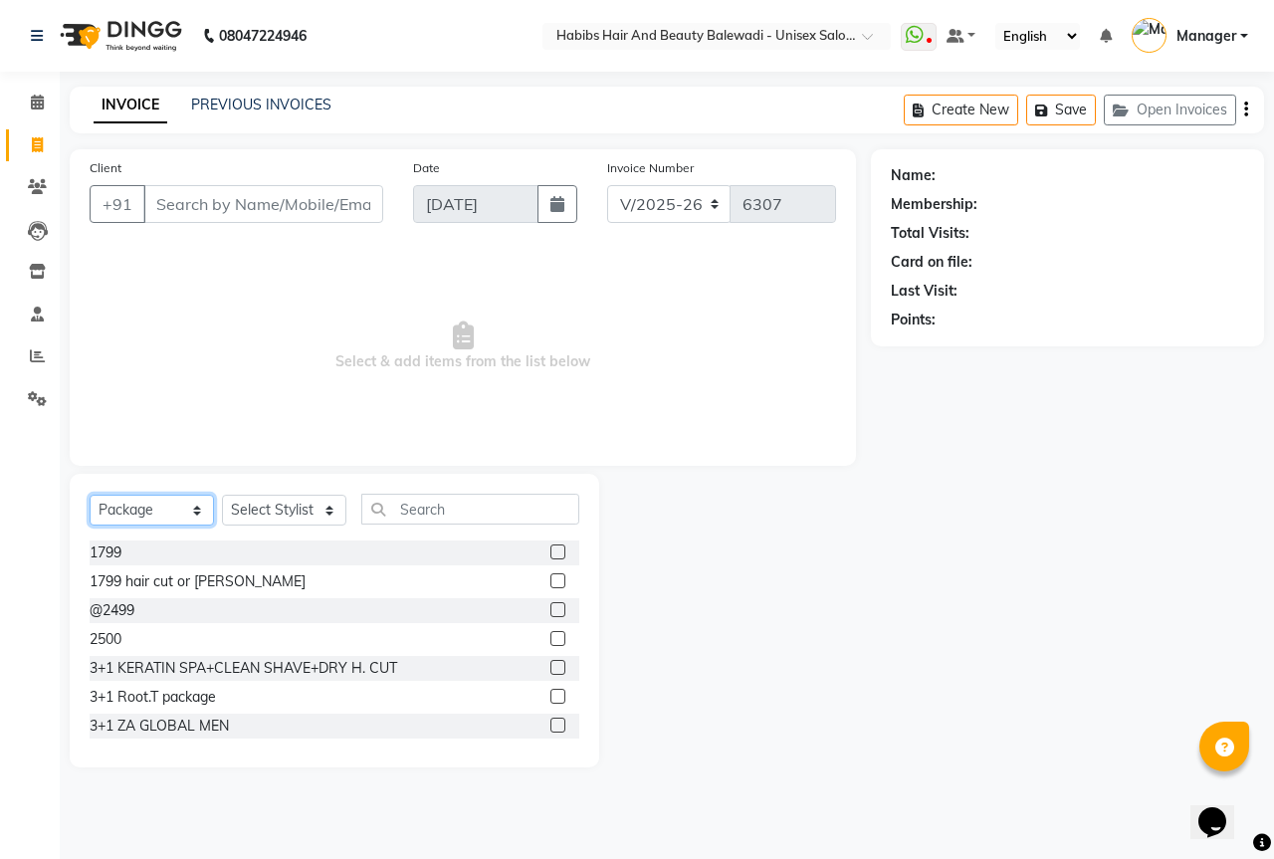
click at [159, 518] on select "Select Service Product Membership Package Voucher Prepaid Gift Card" at bounding box center [152, 510] width 124 height 31
select select "service"
click at [90, 495] on select "Select Service Product Membership Package Voucher Prepaid Gift Card" at bounding box center [152, 510] width 124 height 31
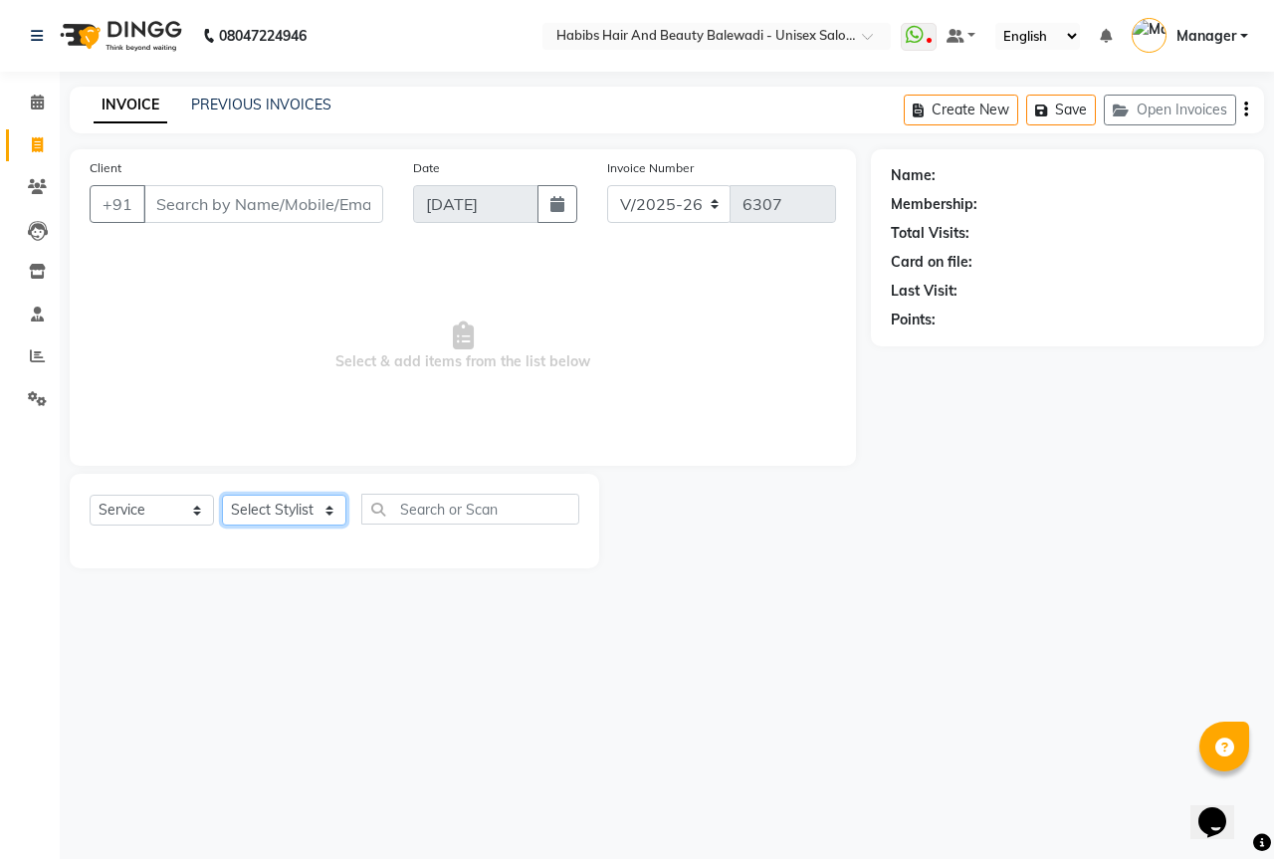
click at [296, 501] on select "Select Stylist Aarti Akshay Gaikwad [PERSON_NAME] [PERSON_NAME] [PERSON_NAME] […" at bounding box center [284, 510] width 124 height 31
select select "82273"
click at [222, 495] on select "Select Stylist Aarti Akshay Gaikwad [PERSON_NAME] [PERSON_NAME] [PERSON_NAME] […" at bounding box center [284, 510] width 124 height 31
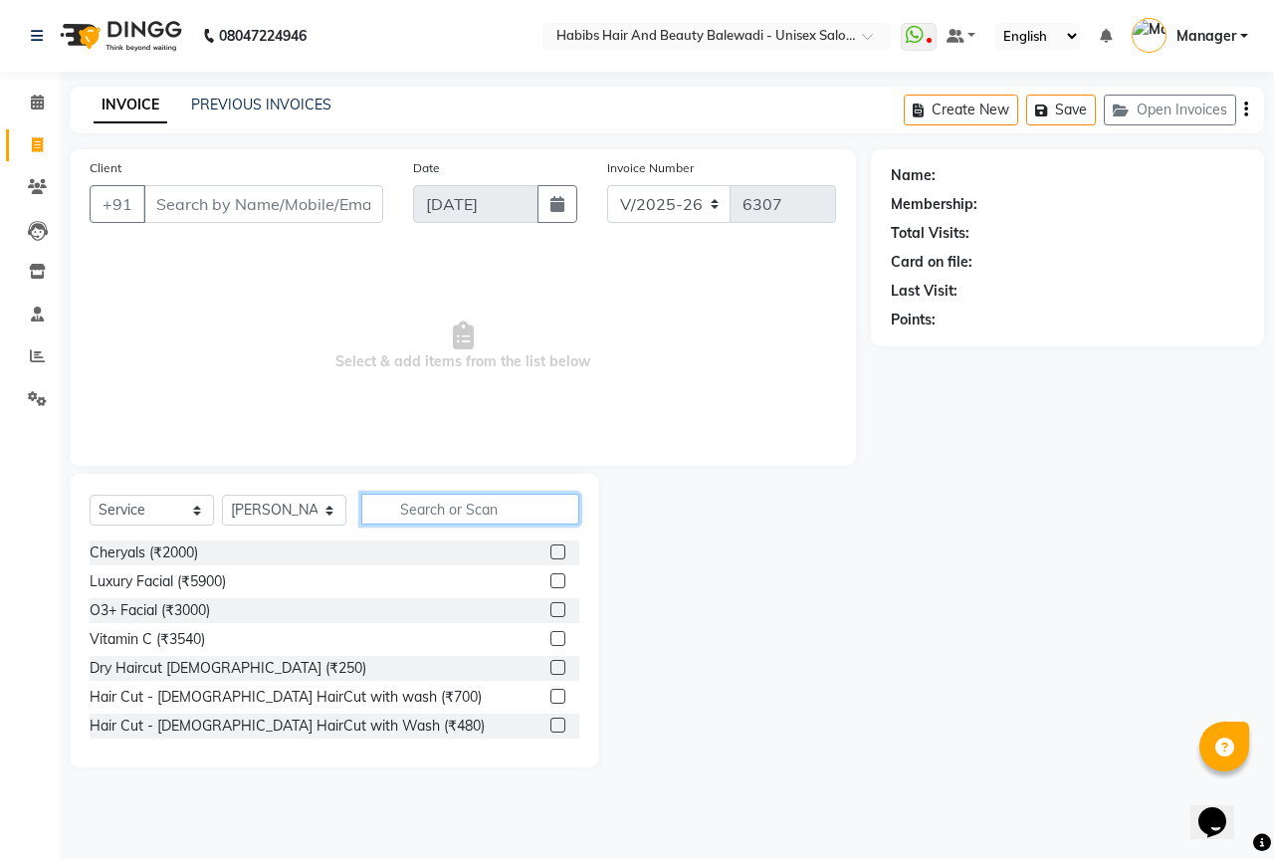
click at [419, 514] on input "text" at bounding box center [470, 509] width 218 height 31
click at [219, 208] on input "Client" at bounding box center [263, 204] width 240 height 38
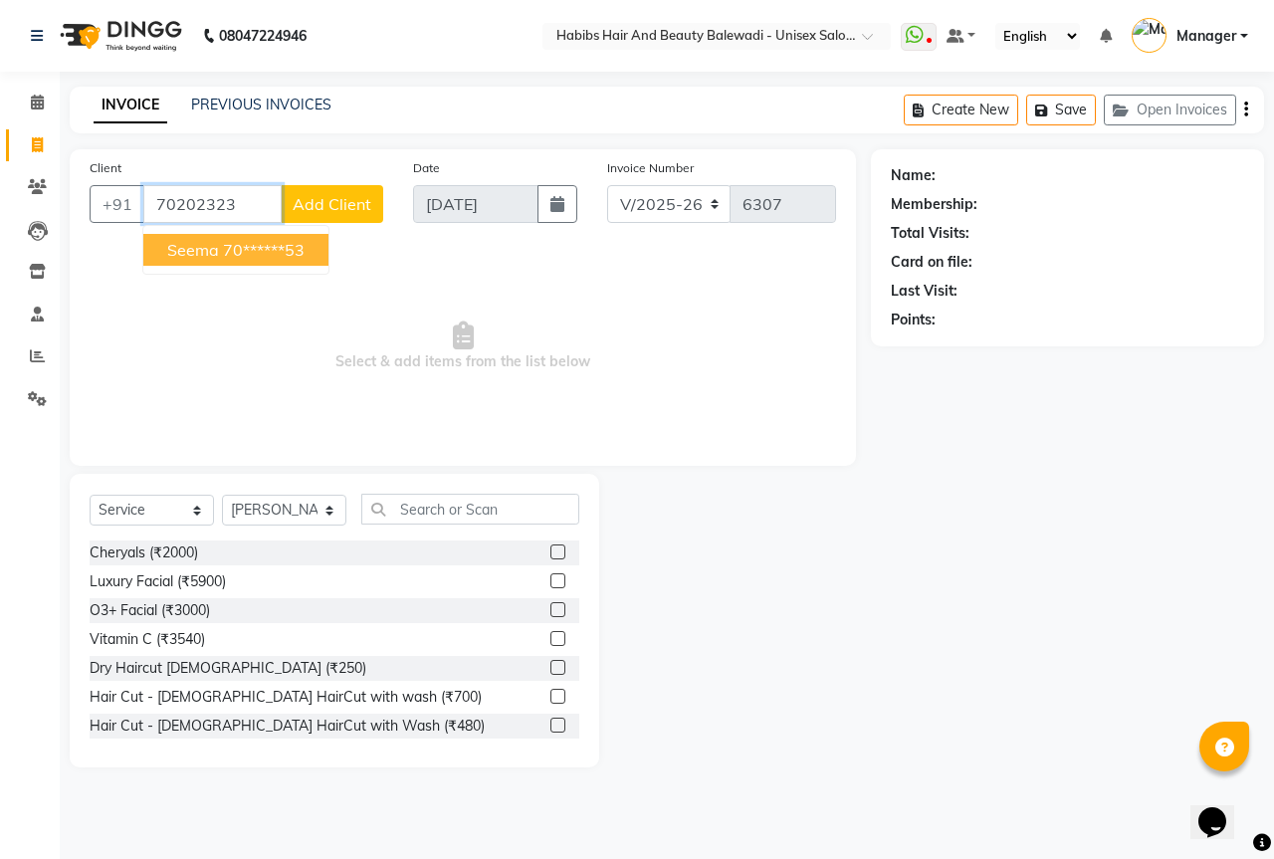
click at [220, 245] on button "seema 70******53" at bounding box center [235, 250] width 185 height 32
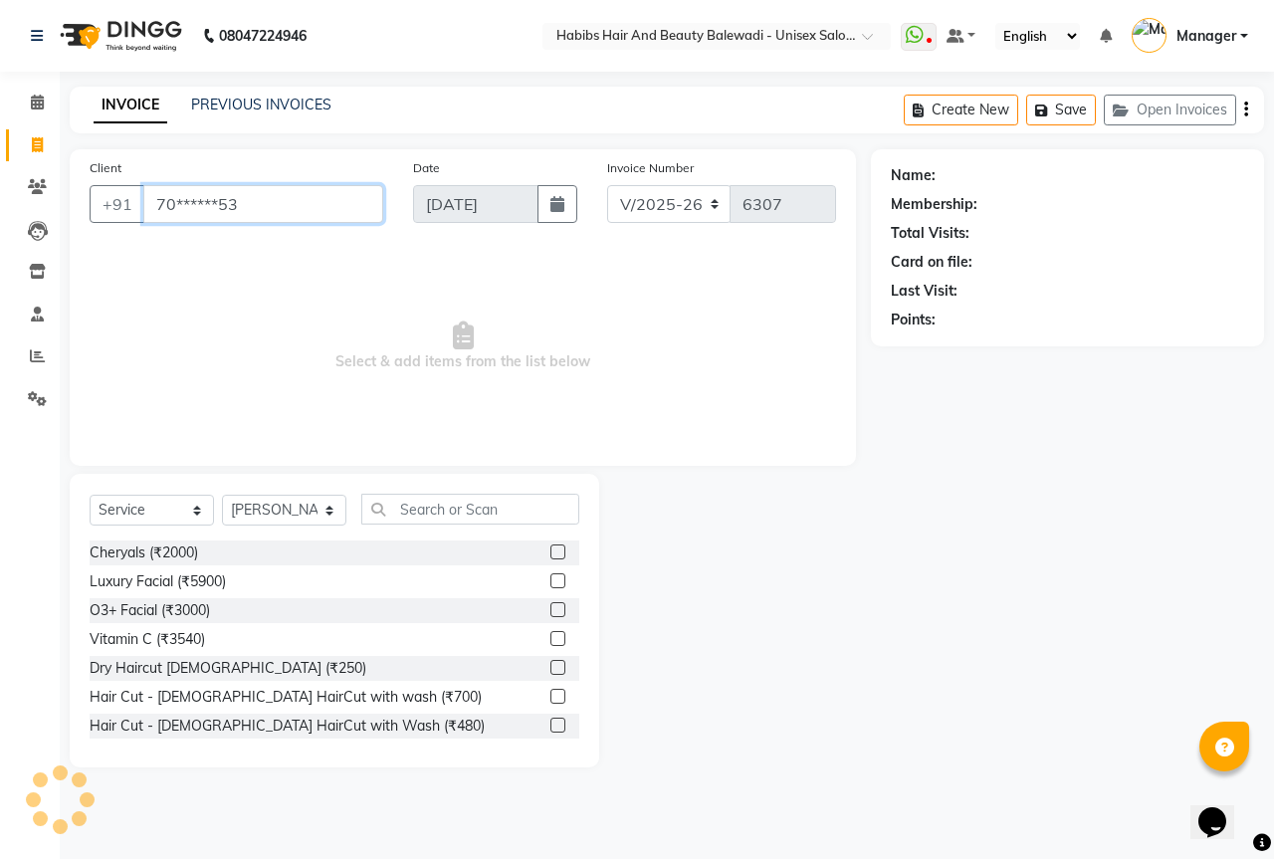
type input "70******53"
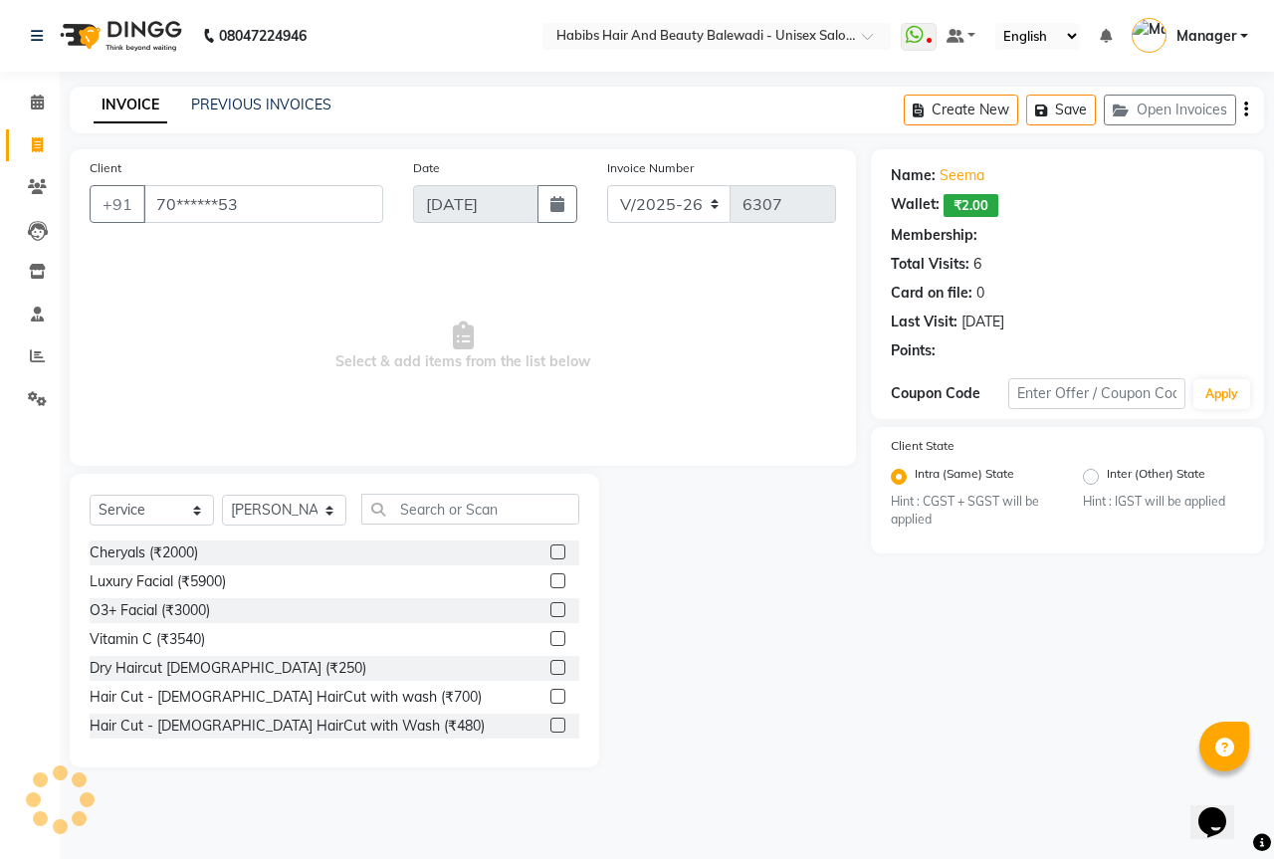
select select "2: Object"
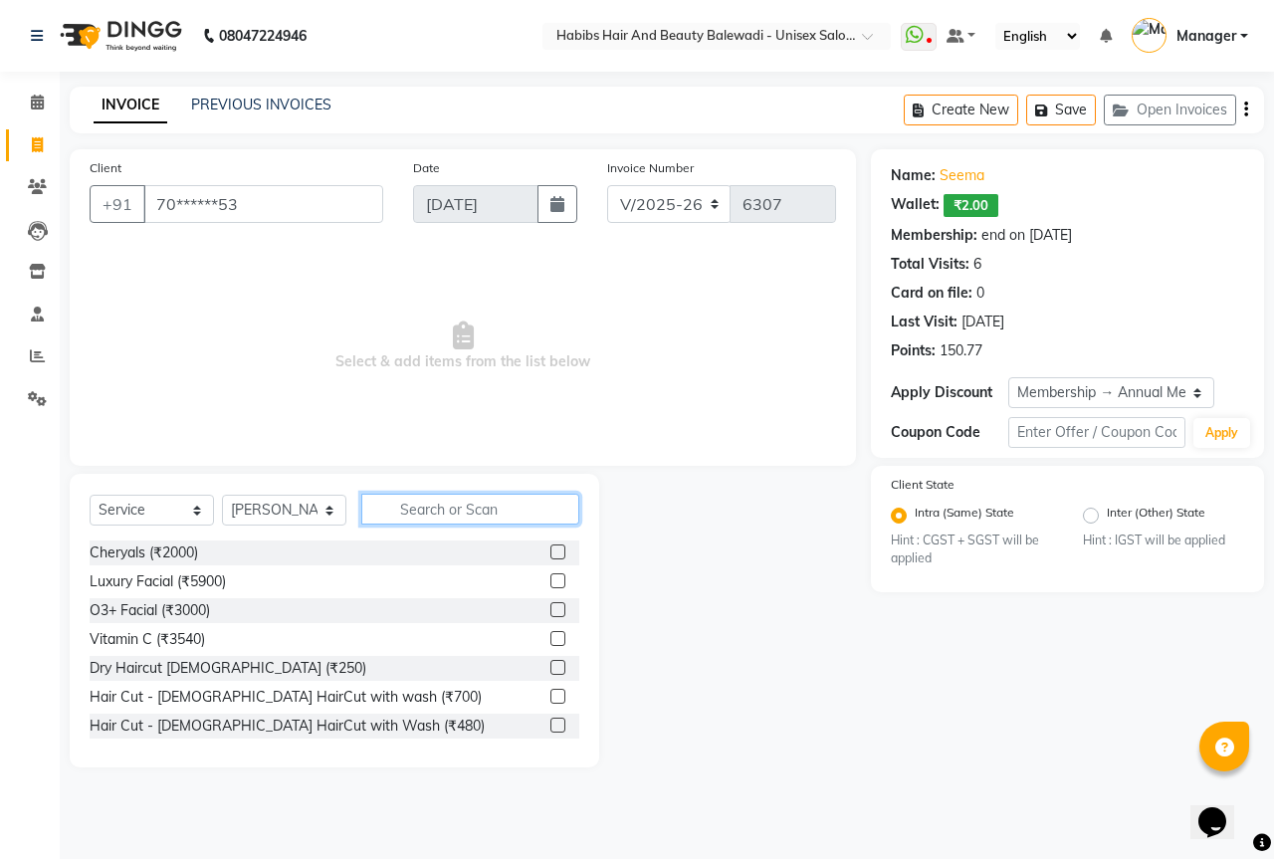
click at [395, 510] on input "text" at bounding box center [470, 509] width 218 height 31
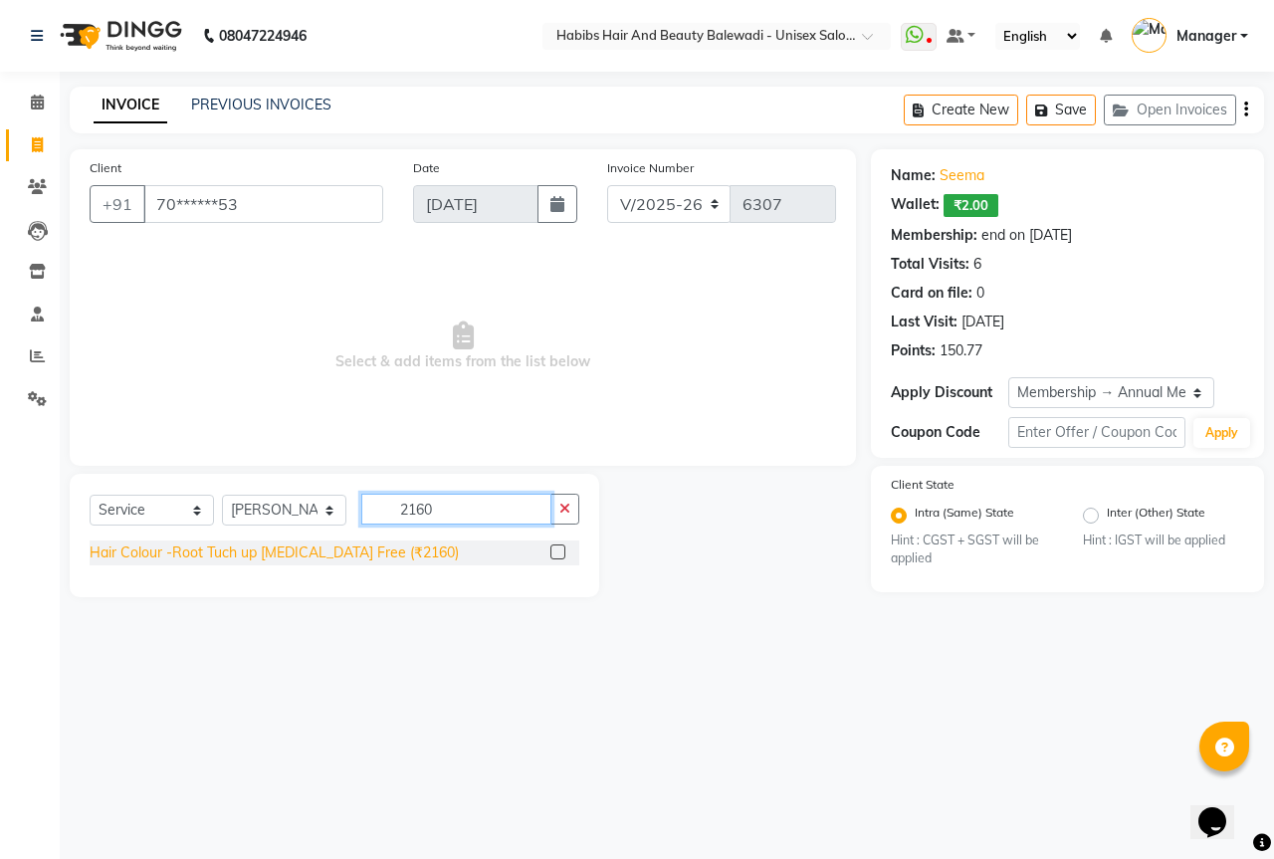
type input "2160"
click at [371, 548] on div "Hair Colour -Root Tuch up [MEDICAL_DATA] Free (₹2160)" at bounding box center [274, 553] width 369 height 21
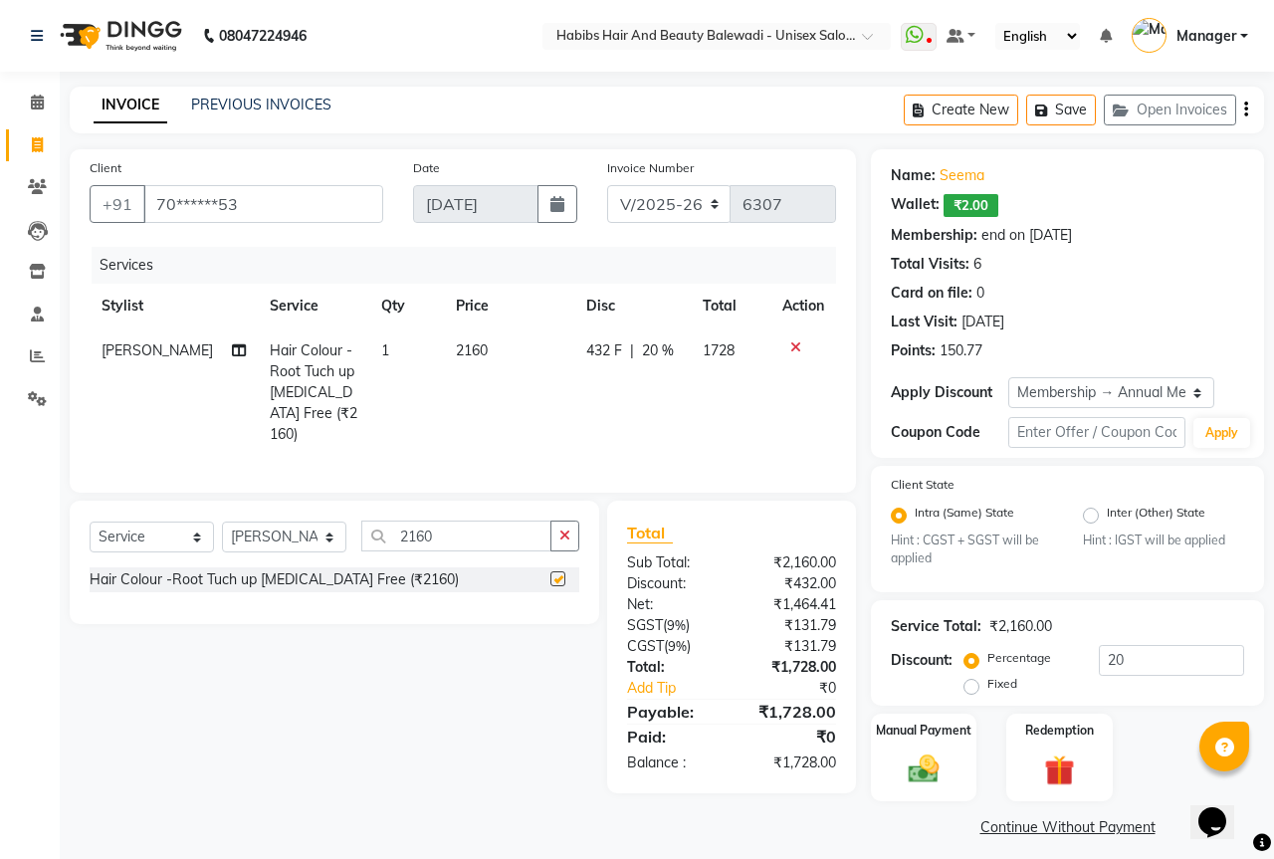
checkbox input "false"
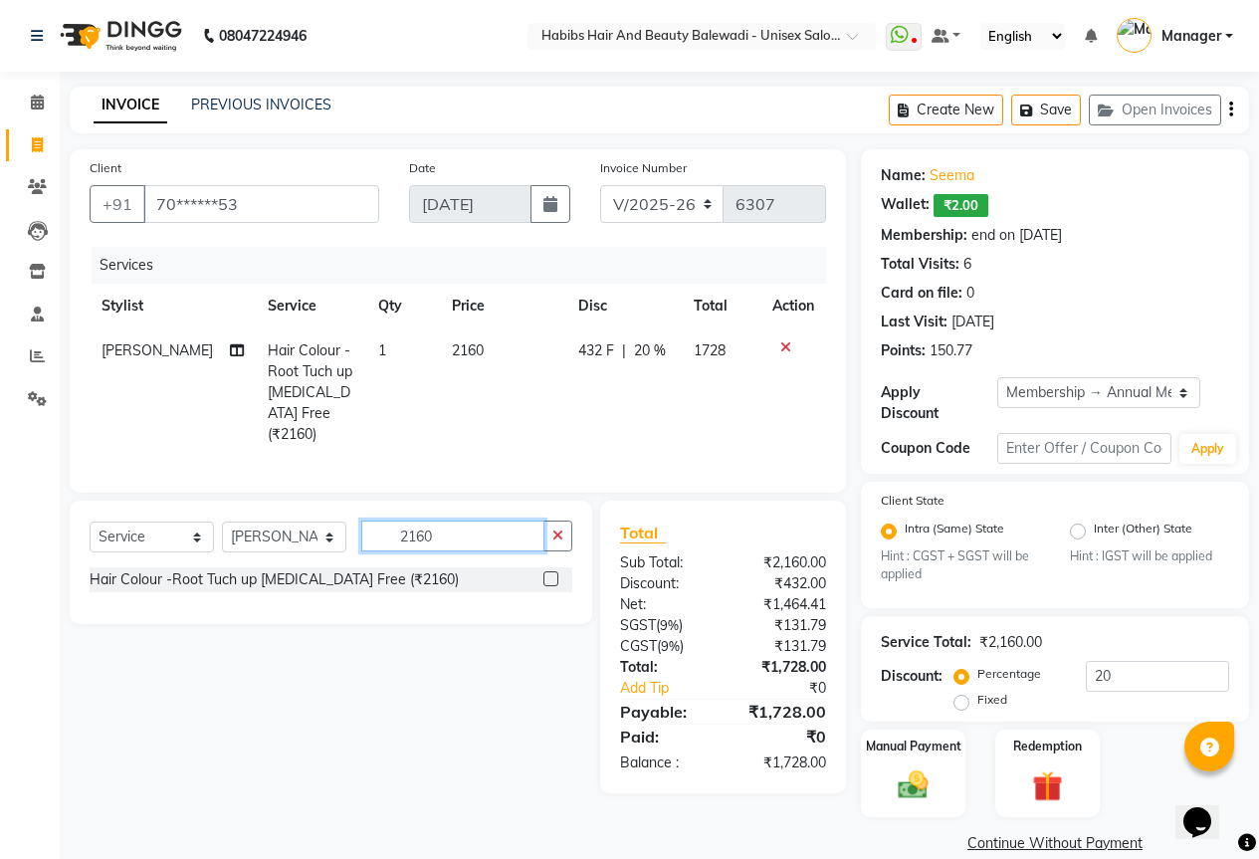
click at [461, 534] on input "2160" at bounding box center [452, 536] width 183 height 31
type input "2"
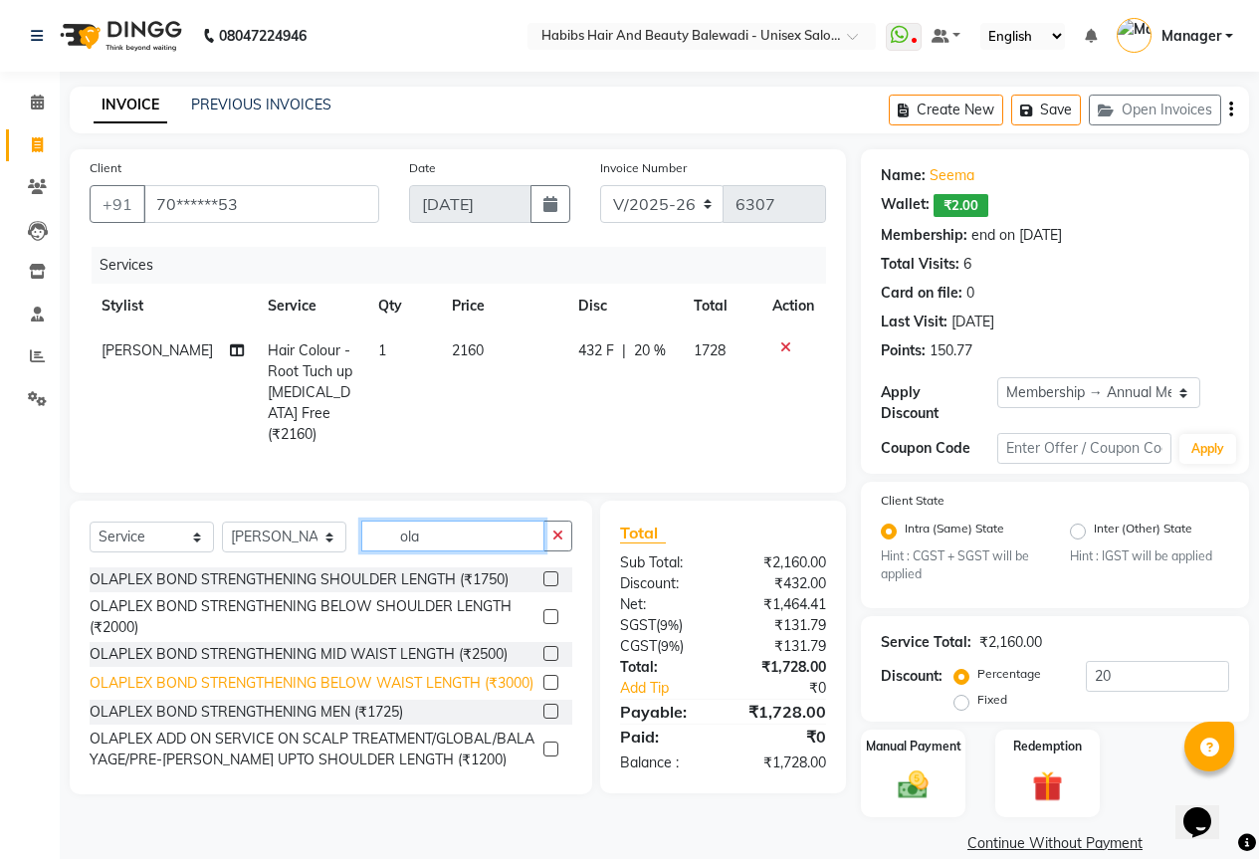
type input "ola"
click at [471, 673] on div "OLAPLEX BOND STRENGTHENING BELOW WAIST LENGTH (₹3000)" at bounding box center [312, 683] width 444 height 21
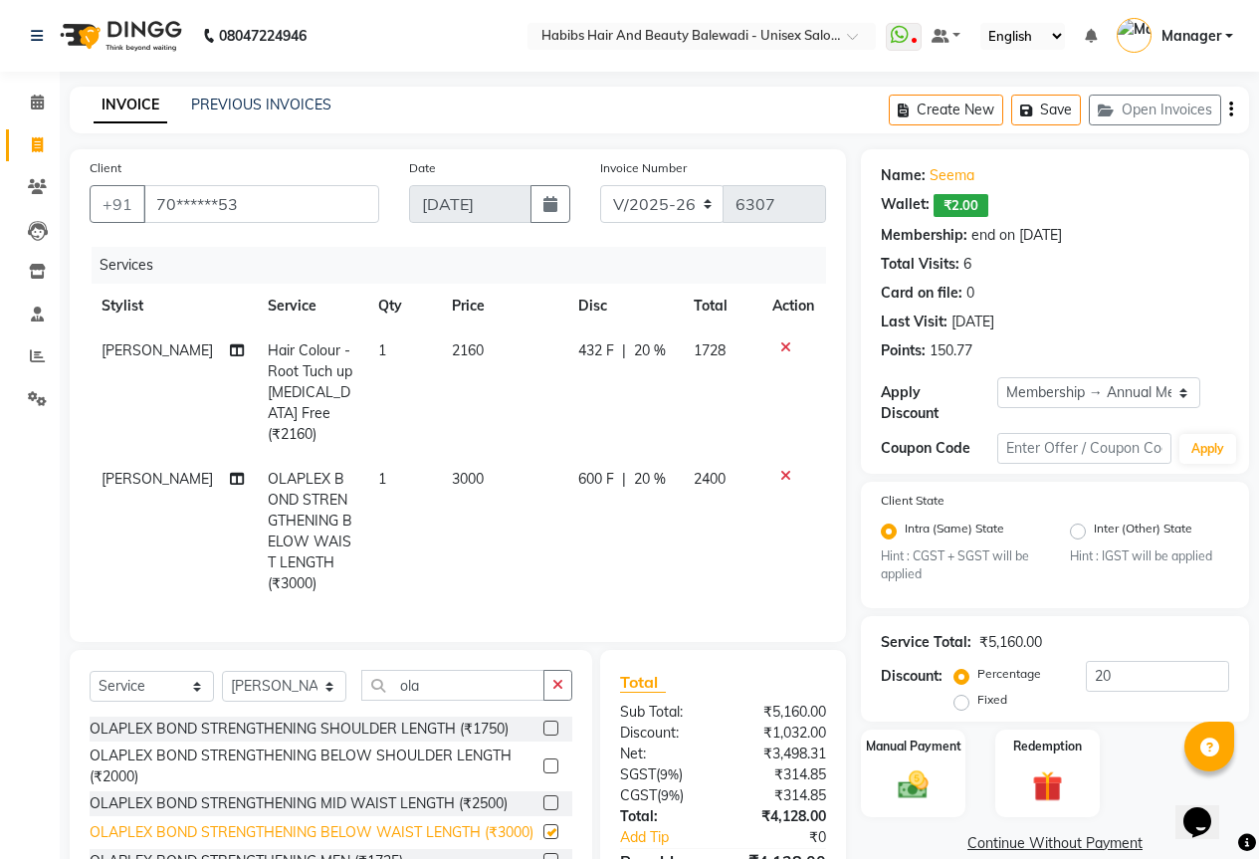
checkbox input "false"
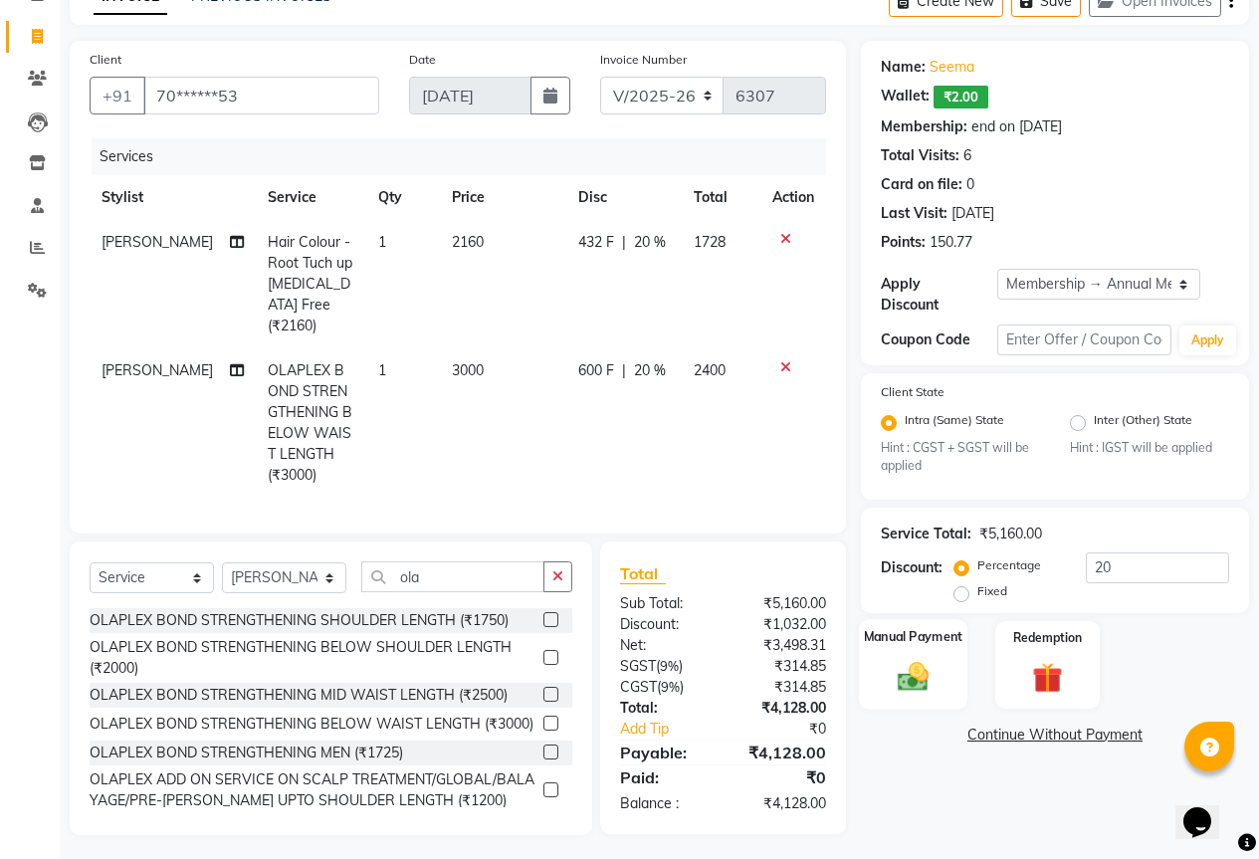
click at [936, 633] on div "Manual Payment" at bounding box center [913, 665] width 109 height 91
click at [1052, 666] on img at bounding box center [1047, 678] width 51 height 39
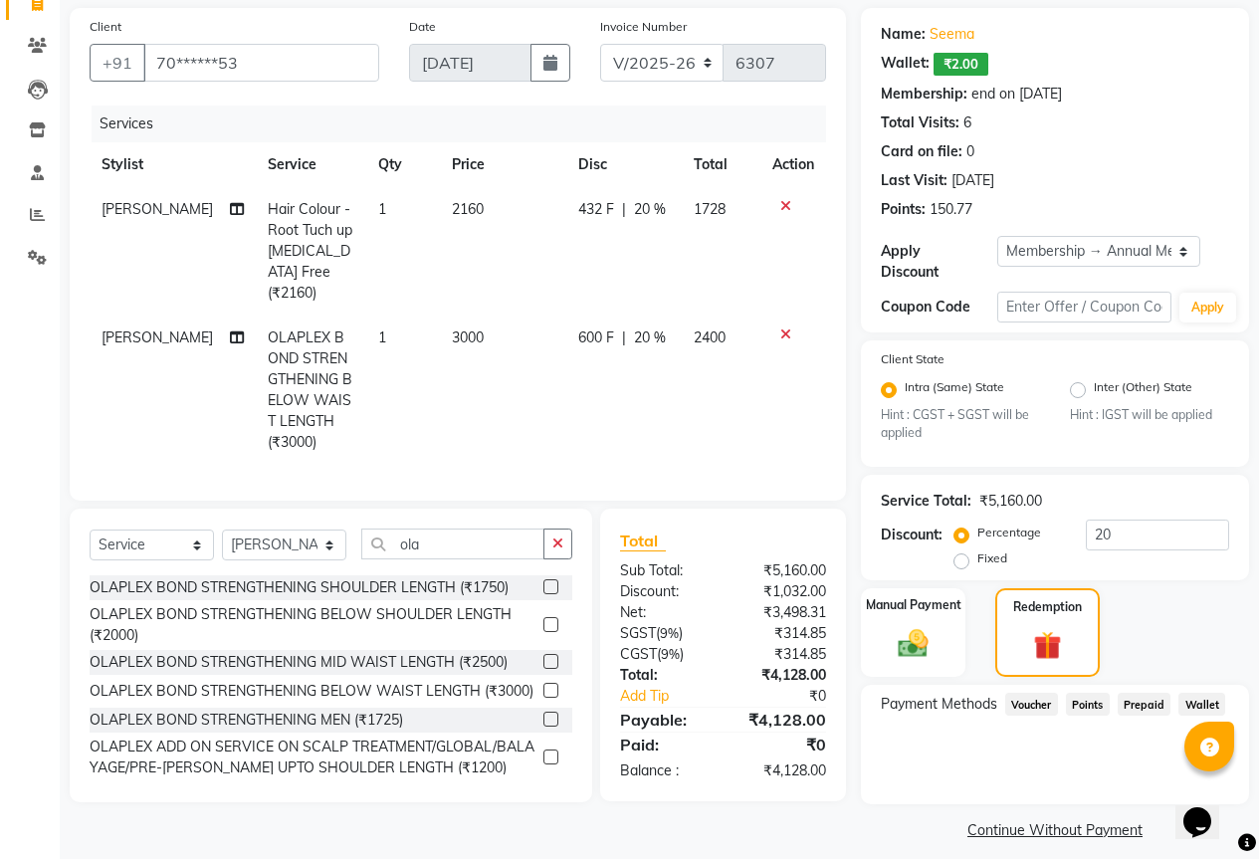
click at [1088, 693] on span "Points" at bounding box center [1088, 704] width 44 height 23
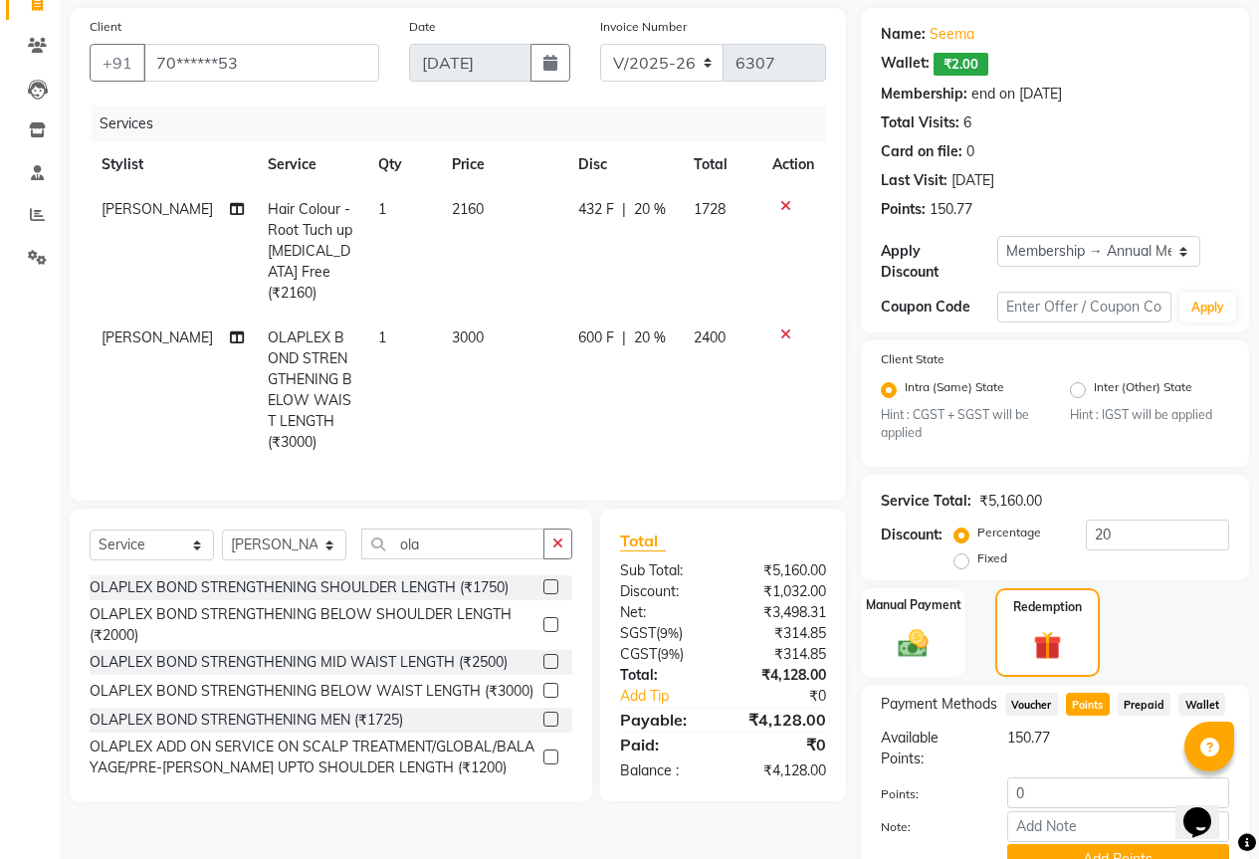
scroll to position [220, 0]
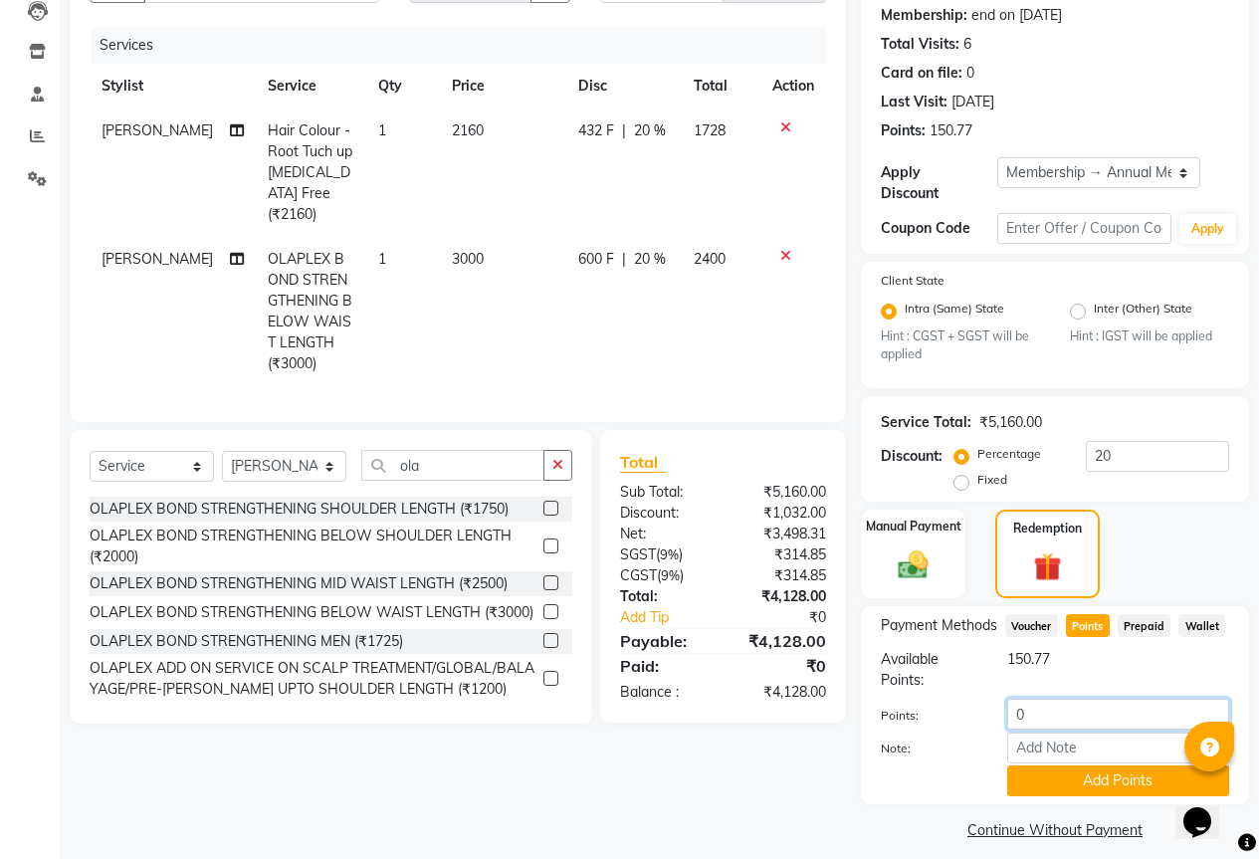
click at [1056, 702] on input "0" at bounding box center [1118, 714] width 222 height 31
type input "150"
click at [1088, 769] on button "Add Points" at bounding box center [1118, 781] width 222 height 31
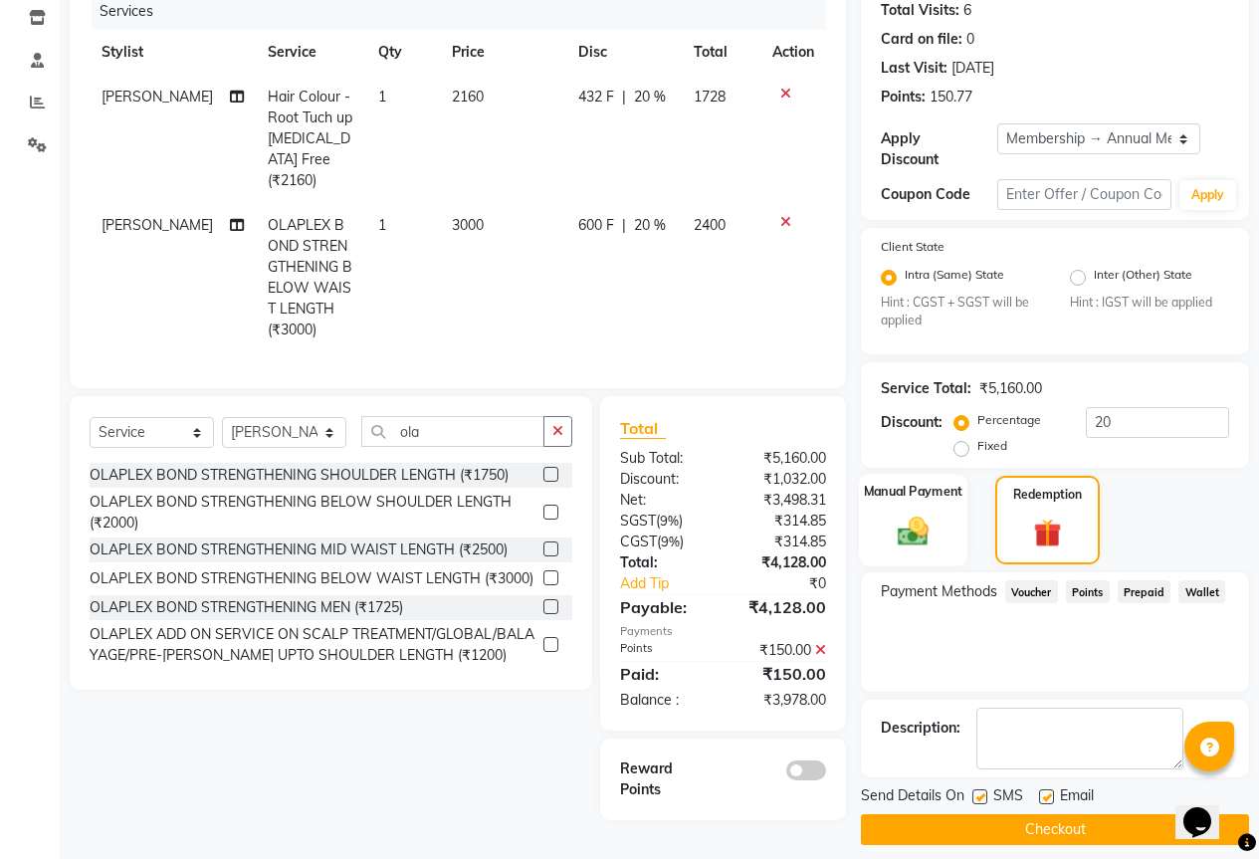
click at [920, 514] on img at bounding box center [913, 532] width 51 height 36
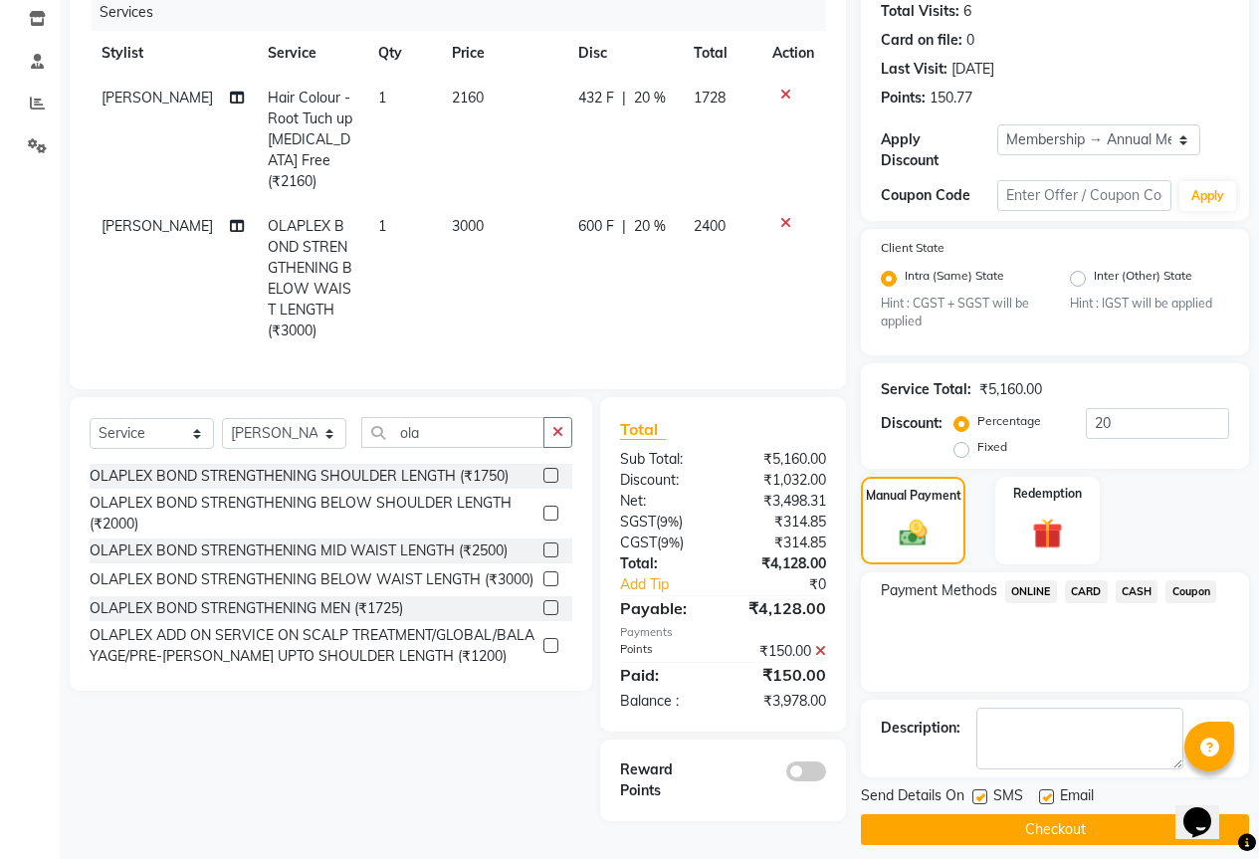
click at [810, 762] on span at bounding box center [806, 772] width 40 height 20
click at [826, 774] on input "checkbox" at bounding box center [826, 774] width 0 height 0
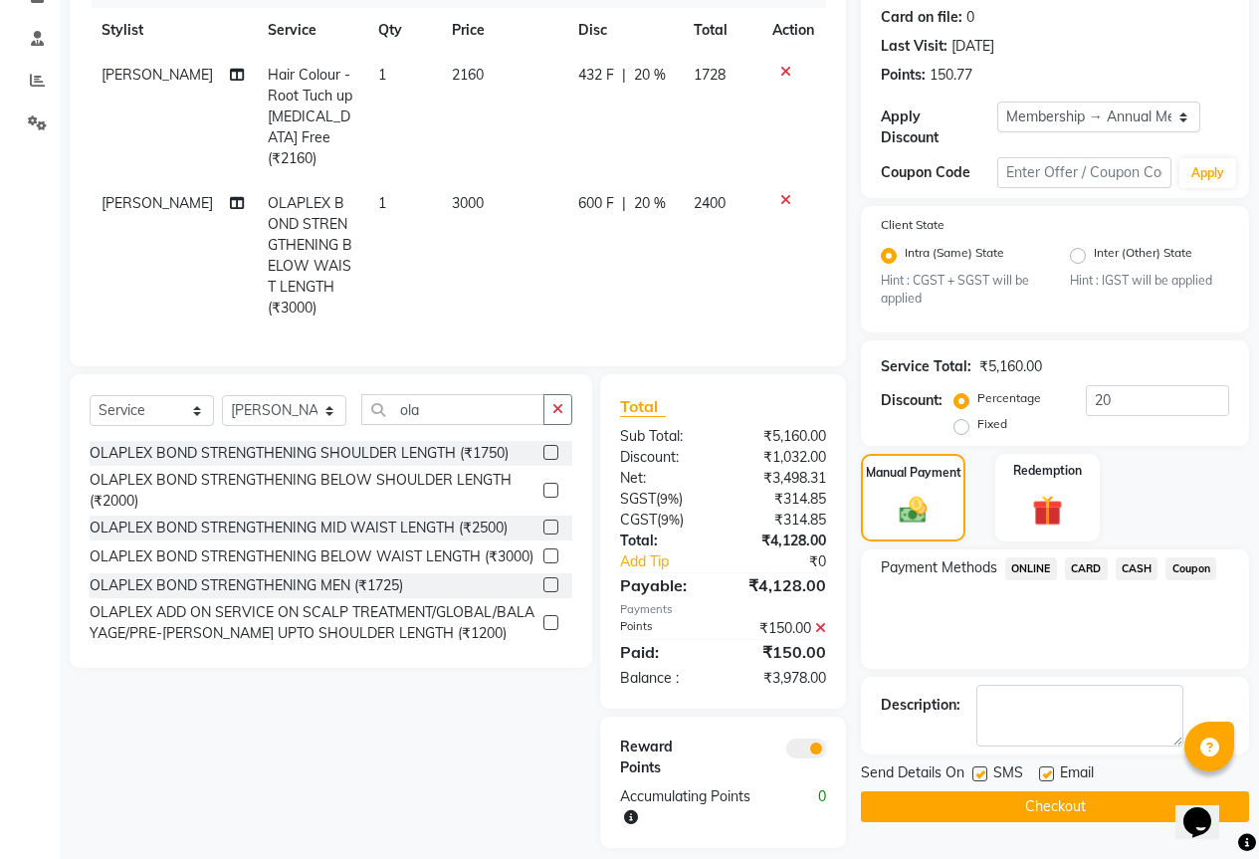
scroll to position [289, 0]
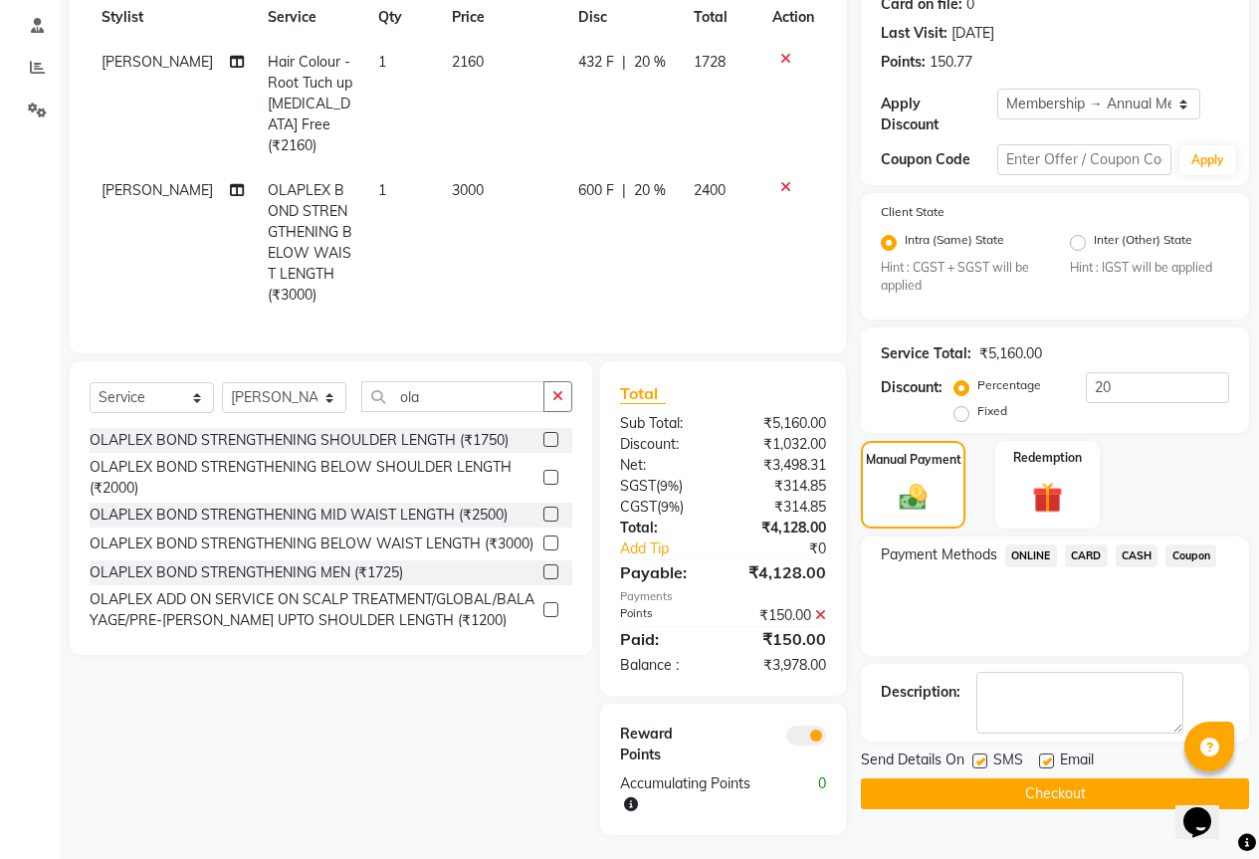
click at [1033, 545] on span "ONLINE" at bounding box center [1031, 556] width 52 height 23
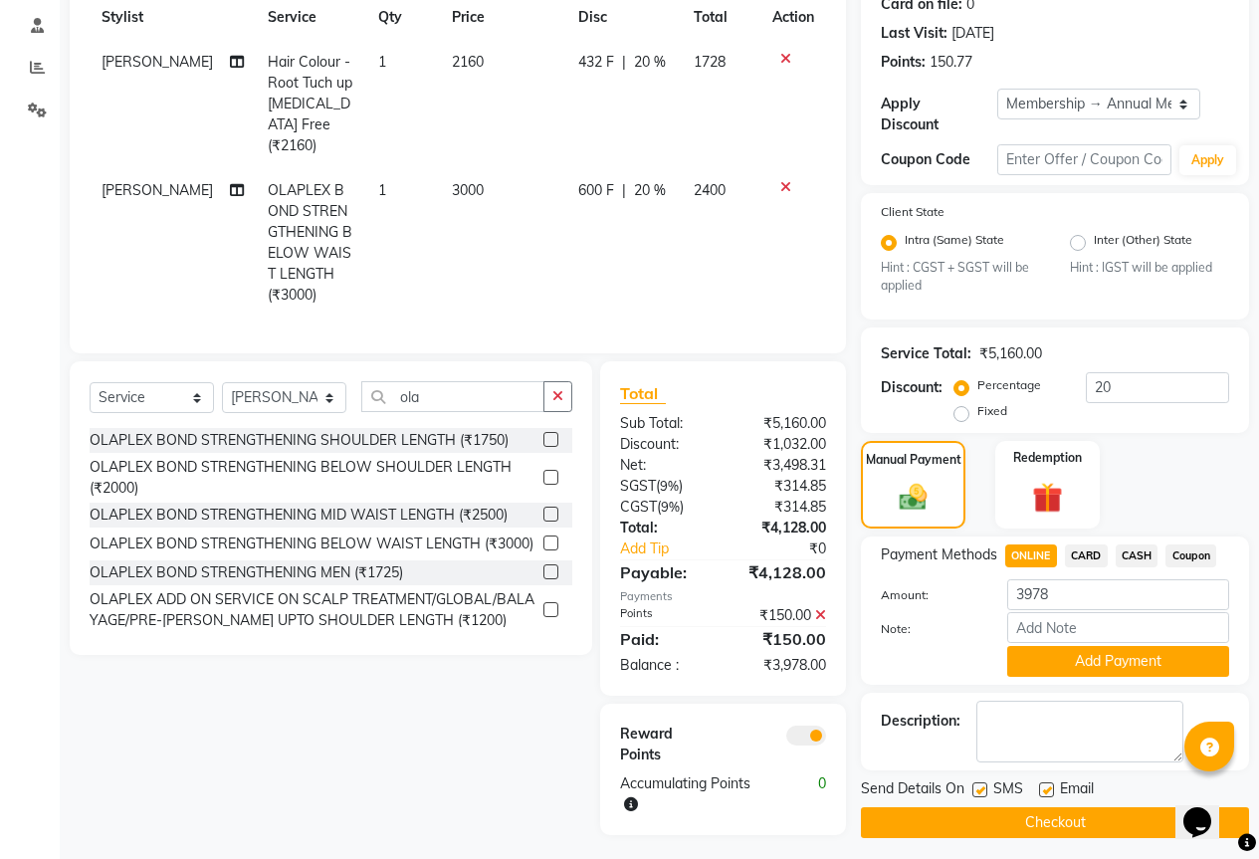
click at [1133, 545] on span "CASH" at bounding box center [1137, 556] width 43 height 23
click at [1080, 587] on input "3978" at bounding box center [1118, 594] width 222 height 31
type input "3"
type input "1500"
click at [1082, 646] on button "Add Payment" at bounding box center [1118, 661] width 222 height 31
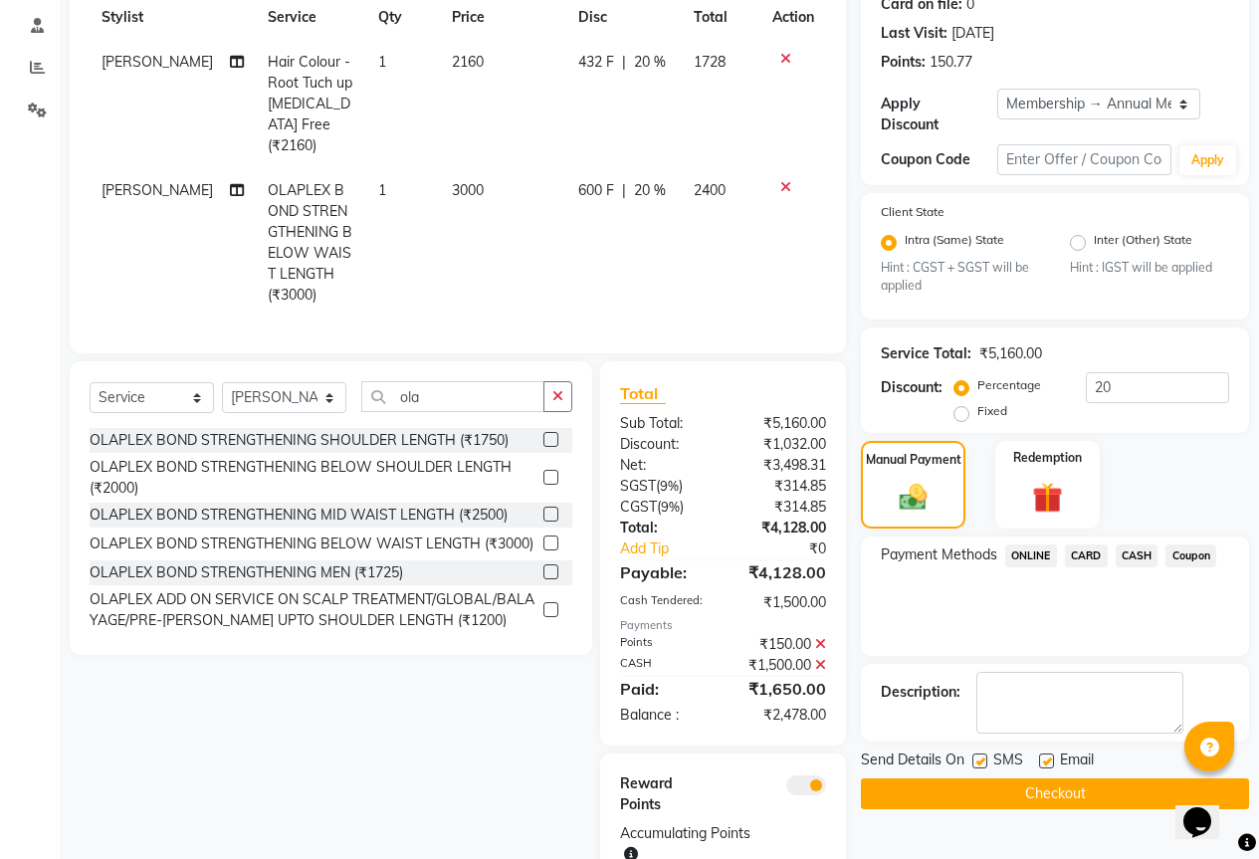
click at [1040, 545] on span "ONLINE" at bounding box center [1031, 556] width 52 height 23
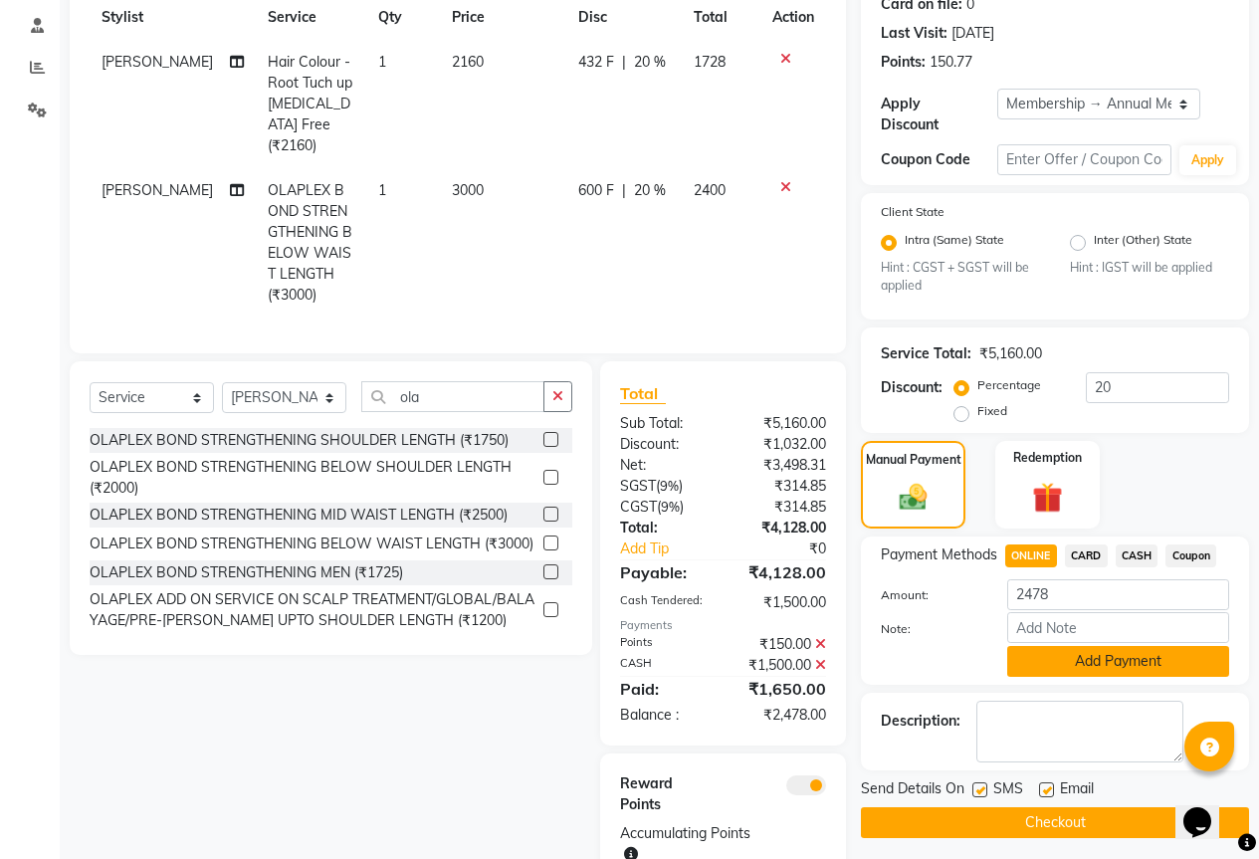
click at [1140, 648] on button "Add Payment" at bounding box center [1118, 661] width 222 height 31
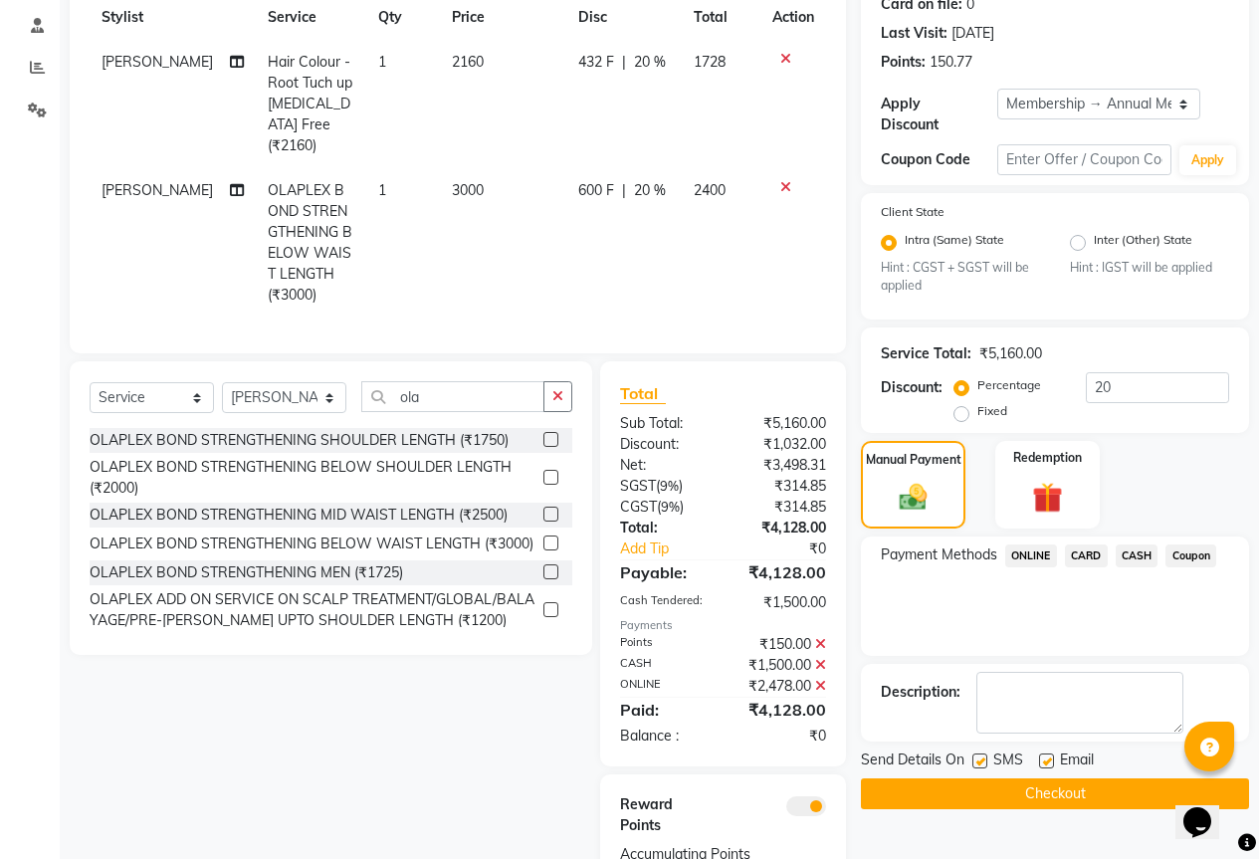
click at [941, 778] on button "Checkout" at bounding box center [1055, 793] width 388 height 31
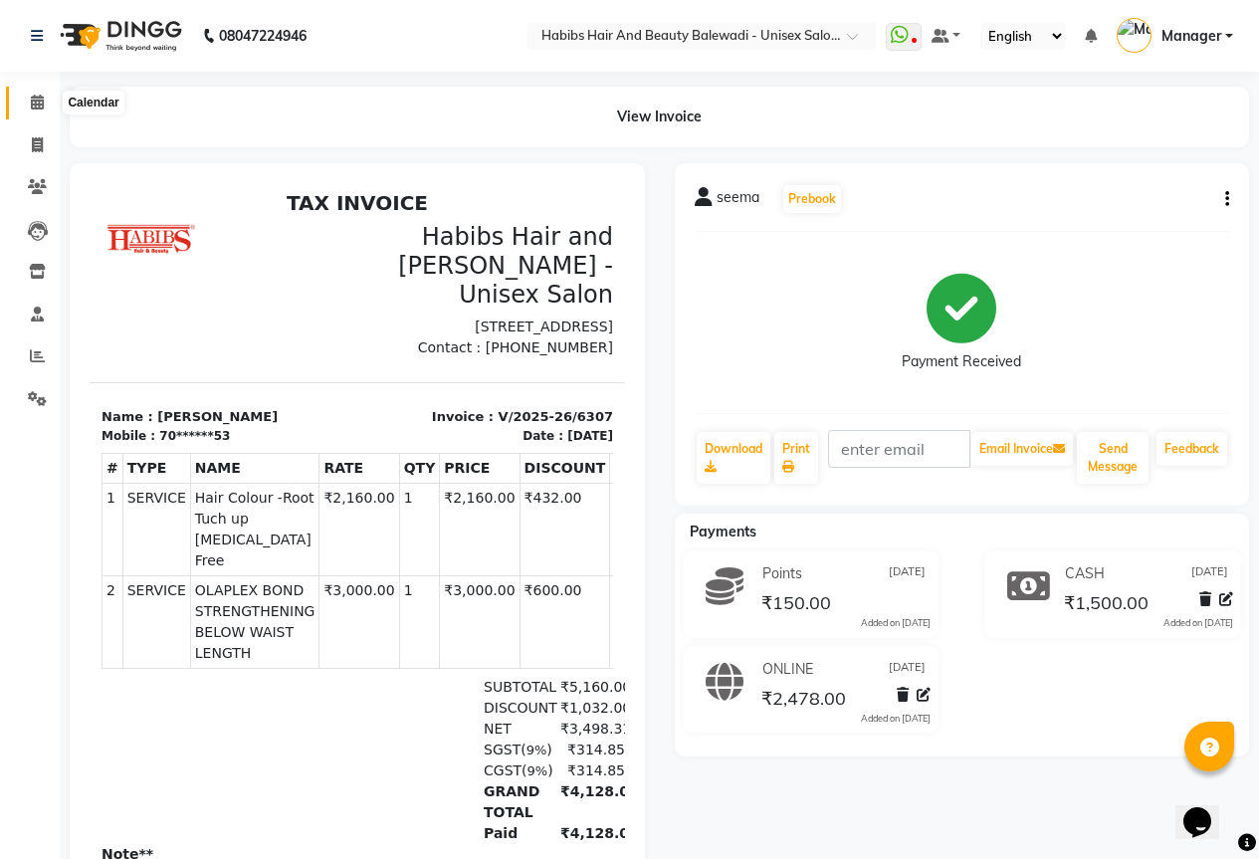
click at [29, 94] on span at bounding box center [37, 103] width 35 height 23
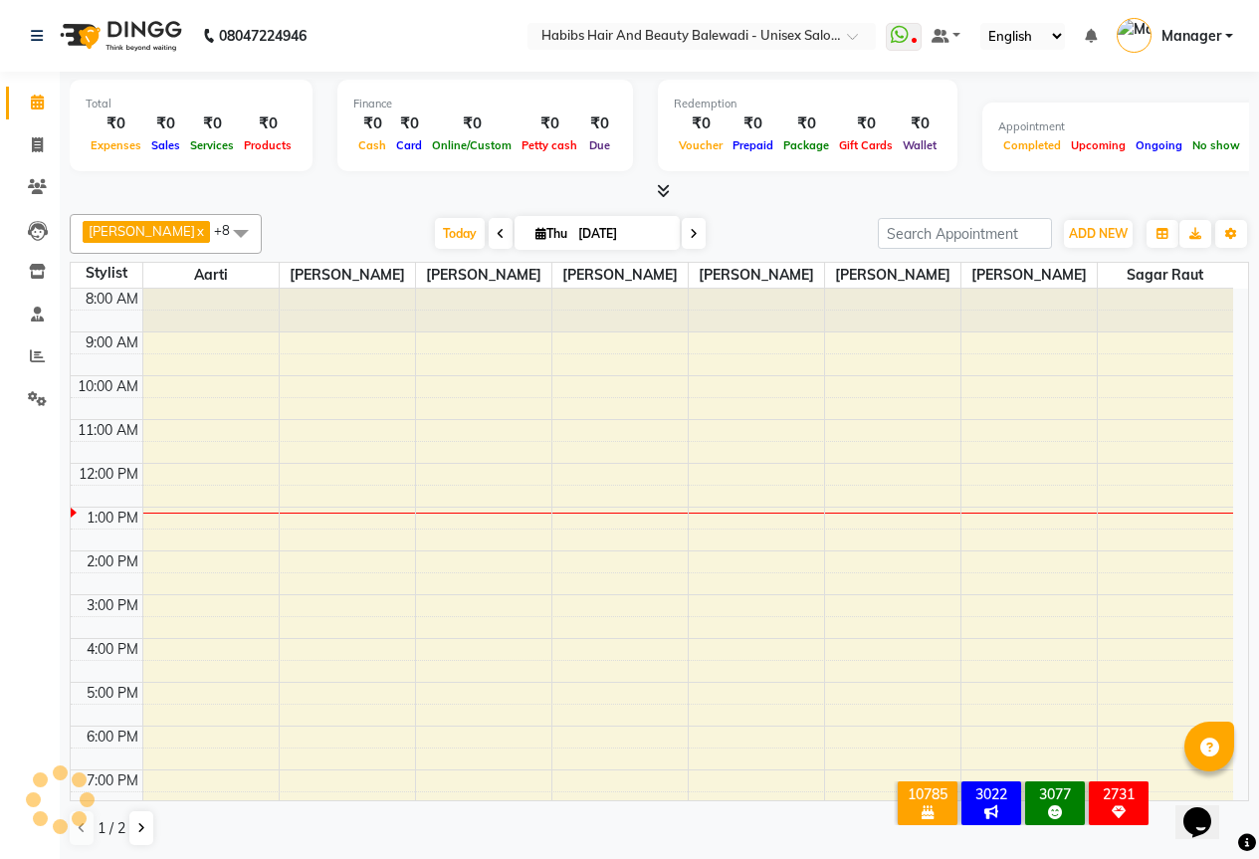
scroll to position [127, 0]
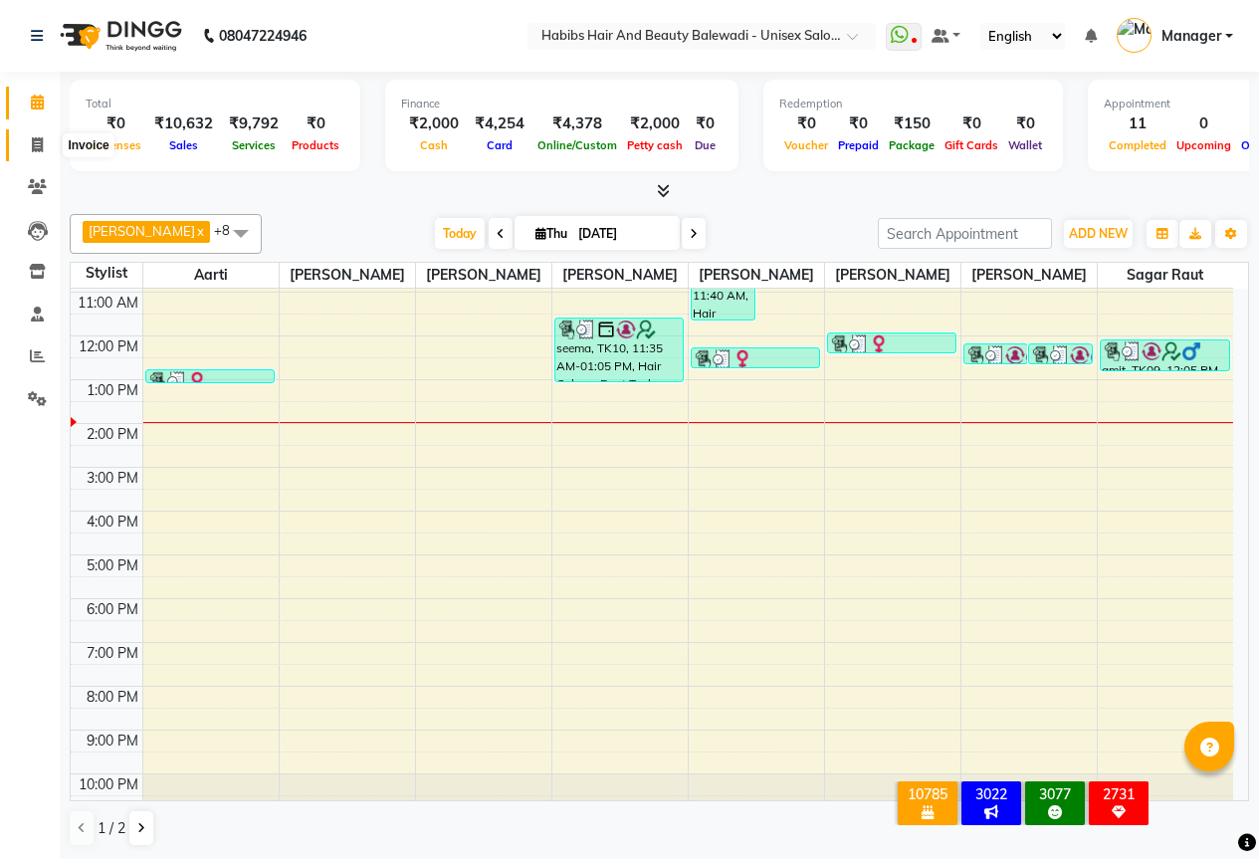
click at [43, 140] on icon at bounding box center [37, 144] width 11 height 15
select select "5902"
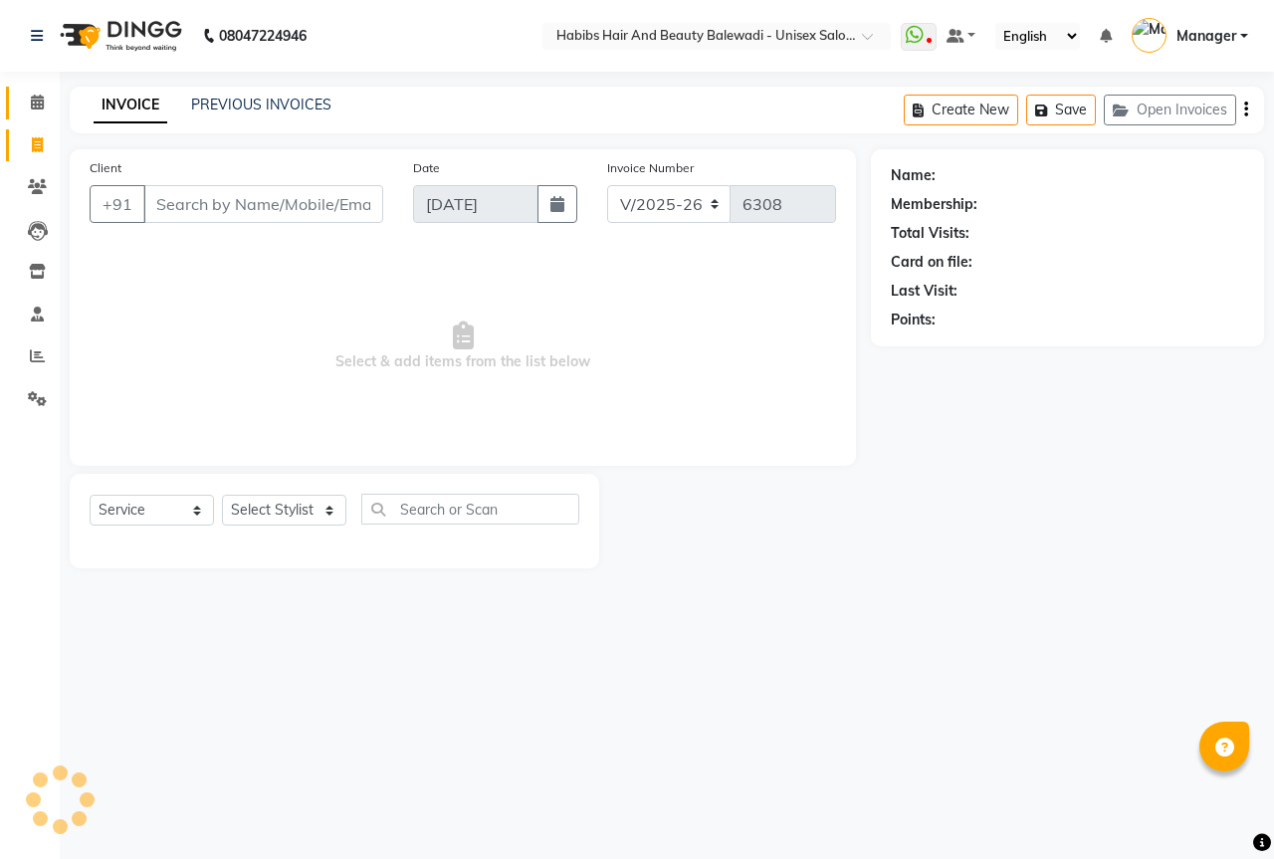
select select "package"
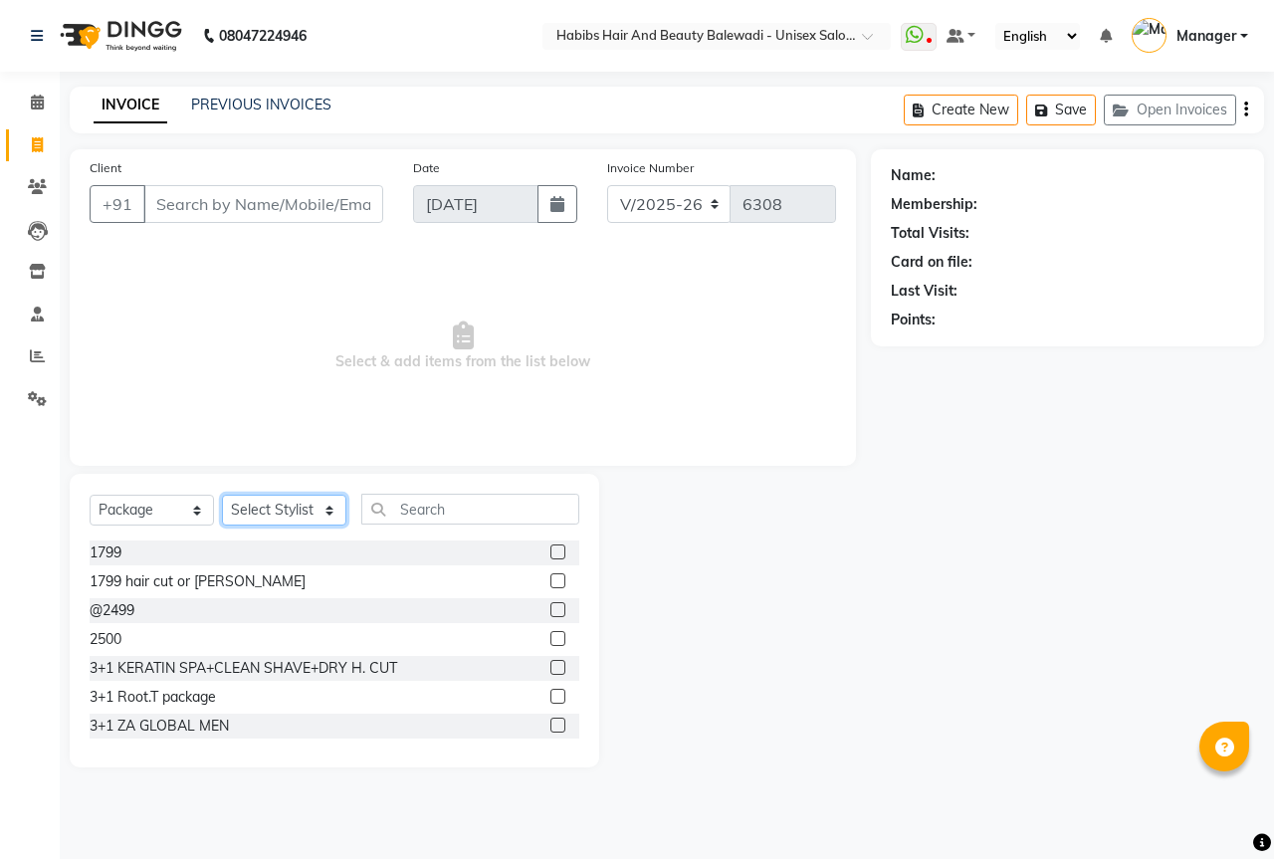
click at [280, 520] on select "Select Stylist Aarti Akshay Gaikwad [PERSON_NAME] [PERSON_NAME] [PERSON_NAME] […" at bounding box center [284, 510] width 124 height 31
select select "64294"
click at [222, 495] on select "Select Stylist Aarti Akshay Gaikwad [PERSON_NAME] [PERSON_NAME] [PERSON_NAME] […" at bounding box center [284, 510] width 124 height 31
click at [406, 512] on input "text" at bounding box center [470, 509] width 218 height 31
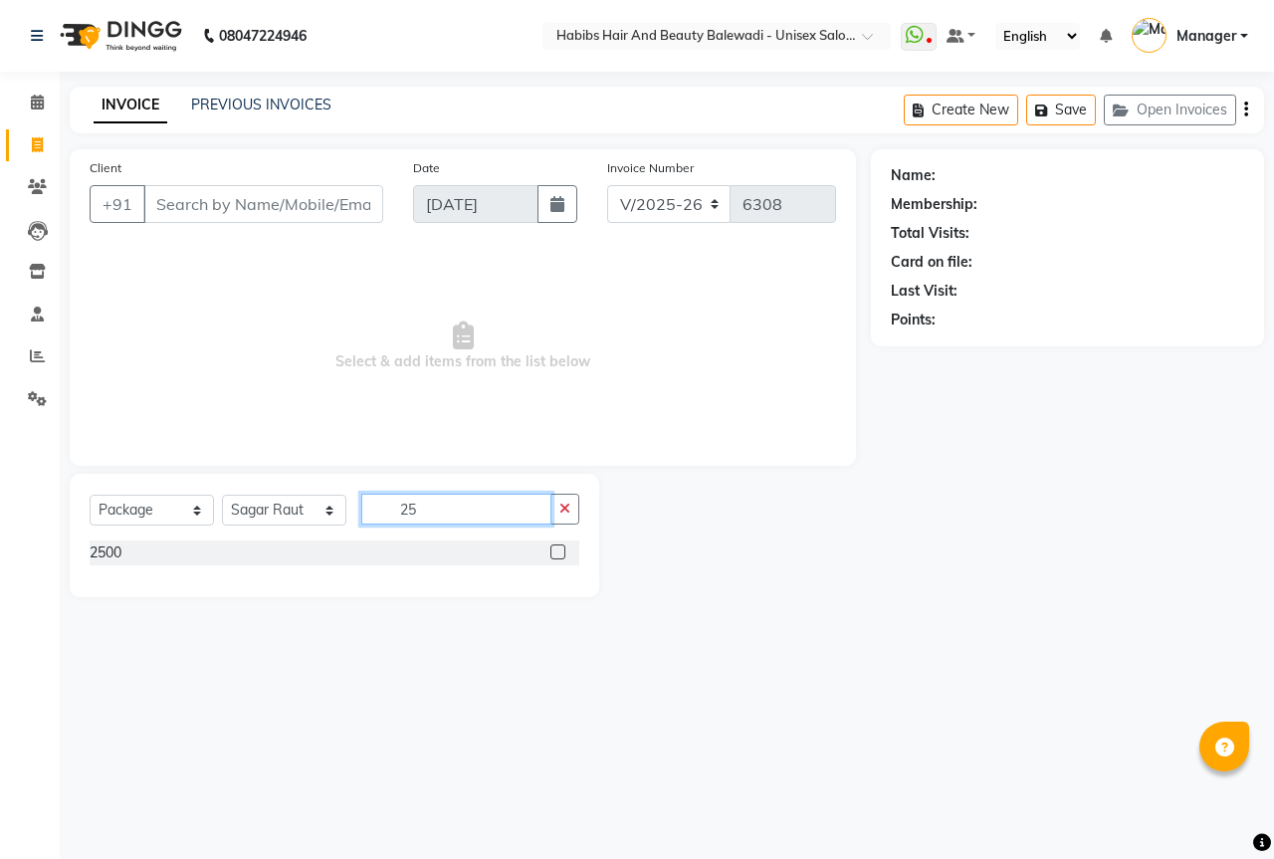
type input "2"
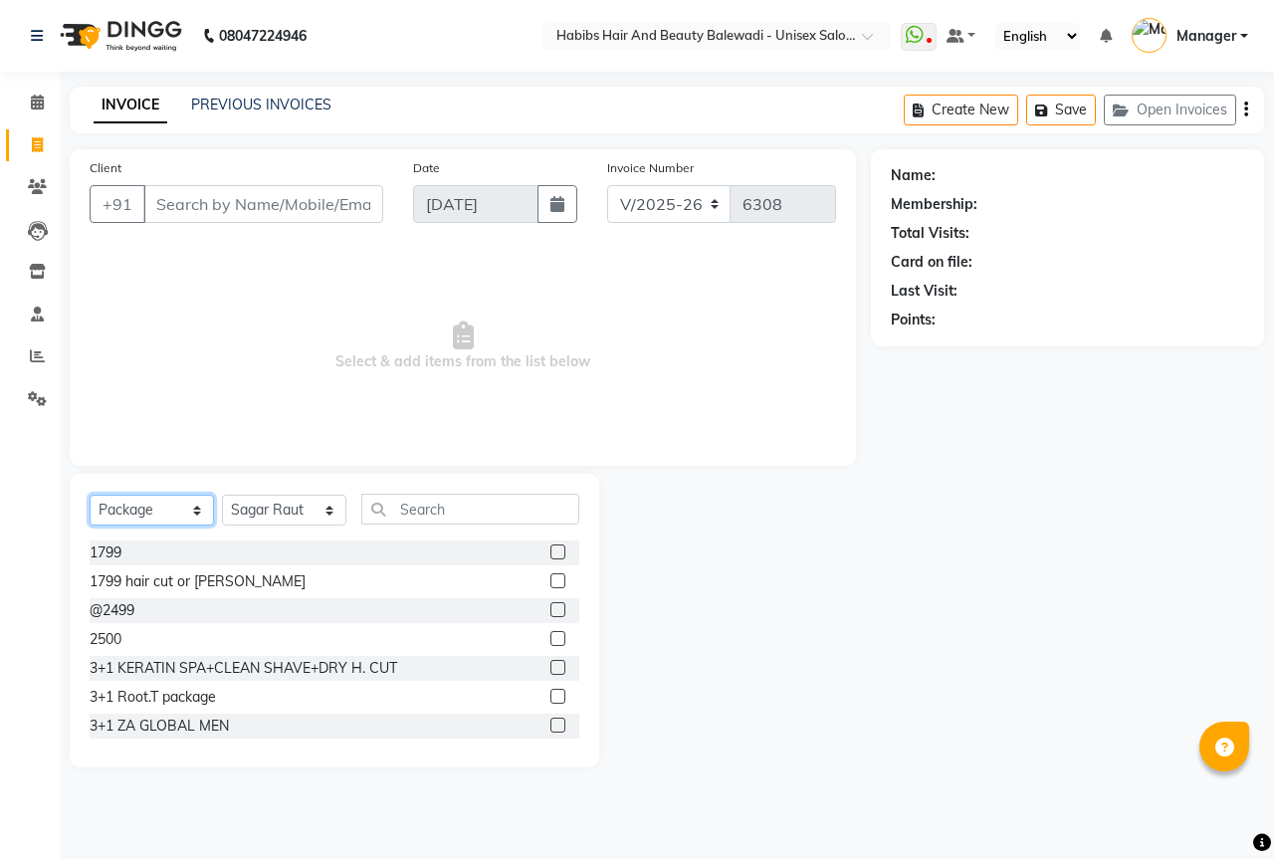
click at [194, 510] on select "Select Service Product Membership Package Voucher Prepaid Gift Card" at bounding box center [152, 510] width 124 height 31
select select "service"
click at [90, 495] on select "Select Service Product Membership Package Voucher Prepaid Gift Card" at bounding box center [152, 510] width 124 height 31
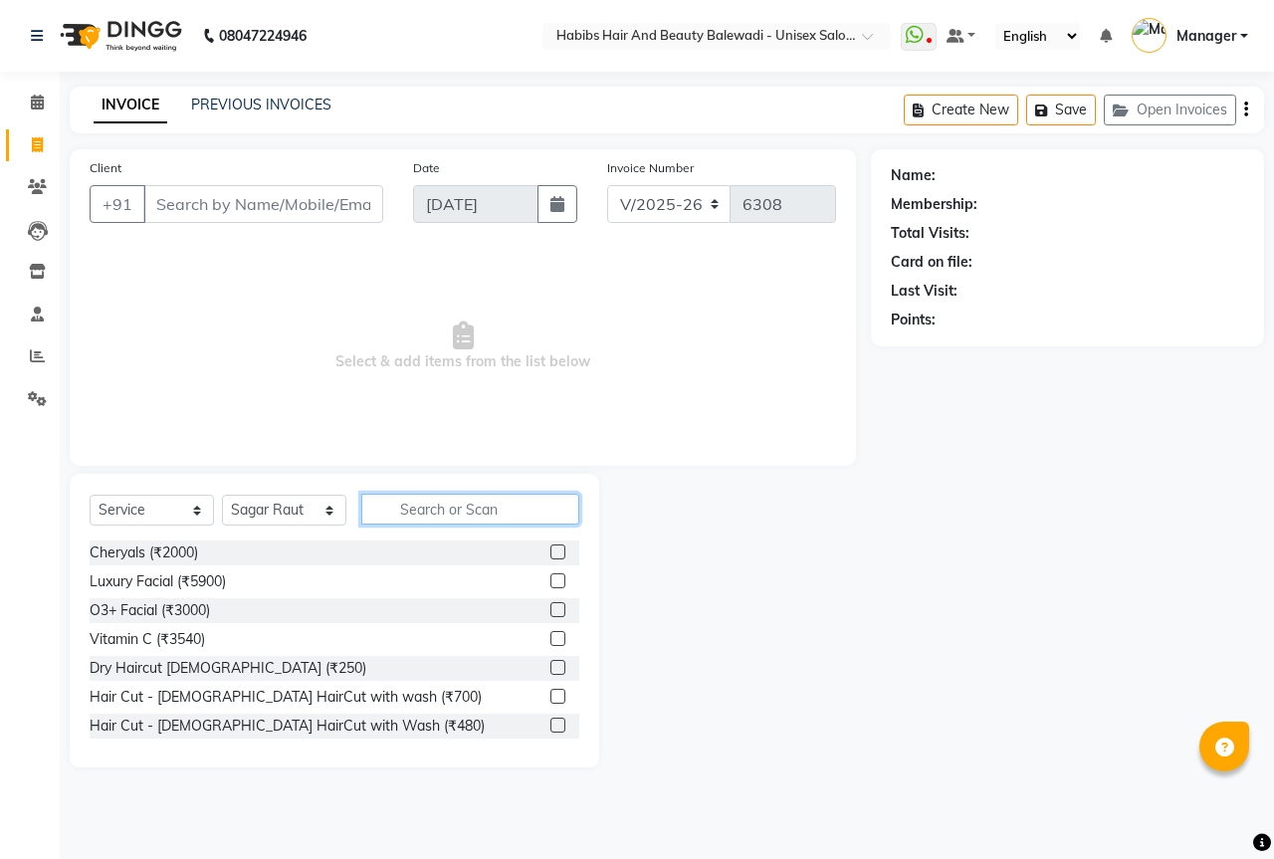
click at [465, 515] on input "text" at bounding box center [470, 509] width 218 height 31
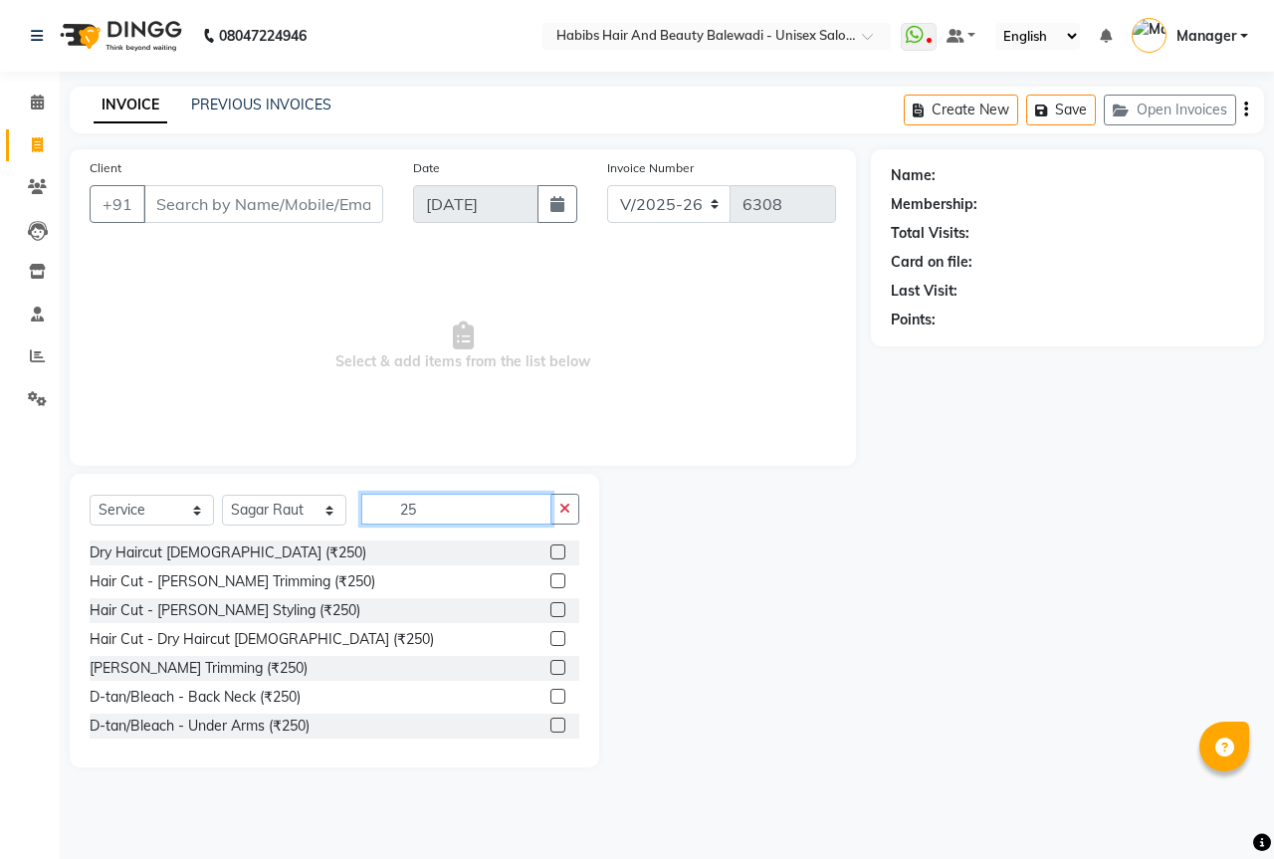
type input "2"
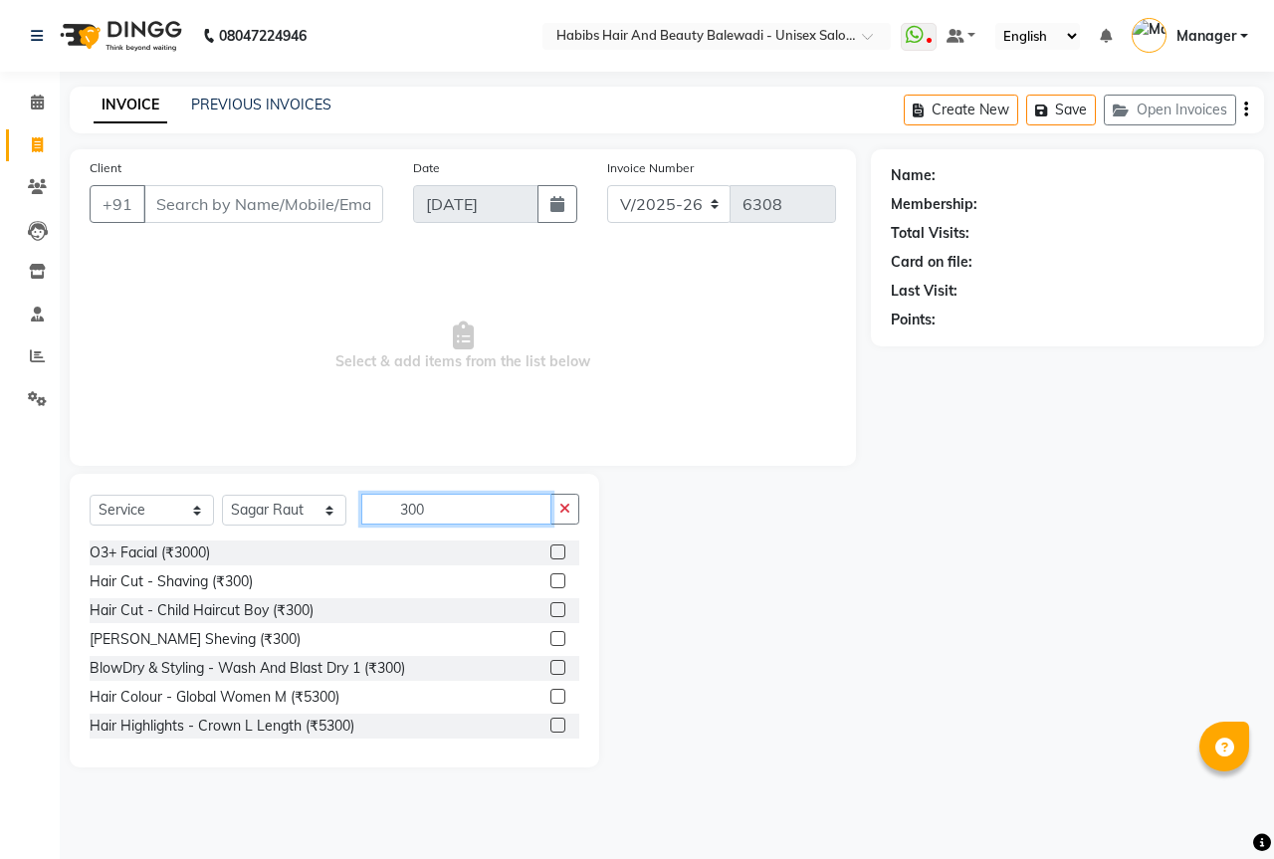
type input "300"
click at [550, 581] on label at bounding box center [557, 580] width 15 height 15
click at [550, 581] on input "checkbox" at bounding box center [556, 581] width 13 height 13
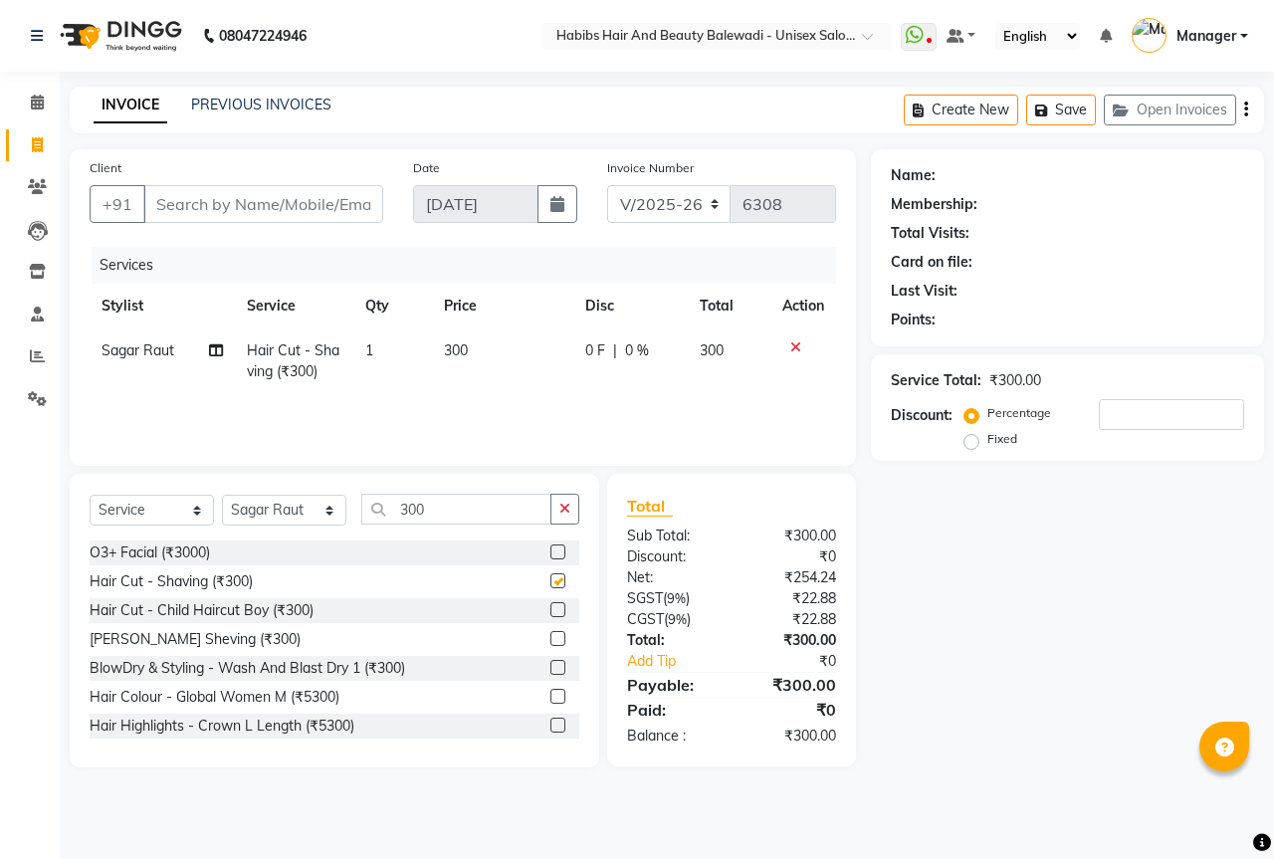
checkbox input "false"
click at [273, 198] on input "Client" at bounding box center [263, 204] width 240 height 38
type input "9"
type input "0"
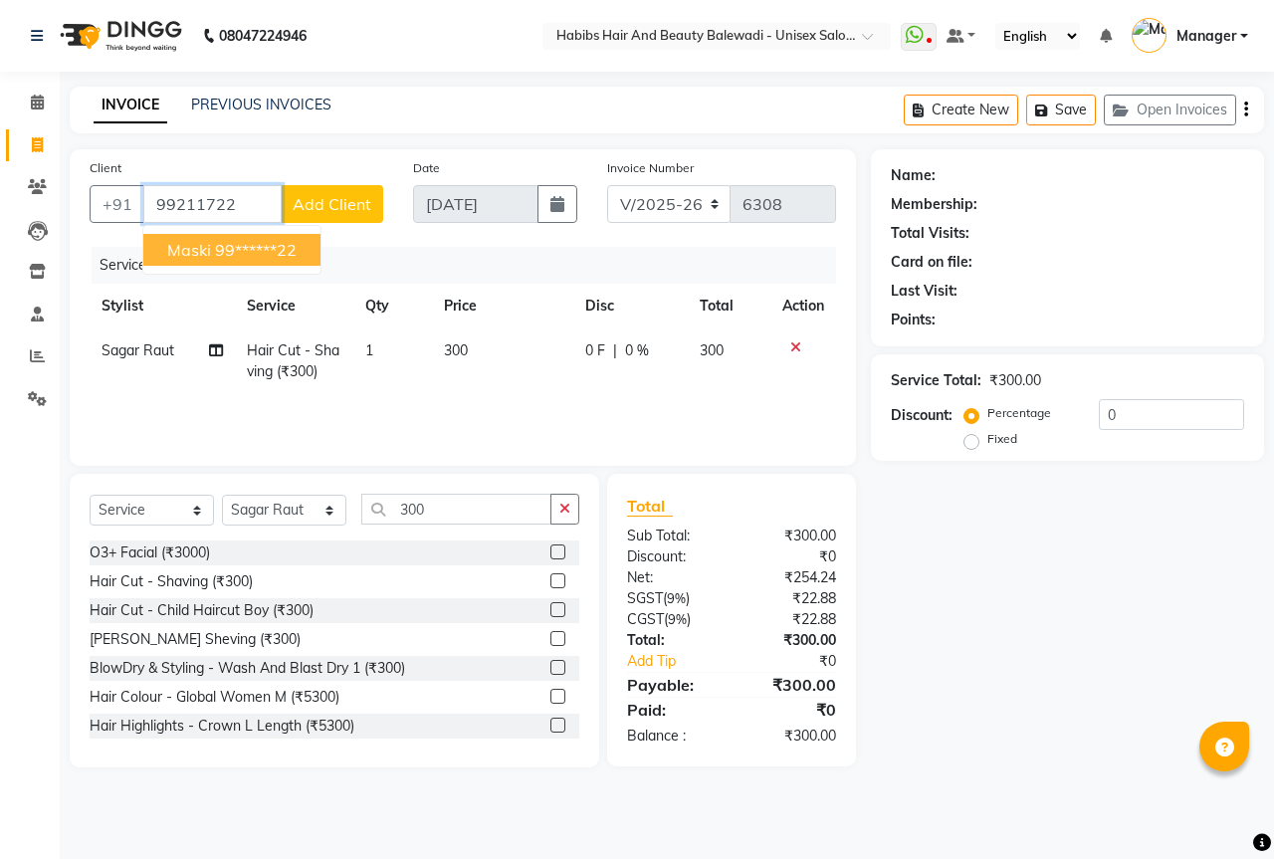
click at [220, 254] on ngb-highlight "99******22" at bounding box center [256, 250] width 82 height 20
type input "99******22"
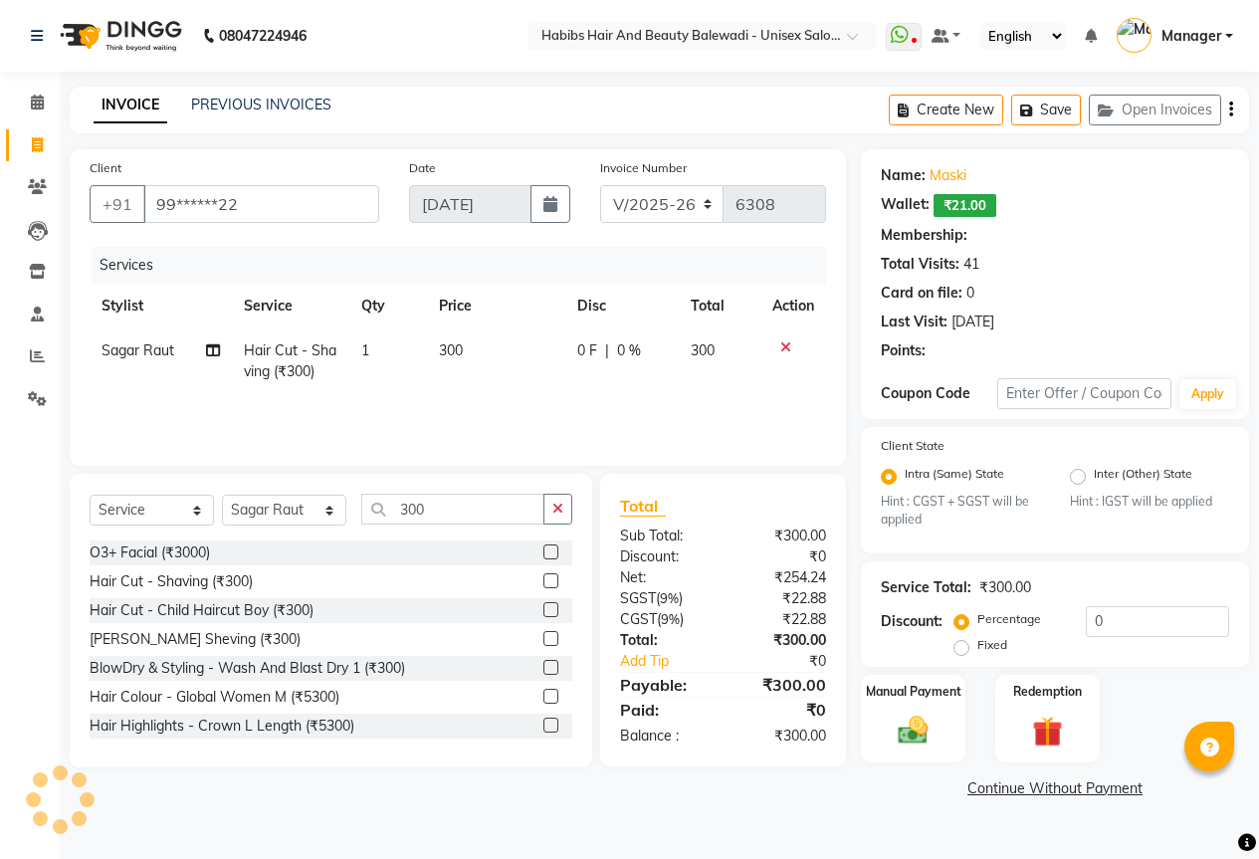
type input "20"
select select "2: Object"
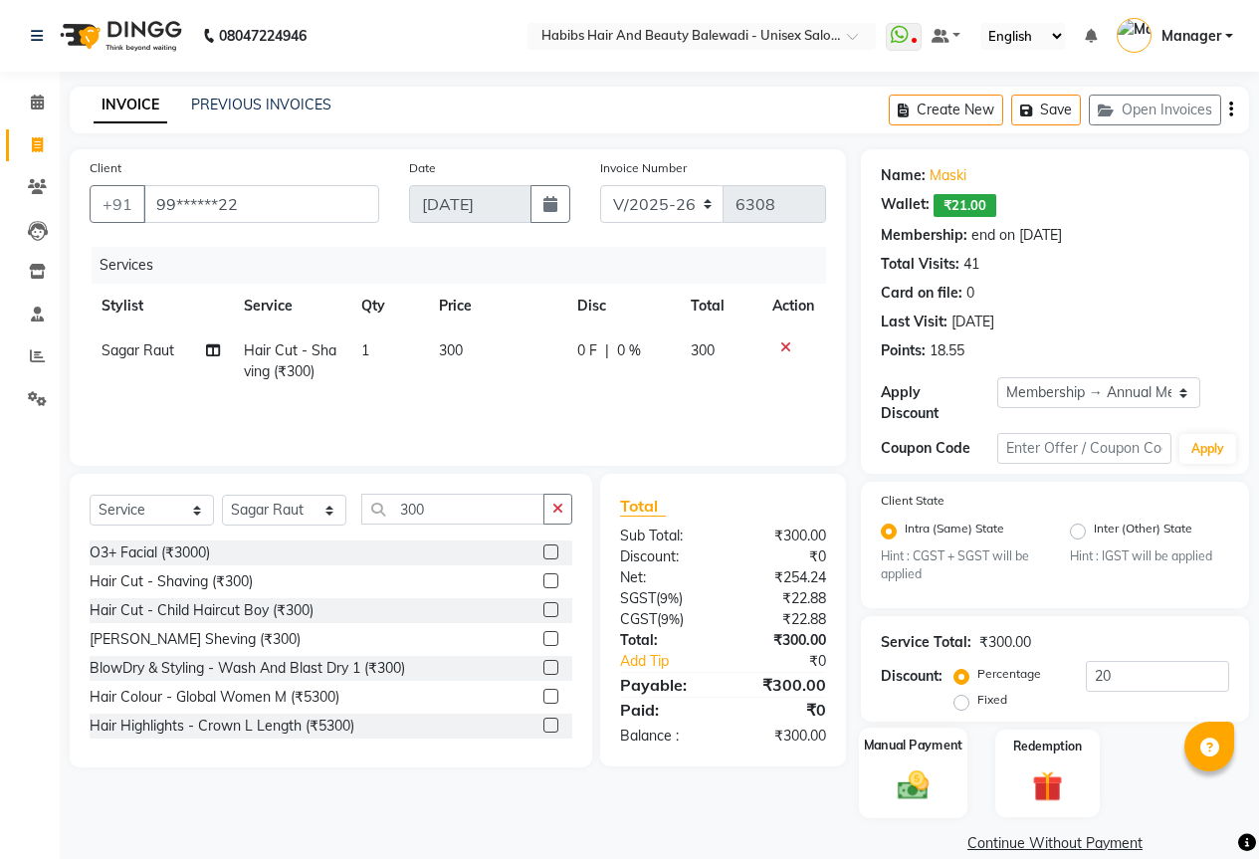
click at [934, 779] on img at bounding box center [913, 785] width 51 height 36
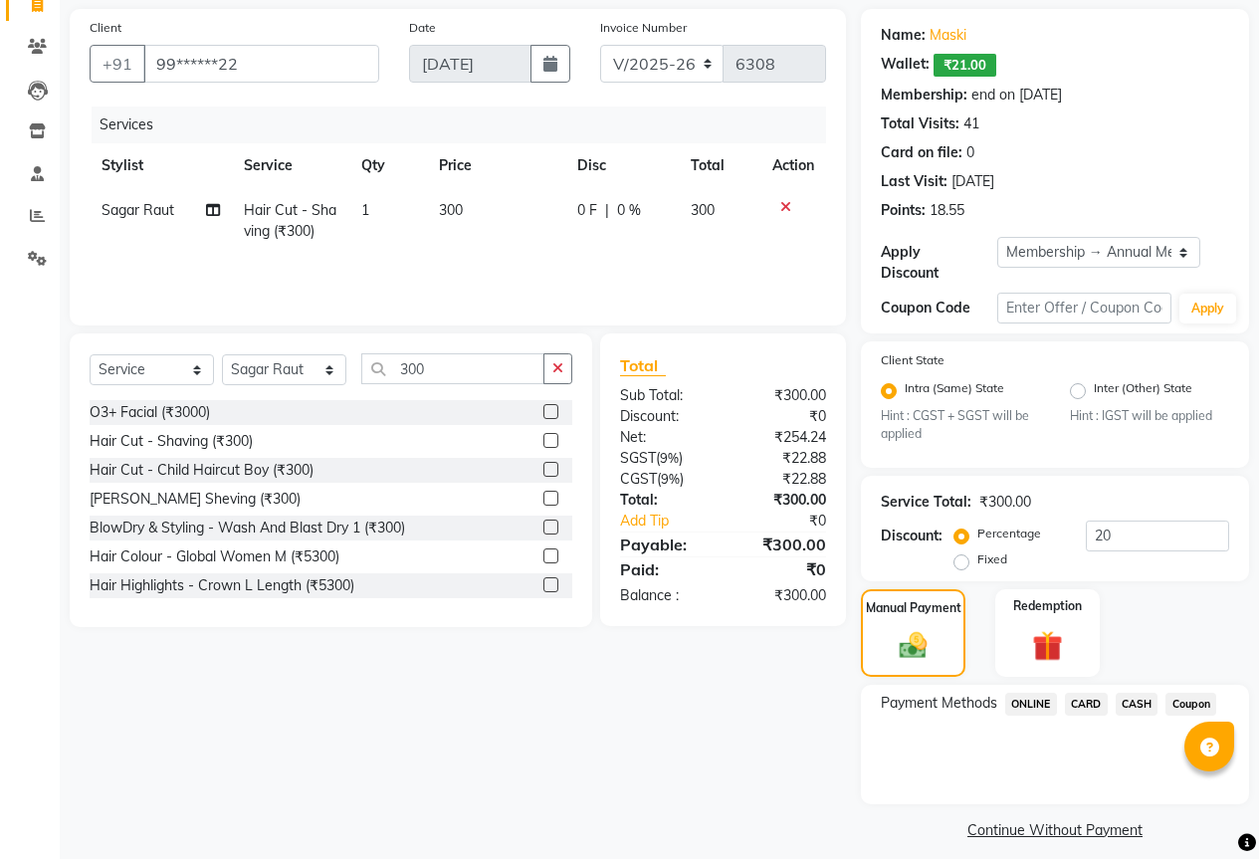
click at [1028, 694] on span "ONLINE" at bounding box center [1031, 704] width 52 height 23
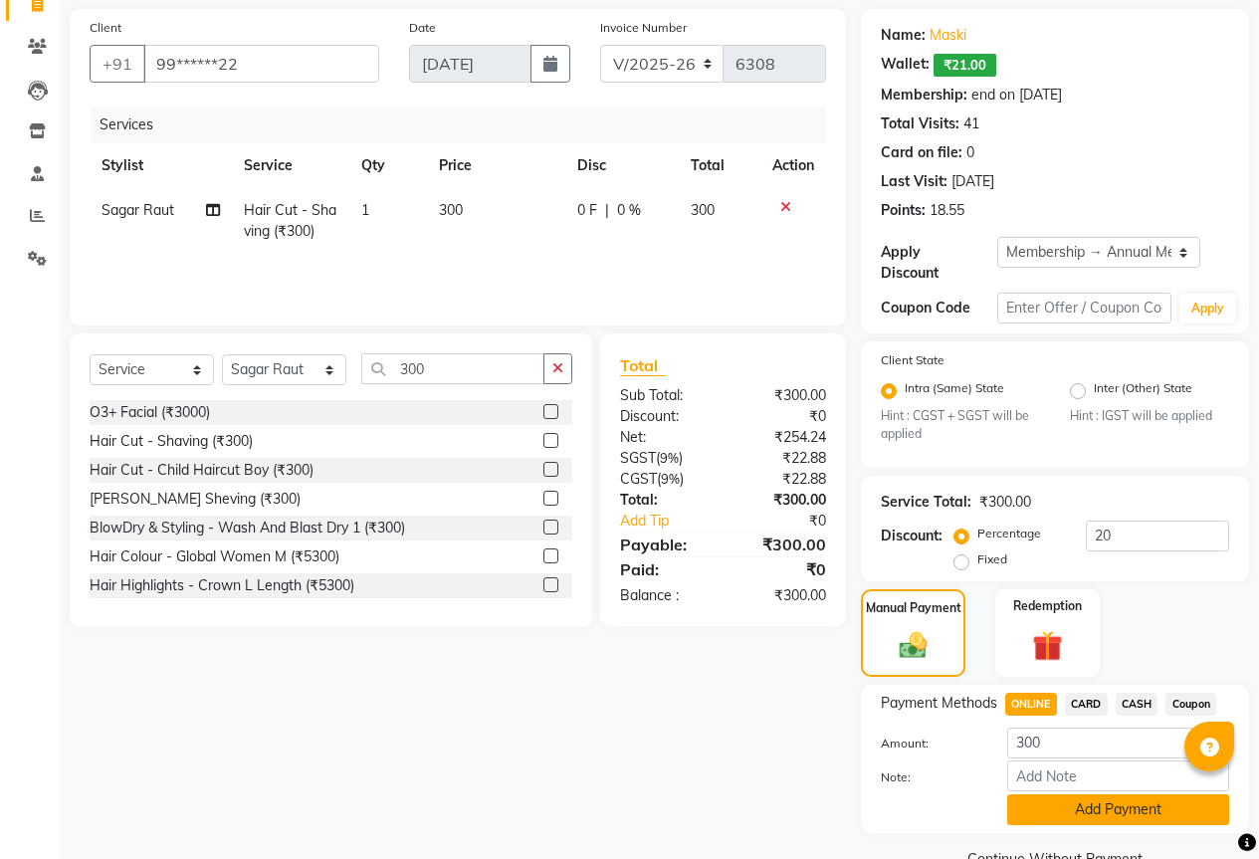
click at [1124, 794] on button "Add Payment" at bounding box center [1118, 809] width 222 height 31
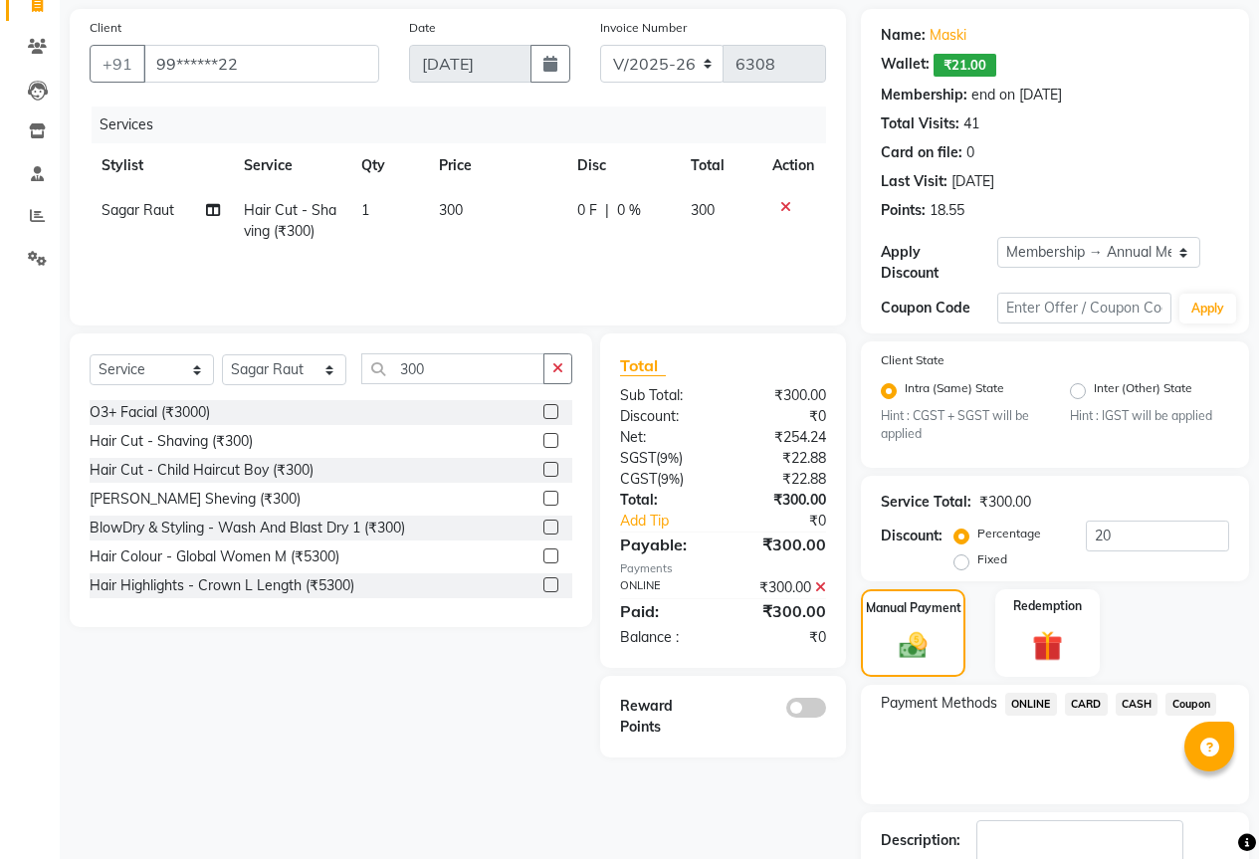
scroll to position [253, 0]
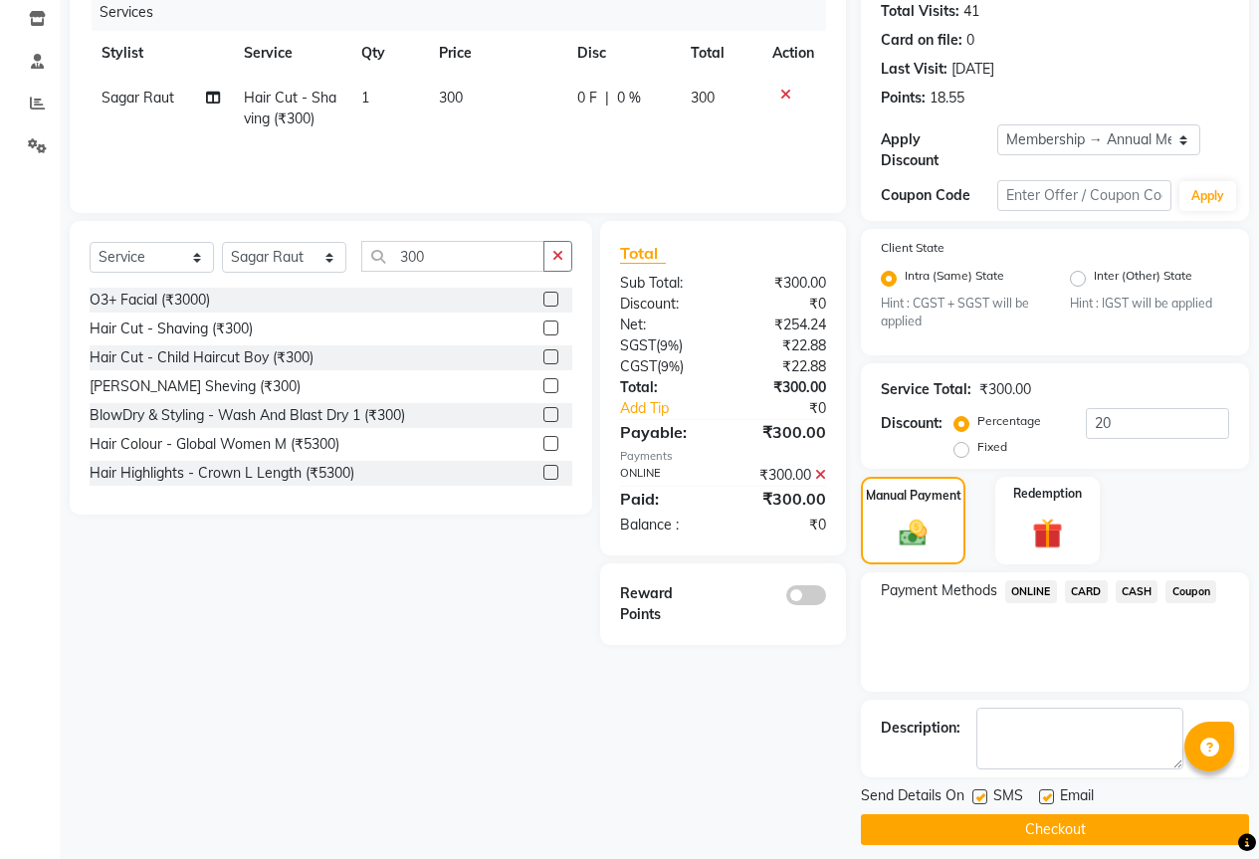
click at [1095, 814] on button "Checkout" at bounding box center [1055, 829] width 388 height 31
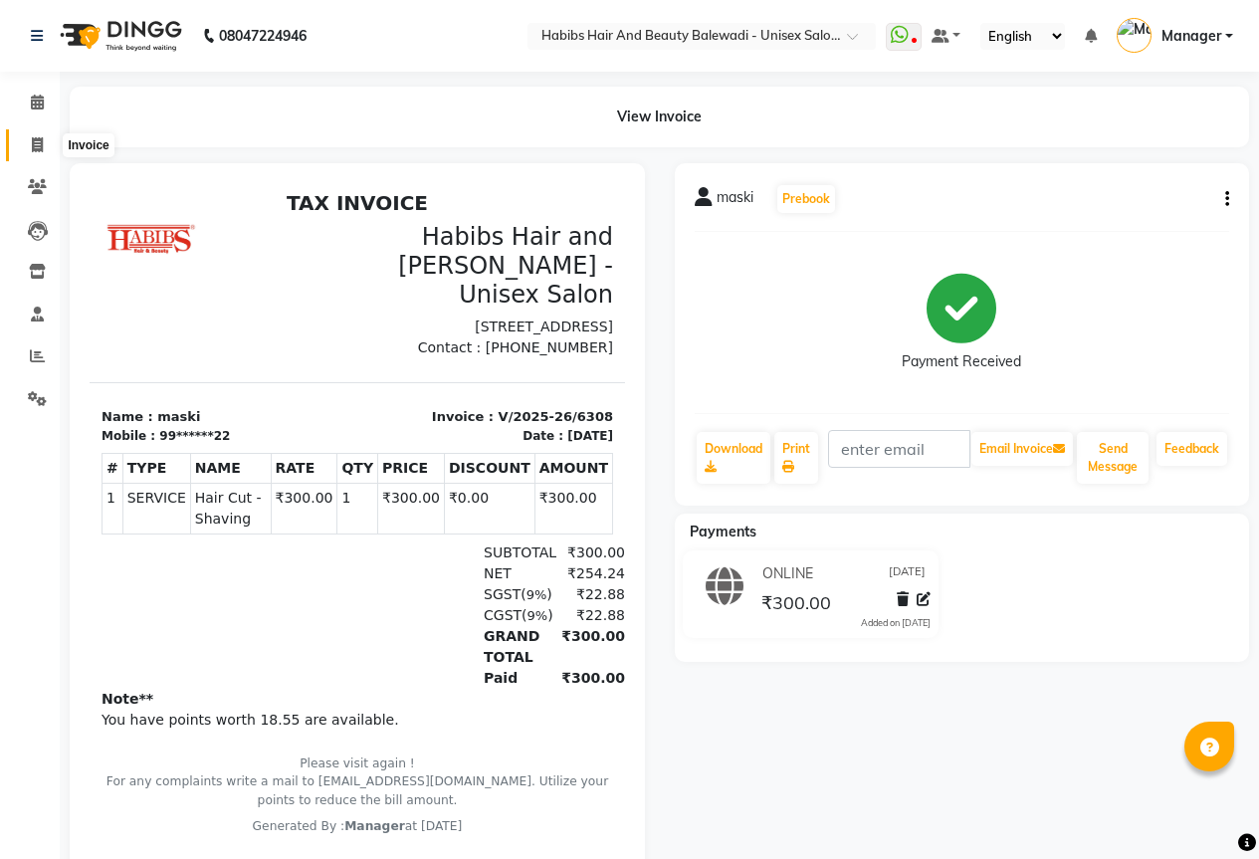
click at [41, 146] on icon at bounding box center [37, 144] width 11 height 15
select select "5902"
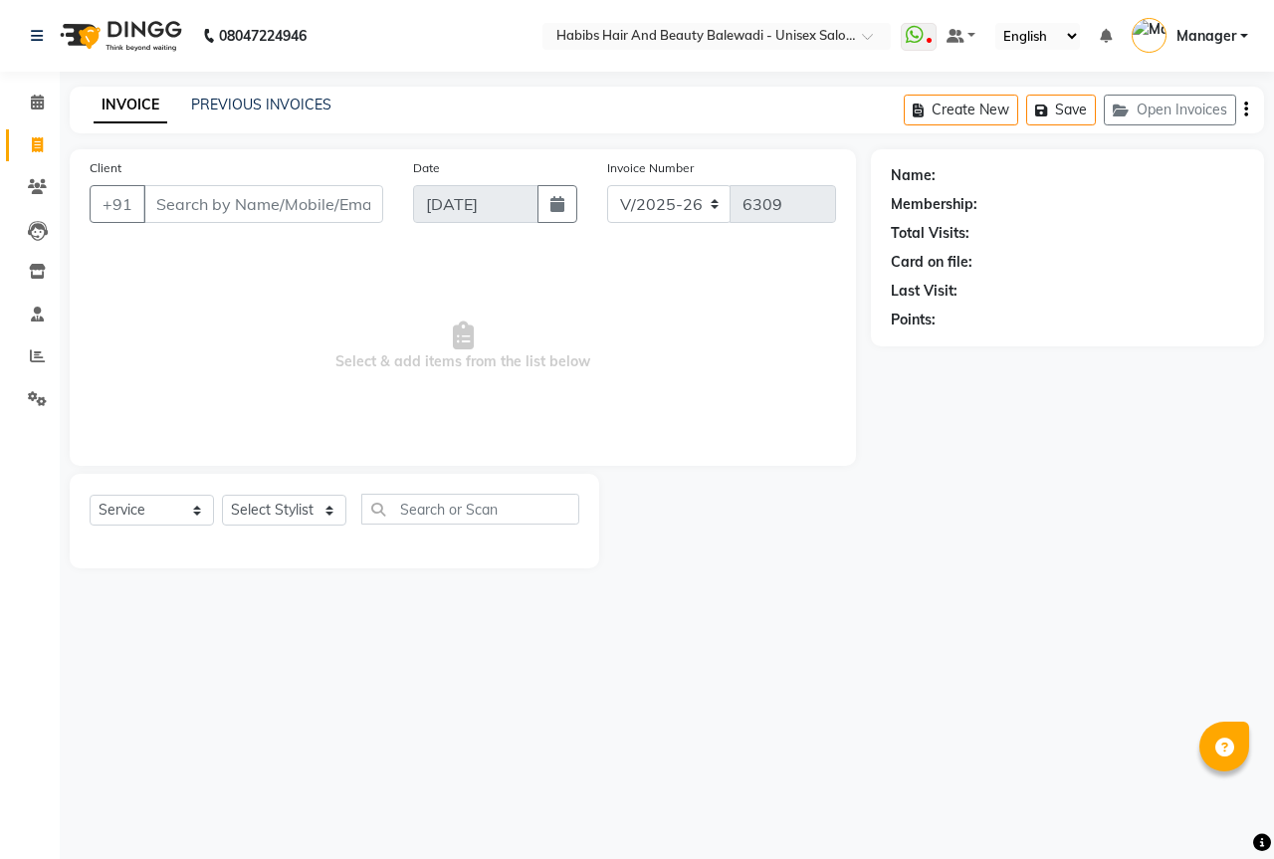
select select "package"
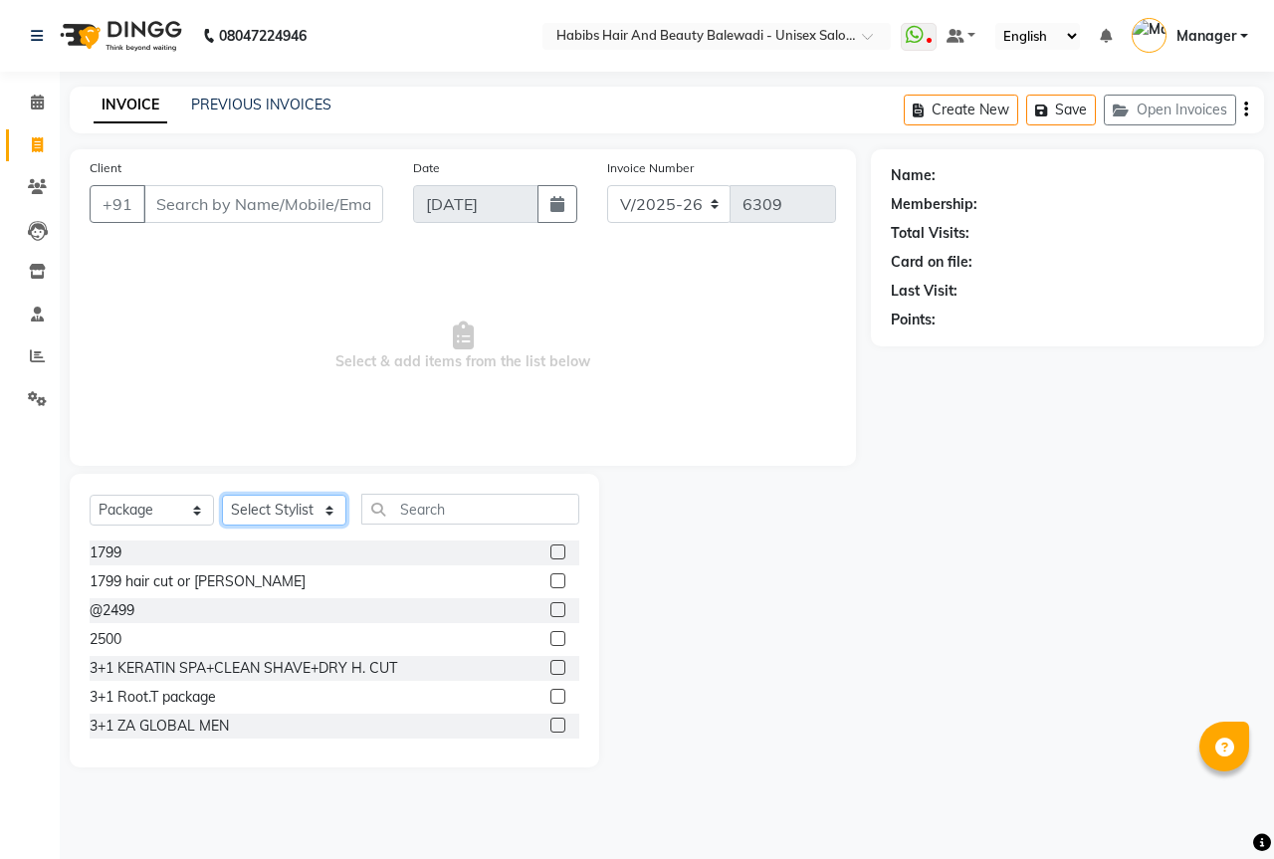
click at [300, 511] on select "Select Stylist Aarti Akshay Gaikwad [PERSON_NAME] [PERSON_NAME] [PERSON_NAME] […" at bounding box center [284, 510] width 124 height 31
select select "82572"
click at [222, 495] on select "Select Stylist Aarti Akshay Gaikwad [PERSON_NAME] [PERSON_NAME] [PERSON_NAME] […" at bounding box center [284, 510] width 124 height 31
click at [190, 505] on select "Select Service Product Membership Package Voucher Prepaid Gift Card" at bounding box center [152, 510] width 124 height 31
select select "service"
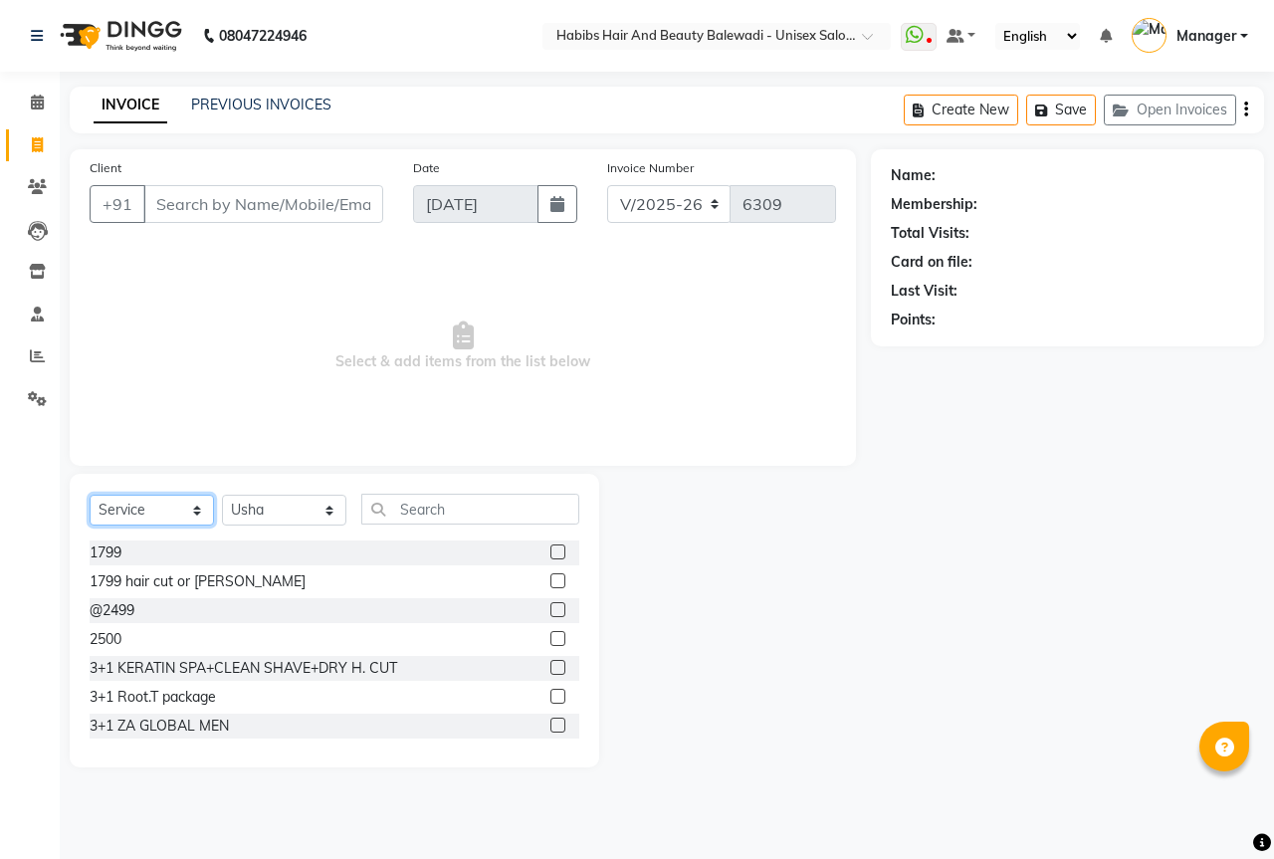
click at [90, 495] on select "Select Service Product Membership Package Voucher Prepaid Gift Card" at bounding box center [152, 510] width 124 height 31
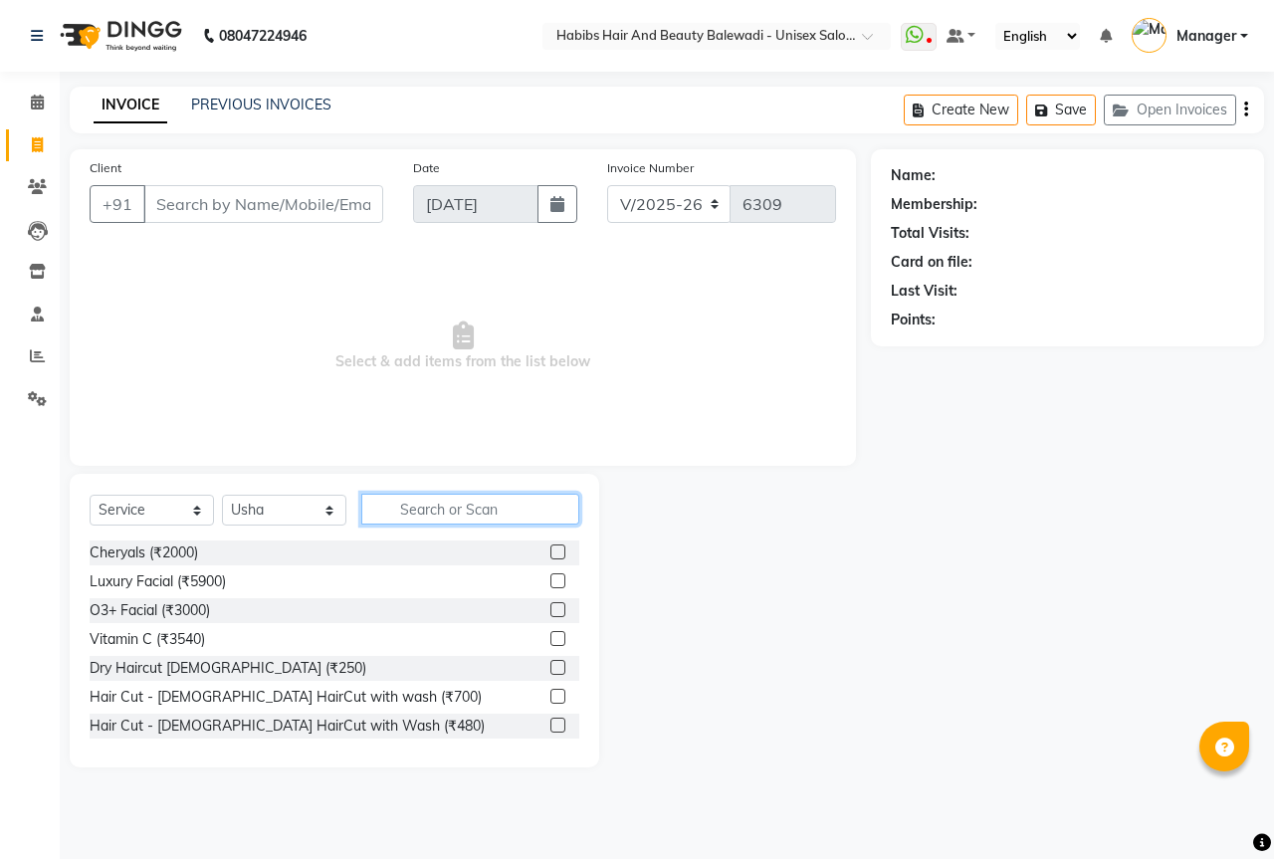
click at [500, 514] on input "text" at bounding box center [470, 509] width 218 height 31
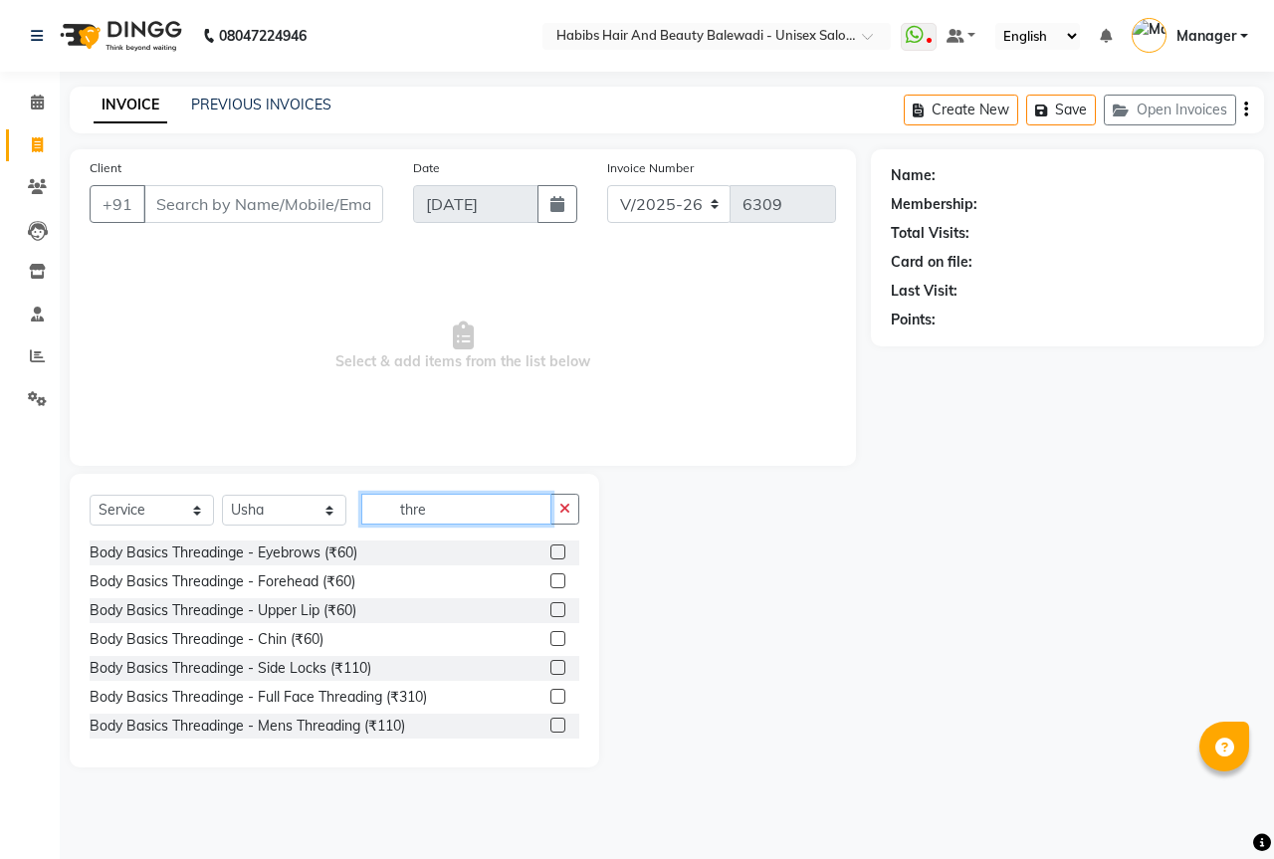
type input "thre"
click at [550, 548] on label at bounding box center [557, 552] width 15 height 15
click at [550, 548] on input "checkbox" at bounding box center [556, 553] width 13 height 13
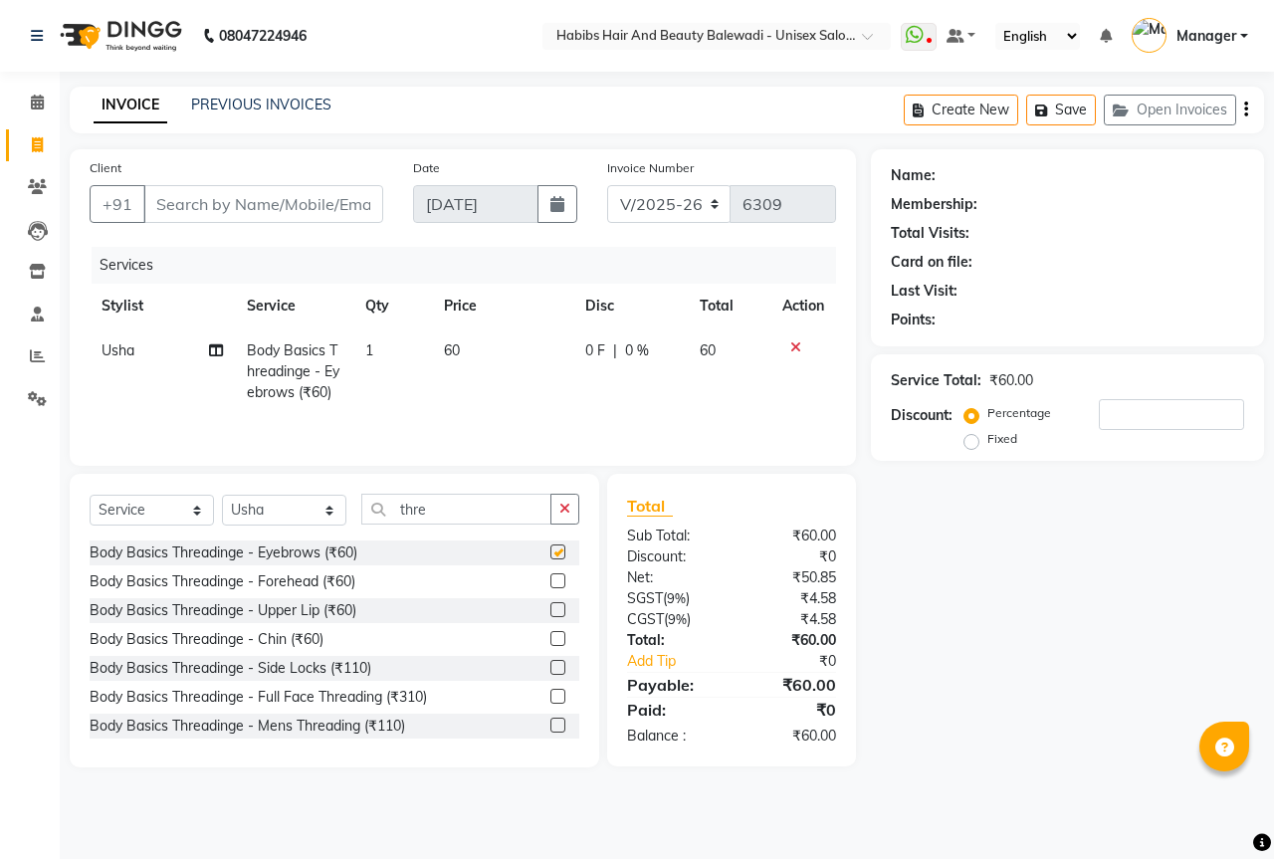
checkbox input "false"
click at [550, 577] on label at bounding box center [557, 580] width 15 height 15
click at [550, 577] on input "checkbox" at bounding box center [556, 581] width 13 height 13
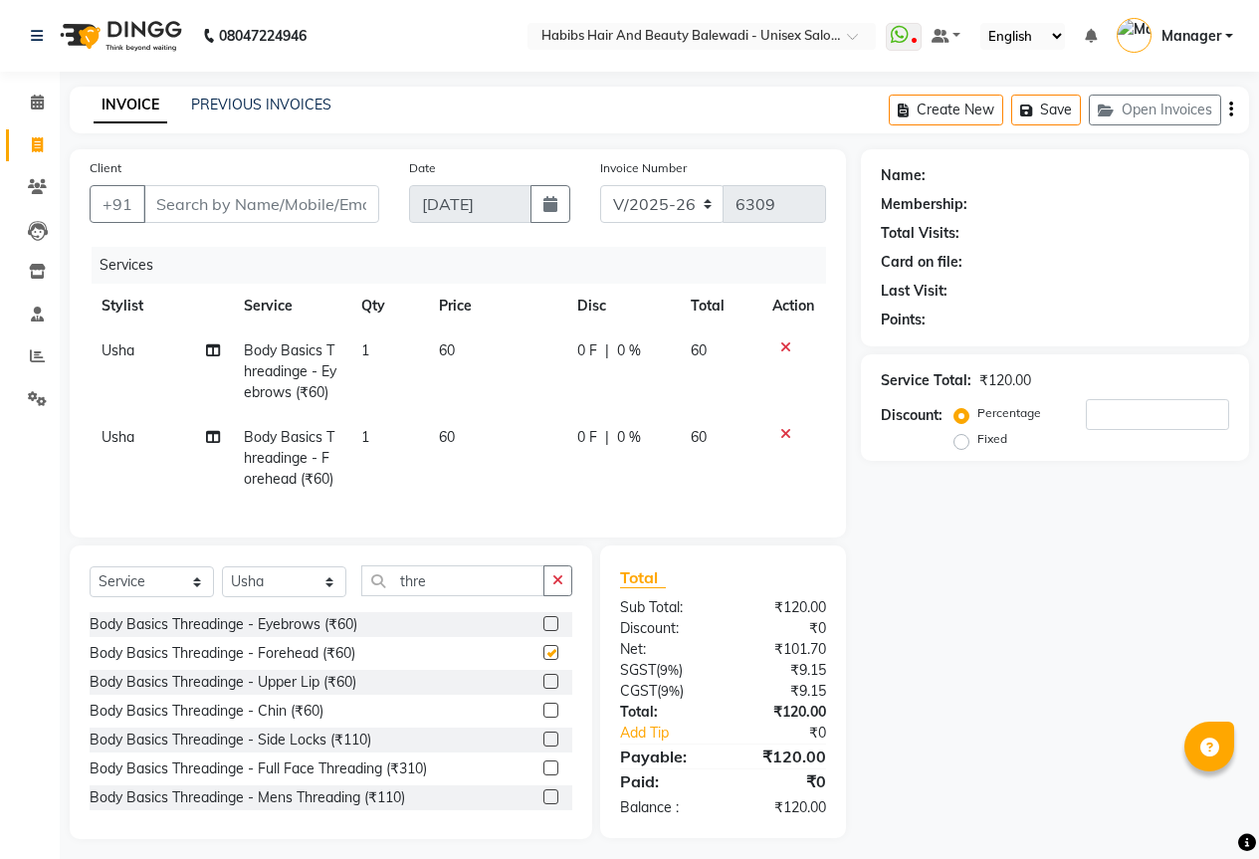
checkbox input "false"
click at [544, 695] on div at bounding box center [550, 684] width 13 height 21
click at [544, 689] on label at bounding box center [551, 681] width 15 height 15
click at [544, 689] on input "checkbox" at bounding box center [550, 682] width 13 height 13
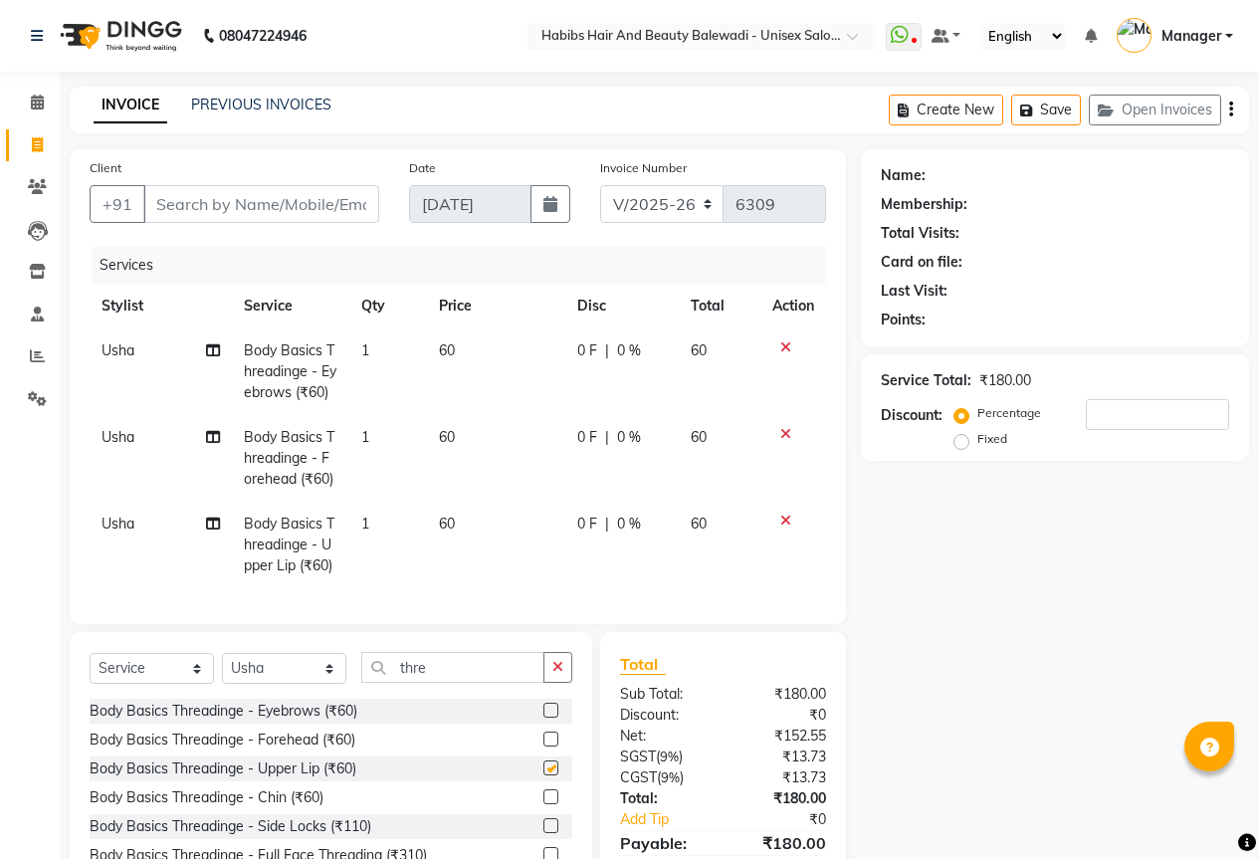
checkbox input "false"
click at [544, 833] on label at bounding box center [551, 825] width 15 height 15
click at [544, 833] on input "checkbox" at bounding box center [550, 826] width 13 height 13
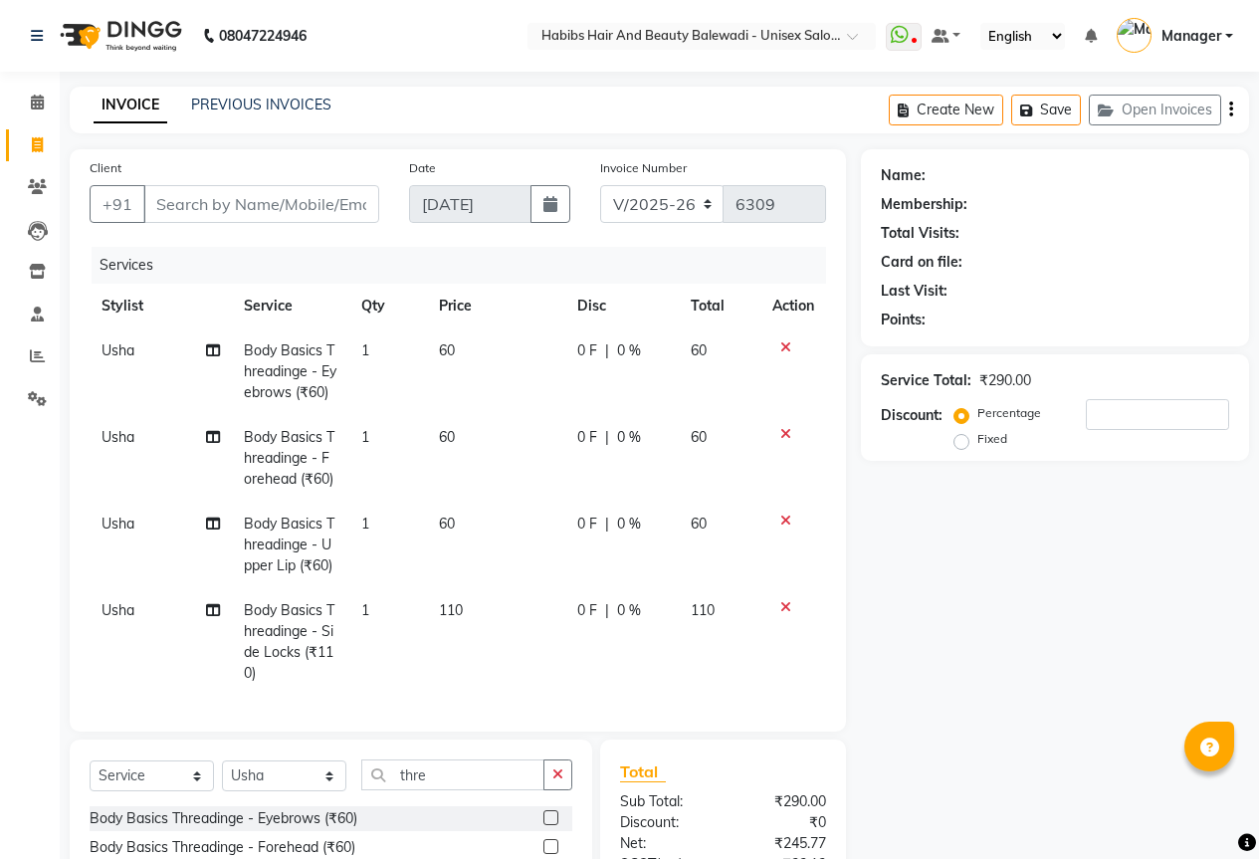
checkbox input "false"
click at [790, 609] on div at bounding box center [793, 607] width 42 height 14
click at [777, 602] on div at bounding box center [793, 607] width 42 height 14
click at [784, 604] on icon at bounding box center [785, 607] width 11 height 14
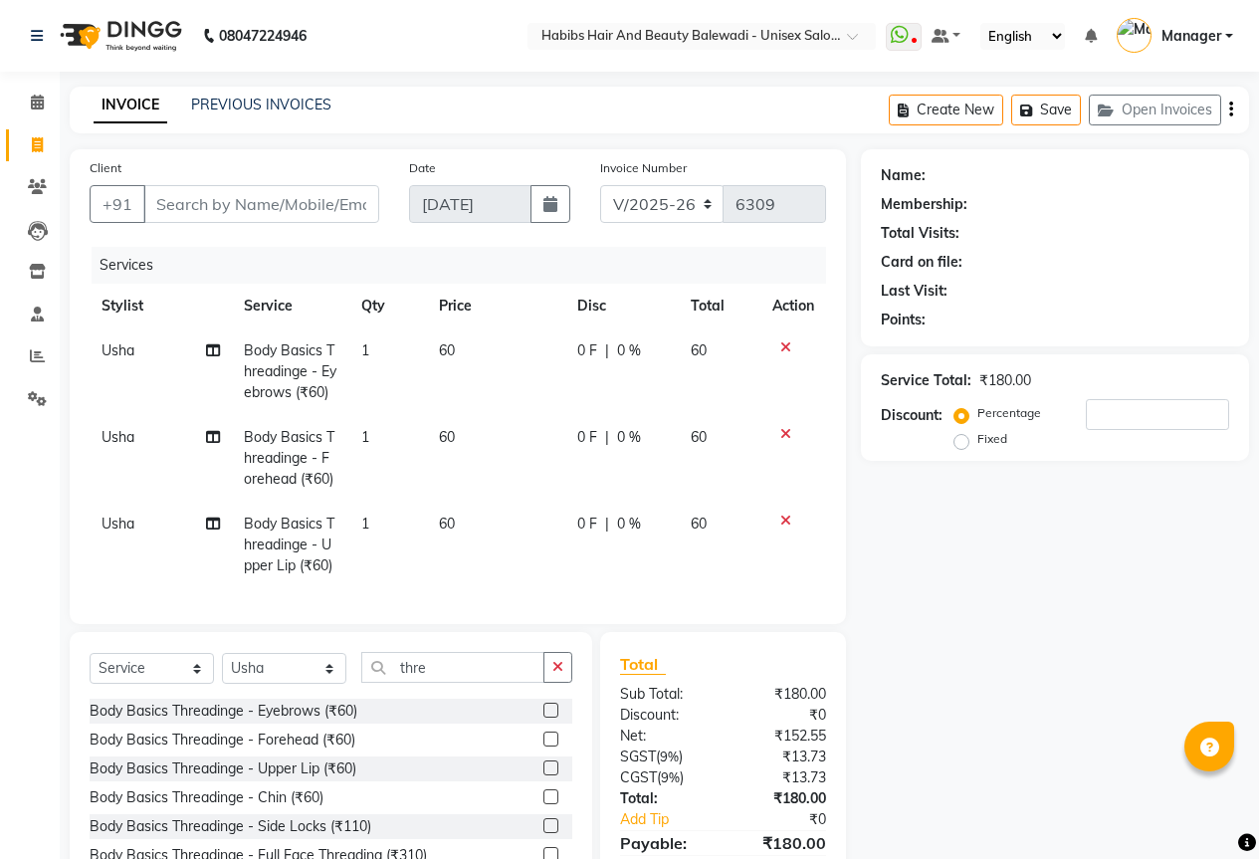
scroll to position [111, 0]
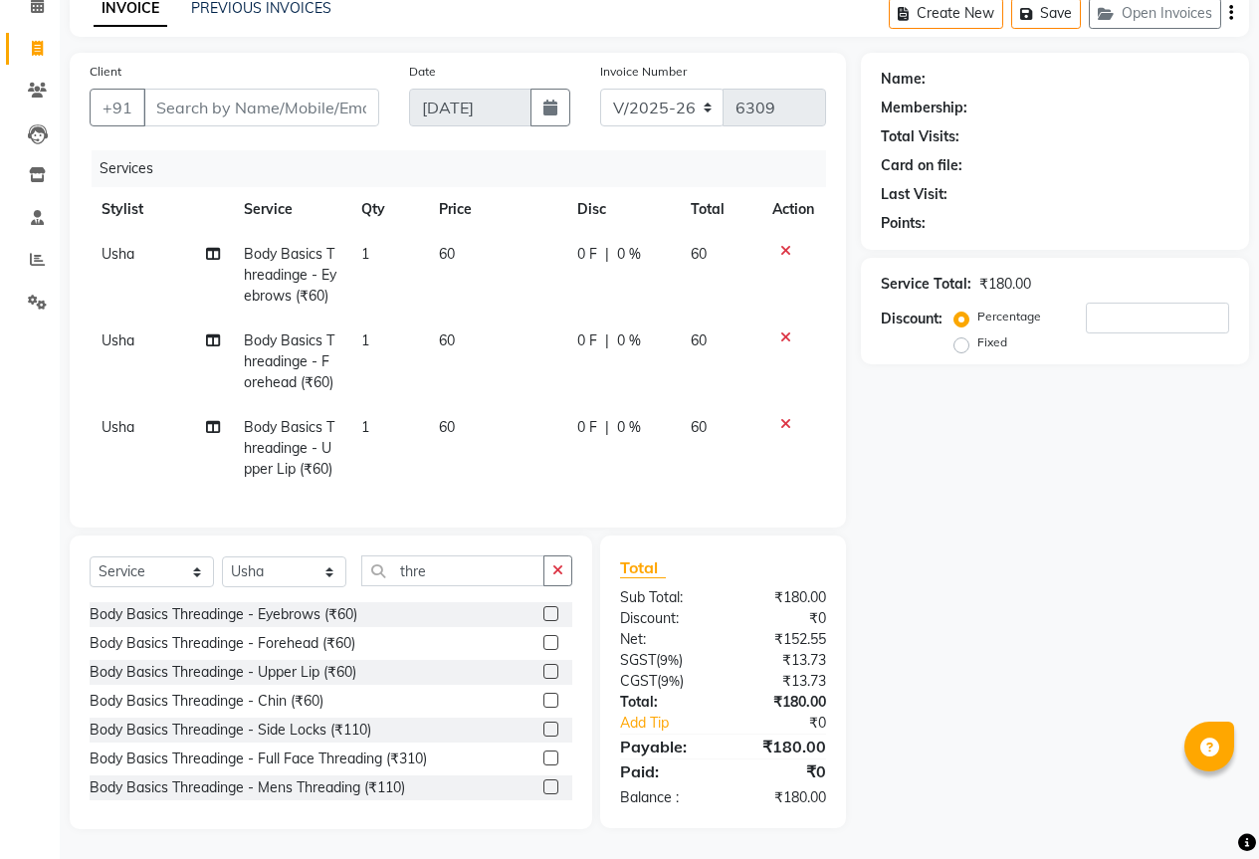
click at [544, 700] on label at bounding box center [551, 700] width 15 height 15
click at [544, 700] on input "checkbox" at bounding box center [550, 701] width 13 height 13
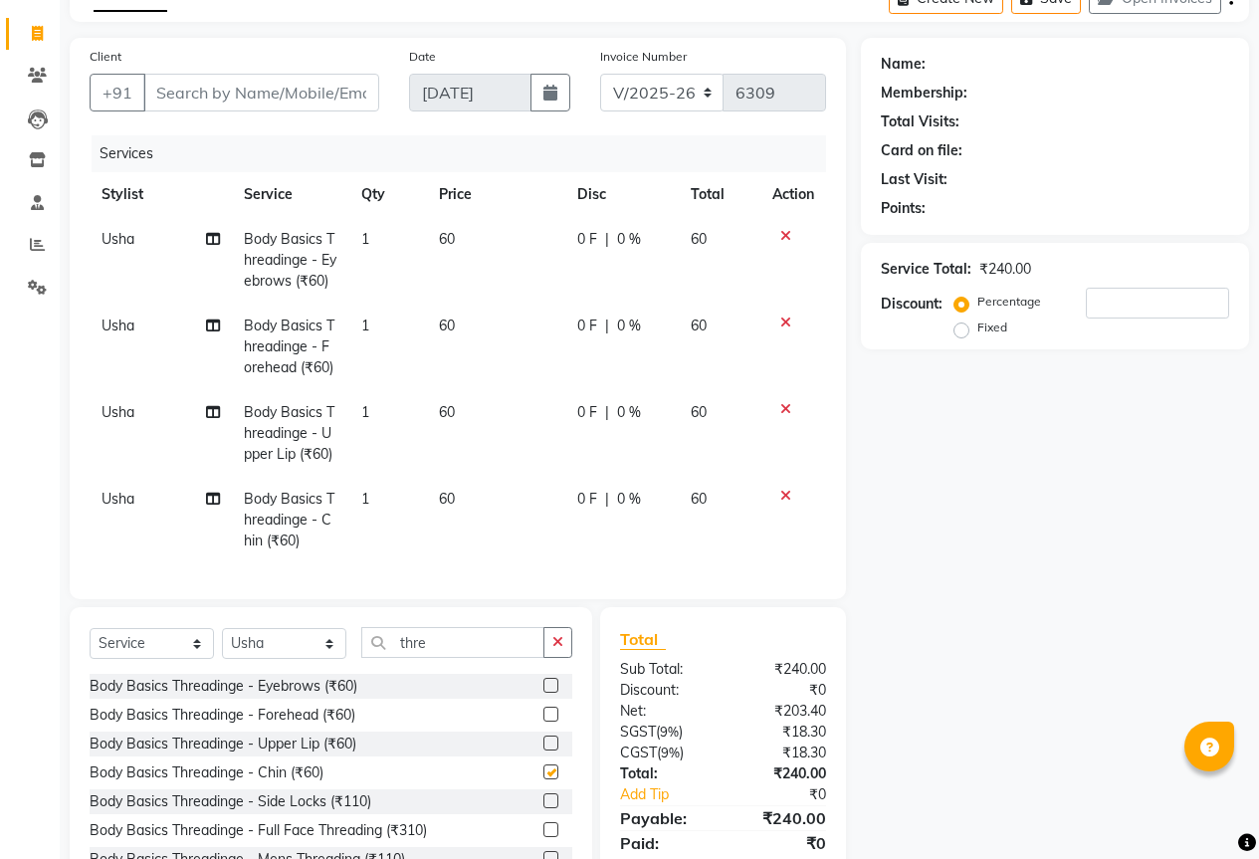
checkbox input "false"
click at [258, 101] on input "Client" at bounding box center [261, 93] width 236 height 38
click at [239, 95] on input "Client" at bounding box center [261, 93] width 236 height 38
type input "7"
type input "0"
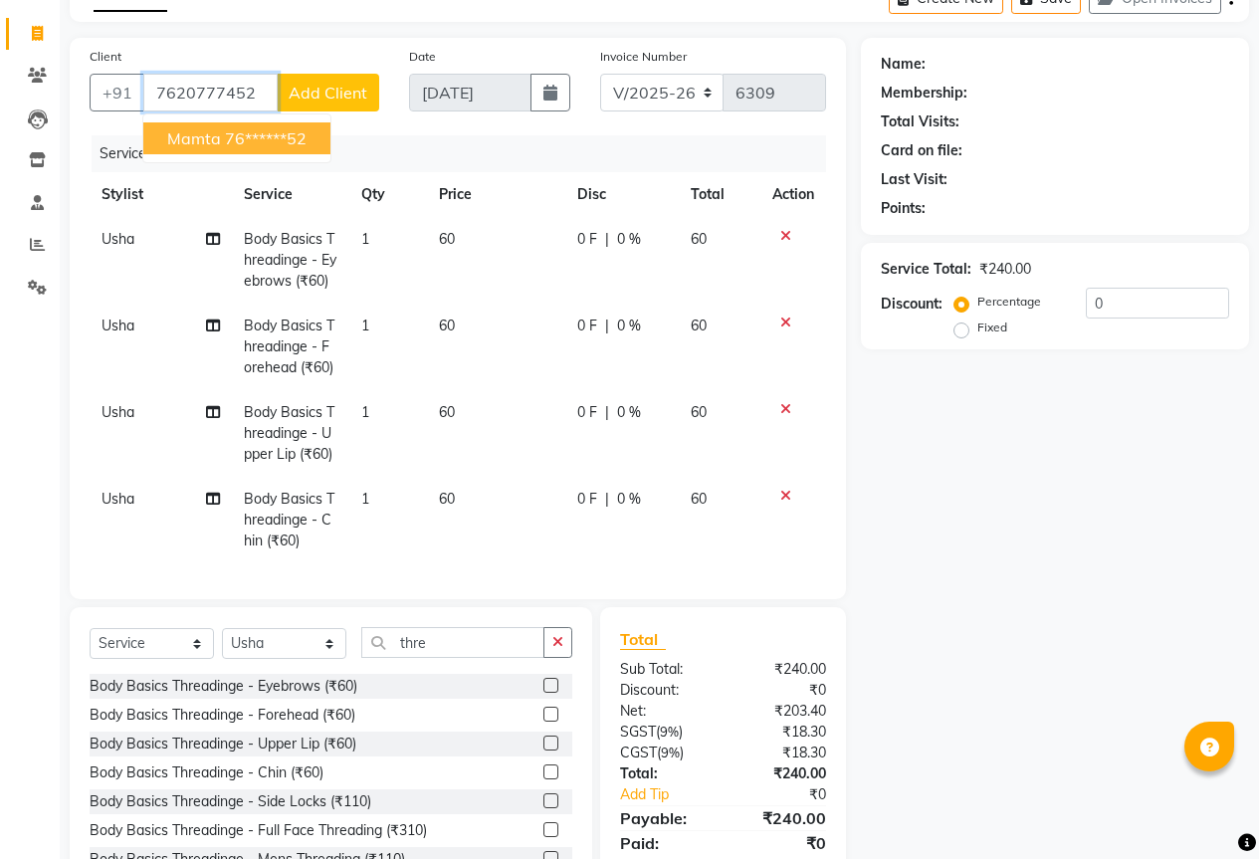
type input "7620777452"
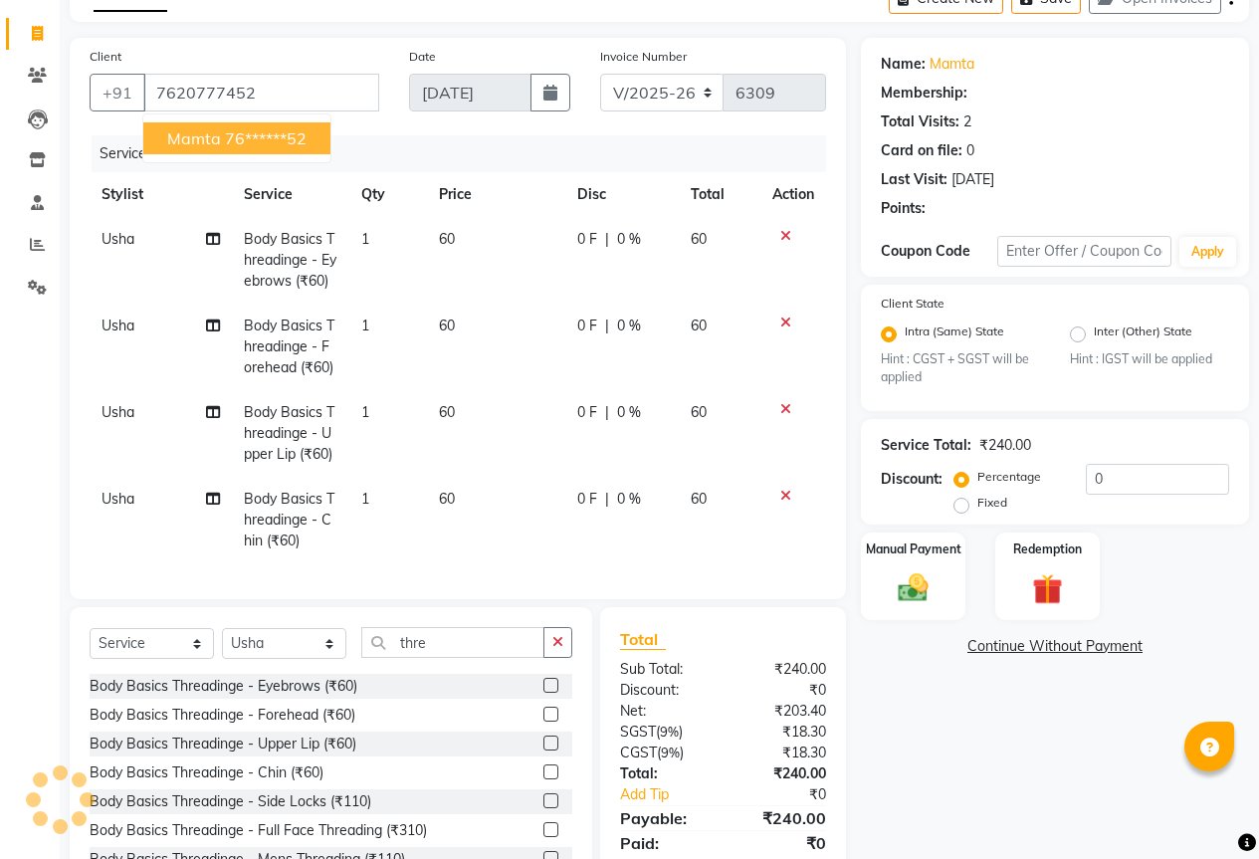
select select "1: Object"
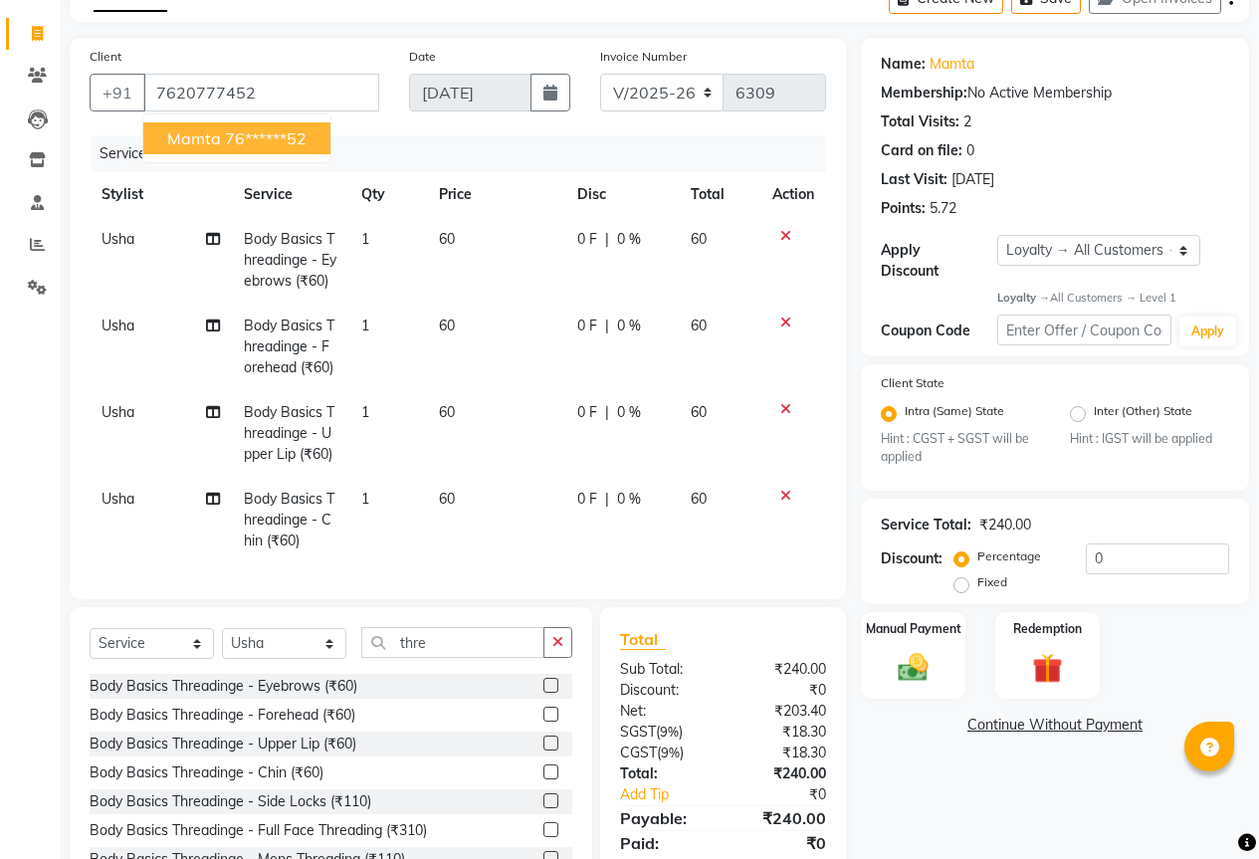
click at [178, 131] on span "mamta" at bounding box center [194, 138] width 54 height 20
type input "76******52"
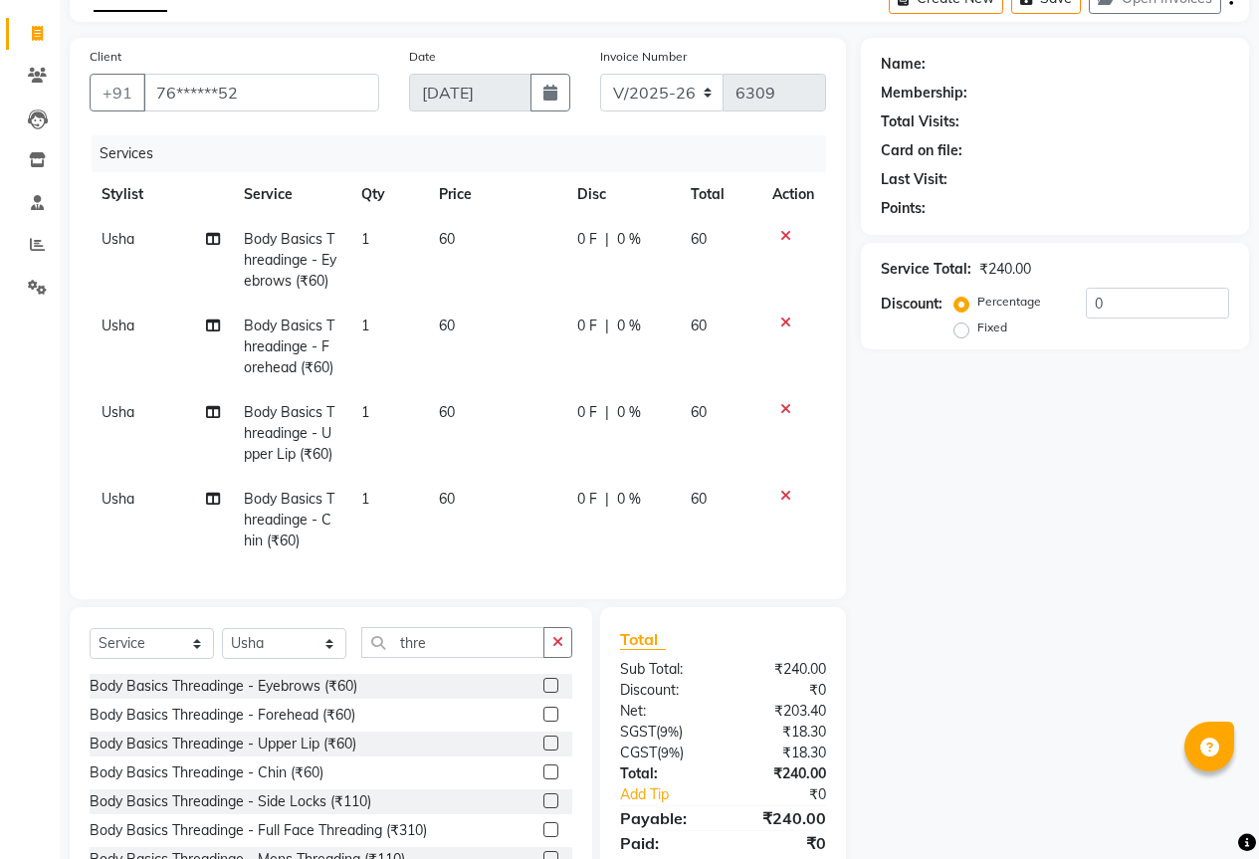
select select "1: Object"
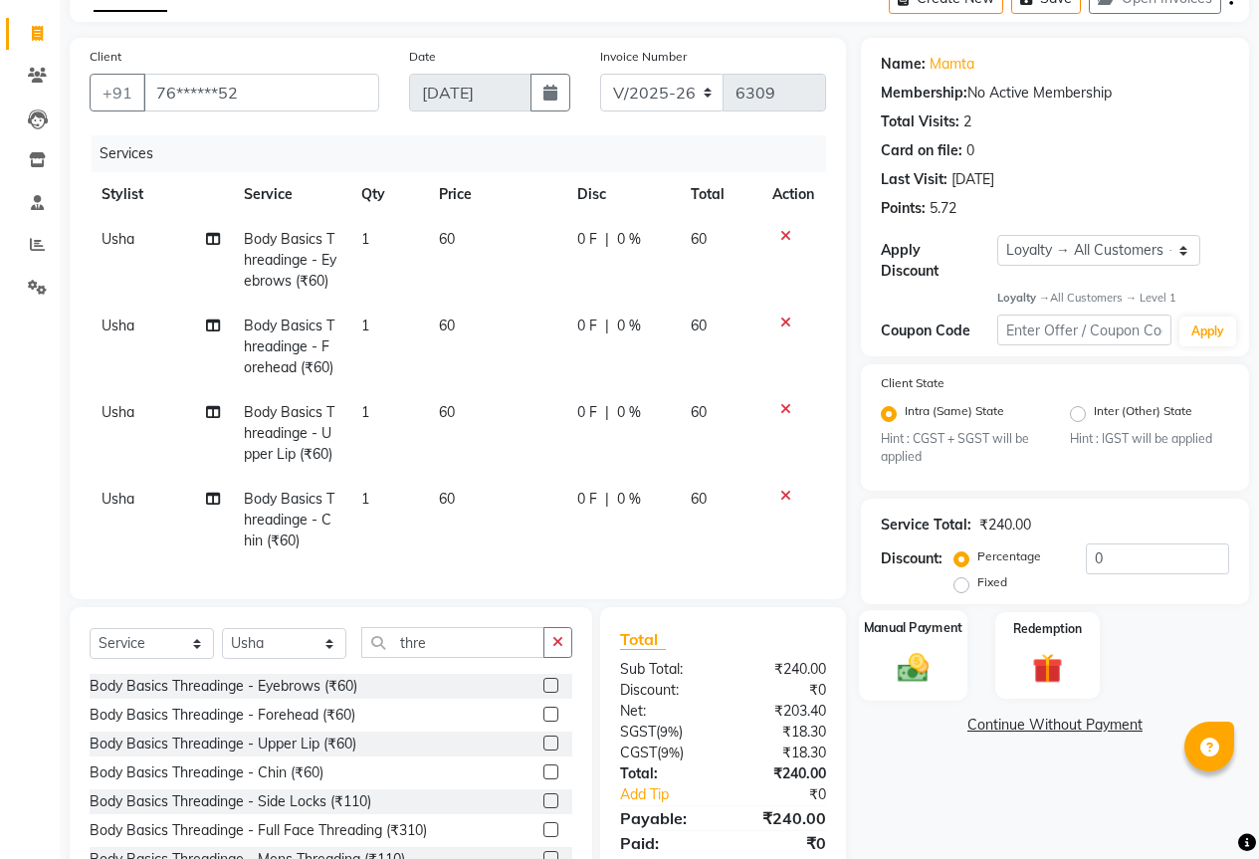
scroll to position [198, 0]
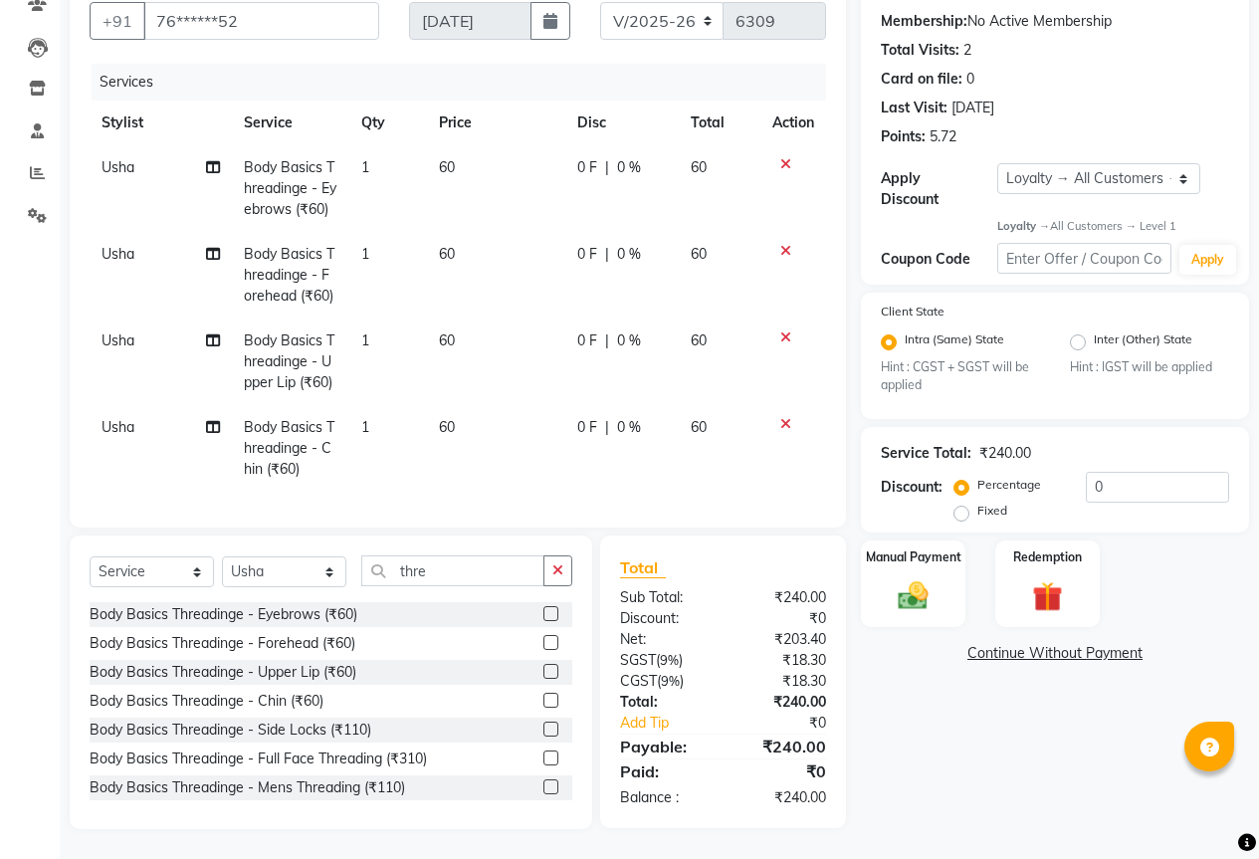
click at [921, 597] on div "Name: Mamta Membership: No Active Membership Total Visits: 2 Card on file: 0 La…" at bounding box center [1062, 397] width 403 height 863
click at [902, 578] on img at bounding box center [913, 596] width 51 height 36
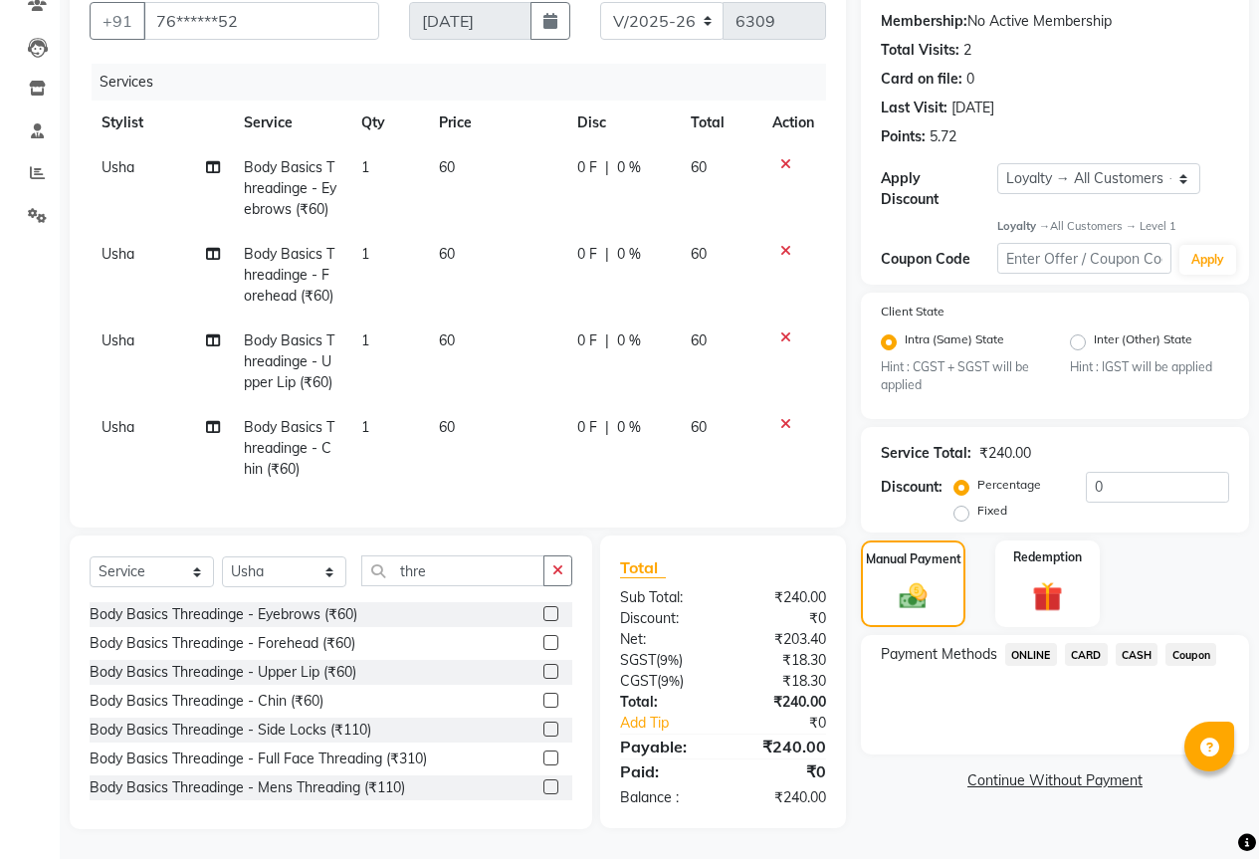
click at [1034, 643] on span "ONLINE" at bounding box center [1031, 654] width 52 height 23
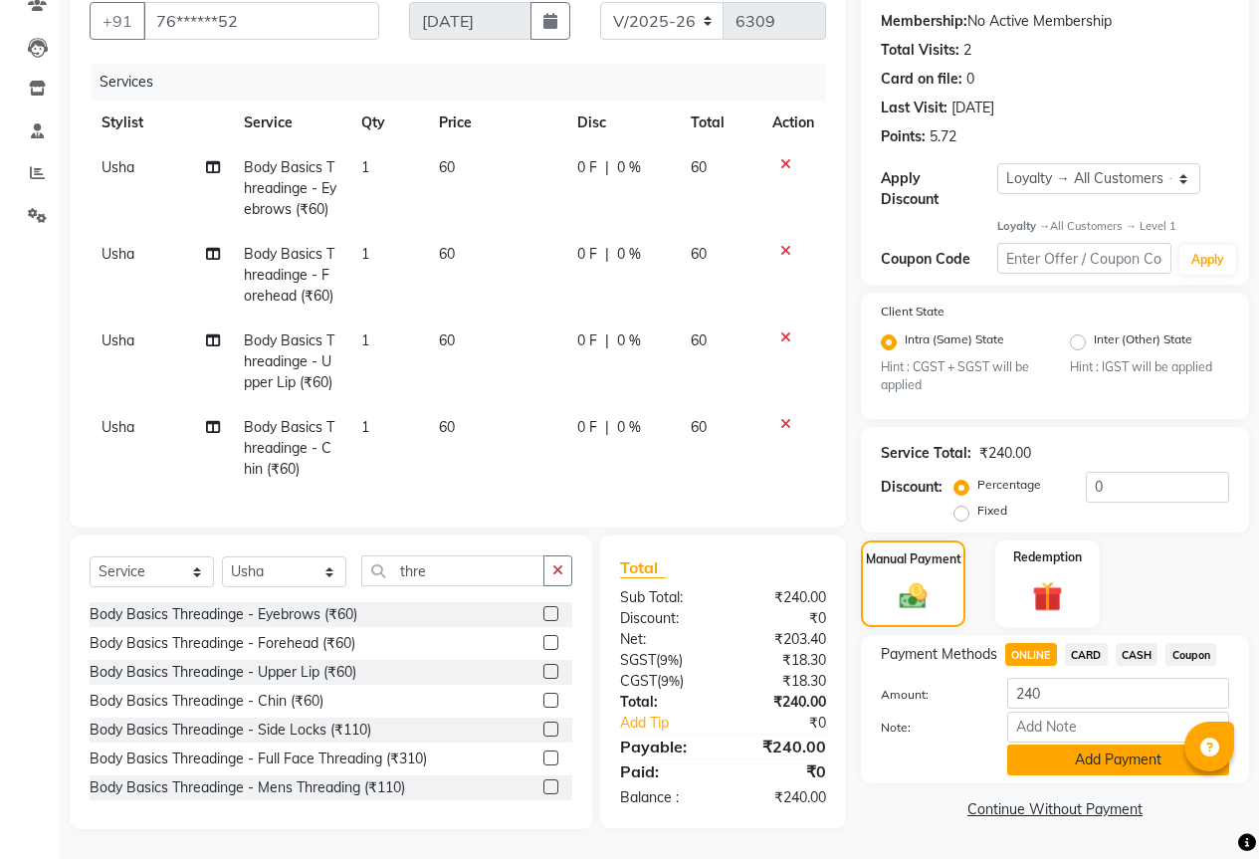
click at [1062, 745] on button "Add Payment" at bounding box center [1118, 760] width 222 height 31
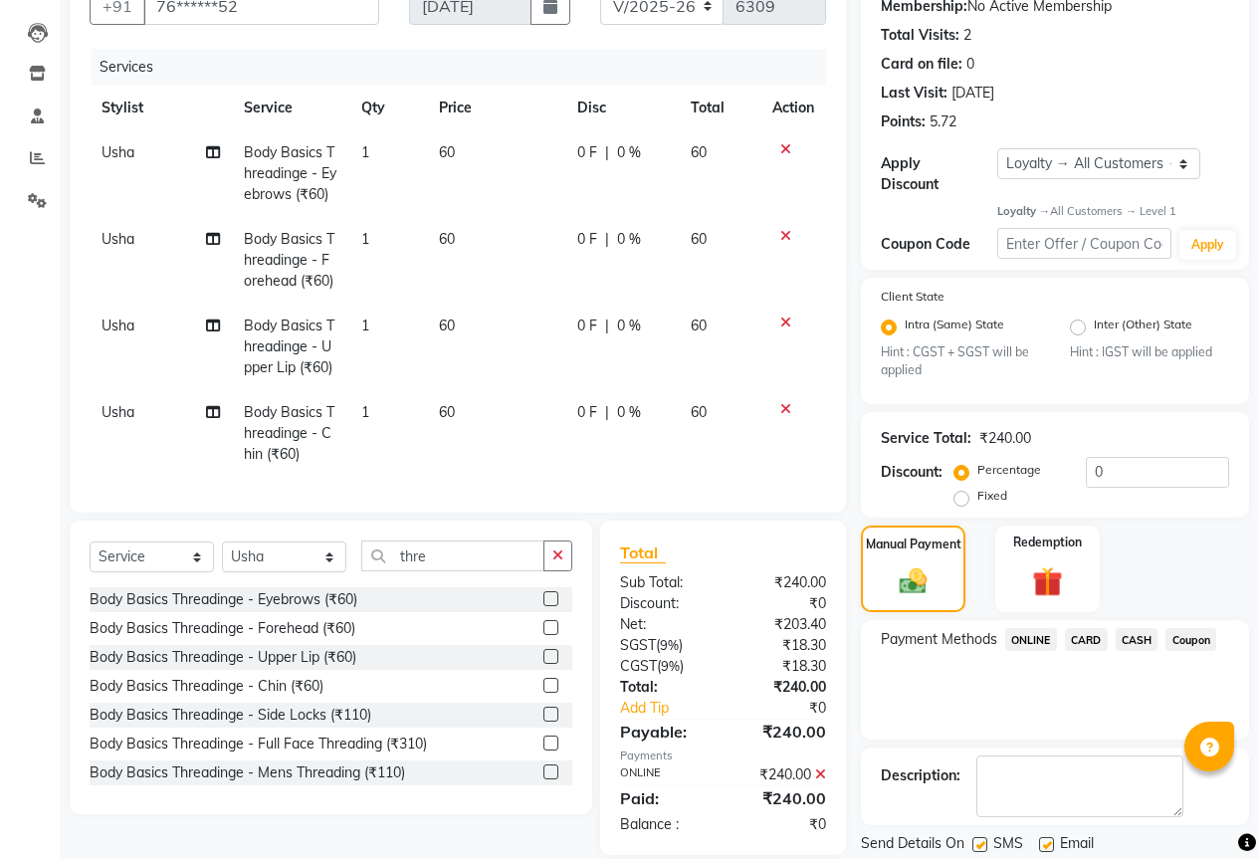
scroll to position [378, 0]
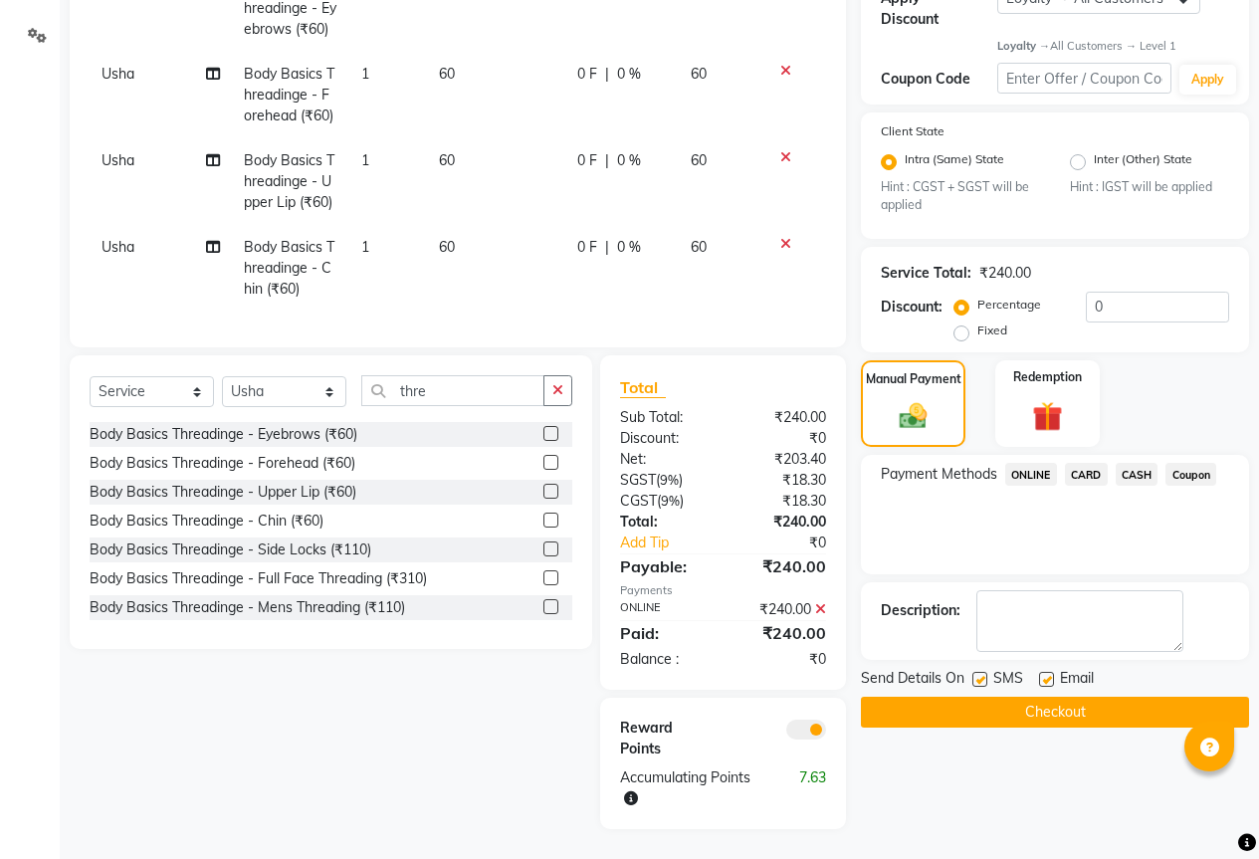
click at [1048, 697] on button "Checkout" at bounding box center [1055, 712] width 388 height 31
